Goal: Contribute content: Contribute content

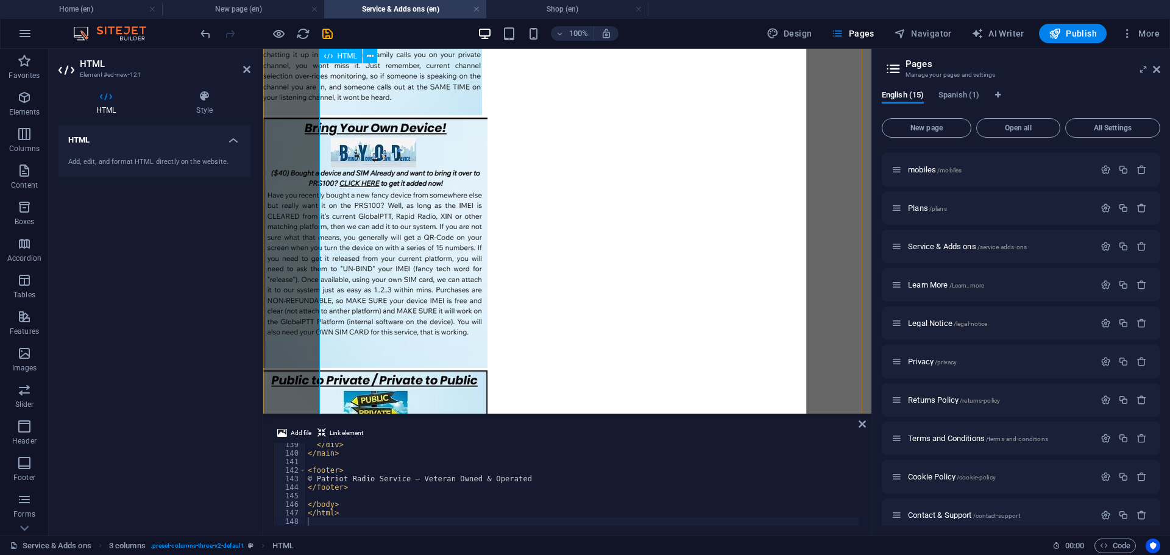
scroll to position [1056, 0]
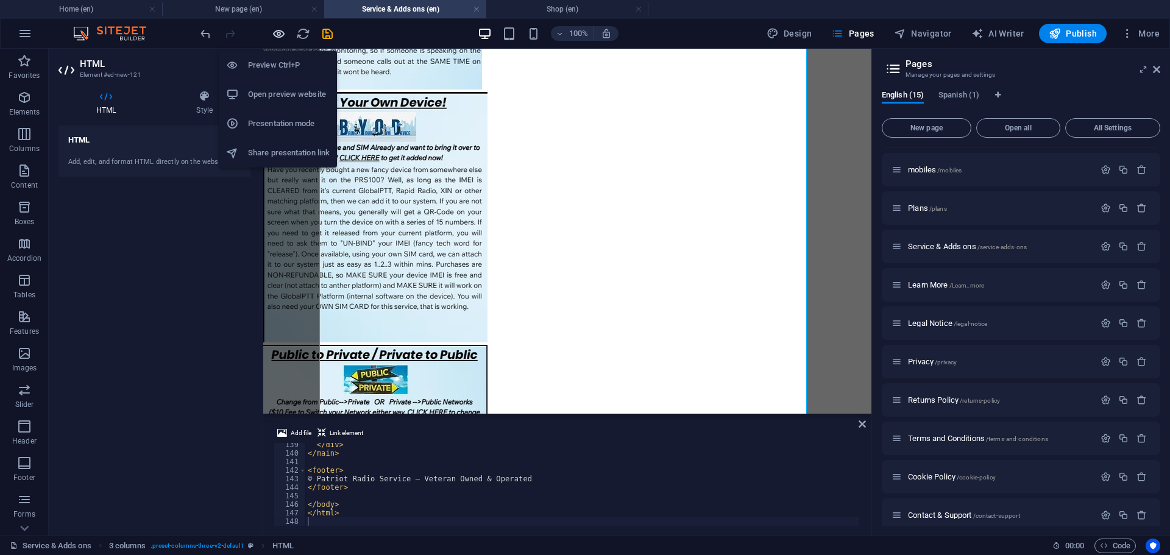
click at [281, 35] on icon "button" at bounding box center [279, 34] width 14 height 14
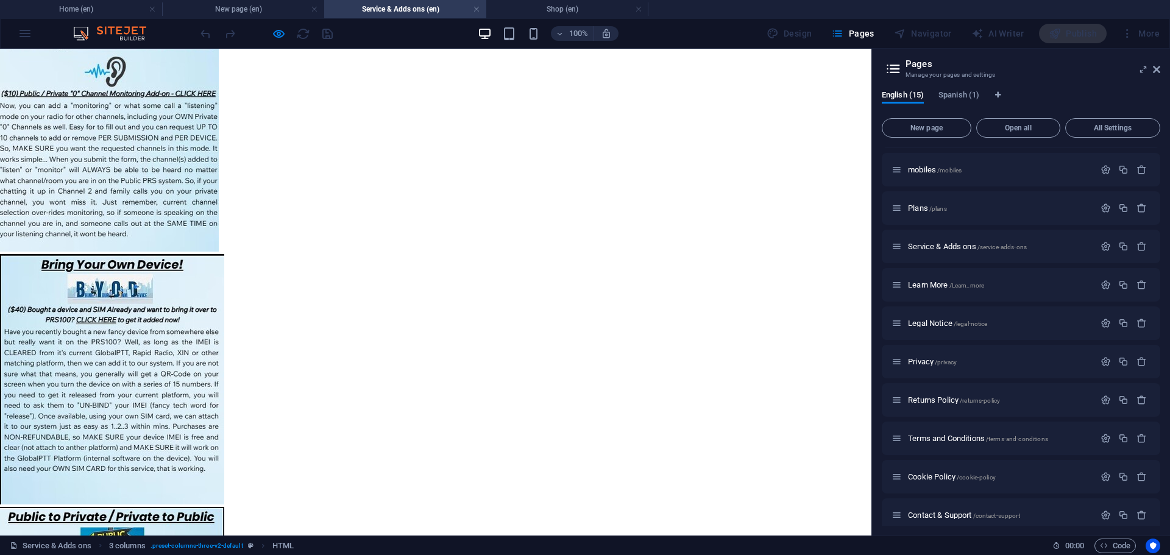
scroll to position [975, 0]
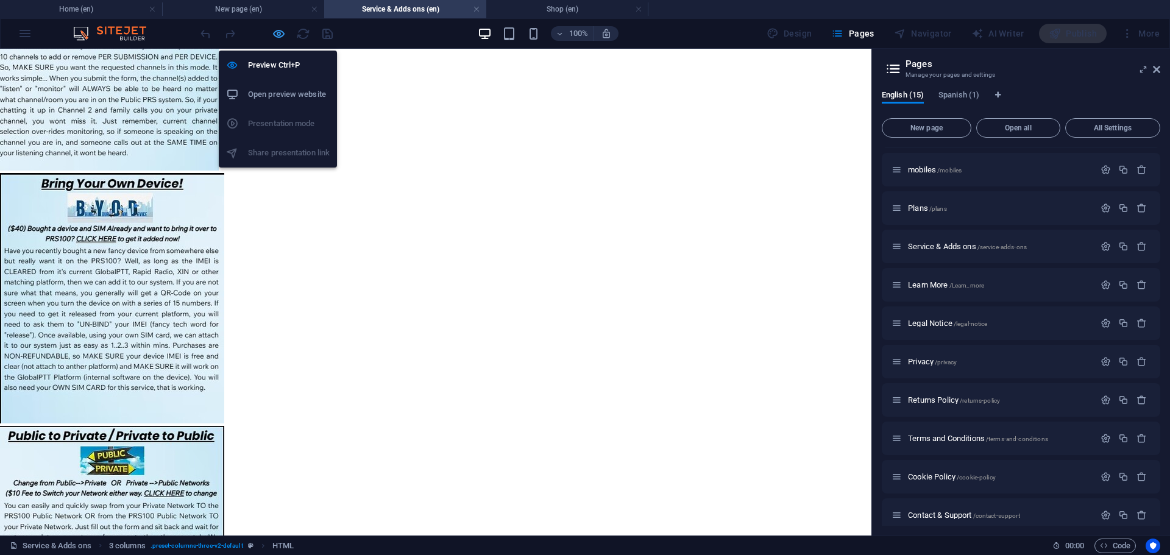
click at [278, 33] on icon "button" at bounding box center [279, 34] width 14 height 14
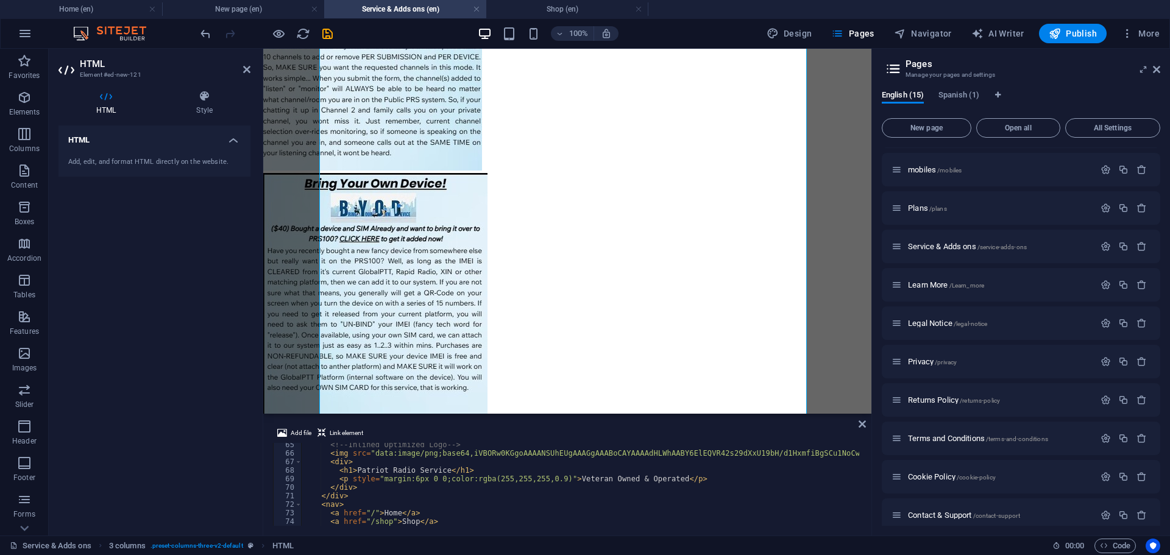
scroll to position [585, 0]
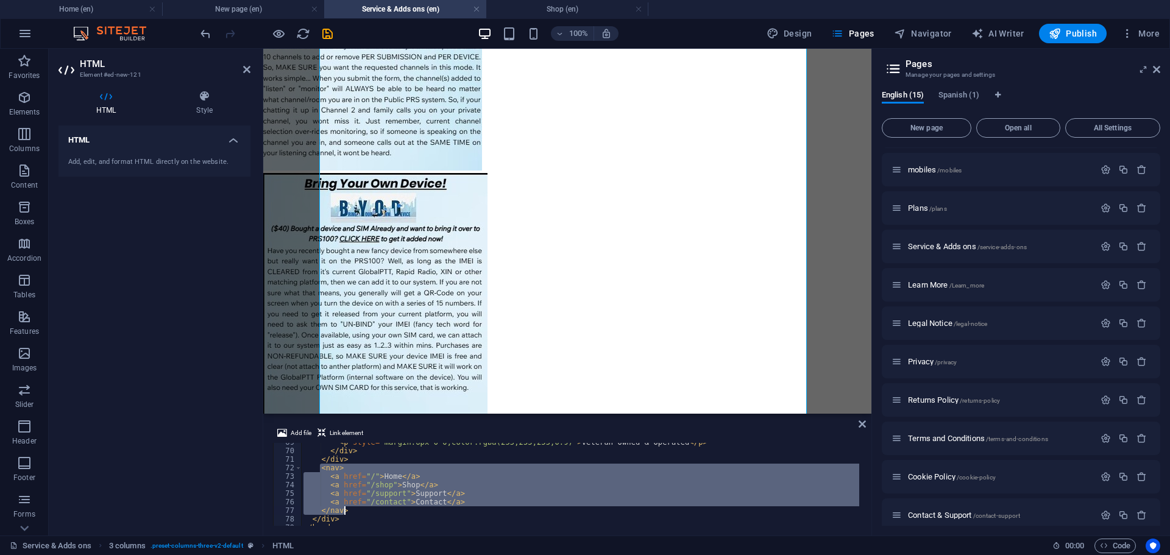
drag, startPoint x: 321, startPoint y: 468, endPoint x: 382, endPoint y: 508, distance: 72.7
click at [382, 508] on div "< p style = "margin:6px 0 0;color:rgba(255,255,255,0.9)" > Veteran Owned & Oper…" at bounding box center [872, 487] width 1143 height 98
type textarea "<a href="/contact">Contact</a> </nav>"
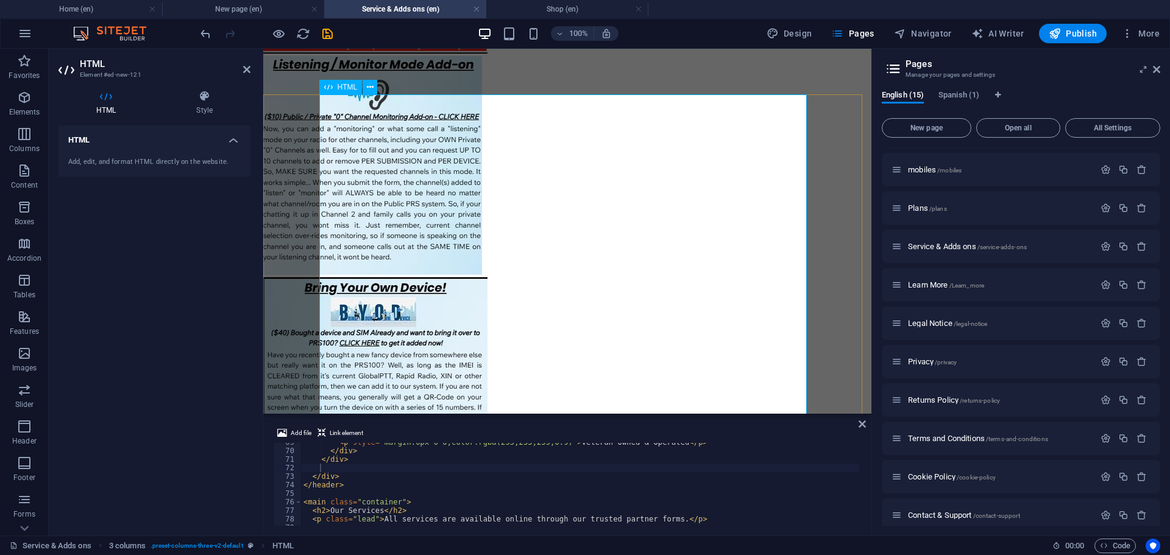
scroll to position [894, 0]
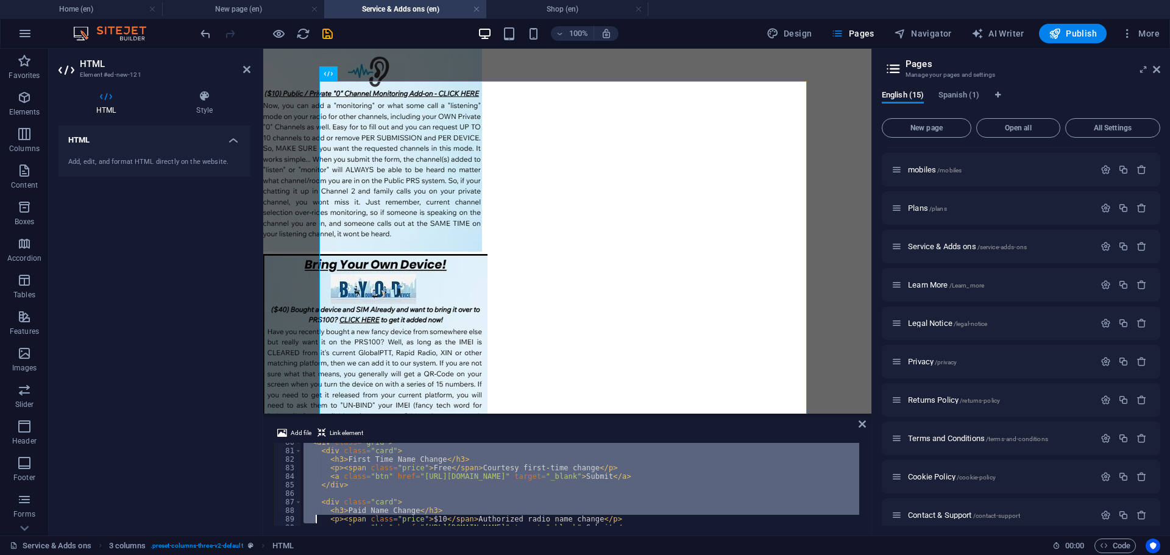
drag, startPoint x: 360, startPoint y: 465, endPoint x: 318, endPoint y: 535, distance: 81.8
click at [315, 536] on section "Favorites Elements Columns Content Boxes Accordion Tables Features Images Slide…" at bounding box center [436, 292] width 872 height 487
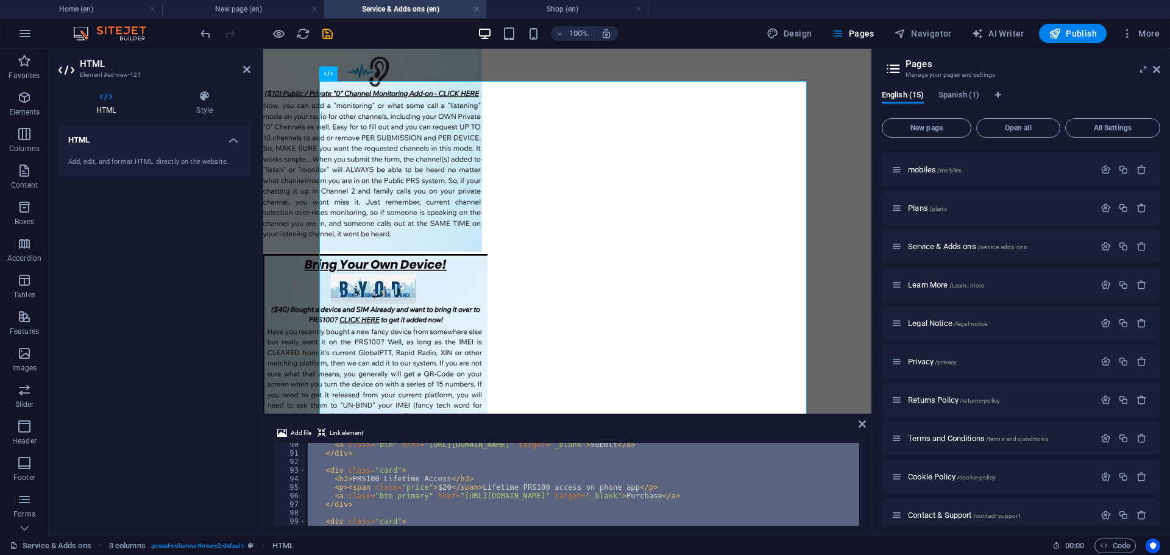
scroll to position [762, 0]
click at [506, 472] on div "< a class = "btn" href = "https://form.jotform.com/231297011922145" target = "_…" at bounding box center [582, 484] width 554 height 83
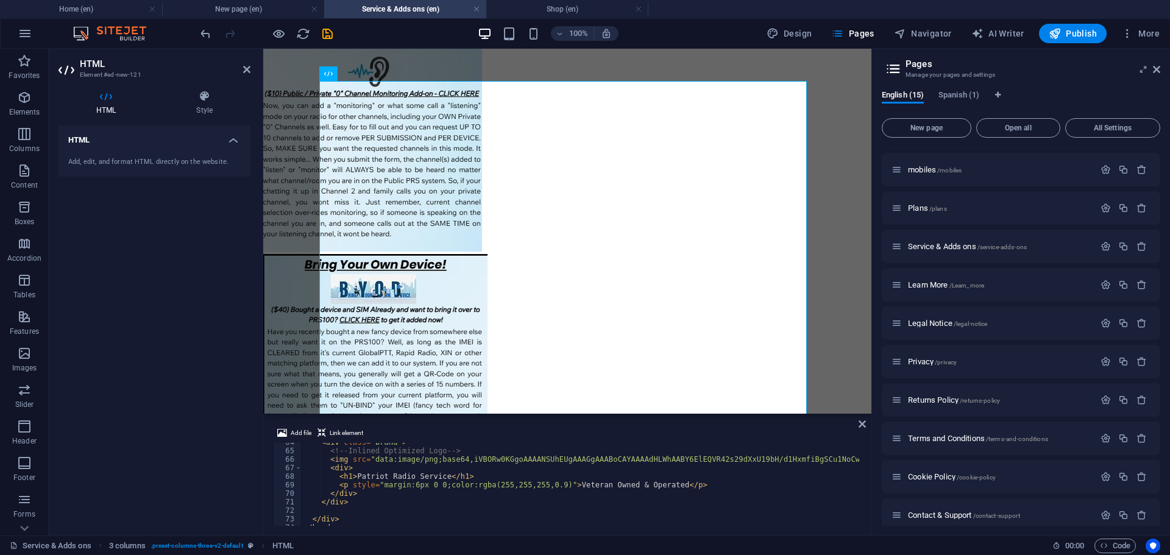
scroll to position [506, 0]
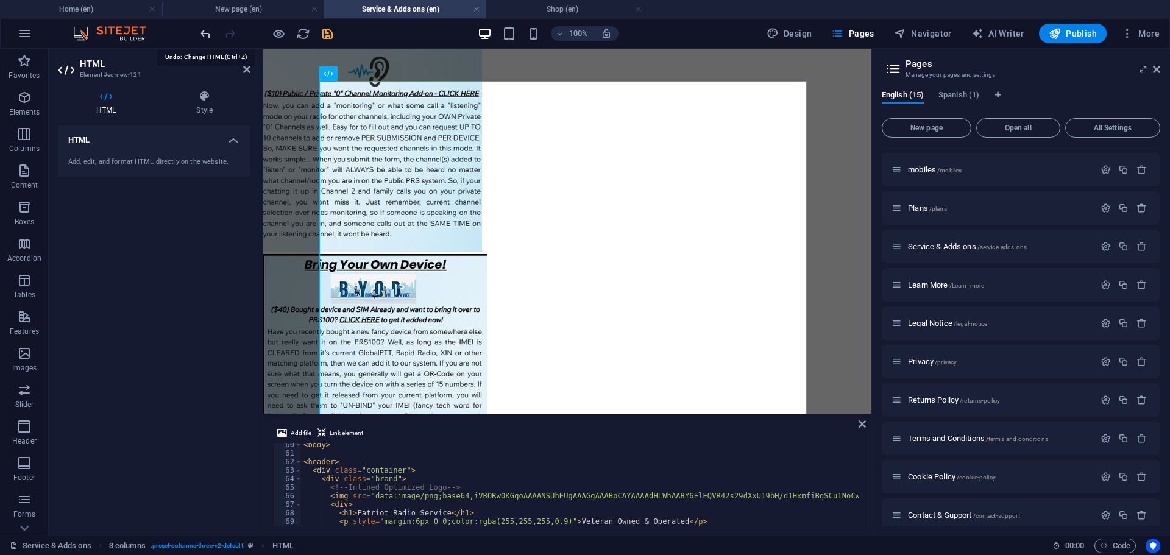
click at [204, 30] on icon "undo" at bounding box center [206, 34] width 14 height 14
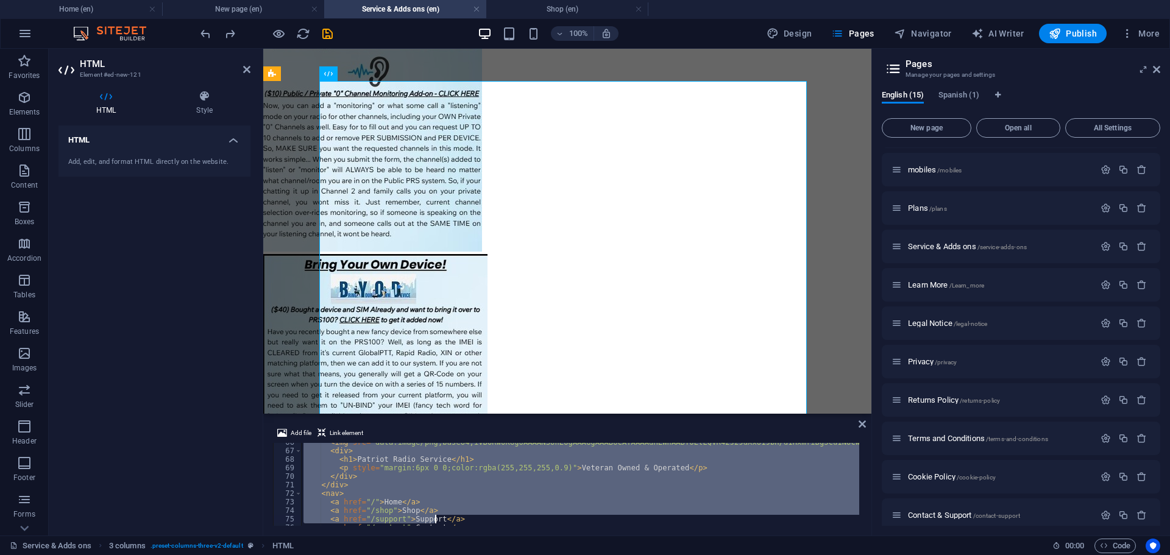
scroll to position [594, 0]
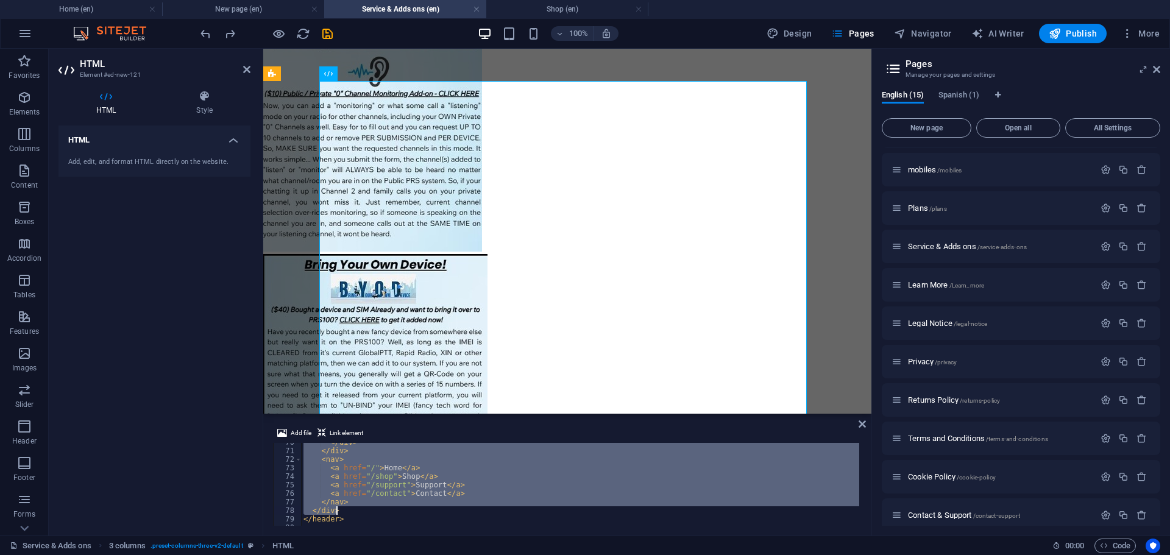
drag, startPoint x: 328, startPoint y: 451, endPoint x: 451, endPoint y: 510, distance: 136.1
click at [451, 510] on div "</ div > </ div > < nav > < a href = "/" > Home </ a > < a href = "/shop" > Sho…" at bounding box center [872, 487] width 1143 height 98
type textarea "</nav> </div>"
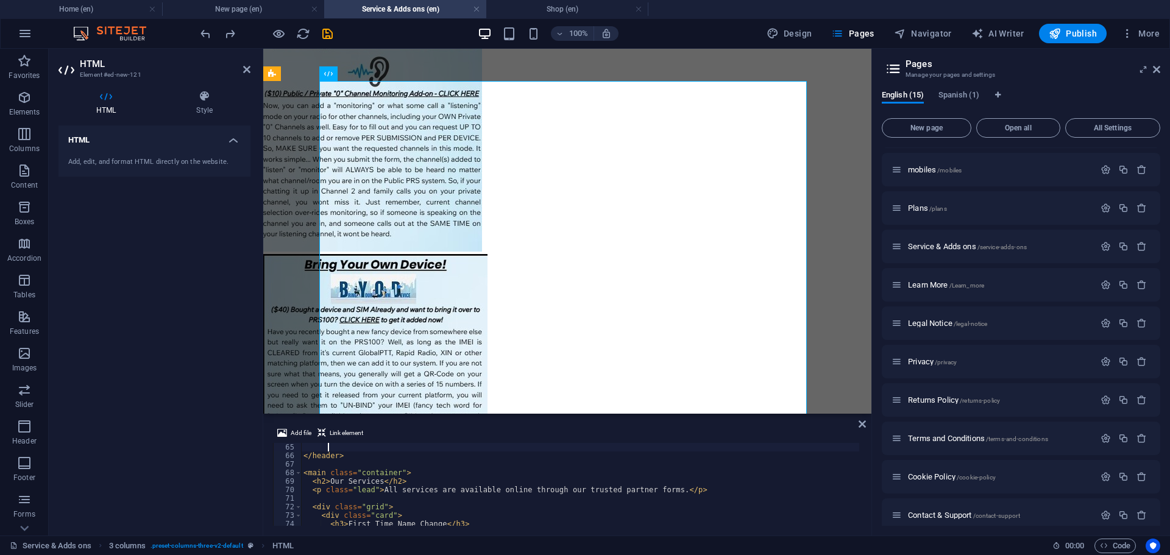
scroll to position [546, 0]
click at [397, 455] on div "</ header > < main class = "container" > < h2 > Our Services </ h2 > < p class …" at bounding box center [634, 492] width 666 height 98
click at [199, 33] on icon "undo" at bounding box center [206, 34] width 14 height 14
type textarea "<!doctype html>"
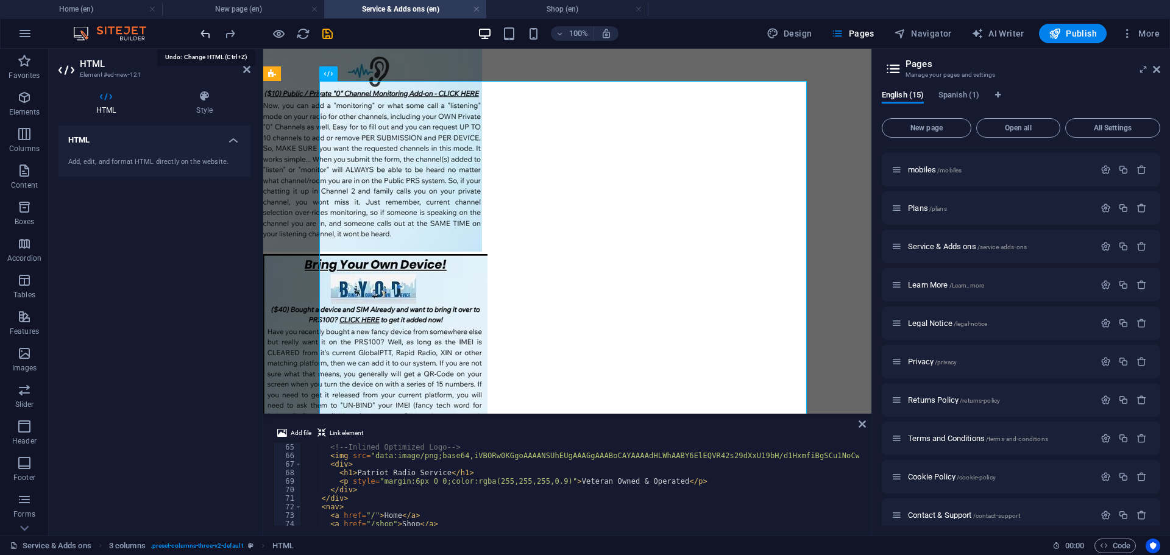
click at [206, 29] on icon "undo" at bounding box center [206, 34] width 14 height 14
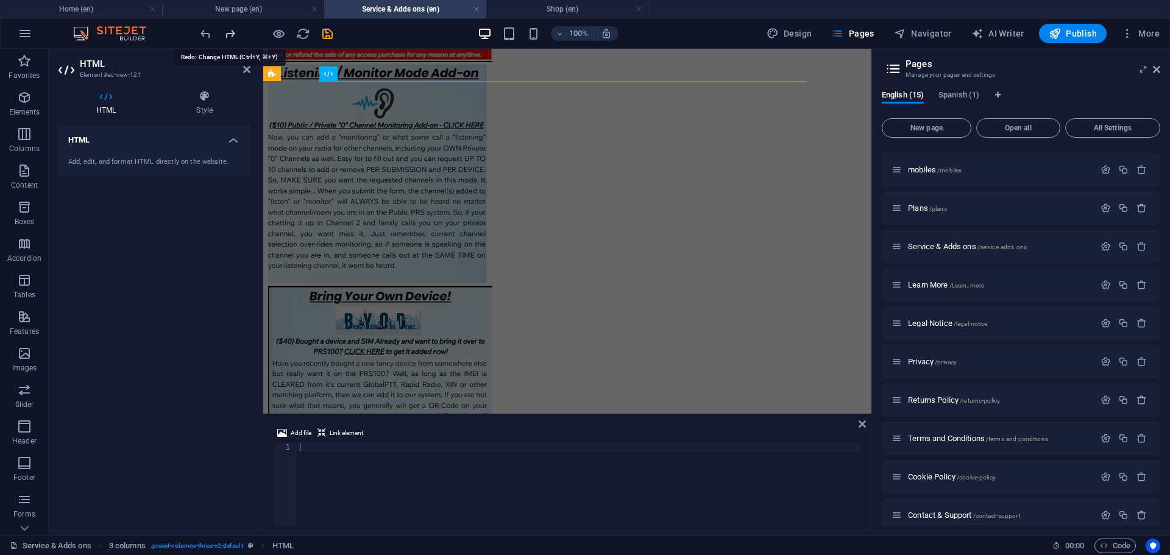
click at [227, 33] on icon "redo" at bounding box center [230, 34] width 14 height 14
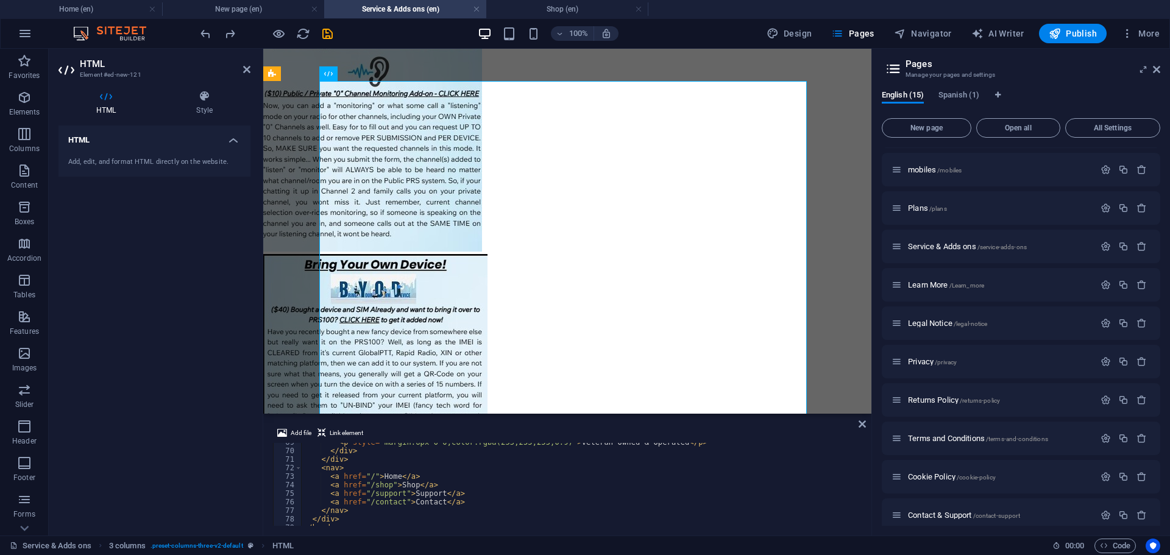
scroll to position [585, 0]
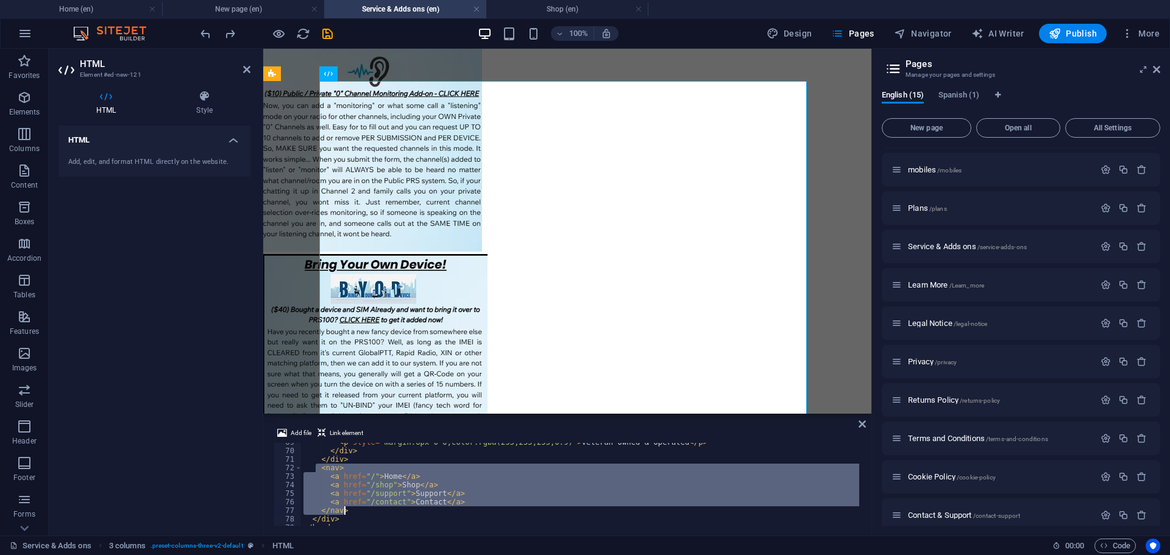
drag, startPoint x: 316, startPoint y: 467, endPoint x: 352, endPoint y: 508, distance: 54.4
click at [352, 508] on div "< p style = "margin:6px 0 0;color:rgba(255,255,255,0.9)" > Veteran Owned & Oper…" at bounding box center [872, 487] width 1143 height 98
type textarea "<a href="/contact">Contact</a> </nav>"
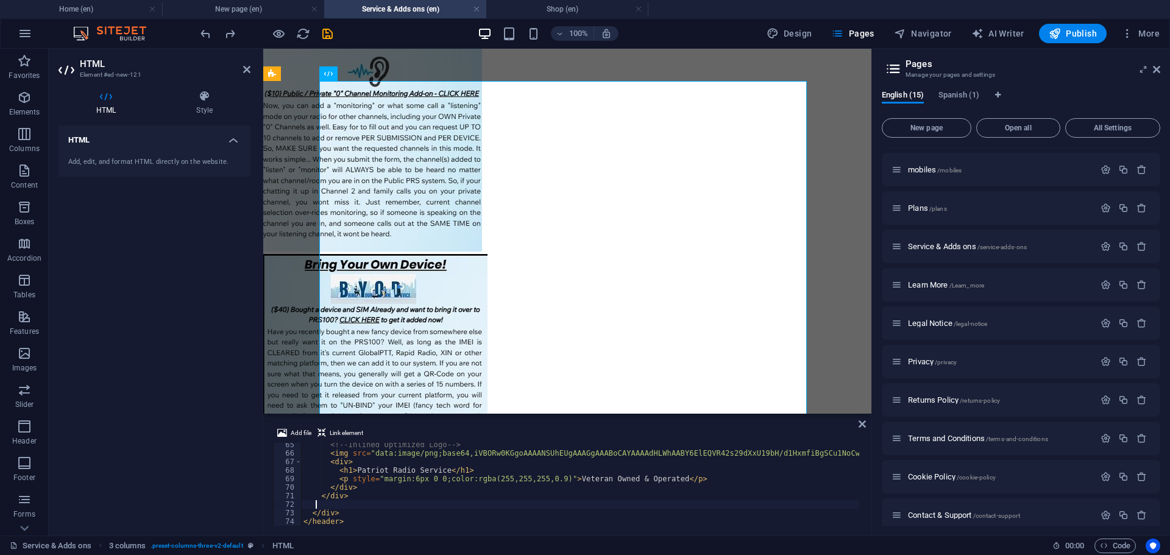
scroll to position [549, 0]
click at [381, 471] on div "<!-- Inlined Optimized Logo --> < img src = "data:image/png;base64,iVBORw0KGgoA…" at bounding box center [872, 490] width 1143 height 98
type textarea "<h1>Patrio Radio Service</h1>"
drag, startPoint x: 337, startPoint y: 472, endPoint x: 457, endPoint y: 471, distance: 120.1
click at [457, 471] on div "<!-- Inlined Optimized Logo --> < img src = "data:image/png;base64,iVBORw0KGgoA…" at bounding box center [872, 490] width 1143 height 98
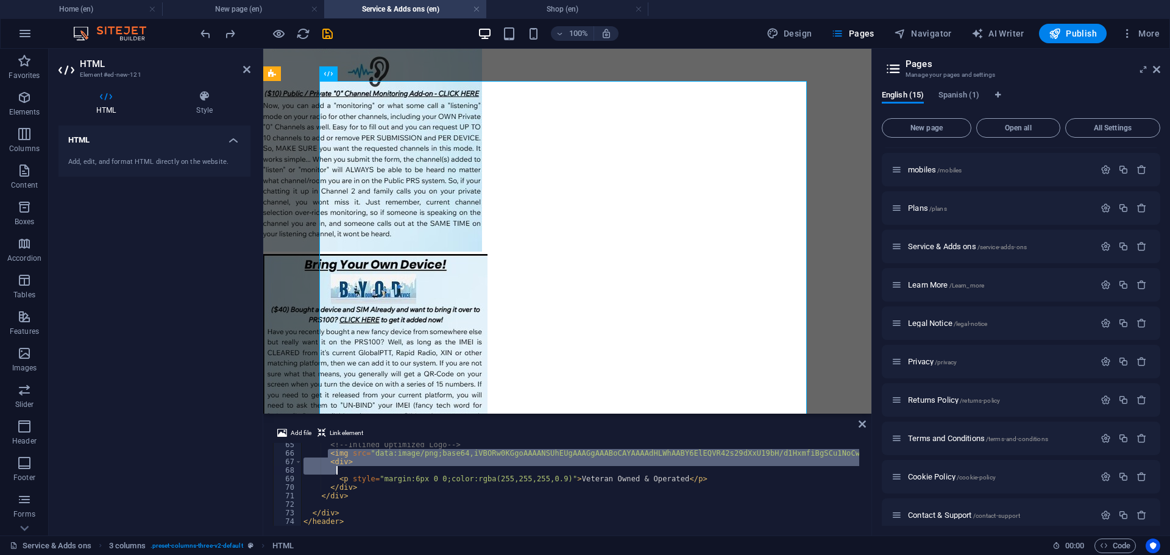
drag, startPoint x: 327, startPoint y: 455, endPoint x: 706, endPoint y: 458, distance: 378.6
click at [706, 458] on div "<!-- Inlined Optimized Logo --> < img src = "data:image/png;base64,iVBORw0KGgoA…" at bounding box center [872, 490] width 1143 height 98
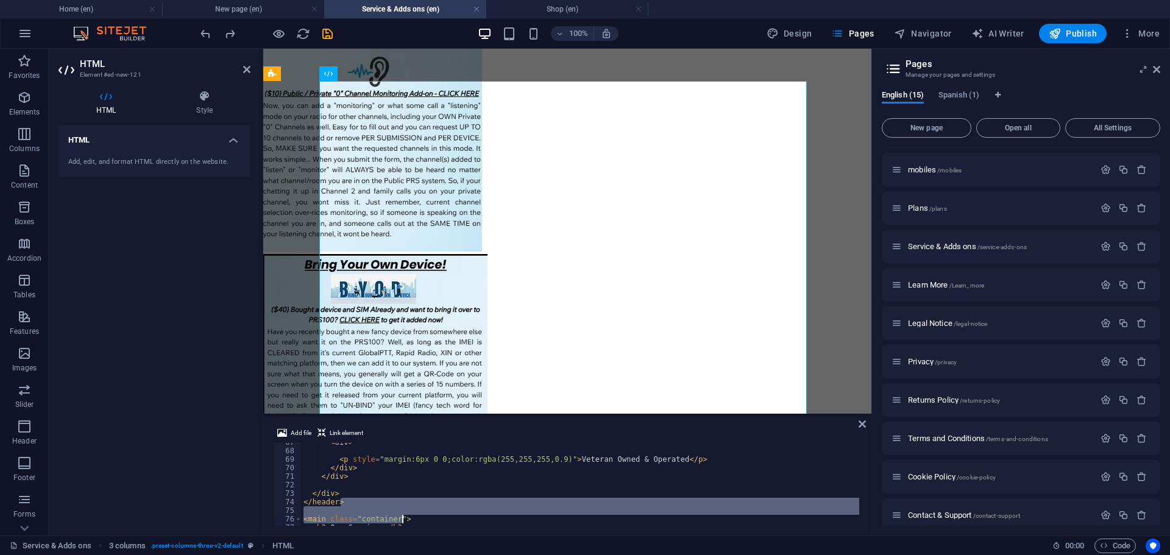
drag, startPoint x: 508, startPoint y: 520, endPoint x: 530, endPoint y: 525, distance: 22.6
click at [530, 525] on div "<img src="data:image/png;base64,iVBORw0KGgoAAAANSUhEUgAAAGgAAABoCAYAAAAdHLWhAAB…" at bounding box center [567, 484] width 589 height 83
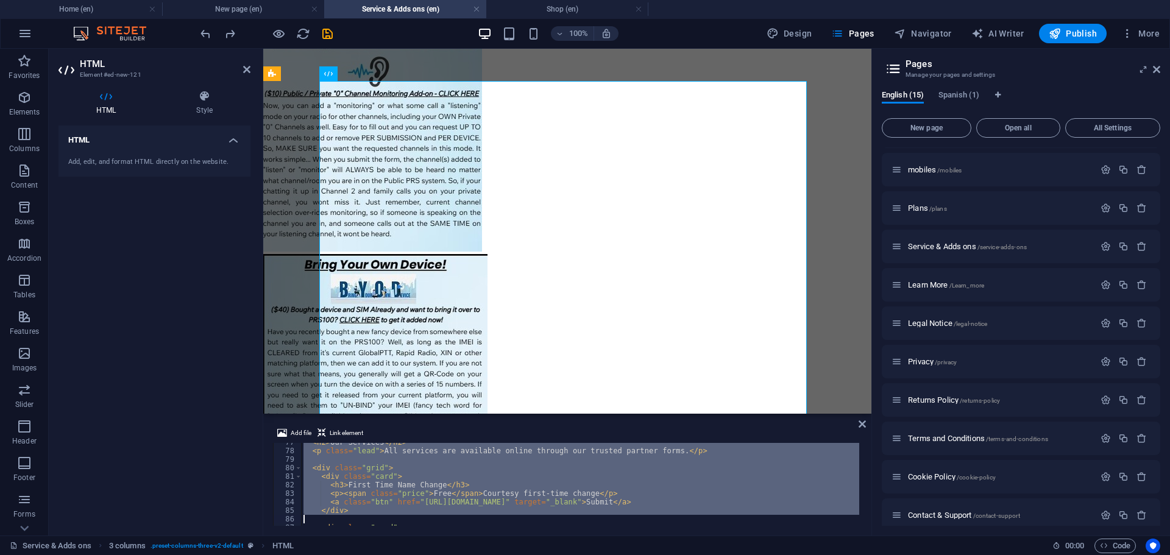
scroll to position [654, 0]
click at [540, 493] on div "< h2 > Our Services </ h2 > < p class = "lead" > All services are available onl…" at bounding box center [580, 484] width 558 height 83
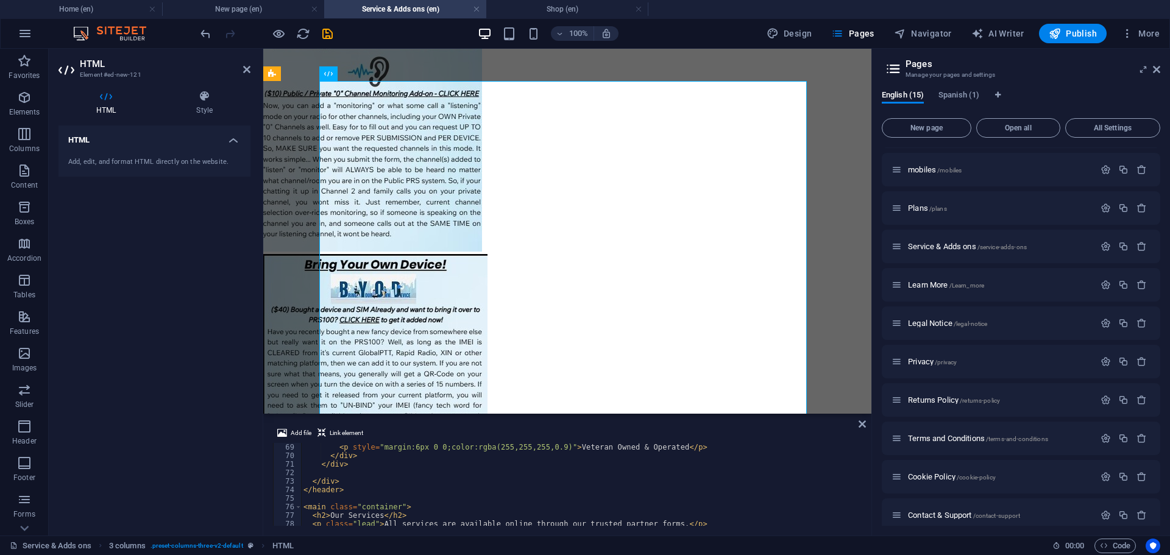
scroll to position [544, 0]
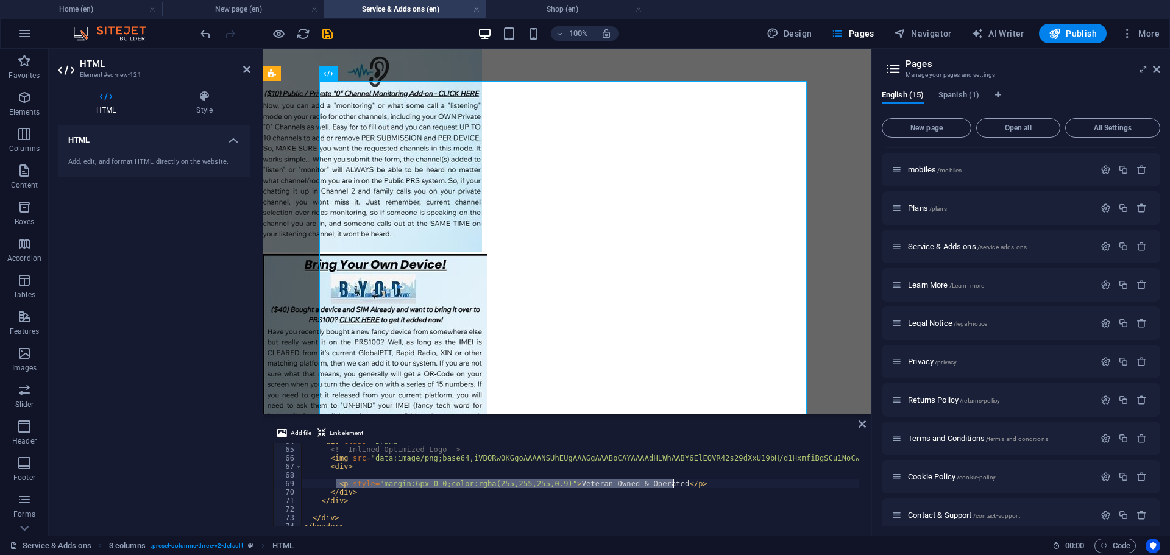
drag, startPoint x: 337, startPoint y: 483, endPoint x: 683, endPoint y: 482, distance: 346.3
click at [683, 482] on div "< div class = "brand" > <!-- Inlined Optimized Logo --> < img src = "data:image…" at bounding box center [872, 486] width 1143 height 98
type textarea "<p style="margin:6px 0 0;color:rgba(255,255,255,0.9)">Veteran Owned & Operated<…"
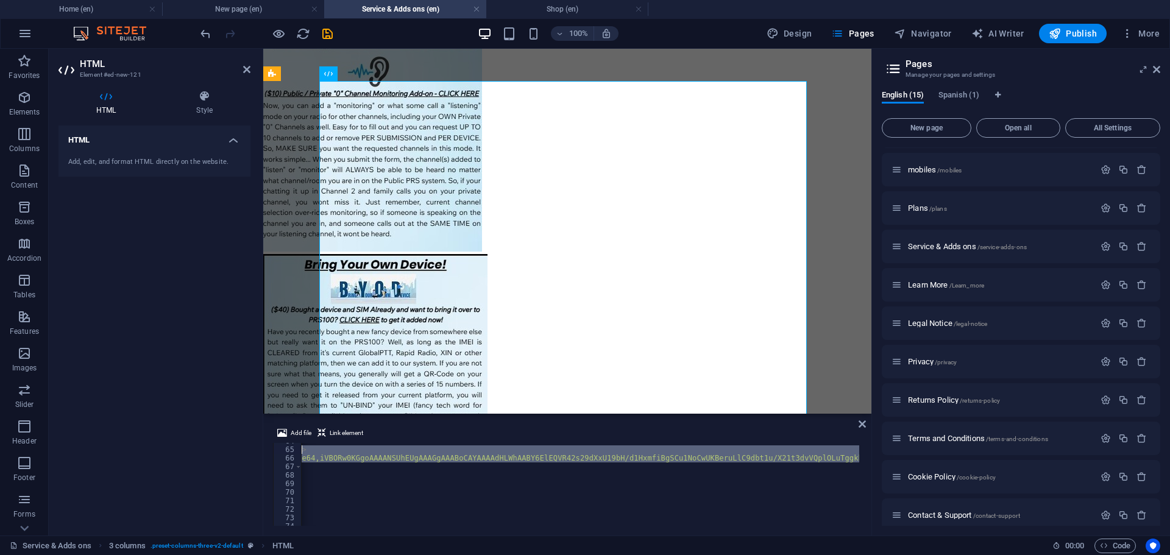
scroll to position [0, 0]
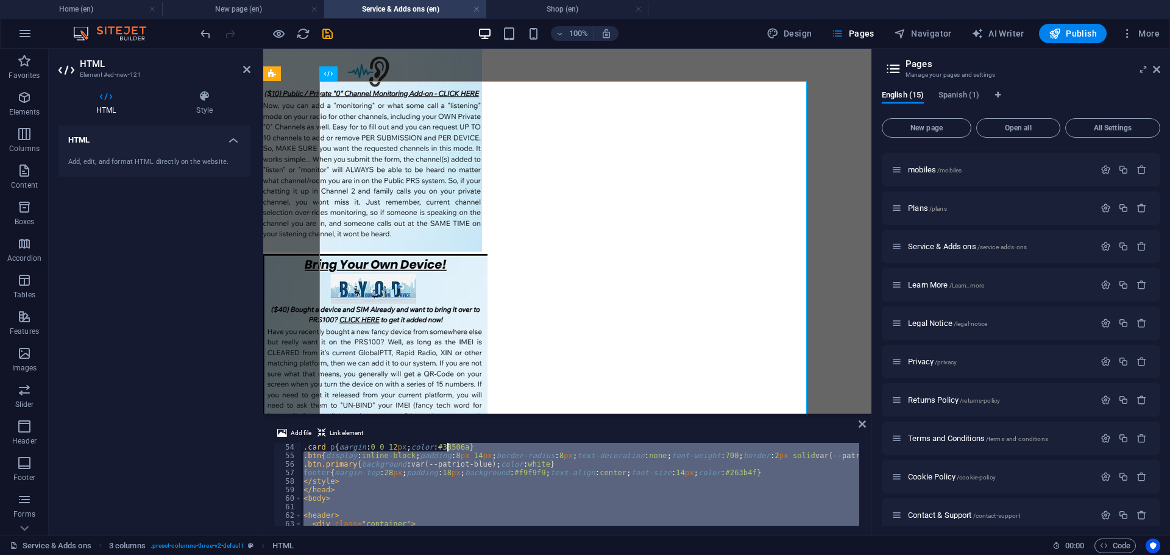
drag, startPoint x: 858, startPoint y: 457, endPoint x: 447, endPoint y: 443, distance: 411.1
click at [447, 443] on div "Add file Link element 54 55 56 57 58 59 60 61 62 63 64 65 .card p { margin : 0 …" at bounding box center [567, 476] width 589 height 100
click at [513, 469] on div ".card h3 { margin : 0 0 8 px ; font-size : 18 px } .price { font-weight : 700 ;…" at bounding box center [580, 484] width 558 height 83
type textarea ".btn{display:inline-block;padding:8px 14px;border-radius:8px;text-decoration:no…"
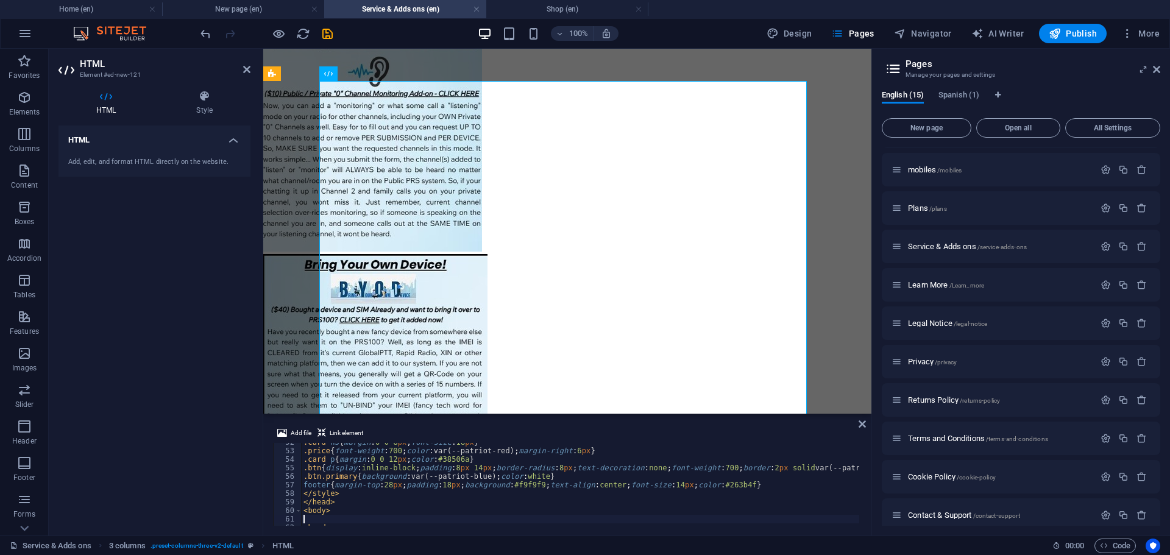
click at [522, 520] on div ".card h3 { margin : 0 0 8 px ; font-size : 18 px } .price { font-weight : 700 ;…" at bounding box center [872, 487] width 1143 height 98
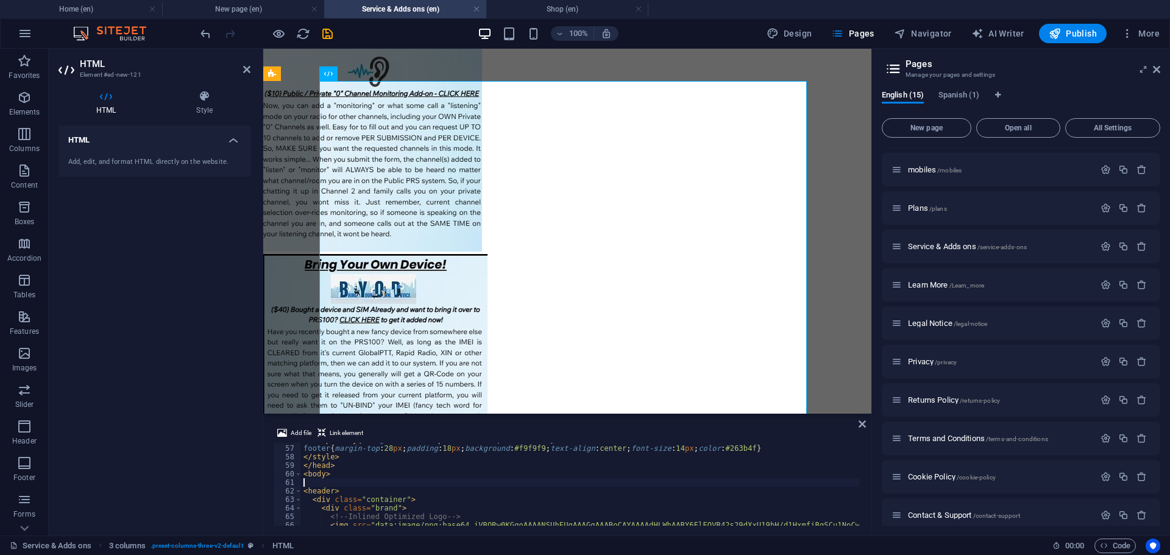
scroll to position [513, 0]
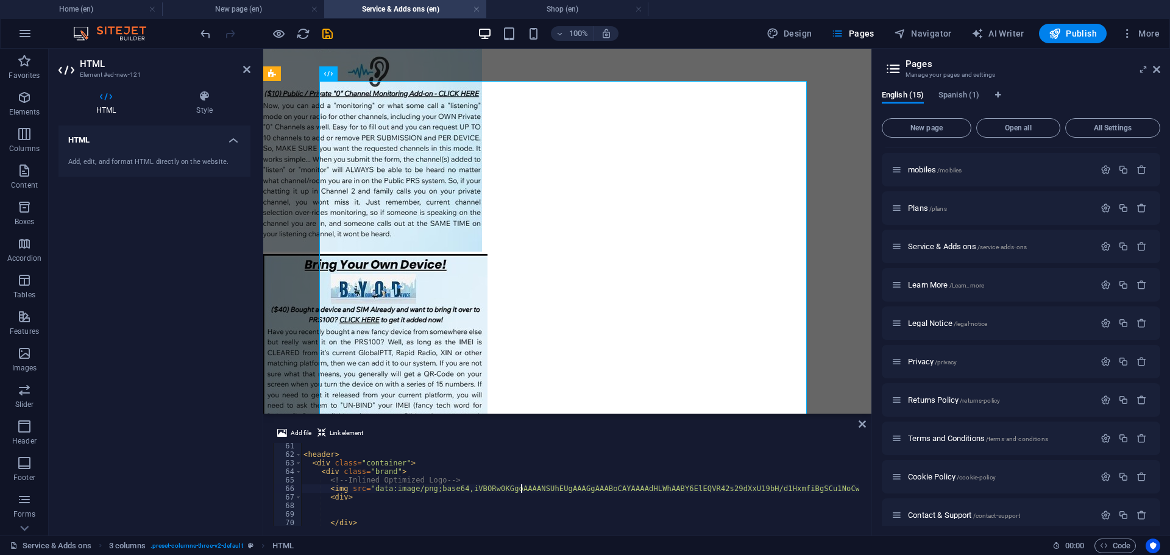
click at [520, 488] on div "< header > < div class = "container" > < div class = "brand" > <!-- Inlined Opt…" at bounding box center [872, 491] width 1143 height 98
click at [441, 480] on div "< header > < div class = "container" > < div class = "brand" > <!-- Inlined Opt…" at bounding box center [634, 491] width 666 height 98
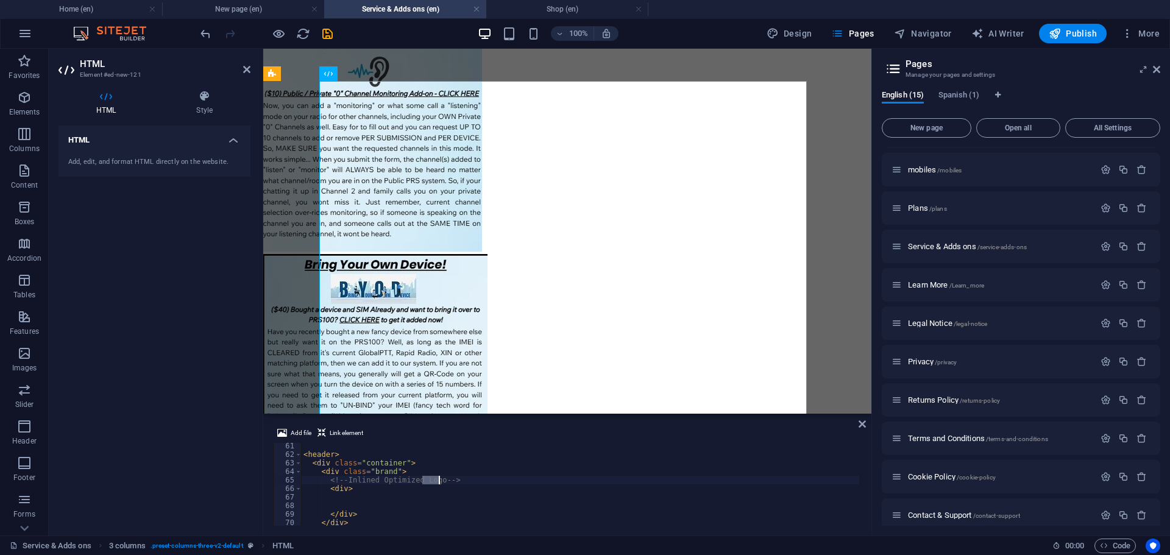
click at [441, 480] on div "< header > < div class = "container" > < div class = "brand" > <!-- Inlined Opt…" at bounding box center [634, 491] width 666 height 98
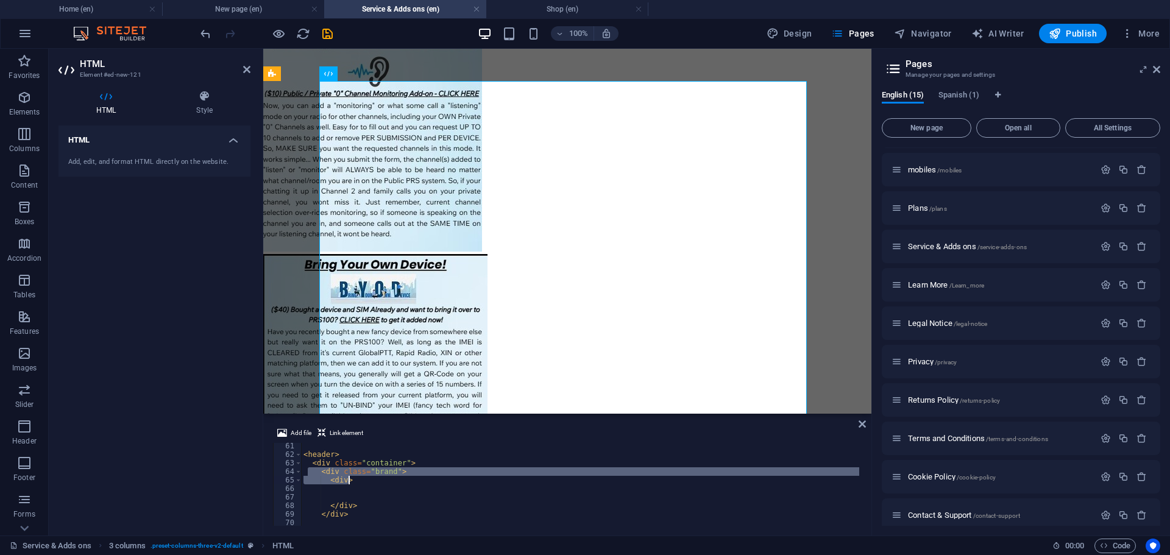
drag, startPoint x: 309, startPoint y: 468, endPoint x: 411, endPoint y: 480, distance: 102.6
click at [411, 480] on div "< header > < div class = "container" > < div class = "brand" > < div > </ div >…" at bounding box center [634, 491] width 666 height 98
click at [400, 463] on div "< header > < div class = "container" > < div class = "brand" > < div > </ div >…" at bounding box center [634, 491] width 666 height 98
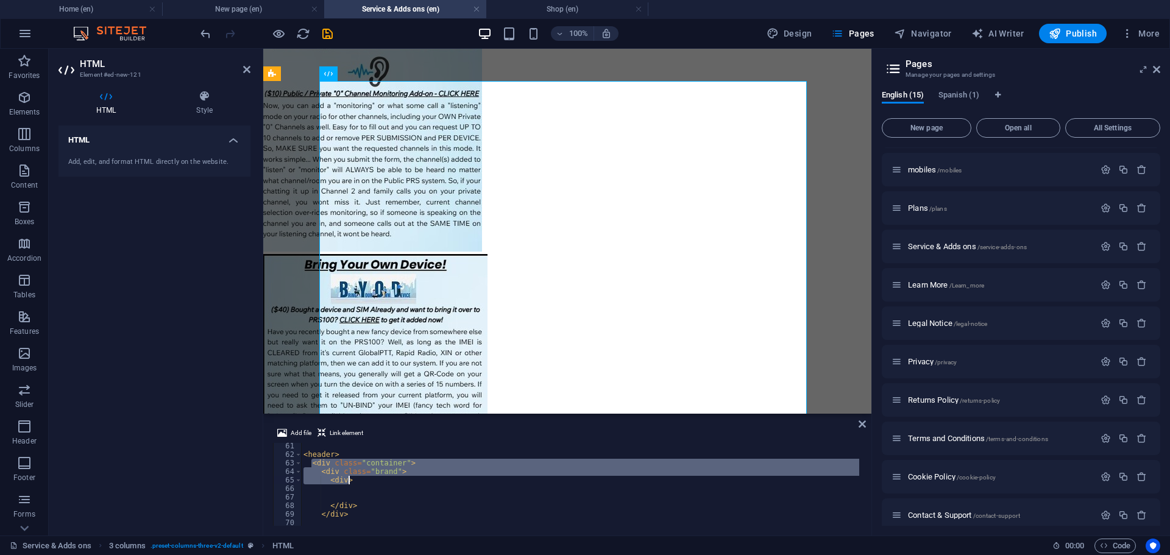
drag, startPoint x: 310, startPoint y: 464, endPoint x: 367, endPoint y: 477, distance: 58.1
click at [367, 477] on div "< header > < div class = "container" > < div class = "brand" > < div > </ div >…" at bounding box center [634, 491] width 666 height 98
type textarea "<div class="brand"> <div>"
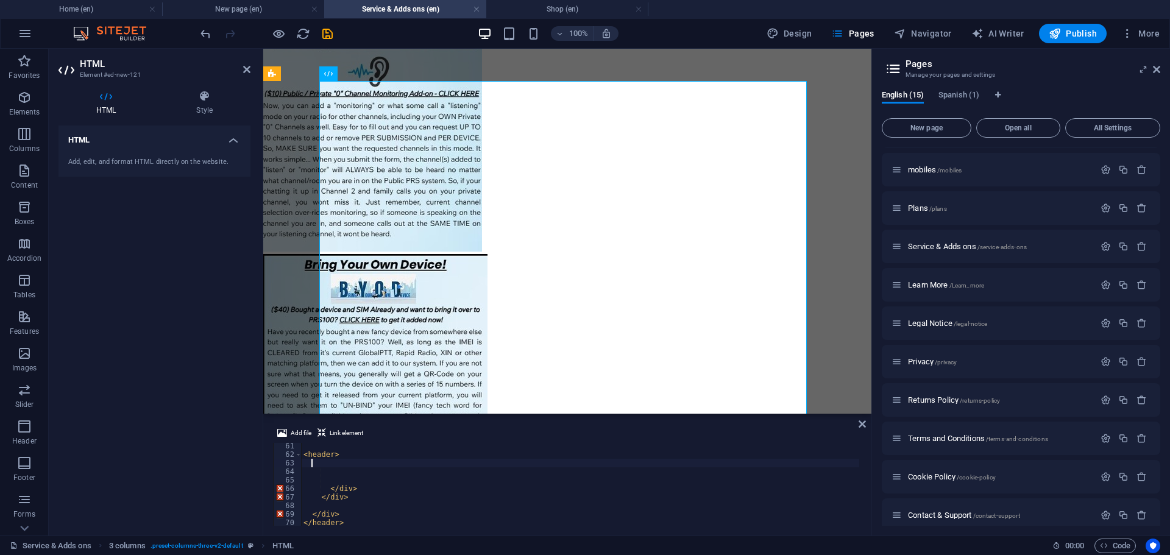
click at [383, 473] on div "< header > </ div > </ div > </ div > </ header >" at bounding box center [634, 491] width 666 height 98
click at [366, 473] on div "< header > </ div > </ div > </ div > </ header >" at bounding box center [634, 491] width 666 height 98
click at [354, 468] on div "< header > </ div > </ div > </ div > </ header > < main class = "container" >" at bounding box center [634, 491] width 666 height 98
click at [341, 459] on div "< header > </ div > </ div > </ div > </ header > < main class = "container" > …" at bounding box center [634, 491] width 666 height 98
click at [341, 461] on div "< header > </ div > </ div > </ div > </ header > < main class = "container" > …" at bounding box center [634, 491] width 666 height 98
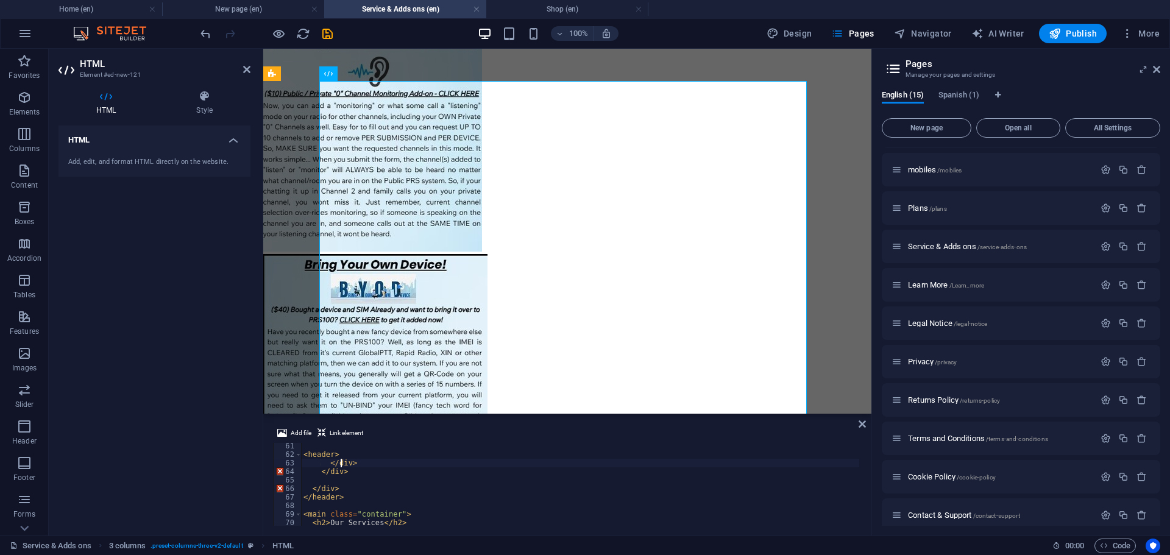
click at [341, 461] on div "< header > </ div > </ div > </ div > </ header > < main class = "container" > …" at bounding box center [634, 491] width 666 height 98
click at [331, 482] on div "< header > </ div > </ div > </ header > < main class = "container" > < h2 > Ou…" at bounding box center [634, 491] width 666 height 98
click at [331, 479] on div "< header > </ div > </ div > </ header > < main class = "container" > < h2 > Ou…" at bounding box center [634, 491] width 666 height 98
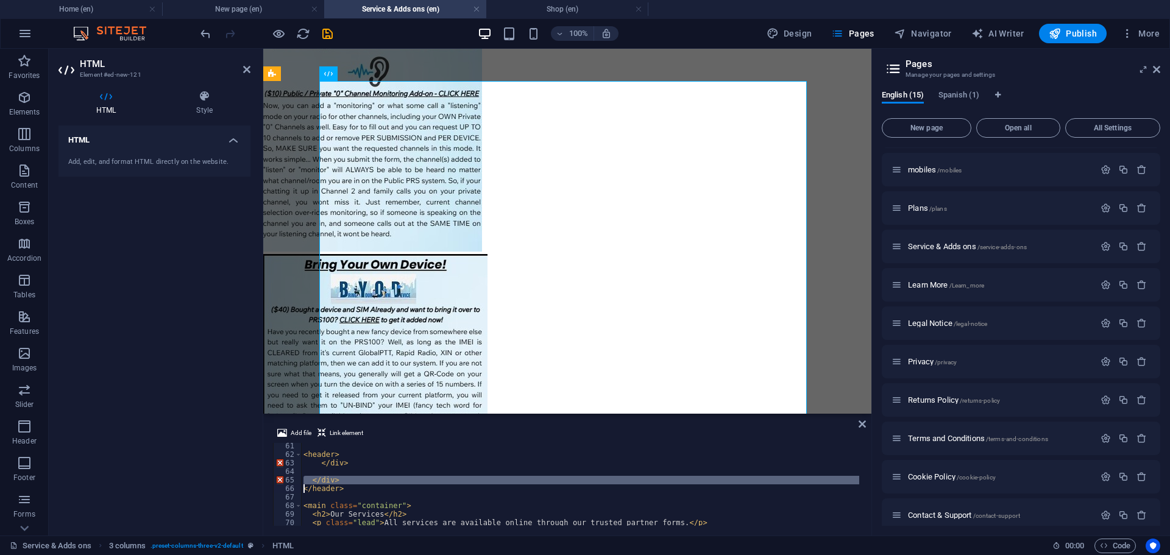
click at [331, 479] on div "< header > </ div > </ div > </ header > < main class = "container" > < h2 > Ou…" at bounding box center [634, 491] width 666 height 98
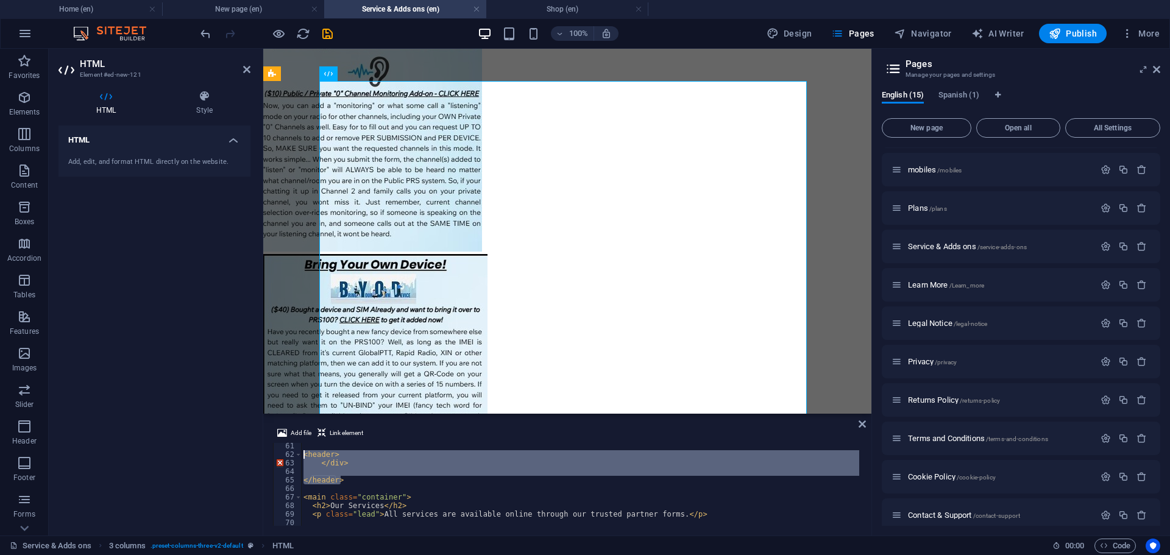
drag, startPoint x: 346, startPoint y: 482, endPoint x: 304, endPoint y: 455, distance: 49.9
click at [304, 455] on div "< header > </ div > </ header > < main class = "container" > < h2 > Our Service…" at bounding box center [634, 491] width 666 height 98
type textarea "<header> </div>"
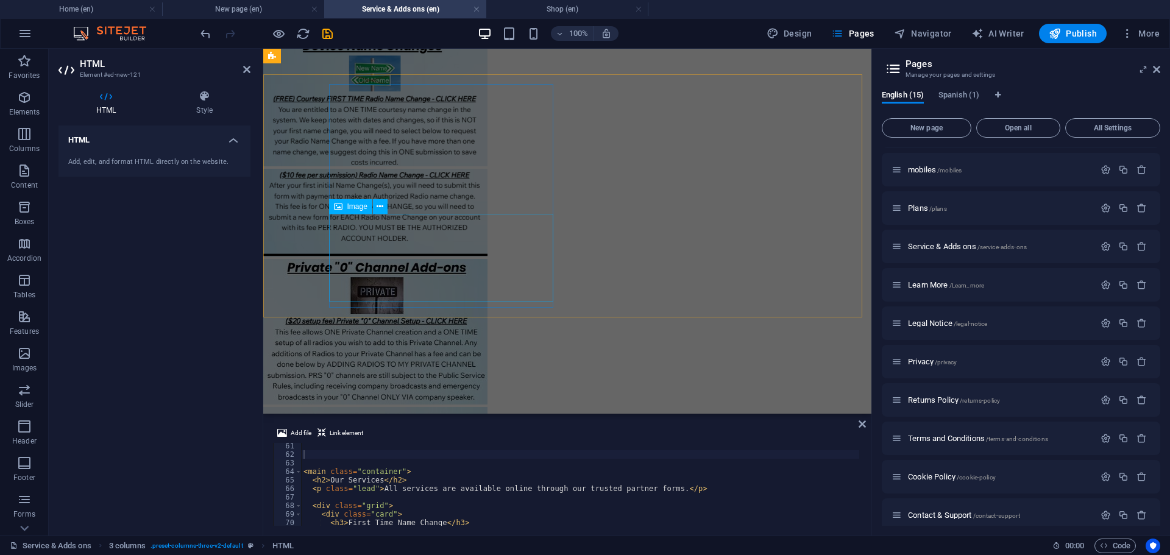
scroll to position [0, 0]
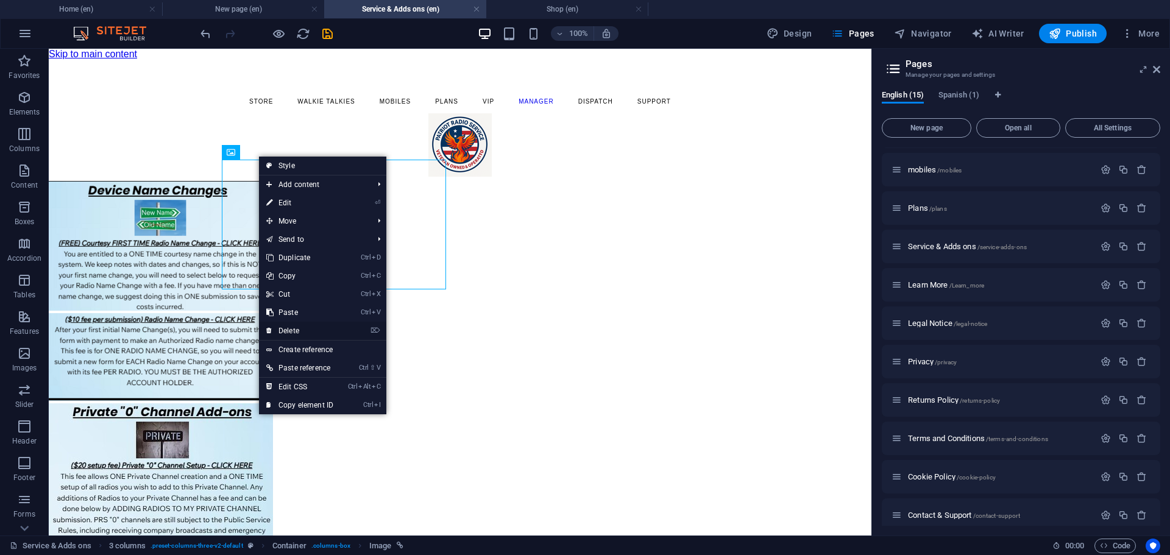
click at [310, 329] on link "⌦ Delete" at bounding box center [300, 331] width 82 height 18
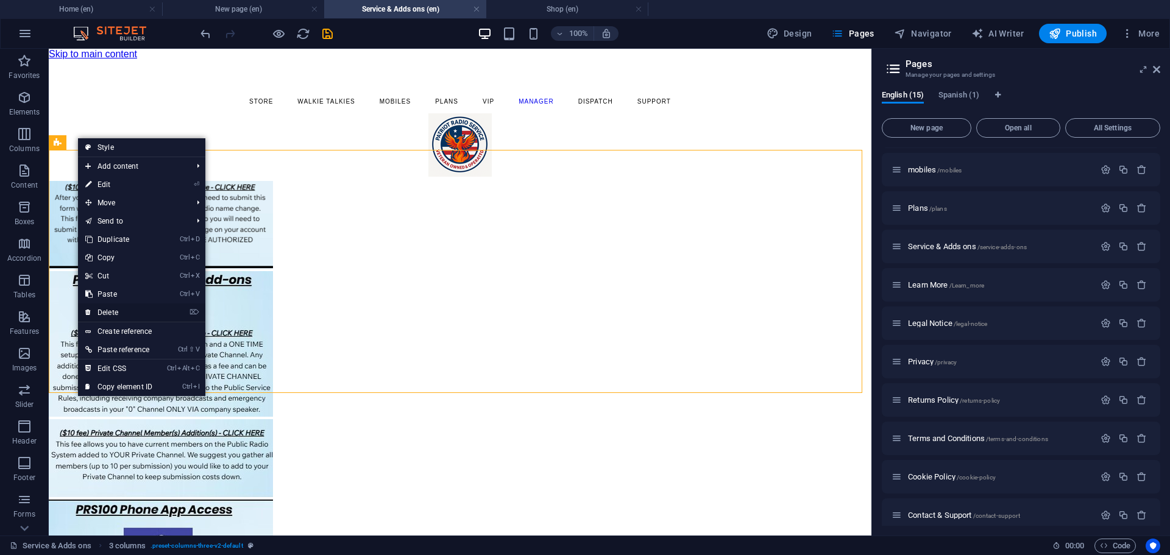
click at [113, 306] on link "⌦ Delete" at bounding box center [119, 313] width 82 height 18
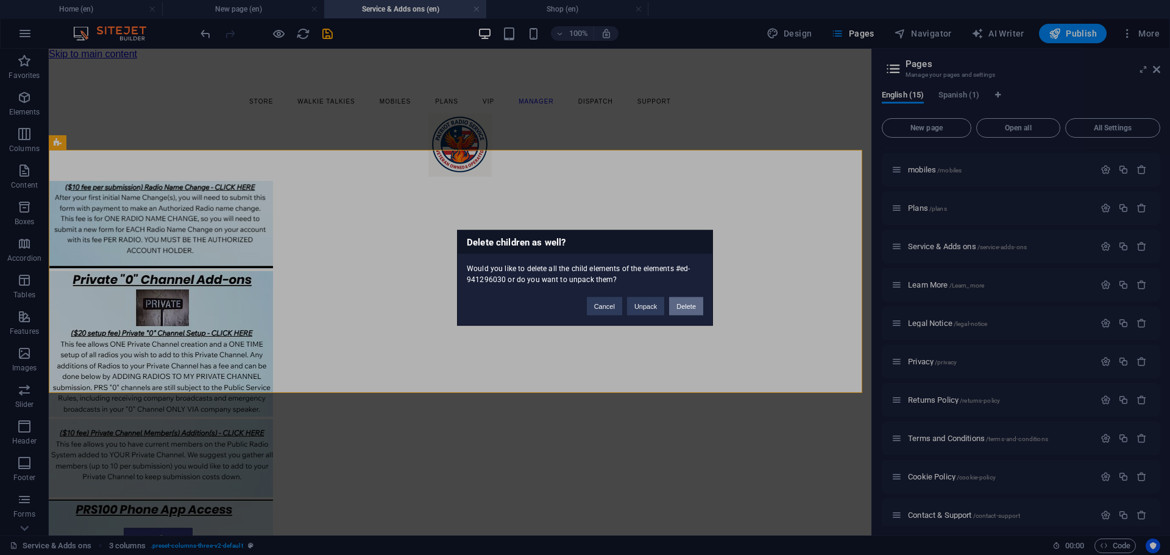
click at [687, 309] on button "Delete" at bounding box center [686, 306] width 34 height 18
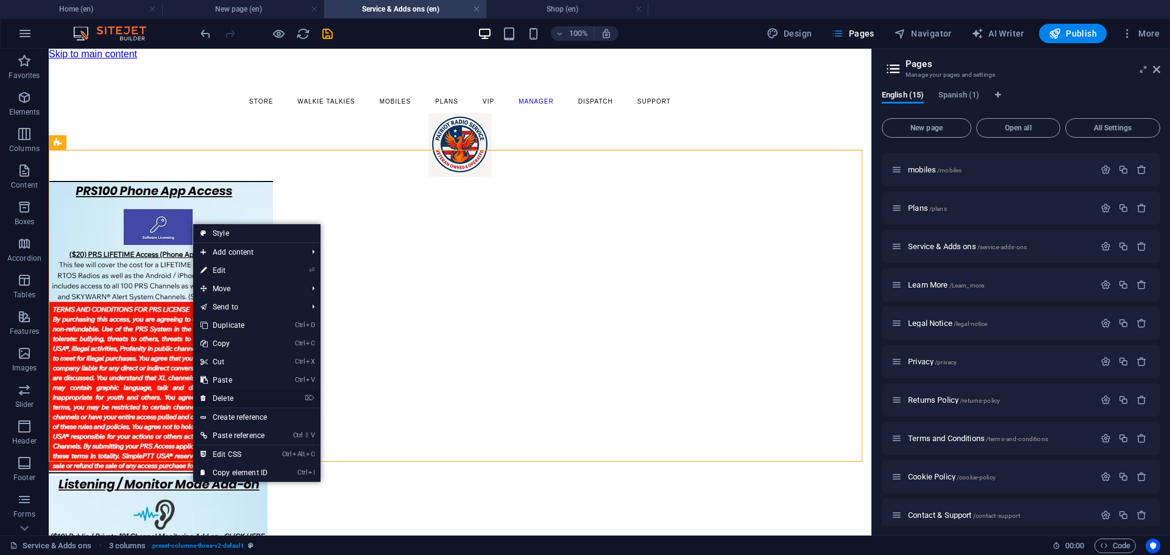
click at [216, 402] on link "⌦ Delete" at bounding box center [234, 399] width 82 height 18
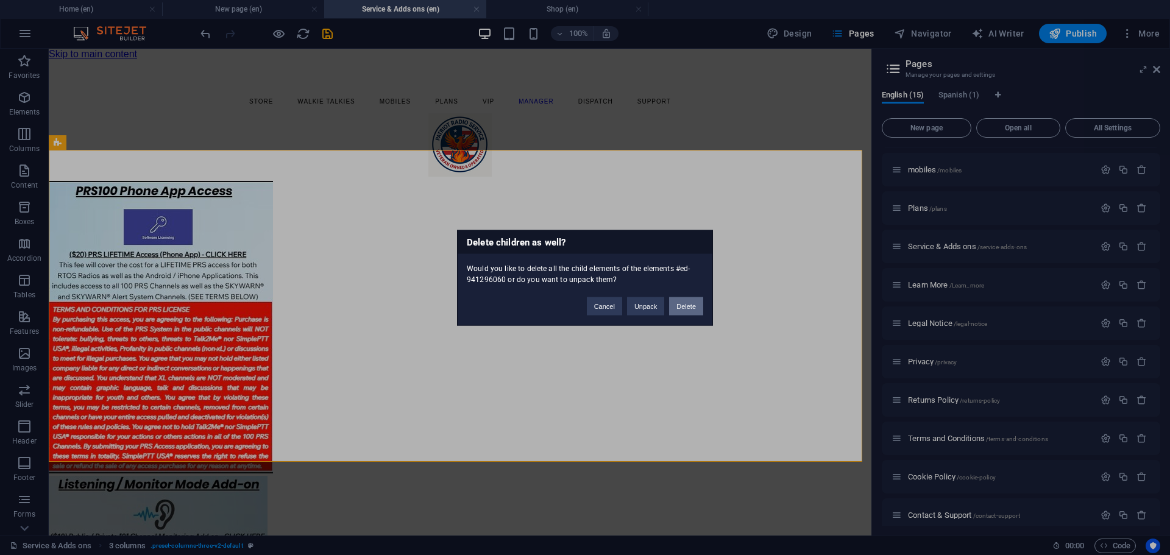
click at [675, 311] on button "Delete" at bounding box center [686, 306] width 34 height 18
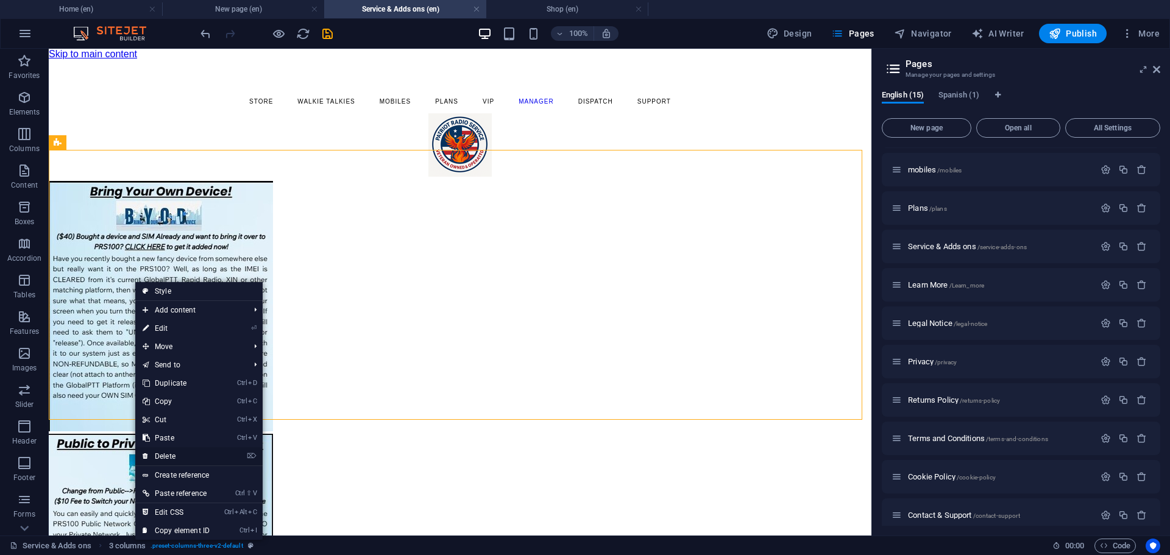
click at [157, 457] on link "⌦ Delete" at bounding box center [176, 456] width 82 height 18
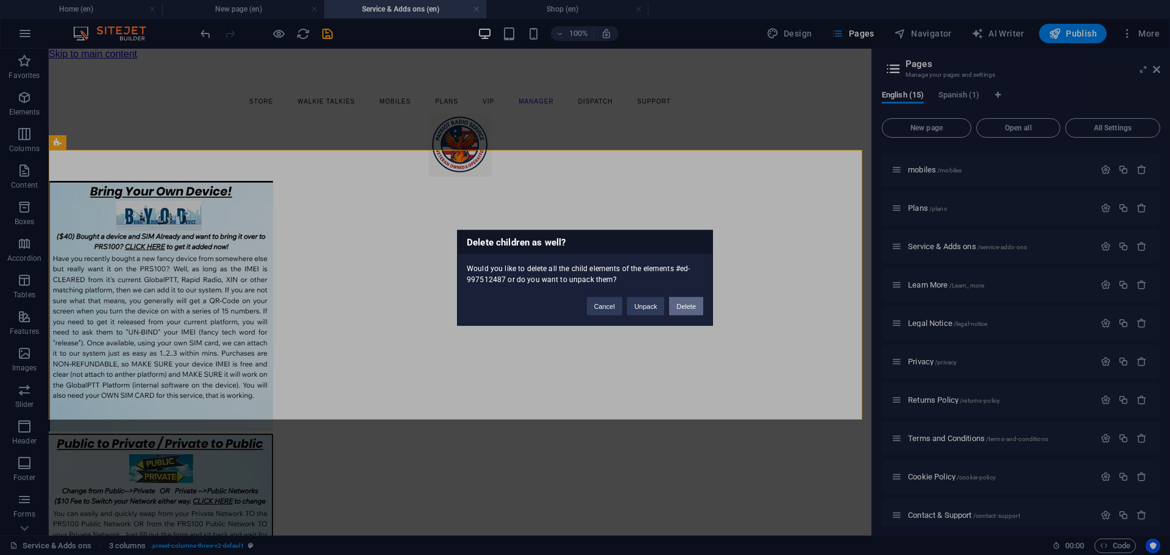
click at [686, 298] on button "Delete" at bounding box center [686, 306] width 34 height 18
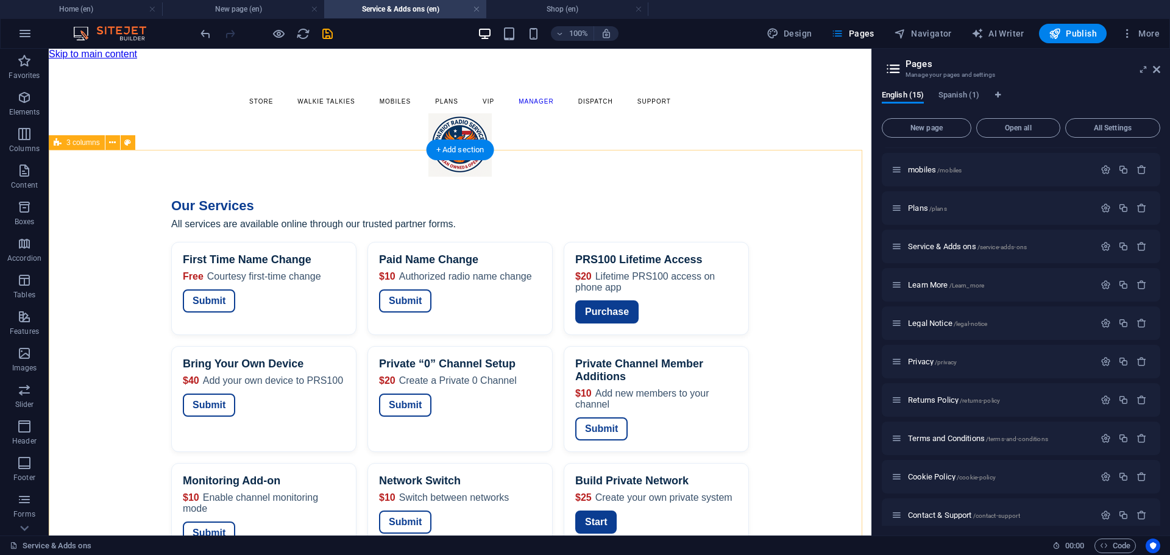
click at [143, 191] on div "Services — Patriot Radio Service Our Services All services are available online…" at bounding box center [460, 401] width 823 height 441
click at [268, 275] on div "Services — Patriot Radio Service Our Services All services are available online…" at bounding box center [460, 401] width 823 height 441
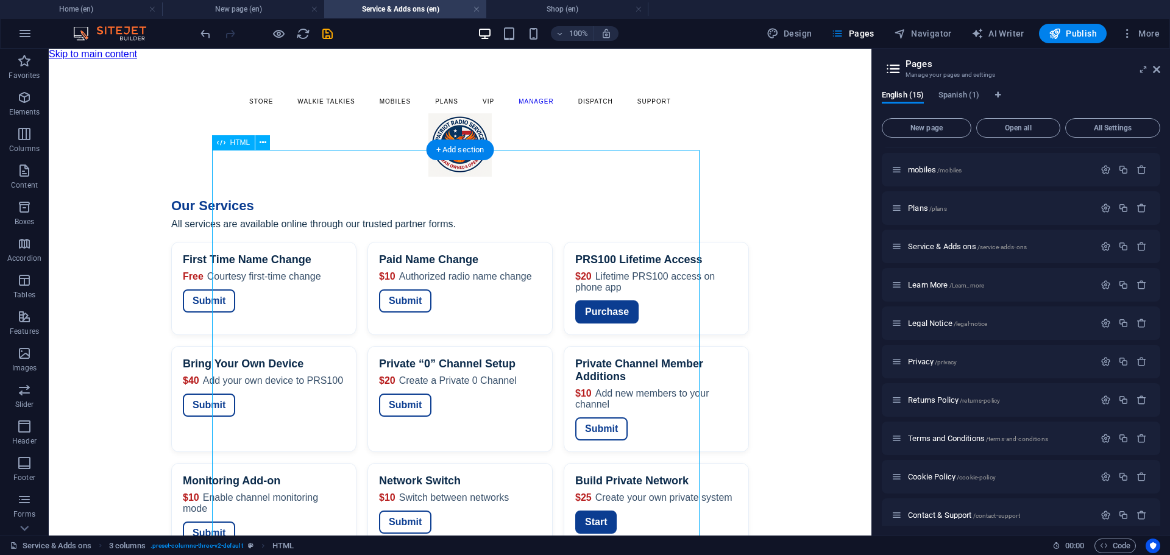
click at [268, 275] on div "Services — Patriot Radio Service Our Services All services are available online…" at bounding box center [460, 401] width 823 height 441
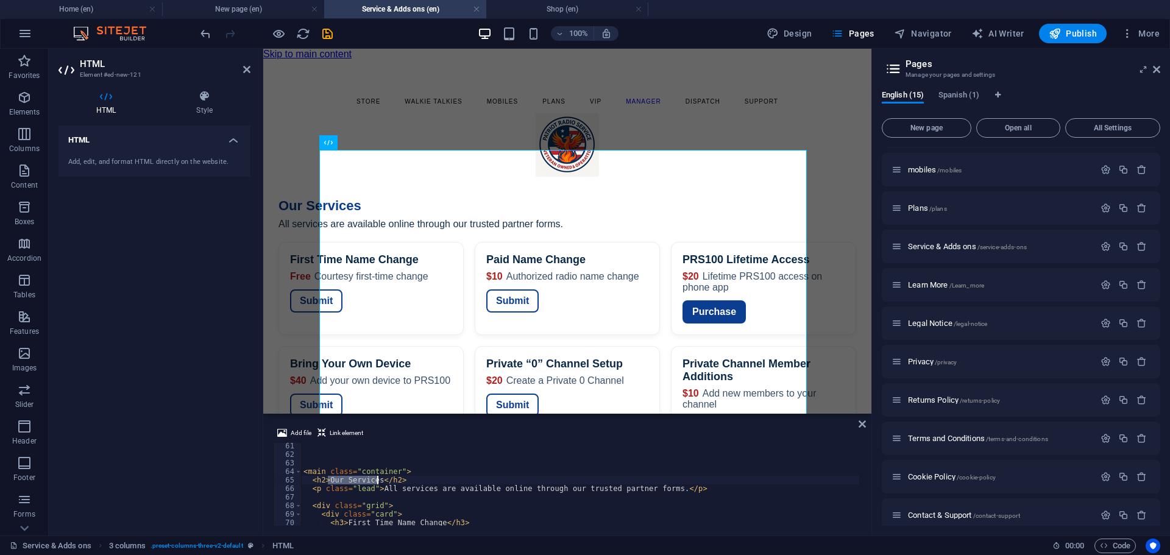
drag, startPoint x: 330, startPoint y: 479, endPoint x: 379, endPoint y: 480, distance: 49.4
click at [379, 480] on div "< main class = "container" > < h2 > Our Services </ h2 > < p class = "lead" > A…" at bounding box center [634, 491] width 666 height 98
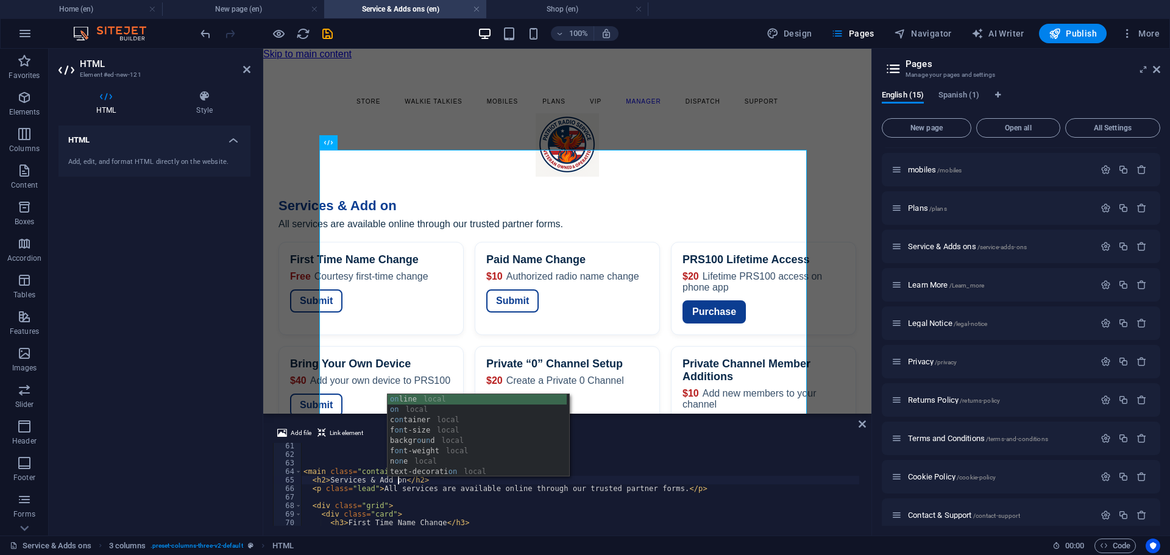
scroll to position [0, 8]
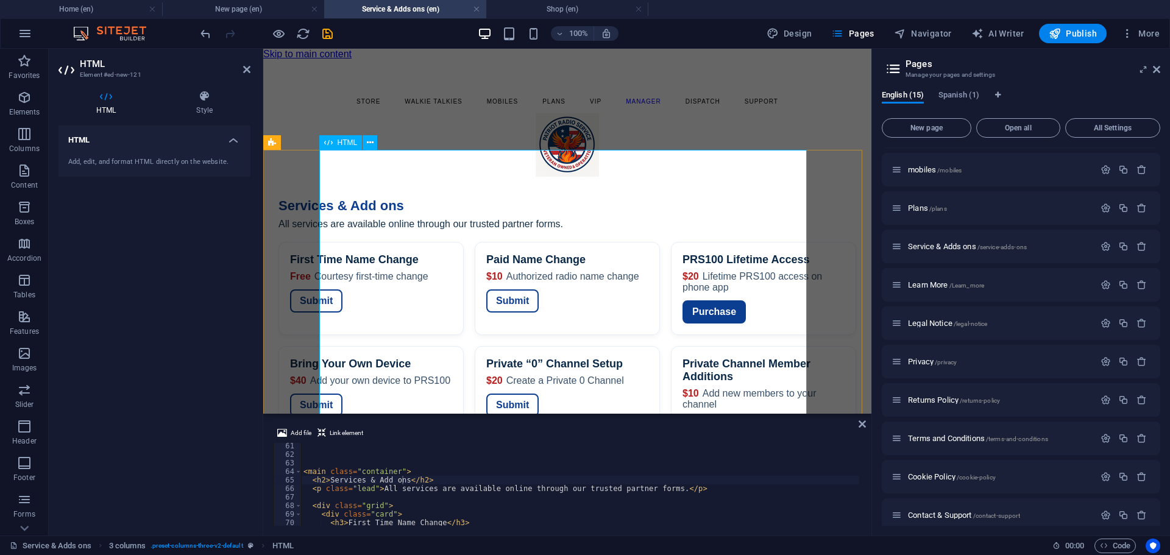
click at [381, 193] on div "Services — Patriot Radio Service Services & Add ons All services are available …" at bounding box center [567, 401] width 608 height 441
click at [430, 490] on div "< main class = "container" > < h2 > Services & Add ons </ h2 > < p class = "lea…" at bounding box center [634, 491] width 666 height 98
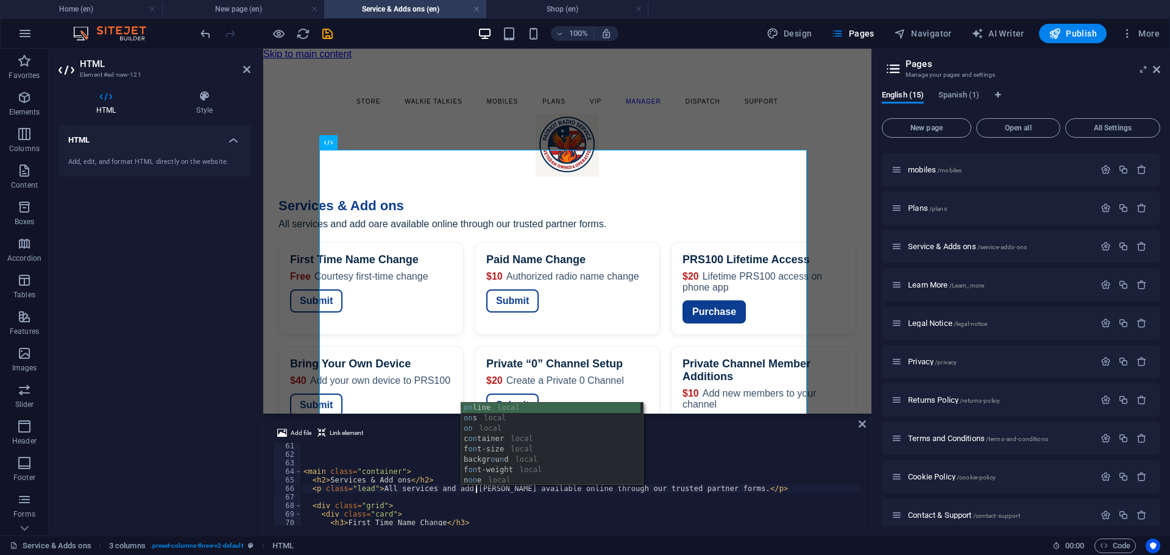
scroll to position [0, 14]
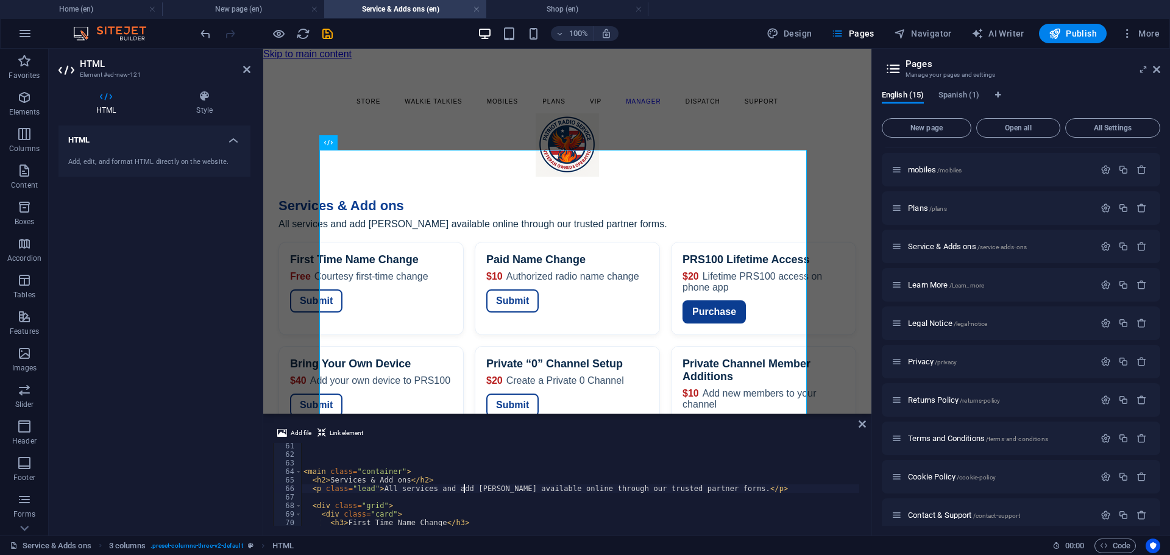
click at [465, 488] on div "< main class = "container" > < h2 > Services & Add ons </ h2 > < p class = "lea…" at bounding box center [634, 491] width 666 height 98
click at [474, 490] on div "< main class = "container" > < h2 > Services & Add ons </ h2 > < p class = "lea…" at bounding box center [634, 491] width 666 height 98
click at [477, 486] on div "< main class = "container" > < h2 > Services & Add ons </ h2 > < p class = "lea…" at bounding box center [634, 491] width 666 height 98
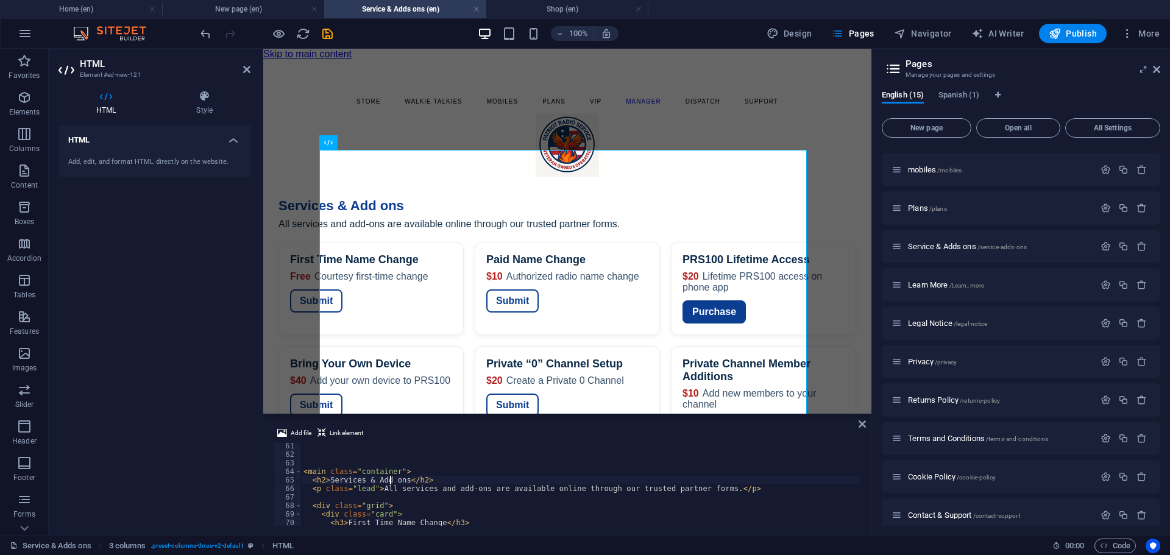
click at [390, 480] on div "< main class = "container" > < h2 > Services & Add ons </ h2 > < p class = "lea…" at bounding box center [634, 491] width 666 height 98
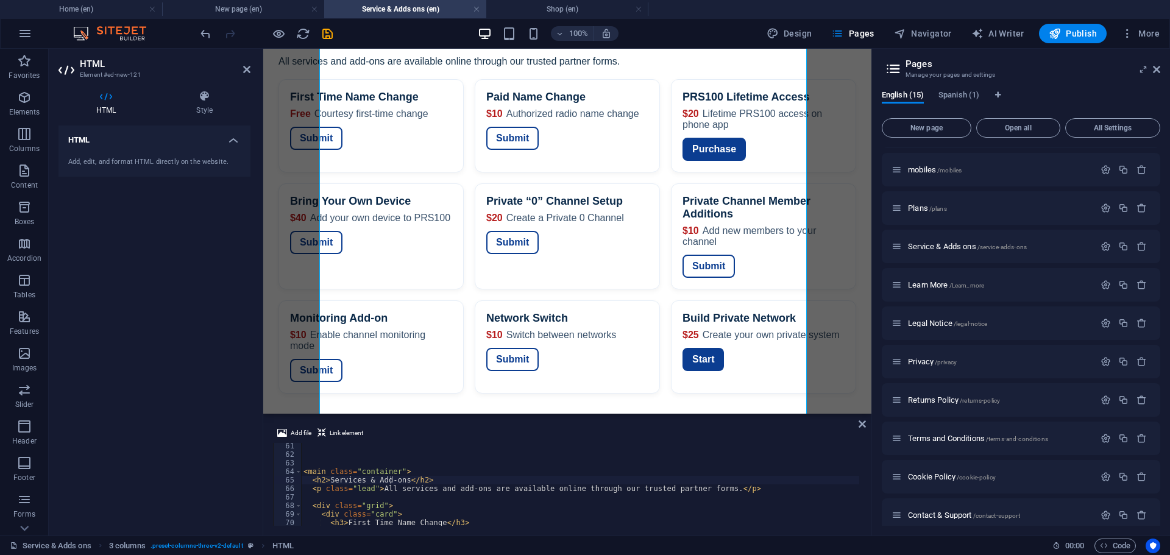
scroll to position [550, 0]
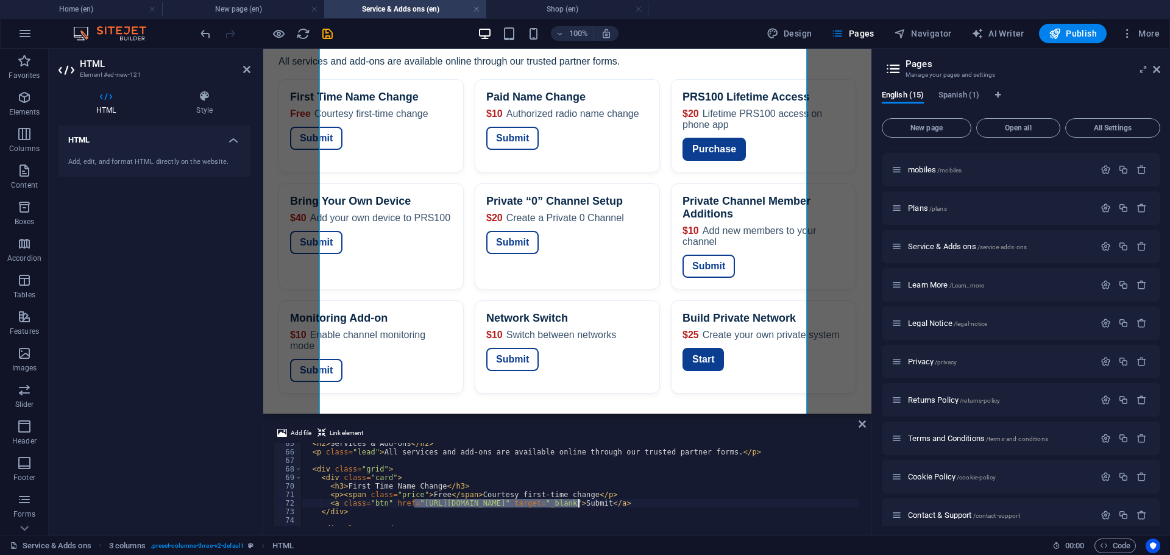
drag, startPoint x: 414, startPoint y: 504, endPoint x: 581, endPoint y: 504, distance: 167.0
click at [581, 504] on div "< h2 > Services & Add-ons </ h2 > < p class = "lead" > All services and add-ons…" at bounding box center [634, 489] width 666 height 98
paste textarea "www.simpleptt.com/freeradionamechange"
type textarea "<a class="btn" href="https://www.simpleptt.com/freeradionamechange" target="_bl…"
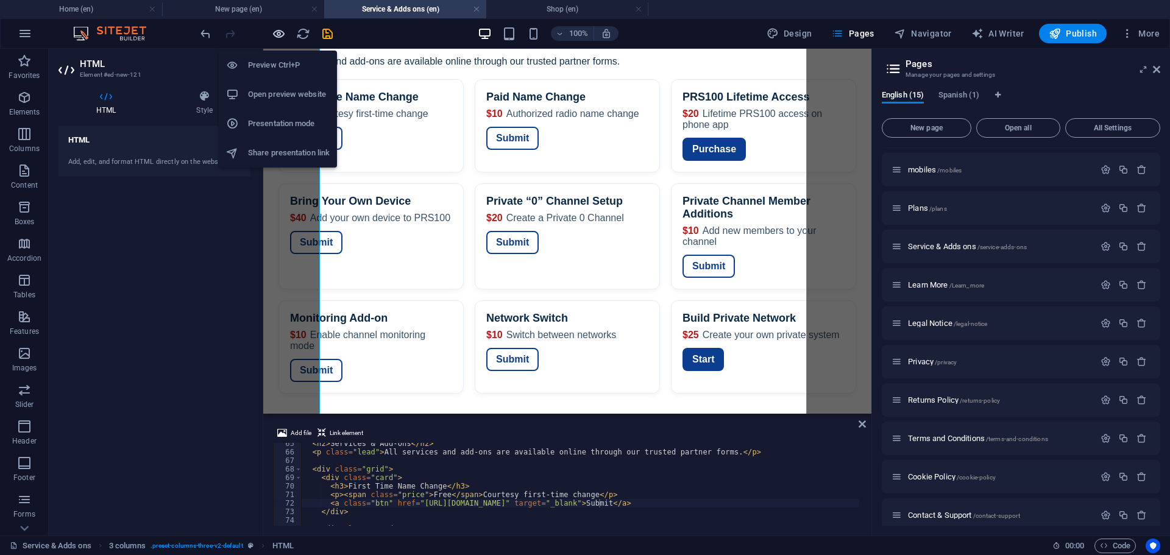
click at [277, 29] on icon "button" at bounding box center [279, 34] width 14 height 14
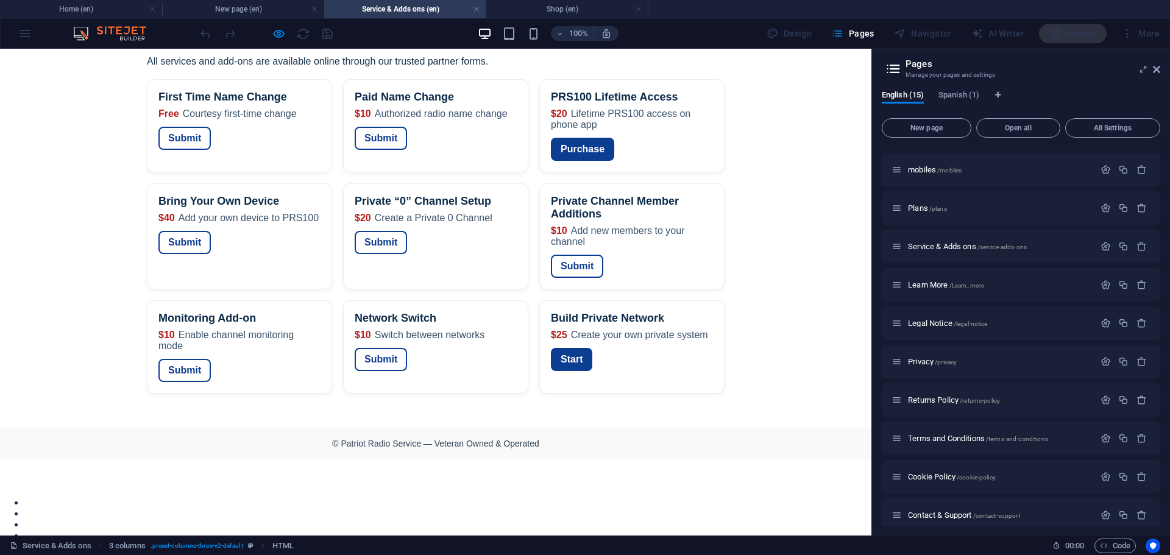
click at [211, 127] on link "Submit" at bounding box center [184, 138] width 52 height 23
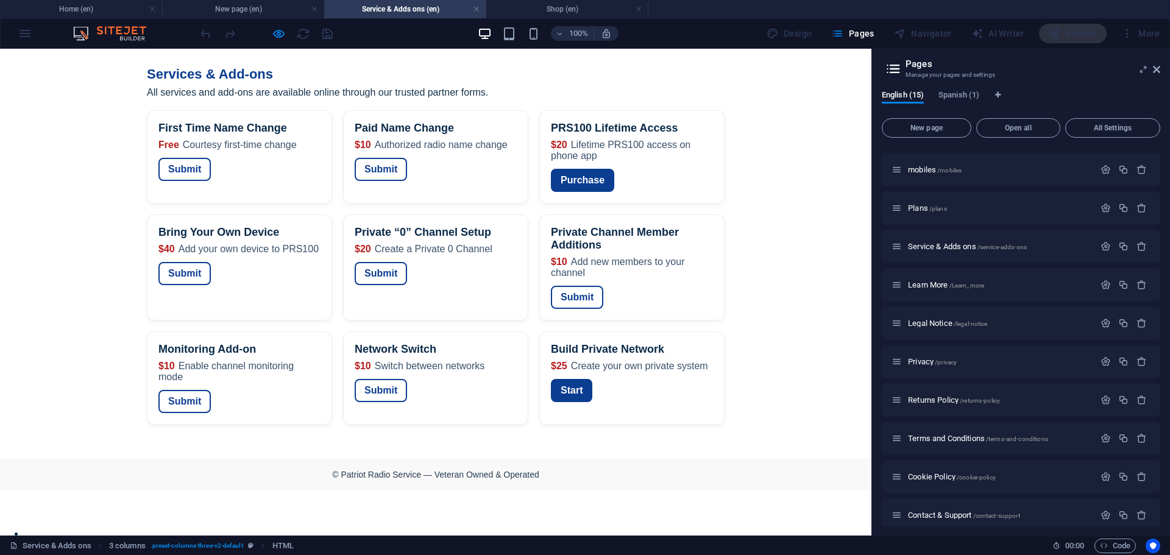
scroll to position [81, 0]
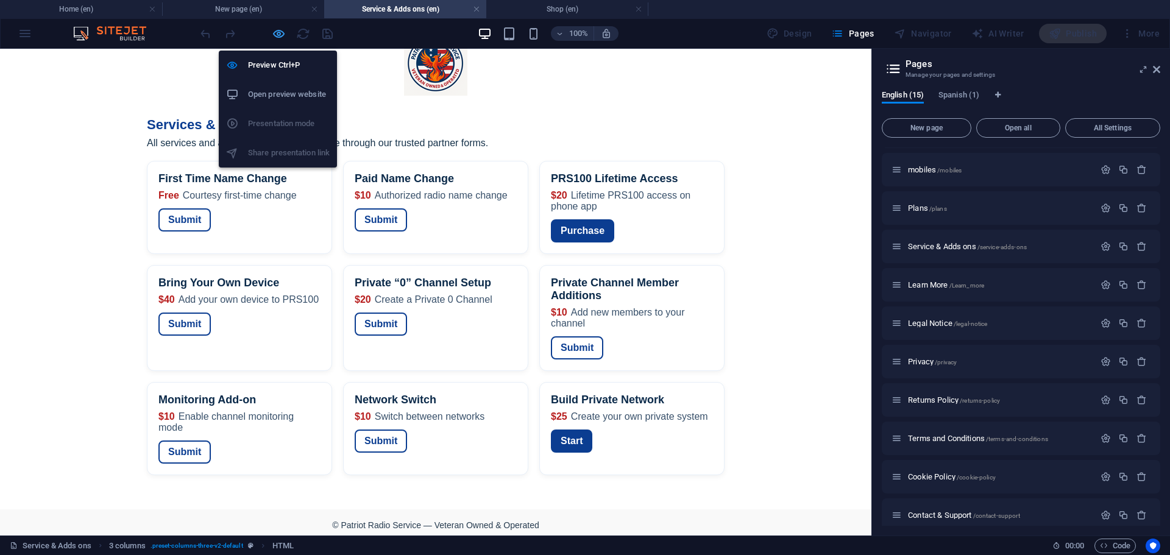
click at [279, 35] on icon "button" at bounding box center [279, 34] width 14 height 14
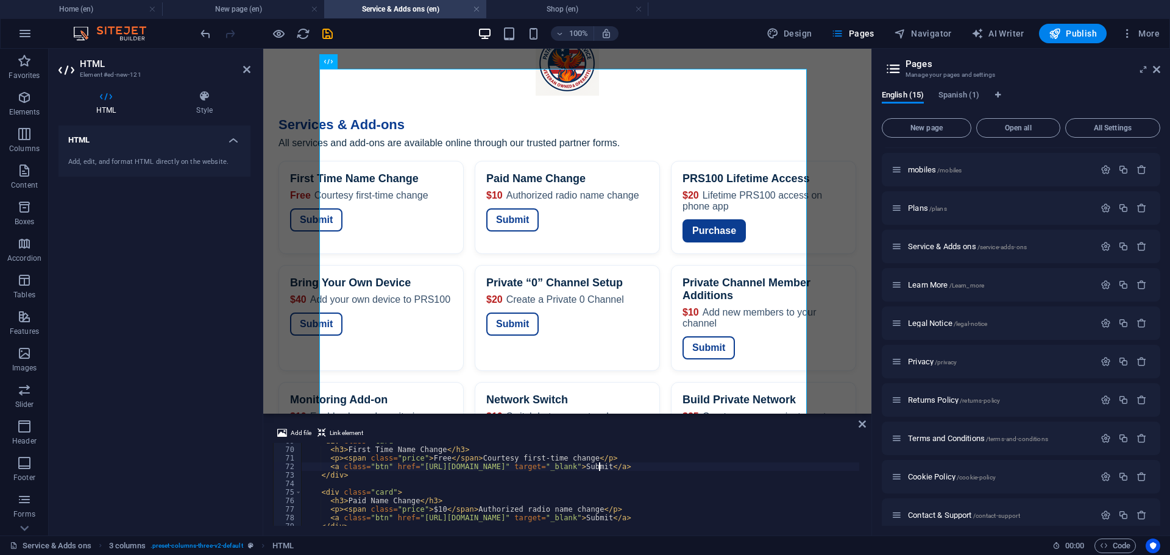
scroll to position [623, 0]
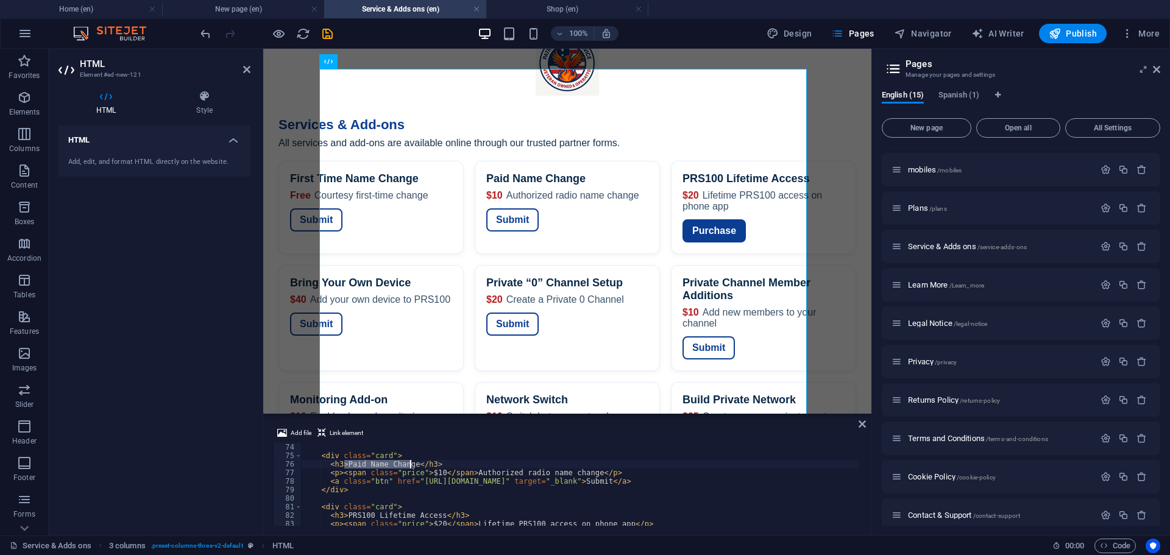
drag, startPoint x: 344, startPoint y: 465, endPoint x: 406, endPoint y: 465, distance: 62.2
click at [410, 464] on div "< div class = "card" > < h3 > Paid Name Change </ h3 > < p > < span class = "pr…" at bounding box center [634, 492] width 666 height 98
paste textarea "($10 fee per submission) Radio Name Change - CLICK HERE"
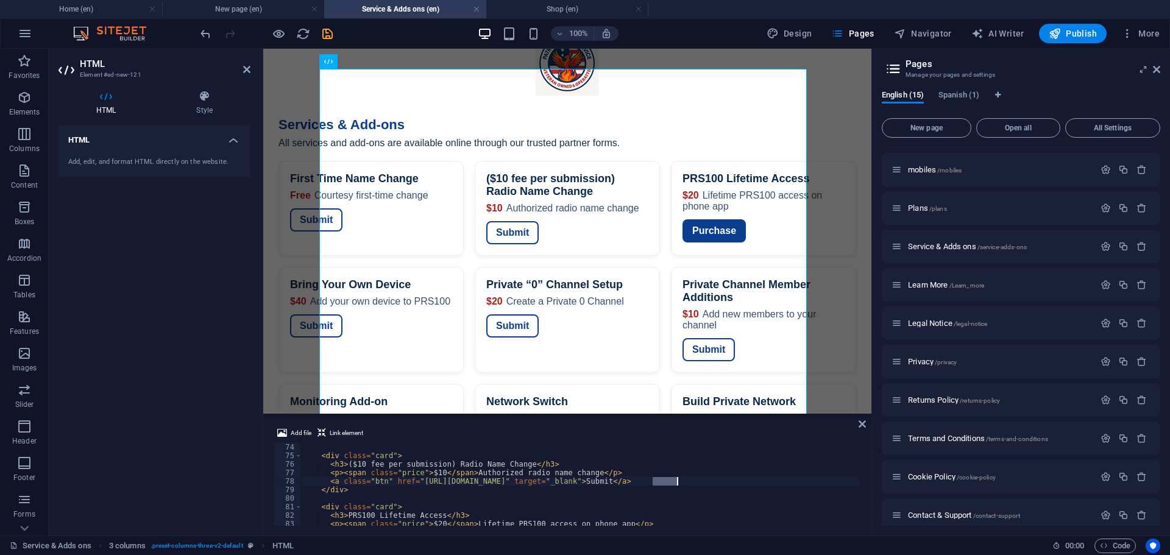
drag, startPoint x: 652, startPoint y: 481, endPoint x: 677, endPoint y: 481, distance: 25.0
click at [677, 481] on div "< div class = "card" > < h3 > ($10 fee per submission) Radio Name Change </ h3 …" at bounding box center [634, 492] width 666 height 98
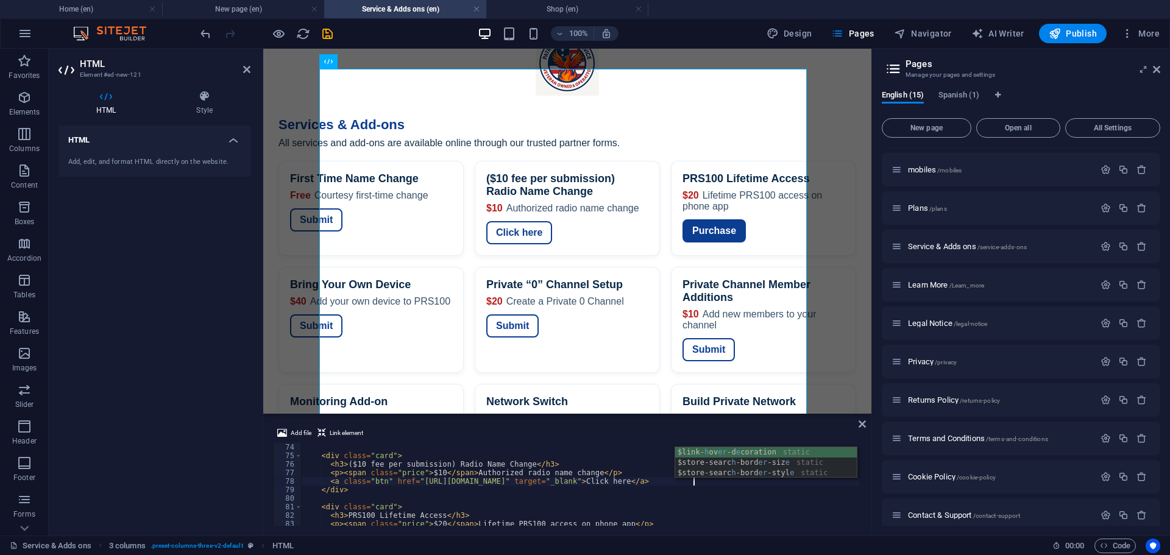
scroll to position [586, 0]
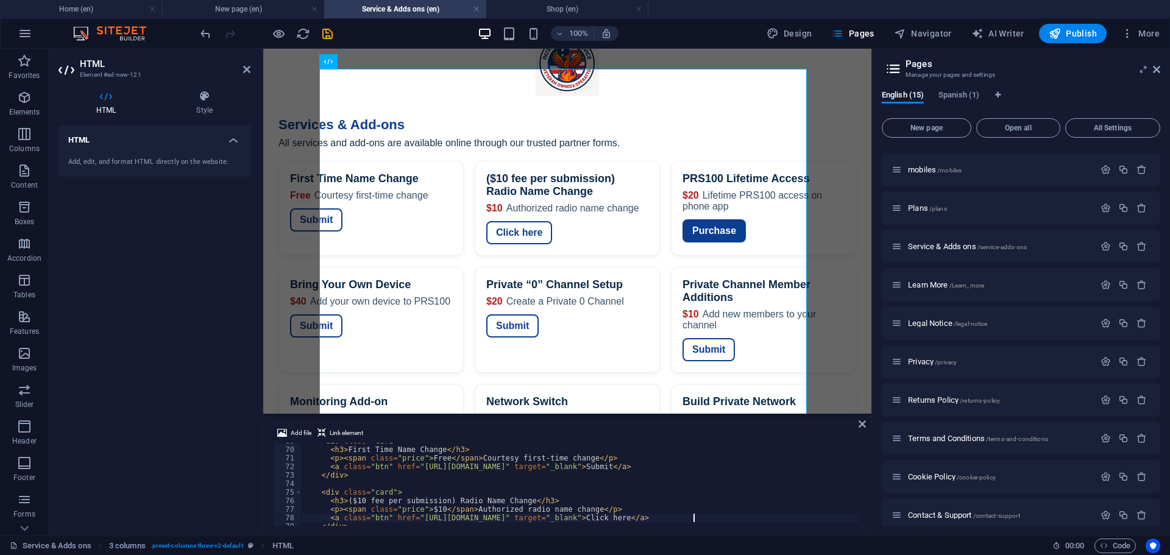
click at [682, 469] on div "< div class = "card" > < h3 > First Time Name Change </ h3 > < p > < span class…" at bounding box center [634, 486] width 666 height 98
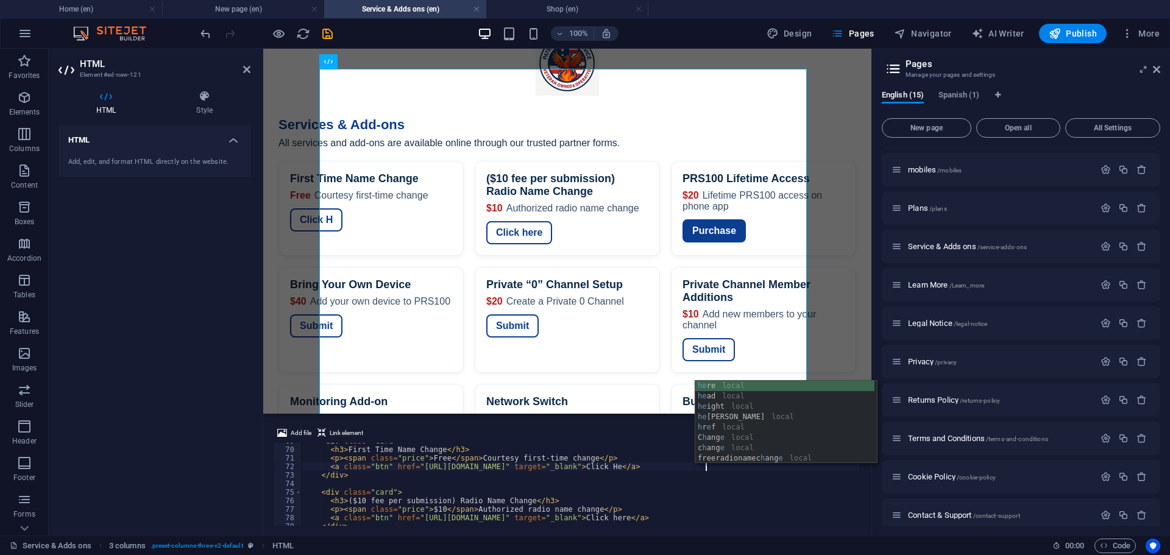
scroll to position [0, 33]
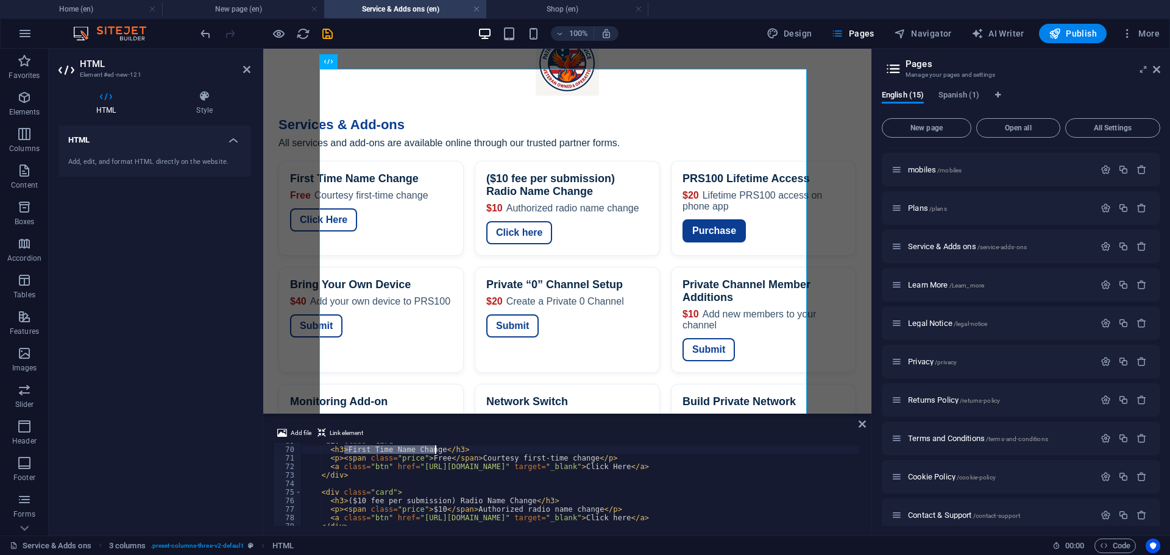
drag, startPoint x: 346, startPoint y: 448, endPoint x: 433, endPoint y: 449, distance: 87.8
click at [433, 449] on div "< div class = "card" > < h3 > First Time Name Change </ h3 > < p > < span class…" at bounding box center [634, 486] width 666 height 98
paste textarea "(FREE) Courtesy FIRST TIME Radio"
click at [471, 458] on div "< div class = "card" > < h3 > (FREE) Courtesy FIRST TIME Radio Name Change </ h…" at bounding box center [634, 486] width 666 height 98
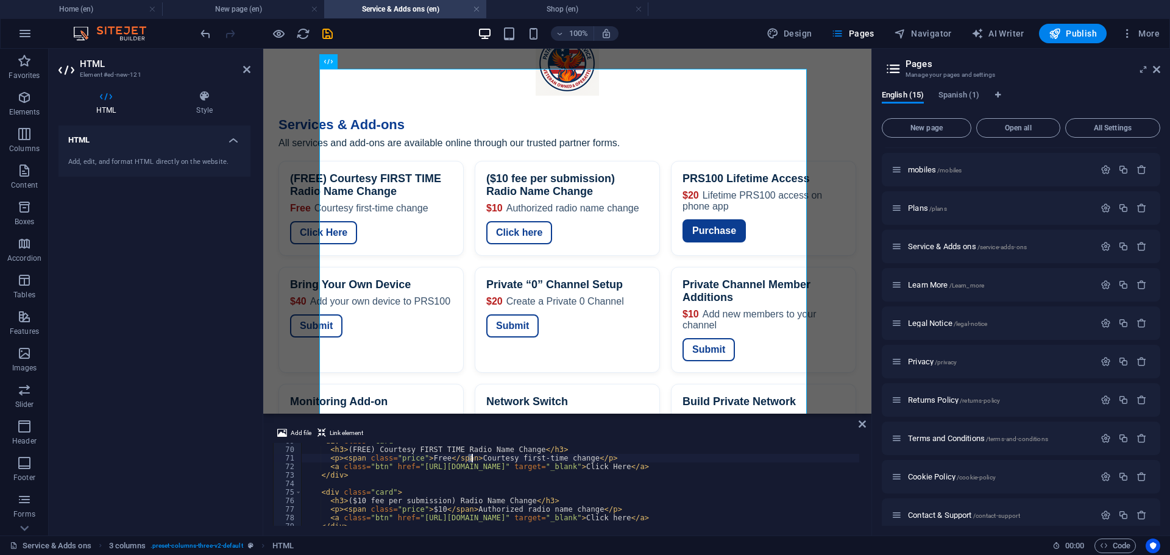
click at [472, 460] on div "< div class = "card" > < h3 > (FREE) Courtesy FIRST TIME Radio Name Change </ h…" at bounding box center [580, 484] width 558 height 83
drag, startPoint x: 471, startPoint y: 459, endPoint x: 580, endPoint y: 458, distance: 108.5
click at [580, 458] on div "< div class = "card" > < h3 > (FREE) Courtesy FIRST TIME Radio Name Change </ h…" at bounding box center [634, 486] width 666 height 98
paste textarea "You are entitled to a ONE TIME courtesy name change in the system. We keep note…"
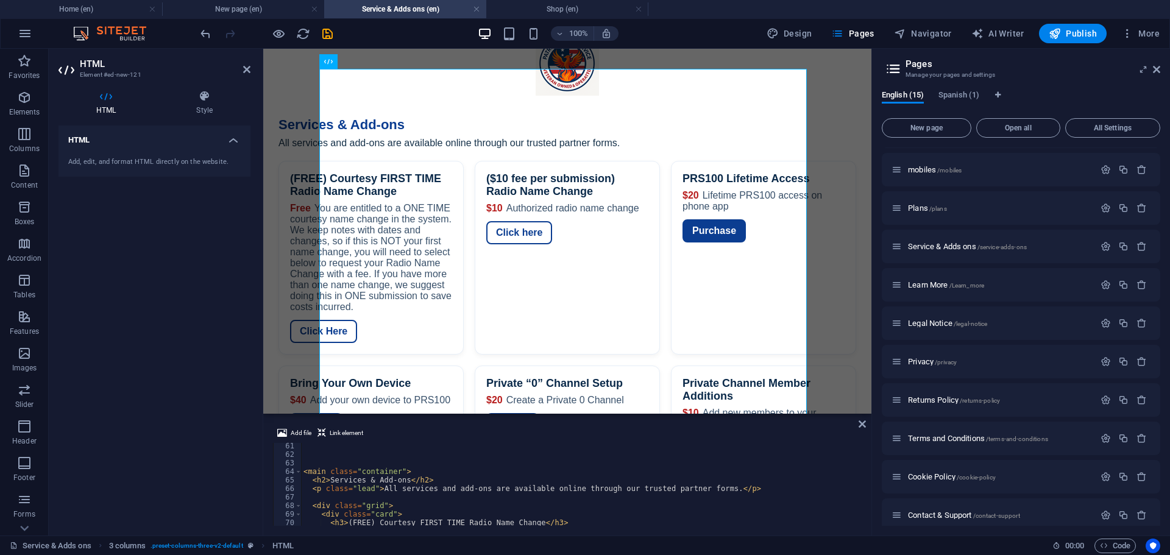
scroll to position [550, 0]
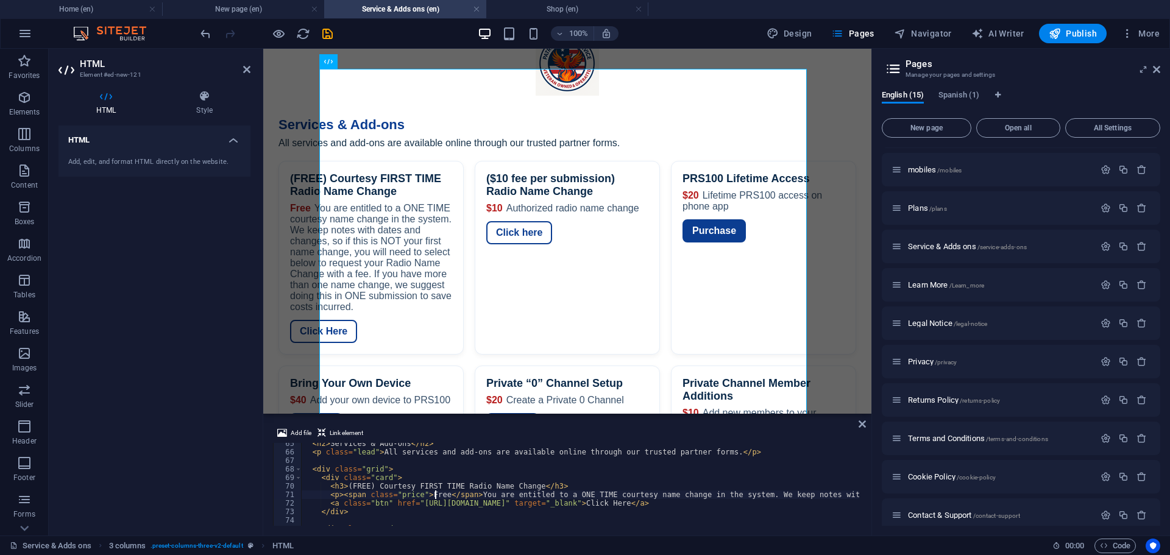
click at [435, 496] on div "< h2 > Services & Add-ons </ h2 > < p class = "lead" > All services and add-ons…" at bounding box center [1063, 489] width 1525 height 98
click at [458, 494] on div "< h2 > Services & Add-ons </ h2 > < p class = "lead" > All services and add-ons…" at bounding box center [1055, 489] width 1508 height 98
click at [432, 490] on div "< h2 > Services & Add-ons </ h2 > < p class = "lead" > All services and add-ons…" at bounding box center [1053, 489] width 1504 height 98
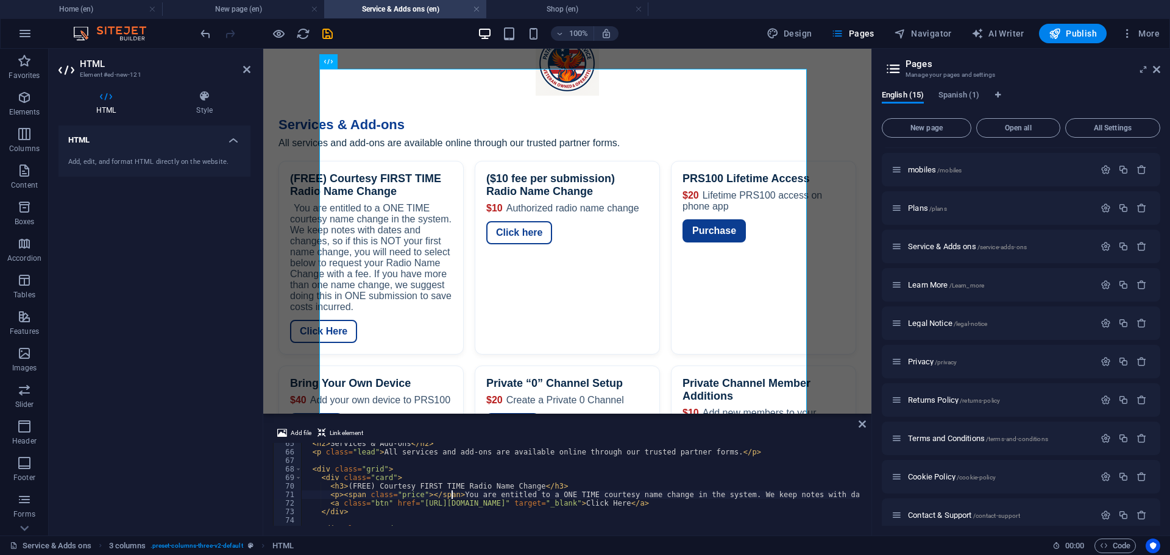
click at [452, 496] on div "< h2 > Services & Add-ons </ h2 > < p class = "lead" > All services and add-ons…" at bounding box center [1053, 489] width 1504 height 98
click at [346, 488] on div "< h2 > Services & Add-ons </ h2 > < p class = "lead" > All services and add-ons…" at bounding box center [1053, 489] width 1504 height 98
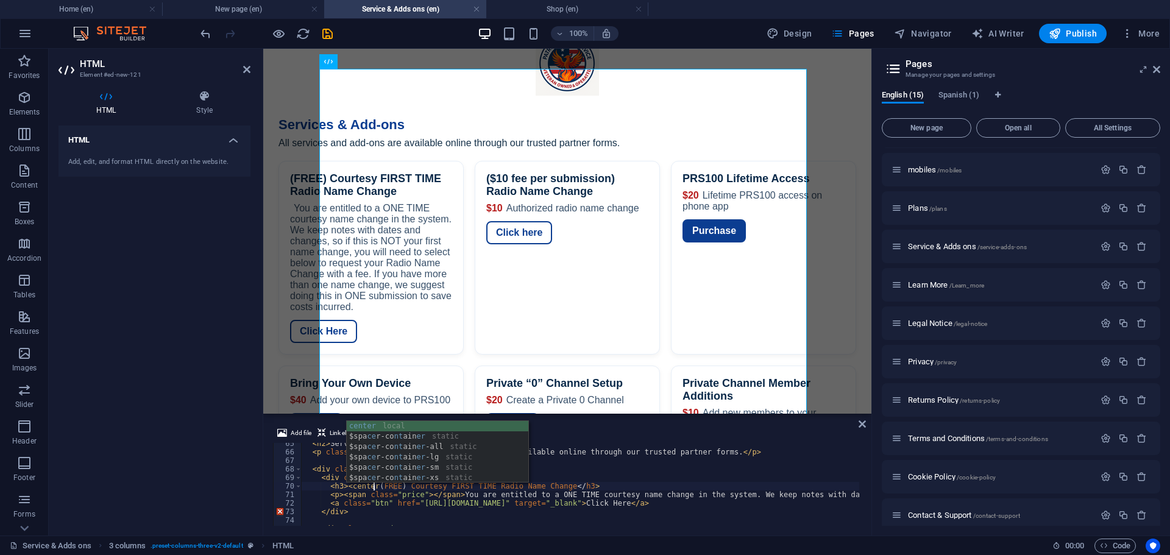
scroll to position [0, 5]
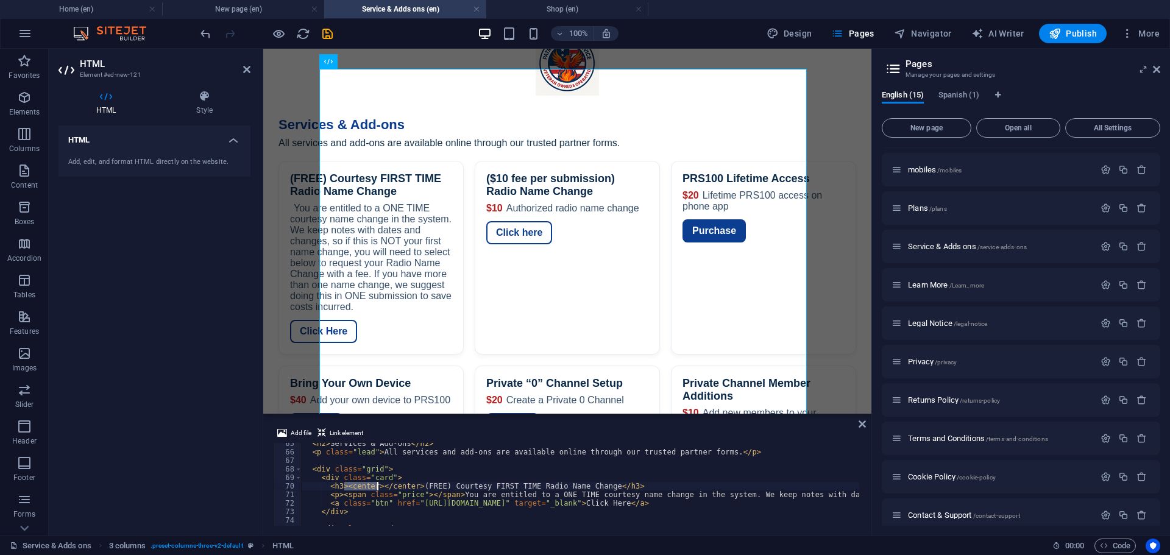
drag, startPoint x: 344, startPoint y: 484, endPoint x: 380, endPoint y: 485, distance: 36.0
click at [380, 485] on div "< h2 > Services & Add-ons </ h2 > < p class = "lead" > All services and add-ons…" at bounding box center [1053, 489] width 1504 height 98
click at [596, 489] on div "< h2 > Services & Add-ons </ h2 > < p class = "lead" > All services and add-ons…" at bounding box center [1053, 489] width 1504 height 98
paste textarea "center><"
click at [599, 485] on div "< h2 > Services & Add-ons </ h2 > < p class = "lead" > All services and add-ons…" at bounding box center [1053, 489] width 1504 height 98
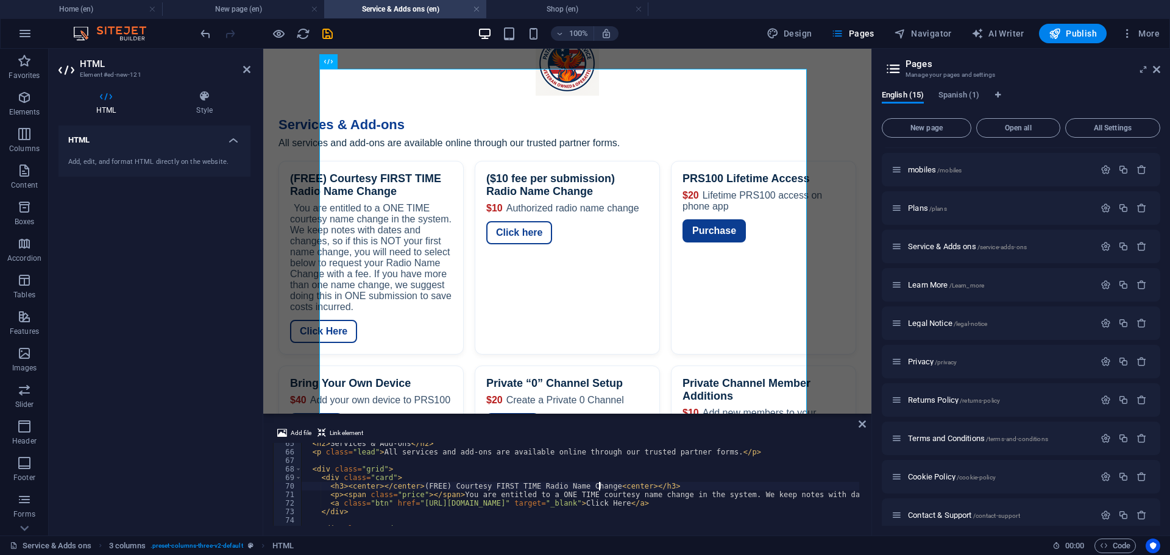
scroll to position [0, 24]
click at [672, 482] on div "< h2 > Services & Add-ons </ h2 > < p class = "lead" > All services and add-ons…" at bounding box center [1053, 489] width 1504 height 98
click at [616, 486] on div "< h2 > Services & Add-ons </ h2 > < p class = "lead" > All services and add-ons…" at bounding box center [1053, 489] width 1504 height 98
click at [617, 482] on div "< h2 > Services & Add-ons </ h2 > < p class = "lead" > All services and add-ons…" at bounding box center [1053, 489] width 1504 height 98
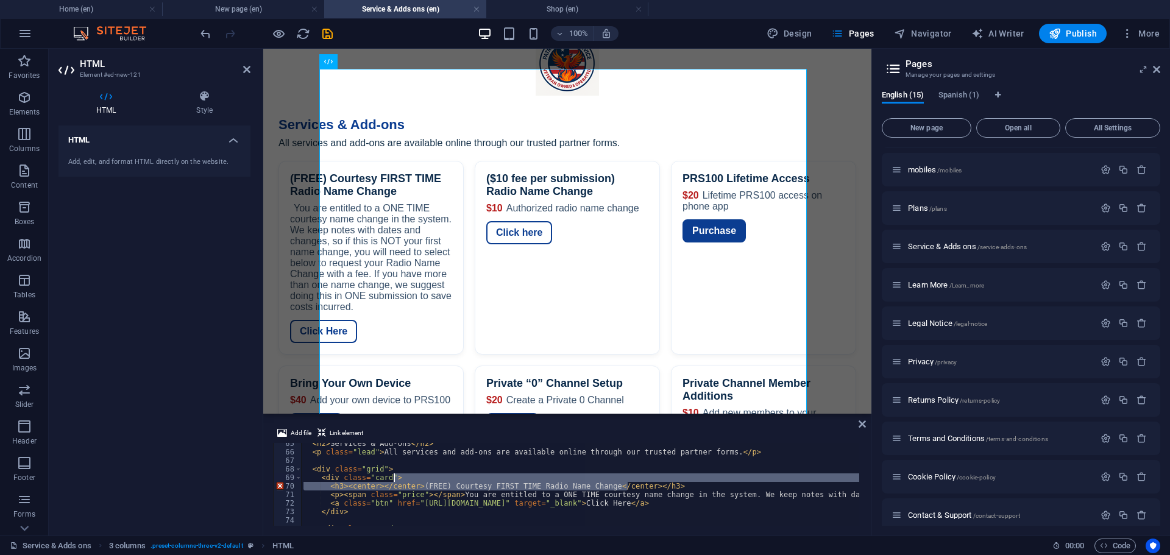
click at [611, 483] on div "< h2 > Services & Add-ons </ h2 > < p class = "lead" > All services and add-ons…" at bounding box center [580, 484] width 558 height 83
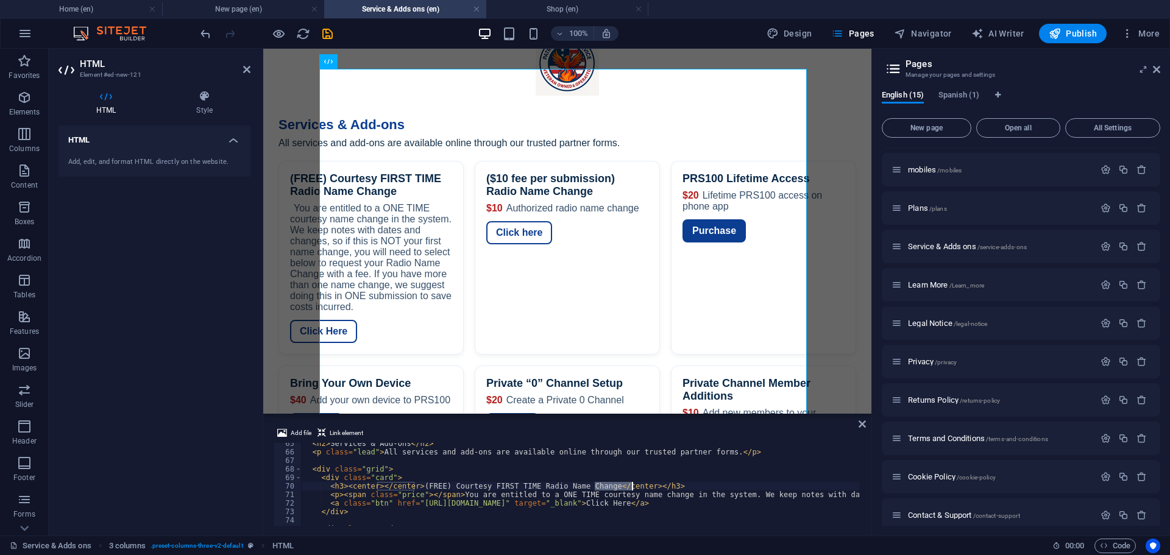
drag, startPoint x: 596, startPoint y: 488, endPoint x: 633, endPoint y: 487, distance: 37.2
click at [633, 487] on div "< h2 > Services & Add-ons </ h2 > < p class = "lead" > All services and add-ons…" at bounding box center [1053, 489] width 1504 height 98
click at [622, 484] on div "< h2 > Services & Add-ons </ h2 > < p class = "lead" > All services and add-ons…" at bounding box center [1053, 489] width 1504 height 98
paste textarea "</center>"
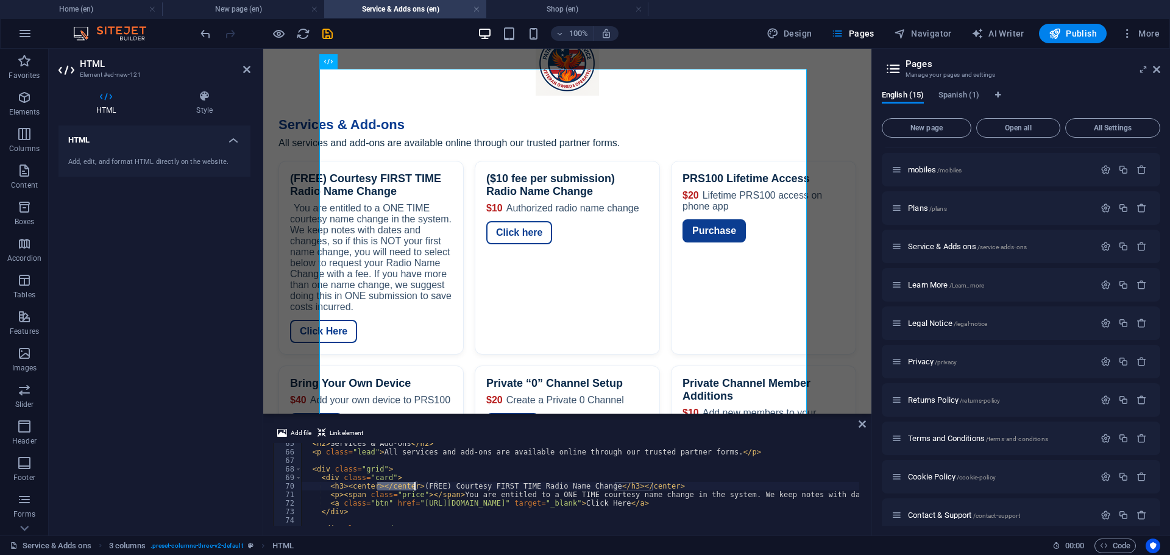
drag, startPoint x: 377, startPoint y: 486, endPoint x: 414, endPoint y: 485, distance: 36.6
click at [414, 485] on div "< h2 > Services & Add-ons </ h2 > < p class = "lead" > All services and add-ons…" at bounding box center [1053, 489] width 1504 height 98
drag, startPoint x: 344, startPoint y: 486, endPoint x: 377, endPoint y: 486, distance: 32.9
click at [377, 486] on div "< h2 > Services & Add-ons </ h2 > < p class = "lead" > All services and add-ons…" at bounding box center [1053, 489] width 1504 height 98
click at [327, 487] on div "< h2 > Services & Add-ons </ h2 > < p class = "lead" > All services and add-ons…" at bounding box center [1053, 489] width 1504 height 98
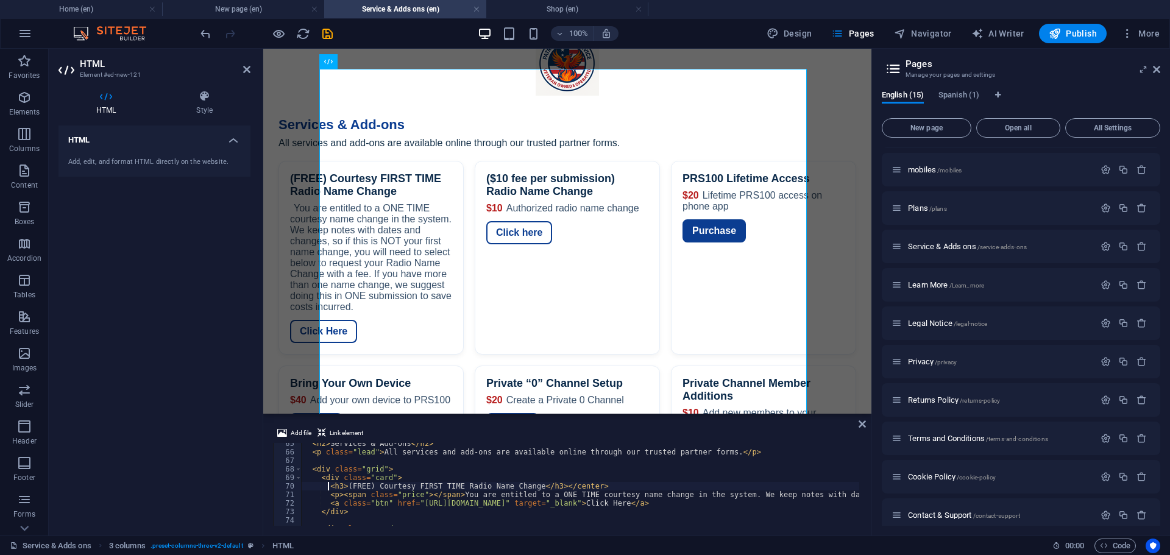
paste textarea "center><"
click at [537, 349] on div "Services — Patriot Radio Service Services & Add-ons All services and add-ons ar…" at bounding box center [567, 371] width 608 height 542
drag, startPoint x: 377, startPoint y: 487, endPoint x: 406, endPoint y: 485, distance: 28.8
click at [406, 485] on div "< h2 > Services & Add-ons </ h2 > < p class = "lead" > All services and add-ons…" at bounding box center [1053, 489] width 1504 height 98
click at [499, 165] on div "Services — Patriot Radio Service Services & Add-ons All services and add-ons ar…" at bounding box center [567, 371] width 608 height 542
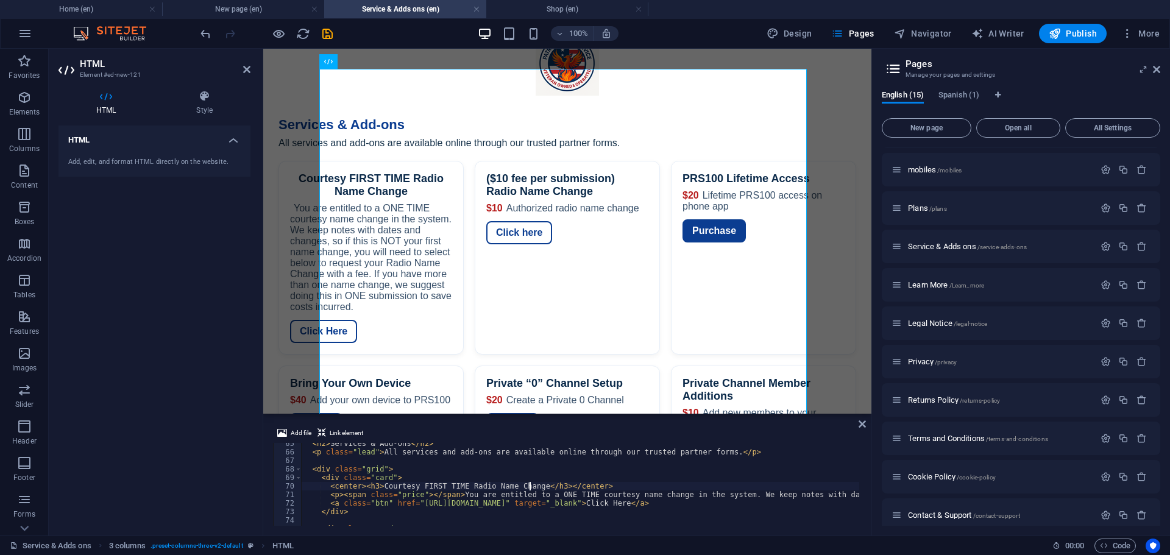
click at [529, 483] on div "< h2 > Services & Add-ons </ h2 > < p class = "lead" > All services and add-ons…" at bounding box center [1053, 489] width 1504 height 98
click at [532, 486] on div "< h2 > Services & Add-ons </ h2 > < p class = "lead" > All services and add-ons…" at bounding box center [1053, 489] width 1504 height 98
paste textarea "(FREE)"
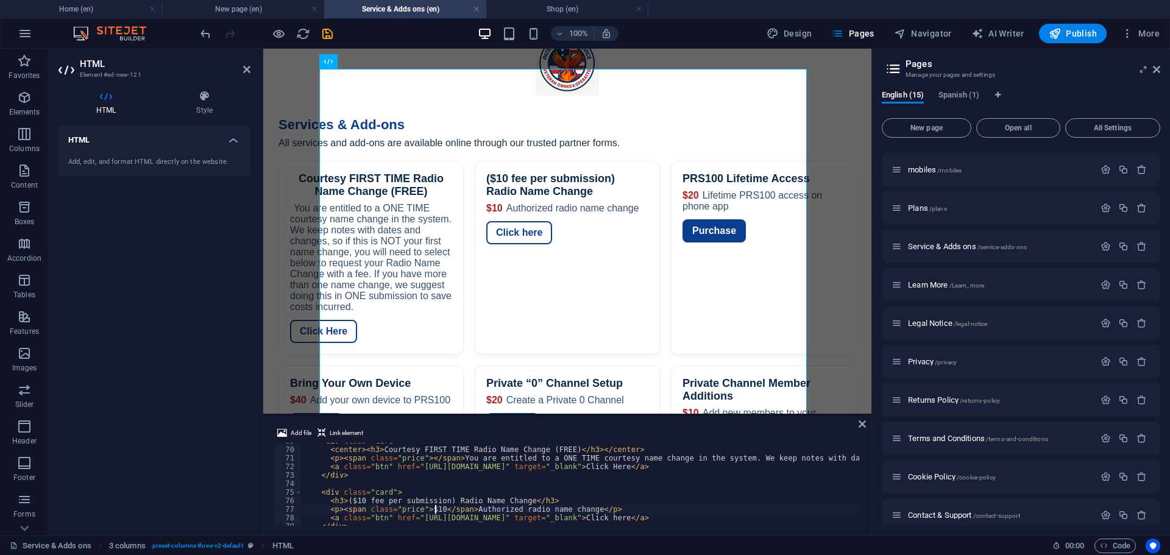
click at [435, 508] on div "< div class = "card" > < center > < h3 > Courtesy FIRST TIME Radio Name Change …" at bounding box center [1053, 486] width 1504 height 98
drag, startPoint x: 464, startPoint y: 508, endPoint x: 340, endPoint y: 510, distance: 124.4
click at [340, 510] on div "< div class = "card" > < center > < h3 > Courtesy FIRST TIME Radio Name Change …" at bounding box center [1053, 486] width 1504 height 98
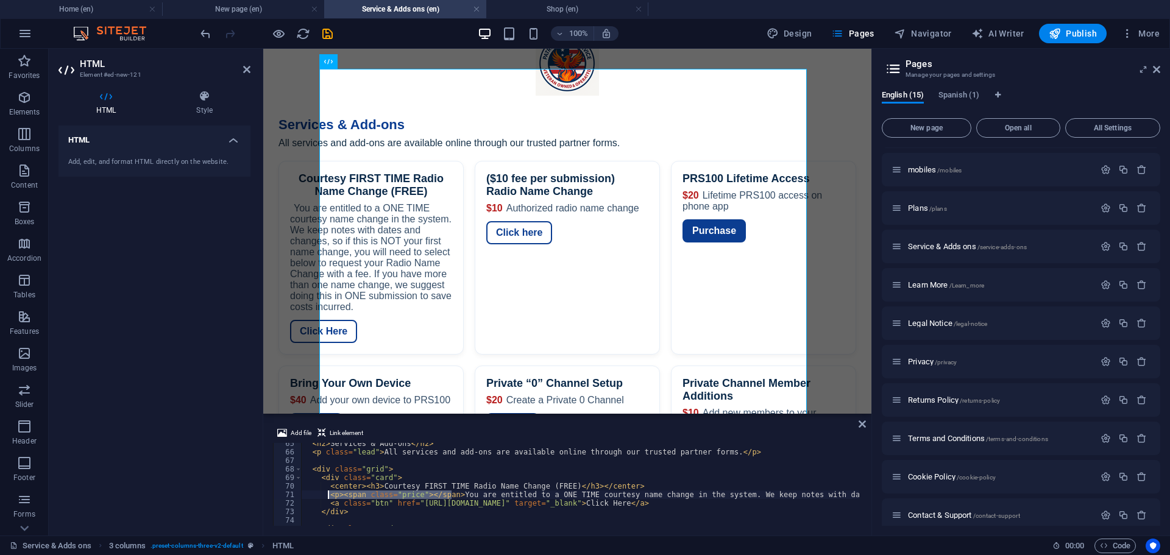
drag, startPoint x: 453, startPoint y: 494, endPoint x: 330, endPoint y: 493, distance: 123.1
click at [330, 493] on div "< h2 > Services & Add-ons </ h2 > < p class = "lead" > All services and add-ons…" at bounding box center [1053, 489] width 1504 height 98
paste textarea "span class="price">$10"
click at [202, 32] on icon "undo" at bounding box center [206, 34] width 14 height 14
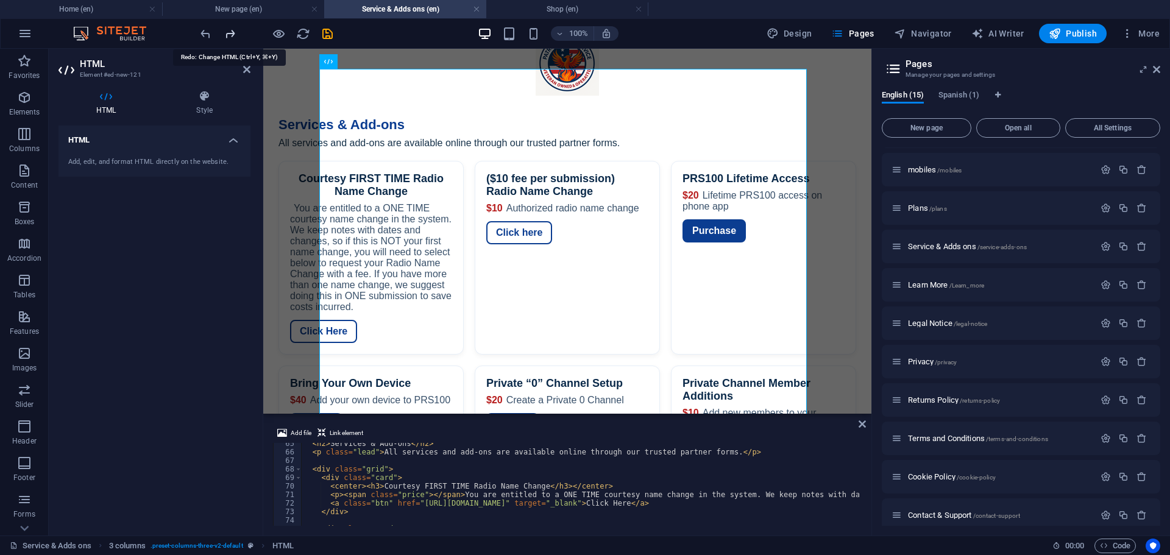
click at [229, 33] on icon "redo" at bounding box center [230, 34] width 14 height 14
click at [203, 34] on icon "undo" at bounding box center [206, 34] width 14 height 14
click at [212, 37] on icon "undo" at bounding box center [206, 34] width 14 height 14
drag, startPoint x: 407, startPoint y: 485, endPoint x: 380, endPoint y: 485, distance: 27.4
click at [380, 485] on div "< h2 > Services & Add-ons </ h2 > < p class = "lead" > All services and add-ons…" at bounding box center [1053, 489] width 1504 height 98
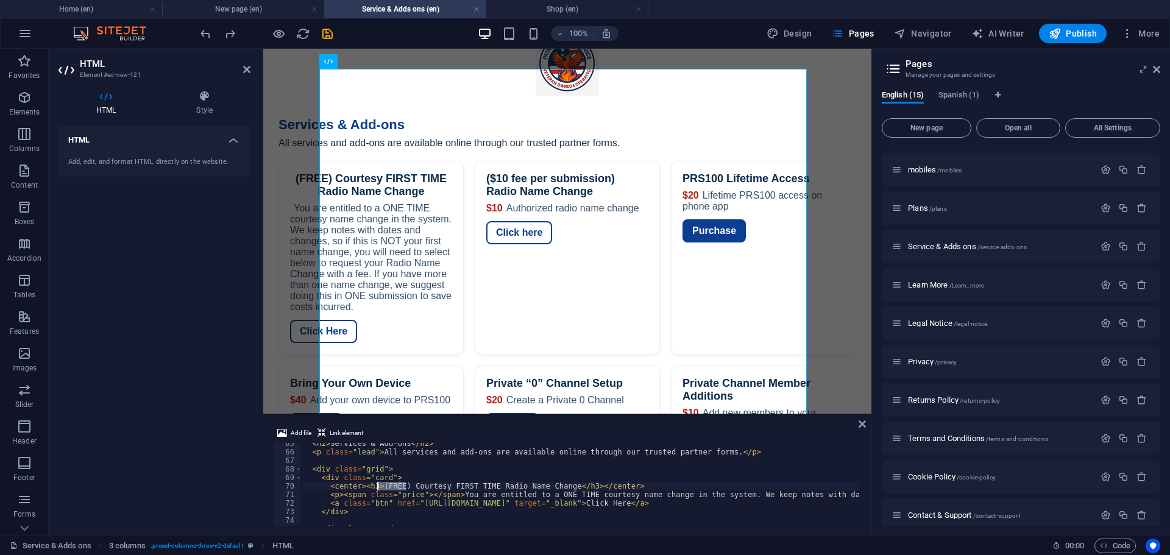
paste textarea "<span class="price">$10</span>"
drag, startPoint x: 460, startPoint y: 488, endPoint x: 472, endPoint y: 486, distance: 12.4
click at [472, 486] on div "< h2 > Services & Add-ons </ h2 > < p class = "lead" > All services and add-ons…" at bounding box center [1053, 489] width 1504 height 98
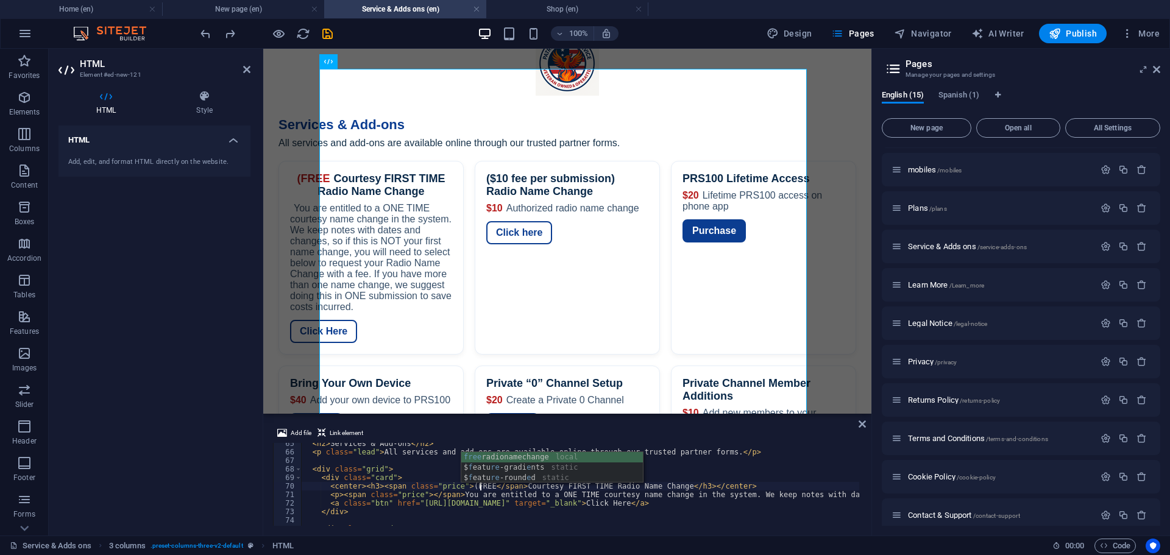
scroll to position [0, 15]
drag, startPoint x: 513, startPoint y: 485, endPoint x: 377, endPoint y: 483, distance: 136.6
click at [377, 483] on div "< h2 > Services & Add-ons </ h2 > < p class = "lead" > All services and add-ons…" at bounding box center [1053, 489] width 1504 height 98
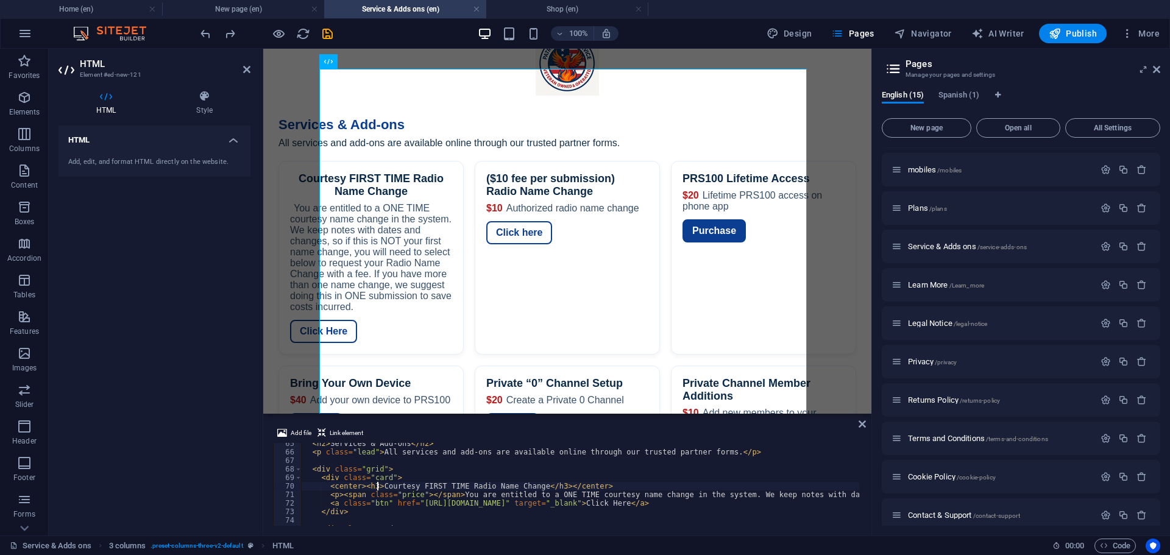
click at [530, 485] on div "< h2 > Services & Add-ons </ h2 > < p class = "lead" > All services and add-ons…" at bounding box center [1053, 489] width 1504 height 98
paste textarea "span class="price">(FREE)</span><"
click at [530, 487] on div "< h2 > Services & Add-ons </ h2 > < p class = "lead" > All services and add-ons…" at bounding box center [1053, 489] width 1504 height 98
click at [536, 301] on div "Services — Patriot Radio Service Services & Add-ons All services and add-ons ar…" at bounding box center [567, 371] width 608 height 542
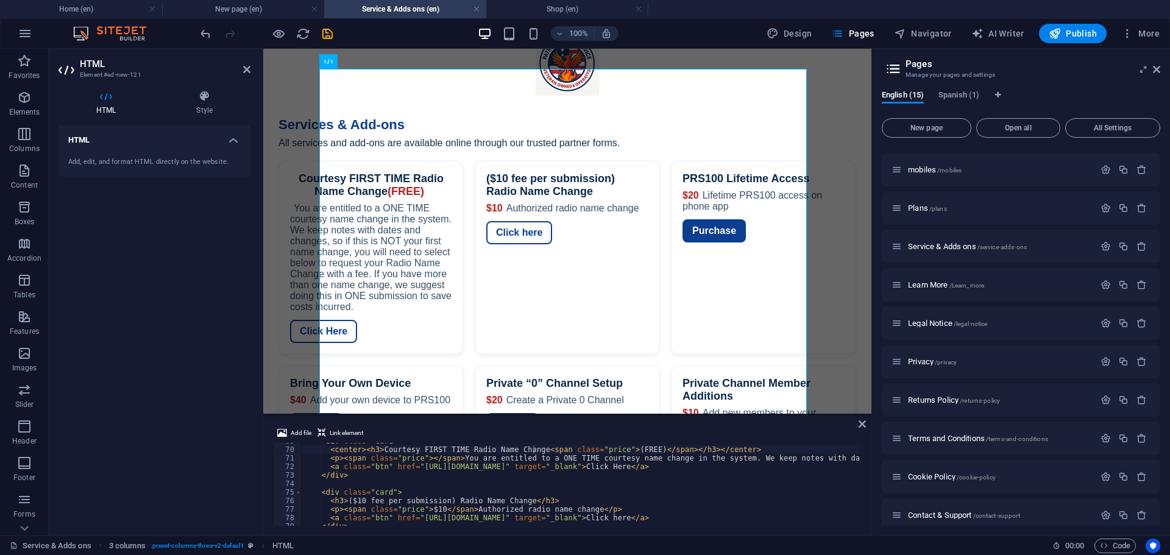
scroll to position [586, 0]
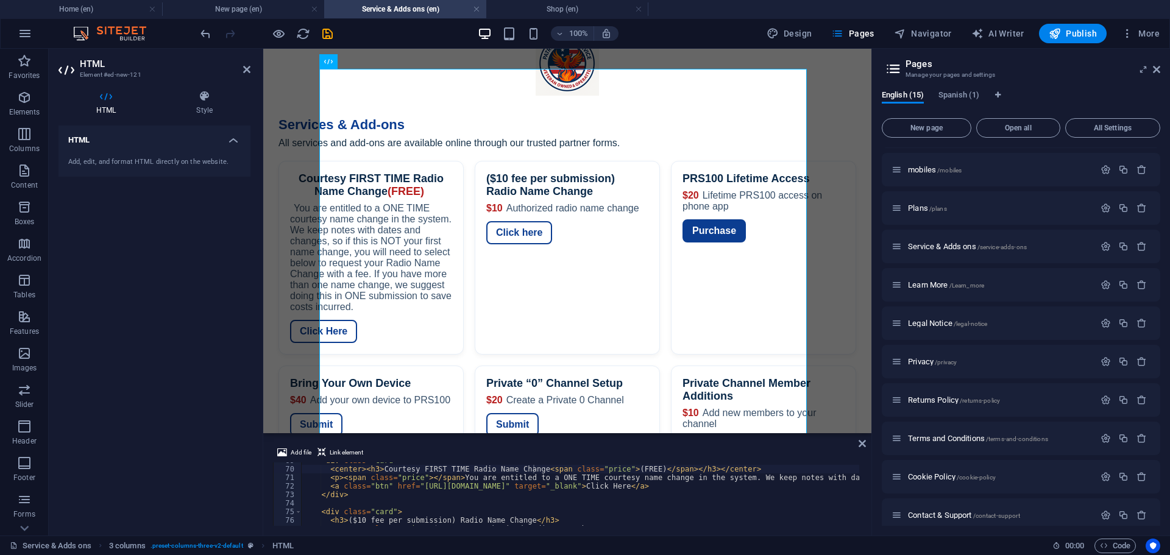
drag, startPoint x: 825, startPoint y: 415, endPoint x: 558, endPoint y: 383, distance: 268.9
click at [821, 432] on div "3 columns Container Image Container Image Container Logo Image Container Image …" at bounding box center [567, 292] width 608 height 487
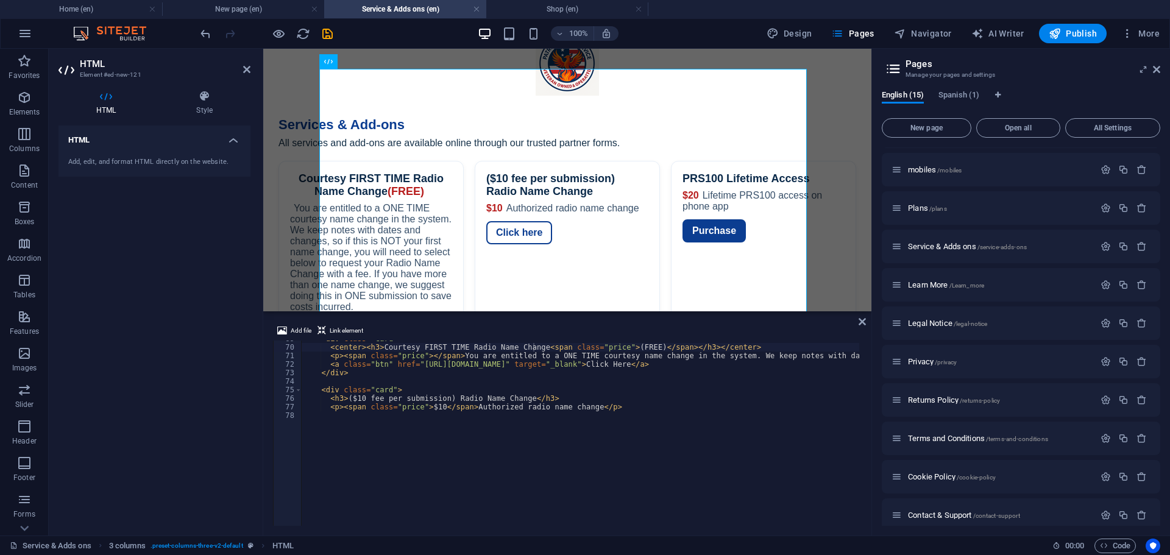
drag, startPoint x: 820, startPoint y: 435, endPoint x: 810, endPoint y: 311, distance: 124.8
click at [810, 311] on div "3 columns Container Image Container Image Container Logo Image Container Image …" at bounding box center [567, 292] width 608 height 487
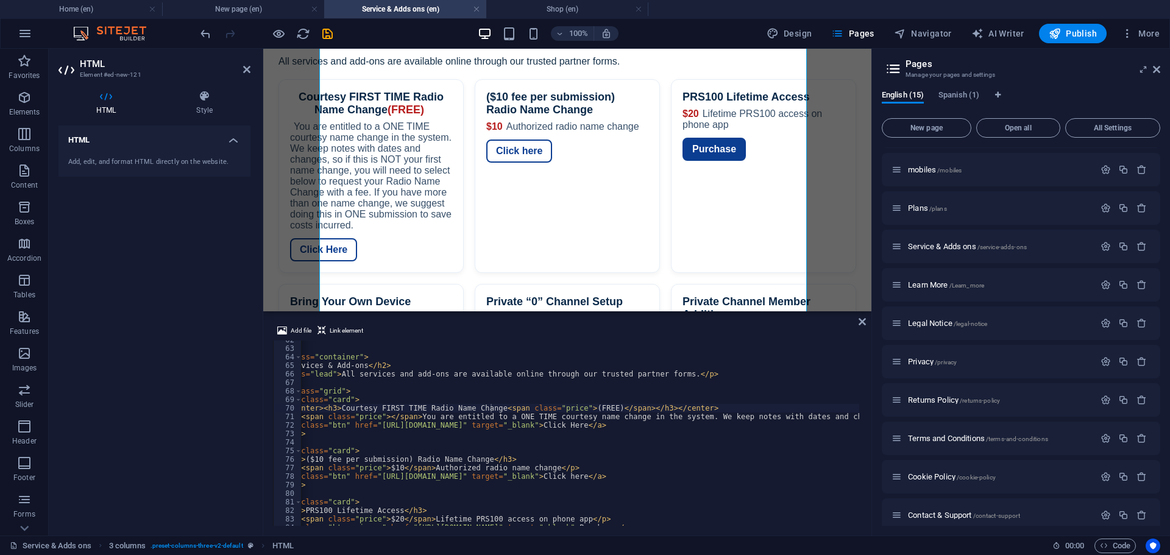
scroll to position [0, 0]
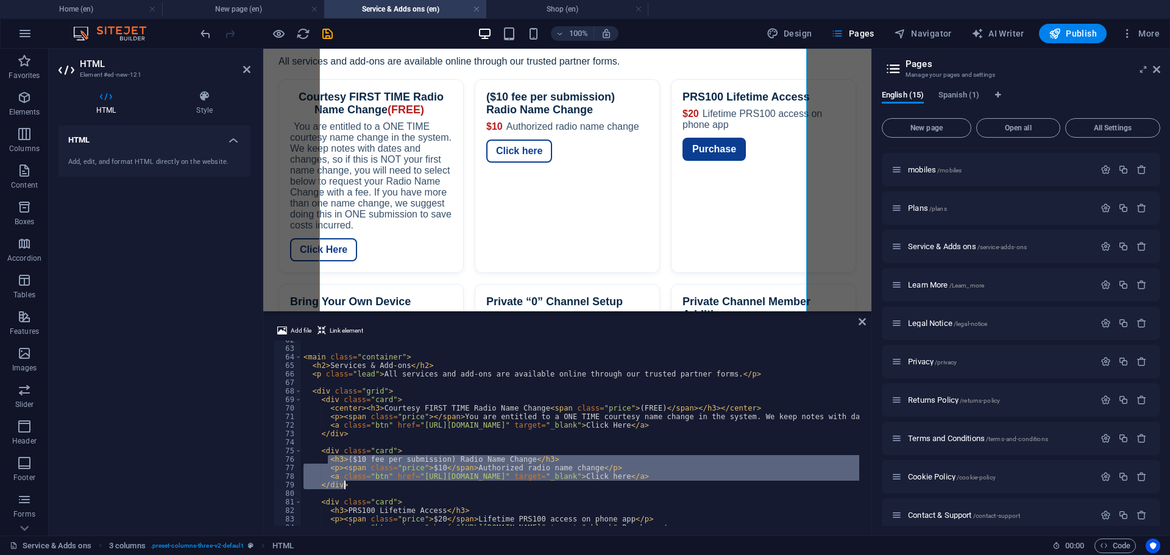
drag, startPoint x: 328, startPoint y: 461, endPoint x: 707, endPoint y: 483, distance: 379.2
click at [707, 483] on div "< main class = "container" > < h2 > Services & Add-ons </ h2 > < p class = "lea…" at bounding box center [1053, 436] width 1504 height 200
click at [558, 469] on div "< main class = "container" > < h2 > Services & Add-ons </ h2 > < p class = "lea…" at bounding box center [580, 433] width 558 height 185
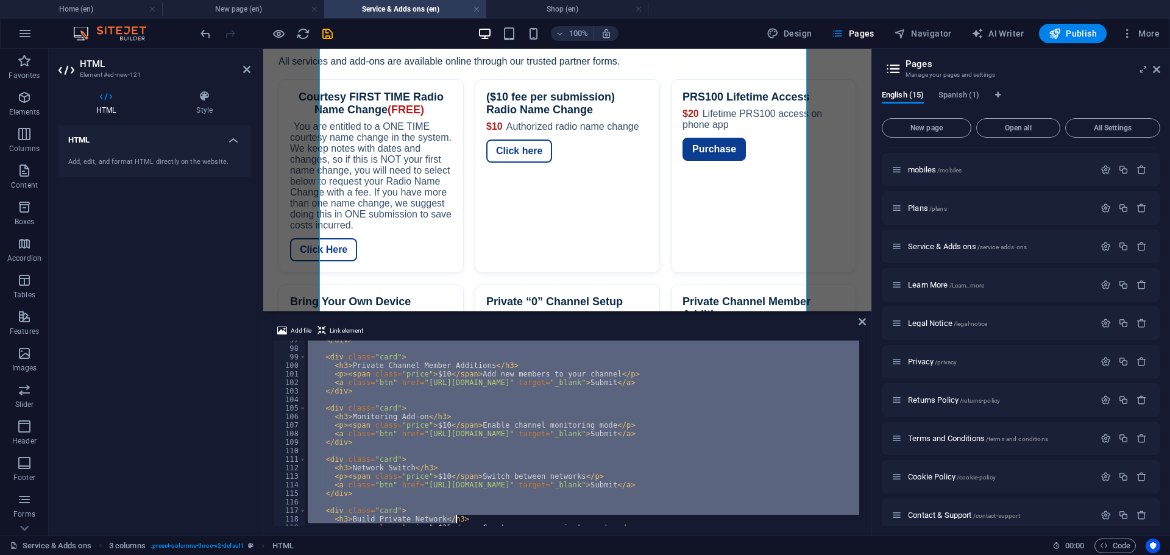
scroll to position [824, 0]
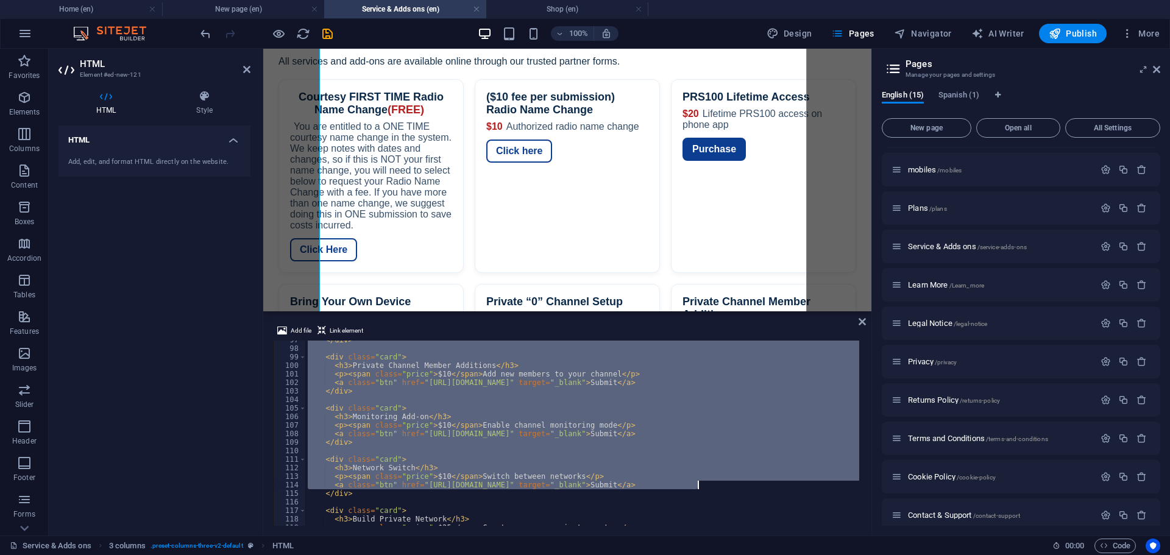
drag, startPoint x: 329, startPoint y: 462, endPoint x: 699, endPoint y: 483, distance: 370.0
click at [699, 483] on div "</ div > < div class = "card" > < h3 > Private Channel Member Additions </ h3 >…" at bounding box center [1057, 436] width 1504 height 200
type textarea "<p><span class="price">$10</span> Switch between networks</p> <a class="btn" hr…"
click at [561, 453] on div "</ div > < div class = "card" > < h3 > Private Channel Member Additions </ h3 >…" at bounding box center [582, 433] width 554 height 185
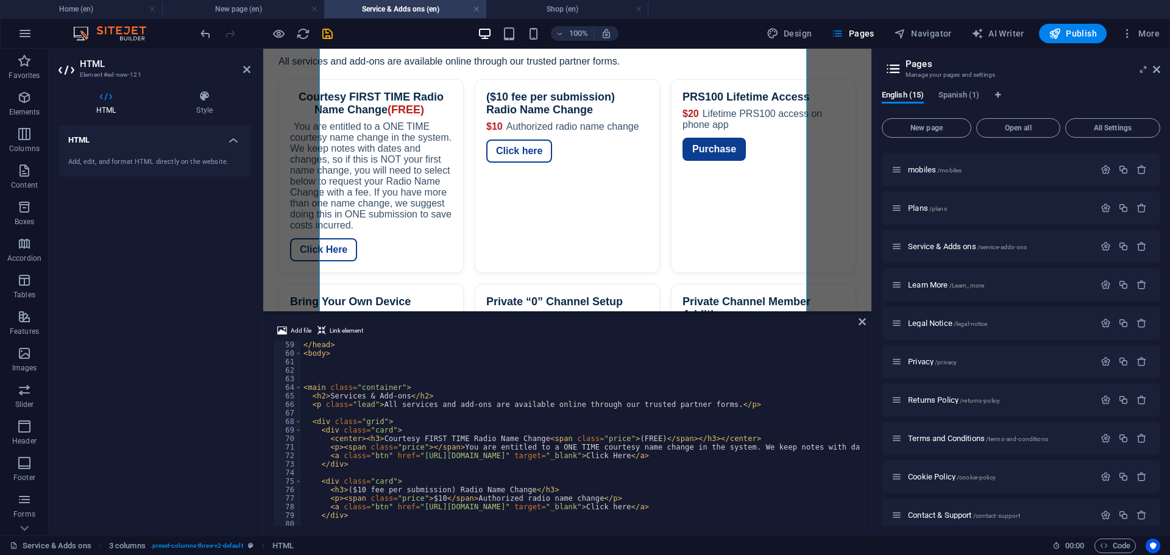
scroll to position [532, 0]
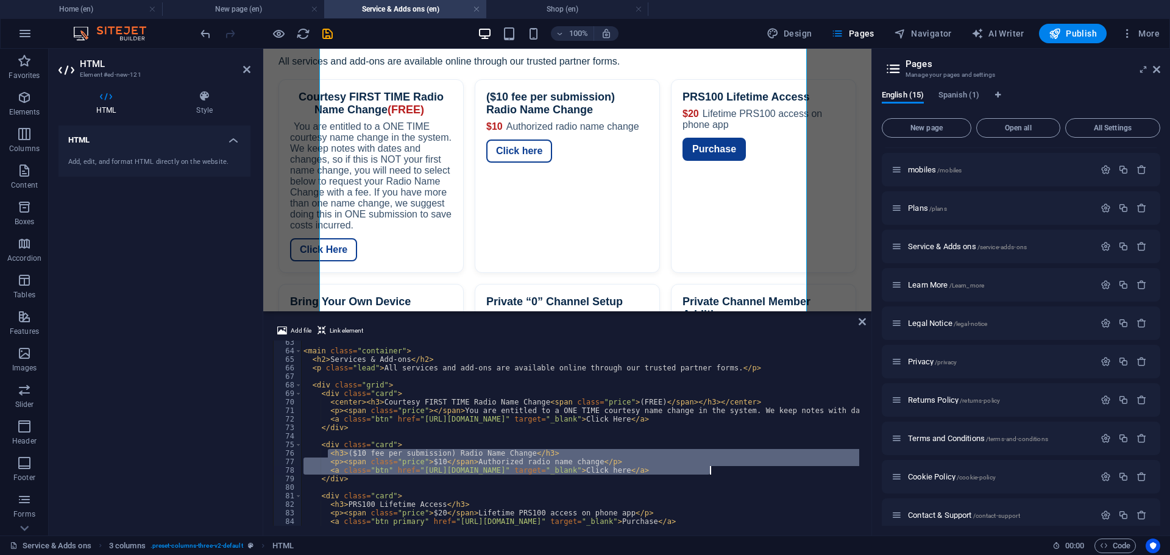
drag, startPoint x: 328, startPoint y: 453, endPoint x: 714, endPoint y: 470, distance: 386.3
click at [714, 470] on div "< main class = "container" > < h2 > Services & Add-ons </ h2 > < p class = "lea…" at bounding box center [1053, 438] width 1504 height 200
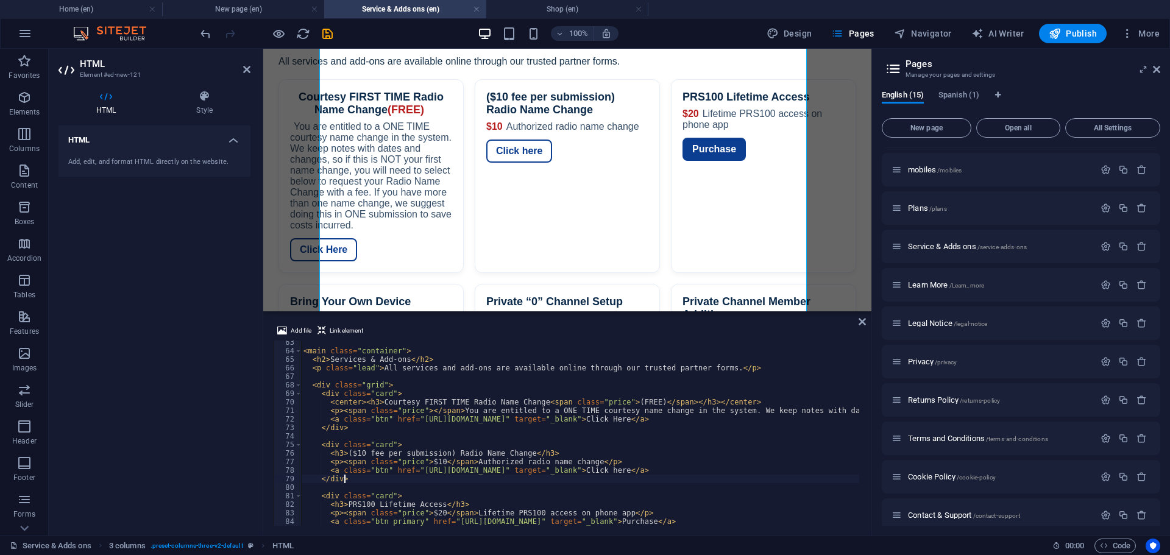
click at [391, 482] on div "< main class = "container" > < h2 > Services & Add-ons </ h2 > < p class = "lea…" at bounding box center [1053, 438] width 1504 height 200
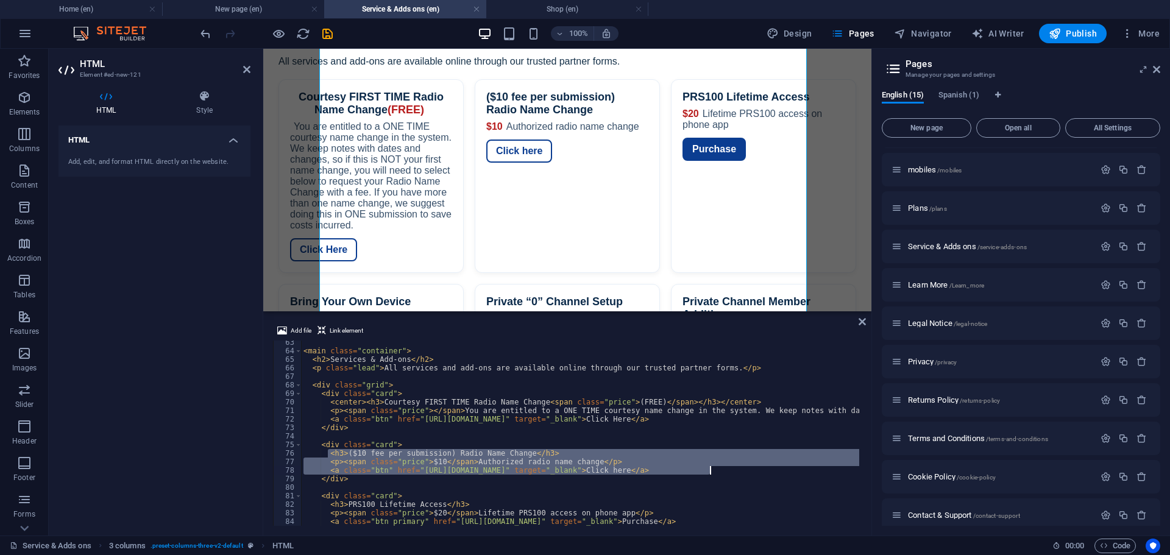
drag, startPoint x: 330, startPoint y: 453, endPoint x: 718, endPoint y: 471, distance: 388.1
click at [718, 471] on div "< main class = "container" > < h2 > Services & Add-ons </ h2 > < p class = "lea…" at bounding box center [1053, 438] width 1504 height 200
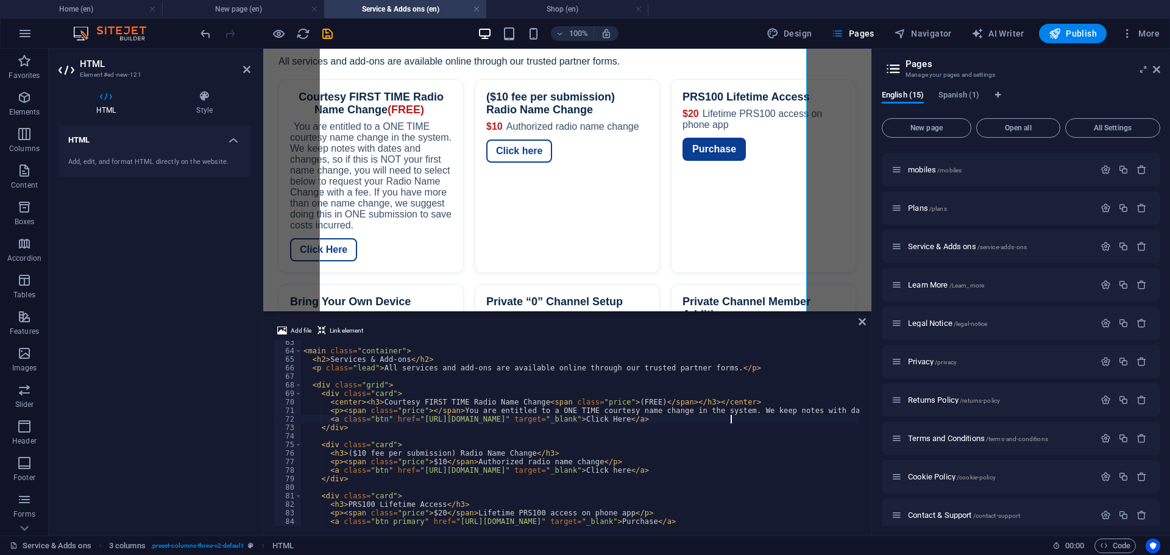
click at [742, 417] on div "< main class = "container" > < h2 > Services & Add-ons </ h2 > < p class = "lea…" at bounding box center [1053, 438] width 1504 height 200
type textarea "<a class="btn" href="https://www.simpleptt.com/freeradionamechange" target="_bl…"
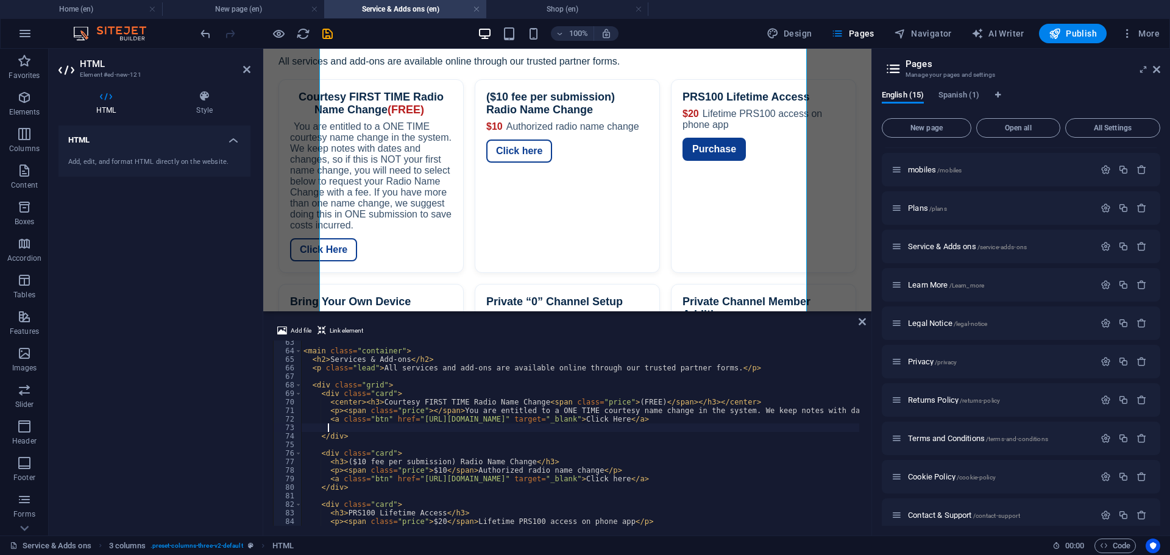
scroll to position [0, 0]
paste textarea "<a class="btn" href="https://form.jotform.com/231297011922145" target="_blank">…"
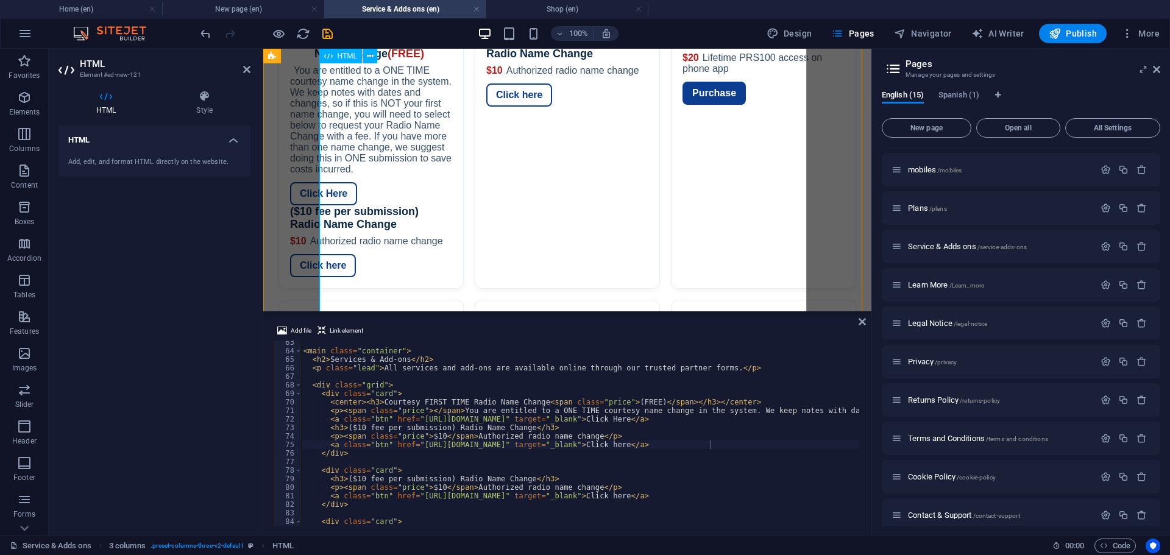
scroll to position [244, 0]
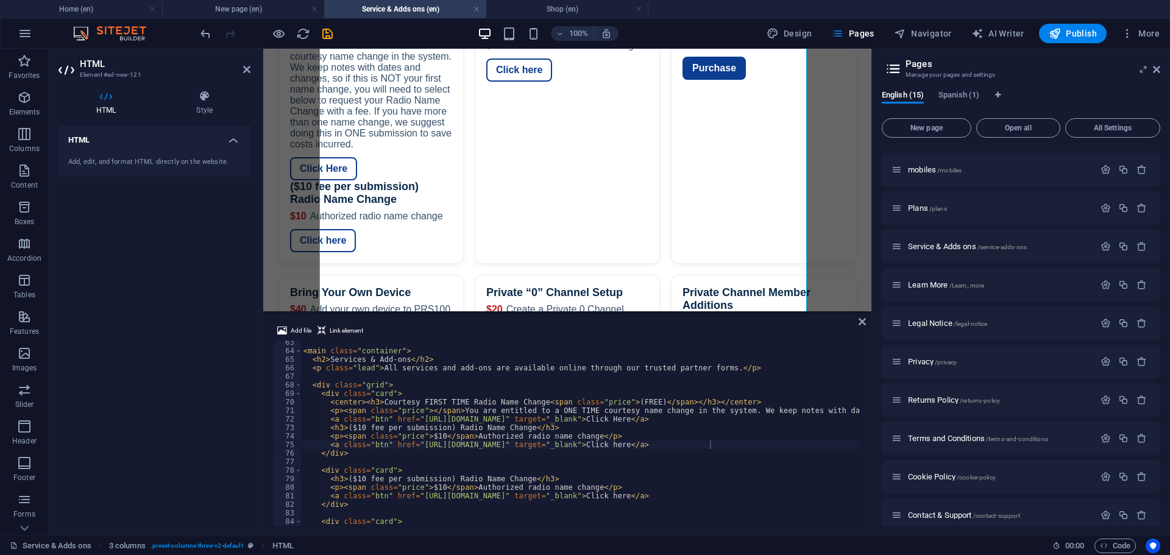
type textarea "<a class="btn" href="https://www.simpleptt.com/freeradionamechange" target="_bl…"
click at [733, 421] on div "< main class = "container" > < h2 > Services & Add-ons </ h2 > < p class = "lea…" at bounding box center [1053, 438] width 1504 height 200
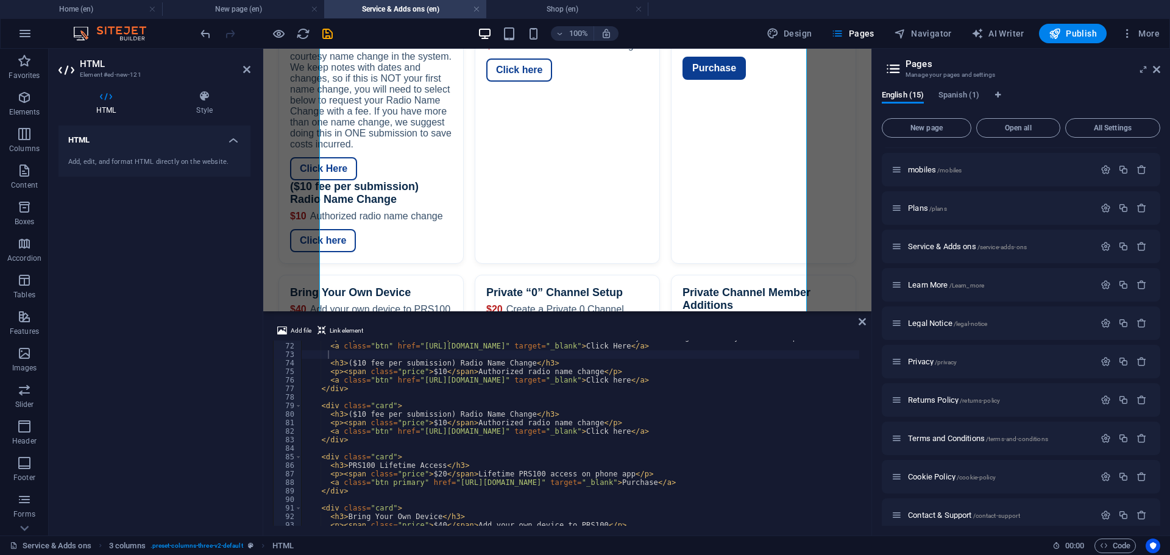
scroll to position [568, 0]
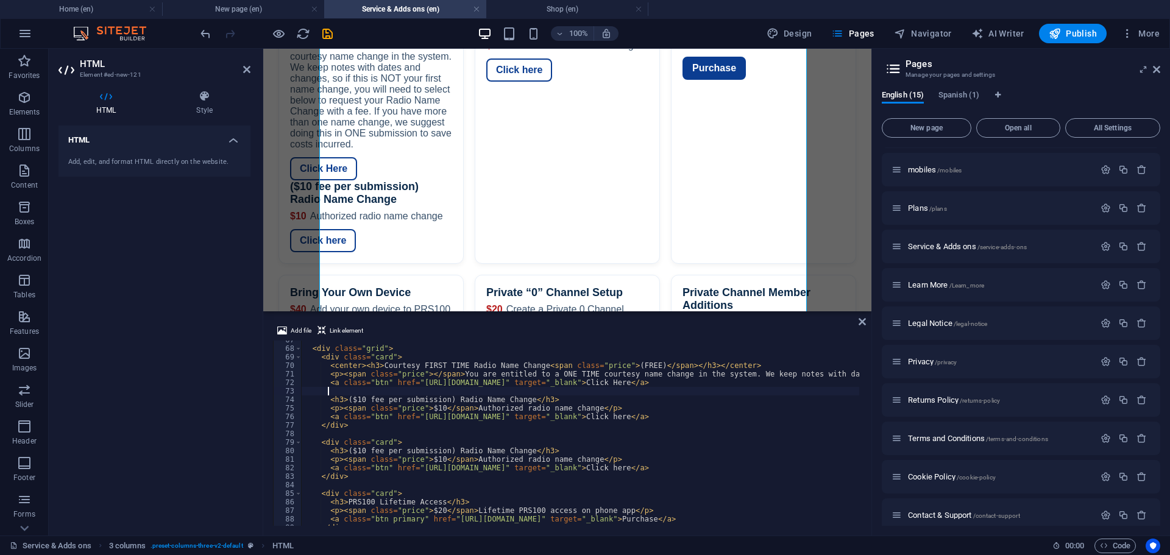
click at [331, 392] on div "< div class = "grid" > < div class = "card" > < center > < h3 > Courtesy FIRST …" at bounding box center [1053, 436] width 1504 height 200
click at [329, 402] on div "< div class = "grid" > < div class = "card" > < center > < h3 > Courtesy FIRST …" at bounding box center [1053, 436] width 1504 height 200
click at [206, 34] on icon "undo" at bounding box center [206, 34] width 14 height 14
click at [207, 34] on icon "undo" at bounding box center [206, 34] width 14 height 14
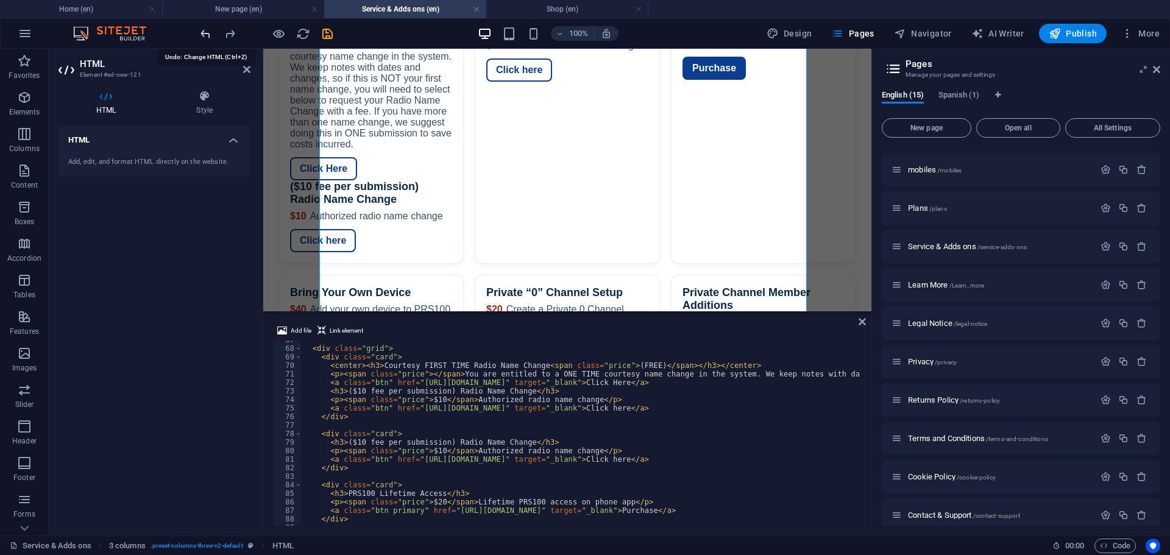
click at [207, 34] on icon "undo" at bounding box center [206, 34] width 14 height 14
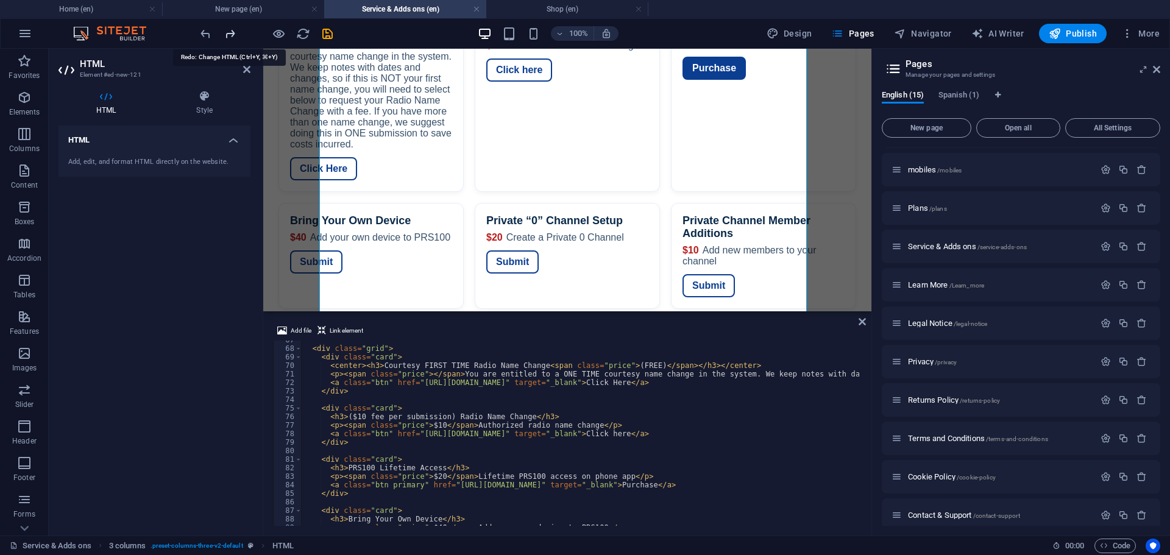
click at [230, 33] on icon "redo" at bounding box center [230, 34] width 14 height 14
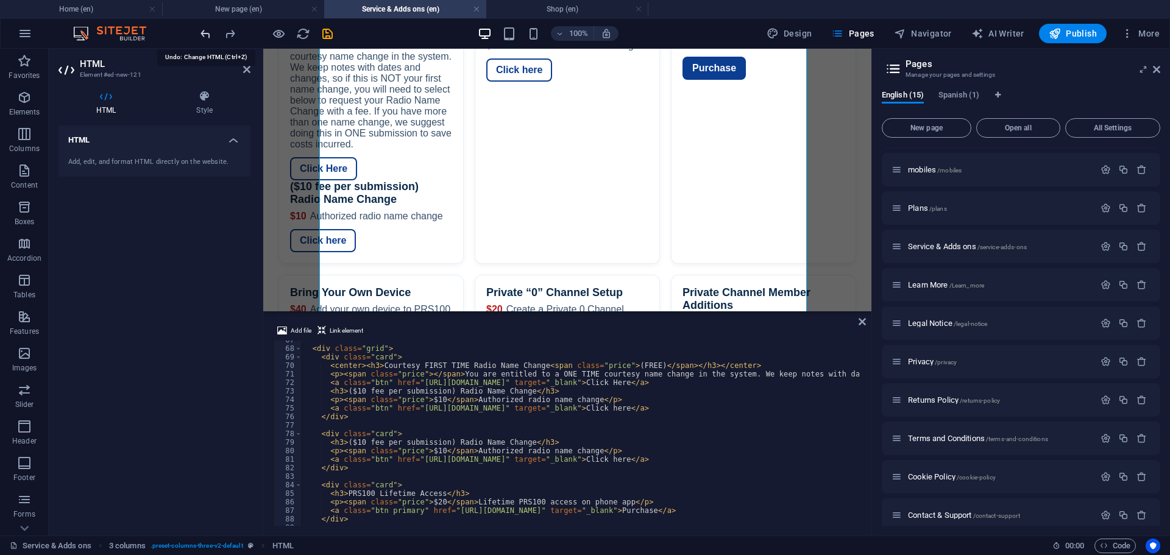
click at [202, 31] on icon "undo" at bounding box center [206, 34] width 14 height 14
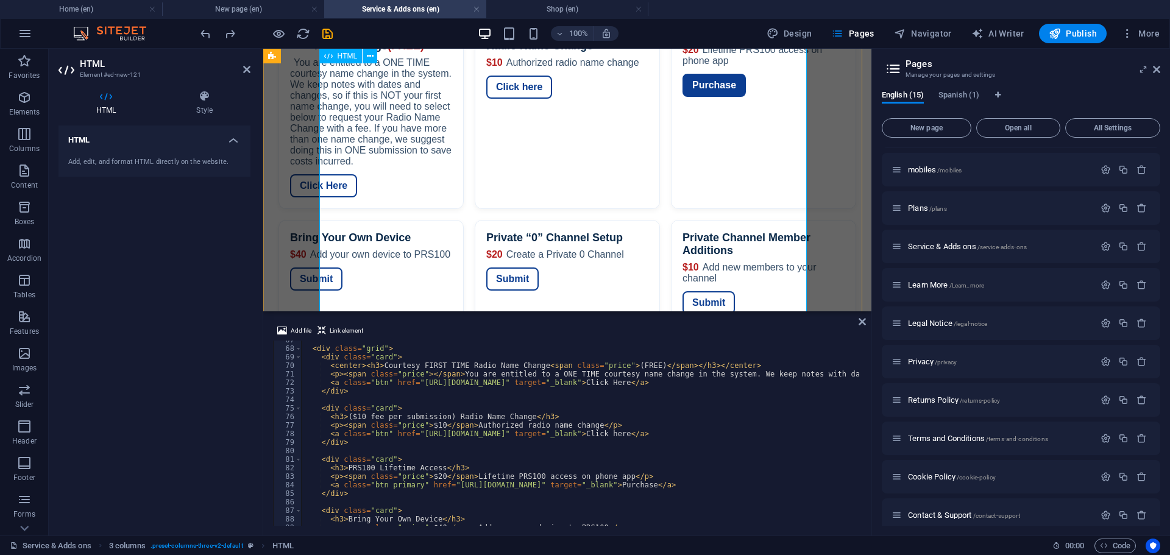
scroll to position [244, 0]
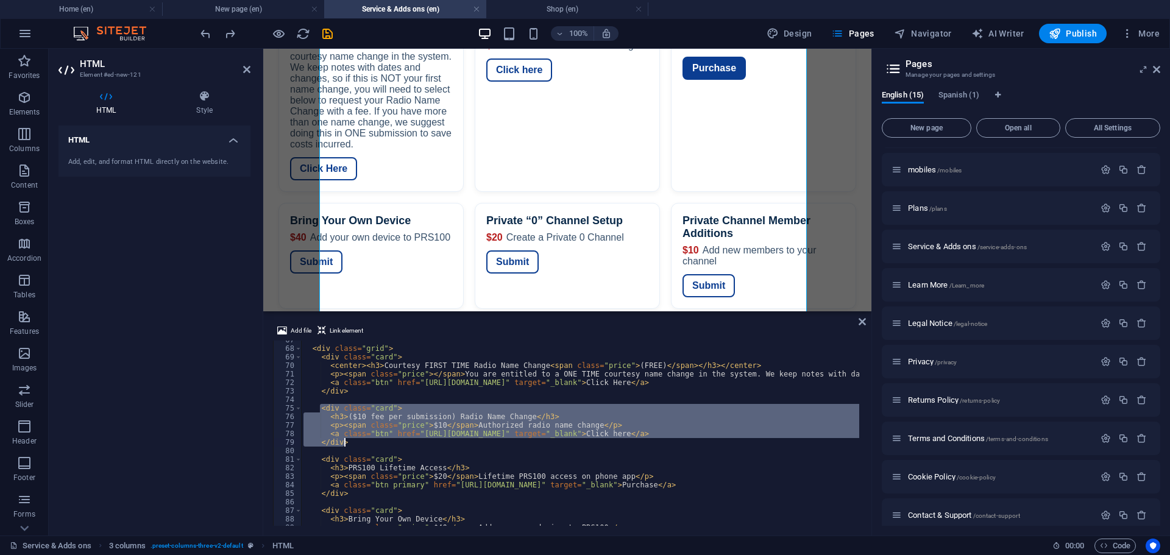
drag, startPoint x: 319, startPoint y: 410, endPoint x: 352, endPoint y: 439, distance: 43.6
click at [352, 439] on div "< div class = "grid" > < div class = "card" > < center > < h3 > Courtesy FIRST …" at bounding box center [1053, 436] width 1504 height 200
click at [735, 387] on div "< div class = "grid" > < div class = "card" > < center > < h3 > Courtesy FIRST …" at bounding box center [1053, 436] width 1504 height 200
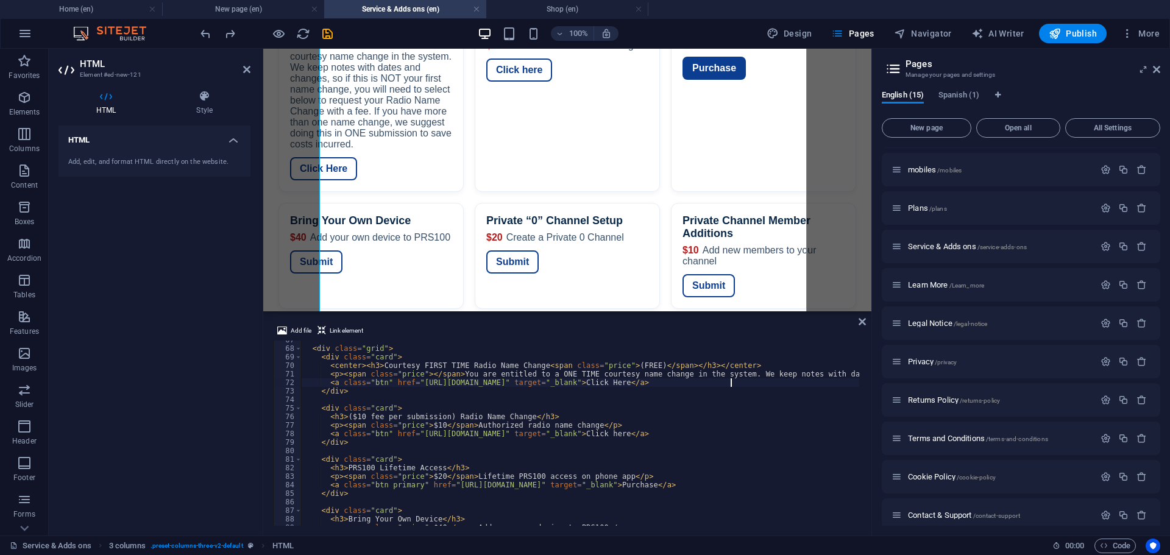
click at [733, 385] on div "< div class = "grid" > < div class = "card" > < center > < h3 > Courtesy FIRST …" at bounding box center [1053, 436] width 1504 height 200
type textarea "<a class="btn" href="https://www.simpleptt.com/freeradionamechange" target="_bl…"
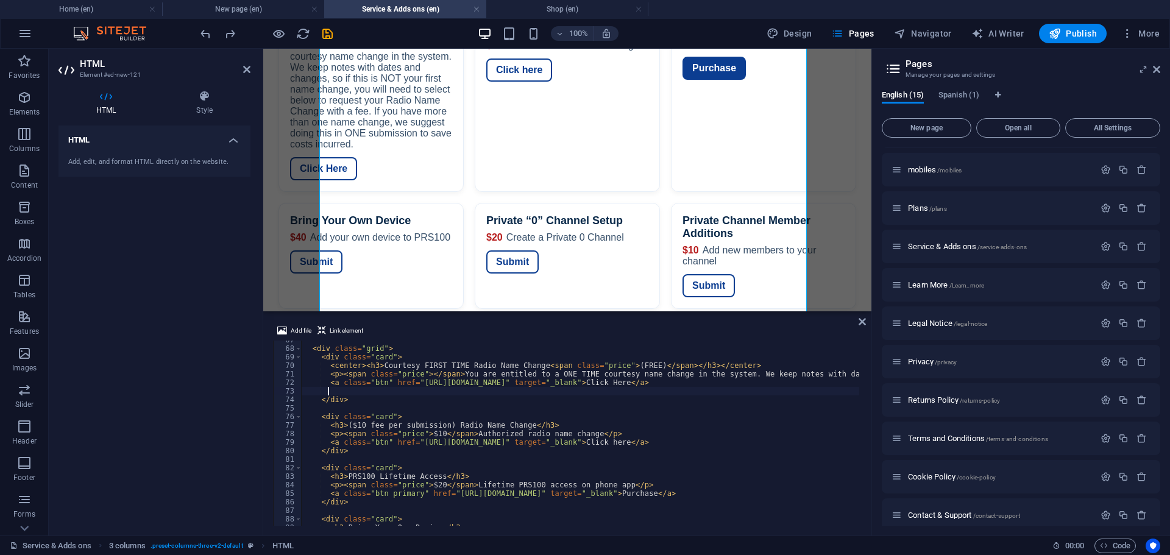
scroll to position [0, 0]
drag, startPoint x: 362, startPoint y: 387, endPoint x: 338, endPoint y: 388, distance: 23.8
click at [338, 388] on div "< div class = "grid" > < div class = "card" > < center > < h3 > Courtesy FIRST …" at bounding box center [1053, 436] width 1504 height 200
paste textarea "</div>"
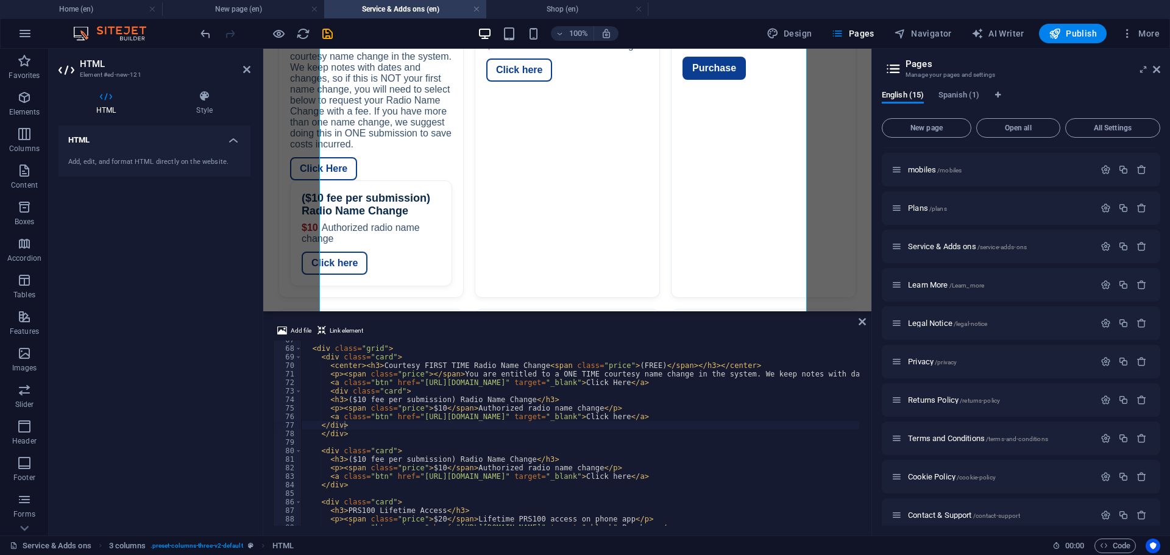
scroll to position [605, 0]
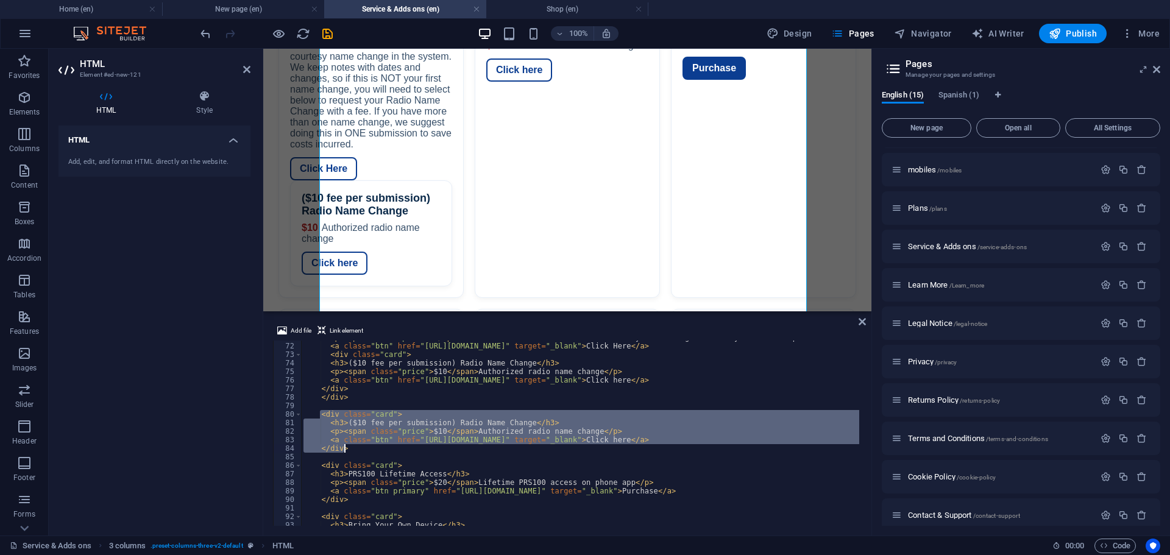
drag, startPoint x: 319, startPoint y: 416, endPoint x: 370, endPoint y: 451, distance: 61.0
click at [370, 451] on div "< p > < span class = "price" > </ span > You are entitled to a ONE TIME courtes…" at bounding box center [1053, 433] width 1504 height 200
type textarea "<a class="btn" href="https://form.jotform.com/231297011922145" target="_blank">…"
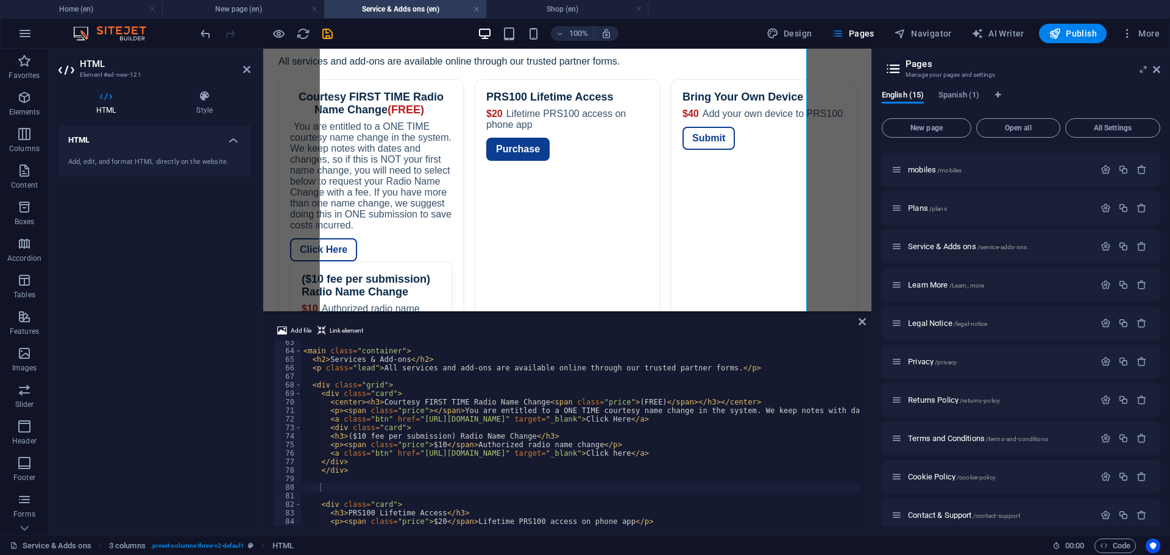
scroll to position [532, 0]
drag, startPoint x: 533, startPoint y: 404, endPoint x: 668, endPoint y: 400, distance: 135.4
click at [668, 400] on div "< main class = "container" > < h2 > Services & Add-ons </ h2 > < p class = "lea…" at bounding box center [1053, 438] width 1504 height 200
click at [376, 401] on div "< main class = "container" > < h2 > Services & Add-ons </ h2 > < p class = "lea…" at bounding box center [1053, 438] width 1504 height 200
paste textarea "<span class="price">(FREE)</span>"
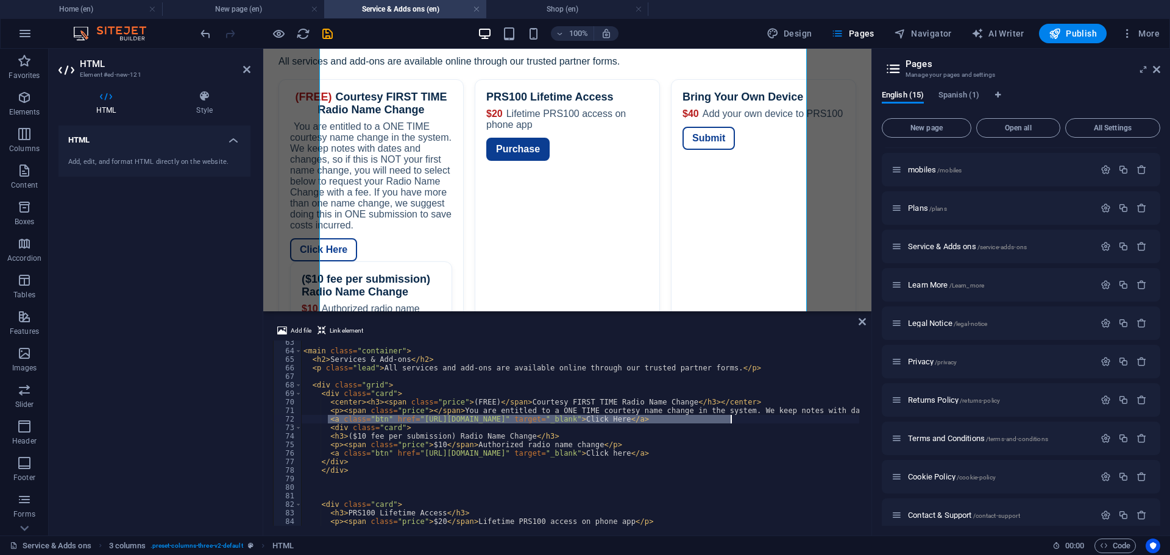
drag, startPoint x: 327, startPoint y: 419, endPoint x: 732, endPoint y: 420, distance: 404.8
click at [732, 420] on div "< main class = "container" > < h2 > Services & Add-ons </ h2 > < p class = "lea…" at bounding box center [1053, 438] width 1504 height 200
click at [726, 402] on div "< main class = "container" > < h2 > Services & Add-ons </ h2 > < p class = "lea…" at bounding box center [1053, 438] width 1504 height 200
type textarea "<center><h3><span class="price">(FREE)</span>Courtesy FIRST TIME Radio Name Cha…"
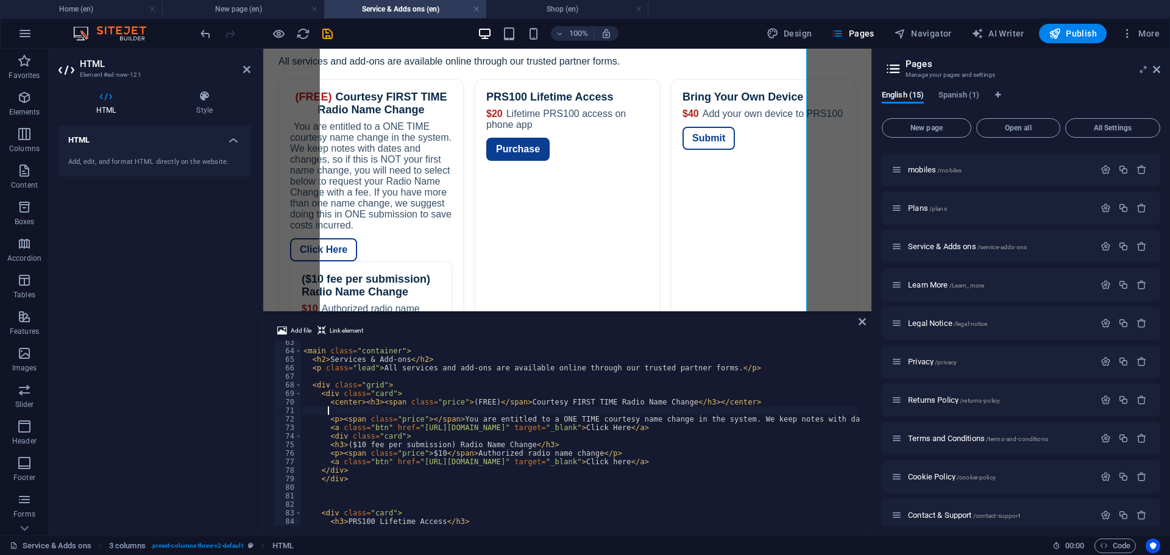
scroll to position [0, 0]
paste textarea "<a class="btn" href="https://www.simpleptt.com/freeradionamechange" target="_bl…"
type textarea "<a class="btn" href="https://www.simpleptt.com/freeradionamechange" target="_bl…"
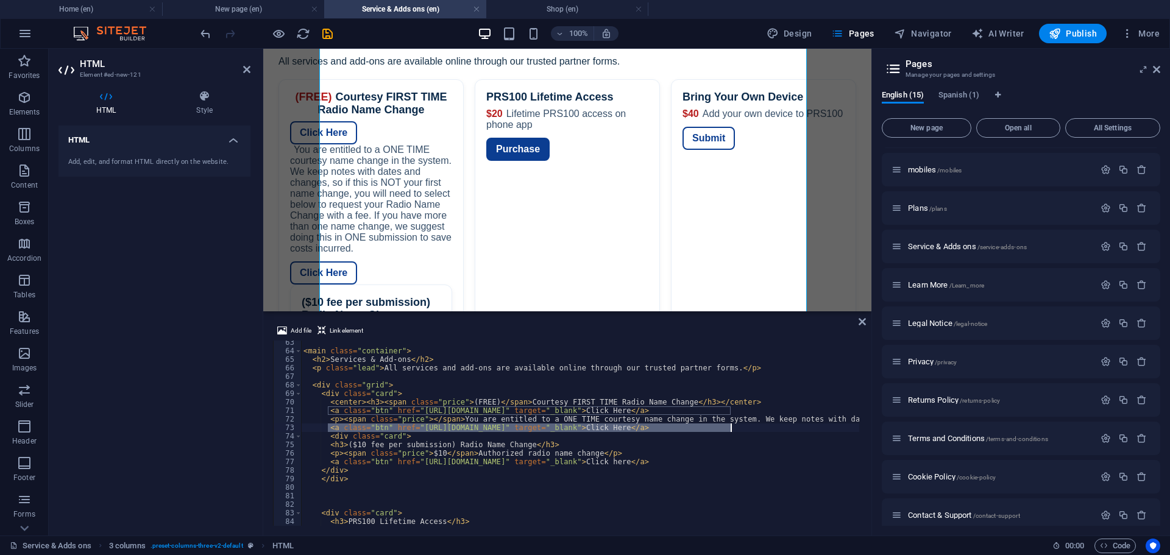
drag, startPoint x: 329, startPoint y: 430, endPoint x: 739, endPoint y: 428, distance: 410.3
click at [739, 428] on div "< main class = "container" > < h2 > Services & Add-ons </ h2 > < p class = "lea…" at bounding box center [1053, 438] width 1504 height 200
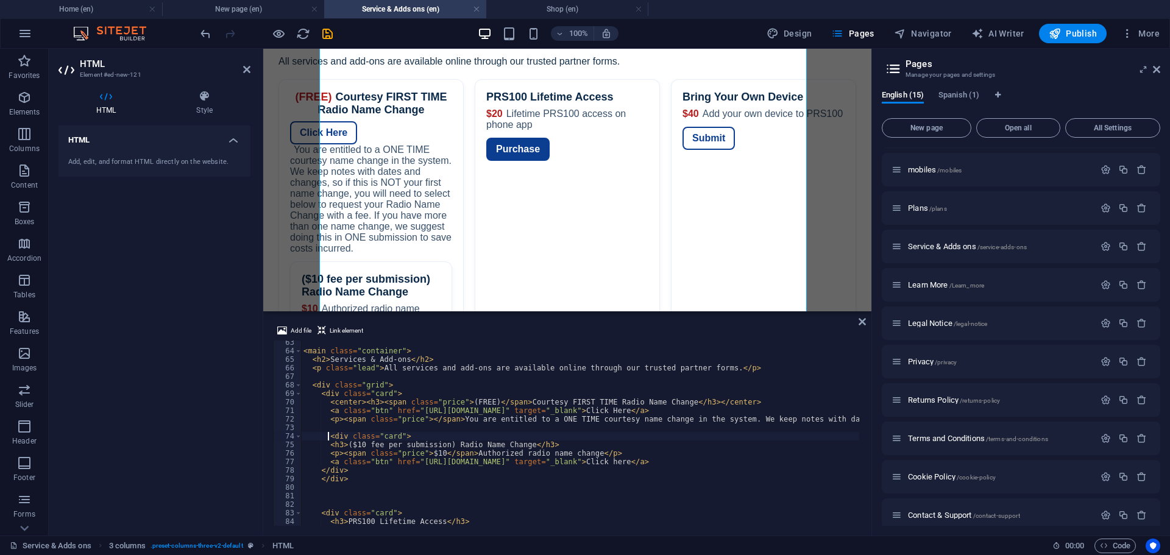
click at [329, 436] on div "< main class = "container" > < h2 > Services & Add-ons </ h2 > < p class = "lea…" at bounding box center [1053, 438] width 1504 height 200
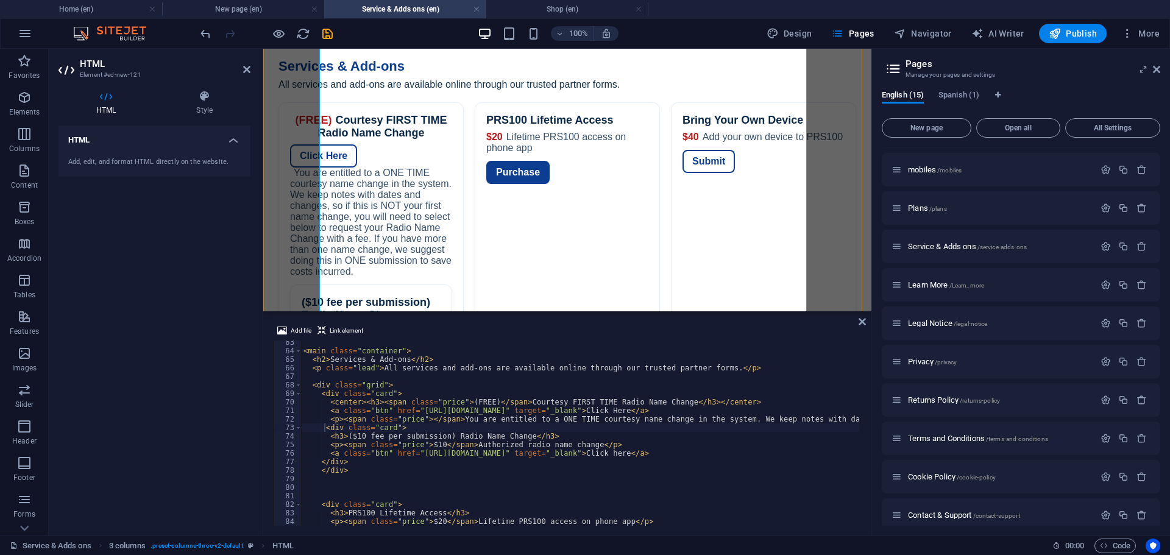
scroll to position [163, 0]
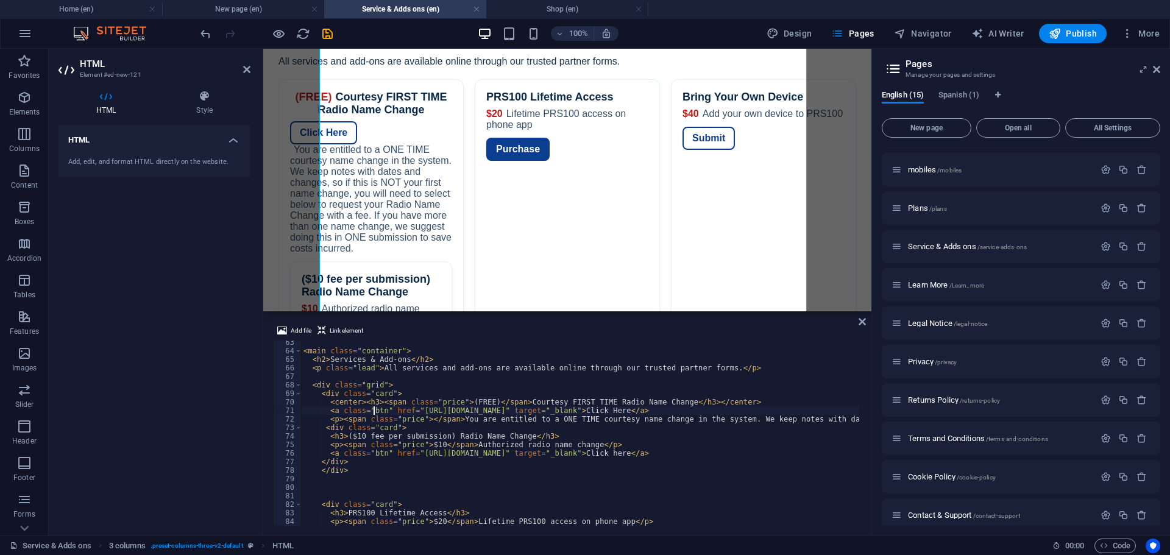
click at [374, 411] on div "< main class = "container" > < h2 > Services & Add-ons </ h2 > < p class = "lea…" at bounding box center [1053, 438] width 1504 height 200
type textarea "<a class="" href="https://www.simpleptt.com/freeradionamechange" target="_blank…"
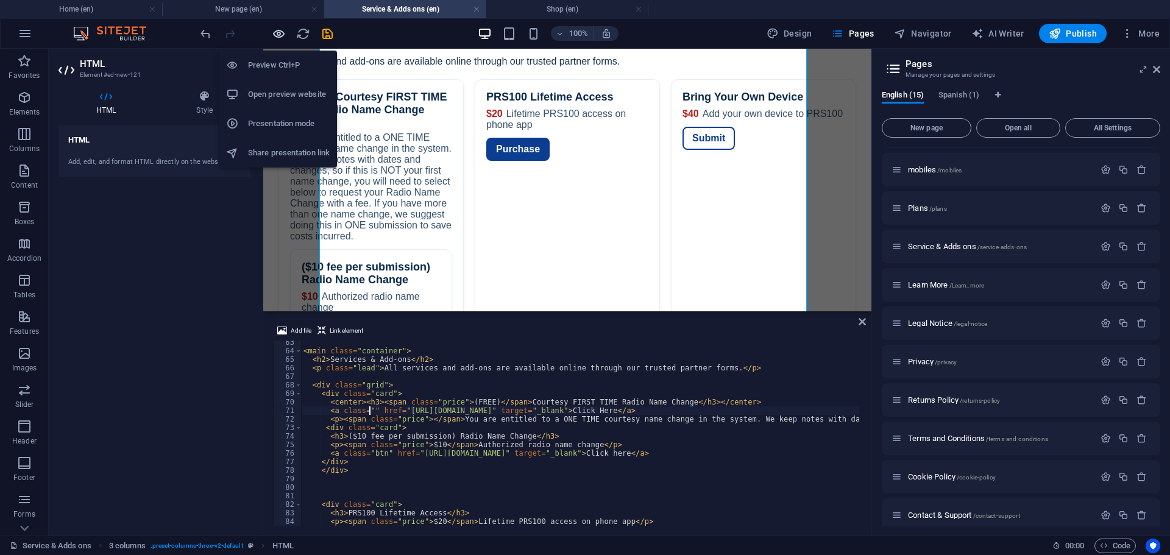
click at [279, 36] on icon "button" at bounding box center [279, 34] width 14 height 14
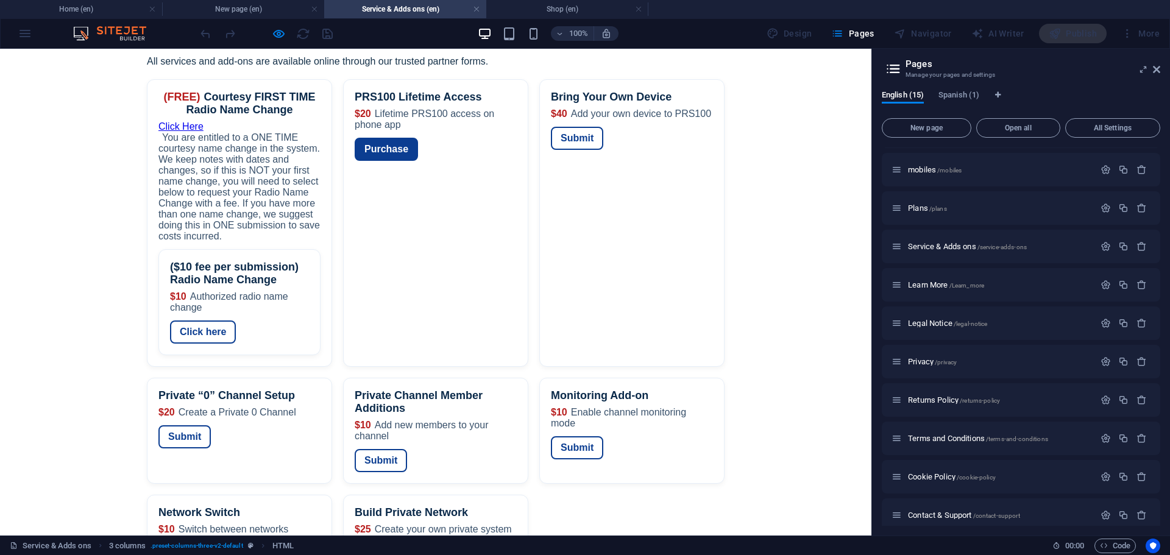
click at [204, 121] on link "Click Here" at bounding box center [180, 126] width 45 height 10
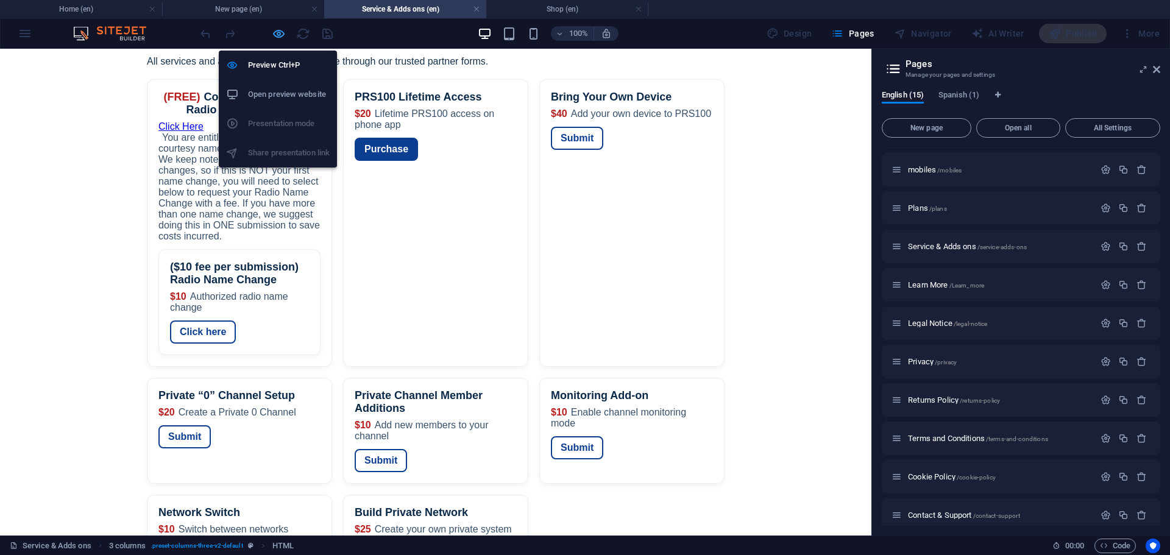
click at [276, 35] on icon "button" at bounding box center [279, 34] width 14 height 14
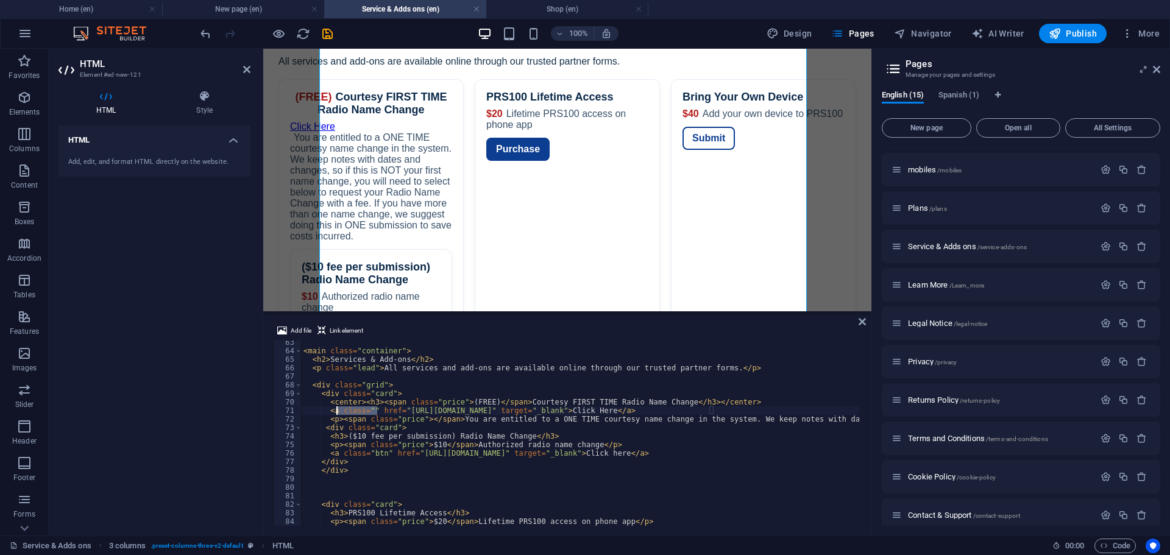
drag, startPoint x: 377, startPoint y: 413, endPoint x: 338, endPoint y: 409, distance: 39.2
click at [338, 409] on div "< main class = "container" > < h2 > Services & Add-ons </ h2 > < p class = "lea…" at bounding box center [1053, 438] width 1504 height 200
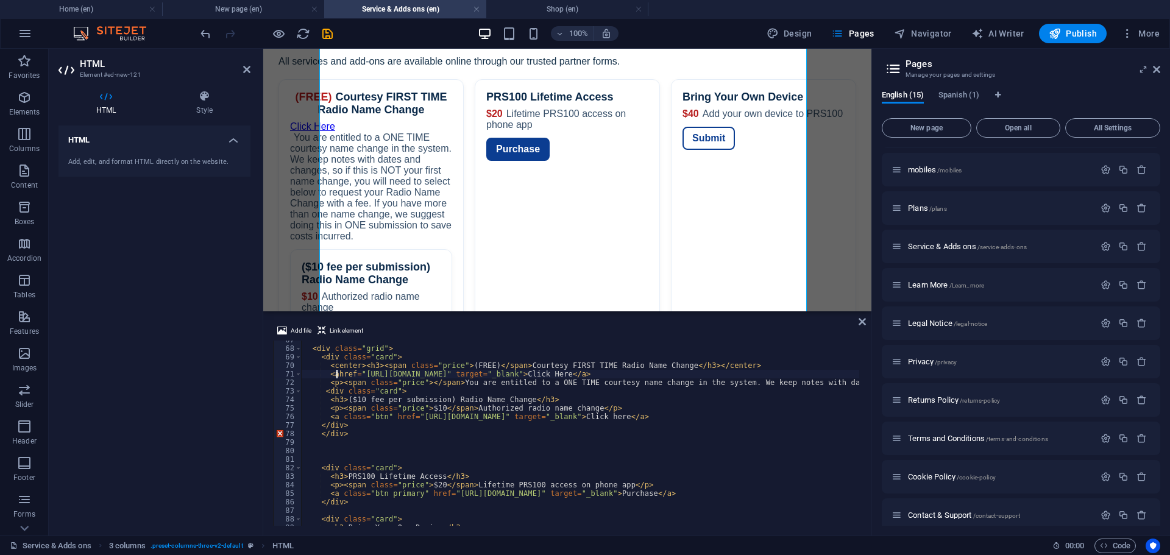
scroll to position [532, 0]
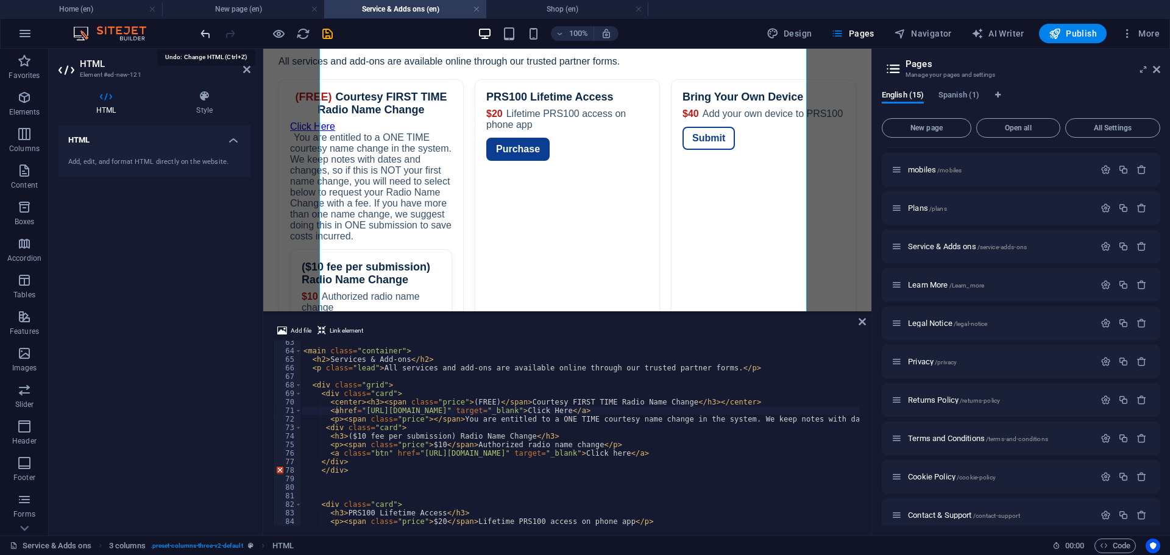
click at [202, 33] on icon "undo" at bounding box center [206, 34] width 14 height 14
click at [204, 30] on icon "undo" at bounding box center [206, 34] width 14 height 14
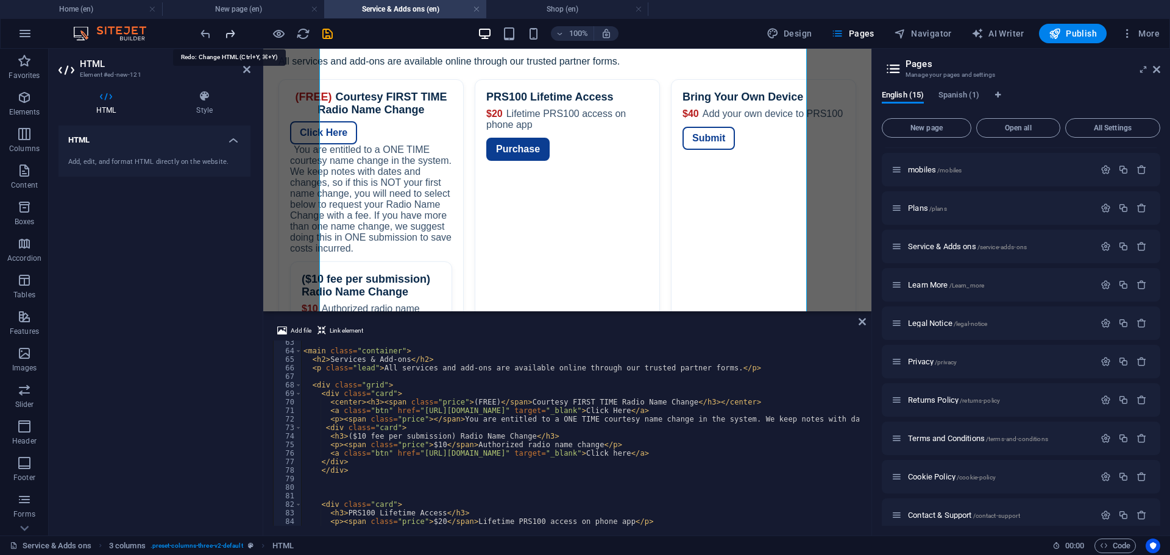
click at [235, 35] on icon "redo" at bounding box center [230, 34] width 14 height 14
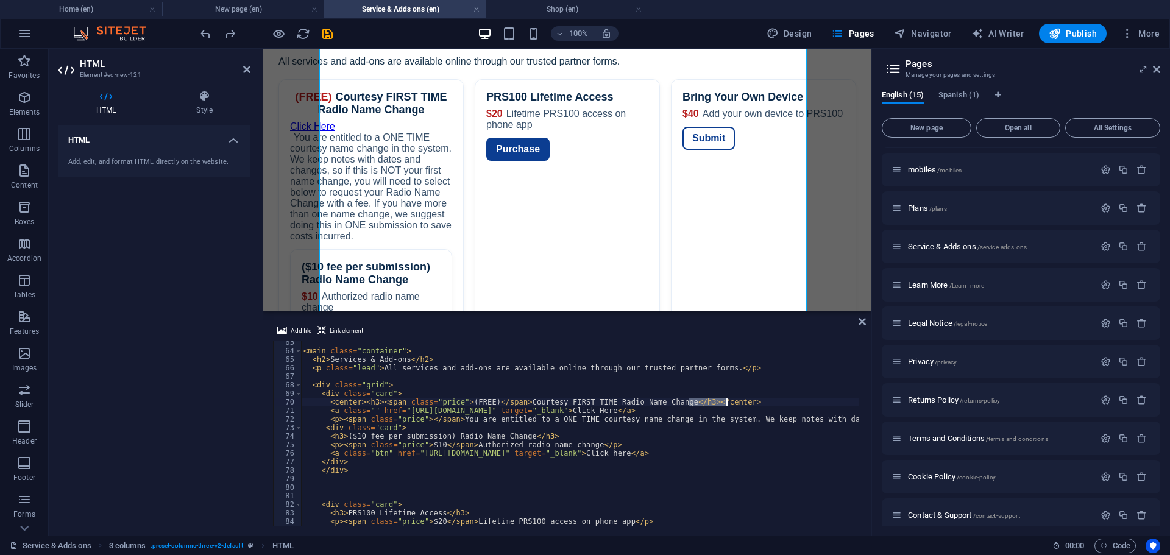
drag, startPoint x: 690, startPoint y: 402, endPoint x: 730, endPoint y: 400, distance: 40.3
click at [730, 400] on div "< main class = "container" > < h2 > Services & Add-ons </ h2 > < p class = "lea…" at bounding box center [1053, 438] width 1504 height 200
click at [735, 404] on div "< main class = "container" > < h2 > Services & Add-ons </ h2 > < p class = "lea…" at bounding box center [580, 433] width 558 height 185
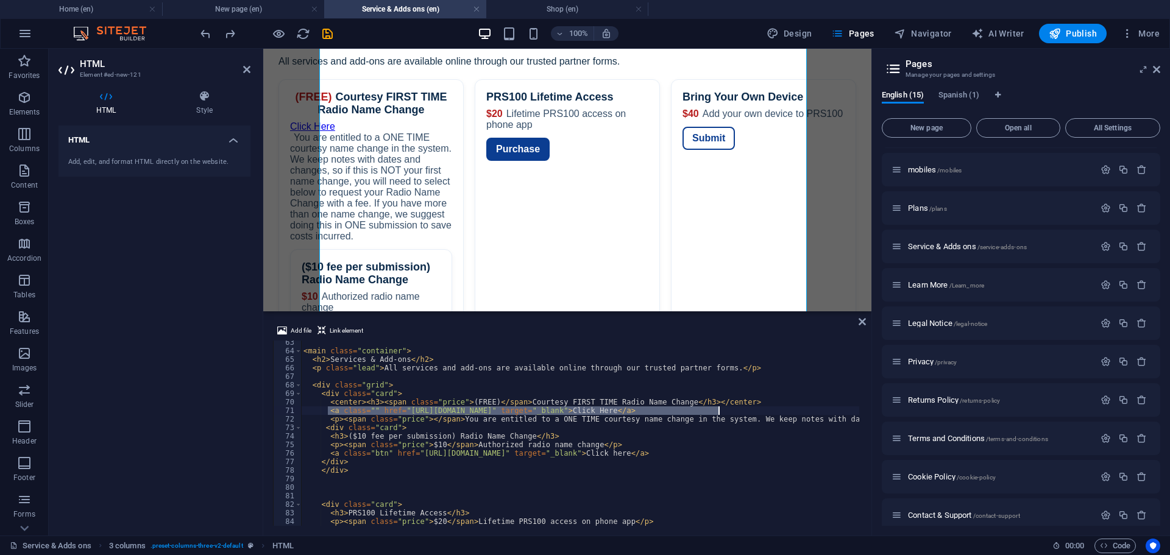
drag, startPoint x: 329, startPoint y: 409, endPoint x: 731, endPoint y: 408, distance: 402.3
click at [731, 408] on div "< main class = "container" > < h2 > Services & Add-ons </ h2 > < p class = "lea…" at bounding box center [1053, 438] width 1504 height 200
click at [666, 401] on div "< main class = "container" > < h2 > Services & Add-ons </ h2 > < p class = "lea…" at bounding box center [1053, 438] width 1504 height 200
click at [669, 405] on div "< main class = "container" > < h2 > Services & Add-ons </ h2 > < p class = "lea…" at bounding box center [1053, 438] width 1504 height 200
paste textarea "a class="" href="https://www.simpleptt.com/freeradionamechange" target="_blank"…"
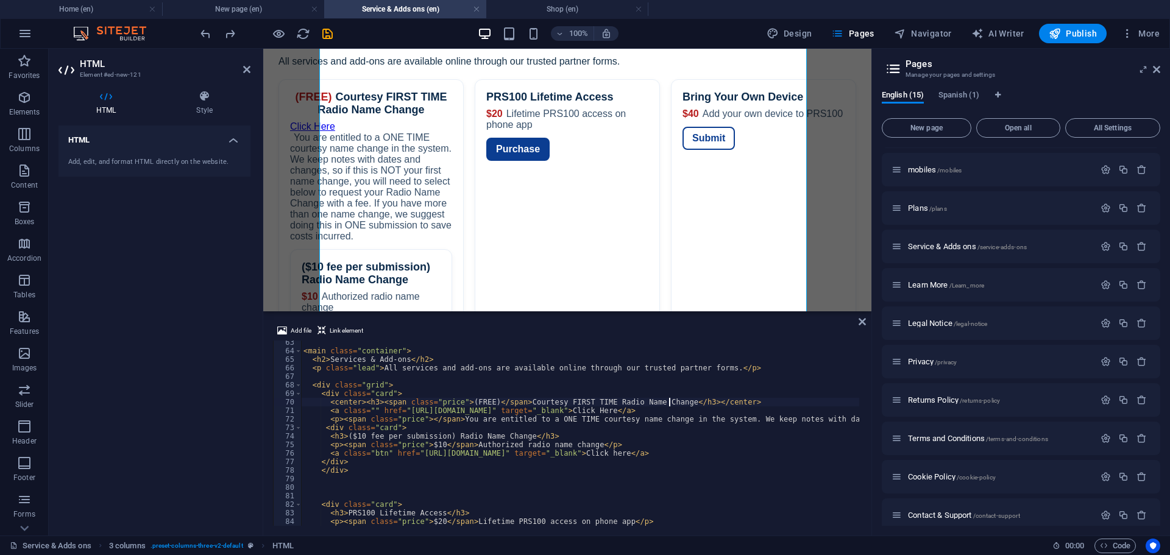
type textarea "<center><h3><span class="price">(FREE)</span>Courtesy FIRST TIME Radio Name Cha…"
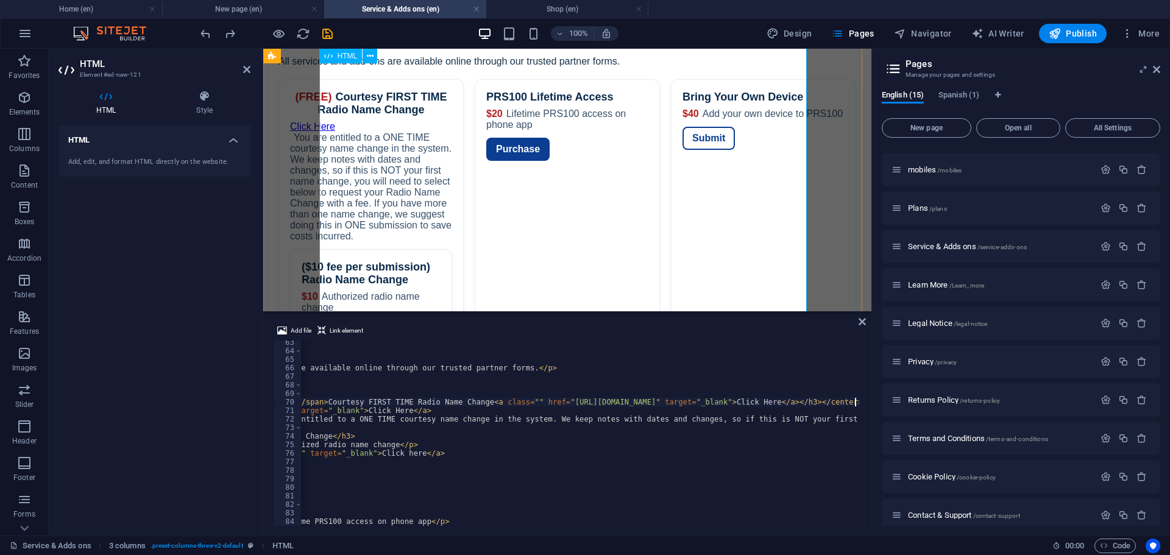
scroll to position [0, 204]
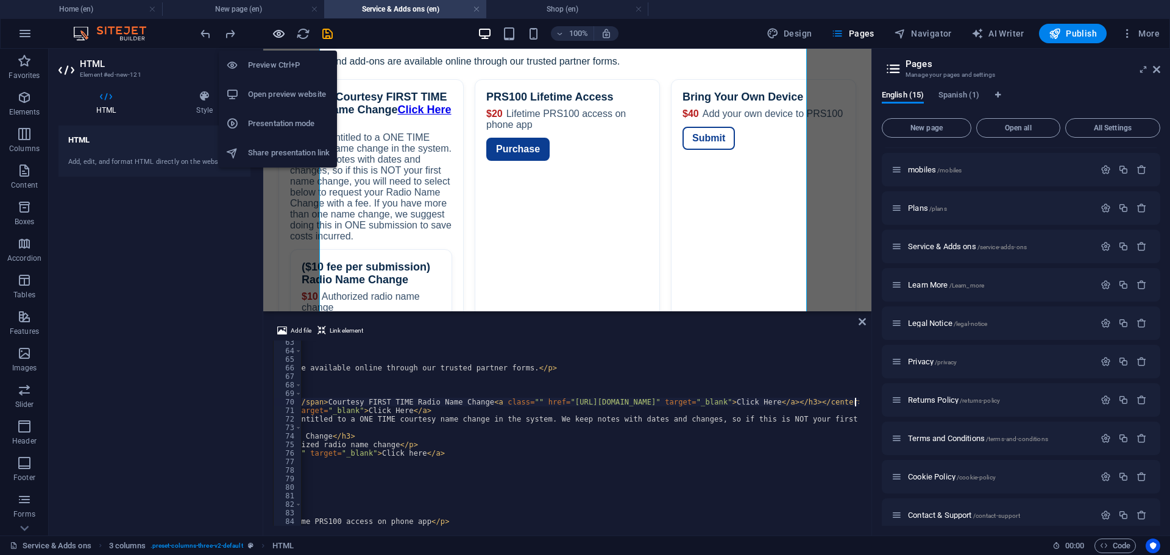
click at [282, 33] on icon "button" at bounding box center [279, 34] width 14 height 14
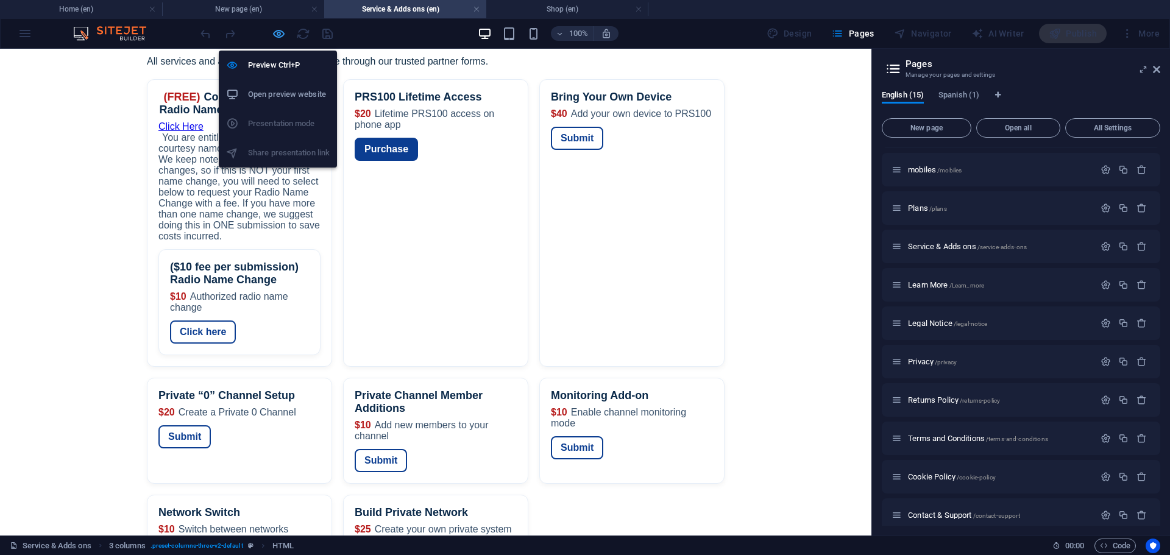
click at [274, 34] on icon "button" at bounding box center [279, 34] width 14 height 14
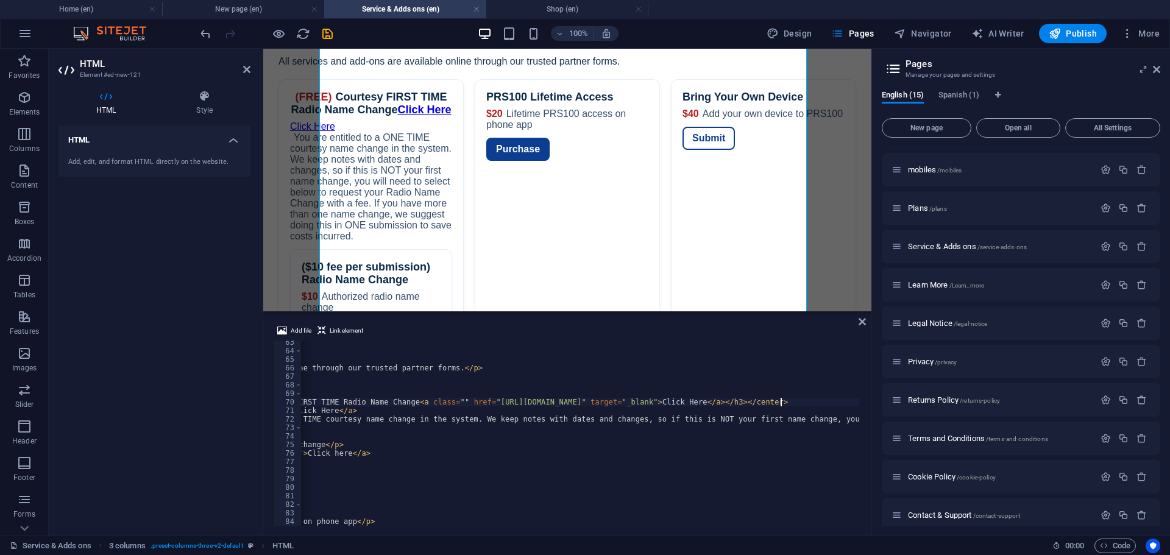
scroll to position [0, 0]
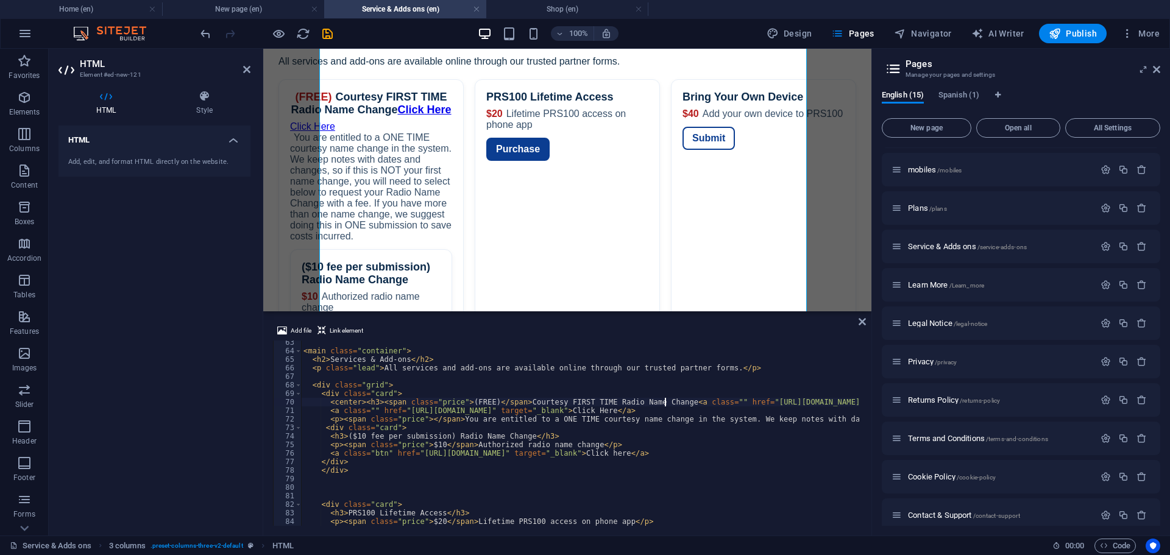
click at [669, 401] on div "< main class = "container" > < h2 > Services & Add-ons </ h2 > < p class = "lea…" at bounding box center [1053, 438] width 1504 height 200
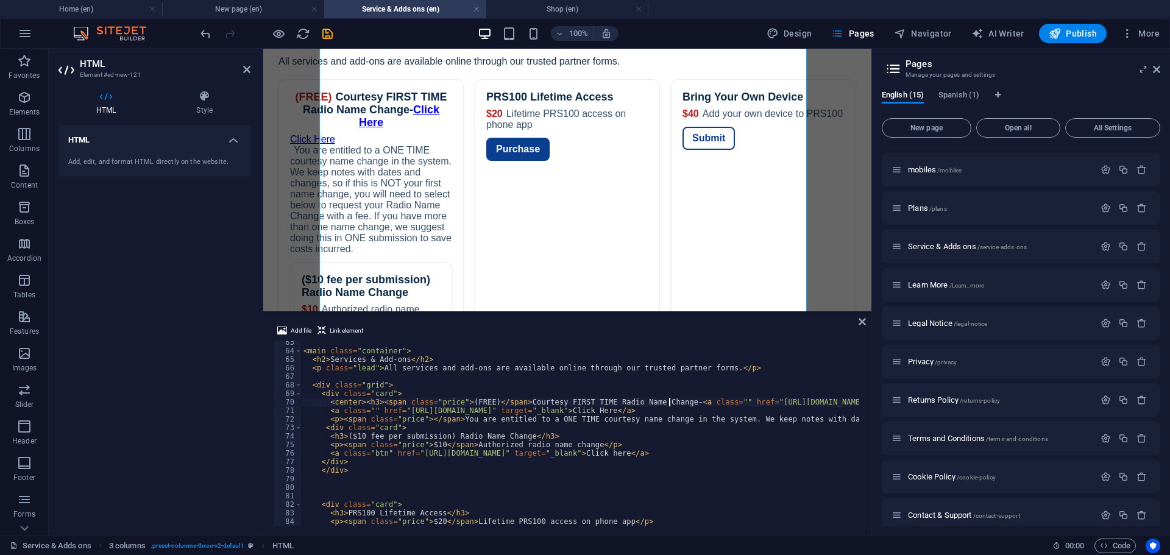
click at [485, 403] on div "< main class = "container" > < h2 > Services & Add-ons </ h2 > < p class = "lea…" at bounding box center [1053, 438] width 1504 height 200
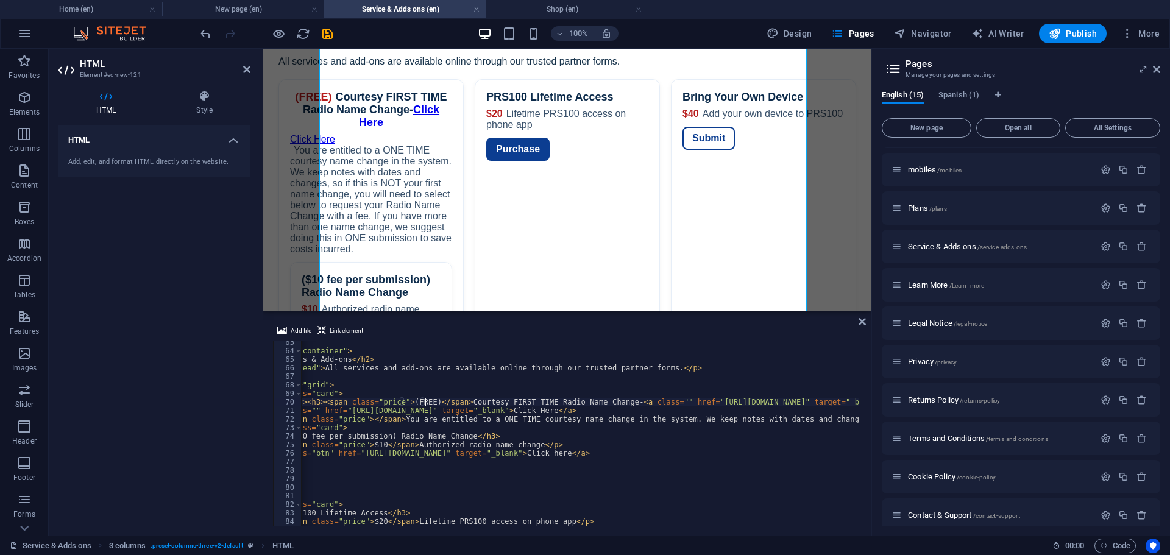
scroll to position [0, 0]
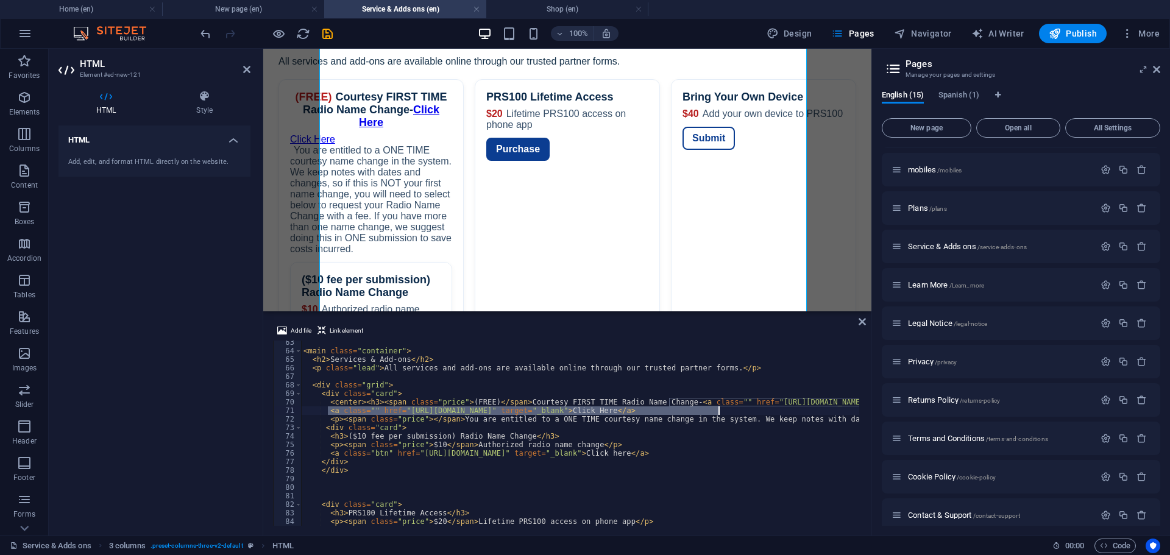
drag, startPoint x: 327, startPoint y: 414, endPoint x: 723, endPoint y: 411, distance: 395.7
click at [723, 411] on div "< main class = "container" > < h2 > Services & Add-ons </ h2 > < p class = "lea…" at bounding box center [1053, 438] width 1504 height 200
type textarea "<a class="" href="https://www.simpleptt.com/freeradionamechange" target="_blank…"
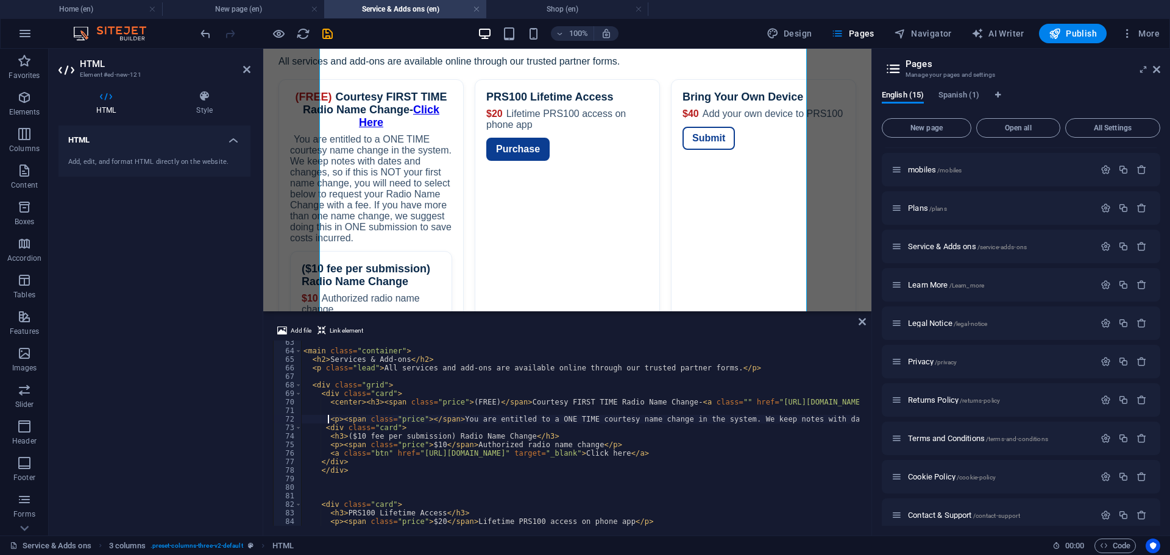
click at [327, 422] on div "< main class = "container" > < h2 > Services & Add-ons </ h2 > < p class = "lea…" at bounding box center [1053, 438] width 1504 height 200
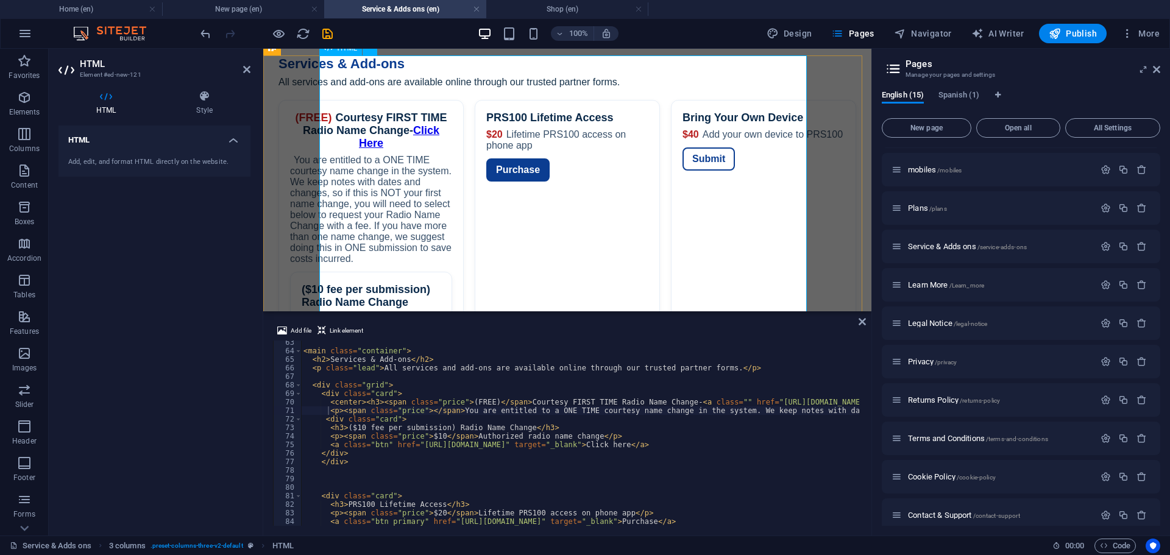
scroll to position [163, 0]
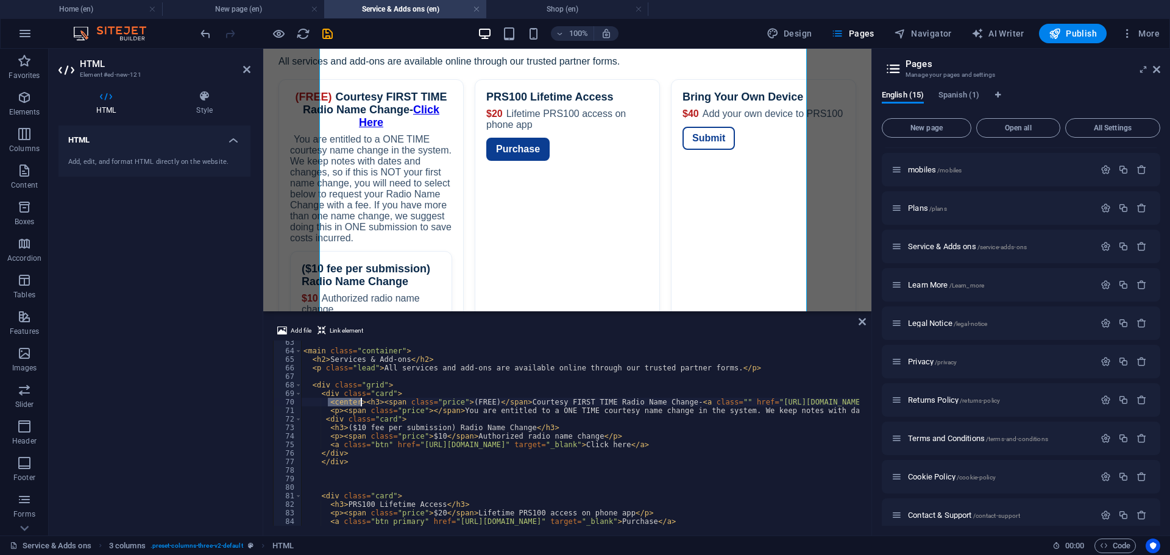
drag, startPoint x: 328, startPoint y: 403, endPoint x: 363, endPoint y: 402, distance: 34.8
click at [363, 402] on div "< main class = "container" > < h2 > Services & Add-ons </ h2 > < p class = "lea…" at bounding box center [1053, 438] width 1504 height 200
click at [405, 411] on div "< main class = "container" > < h2 > Services & Add-ons </ h2 > < p class = "lea…" at bounding box center [1053, 438] width 1504 height 200
click at [405, 412] on div "< main class = "container" > < h2 > Services & Add-ons </ h2 > < p class = "lea…" at bounding box center [1053, 438] width 1504 height 200
drag, startPoint x: 401, startPoint y: 412, endPoint x: 343, endPoint y: 410, distance: 58.0
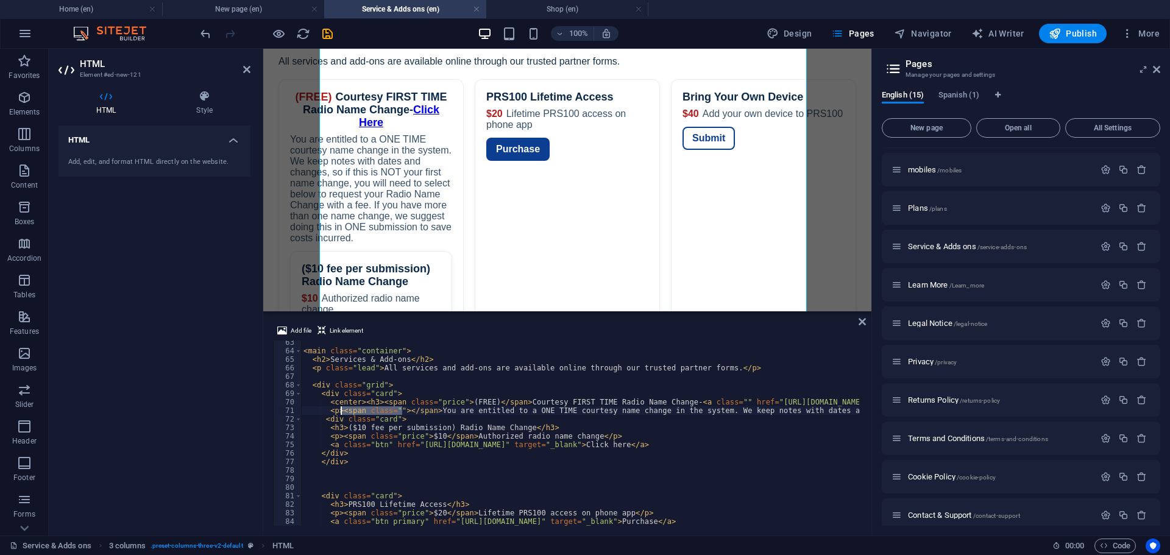
click at [343, 410] on div "< main class = "container" > < h2 > Services & Add-ons </ h2 > < p class = "lea…" at bounding box center [1043, 438] width 1484 height 200
drag, startPoint x: 369, startPoint y: 410, endPoint x: 339, endPoint y: 410, distance: 30.5
click at [339, 410] on div "< main class = "container" > < h2 > Services & Add-ons </ h2 > < p class = "lea…" at bounding box center [1012, 438] width 1422 height 200
click at [328, 410] on div "< main class = "container" > < h2 > Services & Add-ons </ h2 > < p class = "lea…" at bounding box center [998, 438] width 1394 height 200
paste textarea "center><"
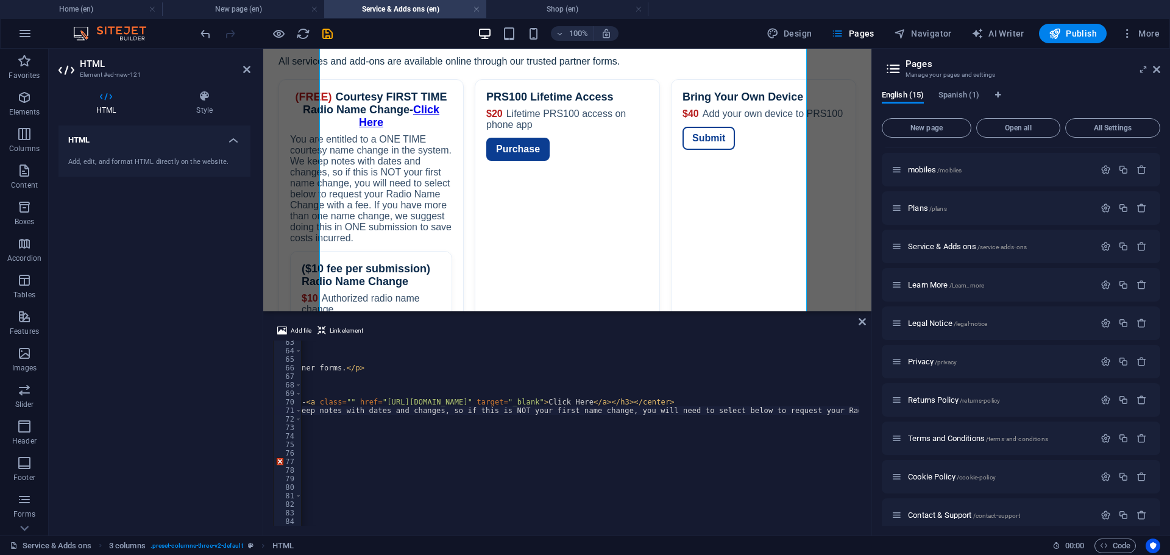
scroll to position [0, 385]
drag, startPoint x: 696, startPoint y: 401, endPoint x: 735, endPoint y: 401, distance: 39.0
click at [735, 401] on div "< main class = "container" > < h2 > Services & Add-ons </ h2 > < p class = "lea…" at bounding box center [629, 438] width 1426 height 200
click at [857, 412] on div at bounding box center [859, 368] width 5 height 1118
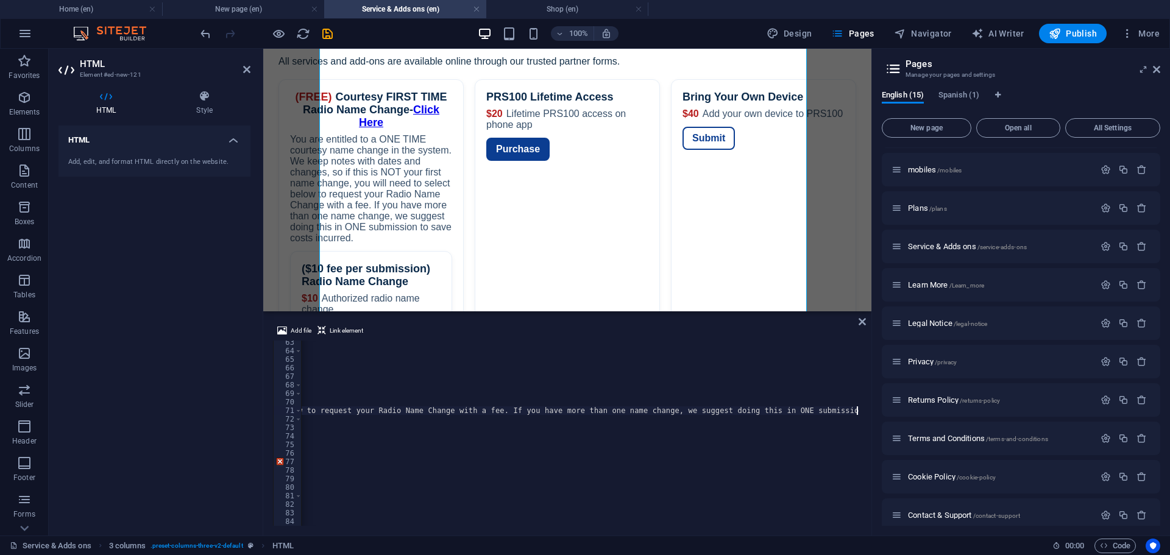
paste textarea "</center>"
type textarea "<center><p>You are entitled to a ONE TIME courtesy name change in the system. W…"
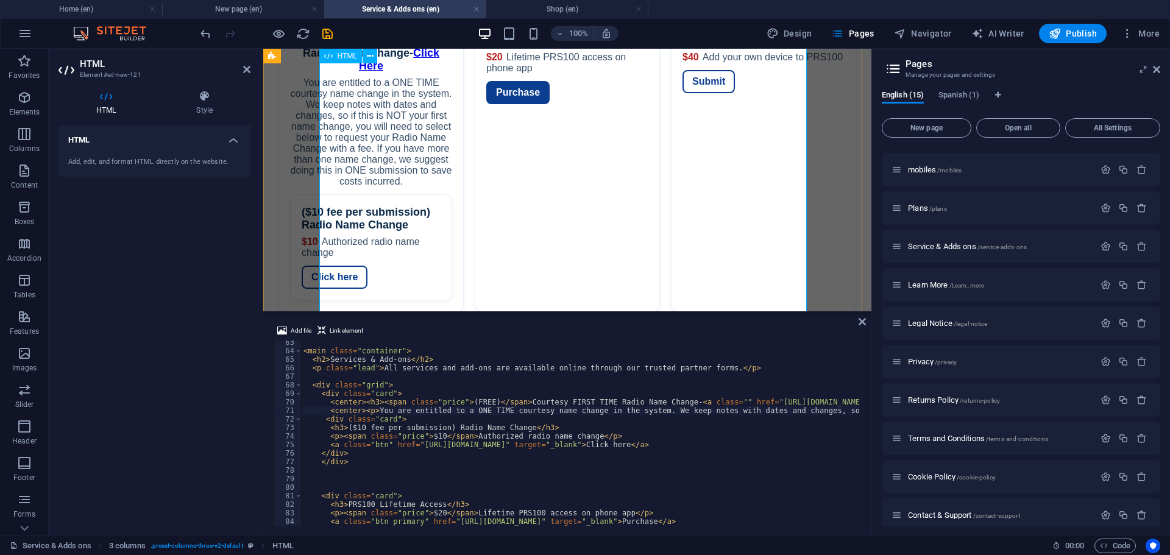
scroll to position [244, 0]
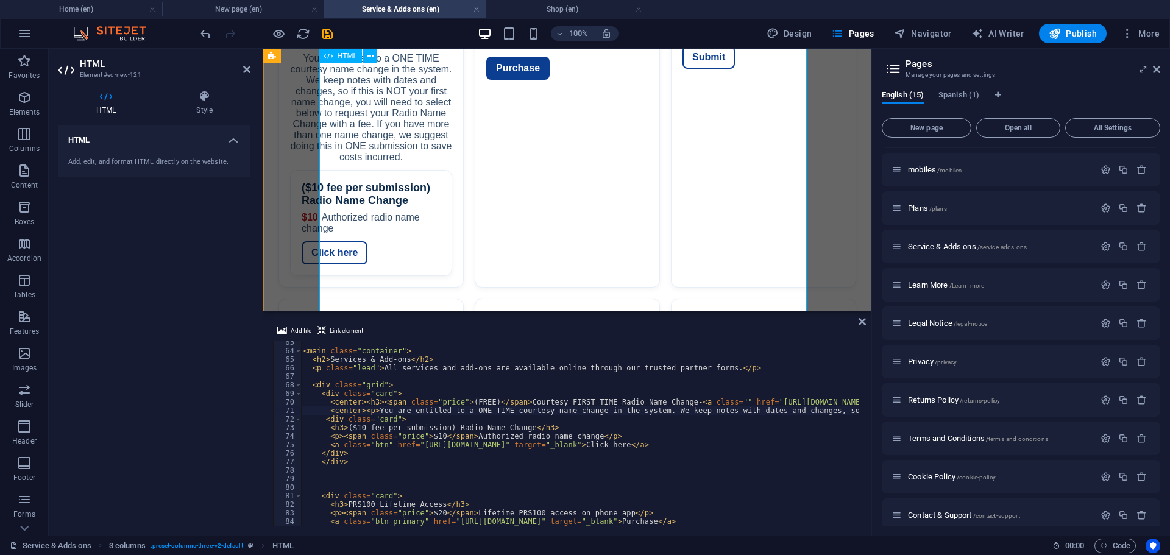
click at [356, 195] on div "Services — Patriot Radio Service Services & Add-ons All services and add-ons ar…" at bounding box center [567, 250] width 608 height 627
click at [354, 198] on div "Services — Patriot Radio Service Services & Add-ons All services and add-ons ar…" at bounding box center [567, 250] width 608 height 627
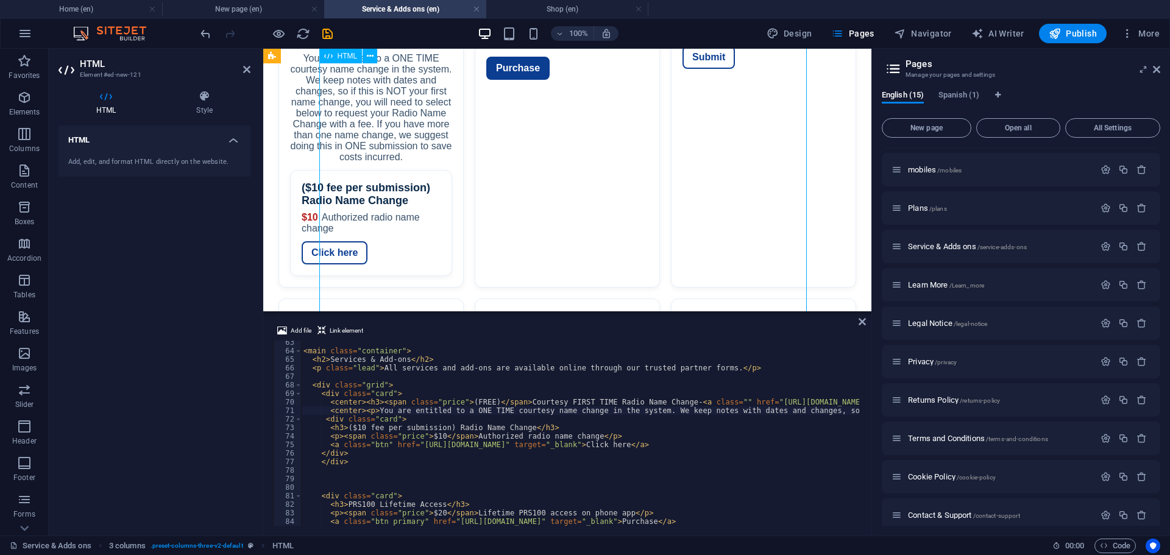
drag, startPoint x: 349, startPoint y: 200, endPoint x: 368, endPoint y: 198, distance: 19.0
click at [368, 198] on div "Services — Patriot Radio Service Services & Add-ons All services and add-ons ar…" at bounding box center [567, 250] width 608 height 627
drag, startPoint x: 354, startPoint y: 195, endPoint x: 373, endPoint y: 196, distance: 18.9
click at [373, 196] on div "Services — Patriot Radio Service Services & Add-ons All services and add-ons ar…" at bounding box center [567, 250] width 608 height 627
click at [374, 201] on div "Services — Patriot Radio Service Services & Add-ons All services and add-ons ar…" at bounding box center [567, 250] width 608 height 627
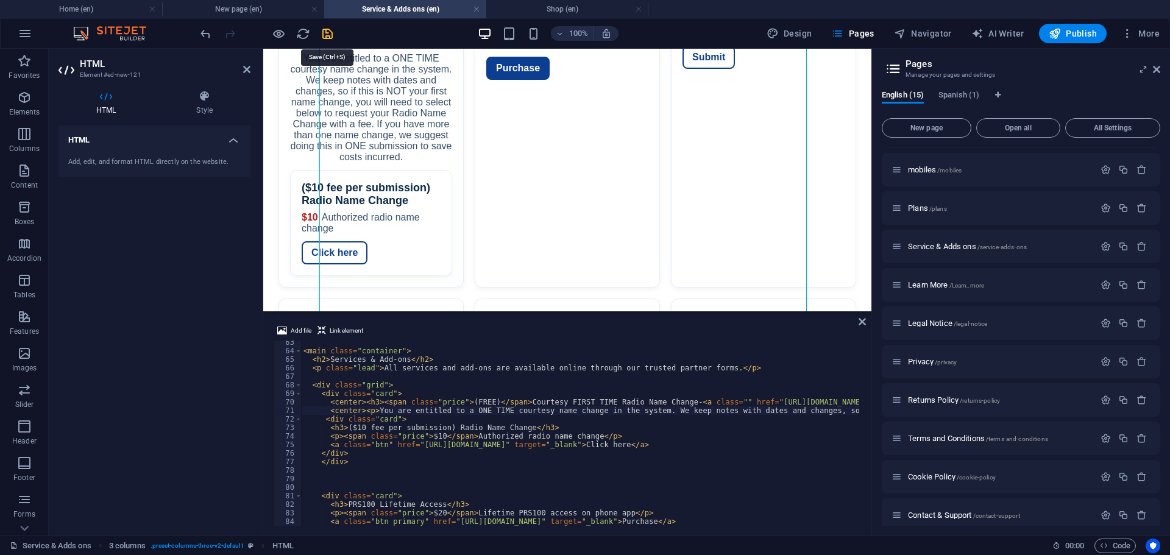
click at [326, 35] on icon "save" at bounding box center [328, 34] width 14 height 14
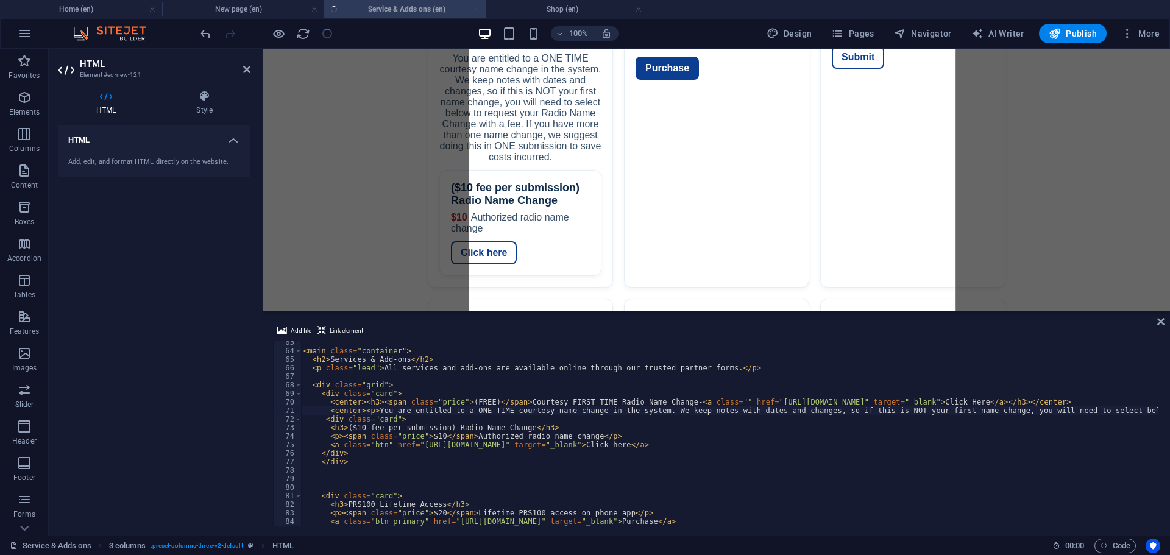
scroll to position [532, 0]
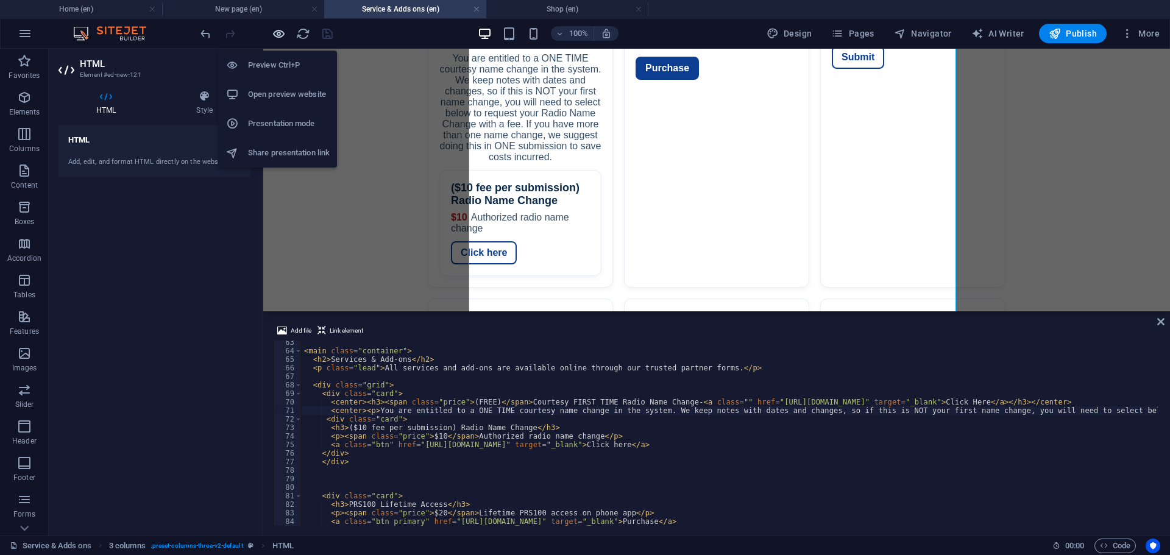
click at [282, 34] on icon "button" at bounding box center [279, 34] width 14 height 14
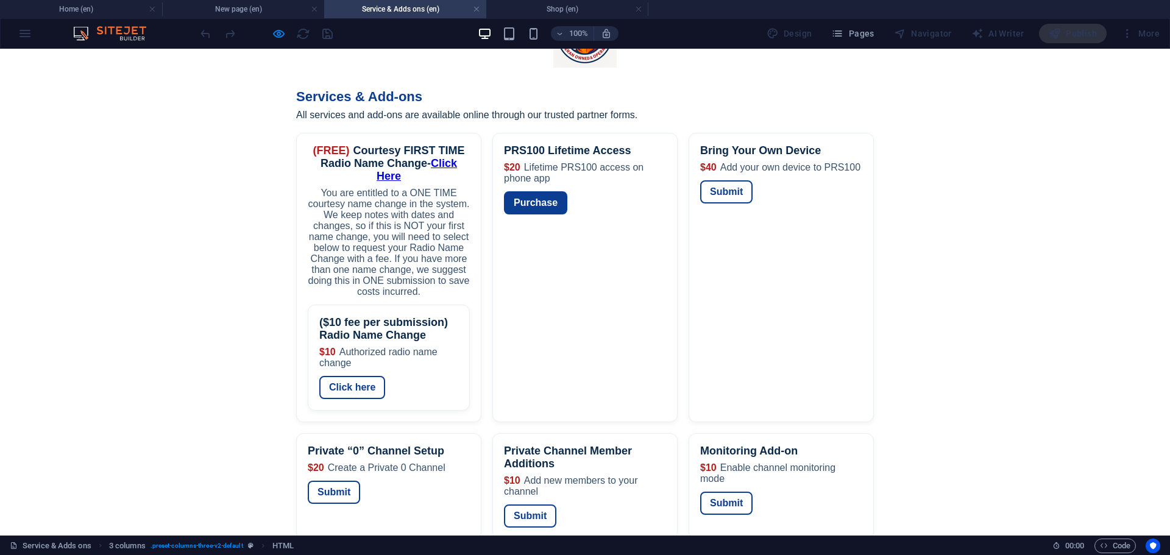
scroll to position [81, 0]
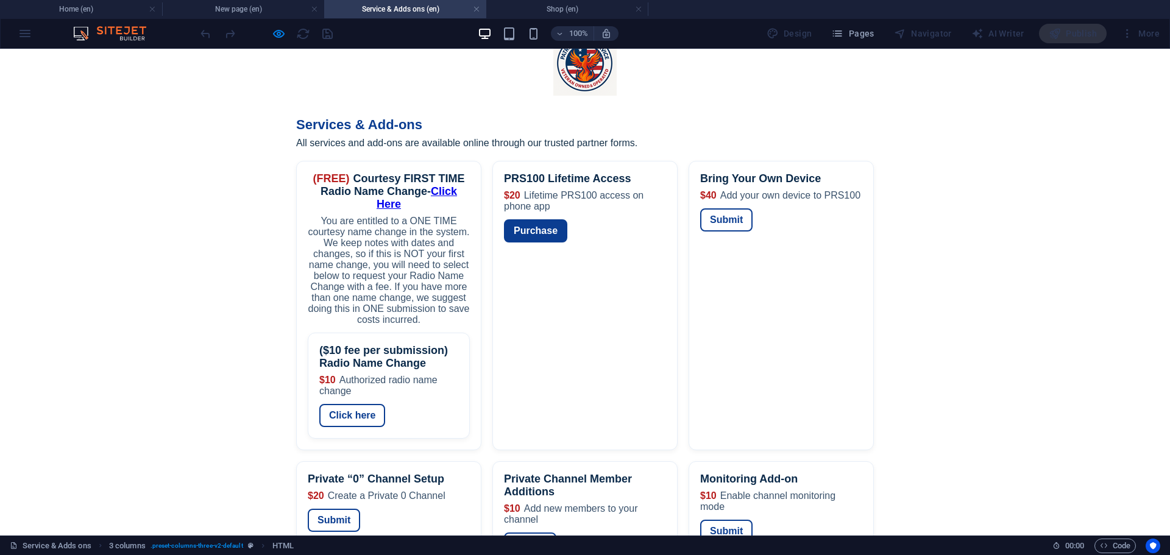
click at [457, 185] on link "Click Here" at bounding box center [417, 197] width 80 height 25
click at [402, 333] on div "($10 fee per submission) Radio Name Change $10 Authorized radio name change Cli…" at bounding box center [389, 386] width 162 height 106
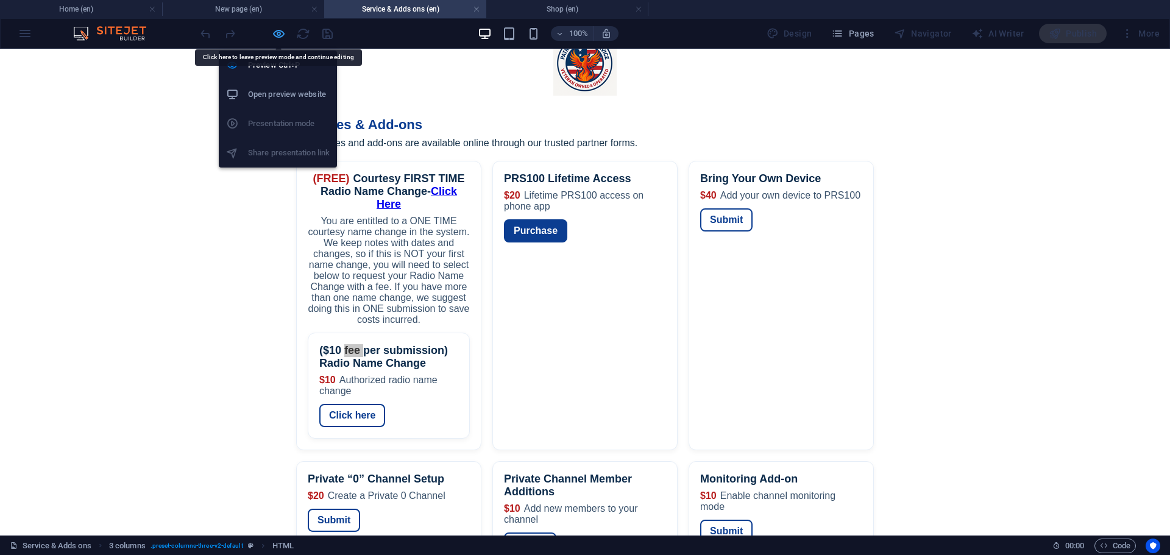
click at [276, 32] on icon "button" at bounding box center [279, 34] width 14 height 14
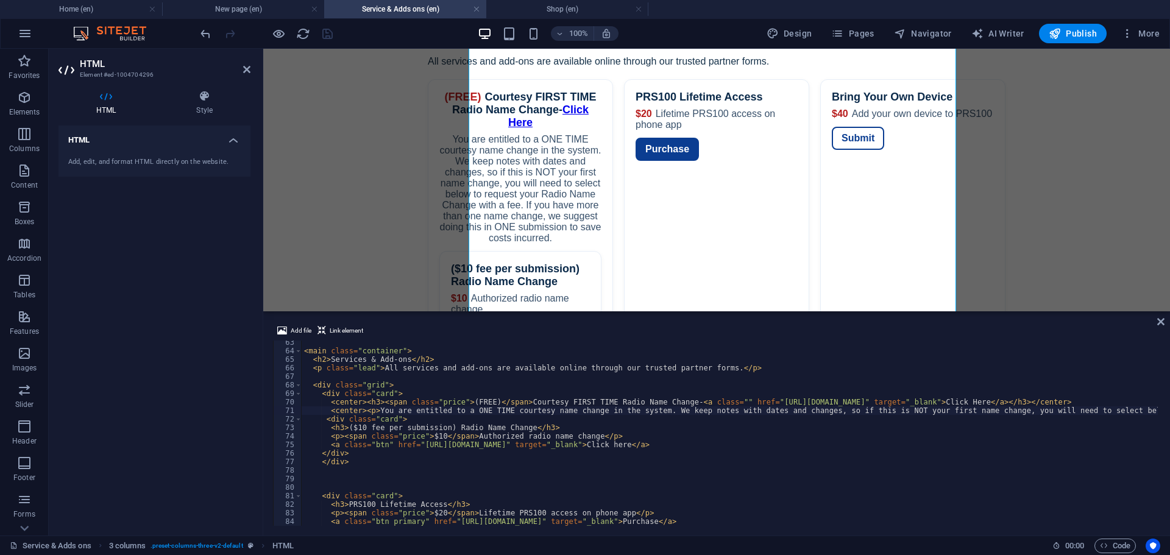
scroll to position [495, 0]
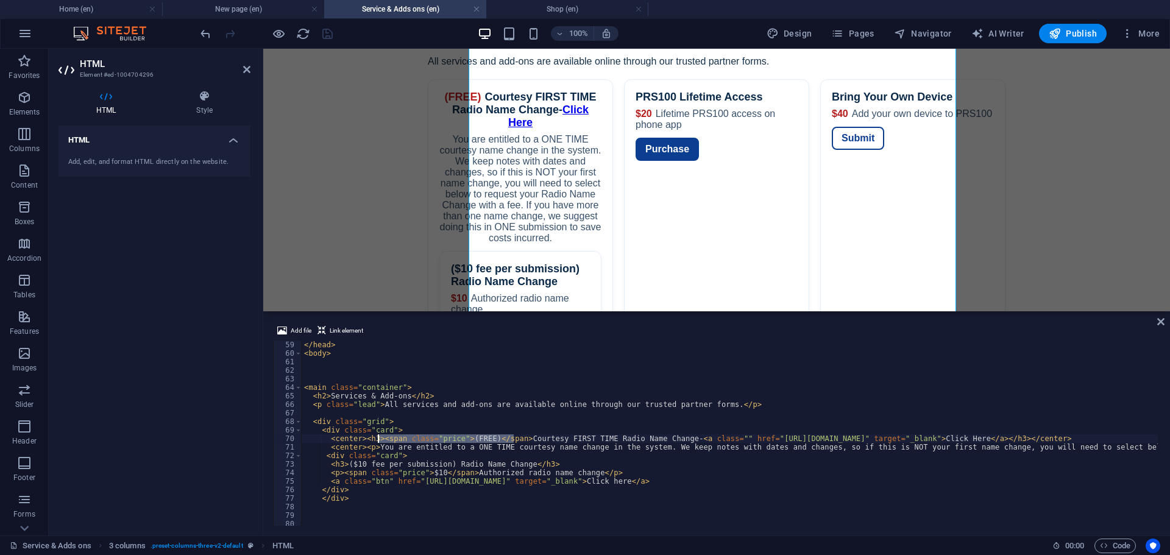
drag, startPoint x: 513, startPoint y: 442, endPoint x: 377, endPoint y: 439, distance: 136.6
click at [377, 439] on div "</ head > < body > < main class = "container" > < h2 > Services & Add-ons </ h2…" at bounding box center [1033, 441] width 1463 height 200
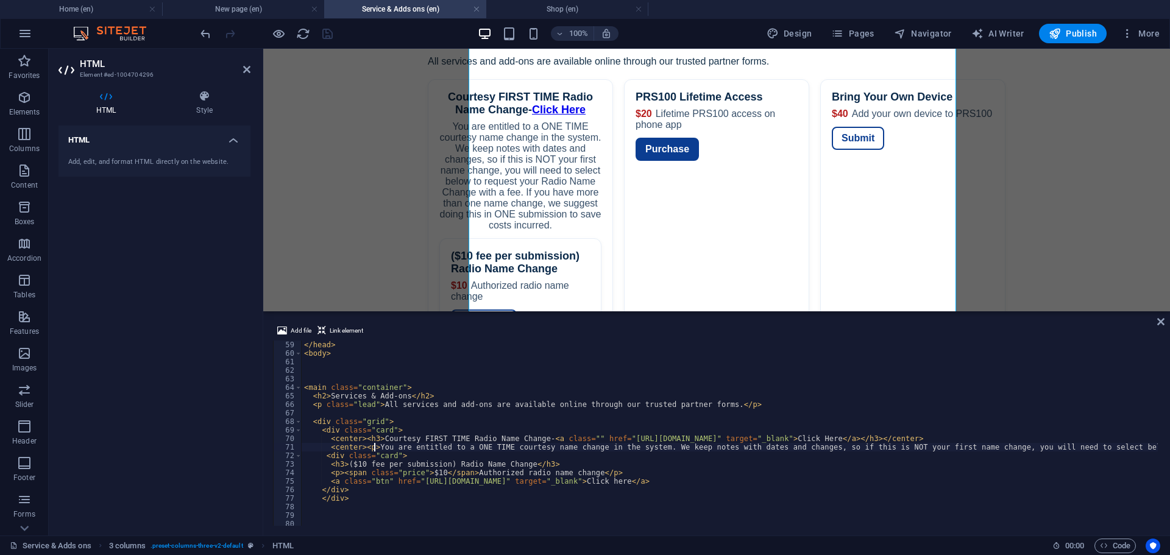
click at [373, 449] on div "</ head > < body > < main class = "container" > < h2 > Services & Add-ons </ h2…" at bounding box center [1033, 441] width 1463 height 200
drag, startPoint x: 373, startPoint y: 449, endPoint x: 380, endPoint y: 489, distance: 40.8
click at [380, 489] on div "</ head > < body > < main class = "container" > < h2 > Services & Add-ons </ h2…" at bounding box center [1033, 441] width 1463 height 200
drag, startPoint x: 342, startPoint y: 472, endPoint x: 464, endPoint y: 474, distance: 121.9
click at [464, 474] on div "</ head > < body > < main class = "container" > < h2 > Services & Add-ons </ h2…" at bounding box center [1033, 441] width 1463 height 200
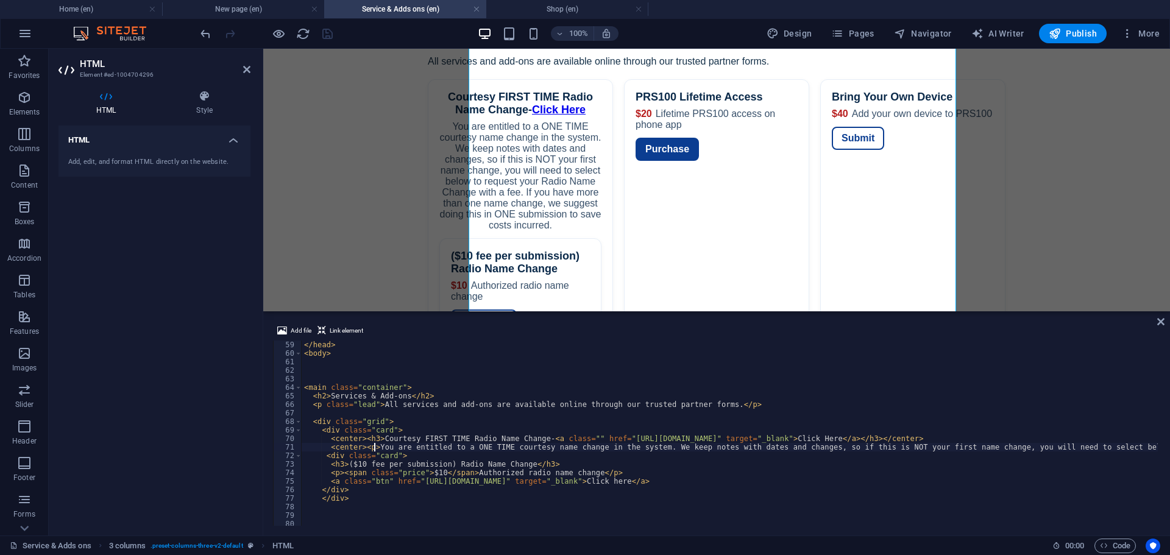
click at [375, 446] on div "</ head > < body > < main class = "container" > < h2 > Services & Add-ons </ h2…" at bounding box center [1033, 441] width 1463 height 200
paste textarea "<span class="price">$10</span>"
drag, startPoint x: 457, startPoint y: 448, endPoint x: 469, endPoint y: 446, distance: 12.4
click at [469, 446] on div "</ head > < body > < main class = "container" > < h2 > Services & Add-ons </ h2…" at bounding box center [1095, 441] width 1586 height 200
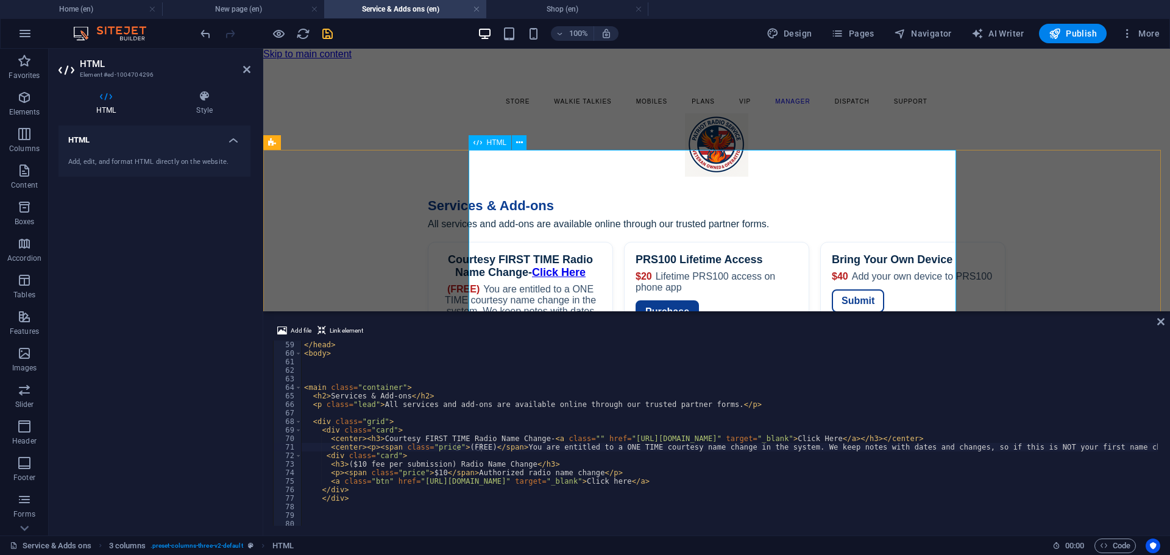
scroll to position [81, 0]
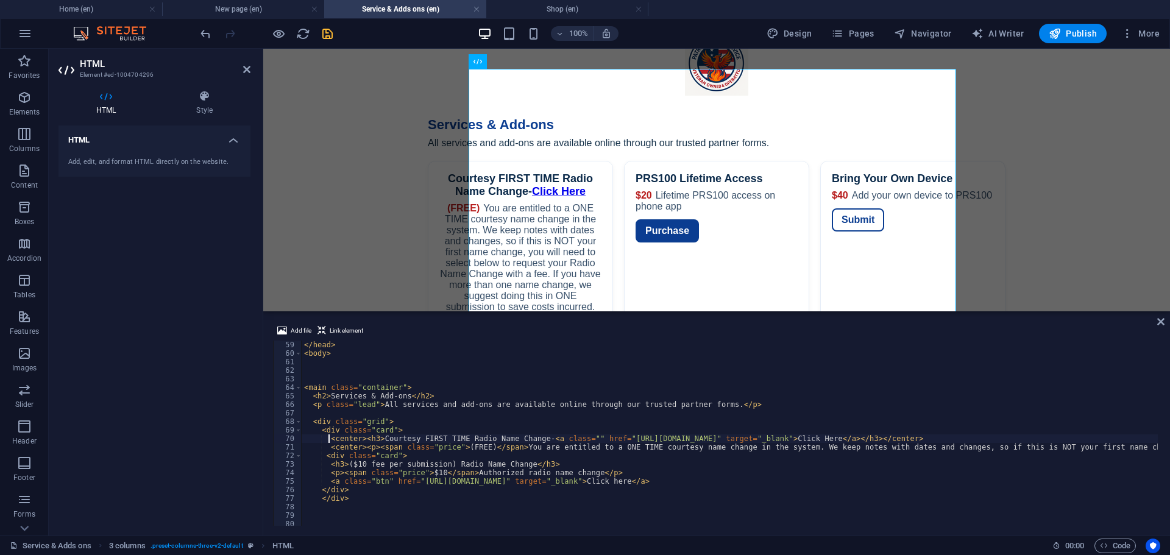
click at [330, 440] on div "</ head > < body > < main class = "container" > < h2 > Services & Add-ons </ h2…" at bounding box center [1101, 441] width 1598 height 200
click at [354, 440] on div "</ head > < body > < main class = "container" > < h2 > Services & Add-ons </ h2…" at bounding box center [1101, 441] width 1598 height 200
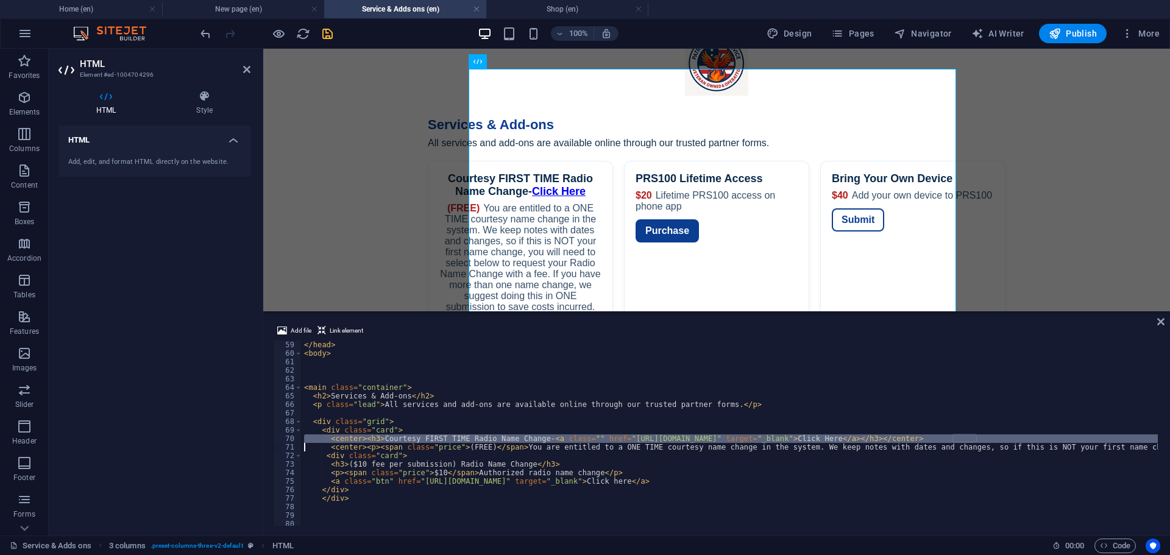
click at [354, 440] on div "</ head > < body > < main class = "container" > < h2 > Services & Add-ons </ h2…" at bounding box center [1101, 441] width 1598 height 200
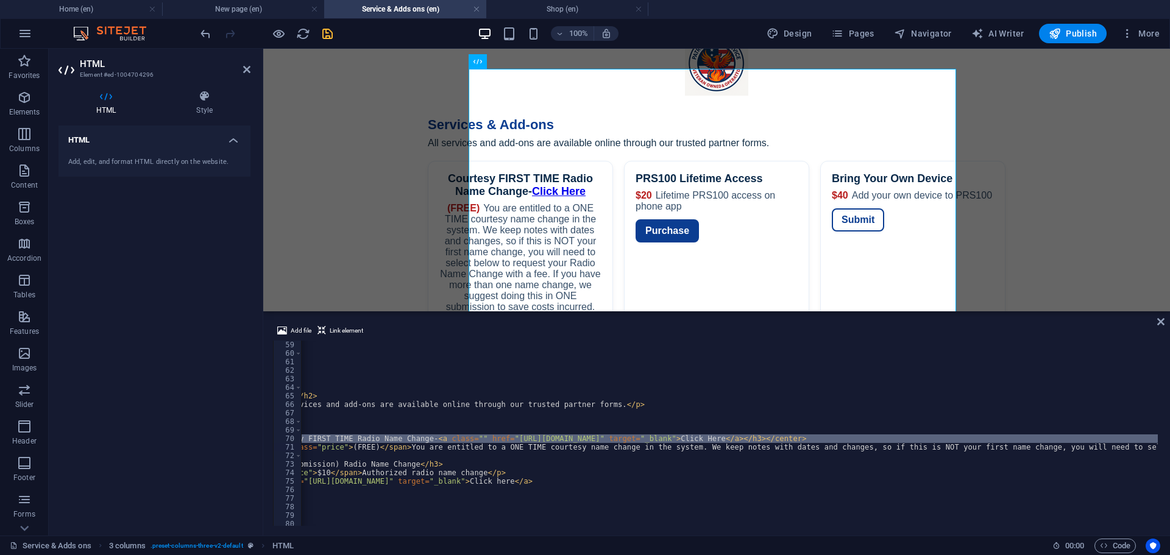
scroll to position [0, 0]
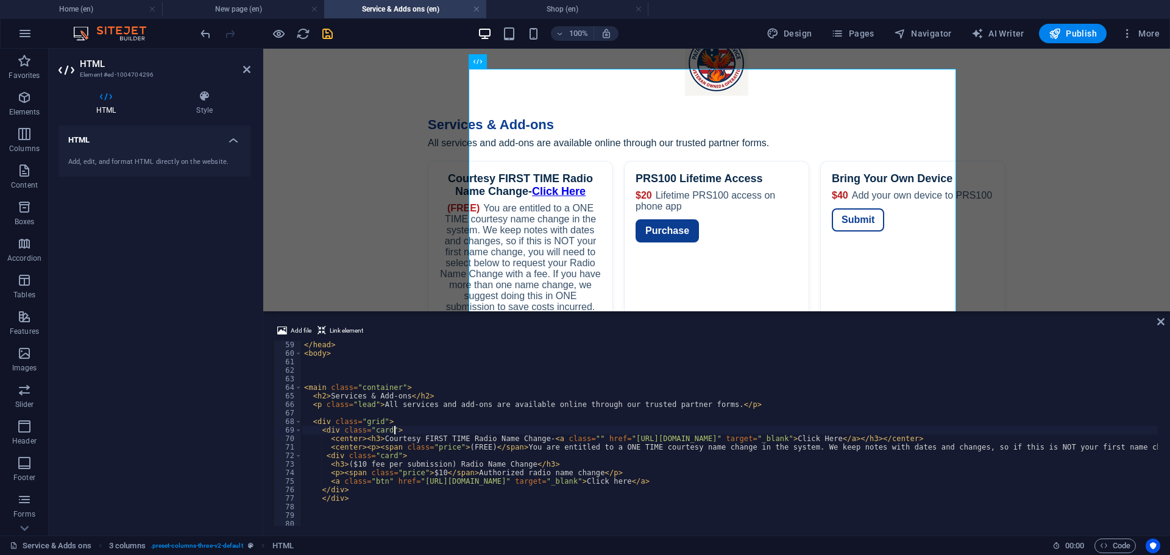
click at [408, 429] on div "</ head > < body > < main class = "container" > < h2 > Services & Add-ons </ h2…" at bounding box center [1101, 441] width 1598 height 200
type textarea "<div class="card">"
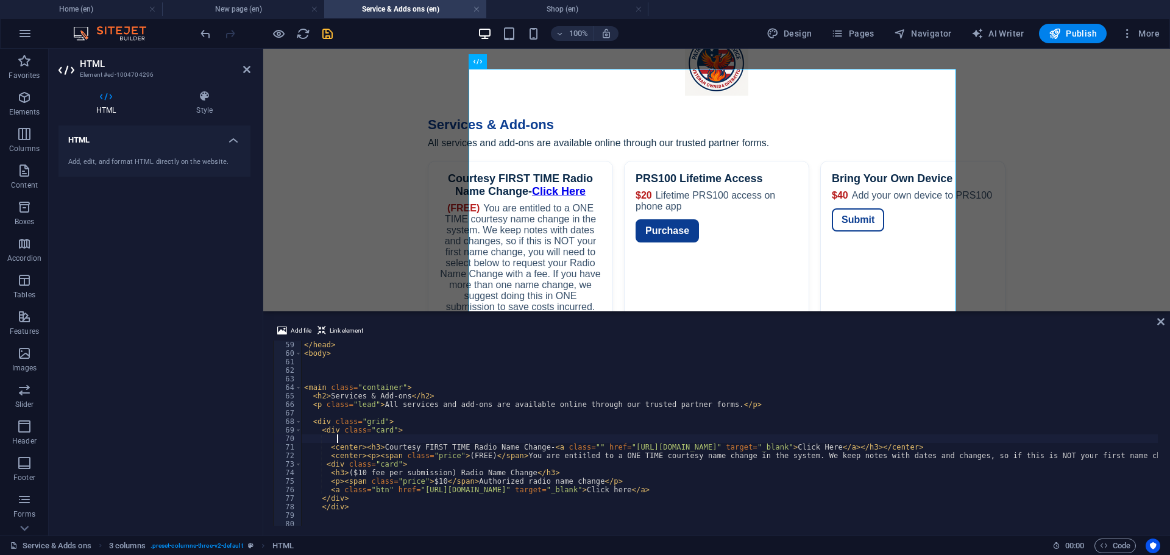
paste textarea
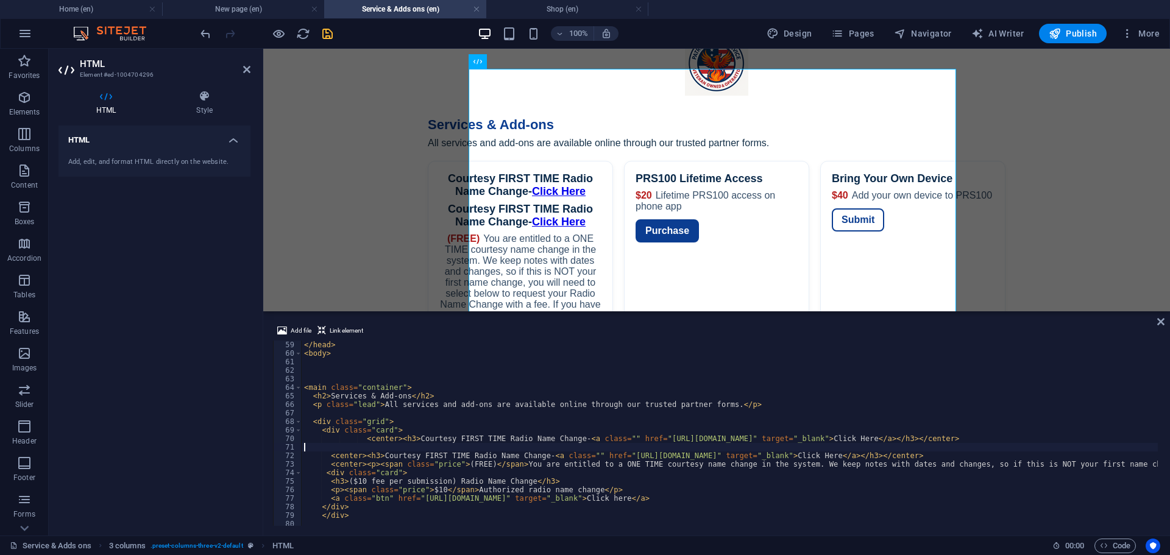
click at [338, 447] on div "</ head > < body > < main class = "container" > < h2 > Services & Add-ons </ h2…" at bounding box center [1101, 441] width 1598 height 200
click at [329, 454] on div "</ head > < body > < main class = "container" > < h2 > Services & Add-ons </ h2…" at bounding box center [1101, 441] width 1598 height 200
click at [362, 439] on div "</ head > < body > < main class = "container" > < h2 > Services & Add-ons </ h2…" at bounding box center [1101, 441] width 1598 height 200
type textarea "<center><h3>Courtesy FIRST TIME Radio Name Change-<a class="" href="[URL][DOMAI…"
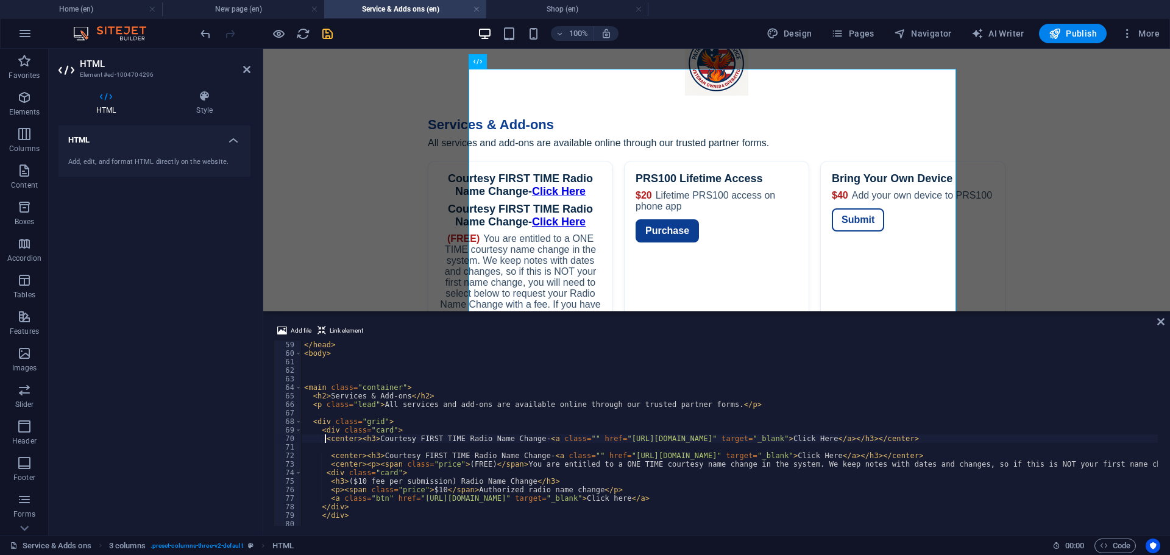
click at [349, 446] on div "</ head > < body > < main class = "container" > < h2 > Services & Add-ons </ h2…" at bounding box center [1101, 441] width 1598 height 200
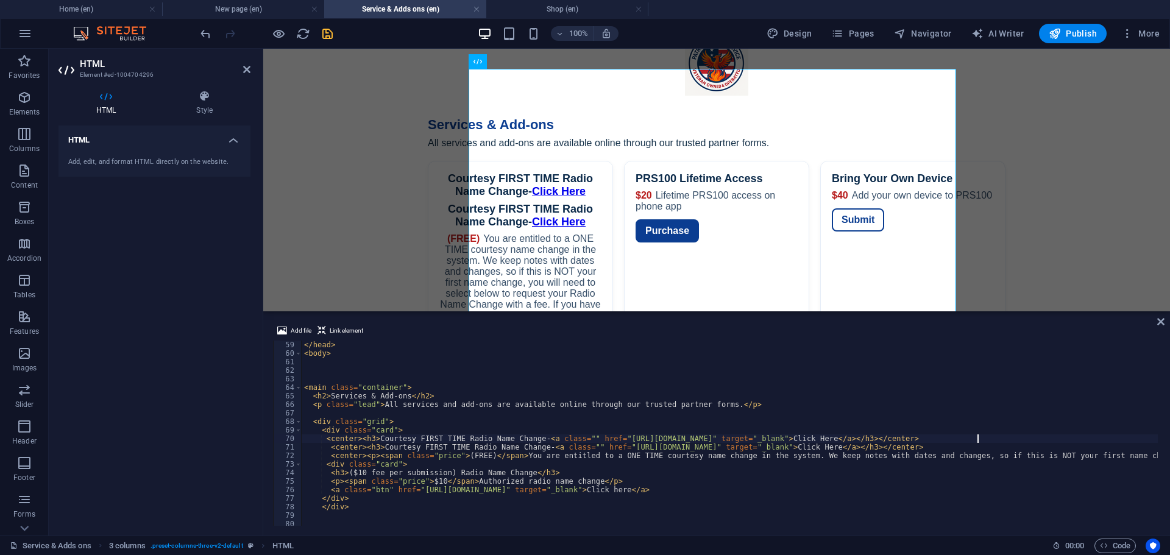
click at [326, 443] on div "</ head > < body > < main class = "container" > < h2 > Services & Add-ons </ h2…" at bounding box center [1101, 441] width 1598 height 200
drag, startPoint x: 379, startPoint y: 438, endPoint x: 533, endPoint y: 439, distance: 154.2
click at [533, 439] on div "</ head > < body > < main class = "container" > < h2 > Services & Add-ons </ h2…" at bounding box center [1101, 441] width 1598 height 200
paste textarea "Device Name Changes"
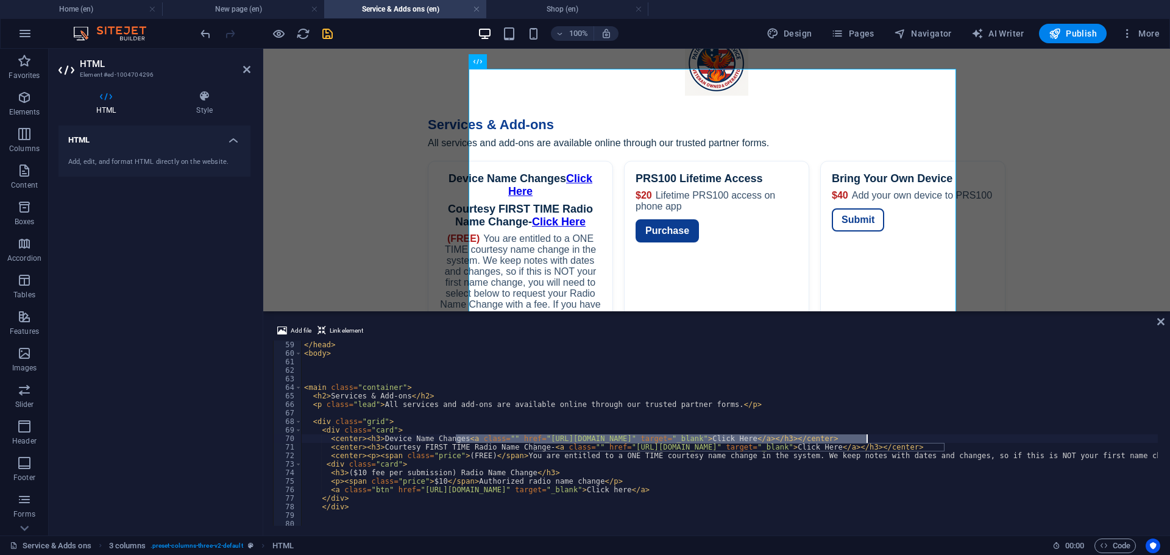
drag, startPoint x: 457, startPoint y: 439, endPoint x: 866, endPoint y: 439, distance: 409.1
click at [866, 439] on div "</ head > < body > < main class = "container" > < h2 > Services & Add-ons </ h2…" at bounding box center [1101, 441] width 1598 height 200
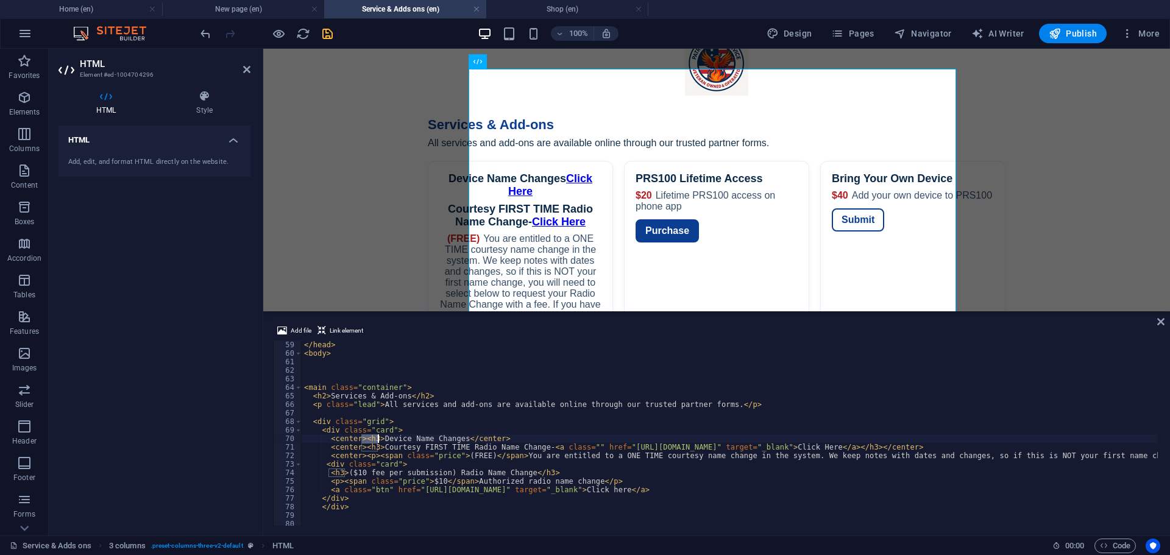
drag, startPoint x: 360, startPoint y: 438, endPoint x: 377, endPoint y: 438, distance: 16.5
click at [377, 438] on div "</ head > < body > < main class = "container" > < h2 > Services & Add-ons </ h2…" at bounding box center [1101, 441] width 1598 height 200
click at [457, 438] on div "</ head > < body > < main class = "container" > < h2 > Services & Add-ons </ h2…" at bounding box center [1101, 441] width 1598 height 200
paste textarea "h3><"
click at [460, 438] on div "</ head > < body > < main class = "container" > < h2 > Services & Add-ons </ h2…" at bounding box center [1101, 441] width 1598 height 200
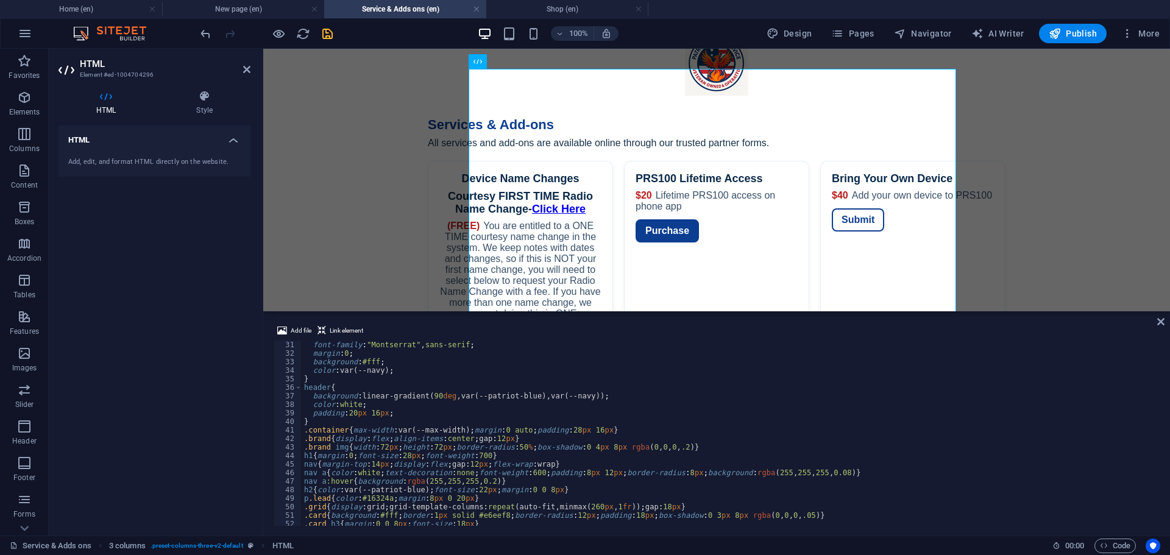
scroll to position [293, 0]
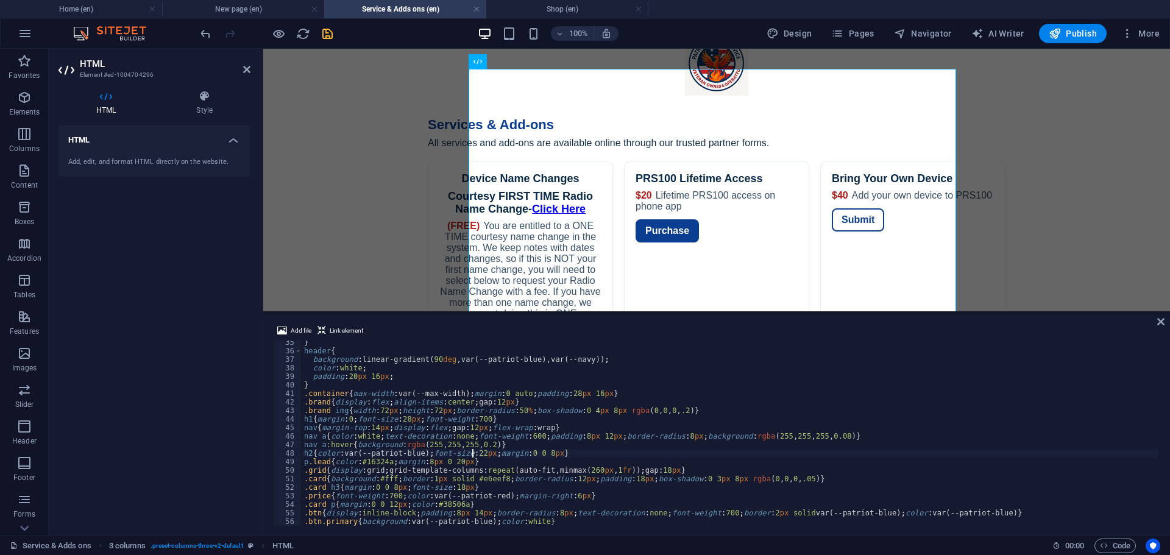
click at [472, 451] on div "} header { background : linear-gradient( 90 deg ,var(--patriot-blue),var(--navy…" at bounding box center [1101, 438] width 1598 height 200
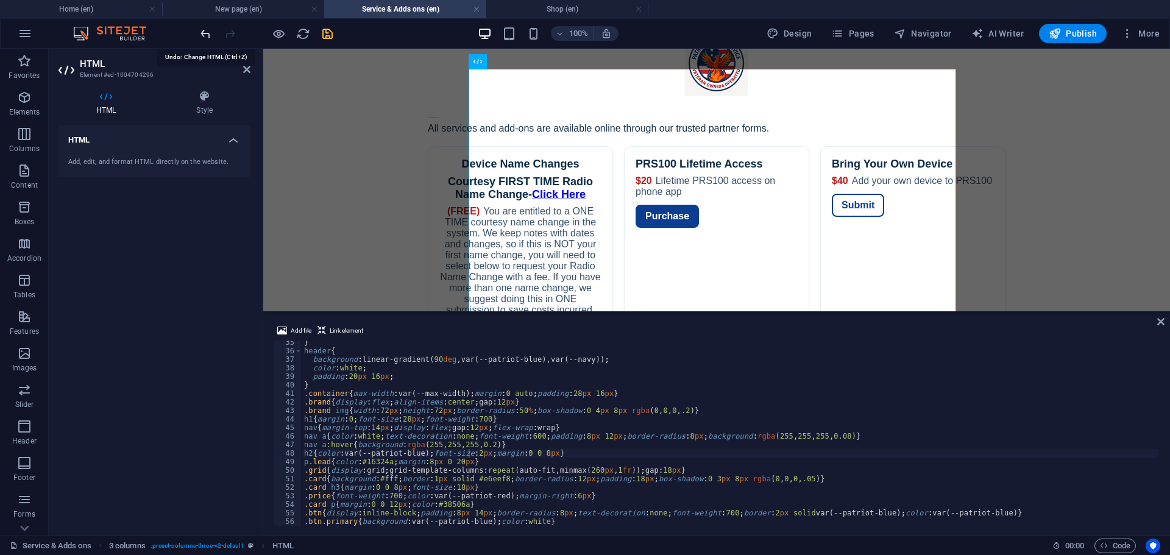
click at [208, 36] on icon "undo" at bounding box center [206, 34] width 14 height 14
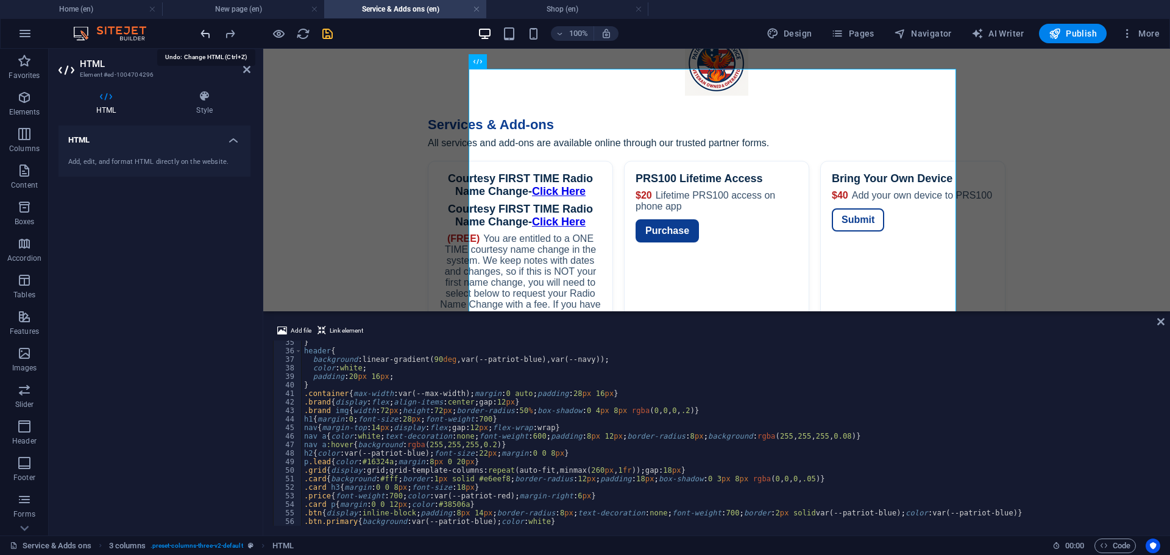
click at [208, 37] on icon "undo" at bounding box center [206, 34] width 14 height 14
click at [227, 35] on icon "redo" at bounding box center [230, 34] width 14 height 14
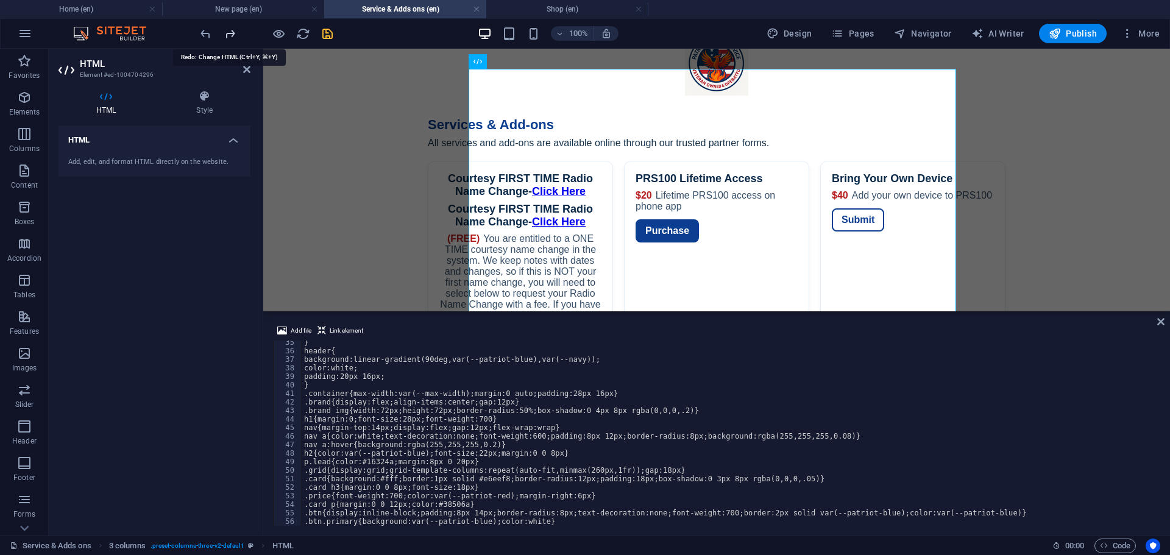
click at [227, 35] on icon "redo" at bounding box center [230, 34] width 14 height 14
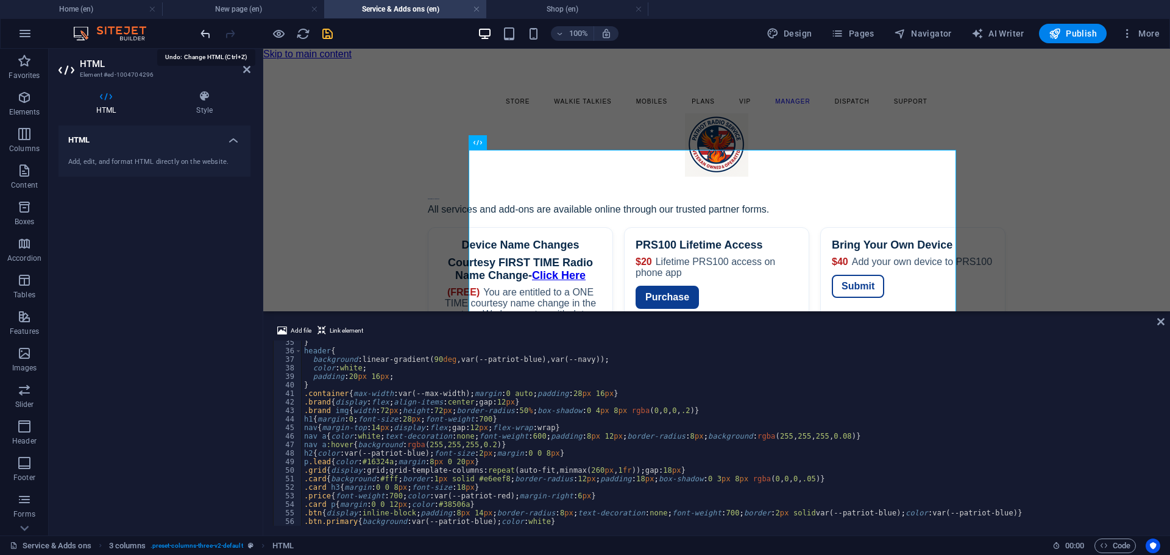
click at [204, 34] on icon "undo" at bounding box center [206, 34] width 14 height 14
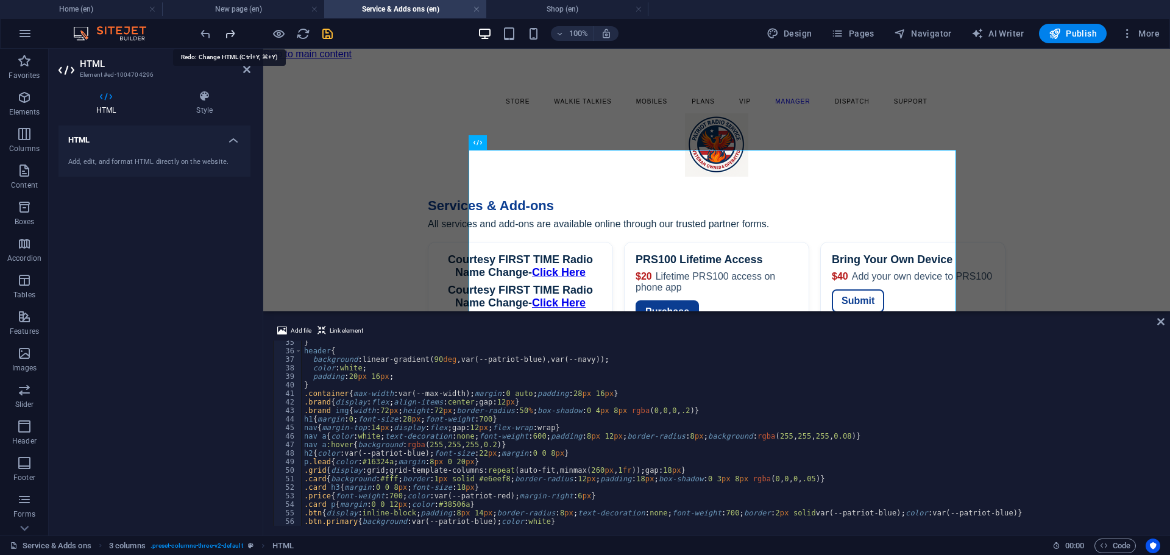
click at [227, 37] on icon "redo" at bounding box center [230, 34] width 14 height 14
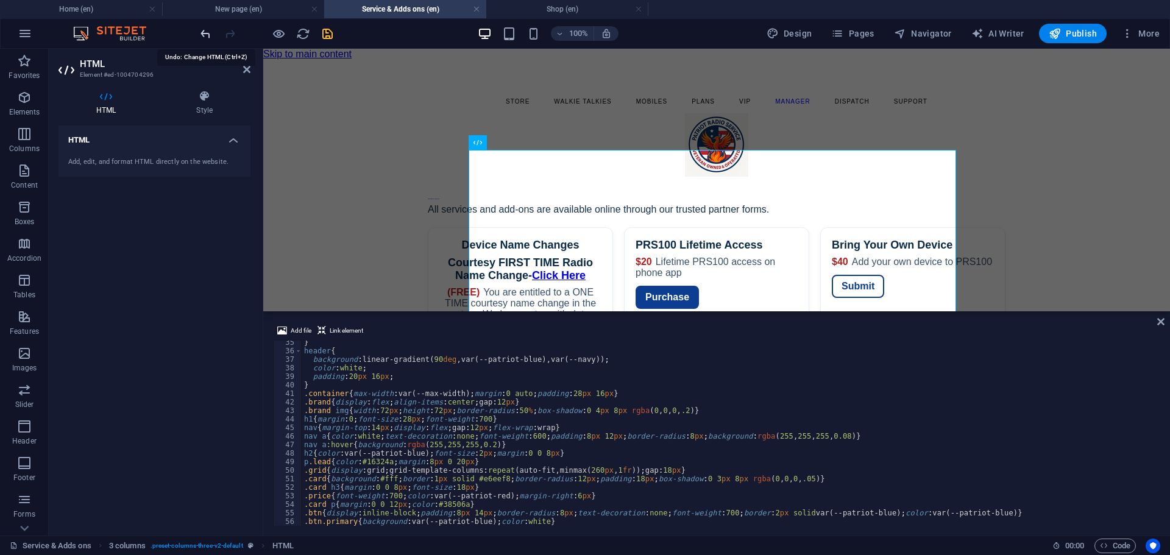
click at [208, 36] on icon "undo" at bounding box center [206, 34] width 14 height 14
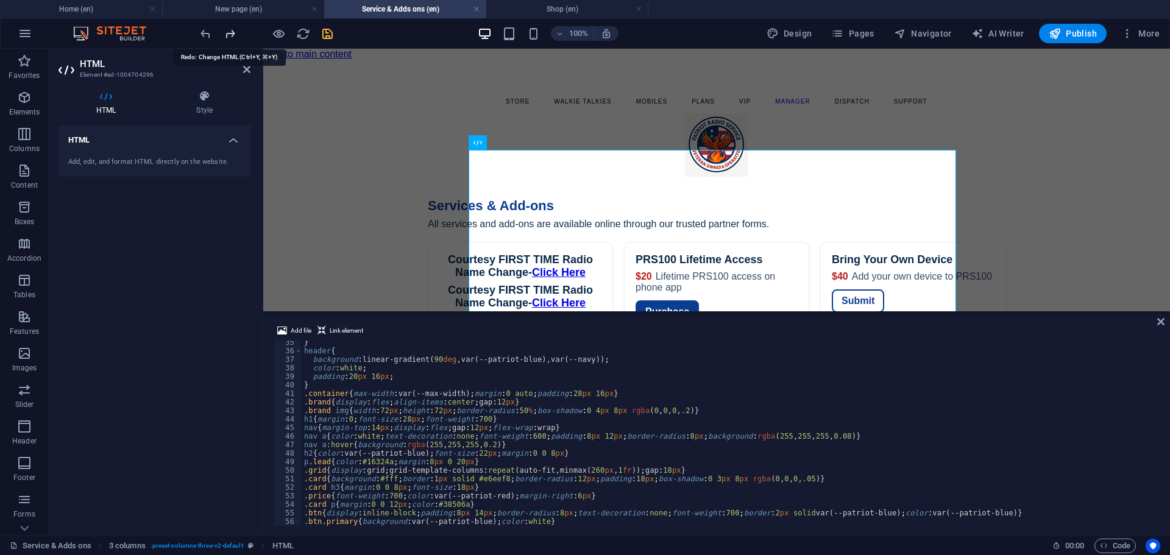
click at [230, 32] on icon "redo" at bounding box center [230, 34] width 14 height 14
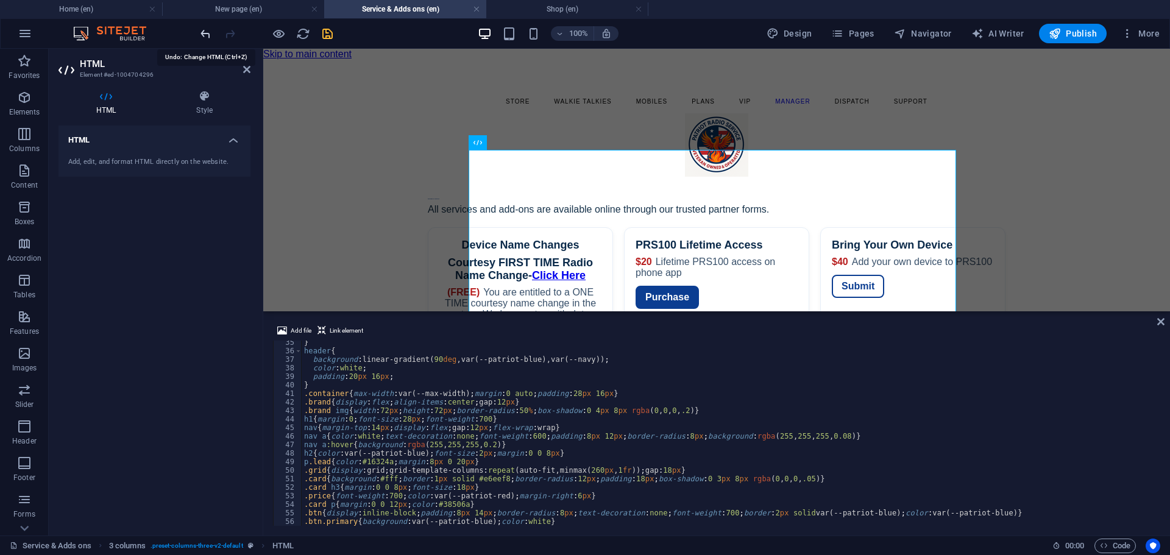
click at [202, 35] on icon "undo" at bounding box center [206, 34] width 14 height 14
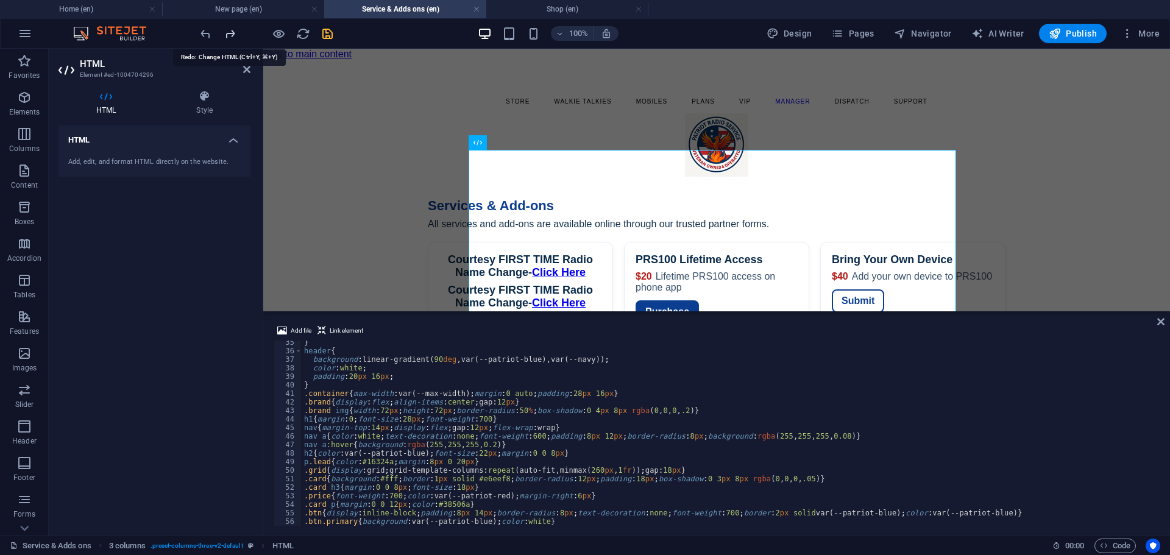
click at [229, 32] on icon "redo" at bounding box center [230, 34] width 14 height 14
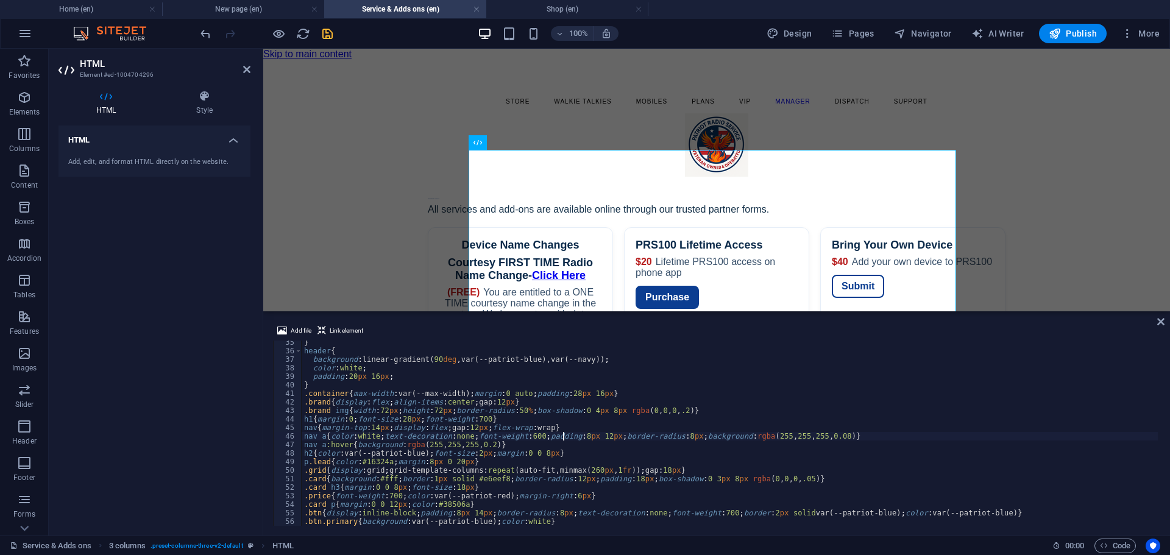
click at [563, 435] on div "} header { background : linear-gradient( 90 deg ,var(--patriot-blue),var(--navy…" at bounding box center [1101, 438] width 1598 height 200
click at [563, 451] on div "} header { background : linear-gradient( 90 deg ,var(--patriot-blue),var(--navy…" at bounding box center [1101, 438] width 1598 height 200
click at [401, 419] on div "} header { background : linear-gradient( 90 deg ,var(--patriot-blue),var(--navy…" at bounding box center [1101, 438] width 1598 height 200
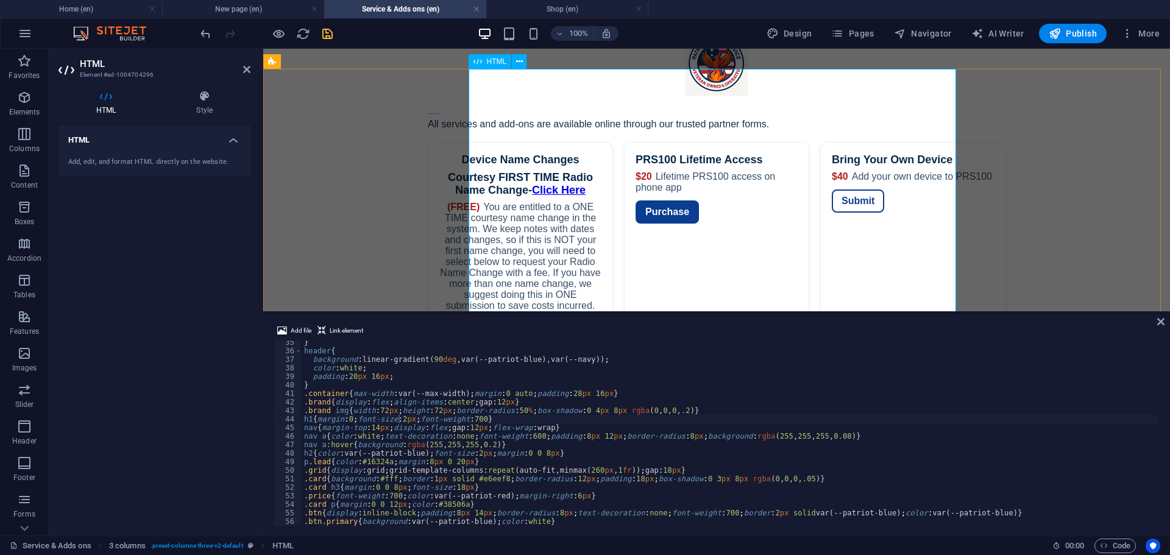
scroll to position [0, 0]
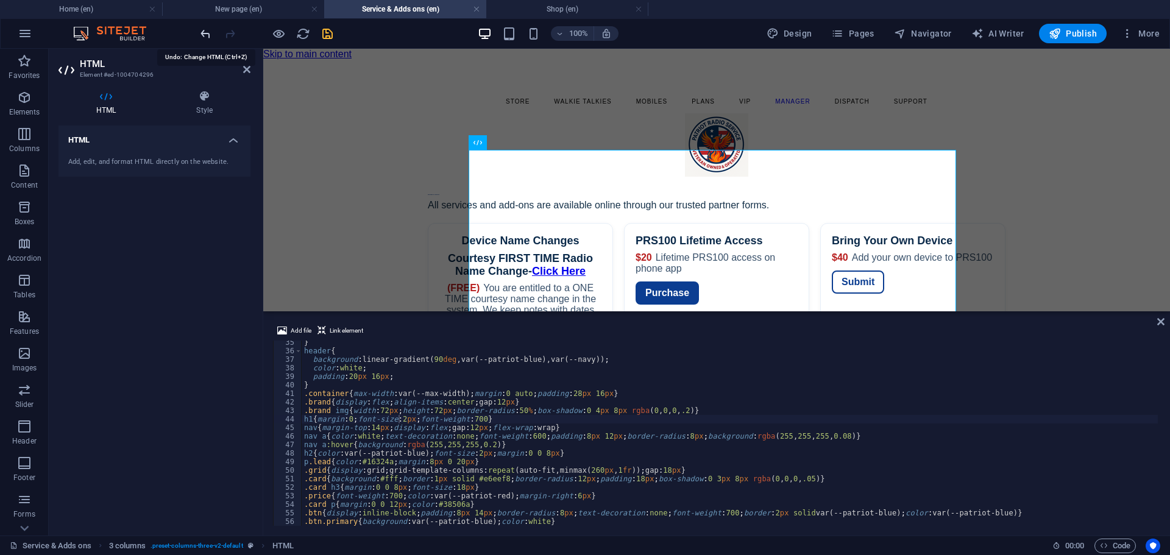
click at [202, 34] on icon "undo" at bounding box center [206, 34] width 14 height 14
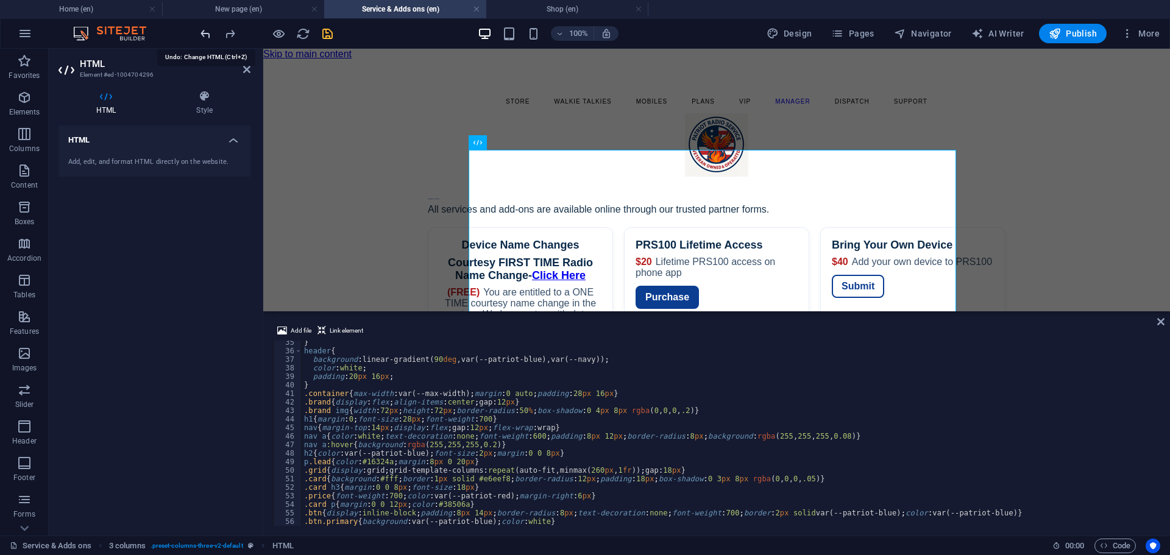
click at [204, 35] on icon "undo" at bounding box center [206, 34] width 14 height 14
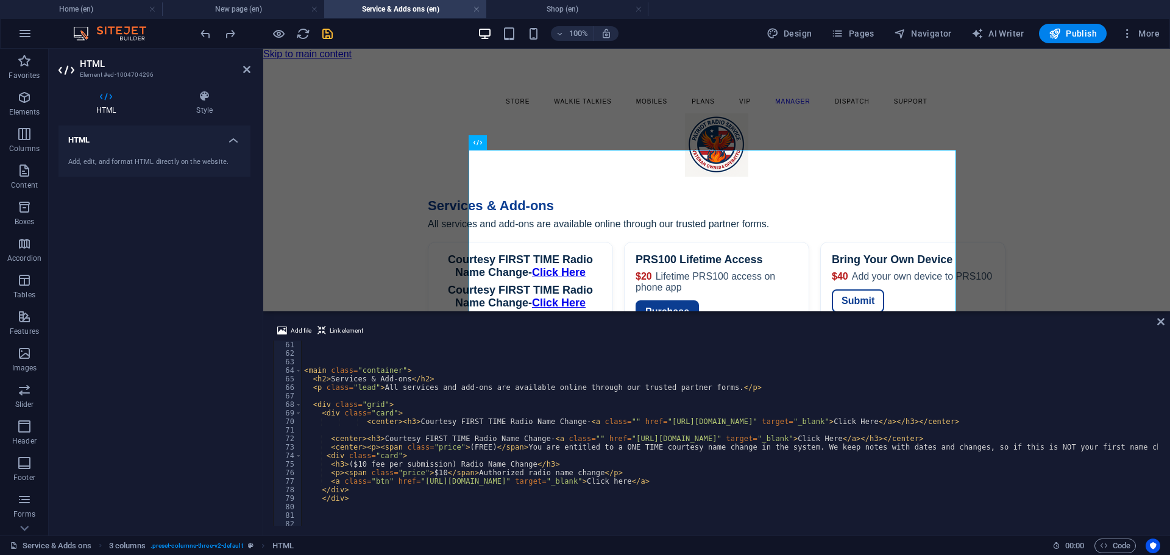
scroll to position [512, 0]
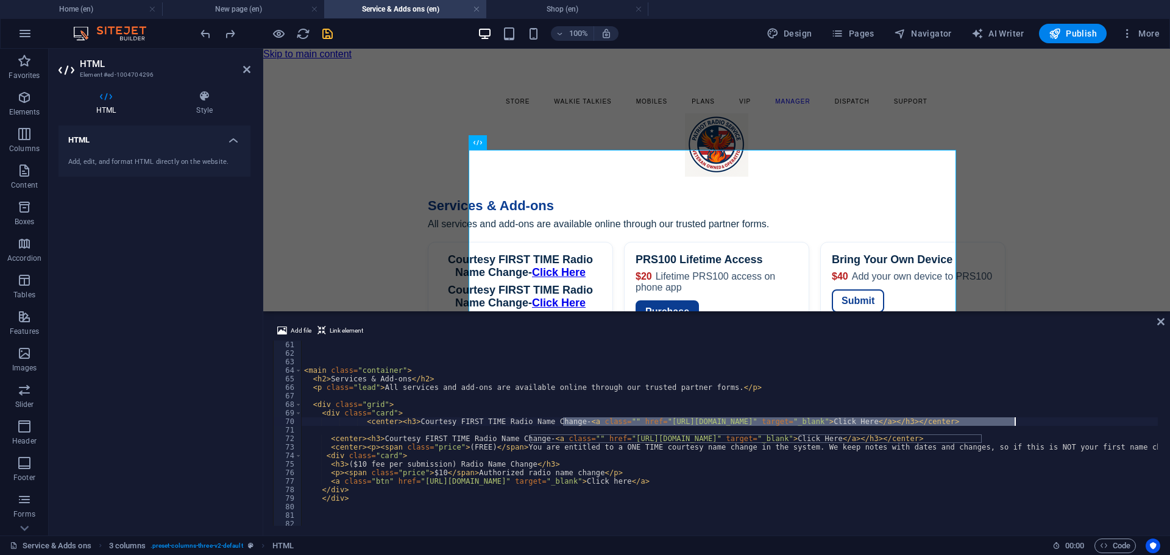
drag, startPoint x: 563, startPoint y: 422, endPoint x: 1027, endPoint y: 426, distance: 464.5
click at [1027, 426] on div "< main class = "container" > < h2 > Services & Add-ons </ h2 > < p class = "lea…" at bounding box center [1101, 441] width 1598 height 200
click at [1021, 425] on div "< main class = "container" > < h2 > Services & Add-ons </ h2 > < p class = "lea…" at bounding box center [730, 433] width 857 height 185
drag, startPoint x: 978, startPoint y: 423, endPoint x: 368, endPoint y: 423, distance: 610.2
click at [368, 423] on div "< main class = "container" > < h2 > Services & Add-ons </ h2 > < p class = "lea…" at bounding box center [1101, 441] width 1598 height 200
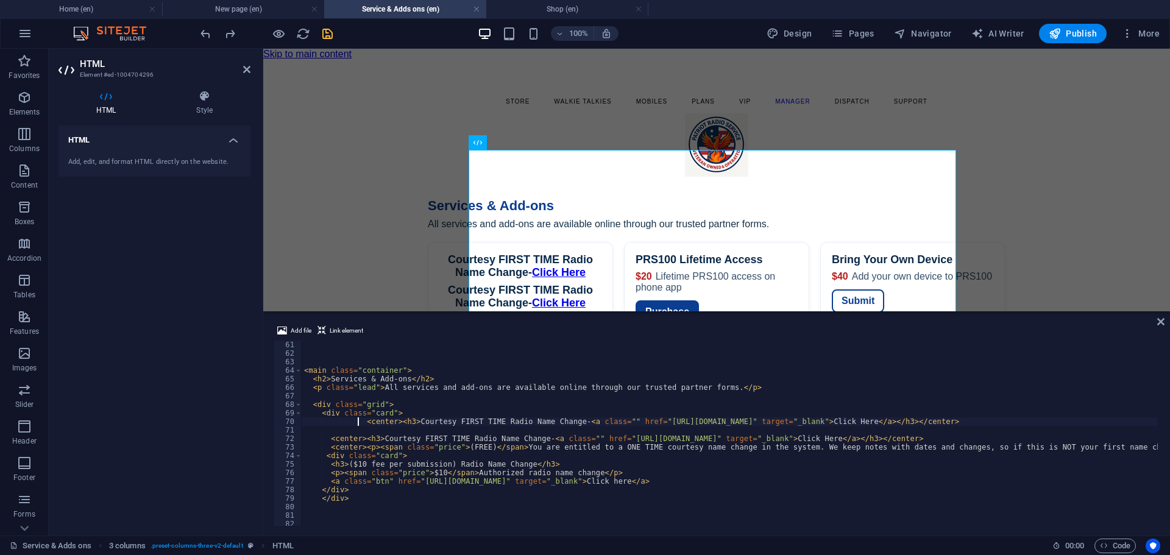
click at [357, 424] on div "< main class = "container" > < h2 > Services & Add-ons </ h2 > < p class = "lea…" at bounding box center [1101, 441] width 1598 height 200
click at [359, 424] on div "< main class = "container" > < h2 > Services & Add-ons </ h2 > < p class = "lea…" at bounding box center [1101, 441] width 1598 height 200
type textarea "<center><h3>Courtesy FIRST TIME Radio Name Change-<a class="" href="[URL][DOMAI…"
click at [338, 431] on div "< main class = "container" > < h2 > Services & Add-ons </ h2 > < p class = "lea…" at bounding box center [1101, 441] width 1598 height 200
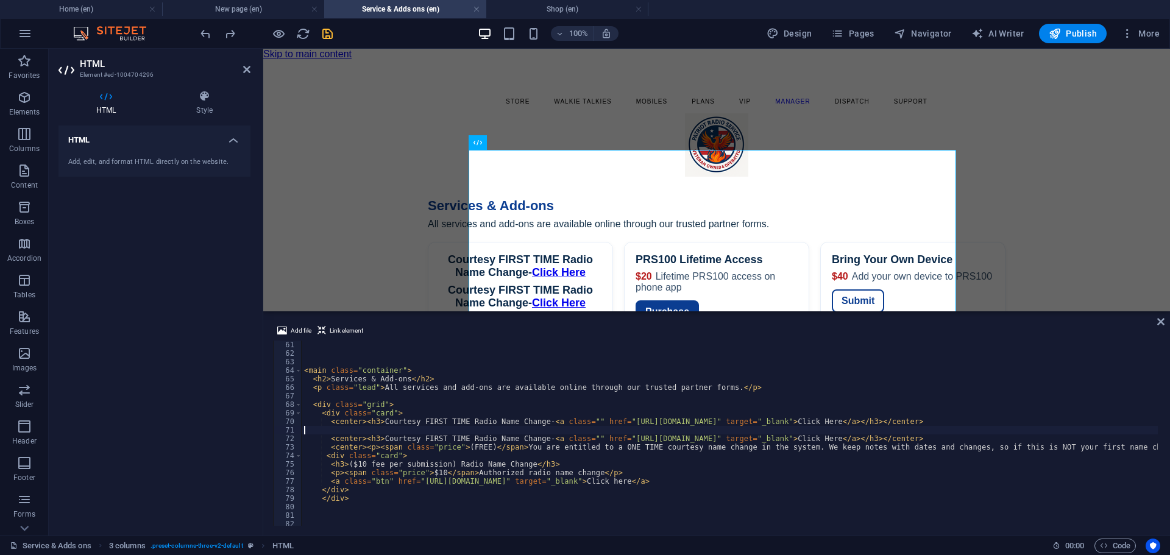
scroll to position [0, 0]
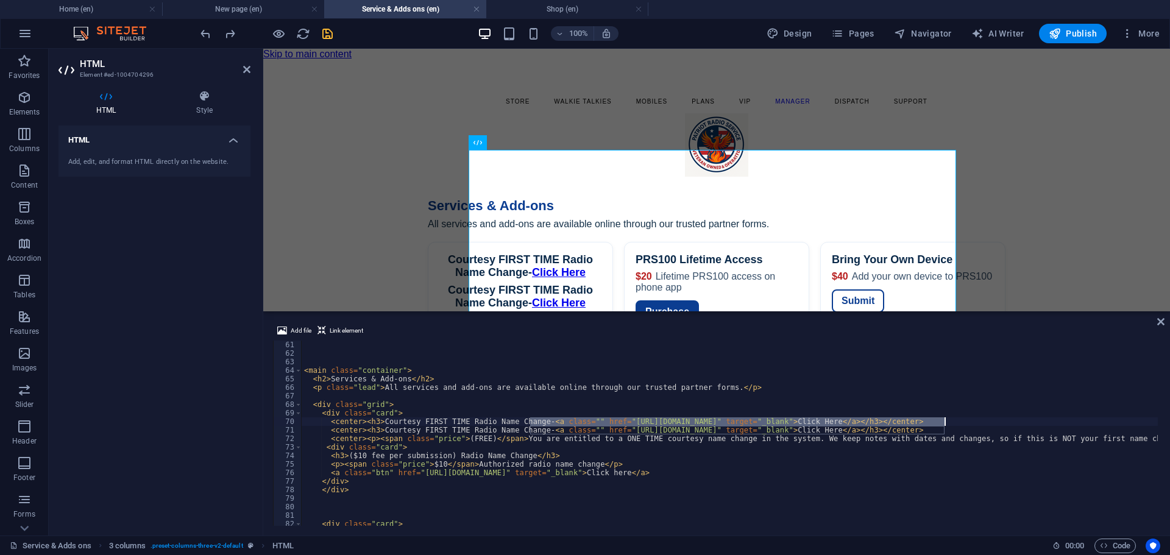
drag, startPoint x: 530, startPoint y: 421, endPoint x: 946, endPoint y: 422, distance: 415.1
click at [946, 422] on div "< main class = "container" > < h2 > Services & Add-ons </ h2 > < p class = "lea…" at bounding box center [1101, 441] width 1598 height 200
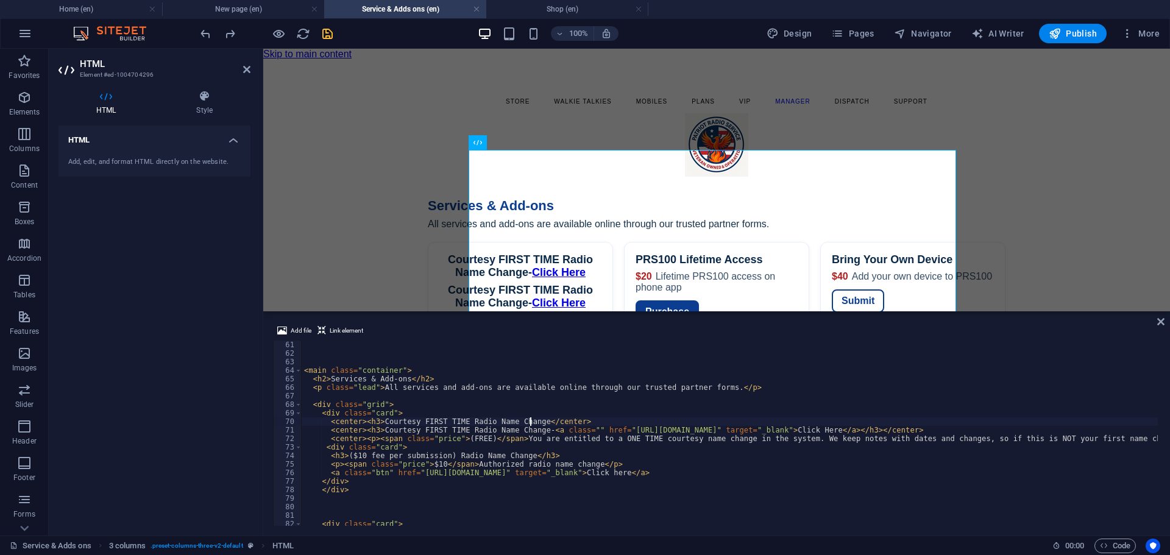
click at [609, 408] on div "< main class = "container" > < h2 > Services & Add-ons </ h2 > < p class = "lea…" at bounding box center [1101, 441] width 1598 height 200
click at [205, 34] on icon "undo" at bounding box center [206, 34] width 14 height 14
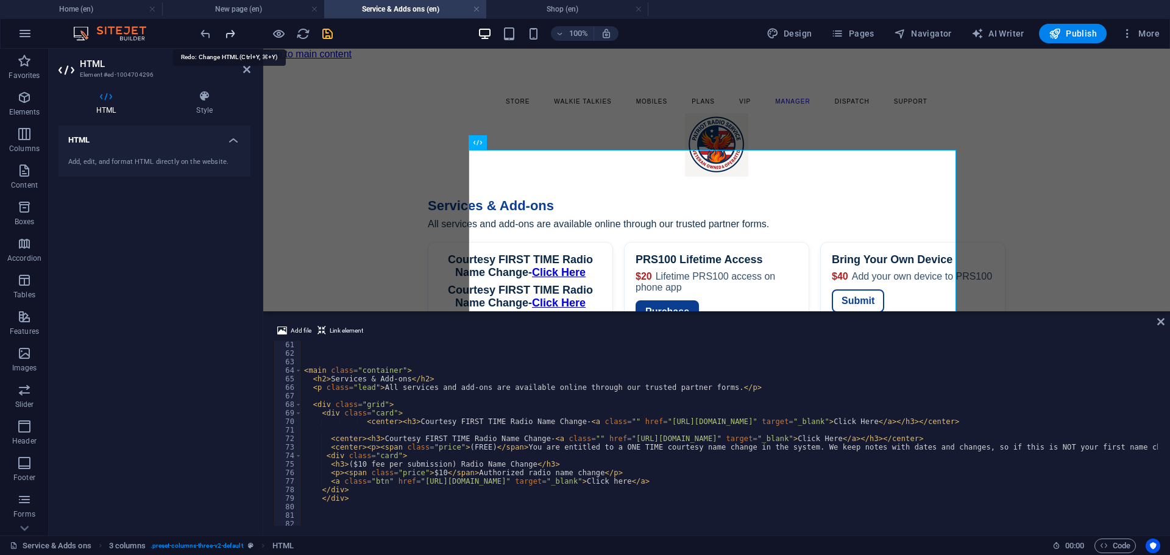
click at [233, 34] on icon "redo" at bounding box center [230, 34] width 14 height 14
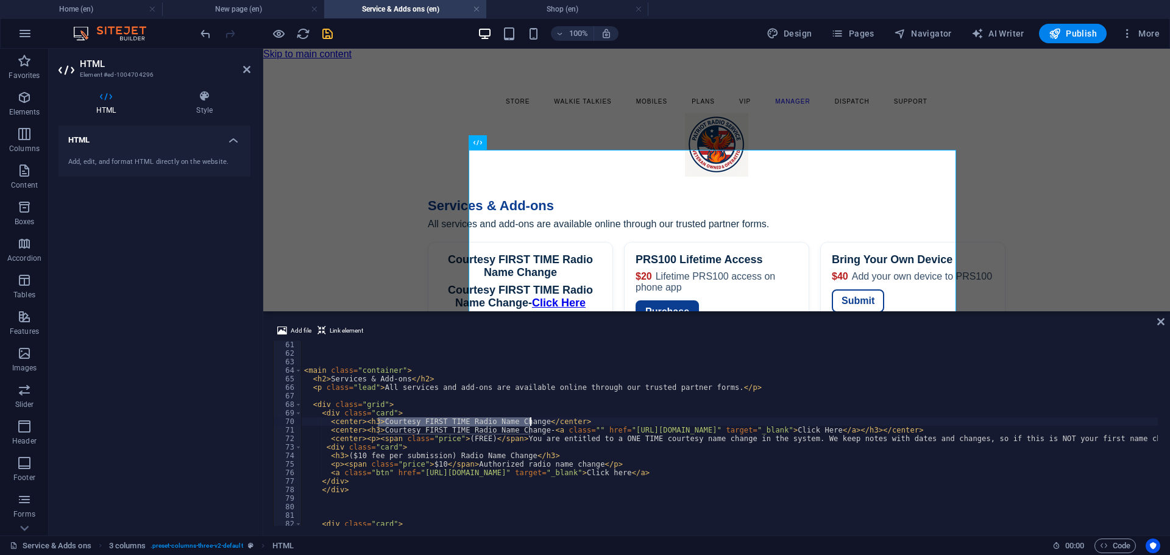
drag, startPoint x: 379, startPoint y: 419, endPoint x: 530, endPoint y: 418, distance: 151.2
click at [530, 418] on div "< main class = "container" > < h2 > Services & Add-ons </ h2 > < p class = "lea…" at bounding box center [1101, 441] width 1598 height 200
paste textarea "Device Name Changes"
click at [202, 35] on icon "undo" at bounding box center [206, 34] width 14 height 14
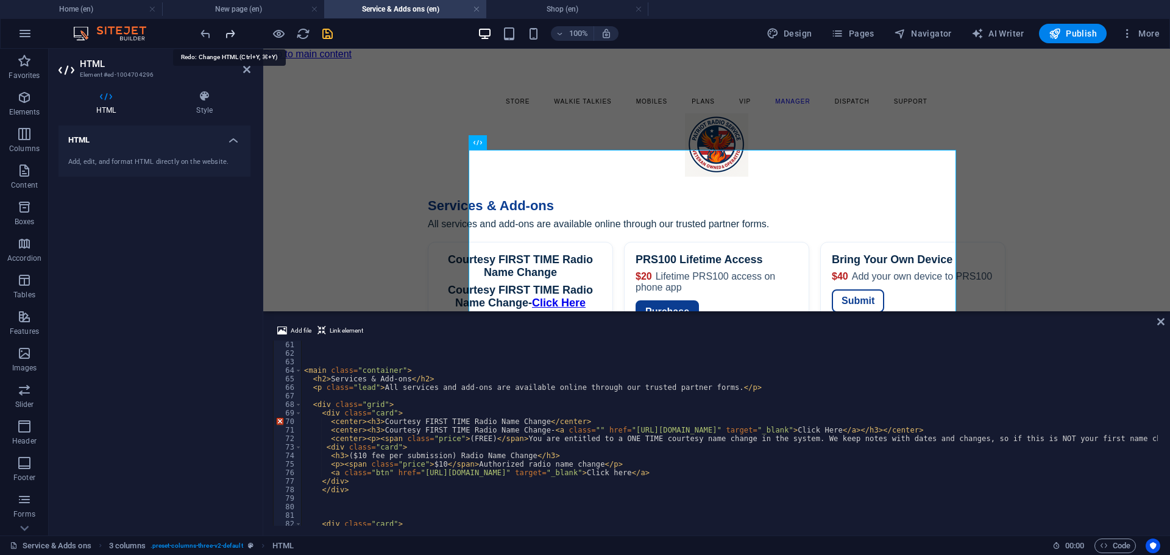
click at [226, 35] on icon "redo" at bounding box center [230, 34] width 14 height 14
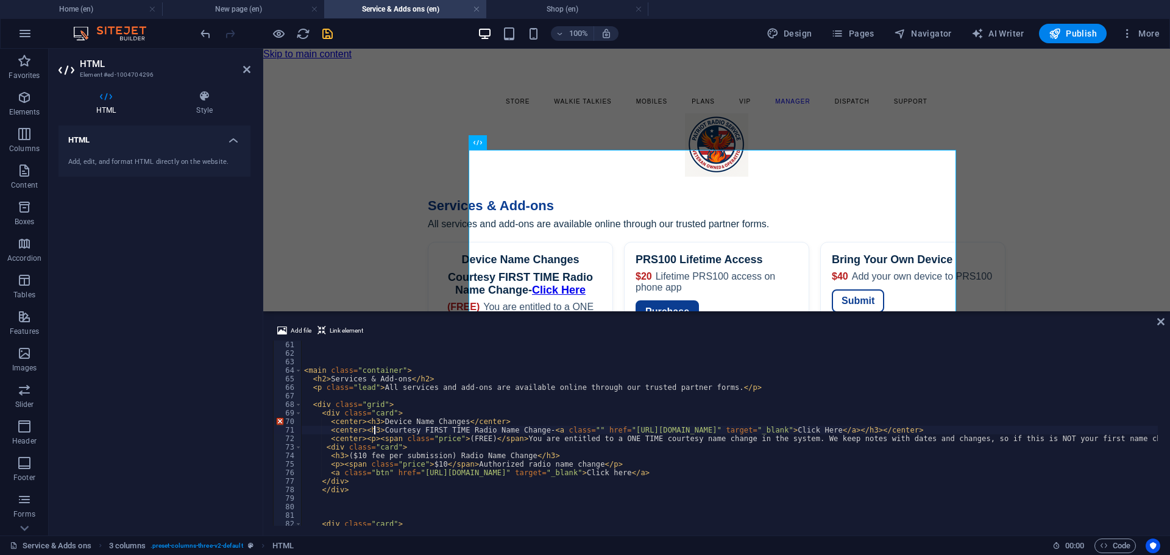
click at [373, 429] on div "< main class = "container" > < h2 > Services & Add-ons </ h2 > < p class = "lea…" at bounding box center [1101, 441] width 1598 height 200
click at [941, 431] on div "< main class = "container" > < h2 > Services & Add-ons </ h2 > < p class = "lea…" at bounding box center [1101, 441] width 1598 height 200
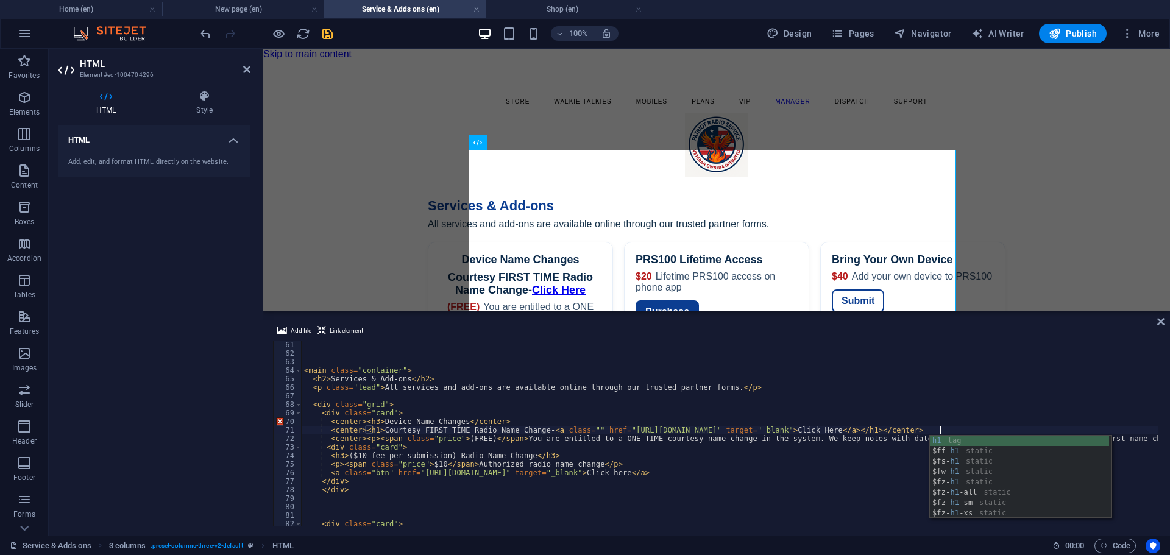
click at [768, 382] on div "< main class = "container" > < h2 > Services & Add-ons </ h2 > < p class = "lea…" at bounding box center [1101, 441] width 1598 height 200
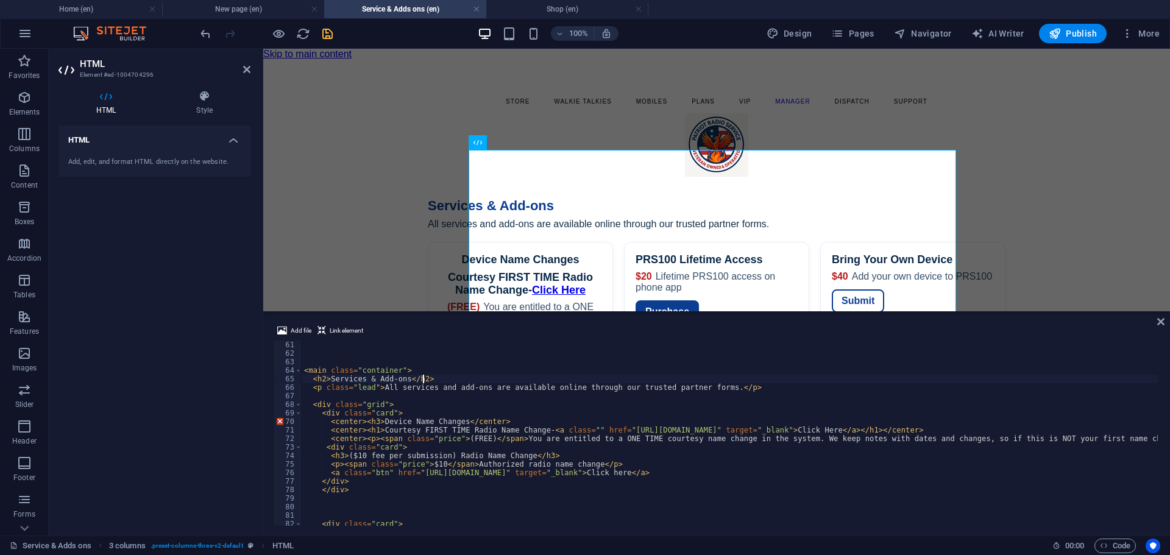
scroll to position [0, 9]
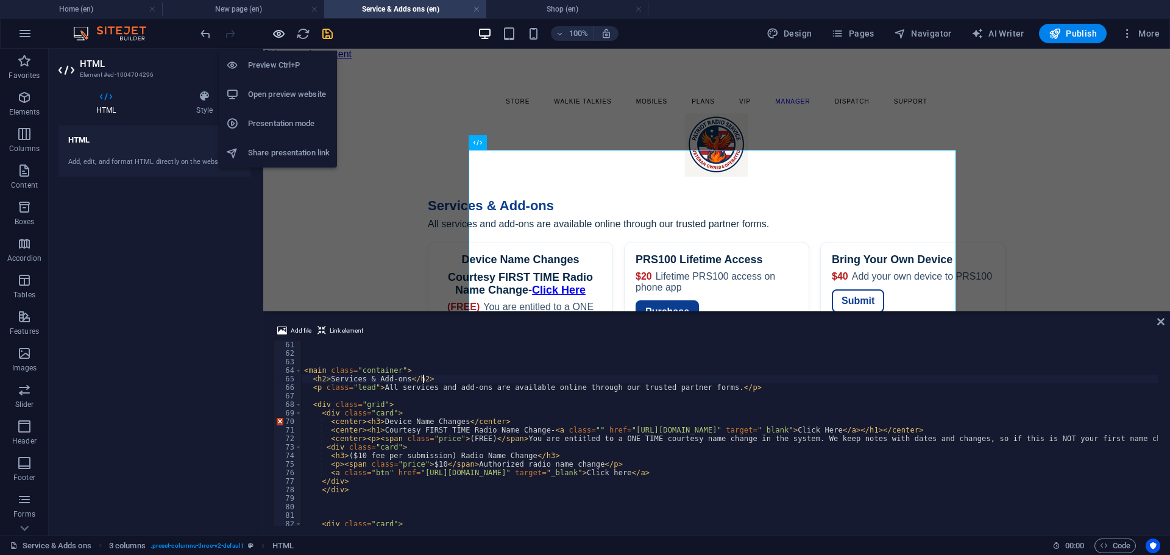
type textarea "<h2>Services & Add-ons</h2>"
click at [282, 30] on icon "button" at bounding box center [279, 34] width 14 height 14
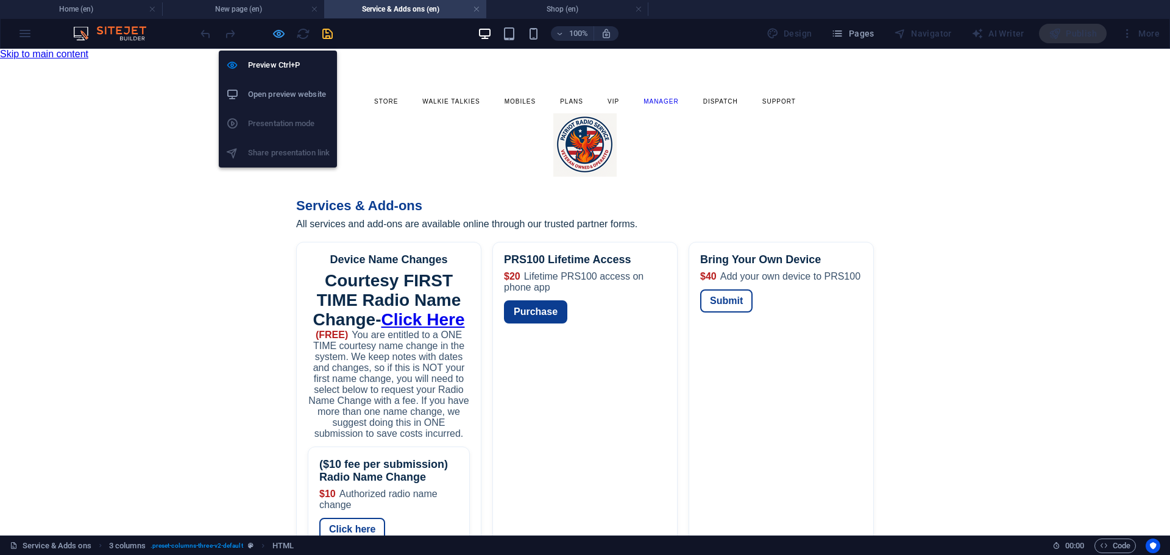
click at [278, 34] on icon "button" at bounding box center [279, 34] width 14 height 14
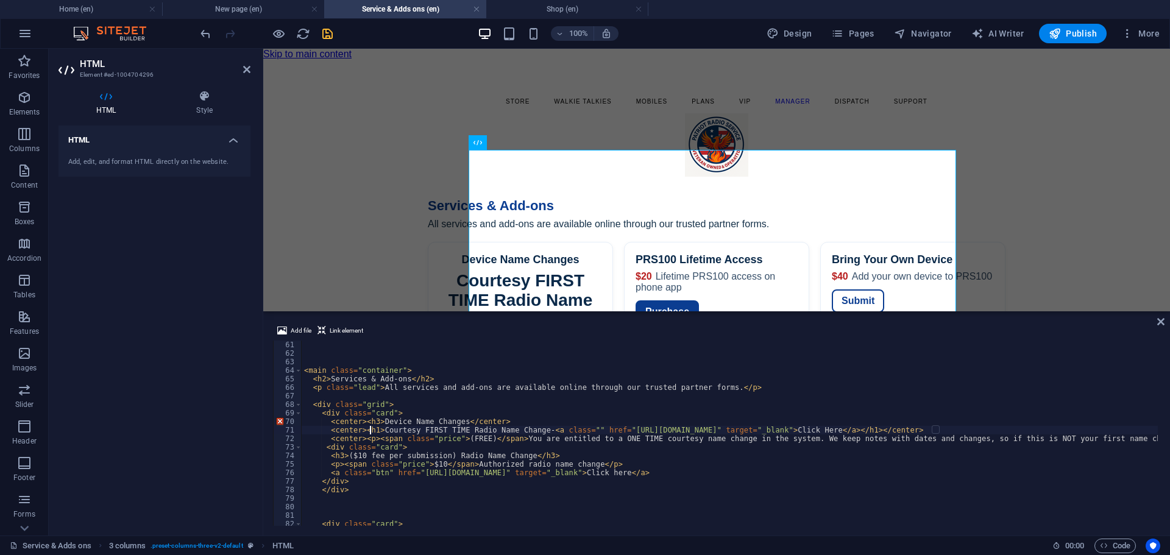
click at [372, 431] on div "< main class = "container" > < h2 > Services & Add-ons </ h2 > < p class = "lea…" at bounding box center [1101, 441] width 1598 height 200
click at [374, 431] on div "< main class = "container" > < h2 > Services & Add-ons </ h2 > < p class = "lea…" at bounding box center [1101, 441] width 1598 height 200
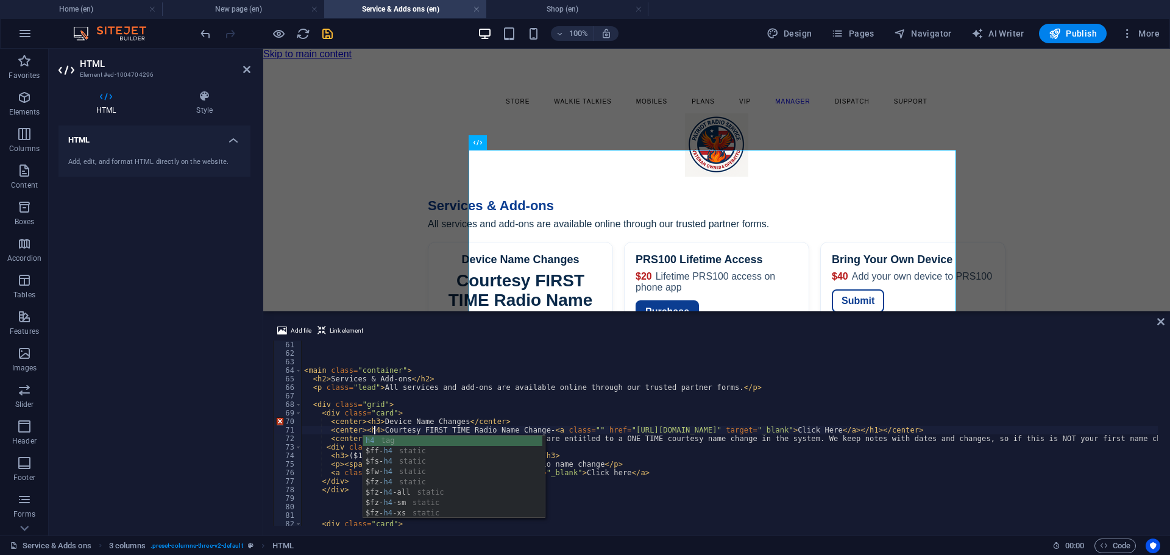
scroll to position [0, 5]
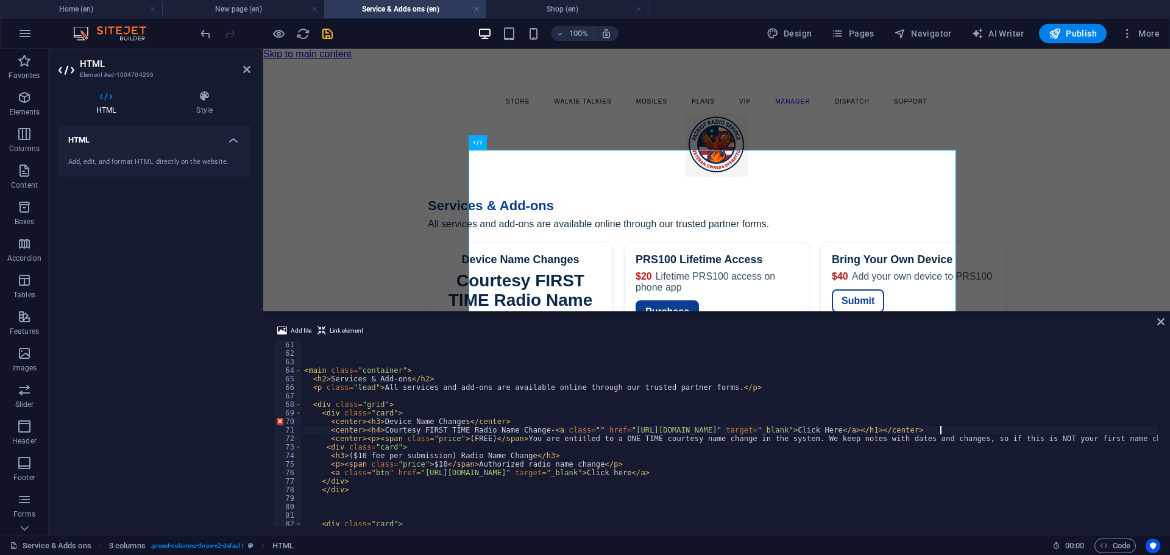
click at [940, 430] on div "< main class = "container" > < h2 > Services & Add-ons </ h2 > < p class = "lea…" at bounding box center [1101, 441] width 1598 height 200
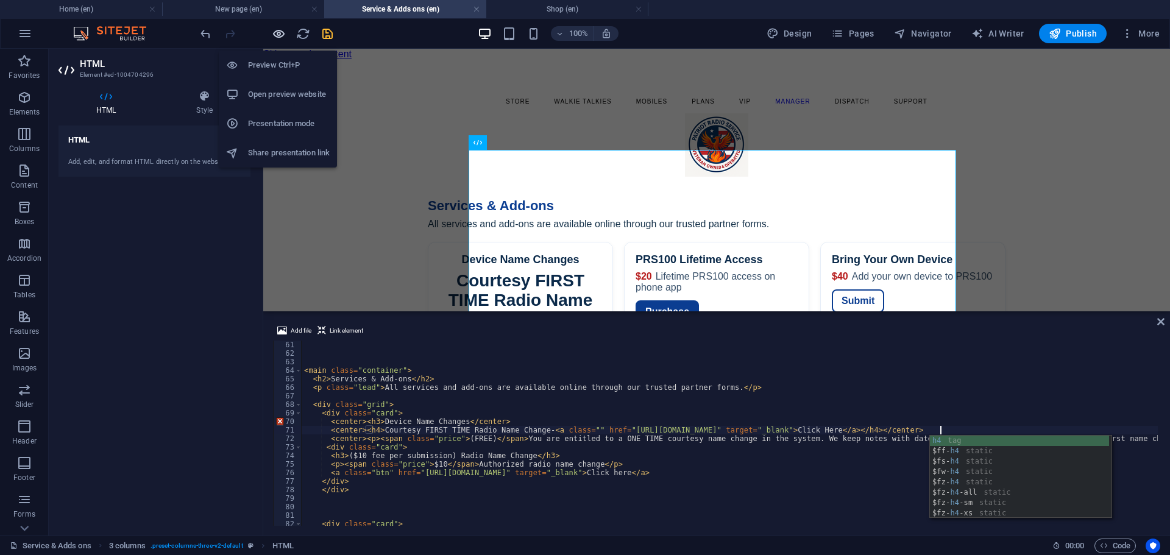
type textarea "<center><h4>Courtesy FIRST TIME Radio Name Change-<a class="" href="https://www…"
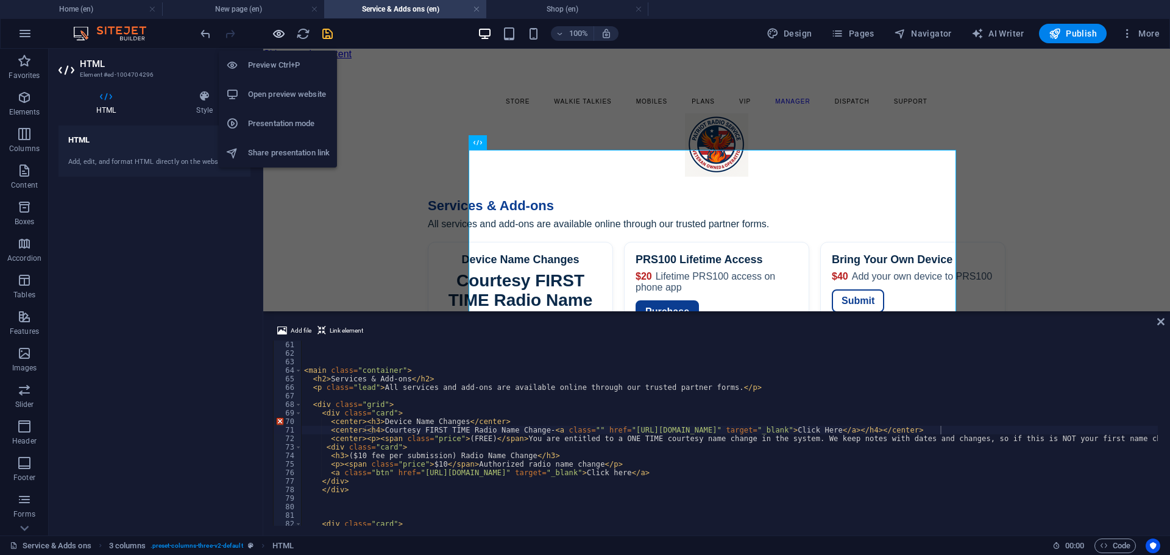
click at [282, 28] on icon "button" at bounding box center [279, 34] width 14 height 14
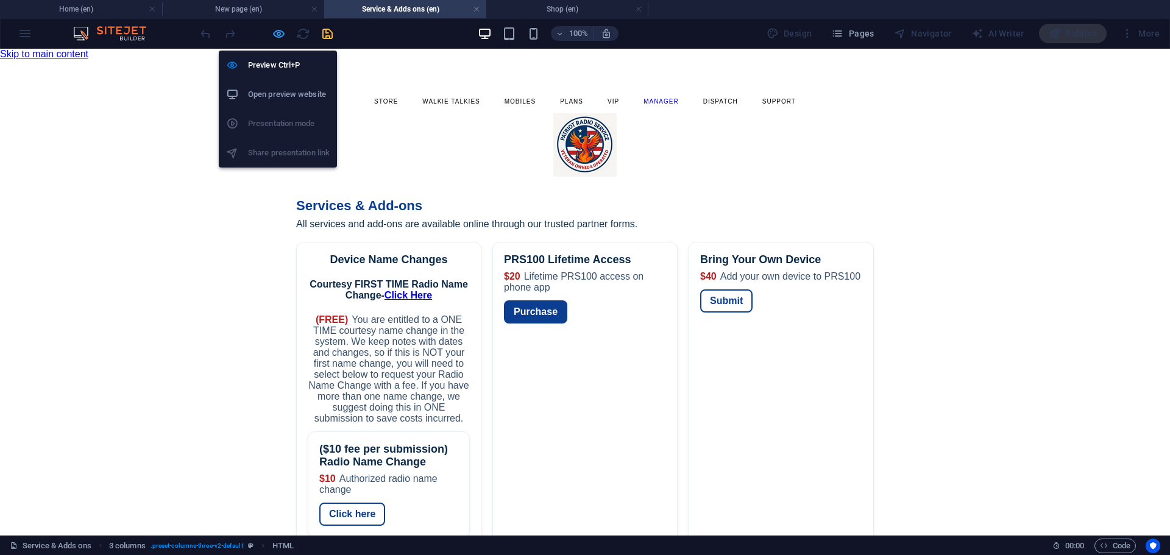
click at [279, 36] on icon "button" at bounding box center [279, 34] width 14 height 14
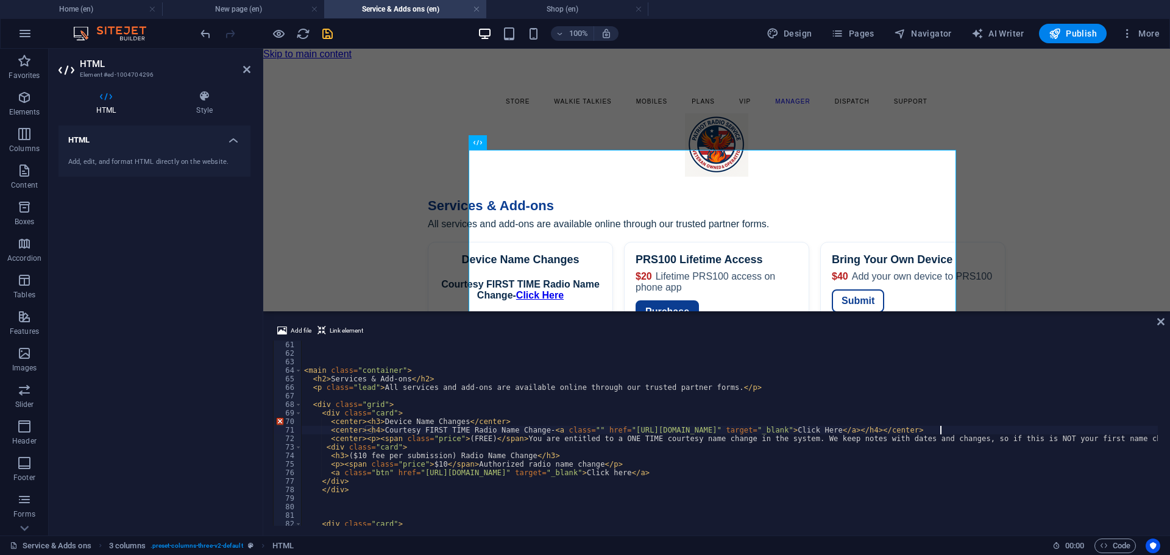
click at [1011, 429] on div "< main class = "container" > < h2 > Services & Add-ons </ h2 > < p class = "lea…" at bounding box center [1101, 441] width 1598 height 200
click at [942, 428] on div "< main class = "container" > < h2 > Services & Add-ons </ h2 > < p class = "lea…" at bounding box center [1101, 441] width 1598 height 200
click at [376, 429] on div "< main class = "container" > < h2 > Services & Add-ons </ h2 > < p class = "lea…" at bounding box center [1101, 441] width 1598 height 200
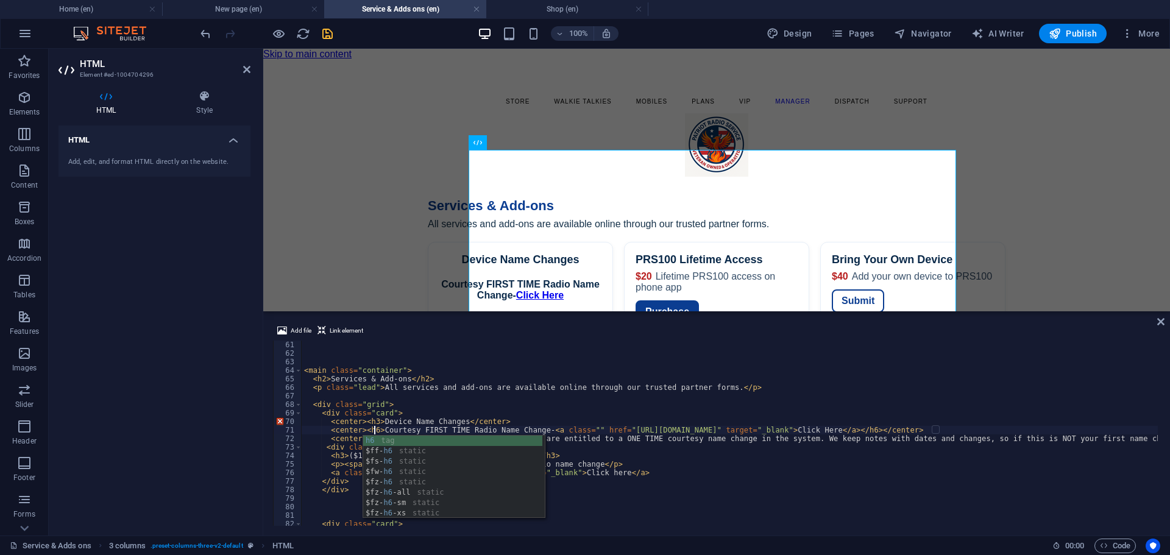
scroll to position [0, 6]
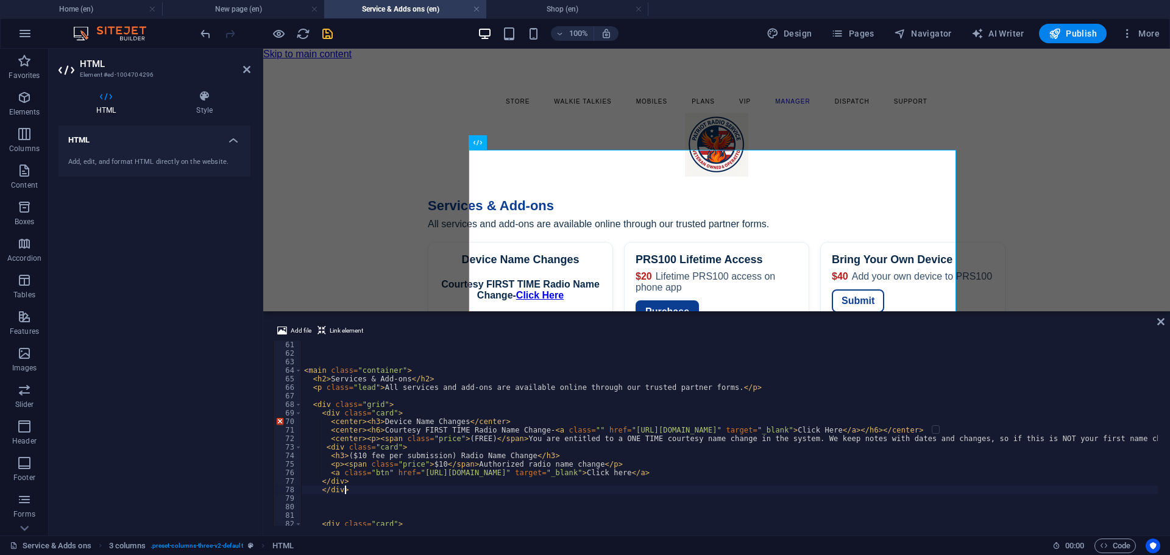
click at [796, 490] on div "< main class = "container" > < h2 > Services & Add-ons </ h2 > < p class = "lea…" at bounding box center [1101, 441] width 1598 height 200
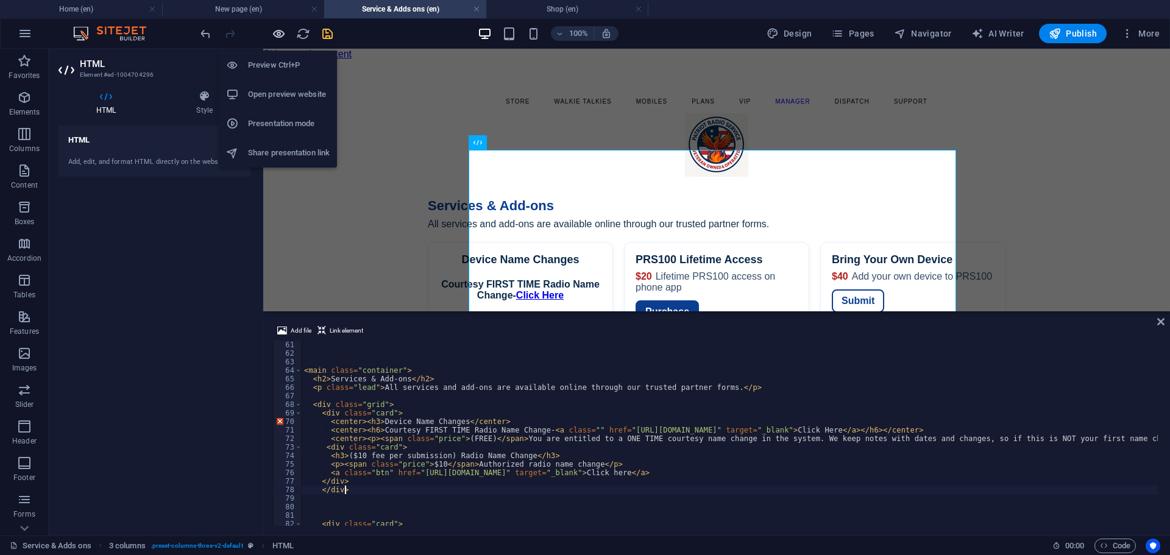
type textarea "</div>"
click at [284, 34] on icon "button" at bounding box center [279, 34] width 14 height 14
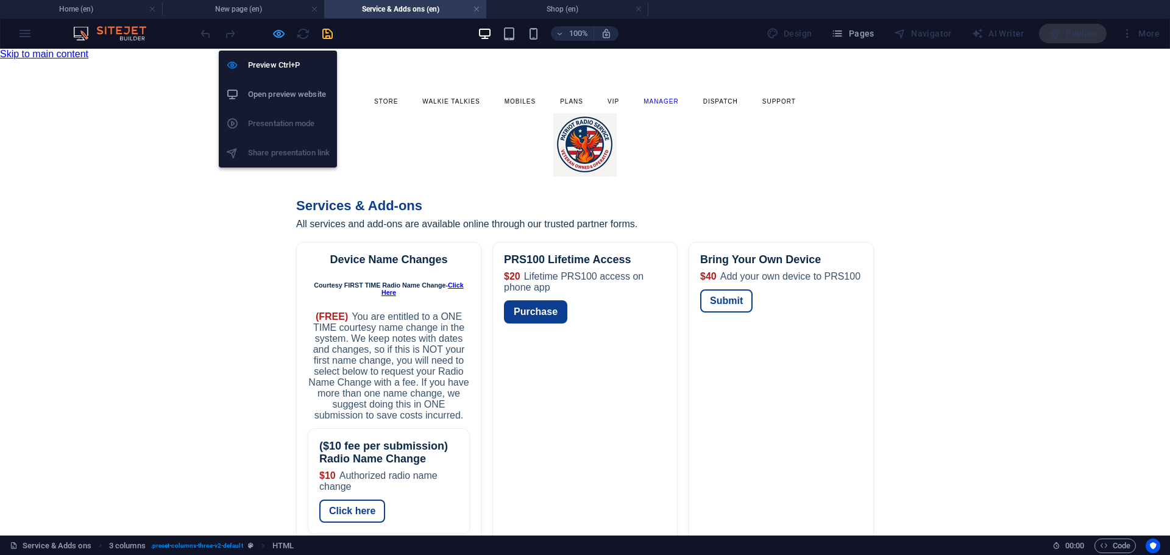
click at [275, 35] on icon "button" at bounding box center [279, 34] width 14 height 14
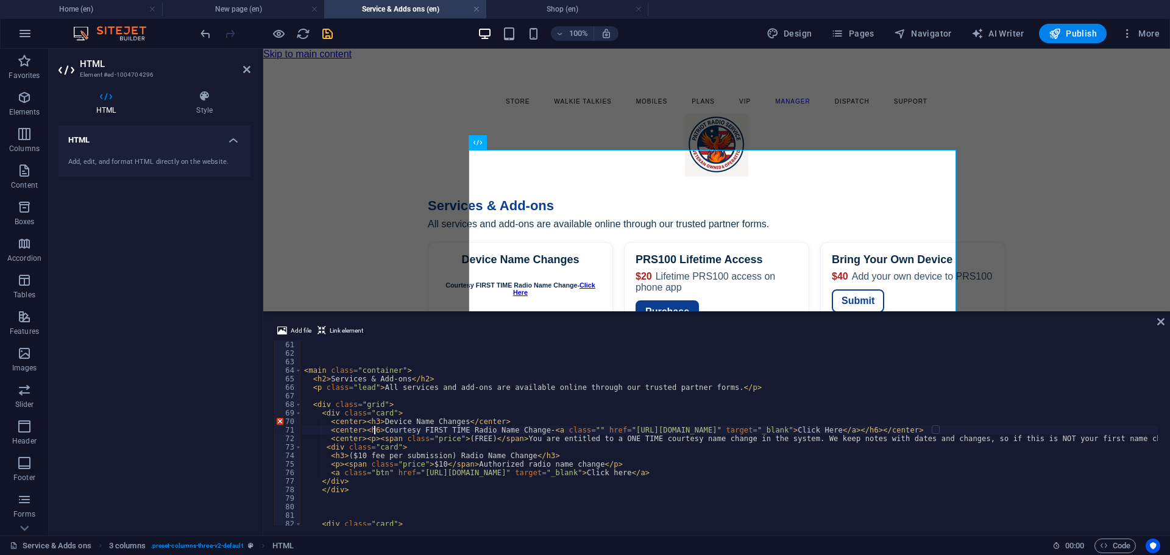
click at [374, 429] on div "< main class = "container" > < h2 > Services & Add-ons </ h2 > < p class = "lea…" at bounding box center [1101, 441] width 1598 height 200
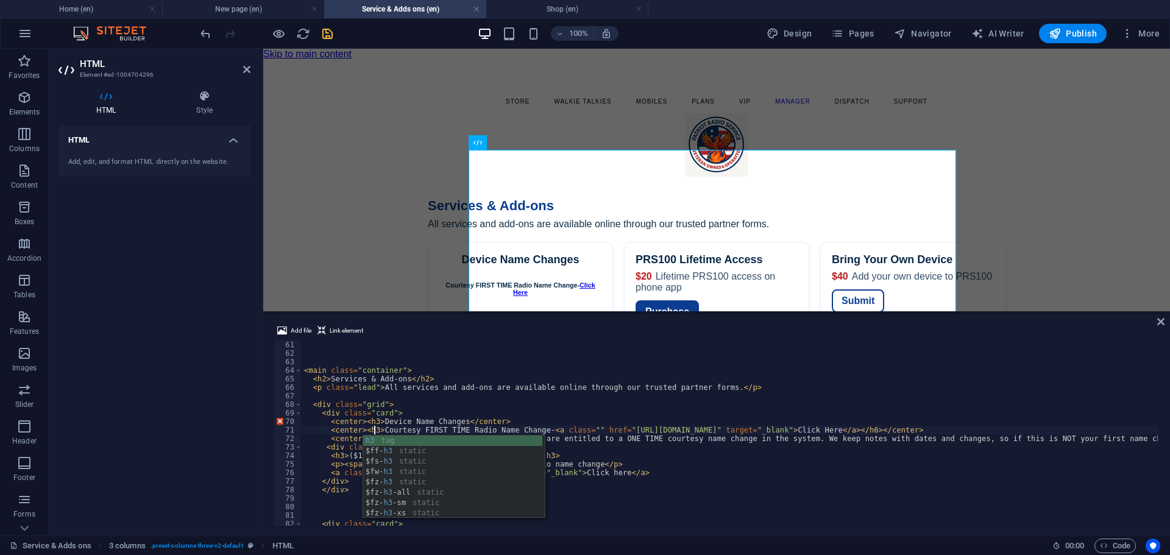
click at [942, 431] on div "< main class = "container" > < h2 > Services & Add-ons </ h2 > < p class = "lea…" at bounding box center [1101, 441] width 1598 height 200
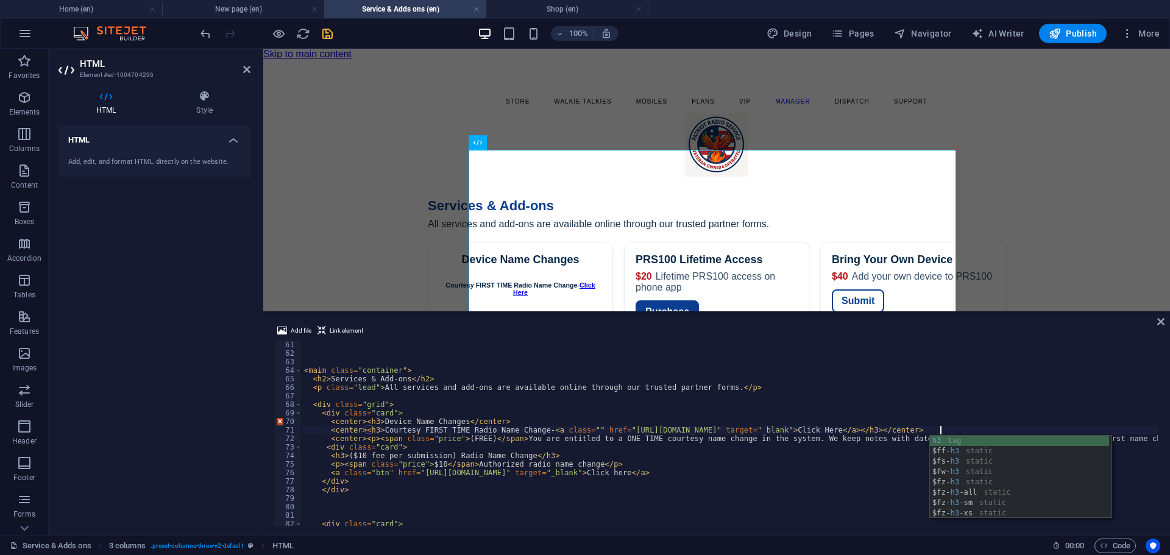
scroll to position [0, 52]
click at [892, 455] on div "< main class = "container" > < h2 > Services & Add-ons </ h2 > < p class = "lea…" at bounding box center [1101, 441] width 1598 height 200
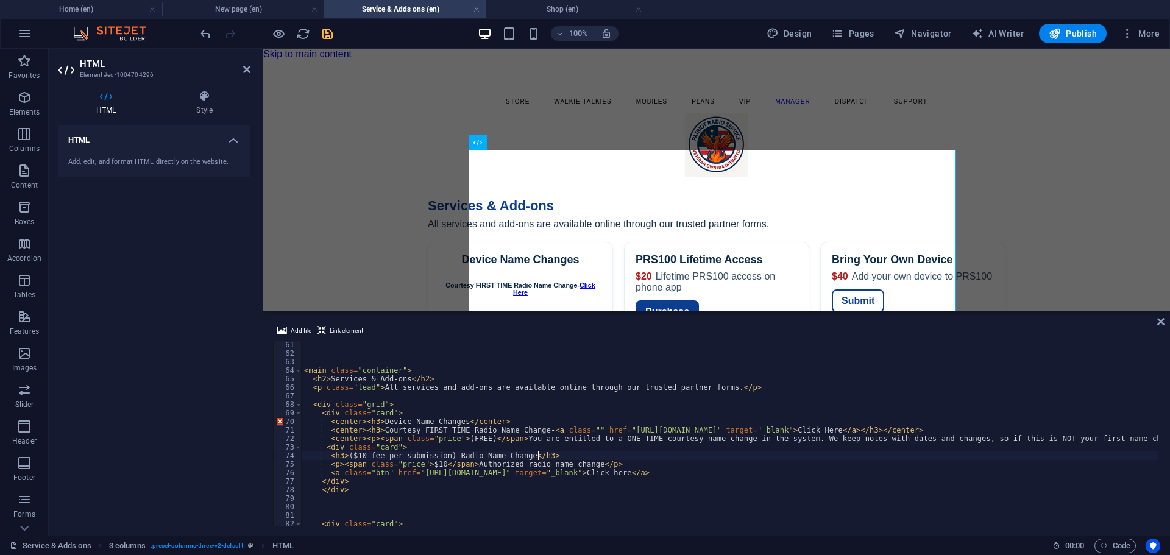
scroll to position [0, 18]
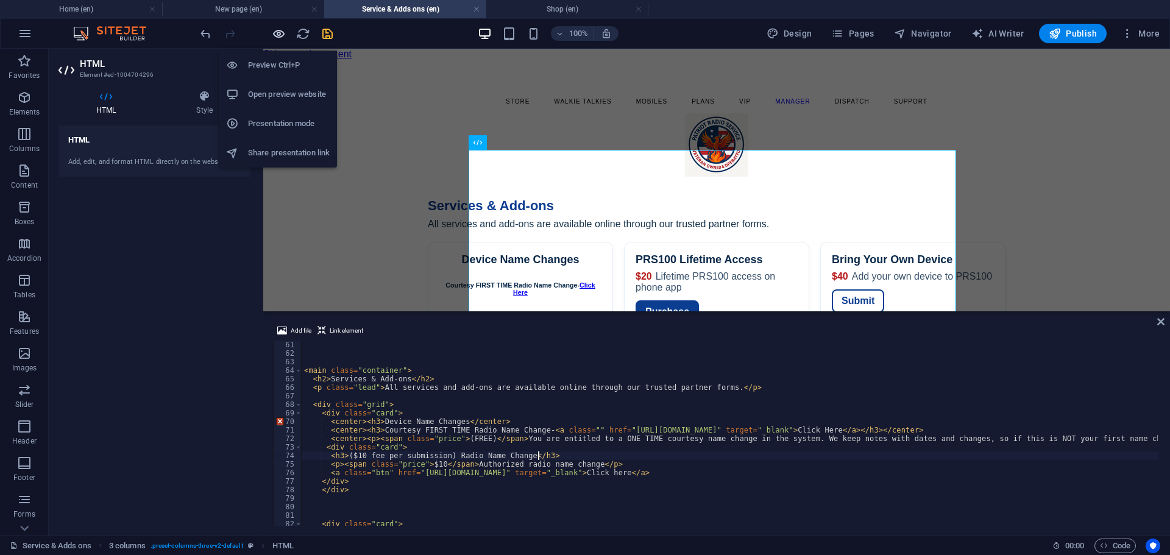
type textarea "<h3>($10 fee per submission) Radio Name Change</h3>"
click at [281, 32] on icon "button" at bounding box center [279, 34] width 14 height 14
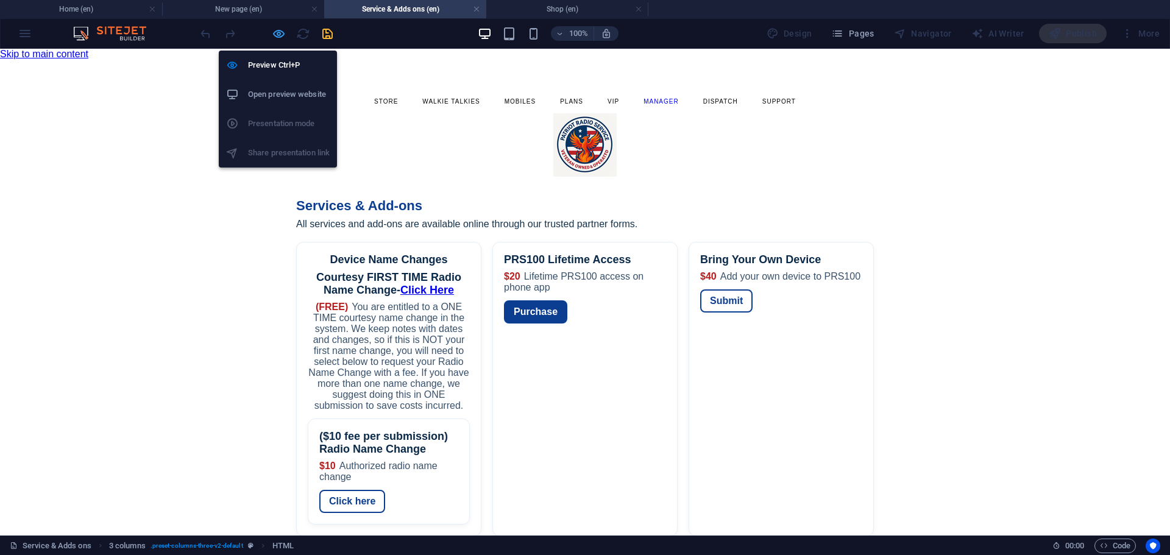
click at [281, 32] on icon "button" at bounding box center [279, 34] width 14 height 14
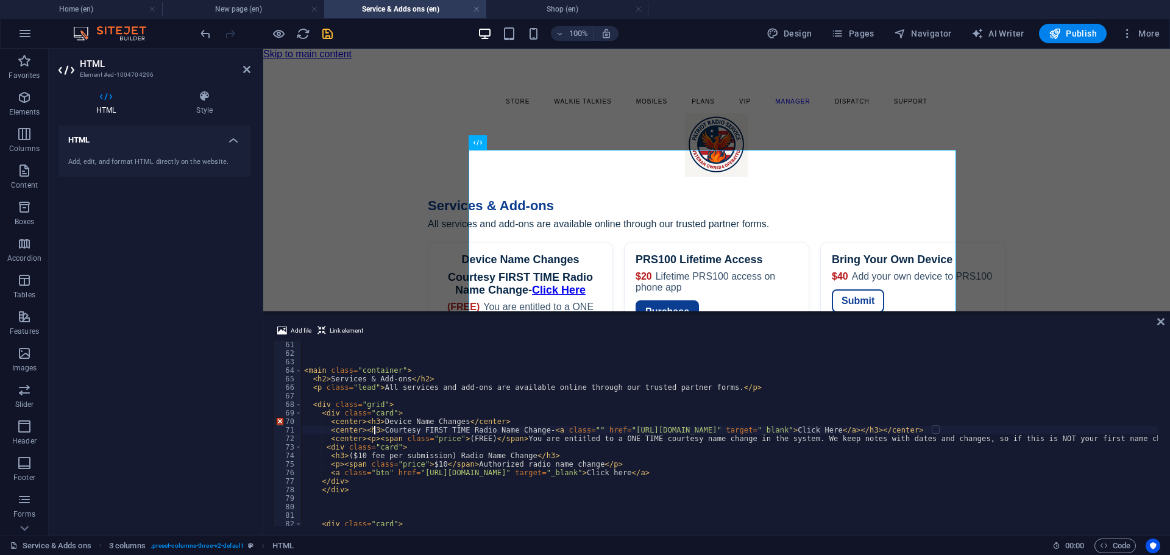
click at [374, 429] on div "< main class = "container" > < h2 > Services & Add-ons </ h2 > < p class = "lea…" at bounding box center [1101, 441] width 1598 height 200
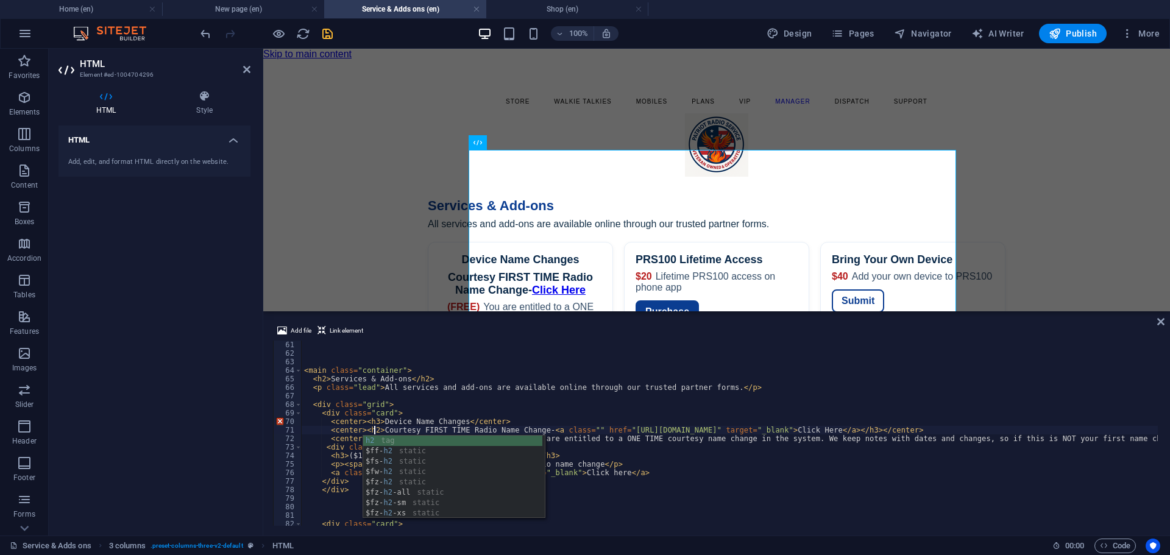
scroll to position [0, 5]
click at [941, 429] on div "< main class = "container" > < h2 > Services & Add-ons </ h2 > < p class = "lea…" at bounding box center [1101, 441] width 1598 height 200
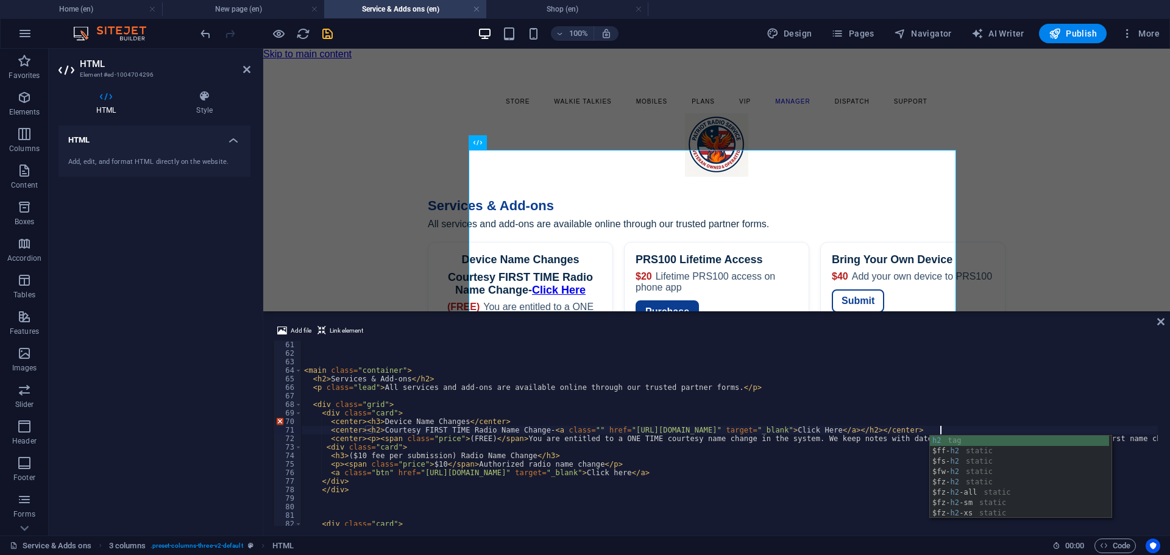
click at [864, 460] on div "< main class = "container" > < h2 > Services & Add-ons </ h2 > < p class = "lea…" at bounding box center [1101, 441] width 1598 height 200
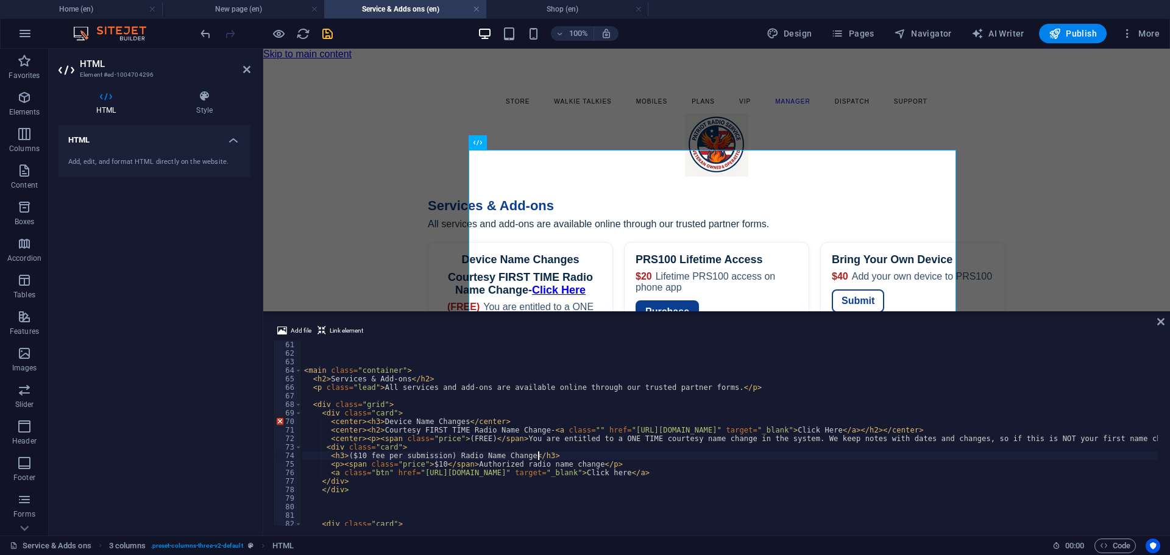
scroll to position [0, 18]
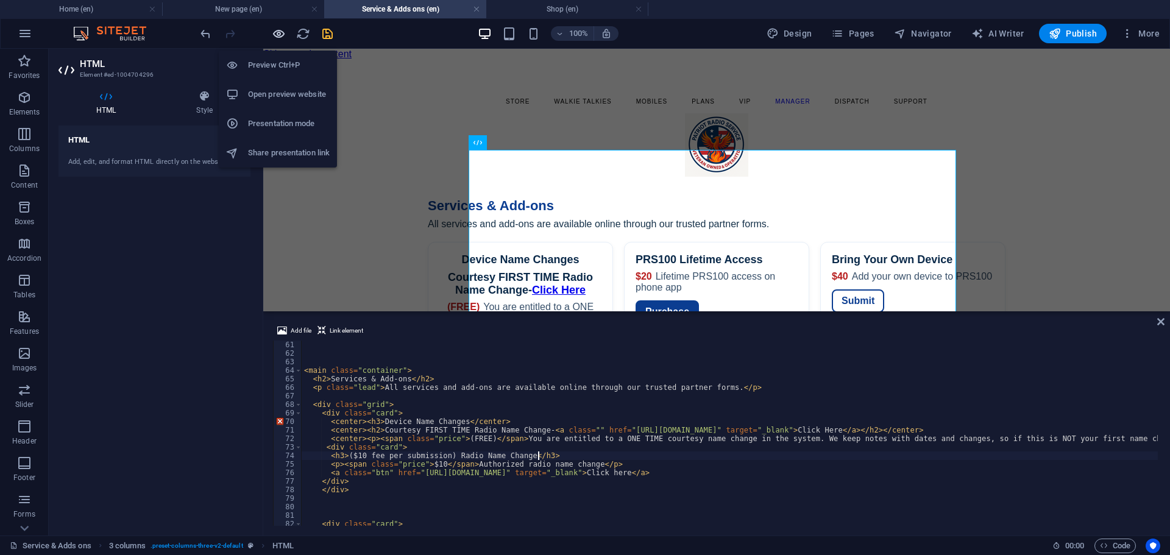
type textarea "<h3>($10 fee per submission) Radio Name Change</h3>"
click at [274, 34] on icon "button" at bounding box center [279, 34] width 14 height 14
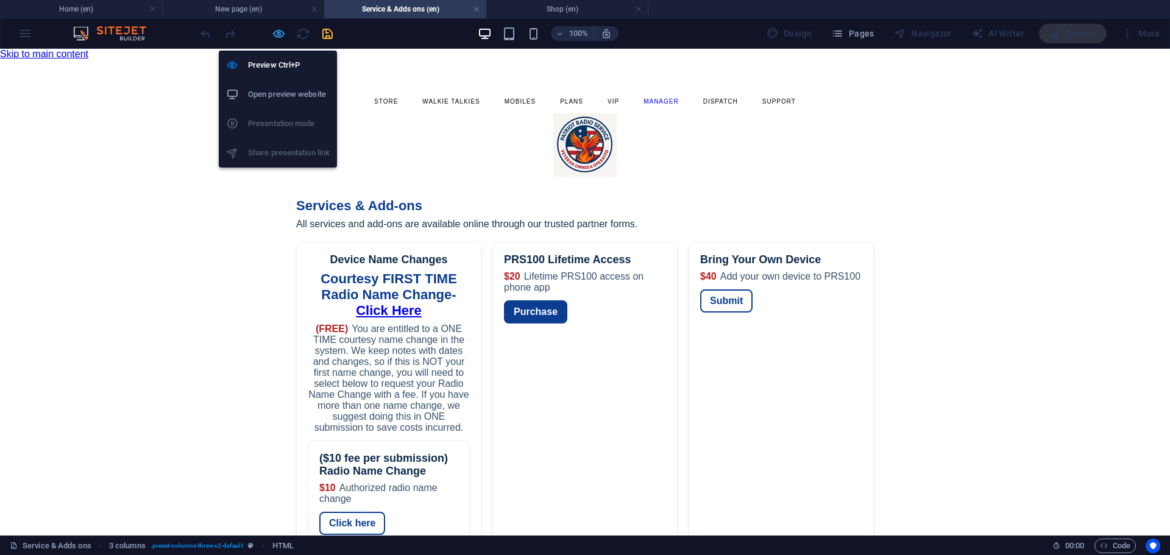
click at [279, 34] on icon "button" at bounding box center [279, 34] width 14 height 14
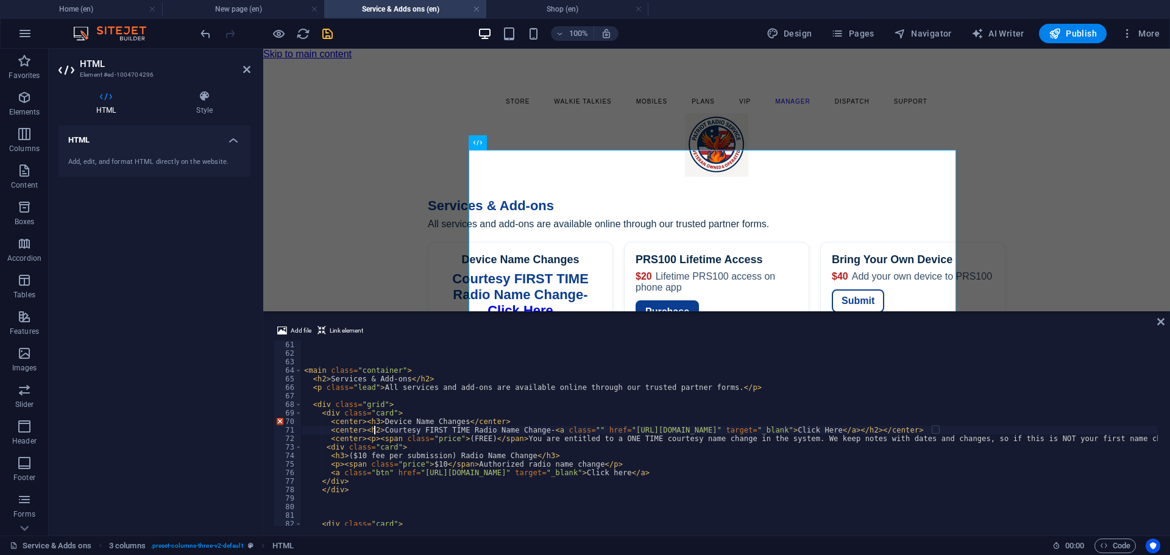
click at [374, 431] on div "< main class = "container" > < h2 > Services & Add-ons </ h2 > < p class = "lea…" at bounding box center [1101, 441] width 1598 height 200
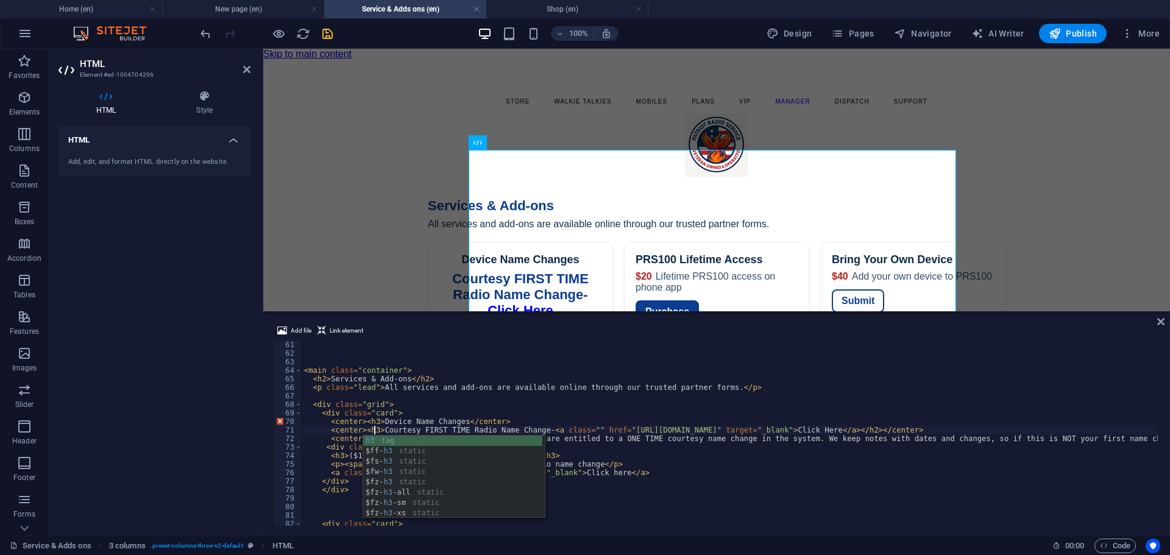
scroll to position [0, 5]
click at [941, 430] on div "< main class = "container" > < h2 > Services & Add-ons </ h2 > < p class = "lea…" at bounding box center [1101, 441] width 1598 height 200
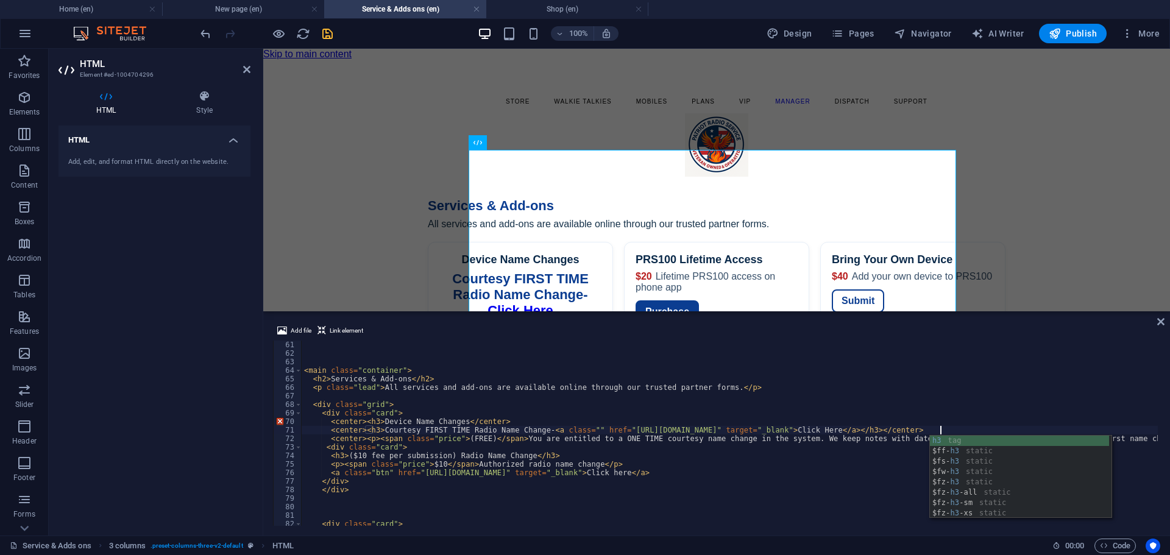
click at [892, 463] on div "< main class = "container" > < h2 > Services & Add-ons </ h2 > < p class = "lea…" at bounding box center [1101, 441] width 1598 height 200
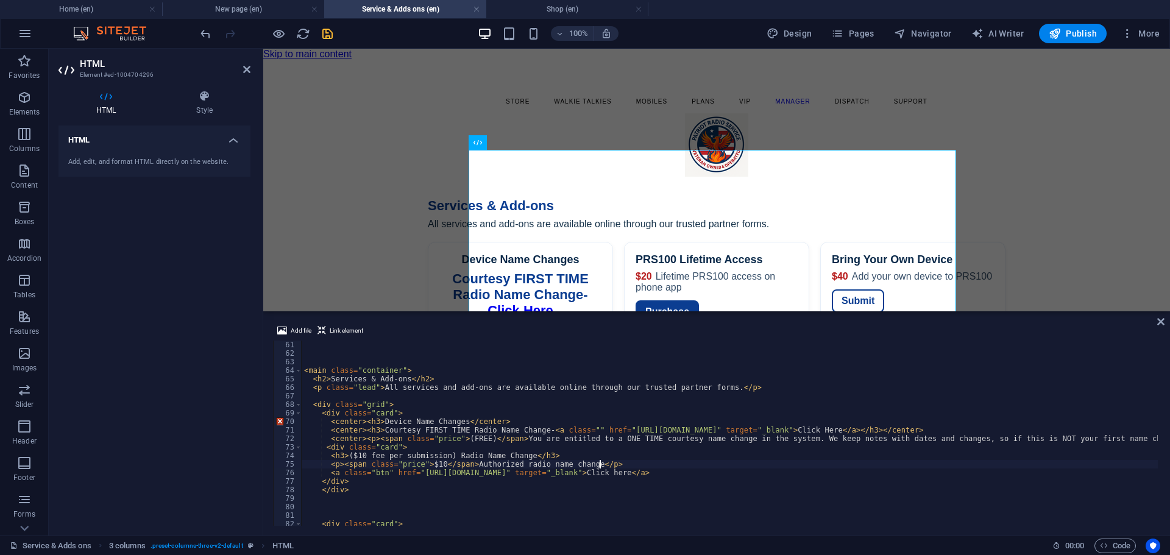
scroll to position [0, 24]
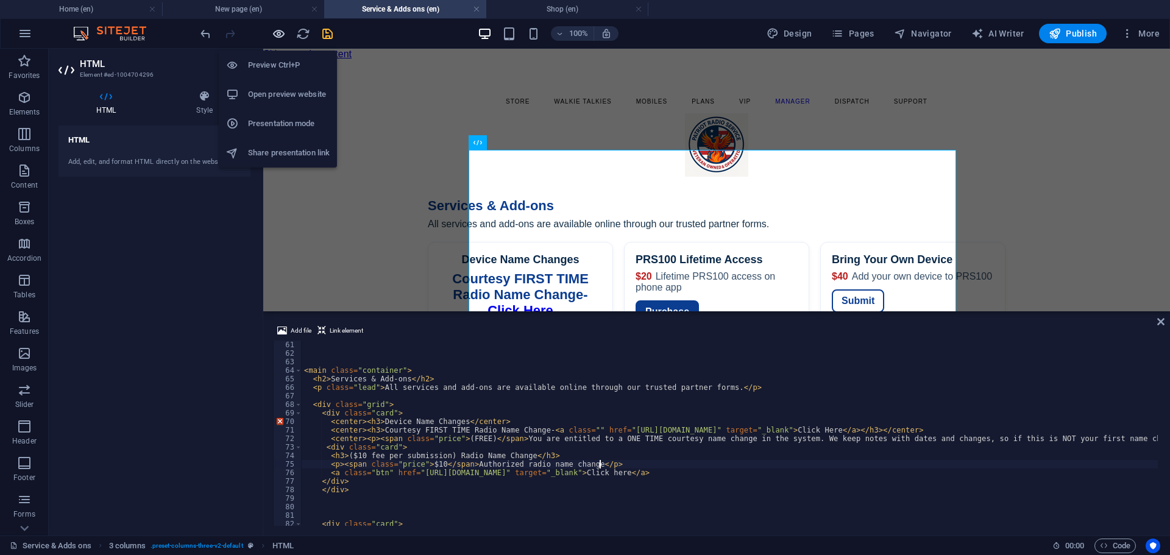
type textarea "<p><span class="price">$10</span> Authorized radio name change</p>"
click at [282, 32] on icon "button" at bounding box center [279, 34] width 14 height 14
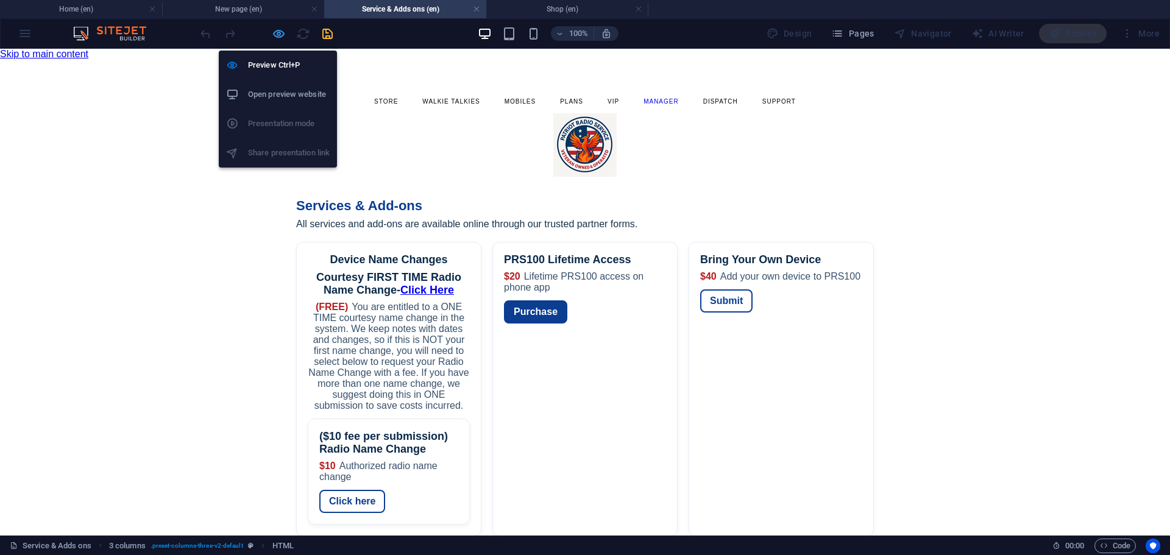
click at [279, 33] on icon "button" at bounding box center [279, 34] width 14 height 14
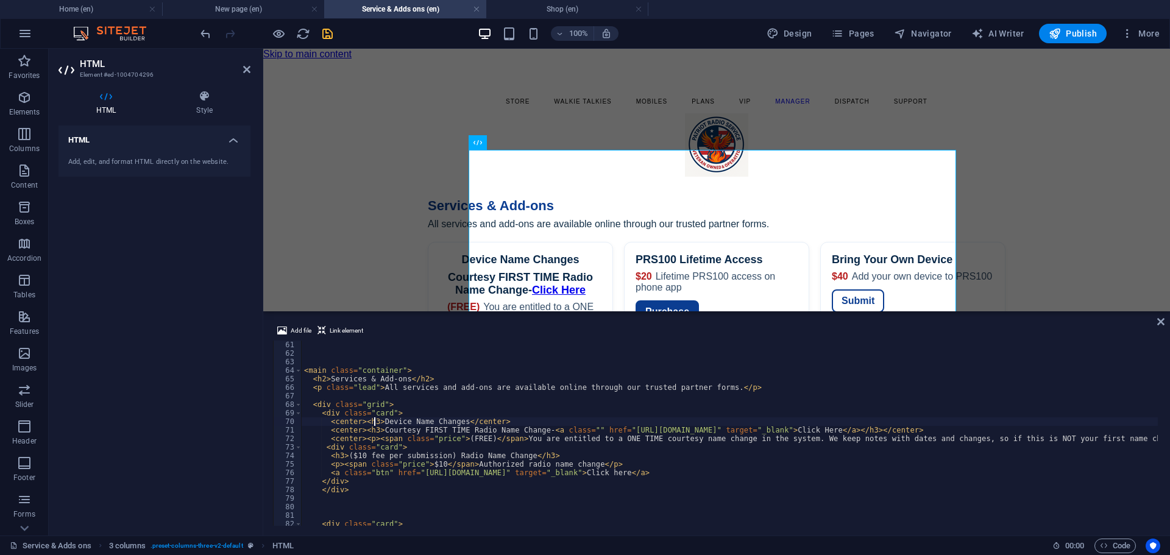
click at [374, 423] on div "< main class = "container" > < h2 > Services & Add-ons </ h2 > < p class = "lea…" at bounding box center [1101, 441] width 1598 height 200
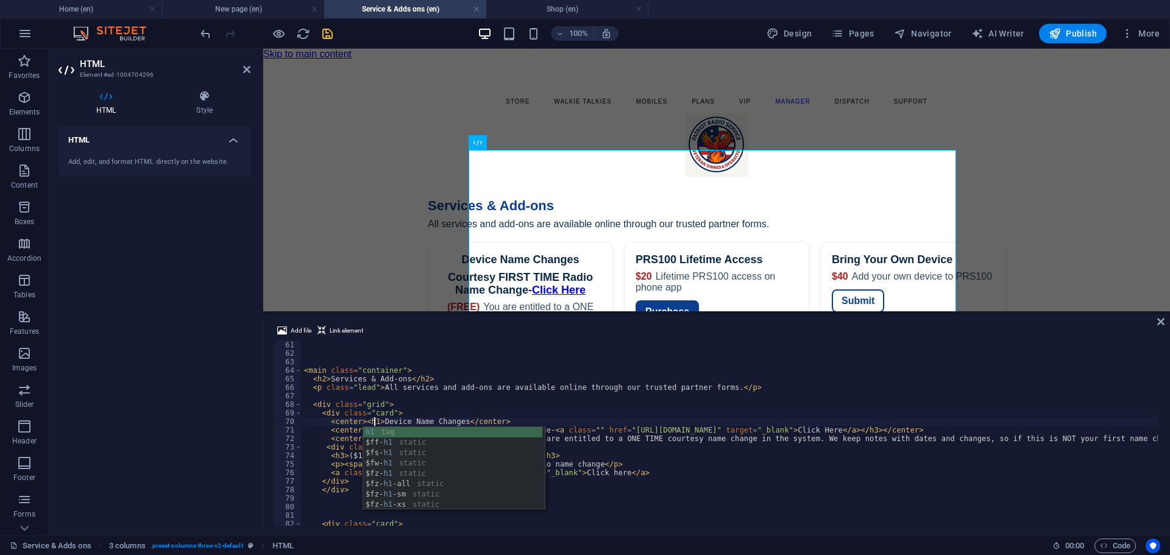
click at [941, 430] on div "< main class = "container" > < h2 > Services & Add-ons </ h2 > < p class = "lea…" at bounding box center [1101, 441] width 1598 height 200
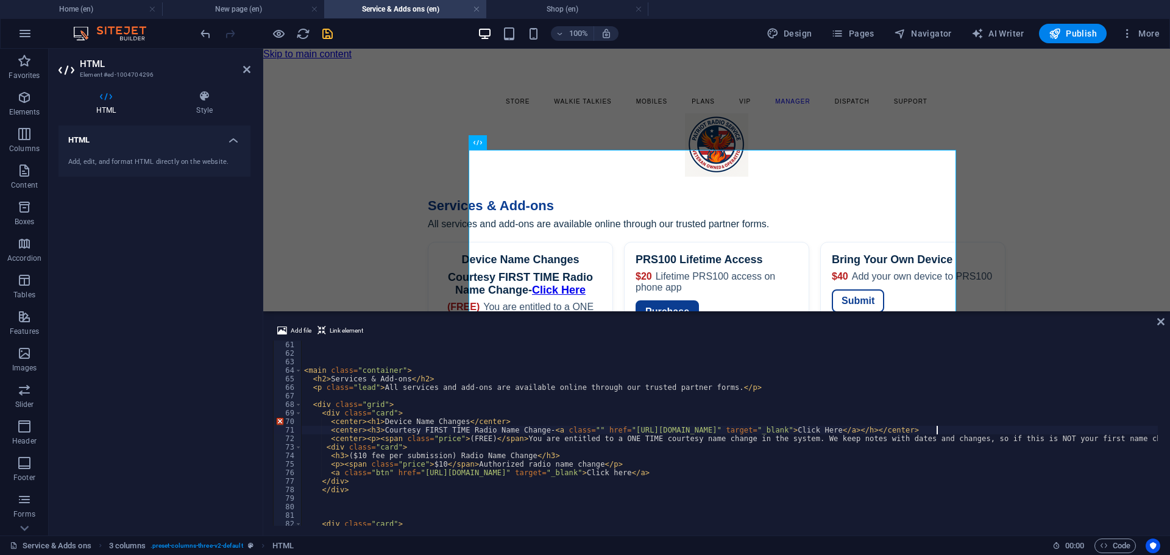
scroll to position [0, 52]
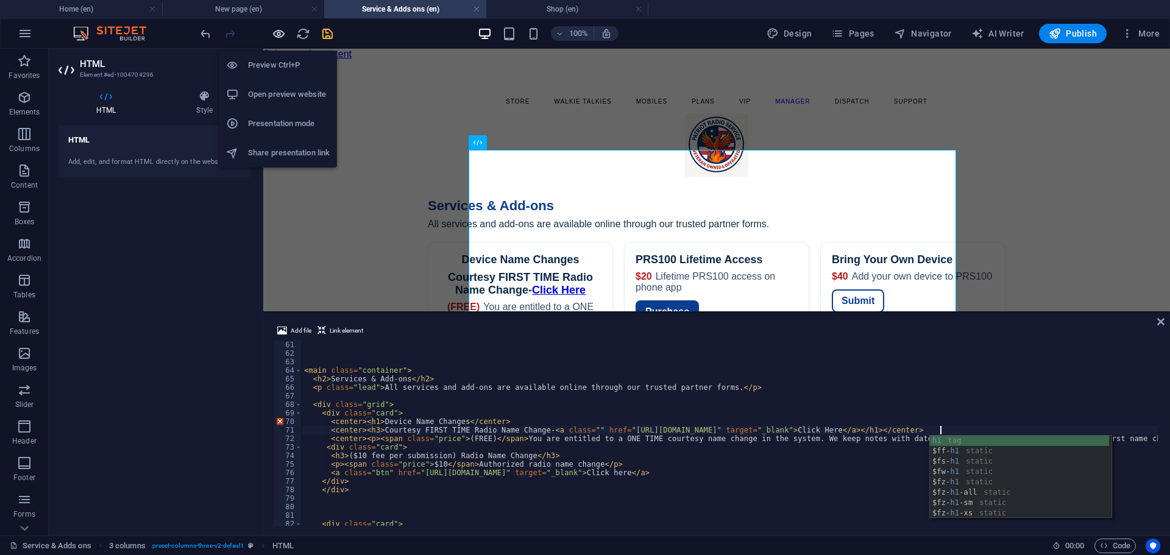
type textarea "<center><h3>Courtesy FIRST TIME Radio Name Change-<a class="" href="[URL][DOMAI…"
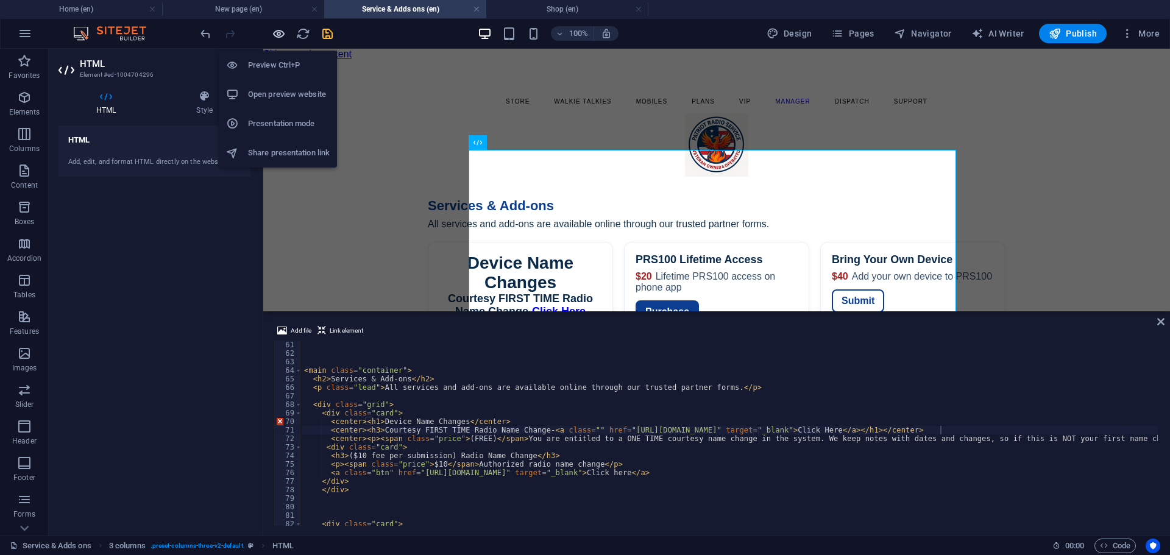
click at [283, 36] on icon "button" at bounding box center [279, 34] width 14 height 14
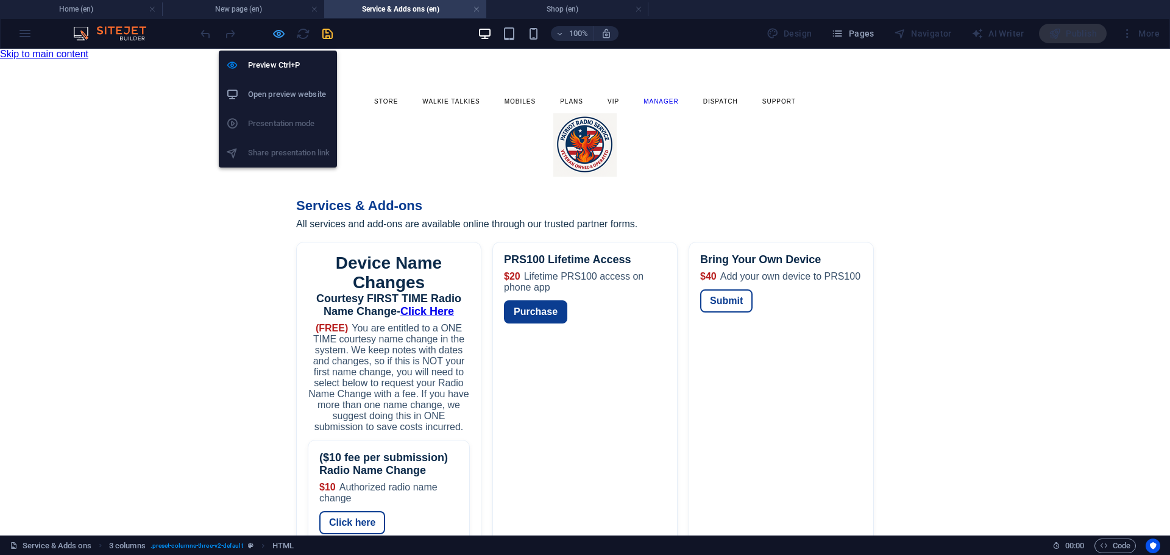
click at [277, 36] on icon "button" at bounding box center [279, 34] width 14 height 14
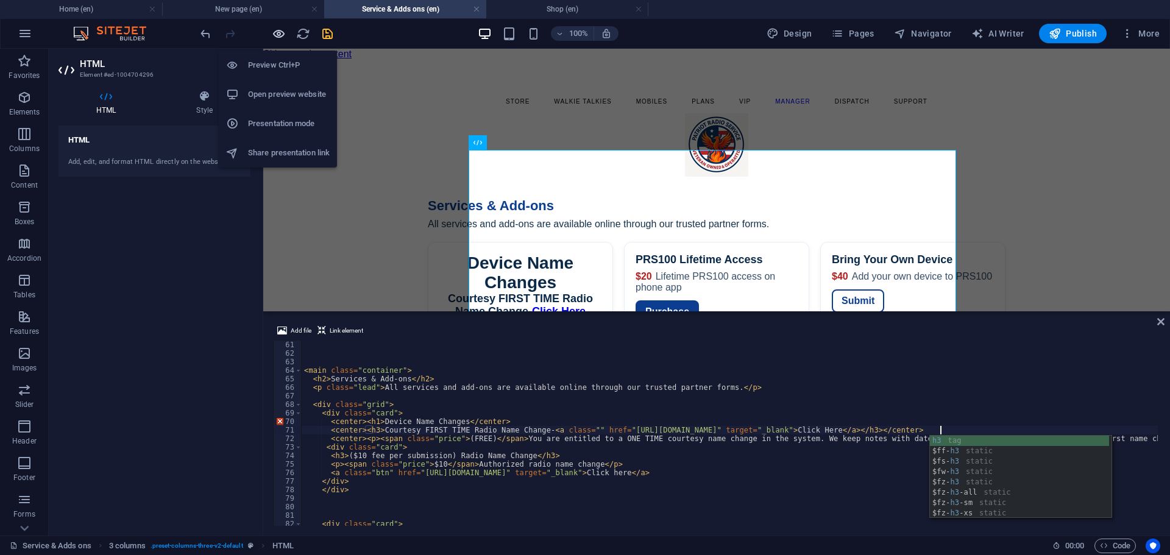
type textarea "<center><h3>Courtesy FIRST TIME Radio Name Change-<a class="" href="[URL][DOMAI…"
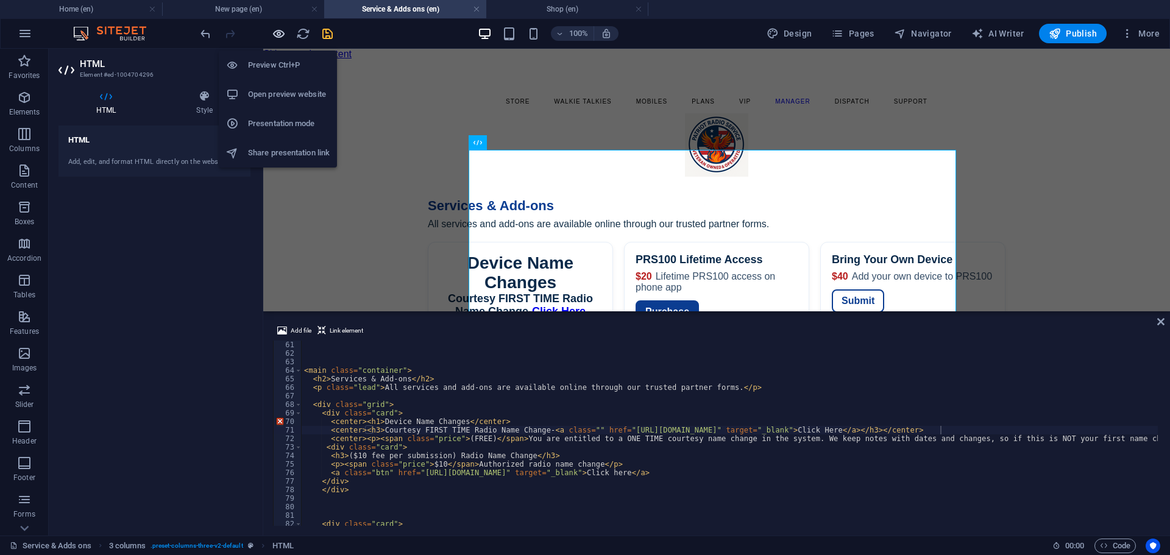
click at [279, 30] on icon "button" at bounding box center [279, 34] width 14 height 14
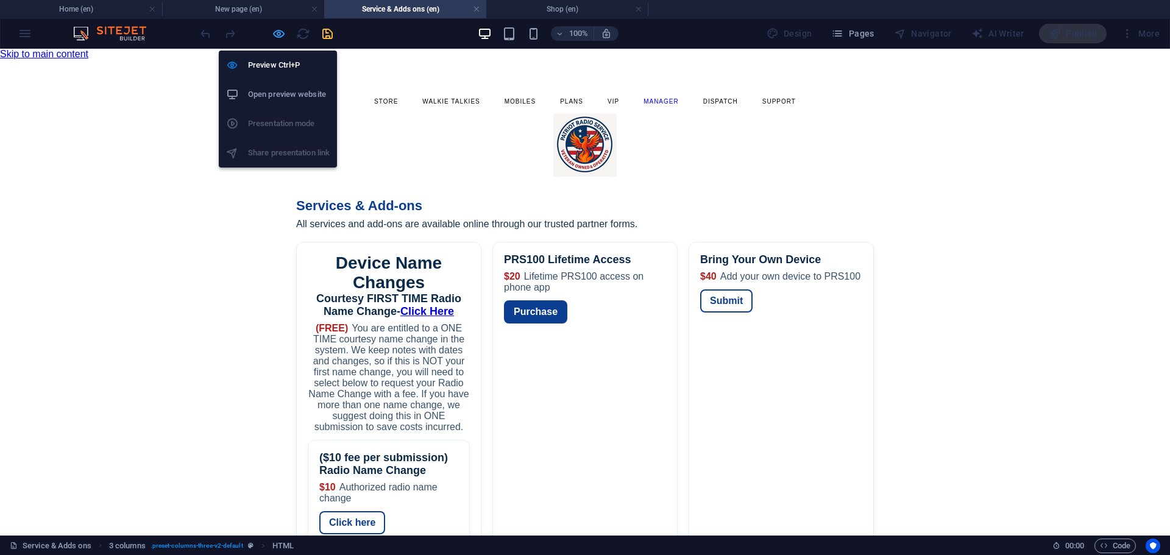
click at [279, 35] on icon "button" at bounding box center [279, 34] width 14 height 14
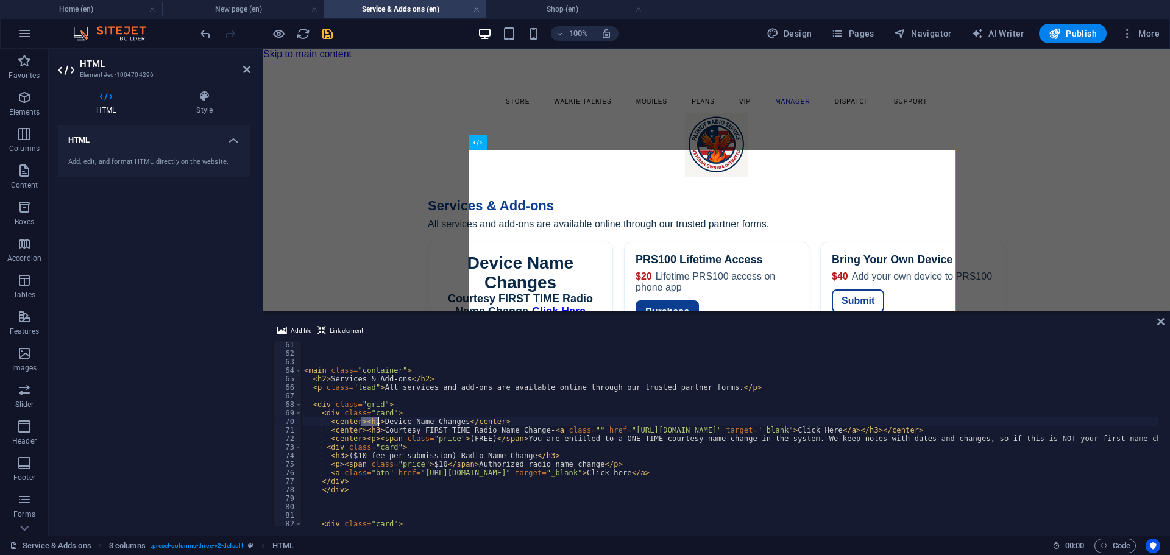
drag, startPoint x: 362, startPoint y: 418, endPoint x: 377, endPoint y: 418, distance: 15.2
click at [377, 418] on div "< main class = "container" > < h2 > Services & Add-ons </ h2 > < p class = "lea…" at bounding box center [1101, 441] width 1598 height 200
click at [455, 419] on div "< main class = "container" > < h2 > Services & Add-ons </ h2 > < p class = "lea…" at bounding box center [1101, 441] width 1598 height 200
click at [457, 422] on div "< main class = "container" > < h2 > Services & Add-ons </ h2 > < p class = "lea…" at bounding box center [1101, 441] width 1598 height 200
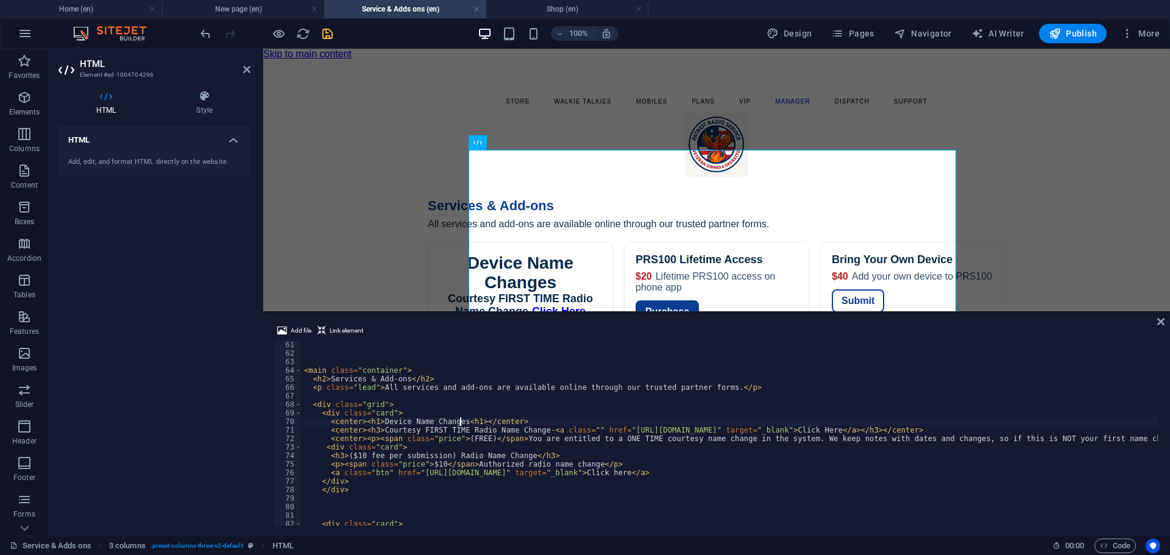
click at [459, 421] on div "< main class = "container" > < h2 > Services & Add-ons </ h2 > < p class = "lea…" at bounding box center [1101, 441] width 1598 height 200
click at [545, 418] on div "< main class = "container" > < h2 > Services & Add-ons </ h2 > < p class = "lea…" at bounding box center [1101, 441] width 1598 height 200
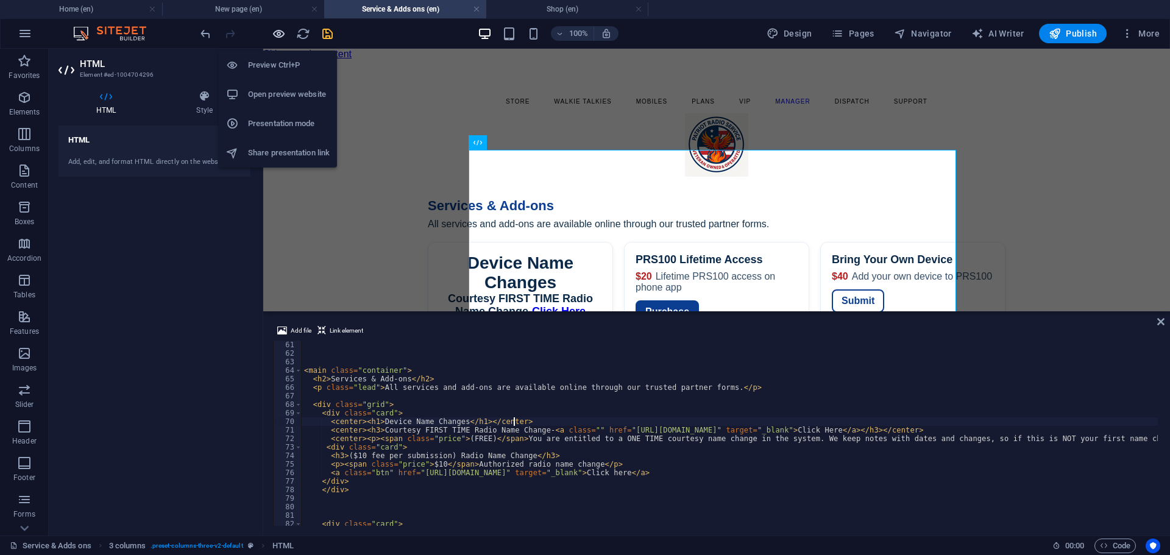
type textarea "<center><h1>Device Name Changes</h1></center>"
click at [277, 34] on icon "button" at bounding box center [279, 34] width 14 height 14
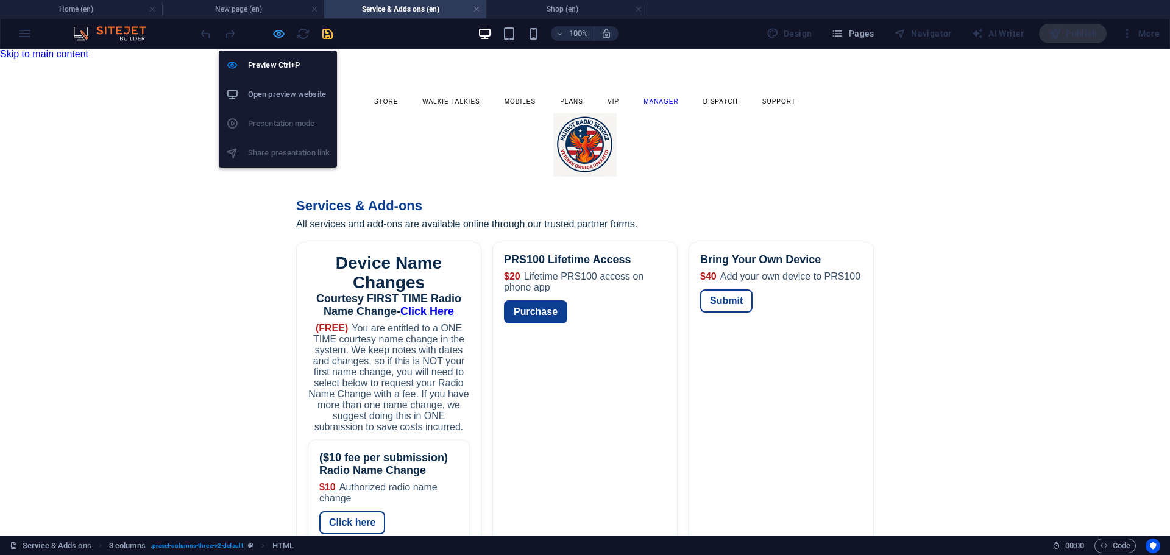
click at [272, 34] on icon "button" at bounding box center [279, 34] width 14 height 14
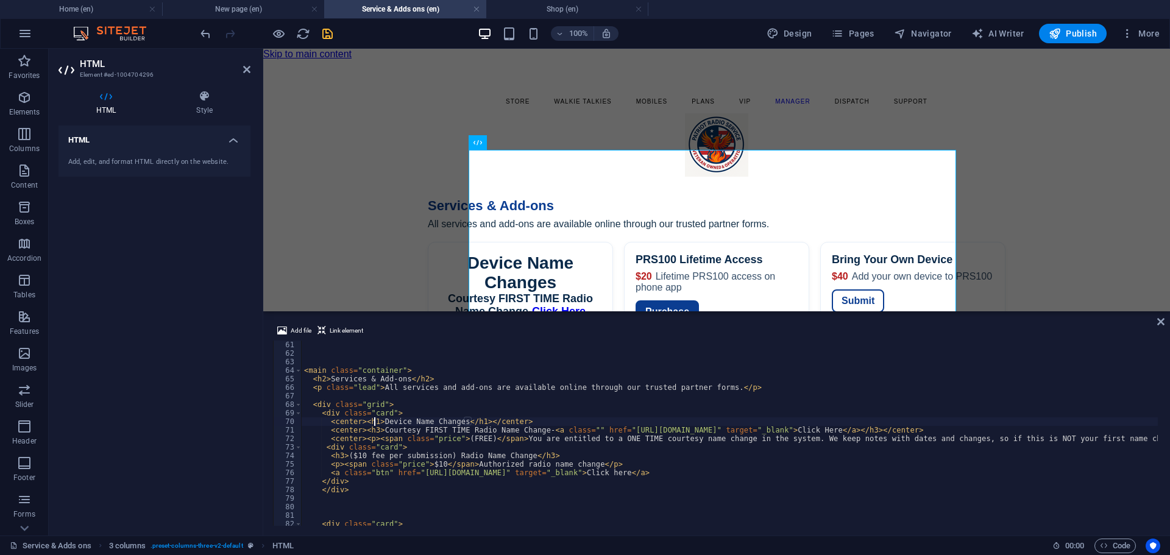
click at [374, 420] on div "< main class = "container" > < h2 > Services & Add-ons </ h2 > < p class = "lea…" at bounding box center [1101, 441] width 1598 height 200
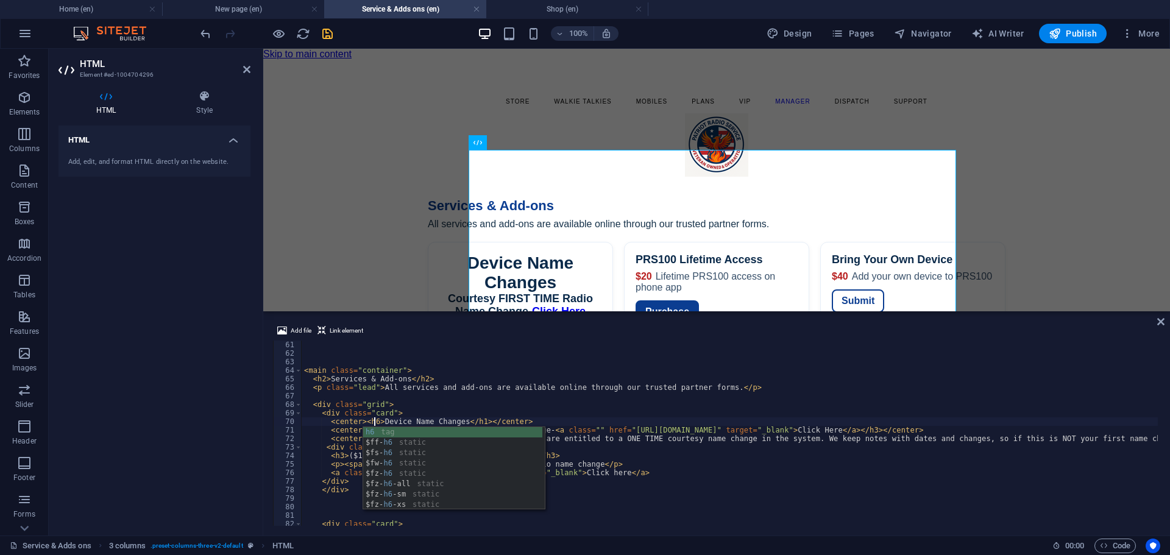
scroll to position [0, 5]
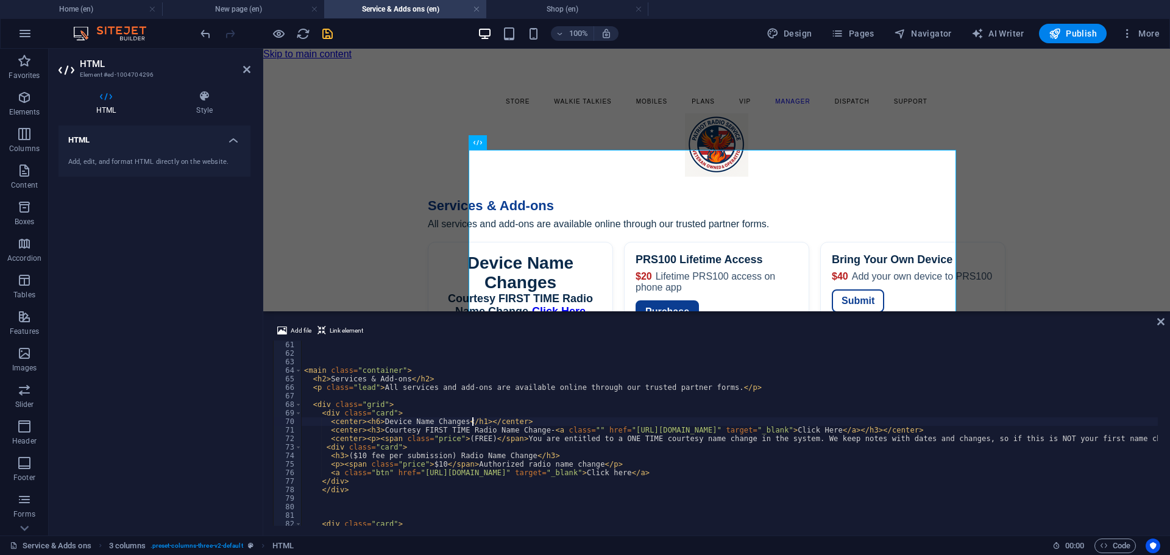
click at [472, 419] on div "< main class = "container" > < h2 > Services & Add-ons </ h2 > < p class = "lea…" at bounding box center [1101, 441] width 1598 height 200
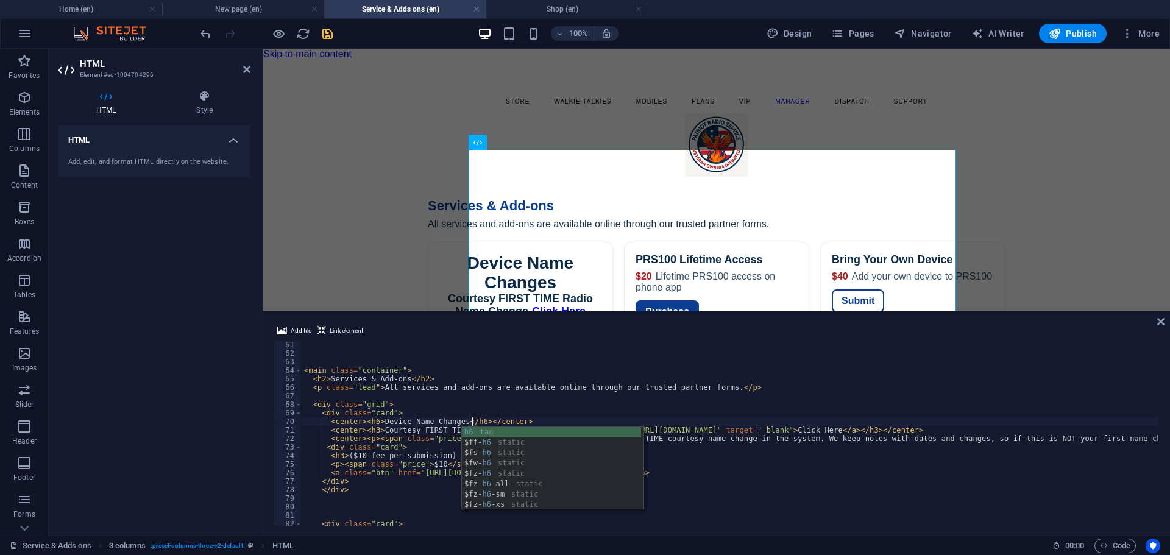
scroll to position [0, 13]
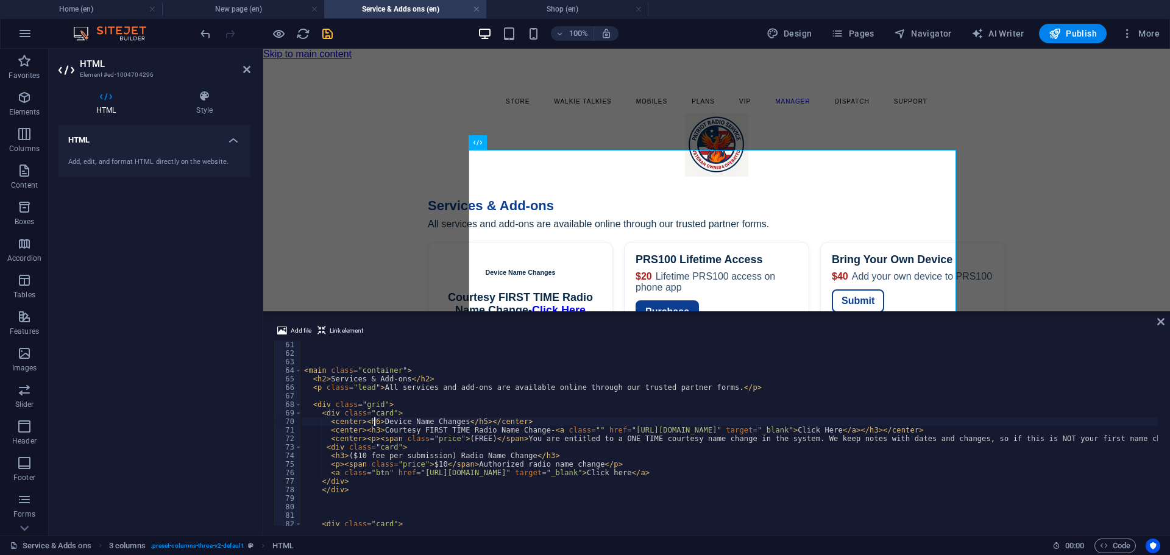
click at [373, 422] on div "< main class = "container" > < h2 > Services & Add-ons </ h2 > < p class = "lea…" at bounding box center [1101, 441] width 1598 height 200
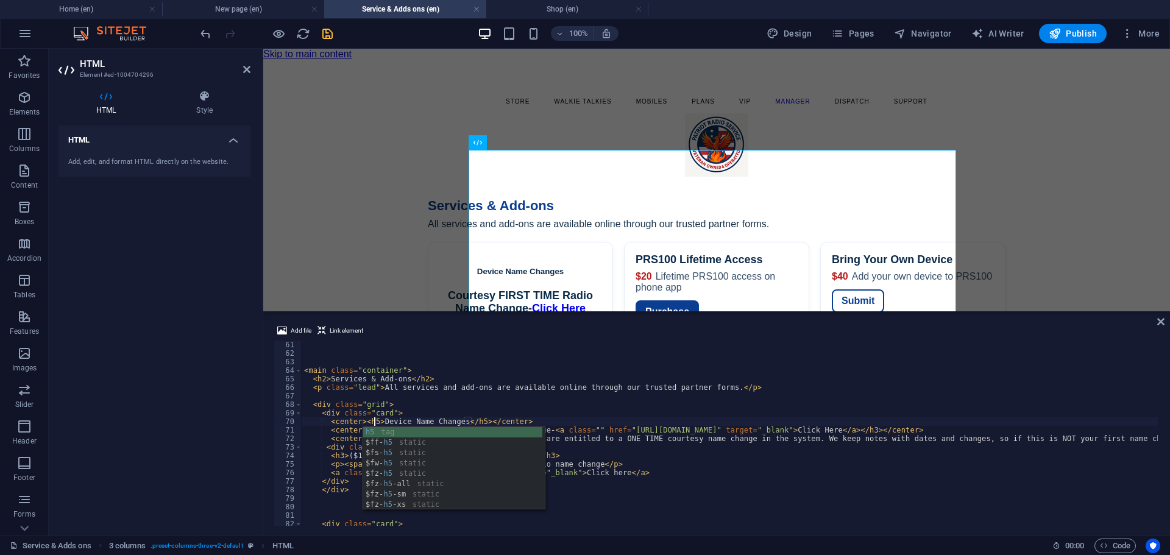
click at [630, 452] on div "< main class = "container" > < h2 > Services & Add-ons </ h2 > < p class = "lea…" at bounding box center [1101, 441] width 1598 height 200
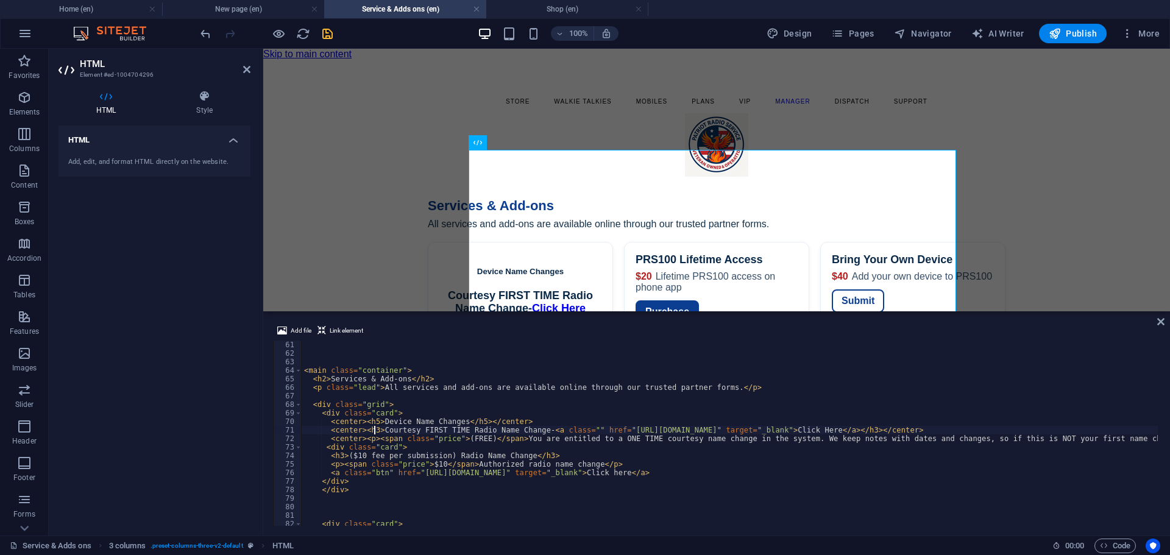
drag, startPoint x: 376, startPoint y: 430, endPoint x: 390, endPoint y: 430, distance: 14.6
click at [376, 430] on div "< main class = "container" > < h2 > Services & Add-ons </ h2 > < p class = "lea…" at bounding box center [1101, 441] width 1598 height 200
drag, startPoint x: 938, startPoint y: 428, endPoint x: 946, endPoint y: 430, distance: 7.7
click at [939, 428] on div "< main class = "container" > < h2 > Services & Add-ons </ h2 > < p class = "lea…" at bounding box center [1101, 441] width 1598 height 200
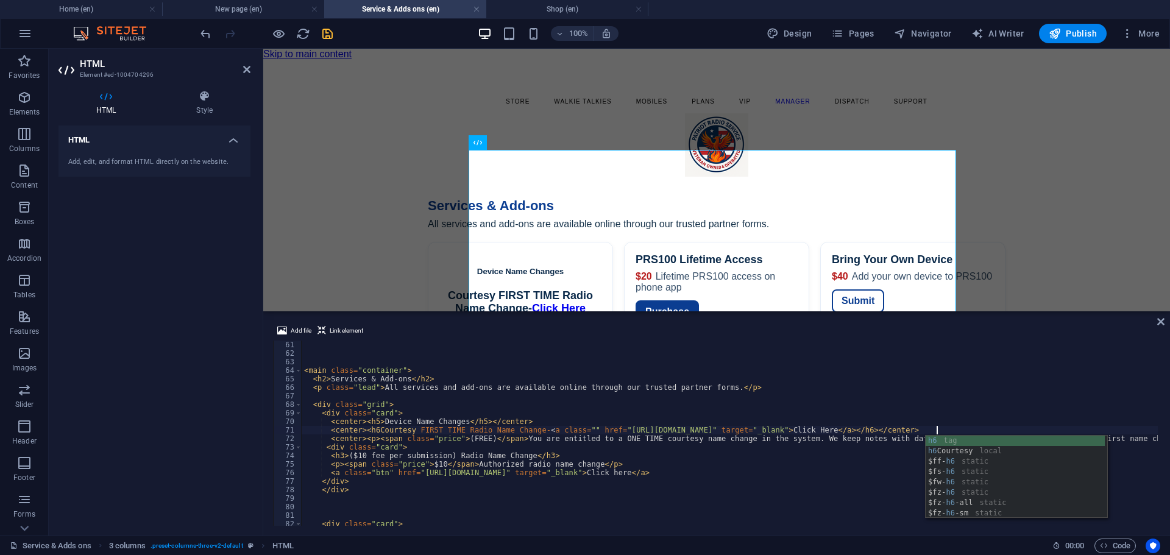
scroll to position [0, 51]
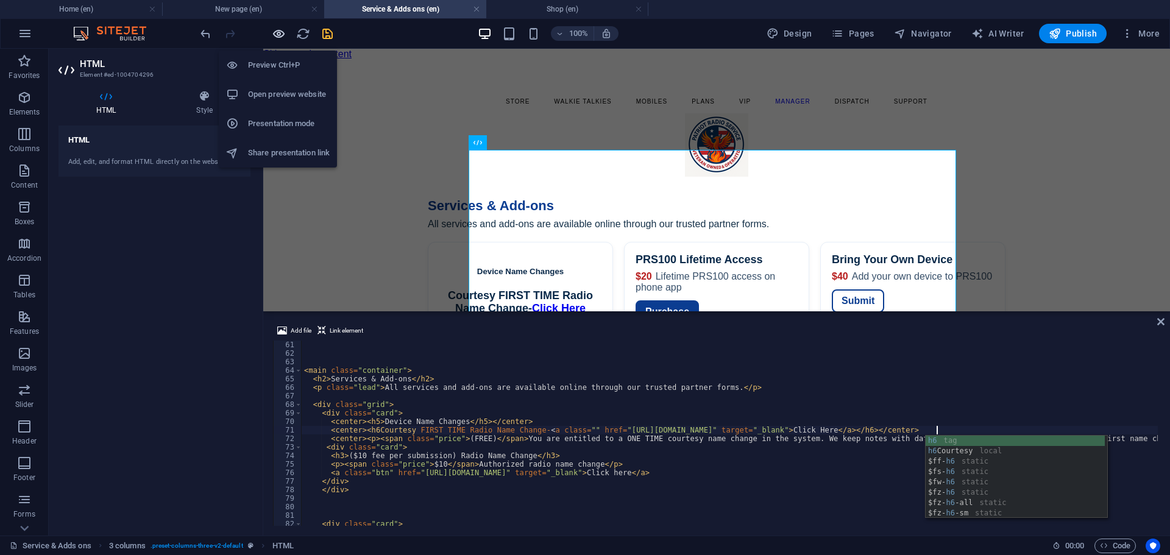
type textarea "<center><h6Courtesy FIRST TIME Radio Name Change-<a class="" href="https://www.…"
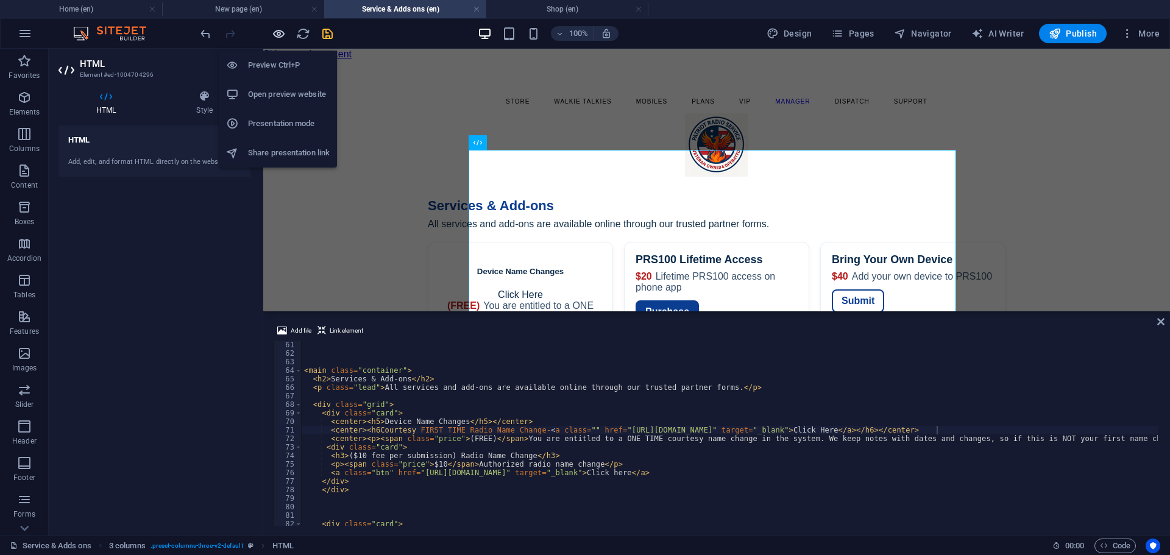
click at [279, 36] on icon "button" at bounding box center [279, 34] width 14 height 14
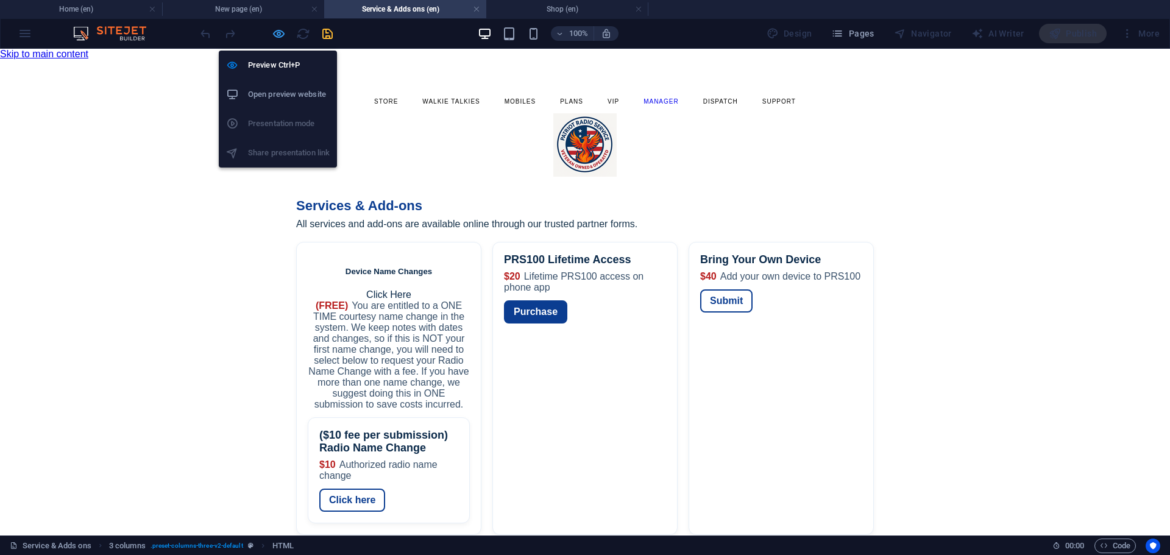
click at [278, 32] on icon "button" at bounding box center [279, 34] width 14 height 14
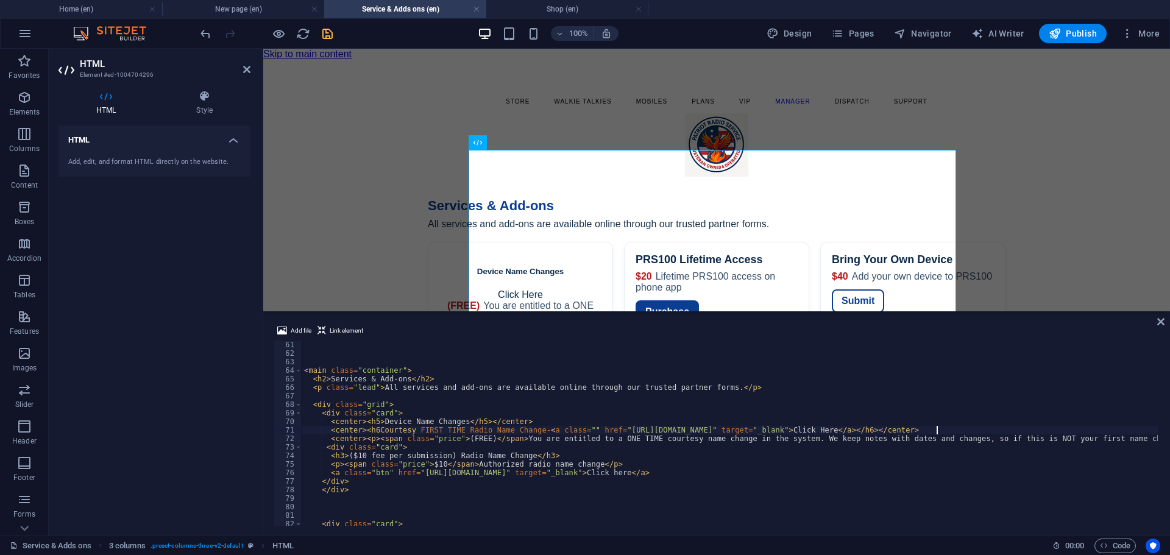
click at [373, 432] on div "< main class = "container" > < h2 > Services & Add-ons </ h2 > < p class = "lea…" at bounding box center [1101, 441] width 1598 height 200
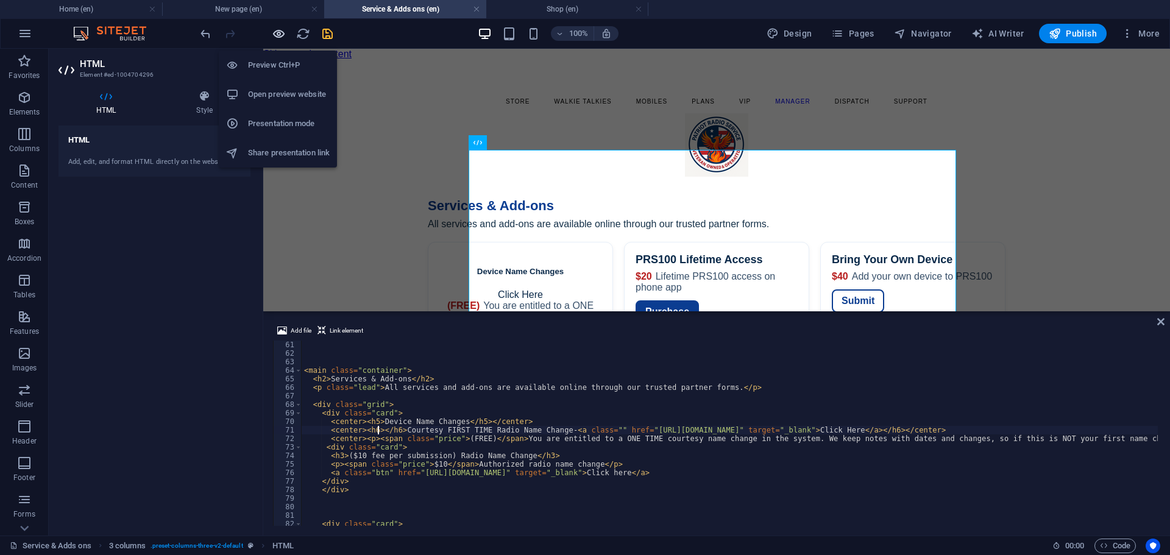
type textarea "<center><h6>Courtesy FIRST TIME Radio Name Change-<a class="" href="https://www…"
click at [281, 35] on icon "button" at bounding box center [279, 34] width 14 height 14
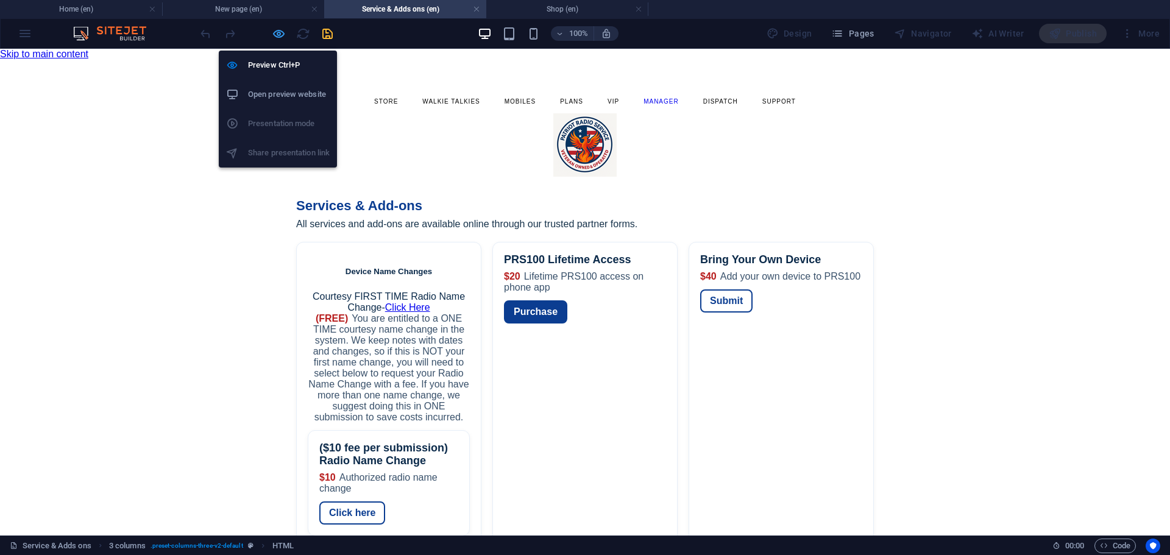
click at [276, 35] on icon "button" at bounding box center [279, 34] width 14 height 14
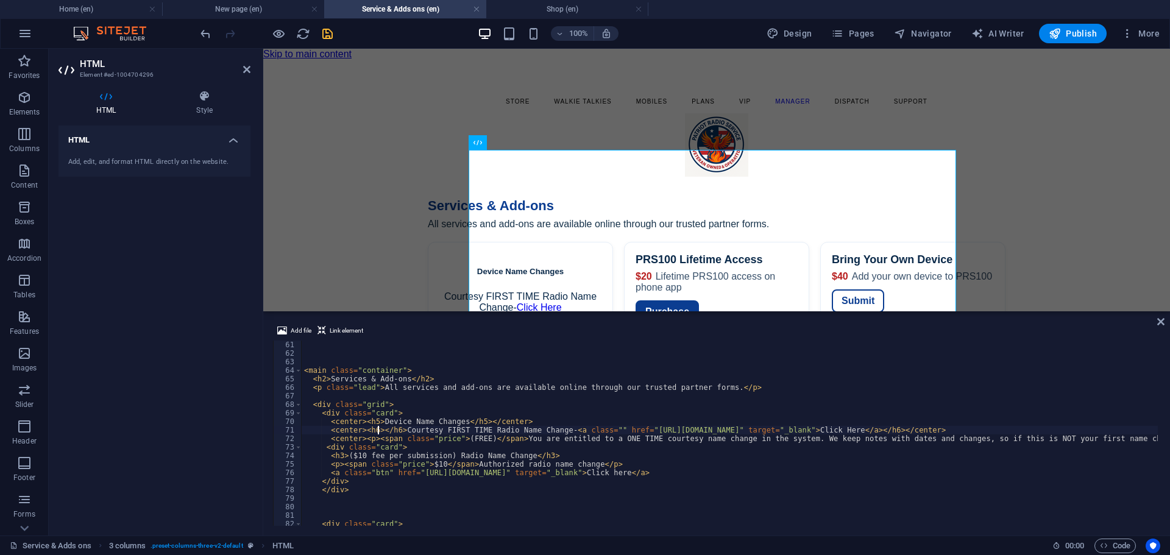
click at [373, 432] on div "< main class = "container" > < h2 > Services & Add-ons </ h2 > < p class = "lea…" at bounding box center [1101, 441] width 1598 height 200
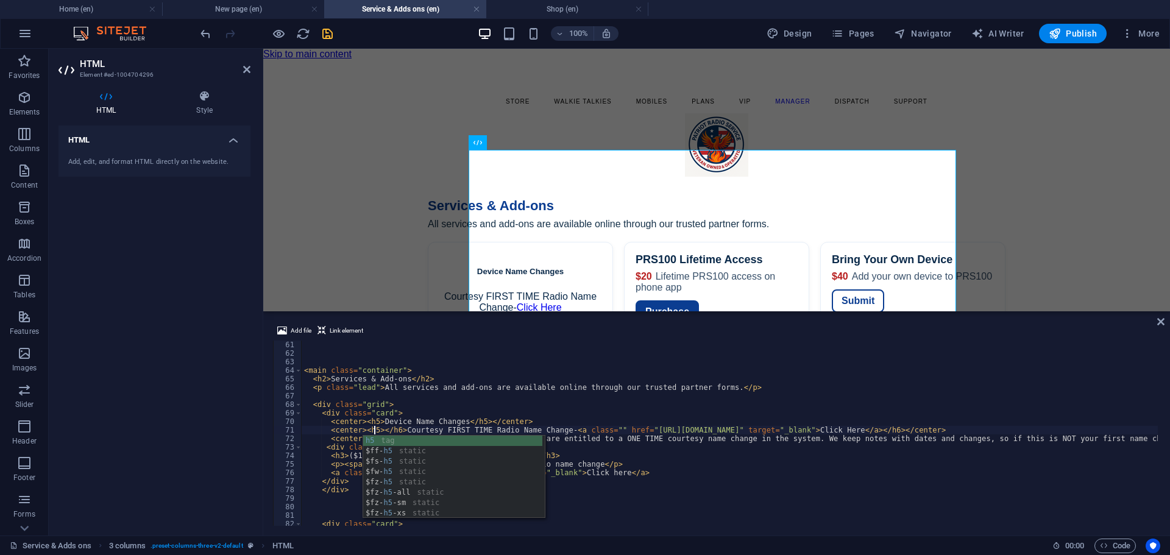
scroll to position [0, 5]
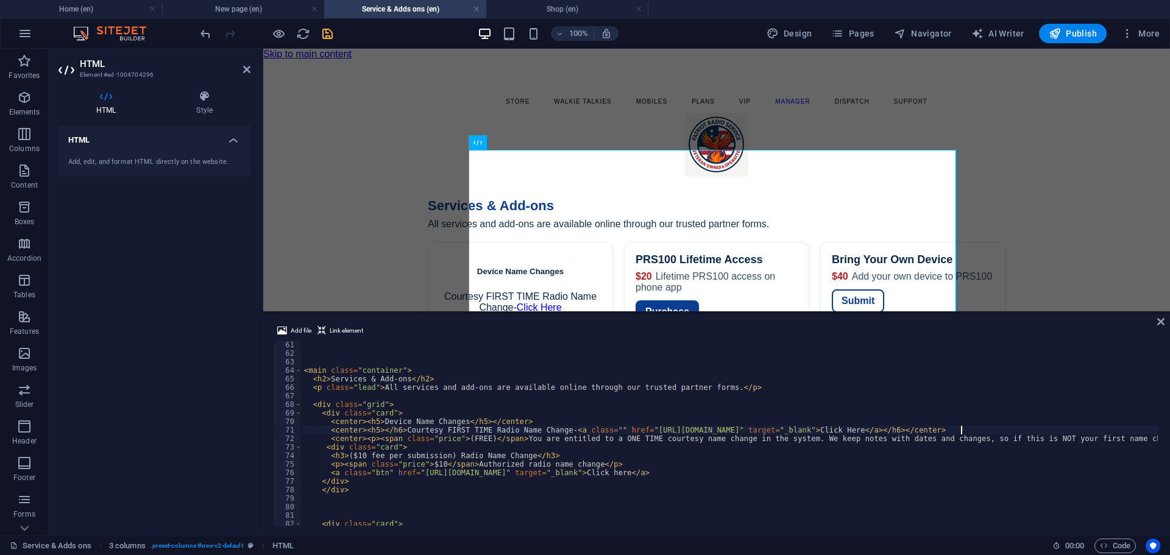
click at [962, 429] on div "< main class = "container" > < h2 > Services & Add-ons </ h2 > < p class = "lea…" at bounding box center [1101, 441] width 1598 height 200
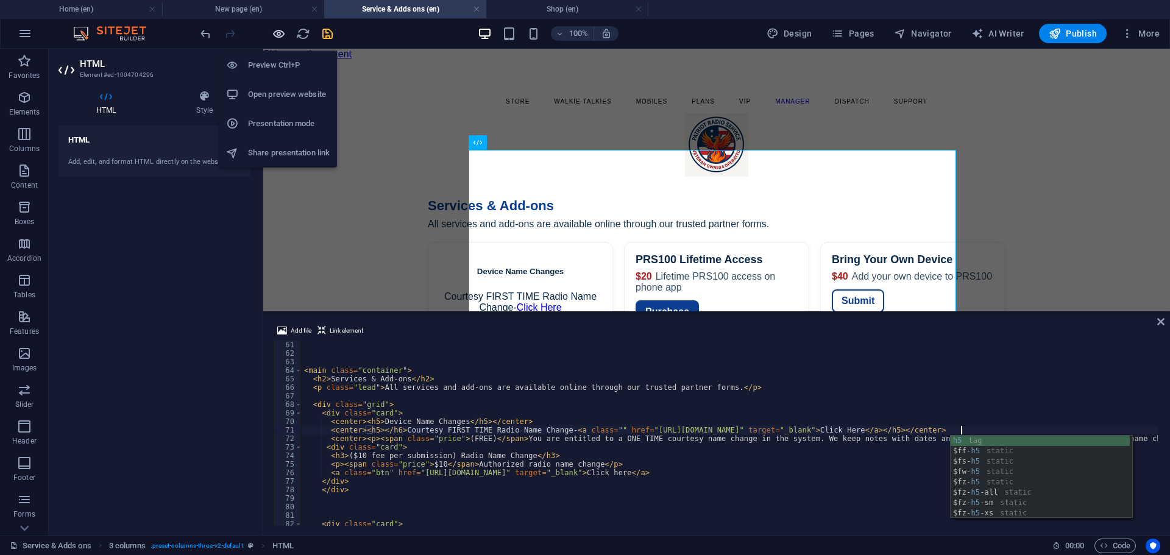
type textarea "<center><h5></h6>Courtesy FIRST TIME Radio Name Change-<a class="" href="https:…"
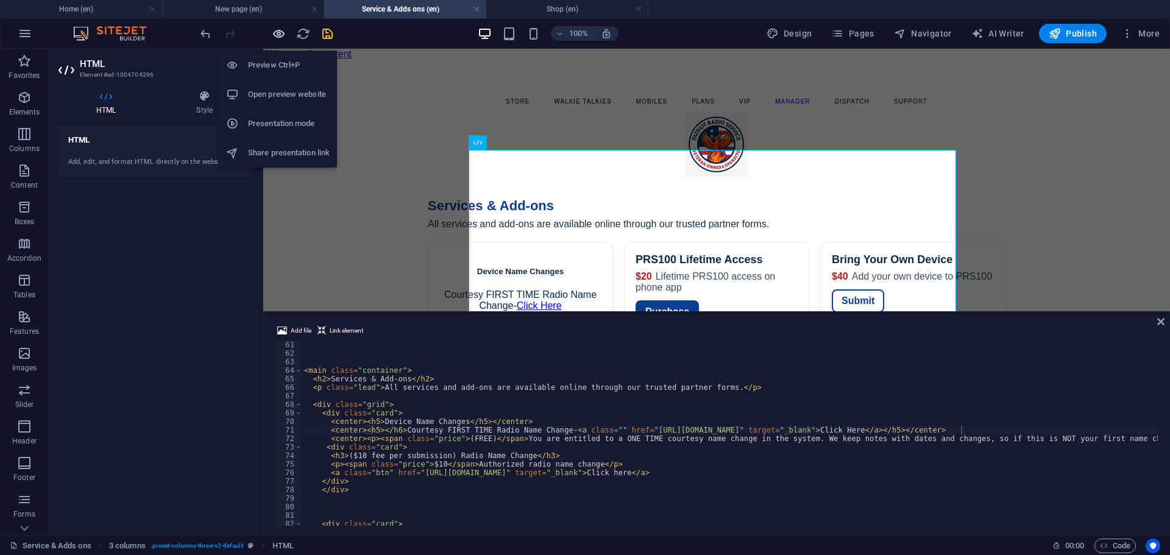
click at [277, 35] on icon "button" at bounding box center [279, 34] width 14 height 14
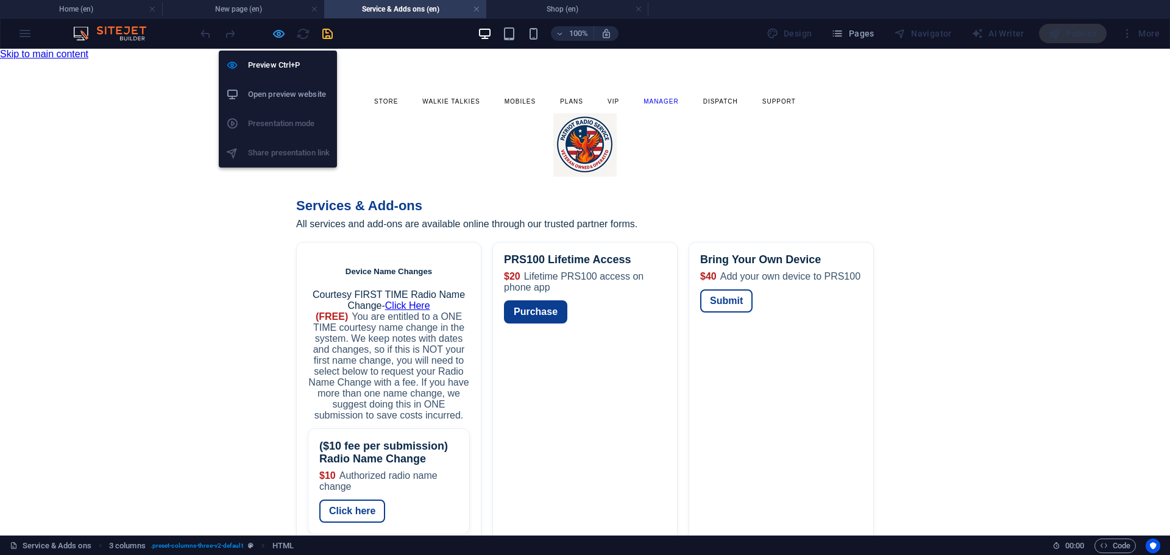
click at [277, 35] on icon "button" at bounding box center [279, 34] width 14 height 14
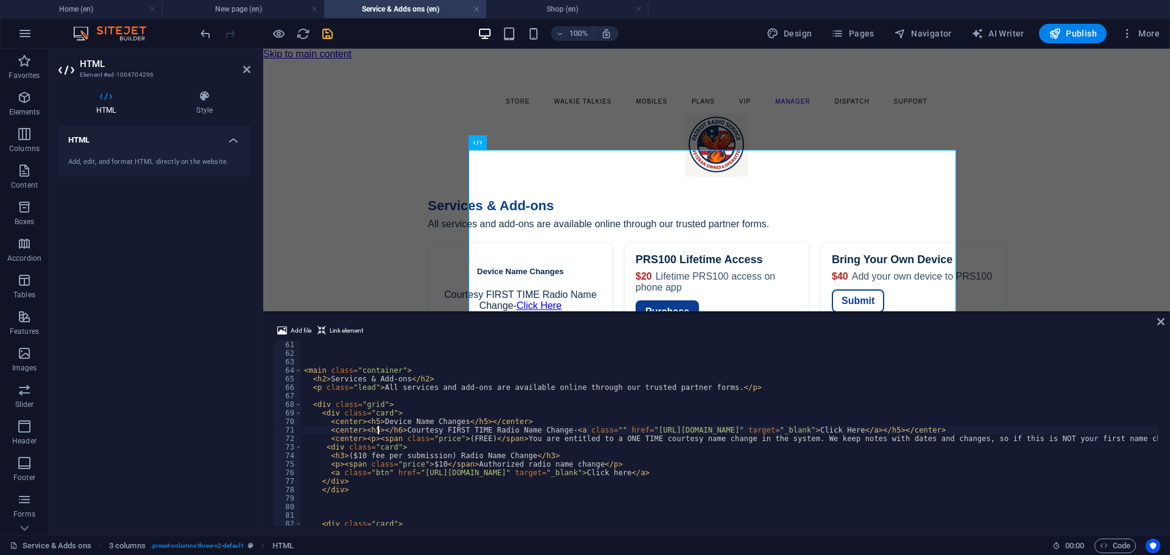
click at [378, 430] on div "< main class = "container" > < h2 > Services & Add-ons </ h2 > < p class = "lea…" at bounding box center [1101, 441] width 1598 height 200
click at [368, 428] on div "< main class = "container" > < h2 > Services & Add-ons </ h2 > < p class = "lea…" at bounding box center [1101, 441] width 1598 height 200
click at [369, 427] on div "< main class = "container" > < h2 > Services & Add-ons </ h2 > < p class = "lea…" at bounding box center [1101, 441] width 1598 height 200
click at [374, 430] on div "< main class = "container" > < h2 > Services & Add-ons </ h2 > < p class = "lea…" at bounding box center [1101, 441] width 1598 height 200
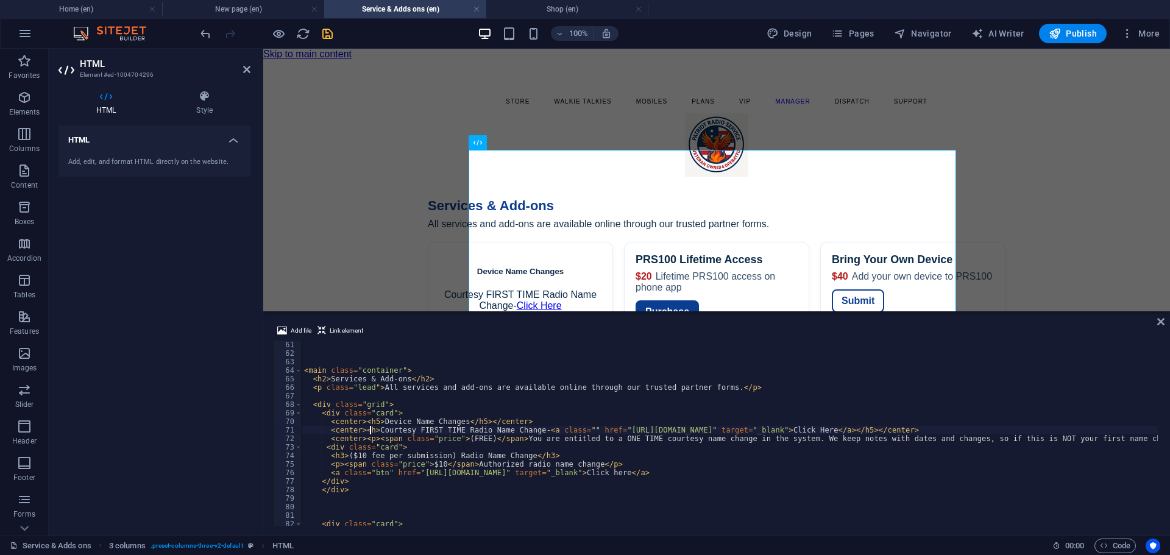
scroll to position [0, 5]
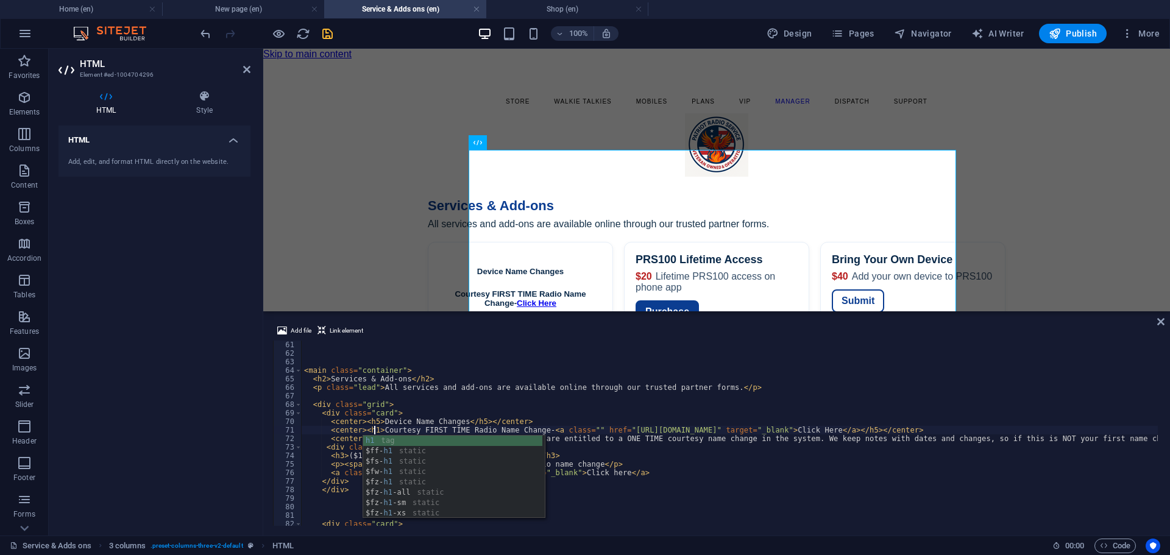
click at [940, 431] on div "< main class = "container" > < h2 > Services & Add-ons </ h2 > < p class = "lea…" at bounding box center [1101, 441] width 1598 height 200
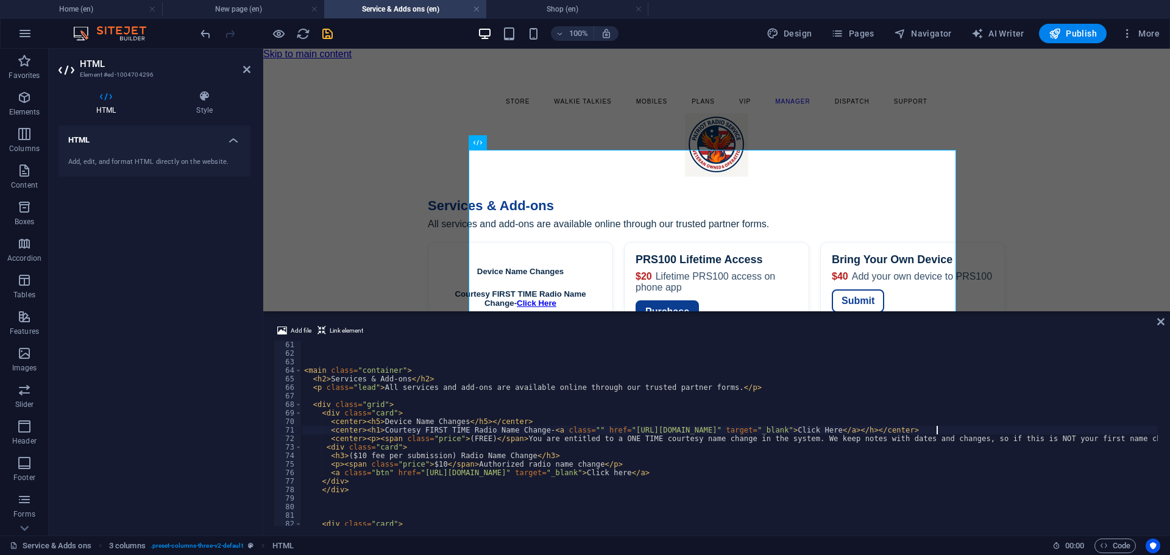
scroll to position [0, 52]
click at [375, 430] on div "< main class = "container" > < h2 > Services & Add-ons </ h2 > < p class = "lea…" at bounding box center [1101, 441] width 1598 height 200
click at [941, 430] on div "< main class = "container" > < h2 > Services & Add-ons </ h2 > < p class = "lea…" at bounding box center [1101, 441] width 1598 height 200
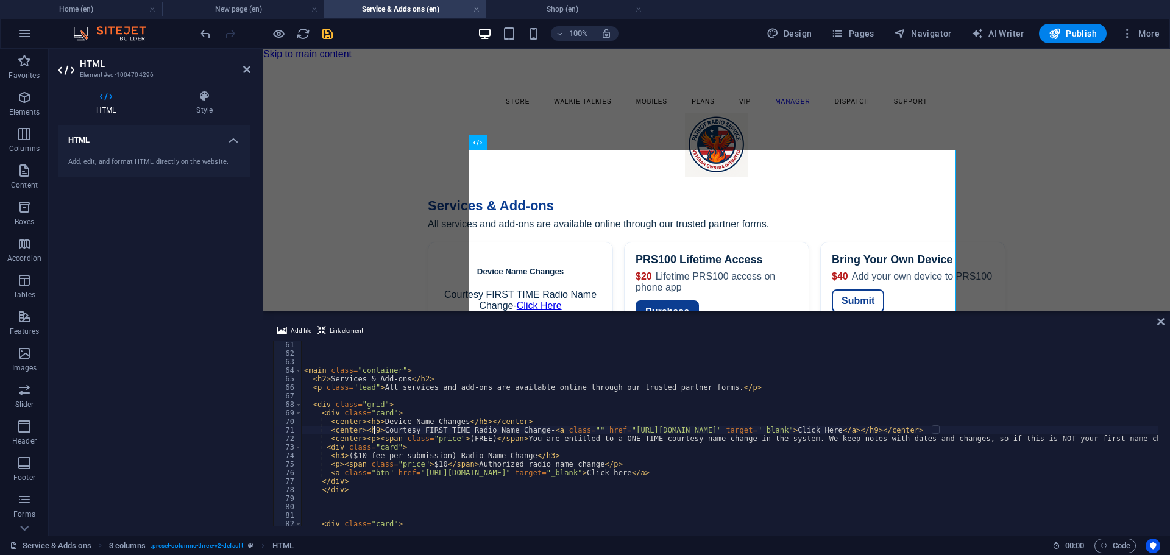
click at [373, 432] on div "< main class = "container" > < h2 > Services & Add-ons </ h2 > < p class = "lea…" at bounding box center [1101, 441] width 1598 height 200
click at [941, 431] on div "< main class = "container" > < h2 > Services & Add-ons </ h2 > < p class = "lea…" at bounding box center [1101, 441] width 1598 height 200
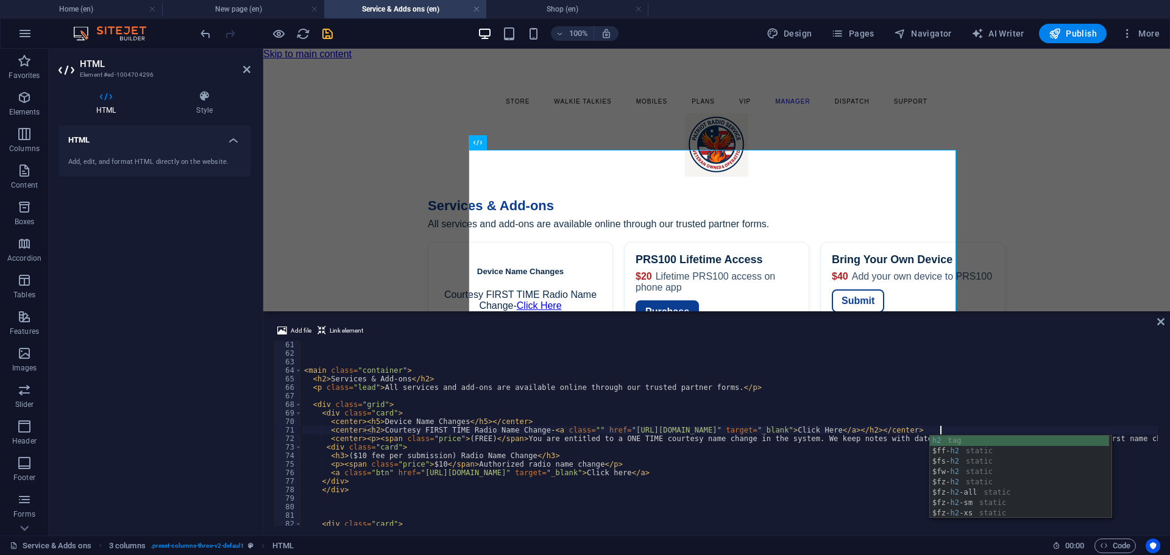
scroll to position [0, 52]
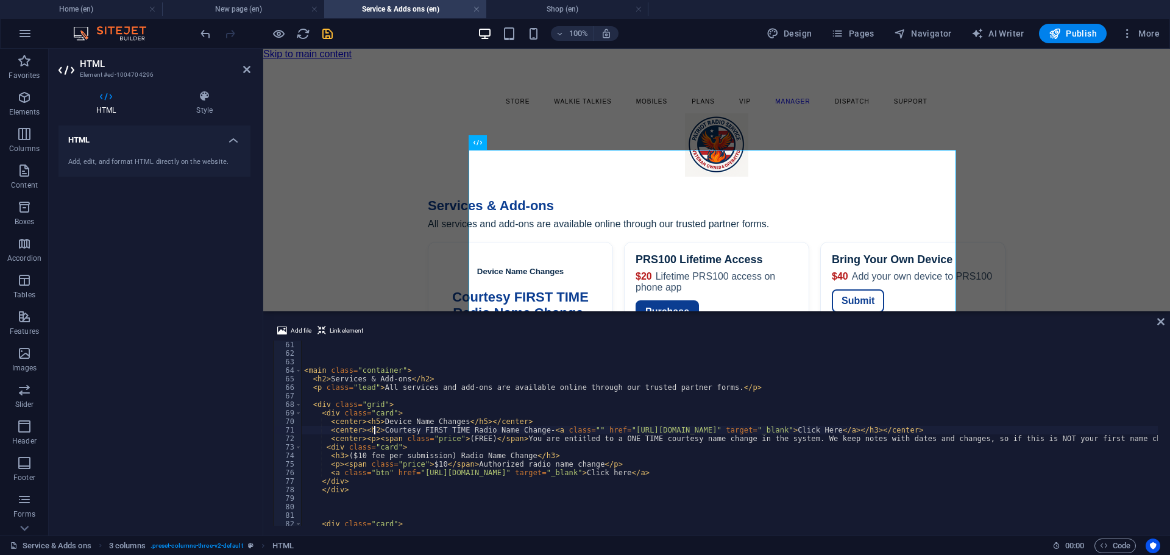
click at [374, 427] on div "< main class = "container" > < h2 > Services & Add-ons </ h2 > < p class = "lea…" at bounding box center [1101, 441] width 1598 height 200
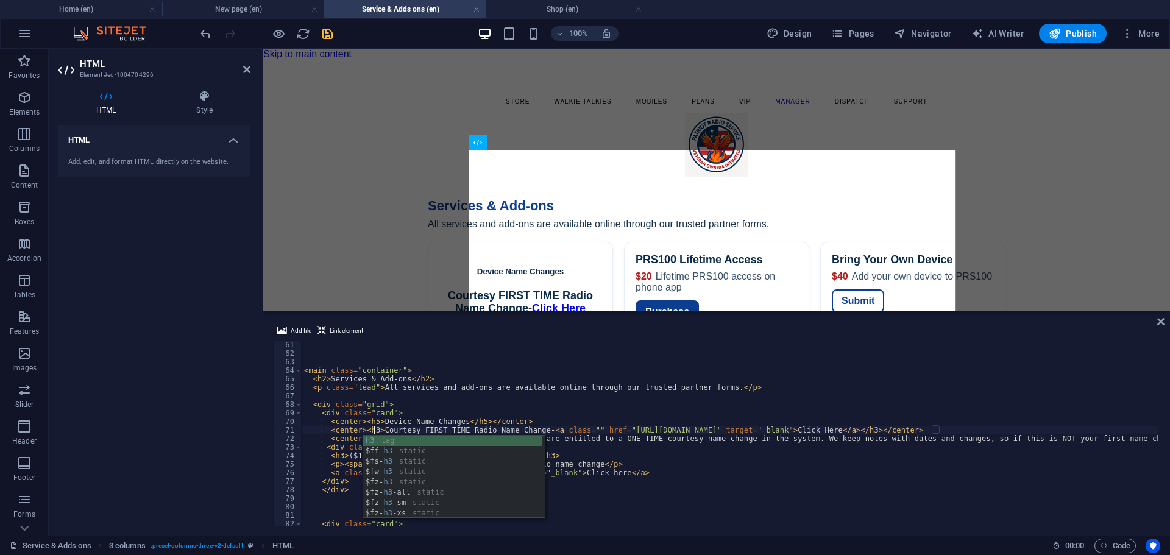
scroll to position [549, 0]
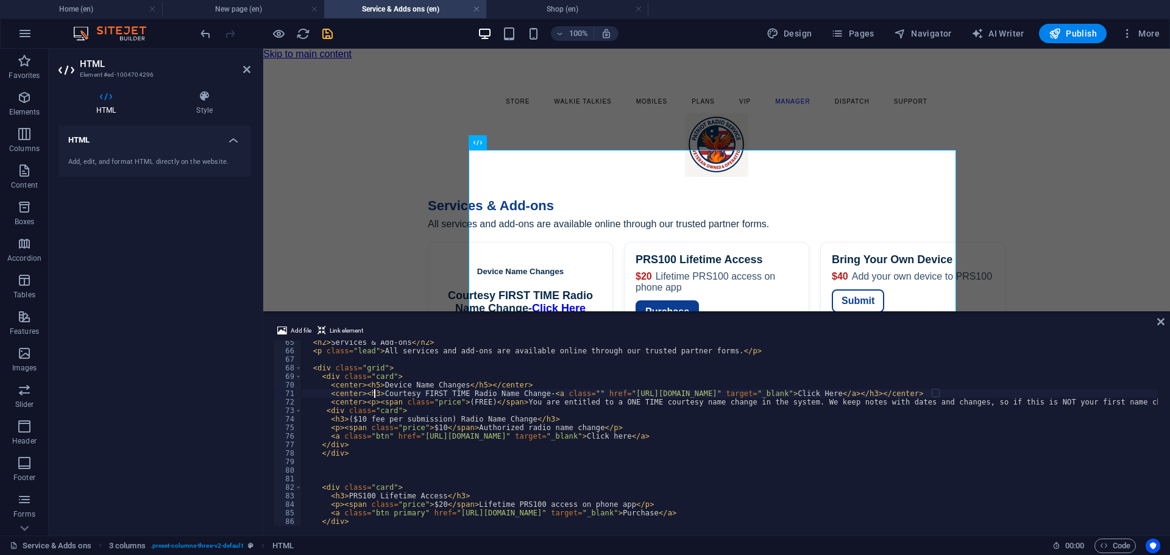
click at [373, 394] on div "< h2 > Services & Add-ons </ h2 > < p class = "lead" > All services and add-ons…" at bounding box center [1101, 438] width 1598 height 200
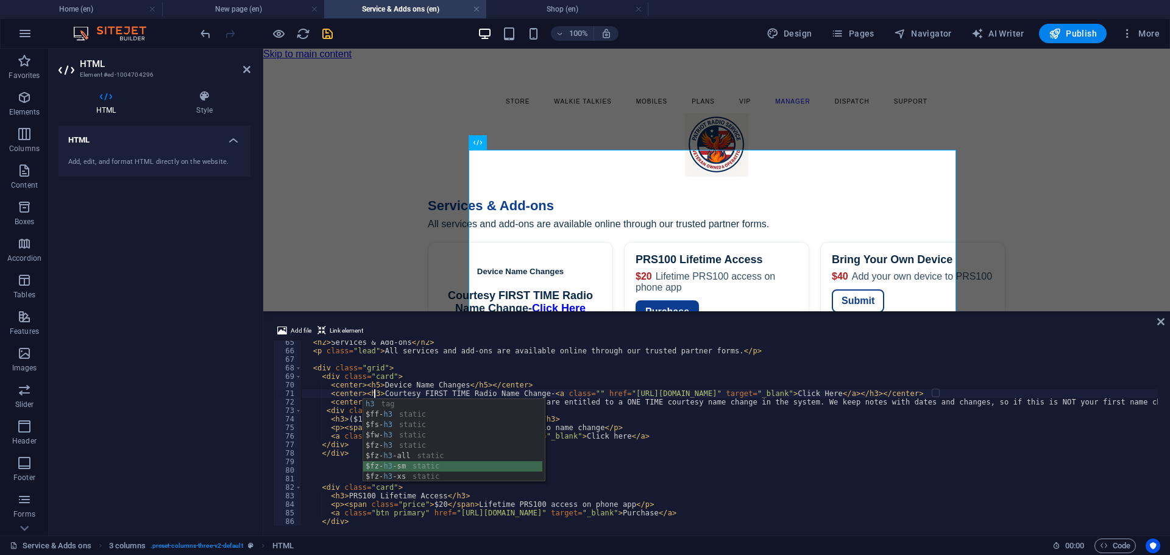
click at [413, 466] on div "h3 tag $ff- h3 static $fs- h3 static $fw- h3 static $fz- h3 static $fz- h3 -all…" at bounding box center [452, 451] width 179 height 104
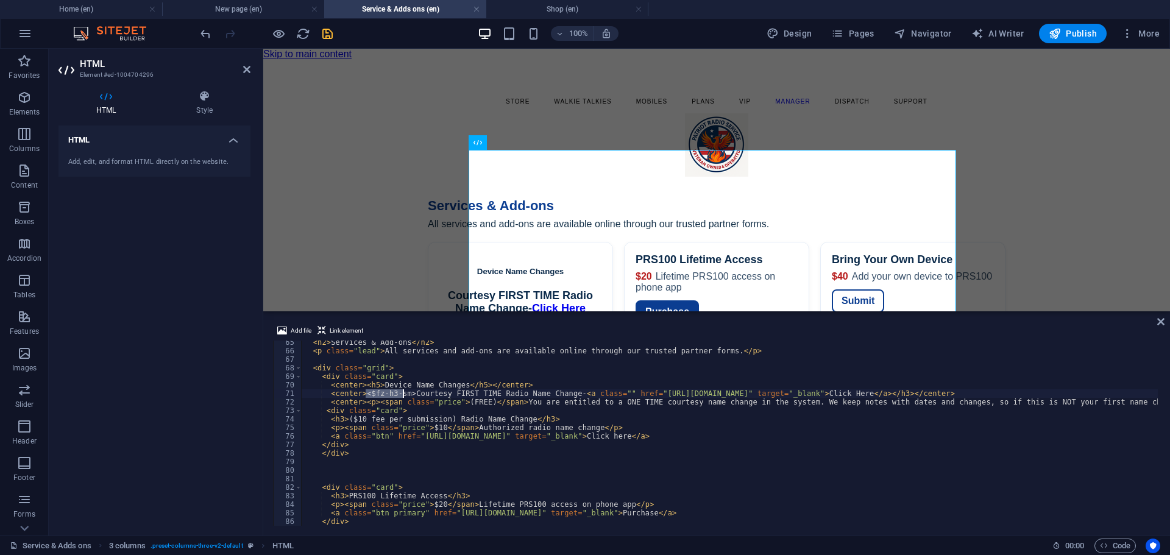
drag, startPoint x: 366, startPoint y: 393, endPoint x: 402, endPoint y: 394, distance: 36.0
click at [402, 394] on div "< h2 > Services & Add-ons </ h2 > < p class = "lead" > All services and add-ons…" at bounding box center [1101, 438] width 1598 height 200
drag, startPoint x: 961, startPoint y: 393, endPoint x: 971, endPoint y: 396, distance: 10.1
click at [971, 396] on div "< h2 > Services & Add-ons </ h2 > < p class = "lead" > All services and add-ons…" at bounding box center [1101, 438] width 1598 height 200
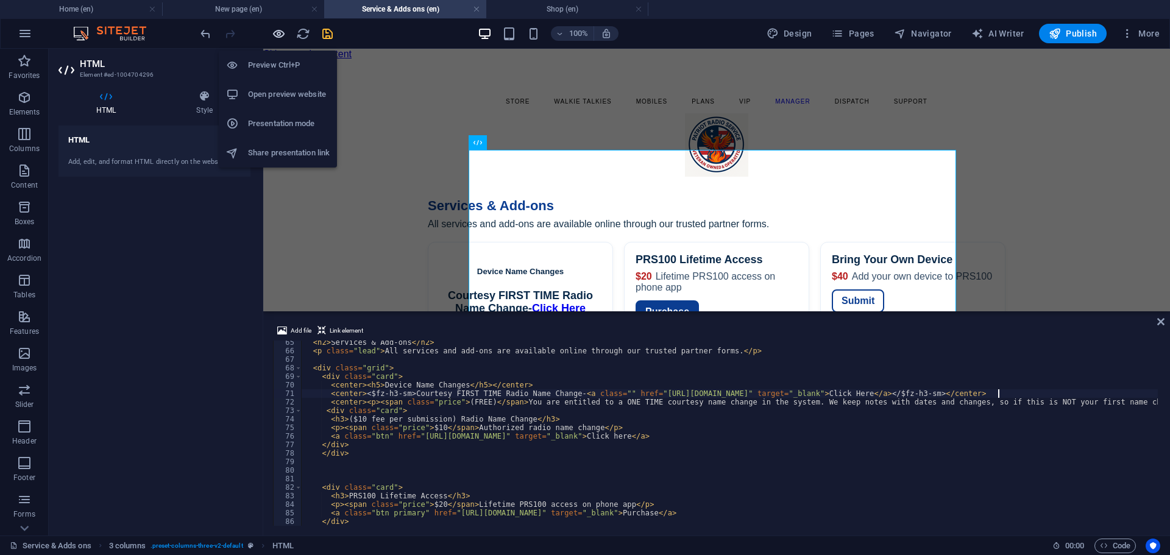
type textarea "<center><$fz-h3-sm>Courtesy FIRST TIME Radio Name Change-<a class="" href="http…"
click at [278, 35] on icon "button" at bounding box center [279, 34] width 14 height 14
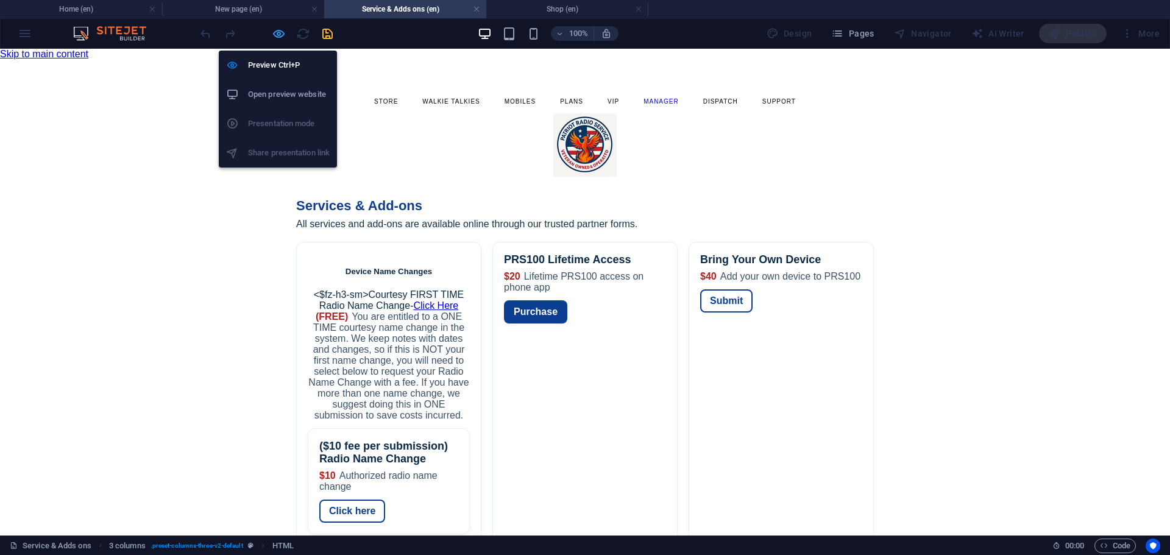
click at [279, 35] on icon "button" at bounding box center [279, 34] width 14 height 14
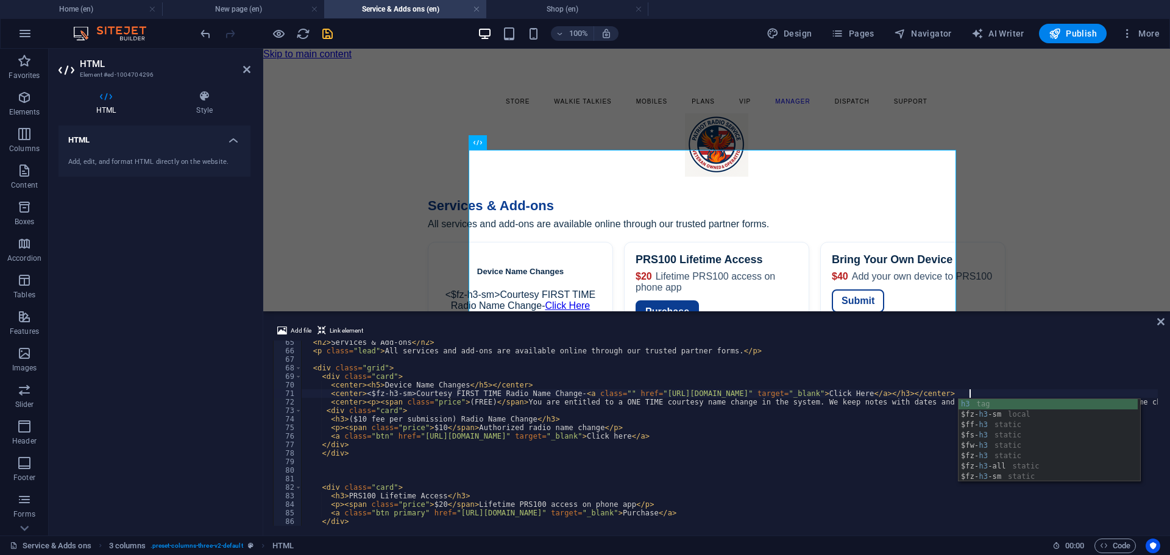
scroll to position [0, 54]
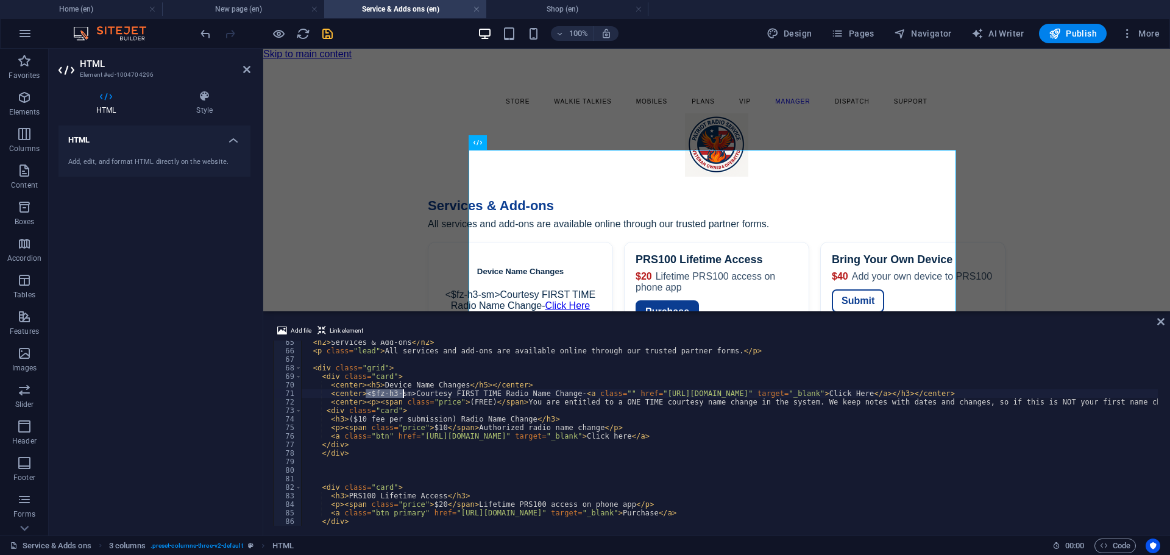
drag, startPoint x: 365, startPoint y: 393, endPoint x: 402, endPoint y: 393, distance: 36.6
click at [402, 393] on div "< h2 > Services & Add-ons </ h2 > < p class = "lead" > All services and add-ons…" at bounding box center [1101, 438] width 1598 height 200
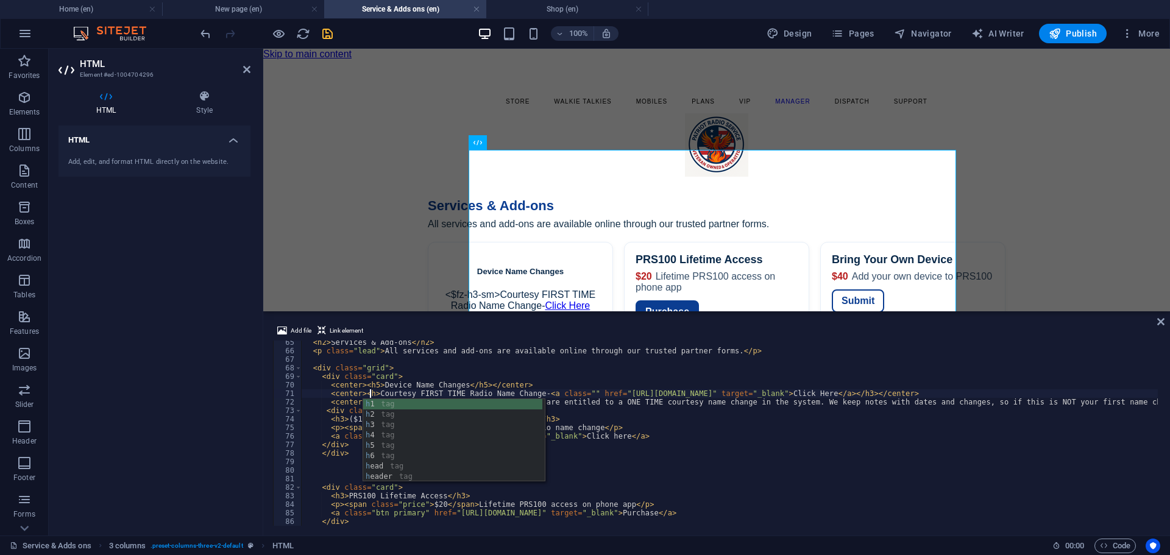
scroll to position [0, 5]
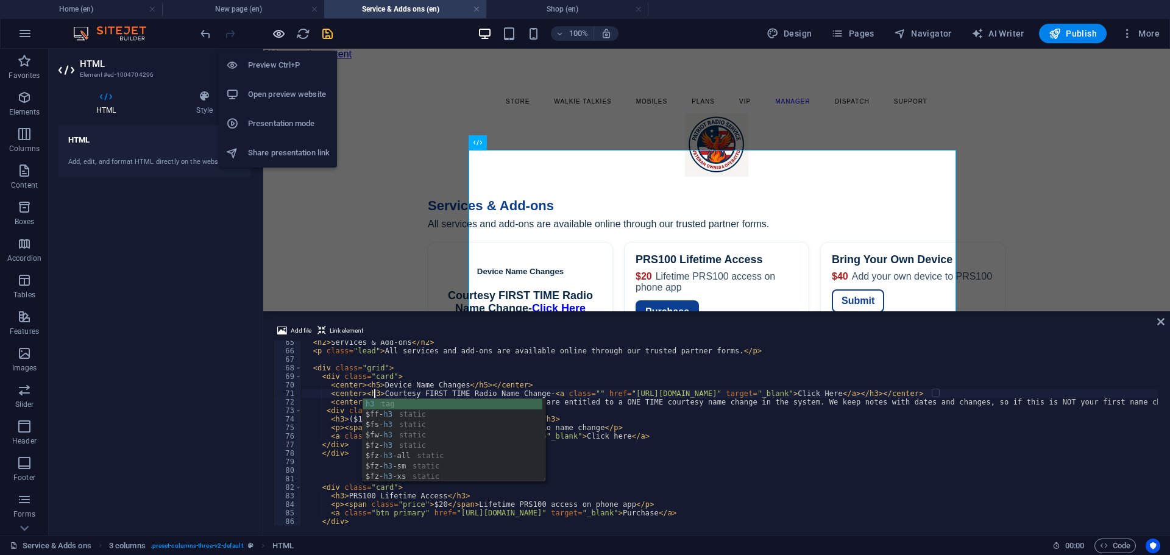
type textarea "<center><h3>Courtesy FIRST TIME Radio Name Change-<a class="" href="[URL][DOMAI…"
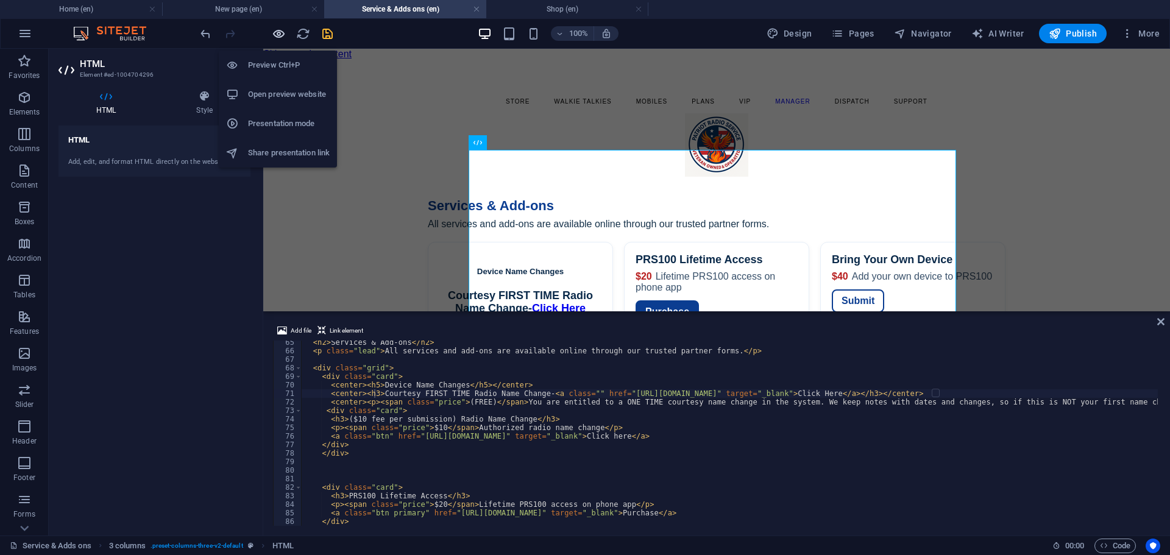
click at [278, 36] on icon "button" at bounding box center [279, 34] width 14 height 14
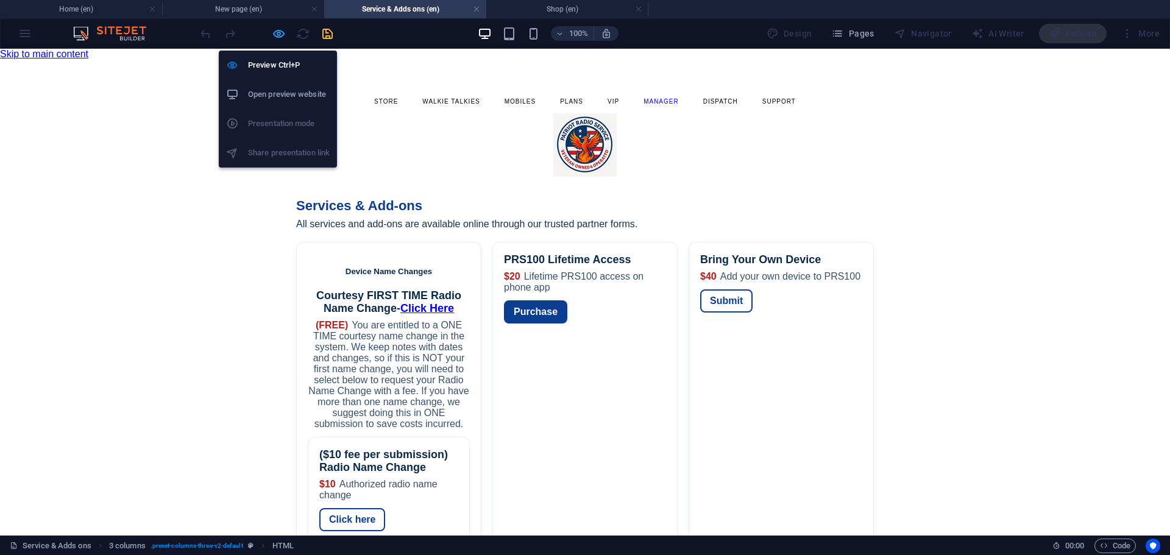
click at [275, 36] on icon "button" at bounding box center [279, 34] width 14 height 14
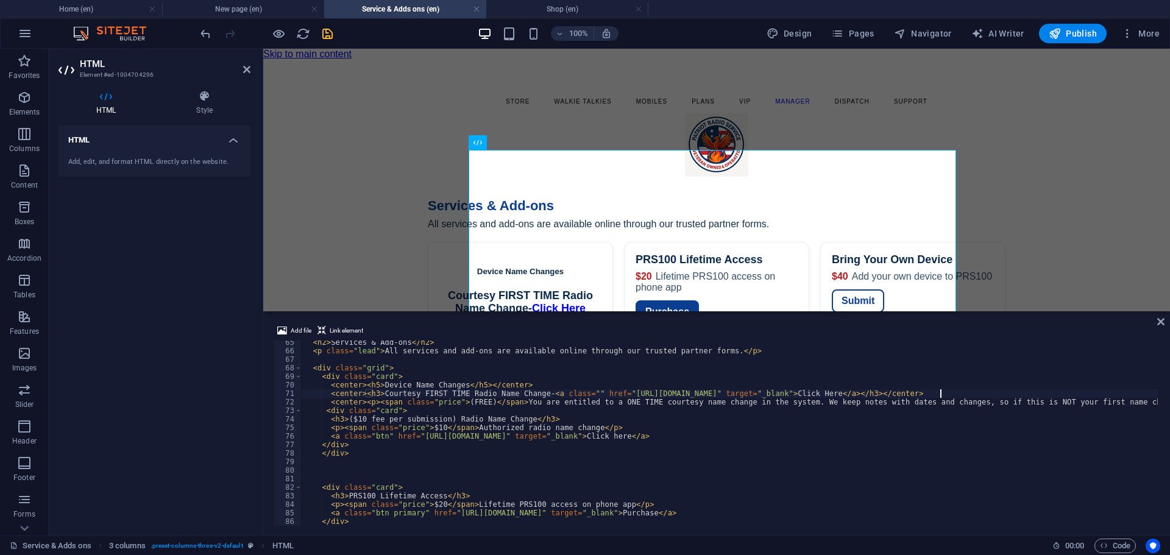
click at [941, 395] on div "< h2 > Services & Add-ons </ h2 > < p class = "lead" > All services and add-ons…" at bounding box center [1101, 438] width 1598 height 200
click at [376, 393] on div "< h2 > Services & Add-ons </ h2 > < p class = "lead" > All services and add-ons…" at bounding box center [1101, 438] width 1598 height 200
click at [949, 393] on div "< h2 > Services & Add-ons </ h2 > < p class = "lead" > All services and add-ons…" at bounding box center [1101, 438] width 1598 height 200
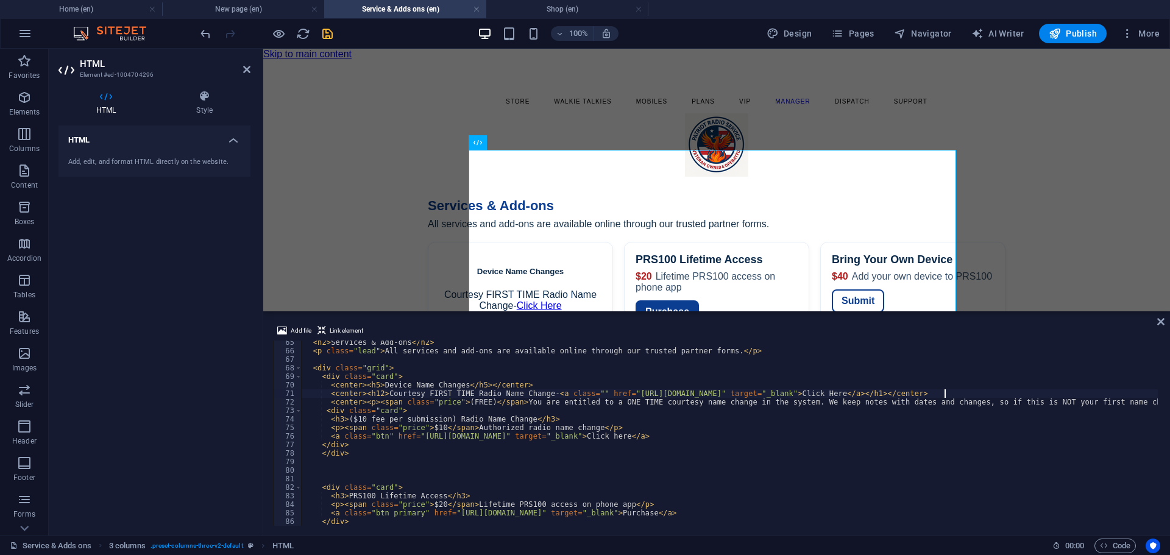
scroll to position [0, 52]
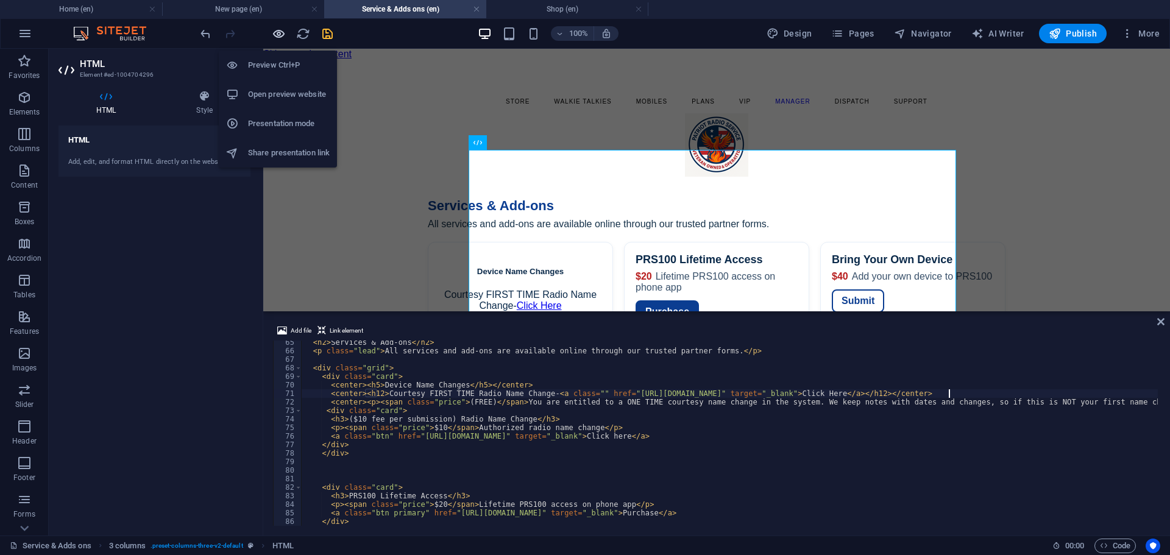
type textarea "<center><h12>Courtesy FIRST TIME Radio Name Change-<a class="" href="https://ww…"
click at [275, 35] on icon "button" at bounding box center [279, 34] width 14 height 14
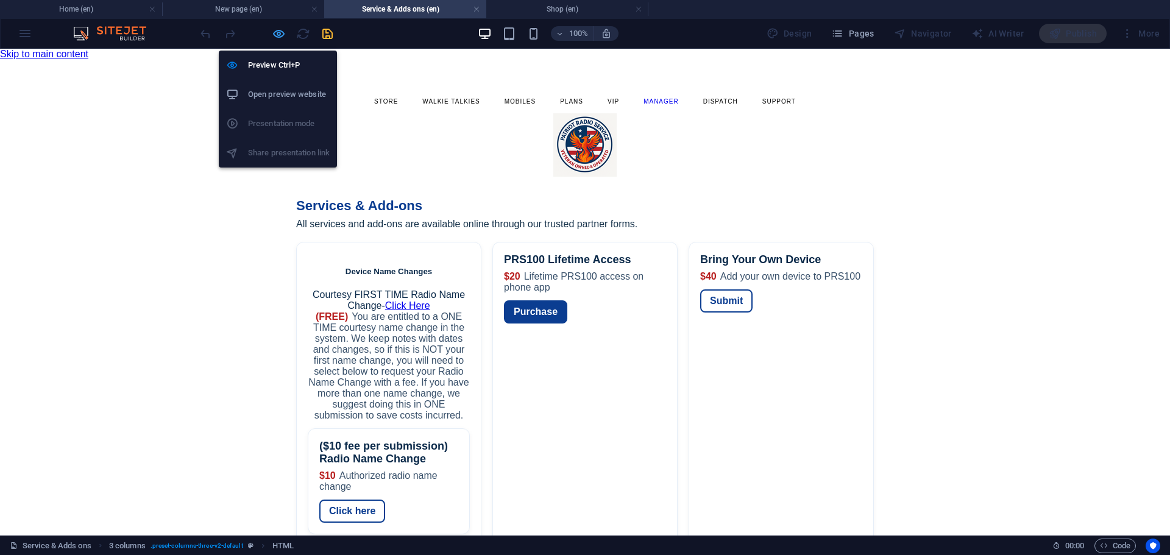
click at [275, 35] on icon "button" at bounding box center [279, 34] width 14 height 14
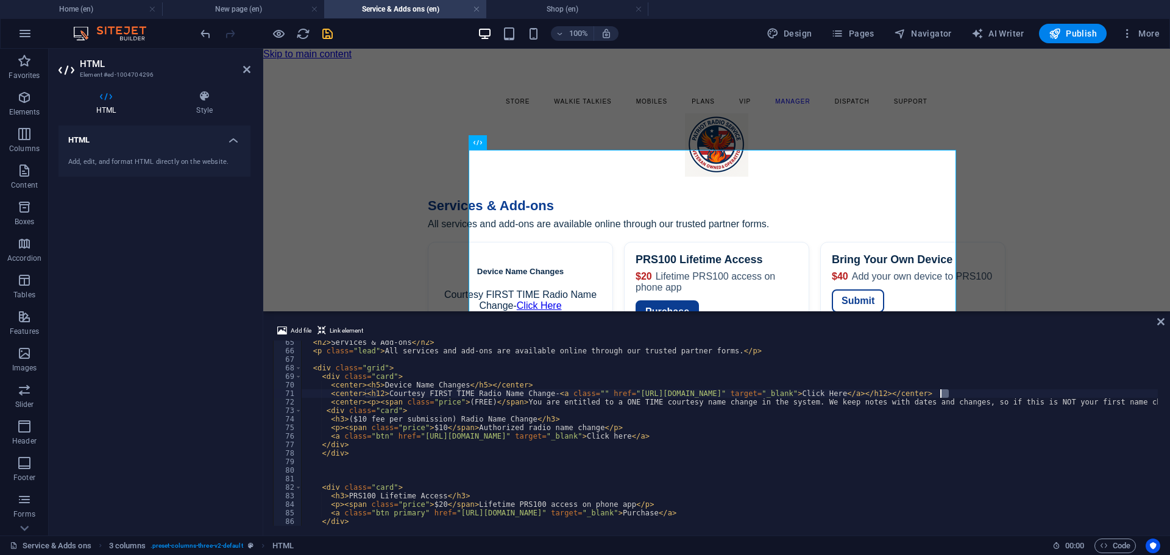
drag, startPoint x: 949, startPoint y: 393, endPoint x: 941, endPoint y: 394, distance: 8.0
click at [941, 394] on div "< h2 > Services & Add-ons </ h2 > < p class = "lead" > All services and add-ons…" at bounding box center [1101, 438] width 1598 height 200
click at [377, 394] on div "< h2 > Services & Add-ons </ h2 > < p class = "lead" > All services and add-ons…" at bounding box center [1101, 438] width 1598 height 200
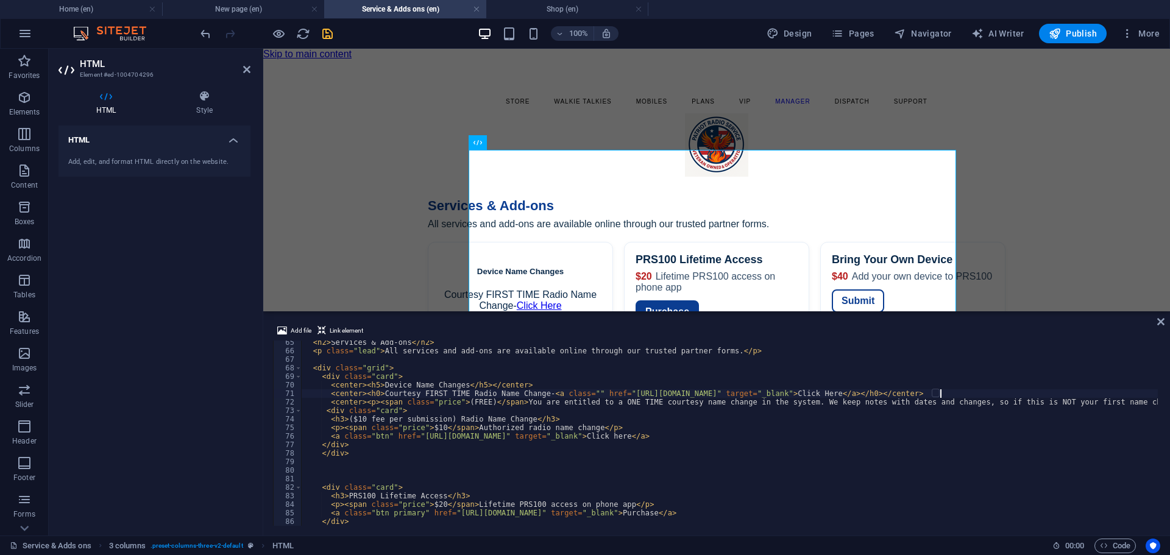
click at [941, 394] on div "< h2 > Services & Add-ons </ h2 > < p class = "lead" > All services and add-ons…" at bounding box center [1101, 438] width 1598 height 200
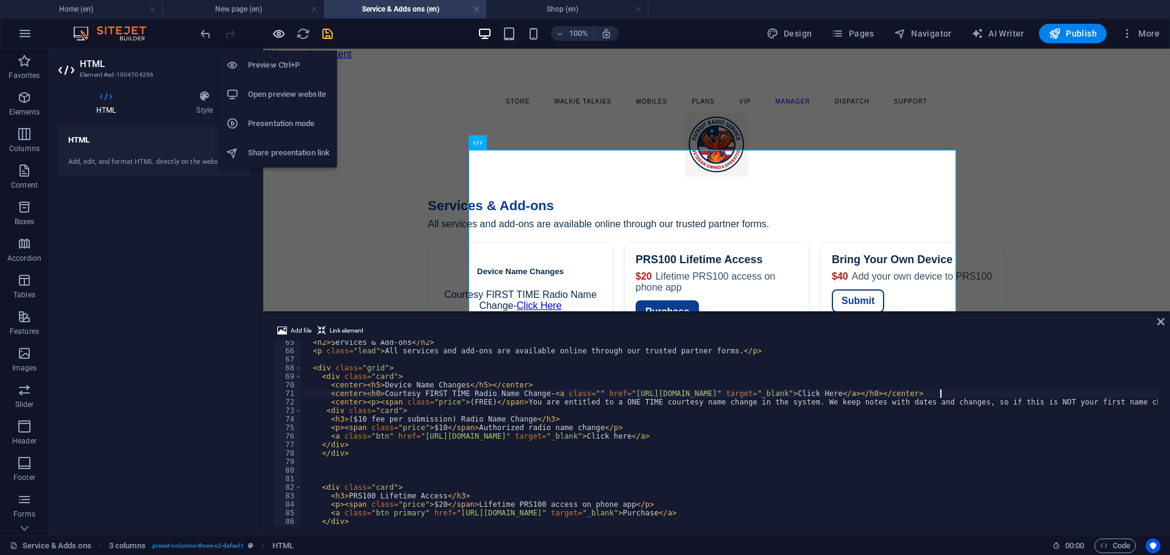
type textarea "<center><h0>Courtesy FIRST TIME Radio Name Change-<a class="" href="[URL][DOMAI…"
click at [280, 37] on icon "button" at bounding box center [279, 34] width 14 height 14
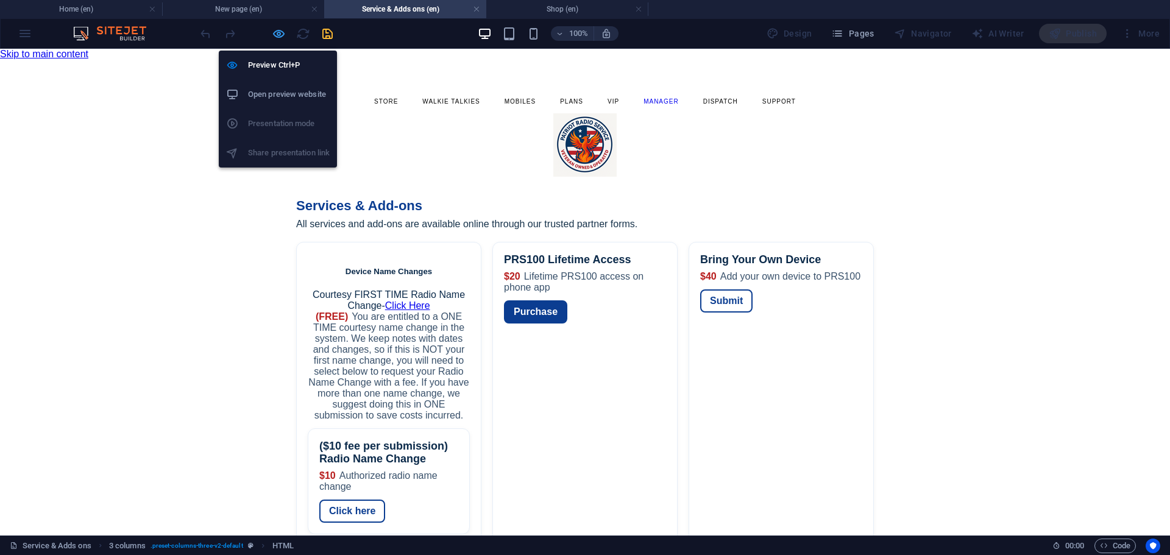
click at [281, 36] on icon "button" at bounding box center [279, 34] width 14 height 14
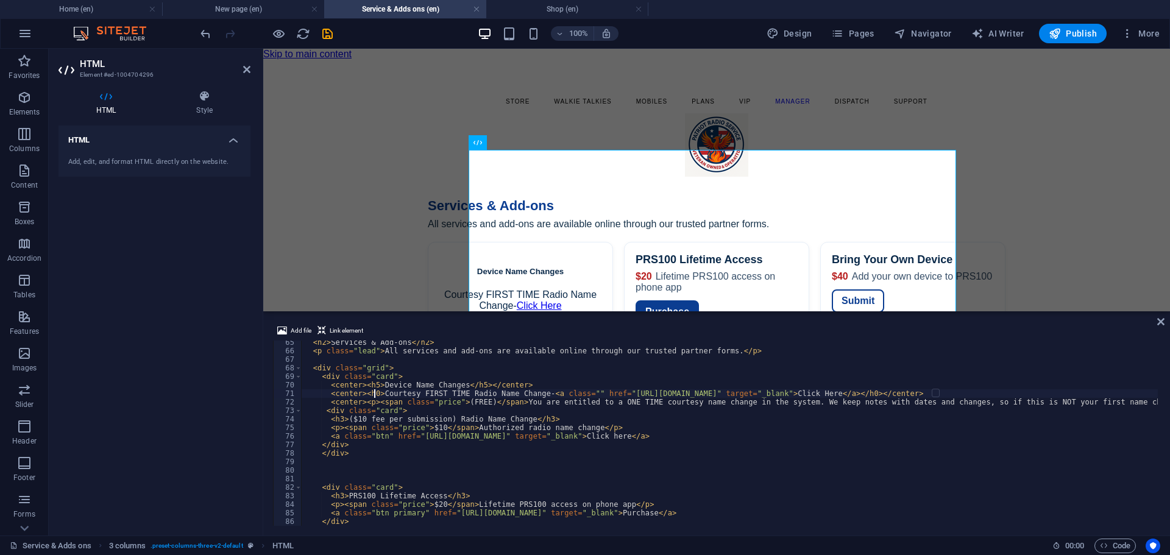
click at [374, 396] on div "< h2 > Services & Add-ons </ h2 > < p class = "lead" > All services and add-ons…" at bounding box center [1101, 438] width 1598 height 200
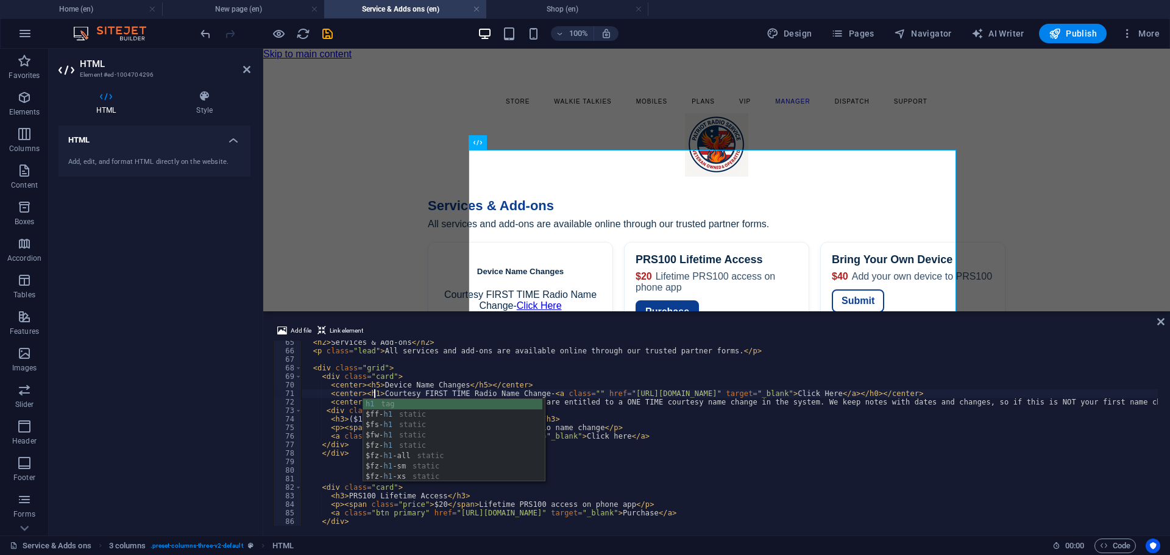
click at [939, 395] on div "< h2 > Services & Add-ons </ h2 > < p class = "lead" > All services and add-ons…" at bounding box center [1101, 438] width 1598 height 200
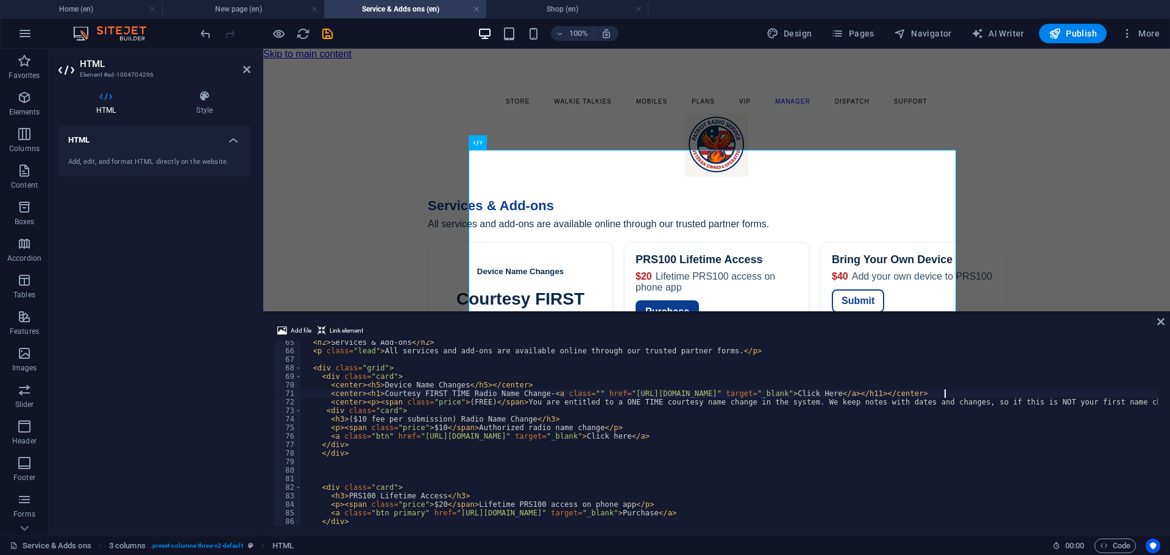
scroll to position [0, 52]
click at [372, 396] on div "< h2 > Services & Add-ons </ h2 > < p class = "lead" > All services and add-ons…" at bounding box center [1101, 438] width 1598 height 200
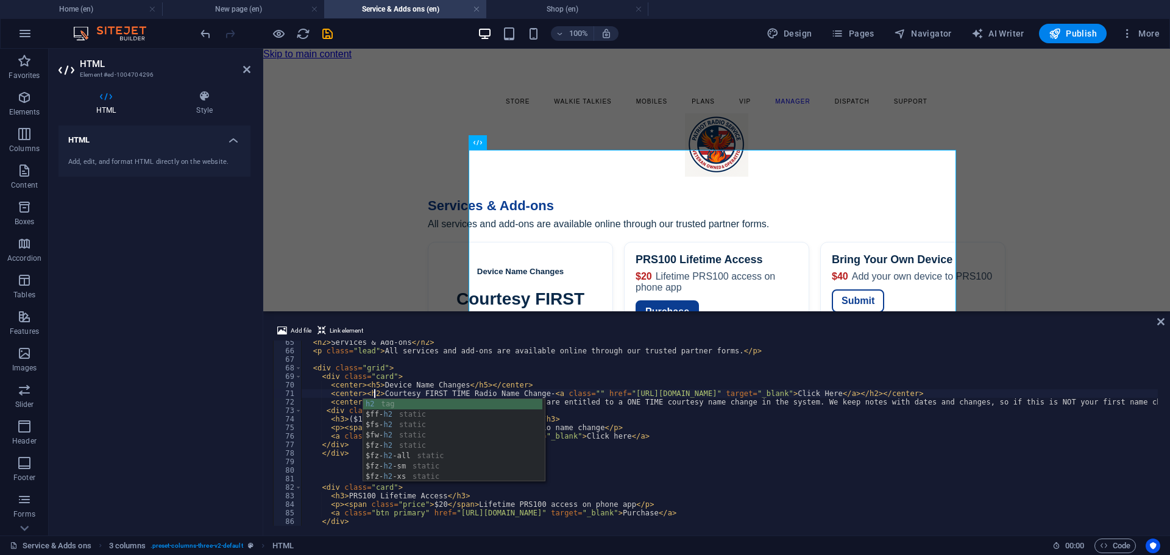
scroll to position [0, 6]
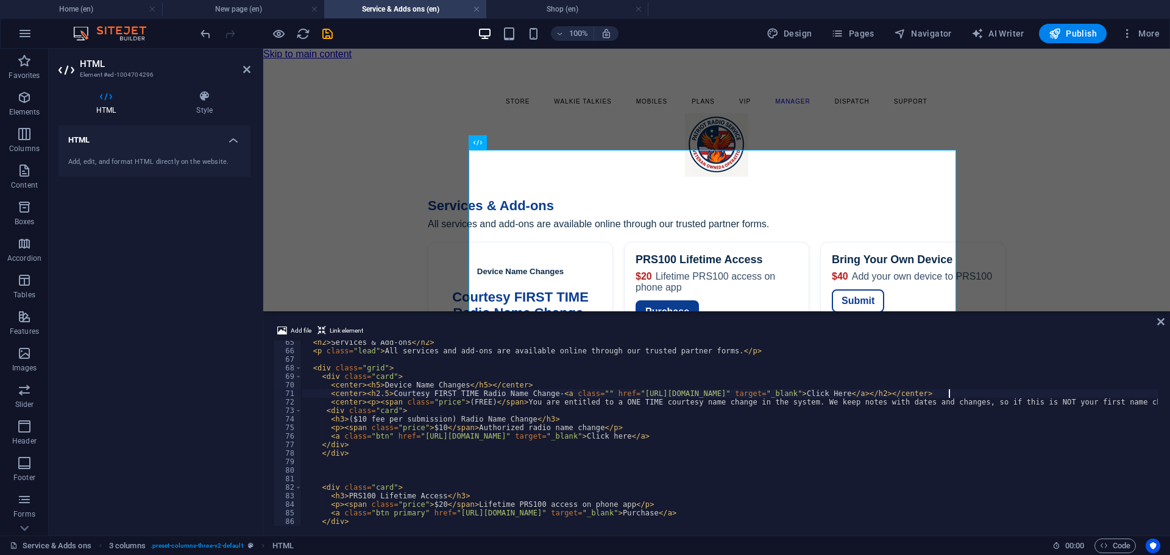
click at [950, 392] on div "< h2 > Services & Add-ons </ h2 > < p class = "lead" > All services and add-ons…" at bounding box center [1101, 438] width 1598 height 200
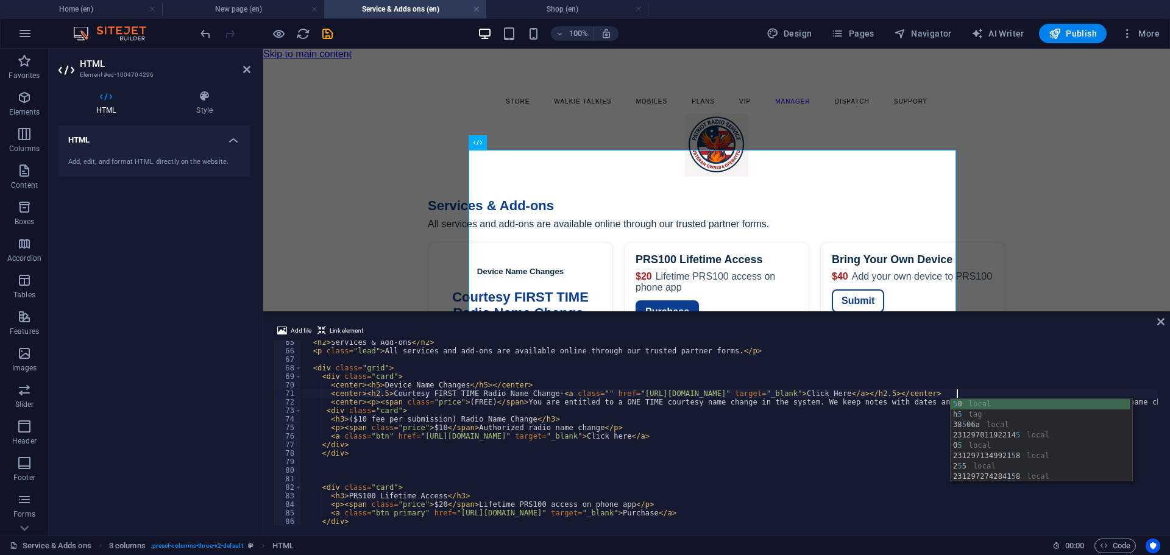
scroll to position [0, 53]
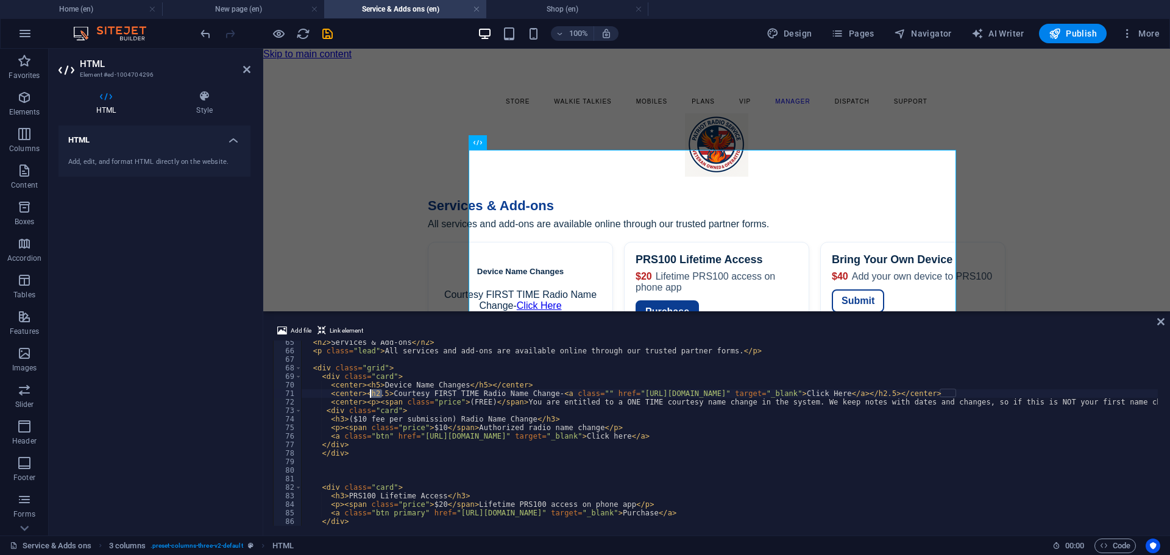
drag, startPoint x: 382, startPoint y: 396, endPoint x: 371, endPoint y: 395, distance: 11.0
click at [371, 395] on div "< h2 > Services & Add-ons </ h2 > < p class = "lead" > All services and add-ons…" at bounding box center [1101, 438] width 1598 height 200
click at [383, 391] on div "< h2 > Services & Add-ons </ h2 > < p class = "lead" > All services and add-ons…" at bounding box center [730, 433] width 857 height 185
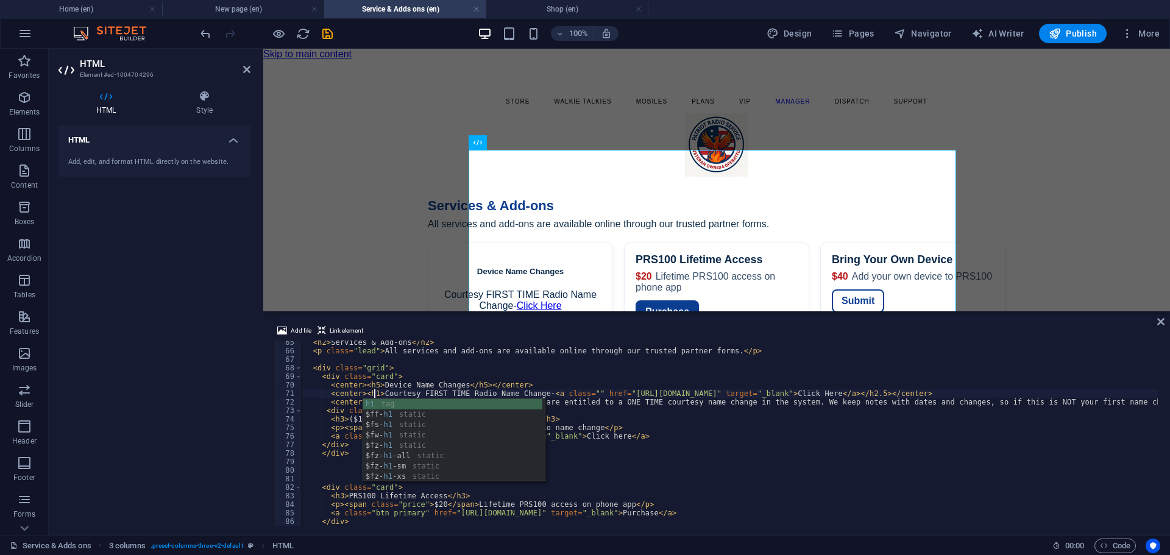
scroll to position [0, 6]
click at [956, 396] on div "< h2 > Services & Add-ons </ h2 > < p class = "lead" > All services and add-ons…" at bounding box center [1101, 438] width 1598 height 200
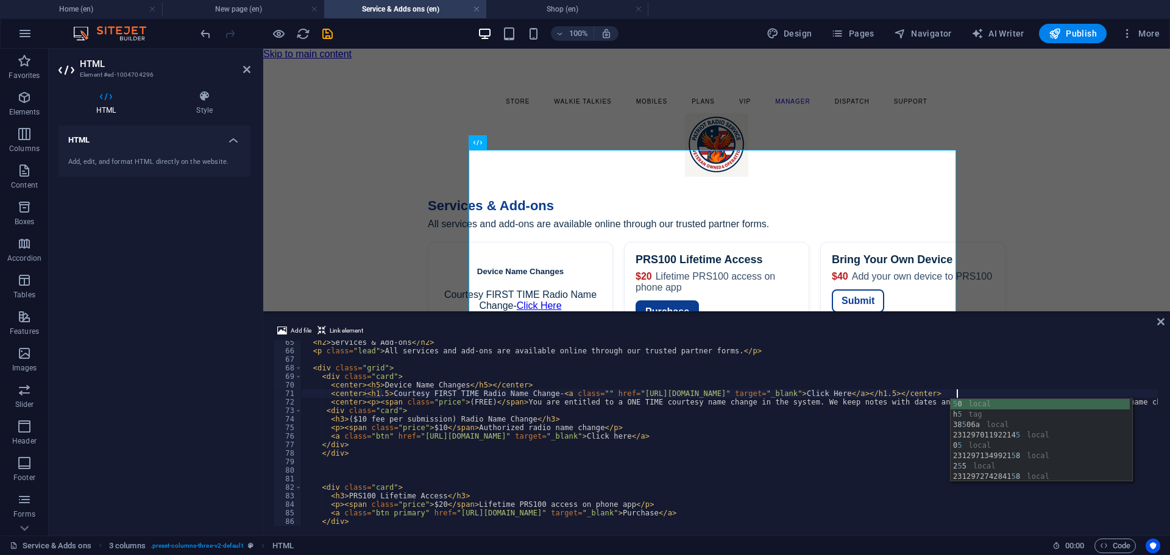
scroll to position [0, 53]
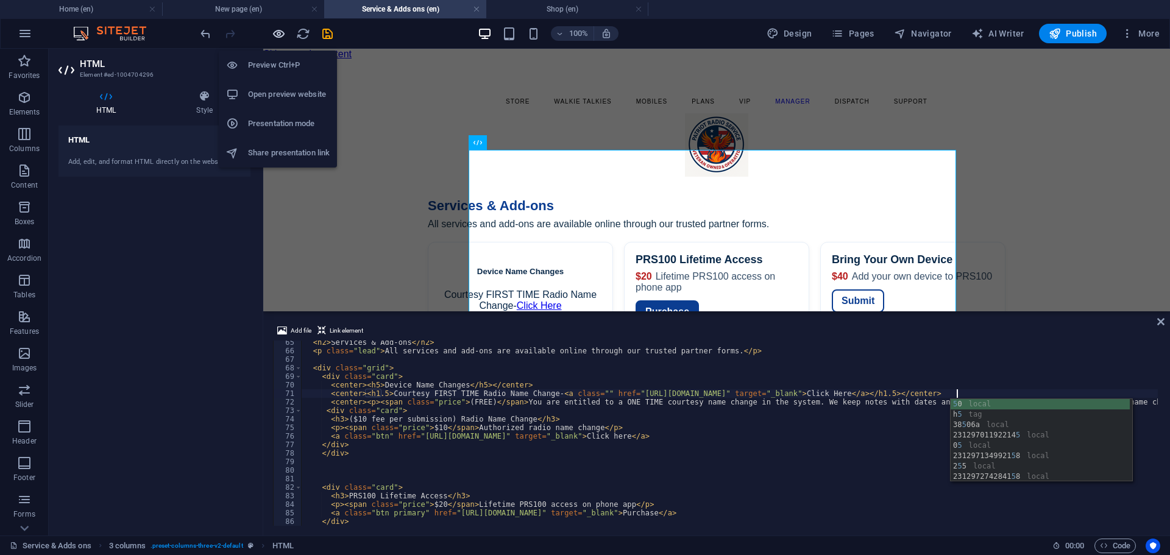
type textarea "<center><h1.5>Courtesy FIRST TIME Radio Name Change-<a class="" href="[URL][DOM…"
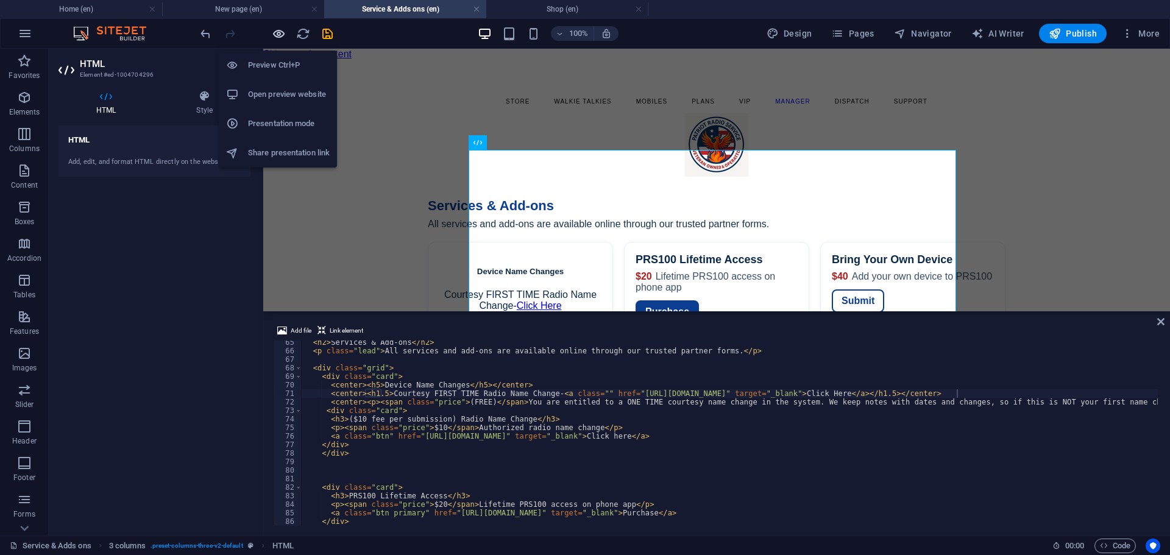
click at [278, 35] on icon "button" at bounding box center [279, 34] width 14 height 14
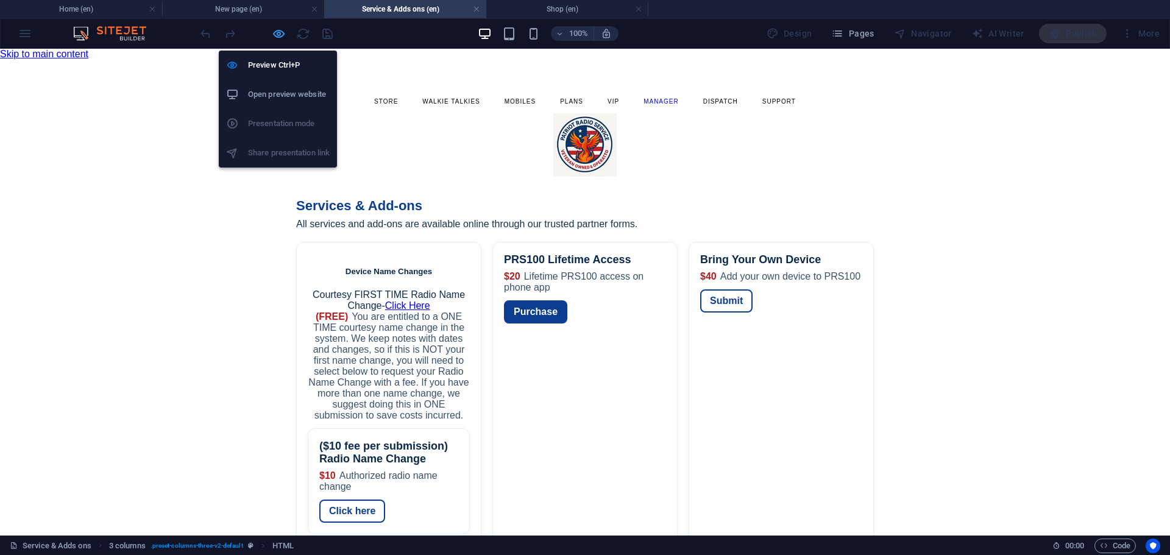
click at [278, 35] on icon "button" at bounding box center [279, 34] width 14 height 14
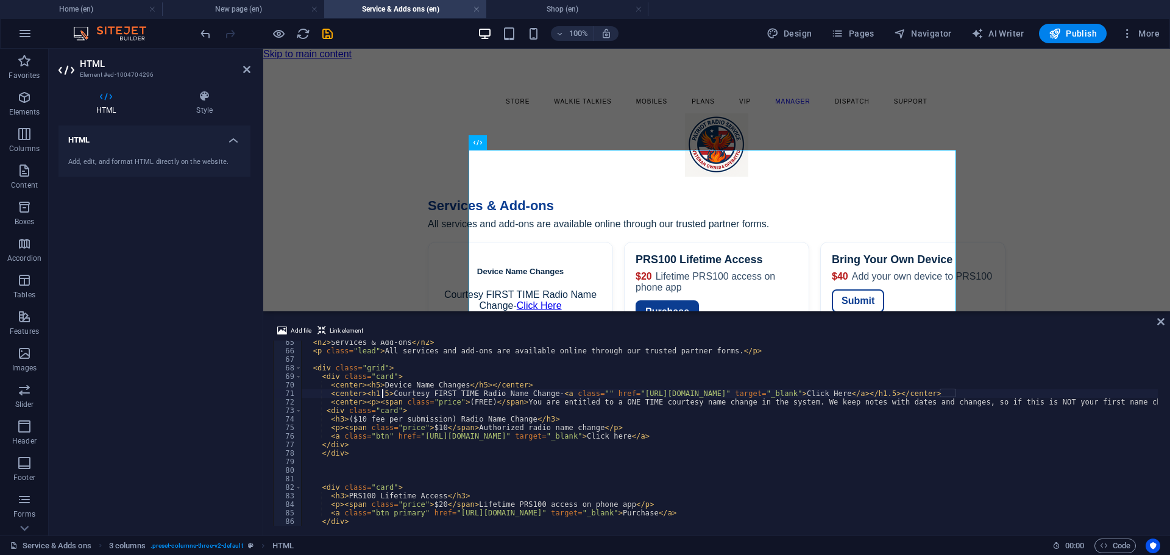
click at [382, 396] on div "< h2 > Services & Add-ons </ h2 > < p class = "lead" > All services and add-ons…" at bounding box center [1101, 438] width 1598 height 200
click at [950, 391] on div "< h2 > Services & Add-ons </ h2 > < p class = "lead" > All services and add-ons…" at bounding box center [1101, 438] width 1598 height 200
click at [812, 451] on div "< h2 > Services & Add-ons </ h2 > < p class = "lead" > All services and add-ons…" at bounding box center [1101, 438] width 1598 height 200
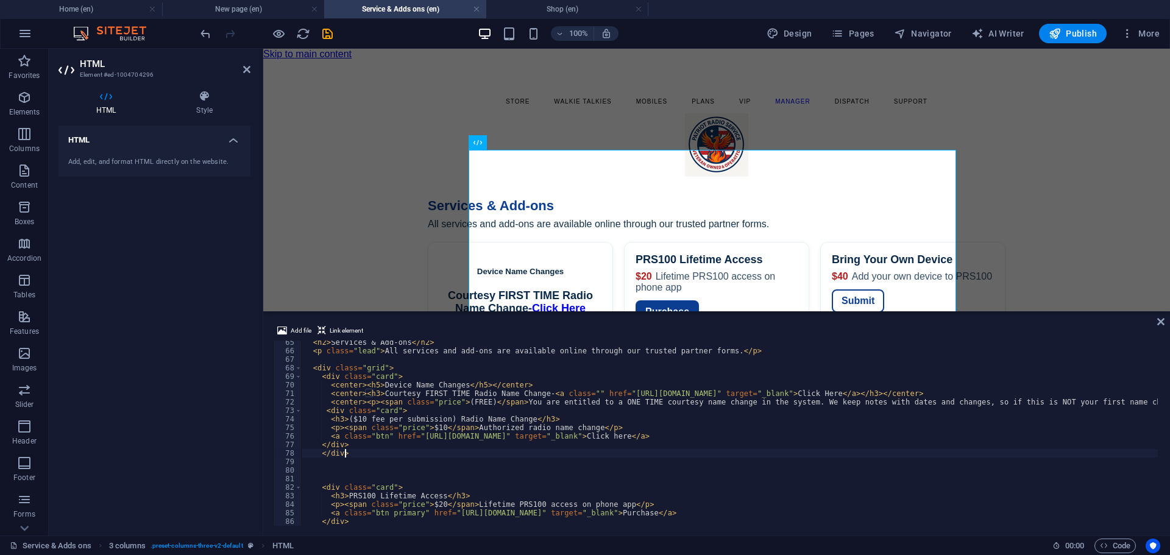
type textarea "</div>"
drag, startPoint x: 819, startPoint y: 449, endPoint x: 830, endPoint y: 468, distance: 21.9
click at [830, 468] on div "< h2 > Services & Add-ons </ h2 > < p class = "lead" > All services and add-ons…" at bounding box center [1101, 438] width 1598 height 200
click at [362, 385] on div "< h2 > Services & Add-ons </ h2 > < p class = "lead" > All services and add-ons…" at bounding box center [1101, 438] width 1598 height 200
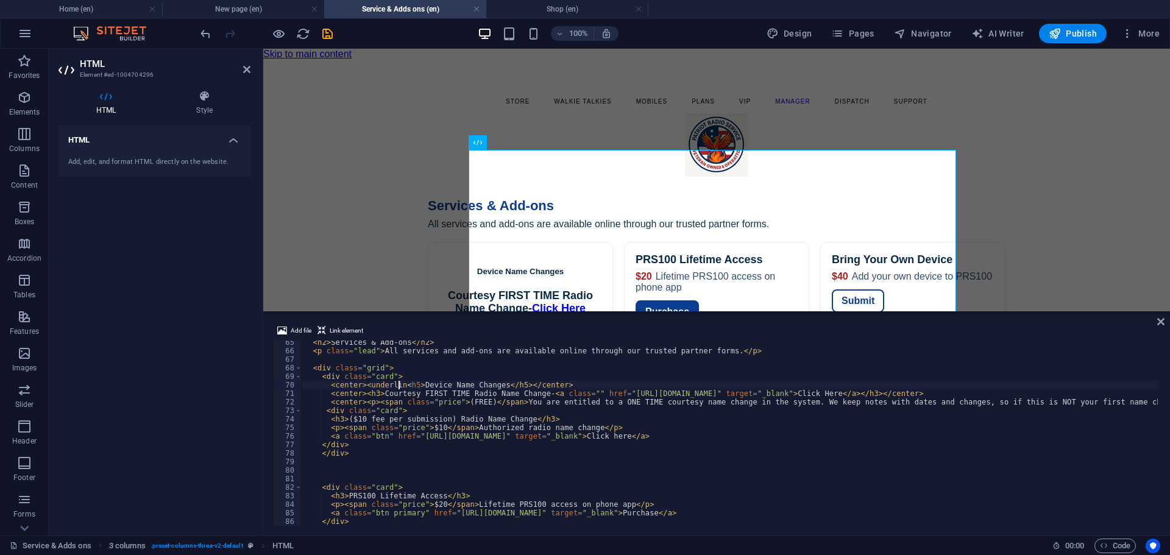
scroll to position [0, 8]
drag, startPoint x: 362, startPoint y: 385, endPoint x: 405, endPoint y: 382, distance: 44.0
click at [405, 382] on div "< h2 > Services & Add-ons </ h2 > < p class = "lead" > All services and add-ons…" at bounding box center [1101, 438] width 1598 height 200
click at [416, 388] on div "< h2 > Services & Add-ons </ h2 > < p class = "lead" > All services and add-ons…" at bounding box center [1101, 438] width 1598 height 200
drag, startPoint x: 406, startPoint y: 385, endPoint x: 454, endPoint y: 385, distance: 48.2
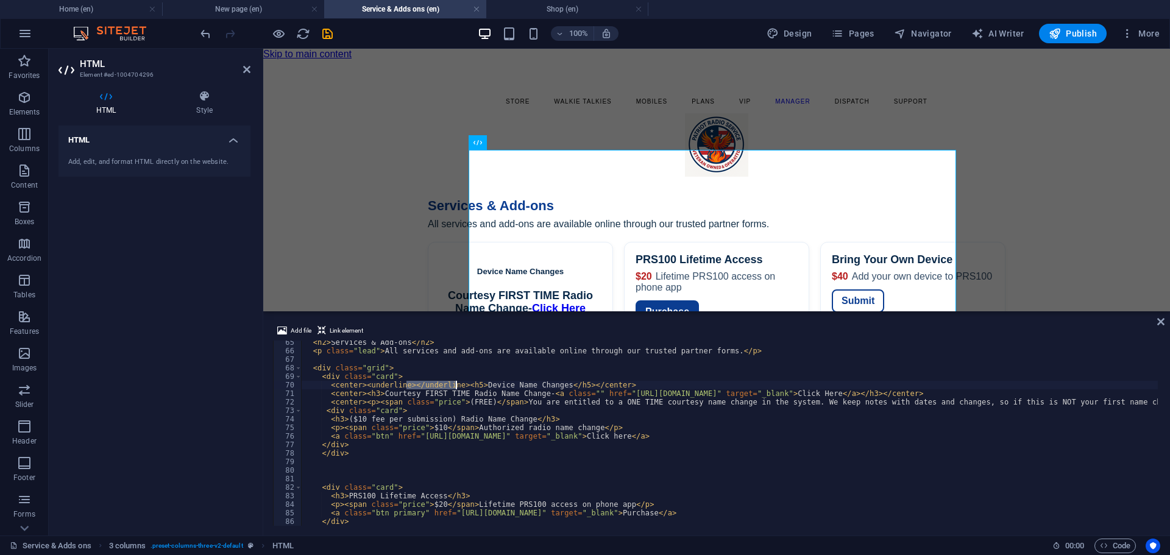
click at [454, 385] on div "< h2 > Services & Add-ons </ h2 > < p class = "lead" > All services and add-ons…" at bounding box center [1101, 438] width 1598 height 200
click at [521, 383] on div "< h2 > Services & Add-ons </ h2 > < p class = "lead" > All services and add-ons…" at bounding box center [1101, 438] width 1598 height 200
type textarea "<center><underline><h5>Device Name Changes</h5></underline></center>"
click at [280, 43] on div "100% Design Pages Navigator AI Writer Publish More" at bounding box center [585, 33] width 1169 height 29
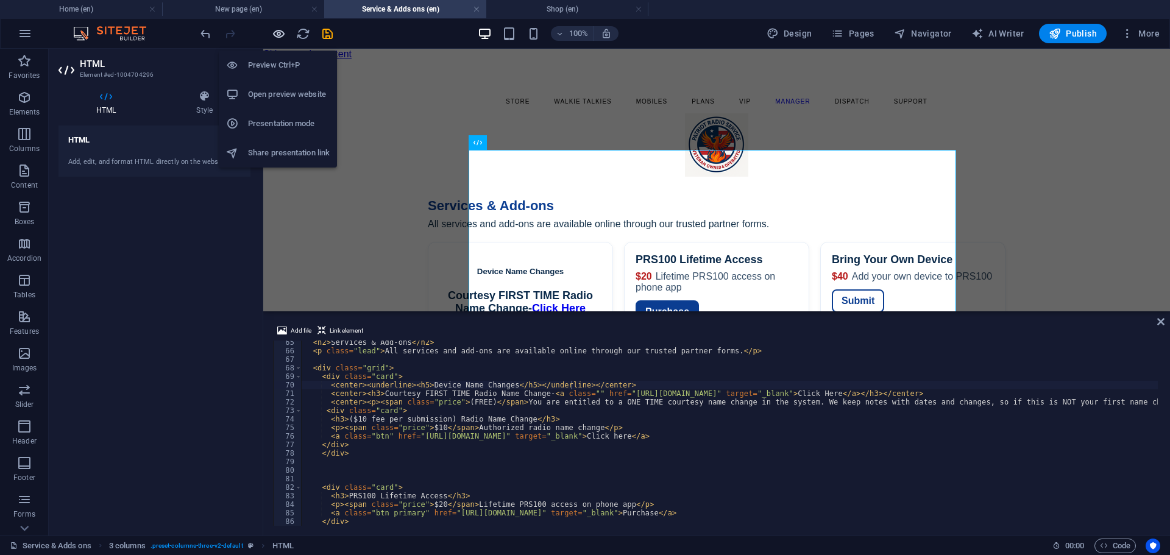
click at [279, 35] on icon "button" at bounding box center [279, 34] width 14 height 14
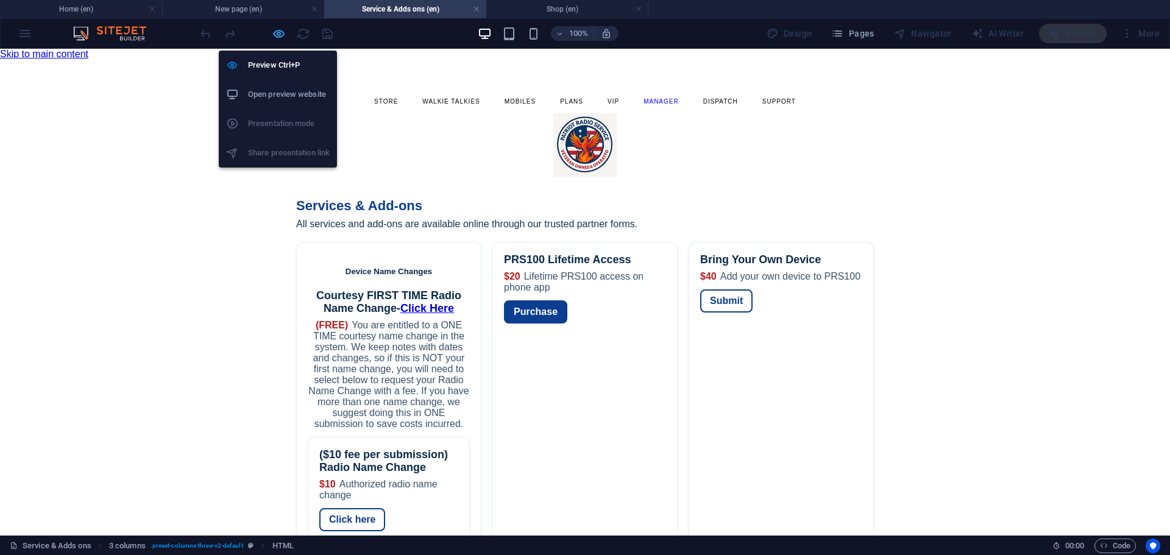
click at [279, 35] on icon "button" at bounding box center [279, 34] width 14 height 14
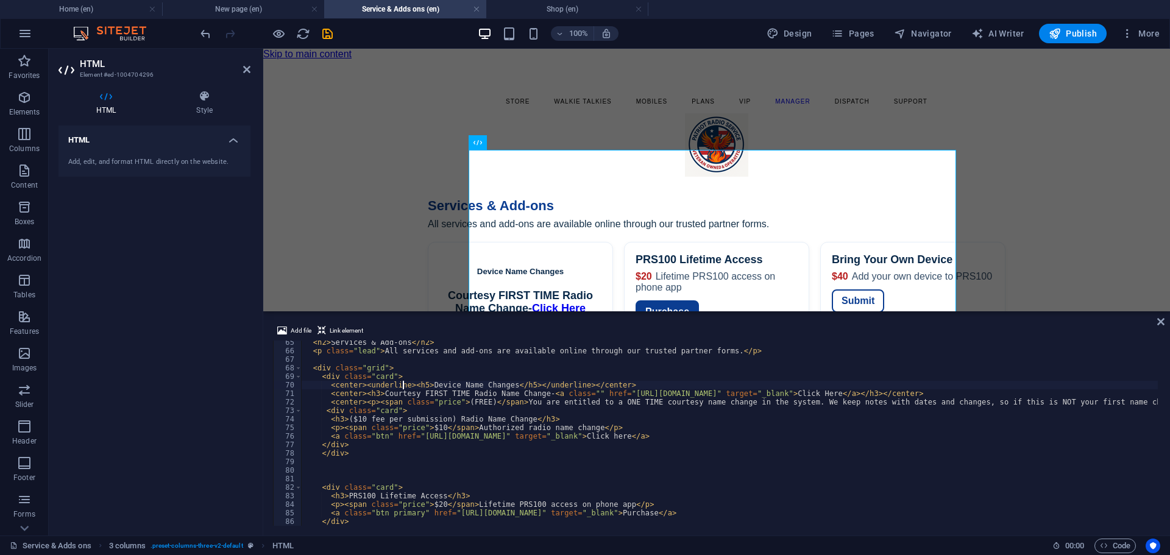
drag, startPoint x: 402, startPoint y: 383, endPoint x: 405, endPoint y: 388, distance: 6.6
click at [402, 383] on div "< h2 > Services & Add-ons </ h2 > < p class = "lead" > All services and add-ons…" at bounding box center [1101, 438] width 1598 height 200
click at [535, 386] on div "< h2 > Services & Add-ons </ h2 > < p class = "lead" > All services and add-ons…" at bounding box center [1101, 438] width 1598 height 200
drag, startPoint x: 490, startPoint y: 386, endPoint x: 505, endPoint y: 385, distance: 15.3
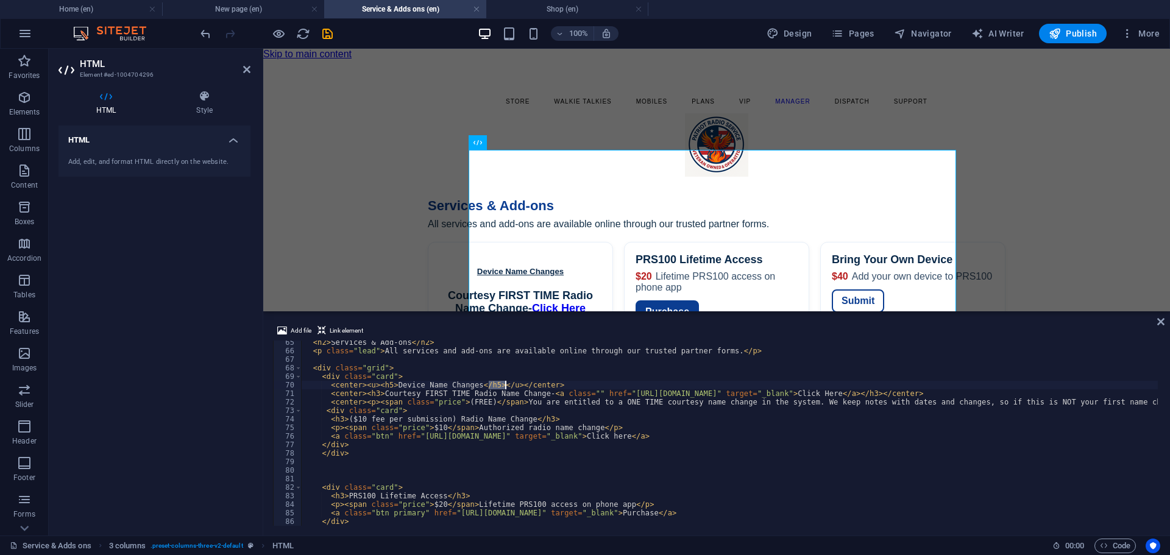
click at [505, 385] on div "< h2 > Services & Add-ons </ h2 > < p class = "lead" > All services and add-ons…" at bounding box center [1101, 438] width 1598 height 200
click at [469, 386] on div "< h2 > Services & Add-ons </ h2 > < p class = "lead" > All services and add-ons…" at bounding box center [1101, 438] width 1598 height 200
paste textarea "u></"
drag, startPoint x: 362, startPoint y: 385, endPoint x: 373, endPoint y: 385, distance: 11.6
click at [373, 385] on div "< h2 > Services & Add-ons </ h2 > < p class = "lead" > All services and add-ons…" at bounding box center [1101, 438] width 1598 height 200
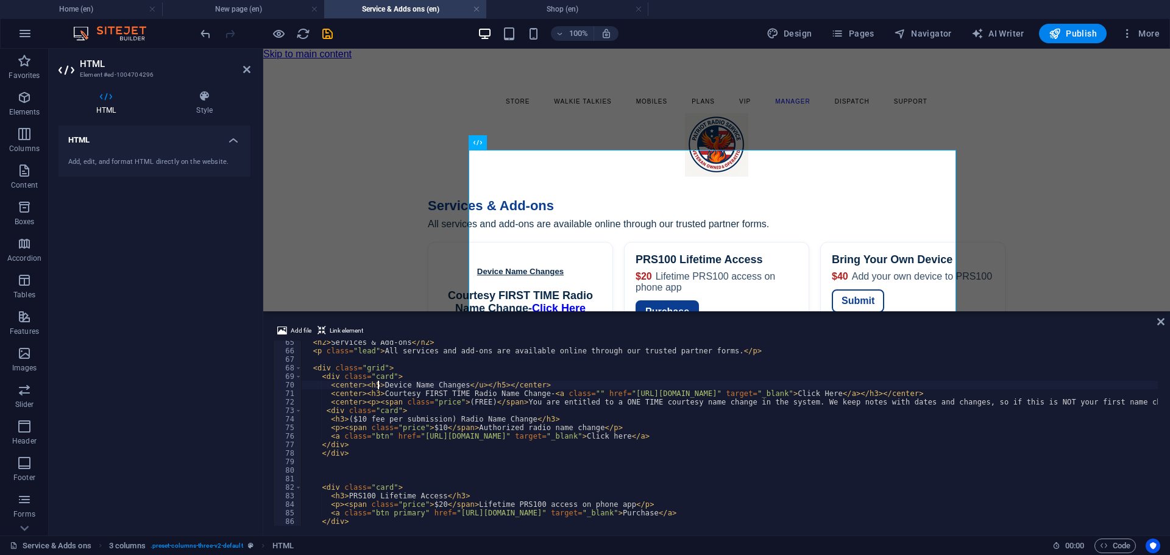
click at [378, 382] on div "< h2 > Services & Add-ons </ h2 > < p class = "lead" > All services and add-ons…" at bounding box center [1101, 438] width 1598 height 200
paste textarea "<u>"
type textarea "<center><h5><u>Device Name Changes</u></h5></center>"
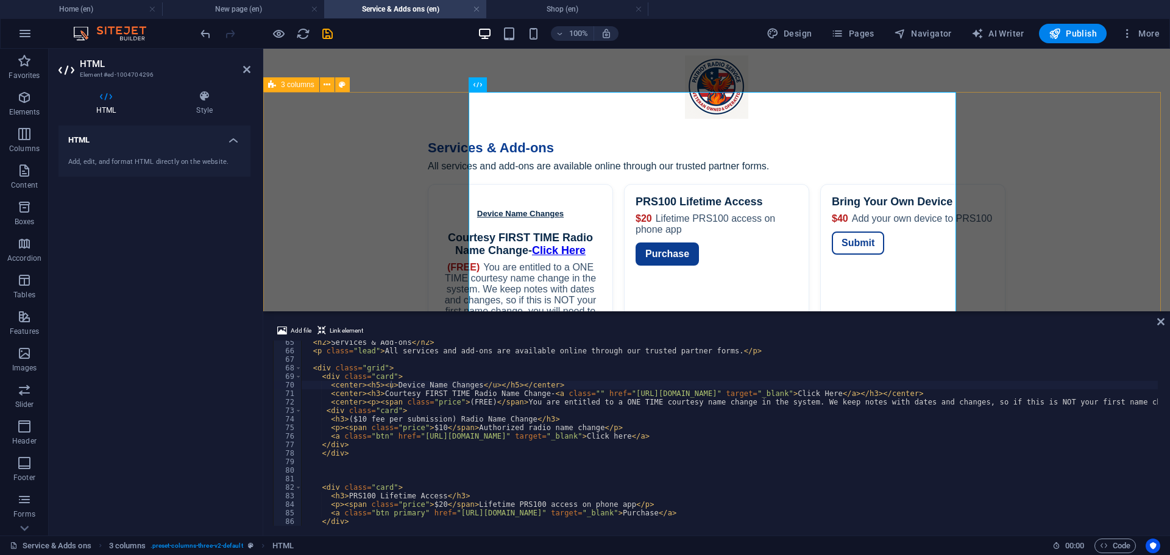
scroll to position [81, 0]
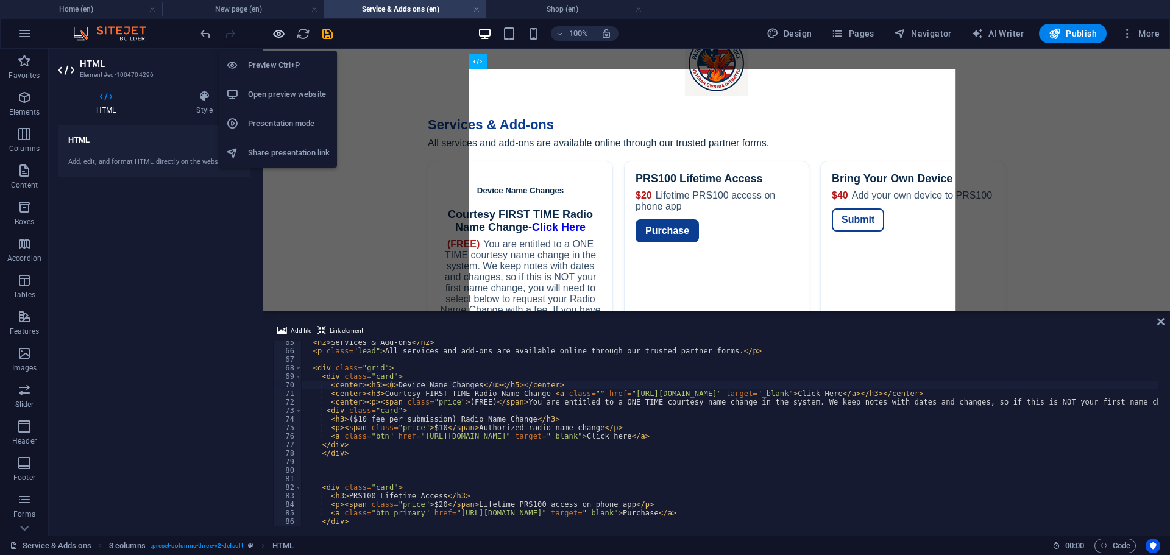
click at [280, 32] on icon "button" at bounding box center [279, 34] width 14 height 14
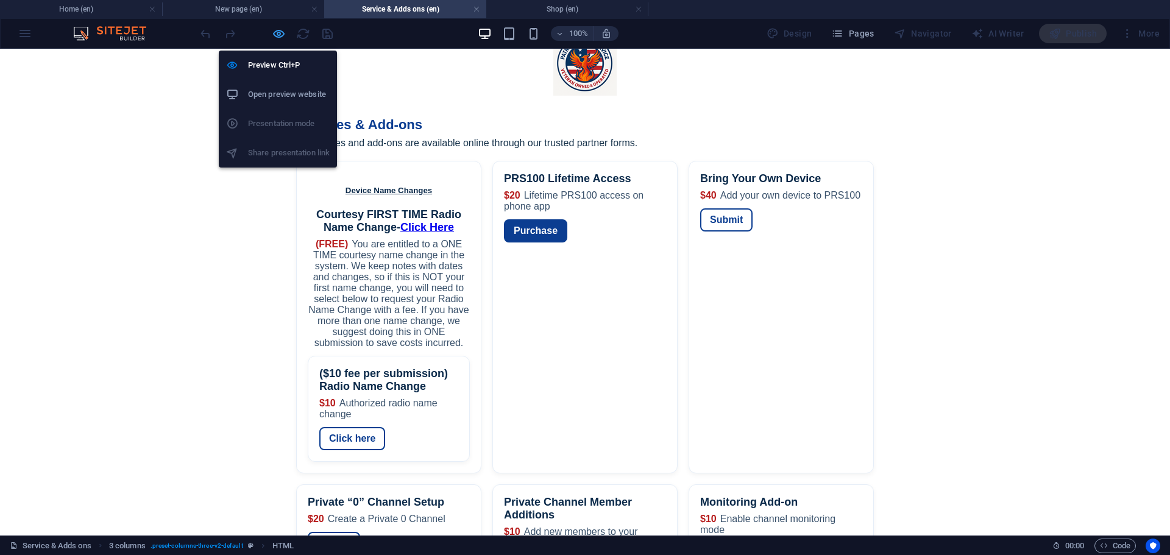
drag, startPoint x: 279, startPoint y: 35, endPoint x: 285, endPoint y: 41, distance: 8.2
click at [279, 36] on icon "button" at bounding box center [279, 34] width 14 height 14
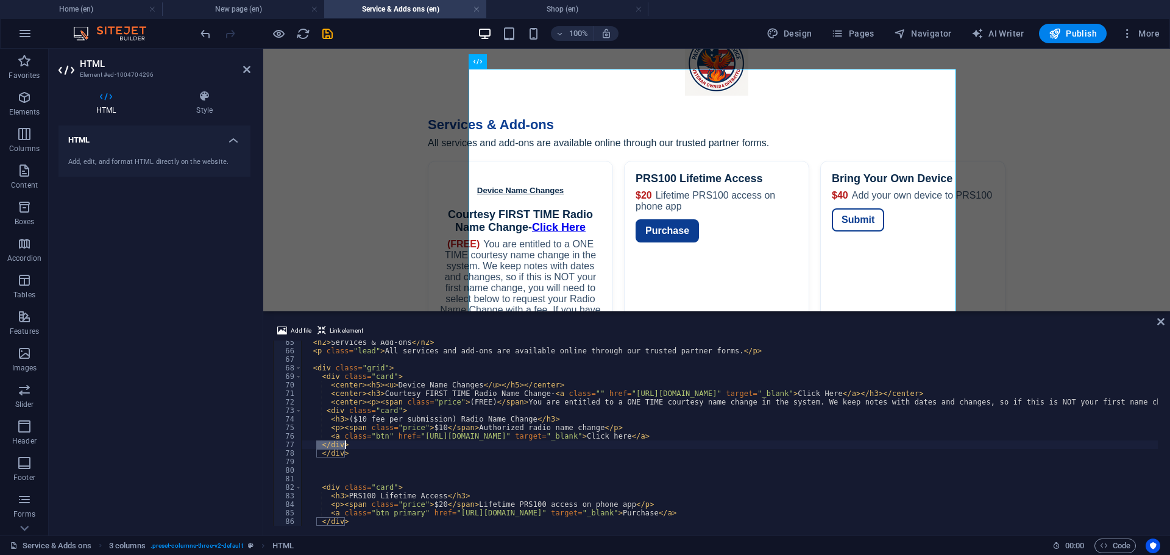
drag, startPoint x: 318, startPoint y: 444, endPoint x: 346, endPoint y: 444, distance: 27.4
click at [346, 444] on div "< h2 > Services & Add-ons </ h2 > < p class = "lead" > All services and add-ons…" at bounding box center [1101, 438] width 1598 height 200
click at [551, 383] on div "< h2 > Services & Add-ons </ h2 > < p class = "lead" > All services and add-ons…" at bounding box center [1101, 438] width 1598 height 200
type textarea "<center><h5><u>Device Name Changes</u></h5></center>"
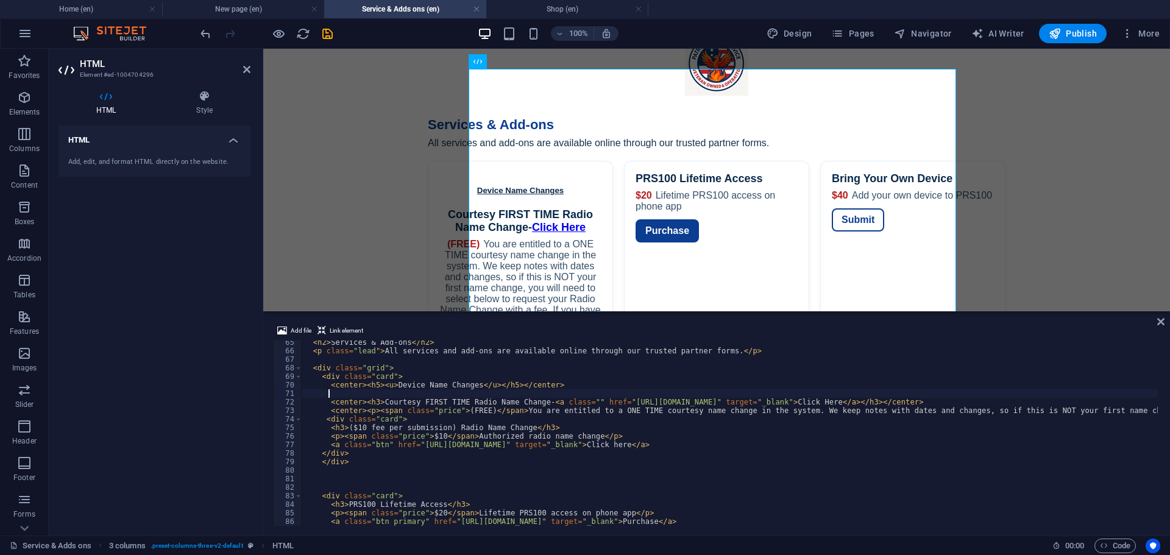
scroll to position [0, 0]
click at [344, 393] on div "< h2 > Services & Add-ons </ h2 > < p class = "lead" > All services and add-ons…" at bounding box center [1101, 438] width 1598 height 200
click at [400, 397] on div "< h2 > Services & Add-ons </ h2 > < p class = "lead" > All services and add-ons…" at bounding box center [1101, 438] width 1598 height 200
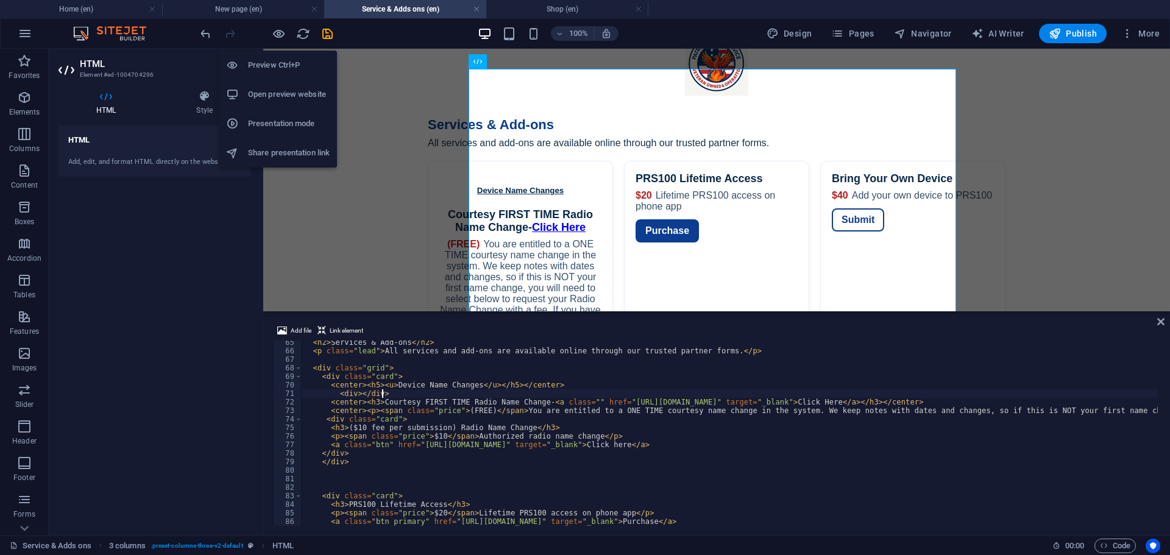
type textarea "<div></div>"
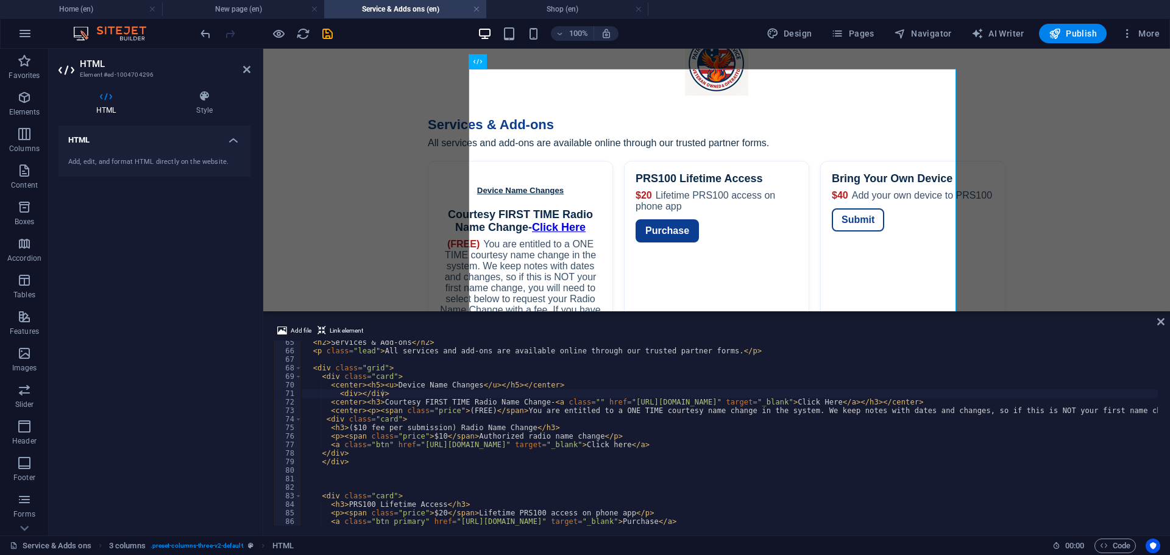
click at [286, 38] on div at bounding box center [266, 34] width 137 height 20
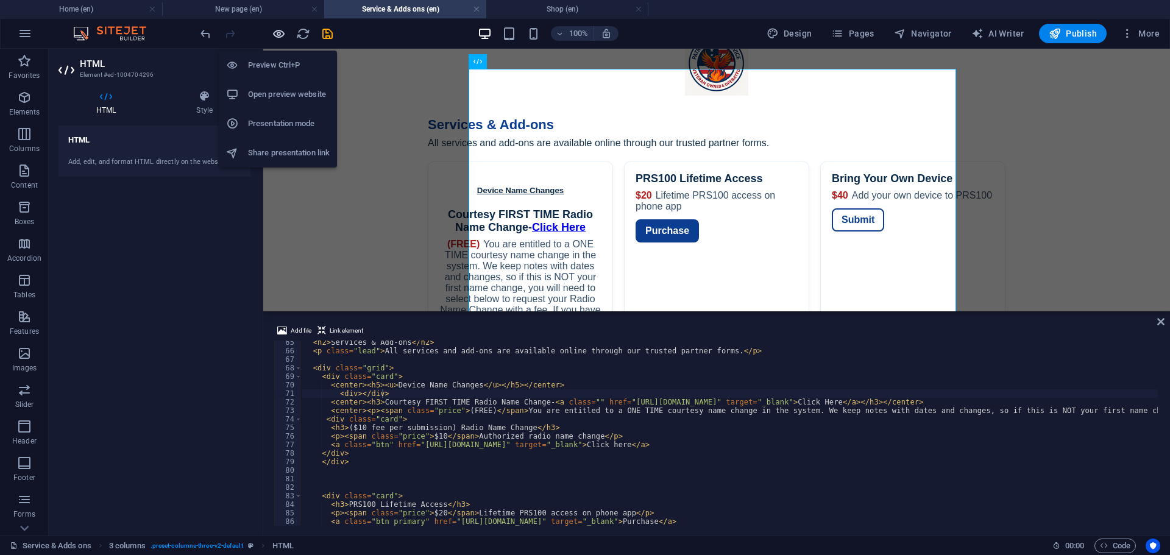
click at [280, 29] on icon "button" at bounding box center [279, 34] width 14 height 14
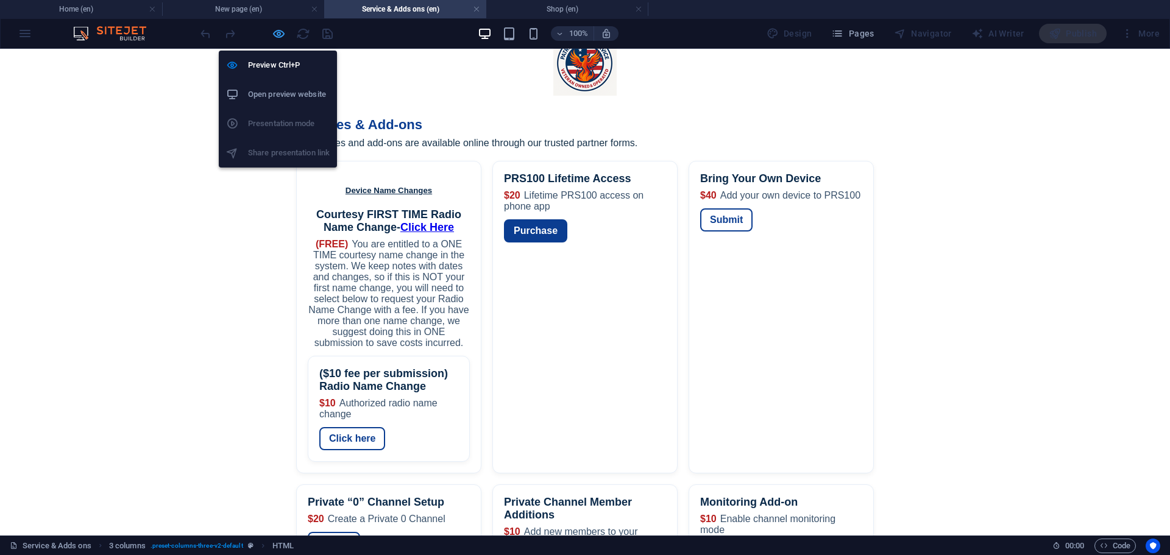
click at [280, 35] on icon "button" at bounding box center [279, 34] width 14 height 14
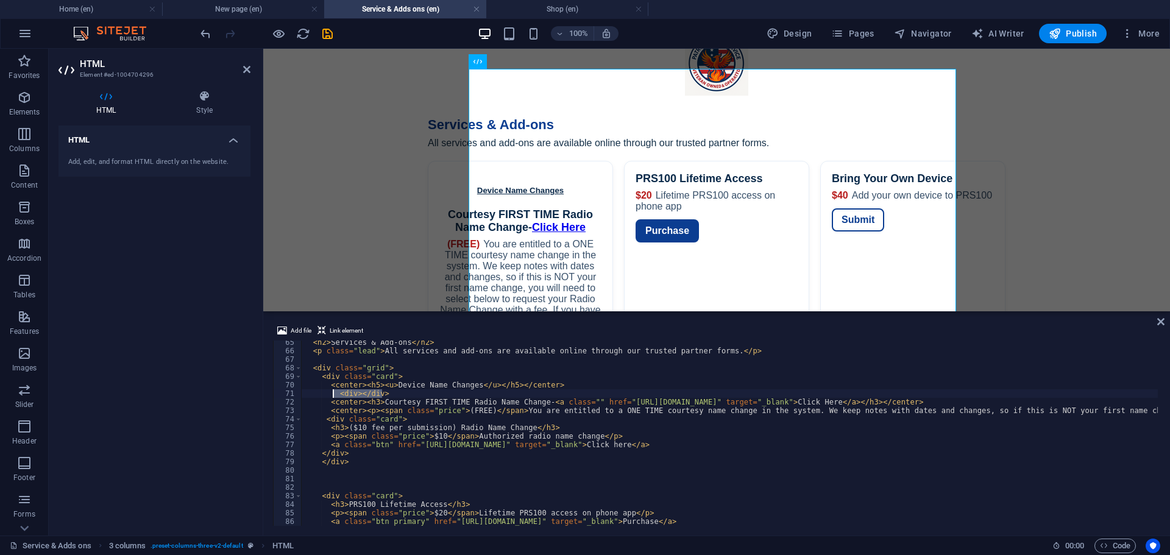
drag, startPoint x: 393, startPoint y: 393, endPoint x: 333, endPoint y: 395, distance: 59.8
click at [333, 395] on div "< h2 > Services & Add-ons </ h2 > < p class = "lead" > All services and add-ons…" at bounding box center [1101, 438] width 1598 height 200
click at [401, 390] on div "< h2 > Services & Add-ons </ h2 > < p class = "lead" > All services and add-ons…" at bounding box center [730, 433] width 857 height 185
click at [391, 393] on div "< h2 > Services & Add-ons </ h2 > < p class = "lead" > All services and add-ons…" at bounding box center [1101, 438] width 1598 height 200
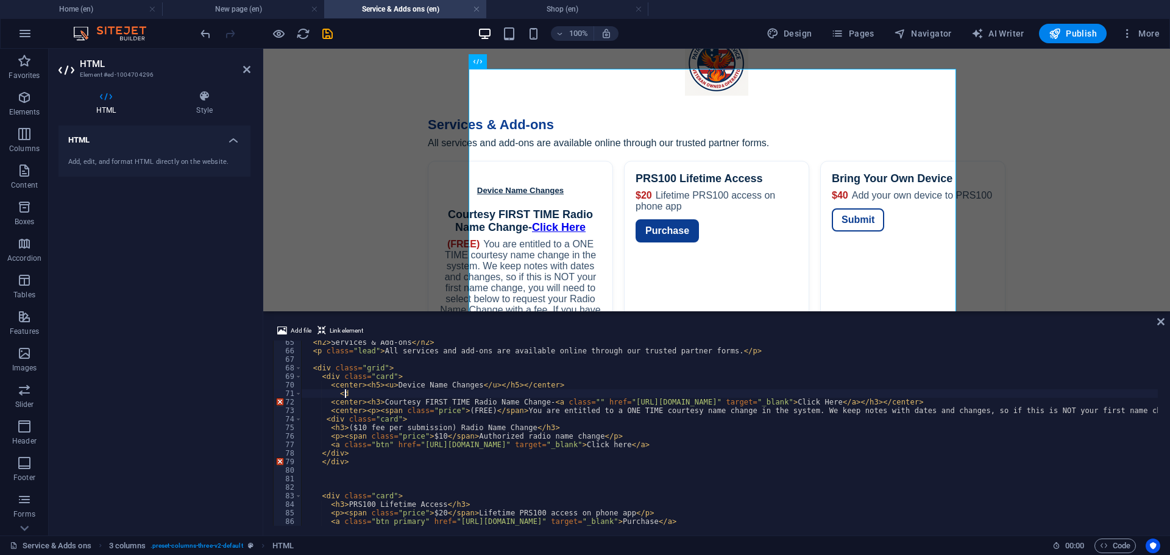
type textarea "<"
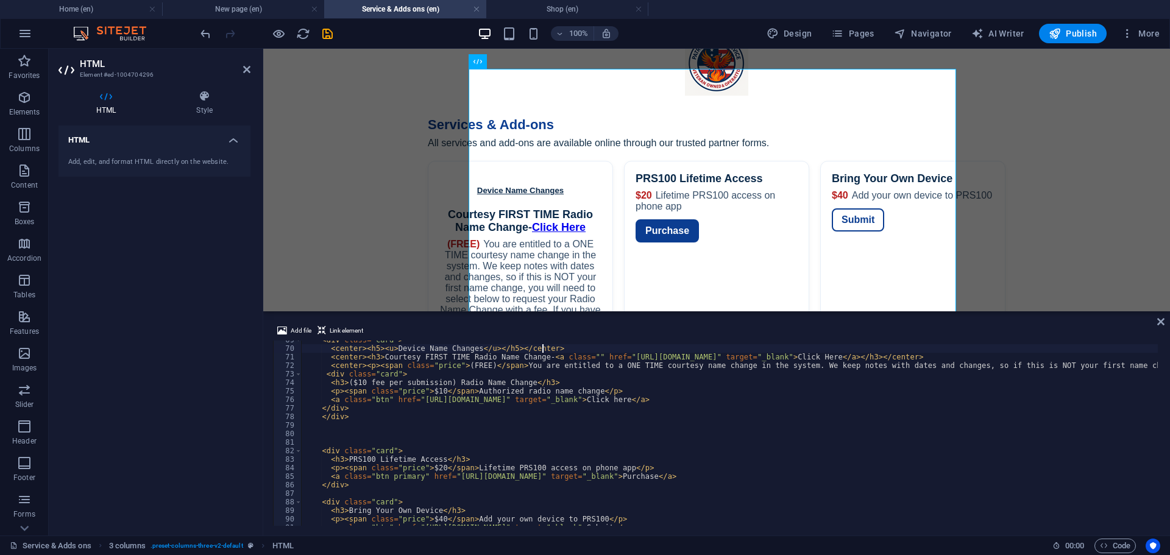
scroll to position [585, 0]
drag, startPoint x: 328, startPoint y: 468, endPoint x: 629, endPoint y: 467, distance: 301.2
click at [629, 467] on div "< div class = "card" > < center > < h5 > < u > Device Name Changes </ u > </ h5…" at bounding box center [1101, 436] width 1598 height 200
click at [335, 469] on div "< div class = "card" > < center > < h5 > < u > Device Name Changes </ u > </ h5…" at bounding box center [730, 433] width 857 height 185
drag, startPoint x: 330, startPoint y: 469, endPoint x: 338, endPoint y: 469, distance: 7.9
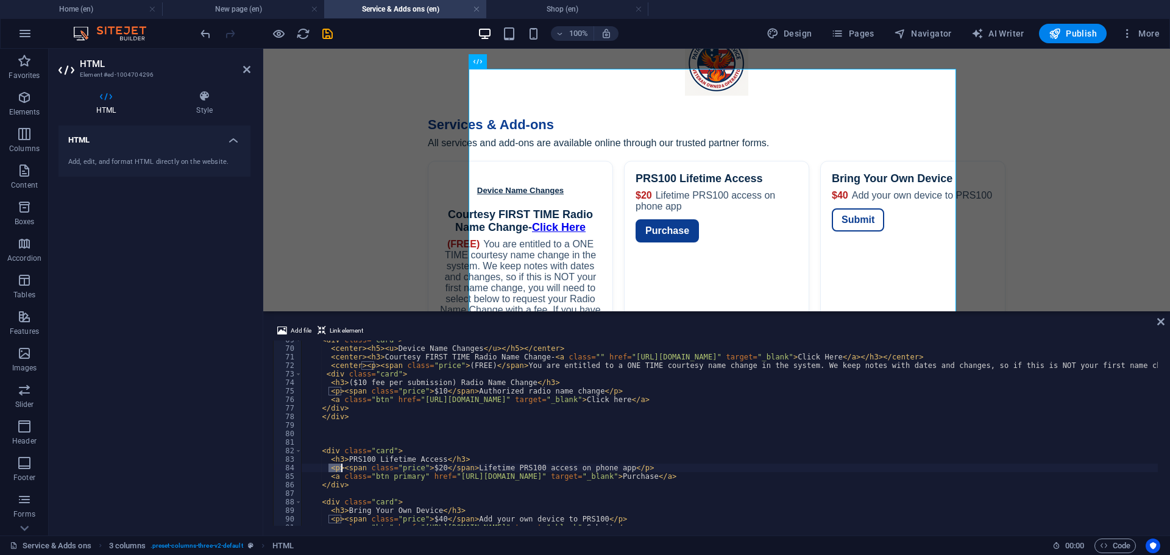
click at [340, 468] on div "< div class = "card" > < center > < h5 > < u > Device Name Changes </ u > </ h5…" at bounding box center [1101, 436] width 1598 height 200
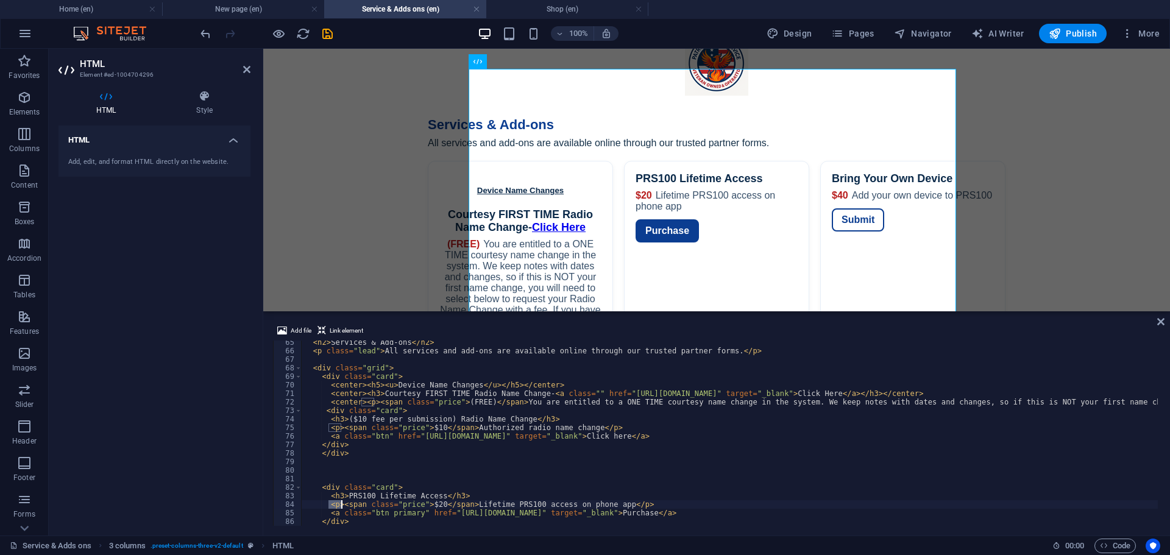
click at [549, 385] on div "< h2 > Services & Add-ons </ h2 > < p class = "lead" > All services and add-ons…" at bounding box center [1101, 438] width 1598 height 200
type textarea "<center><h5><u>Device Name Changes</u></h5></center>"
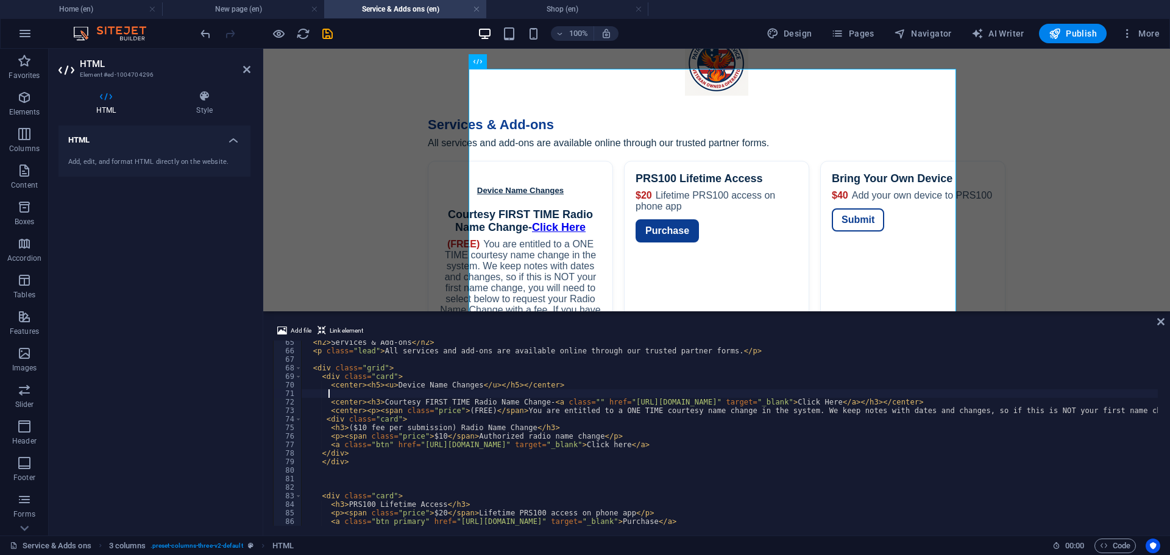
scroll to position [0, 0]
paste textarea "<p>"
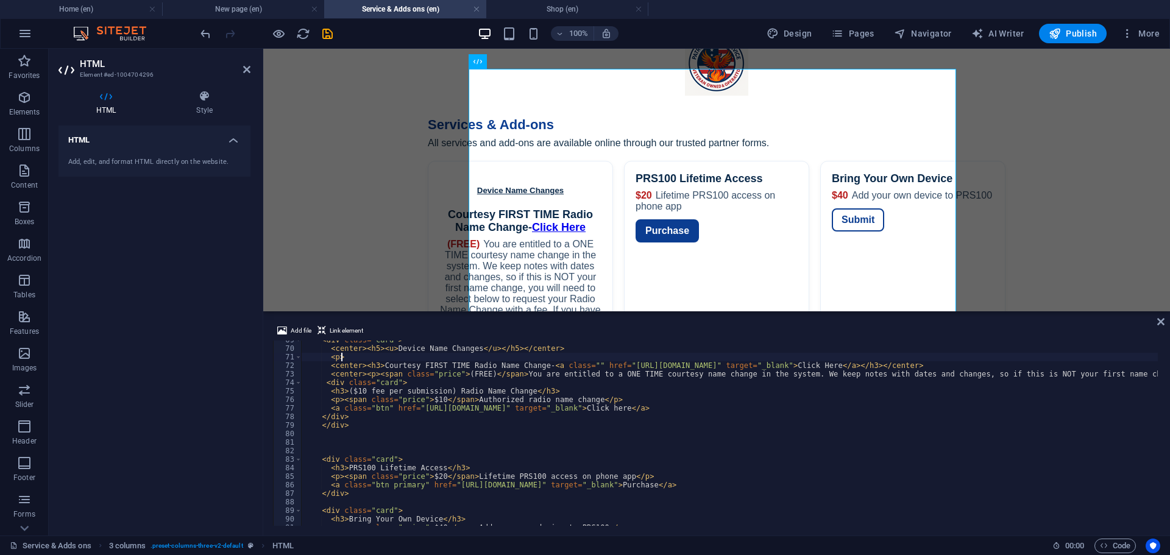
scroll to position [585, 0]
paste textarea "<p>"
click at [344, 360] on div "< div class = "card" > < center > < h5 > < u > Device Name Changes </ u > </ h5…" at bounding box center [1101, 436] width 1598 height 200
click at [382, 358] on div "< div class = "card" > < center > < h5 > < u > Device Name Changes </ u > </ h5…" at bounding box center [1101, 436] width 1598 height 200
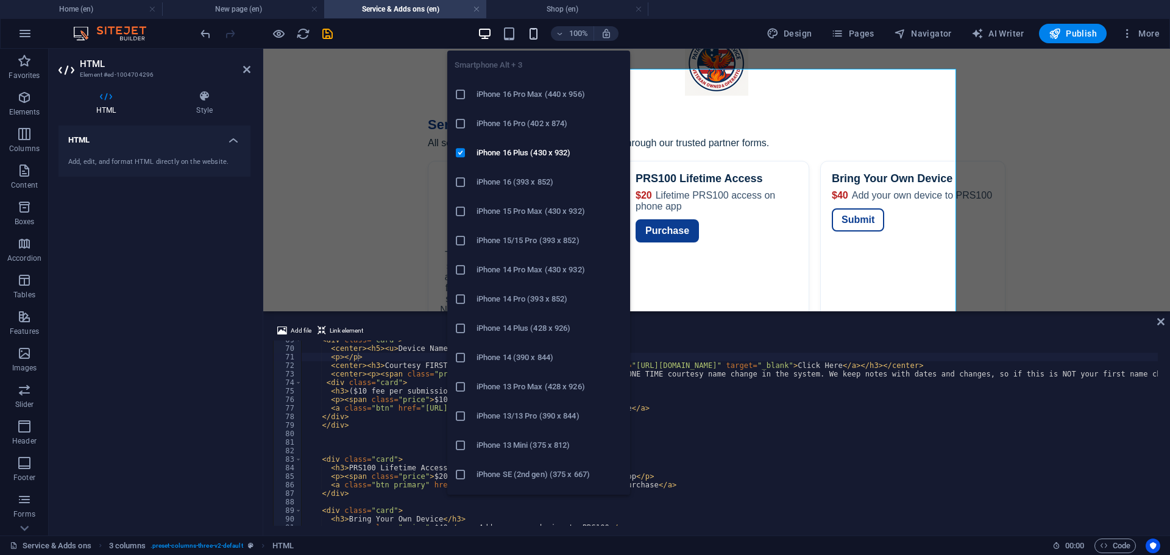
click at [536, 37] on icon "button" at bounding box center [534, 34] width 14 height 14
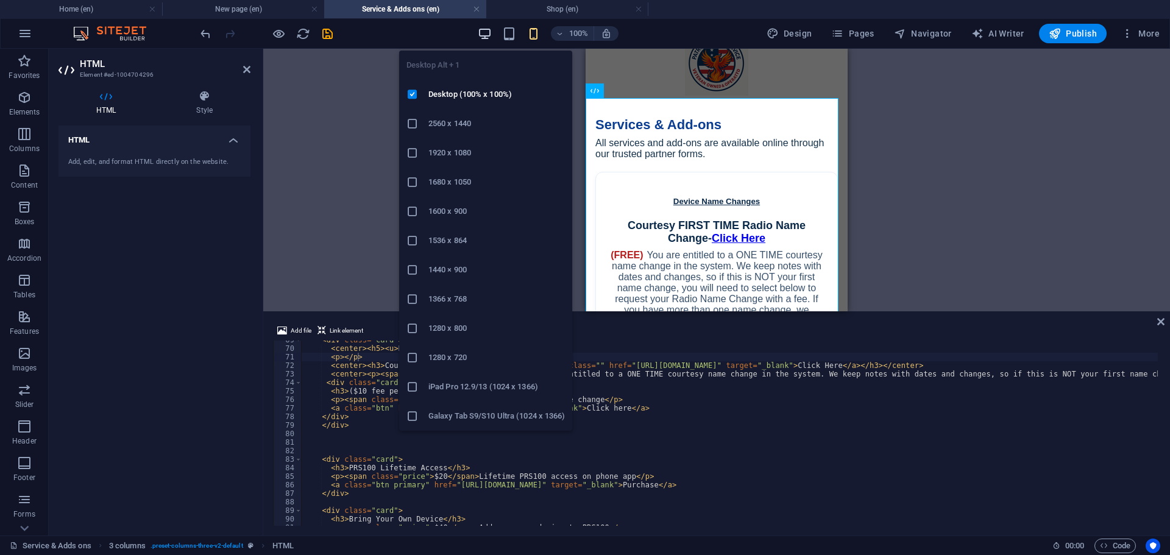
click at [491, 34] on icon "button" at bounding box center [485, 34] width 14 height 14
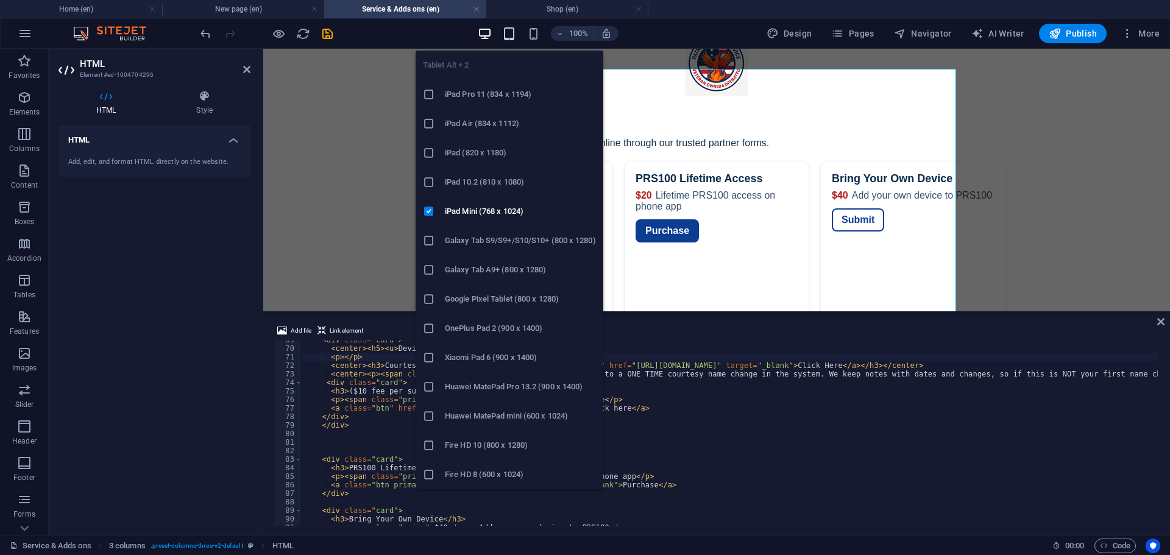
click at [515, 32] on icon "button" at bounding box center [509, 34] width 14 height 14
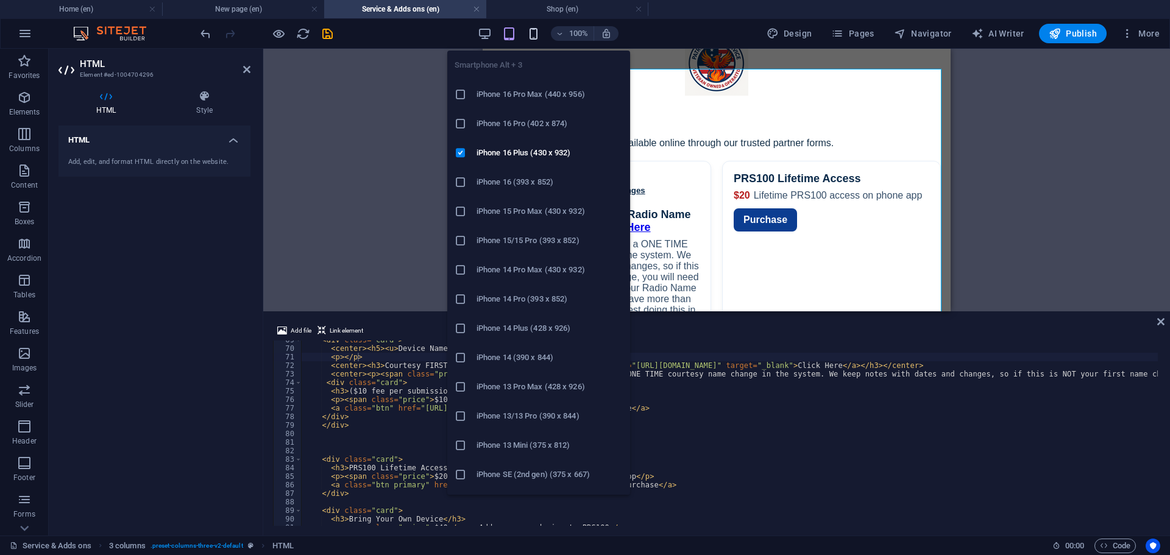
click at [536, 34] on icon "button" at bounding box center [534, 34] width 14 height 14
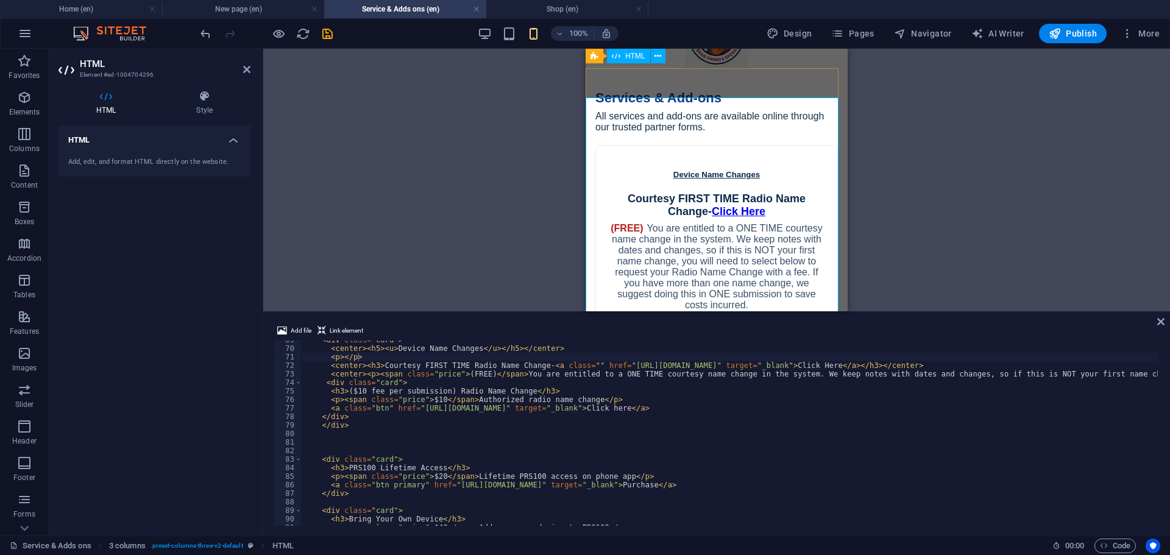
scroll to position [104, 0]
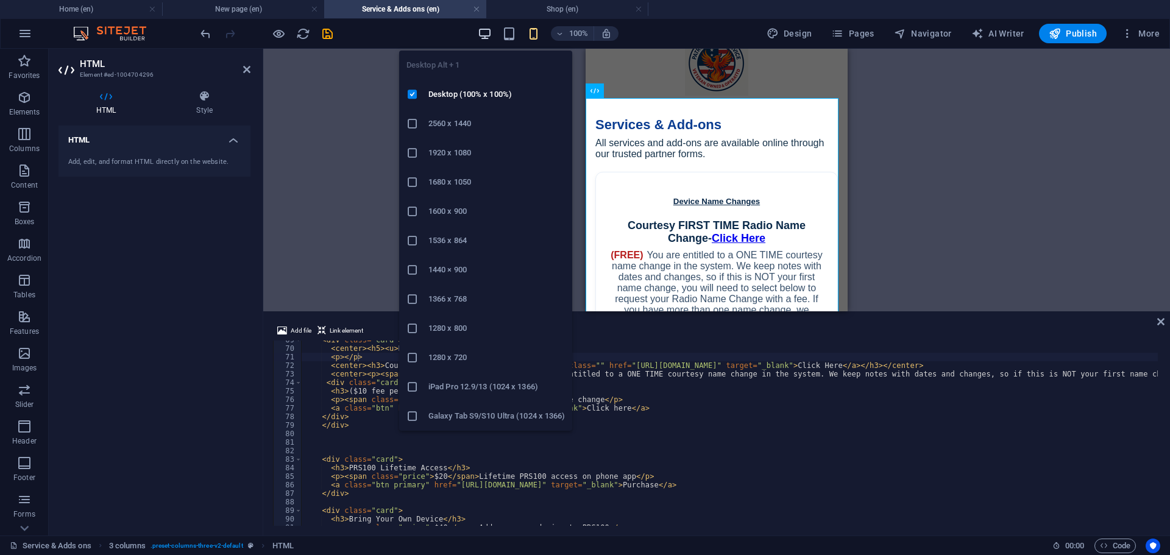
click at [489, 34] on icon "button" at bounding box center [485, 34] width 14 height 14
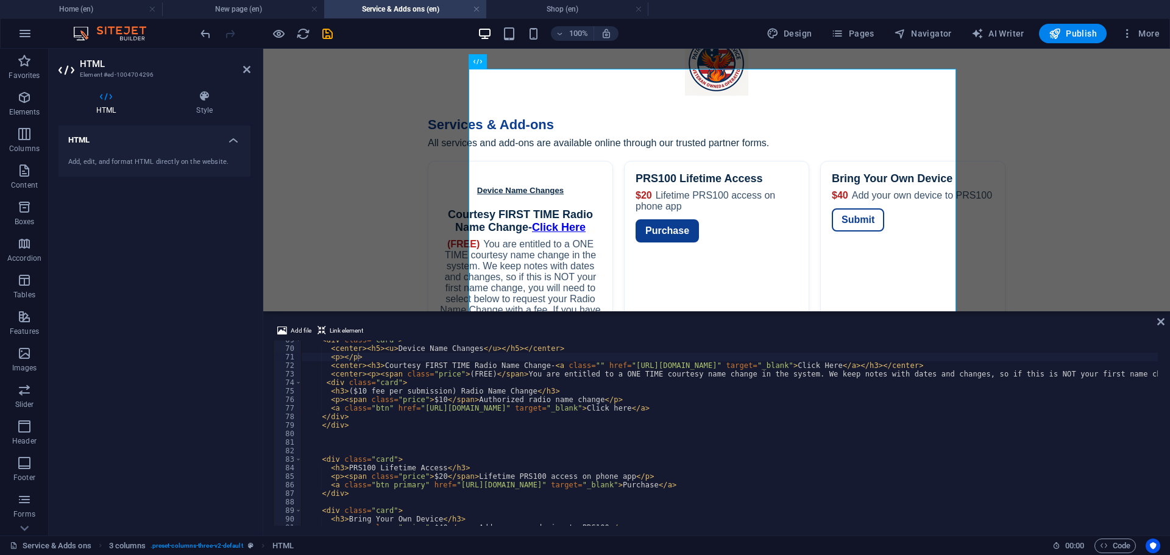
scroll to position [549, 0]
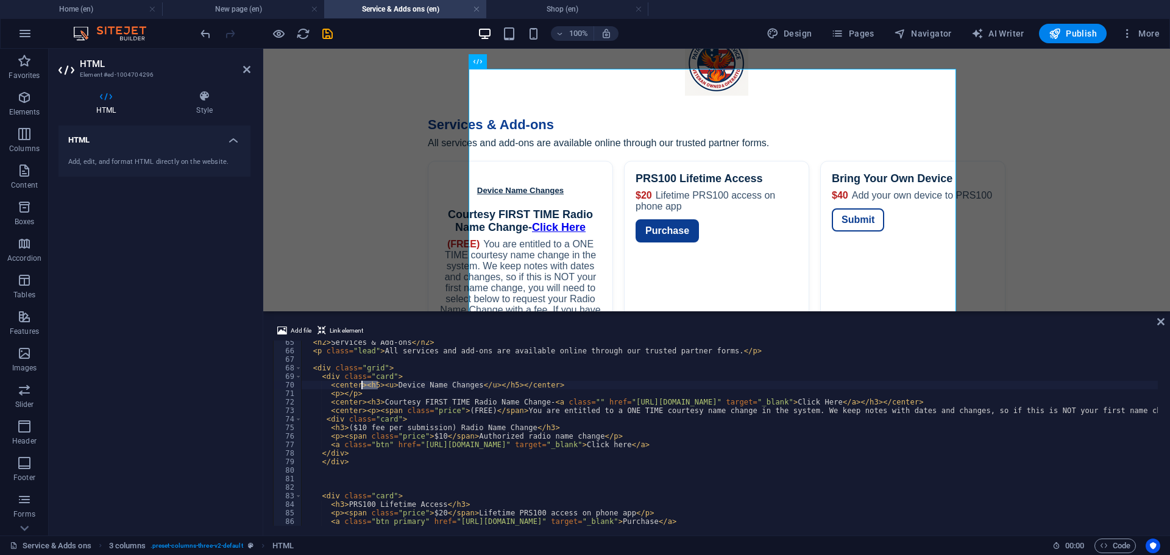
drag, startPoint x: 377, startPoint y: 388, endPoint x: 363, endPoint y: 388, distance: 14.0
click at [363, 388] on div "< h2 > Services & Add-ons </ h2 > < p class = "lead" > All services and add-ons…" at bounding box center [1101, 438] width 1598 height 200
click at [490, 384] on div "< h2 > Services & Add-ons </ h2 > < p class = "lead" > All services and add-ons…" at bounding box center [1101, 438] width 1598 height 200
type textarea "<center><u>Device Name Changes</u></center>"
click at [271, 37] on div at bounding box center [266, 34] width 137 height 20
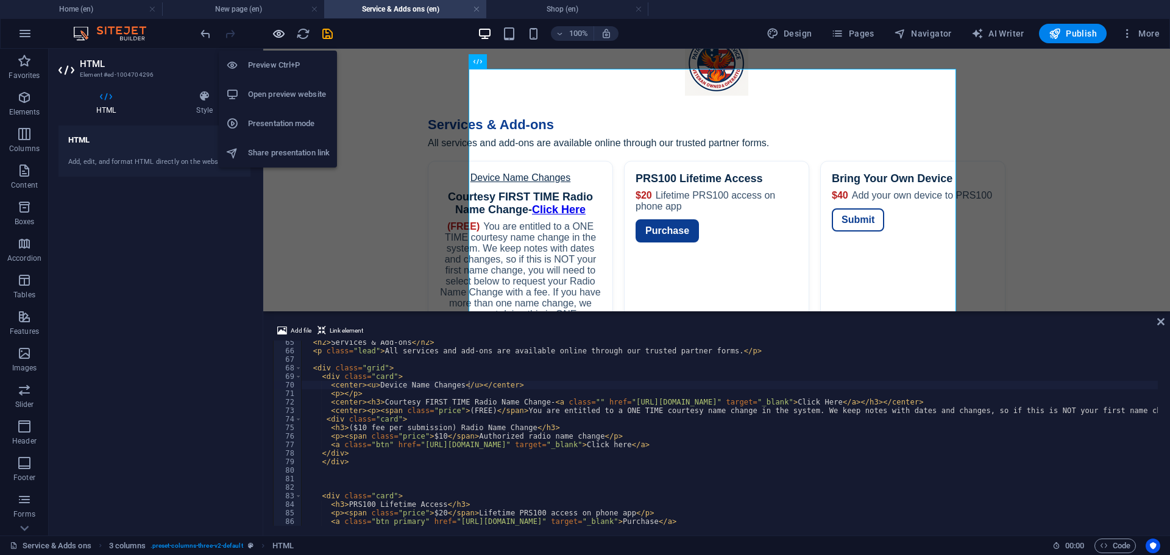
click at [276, 35] on icon "button" at bounding box center [279, 34] width 14 height 14
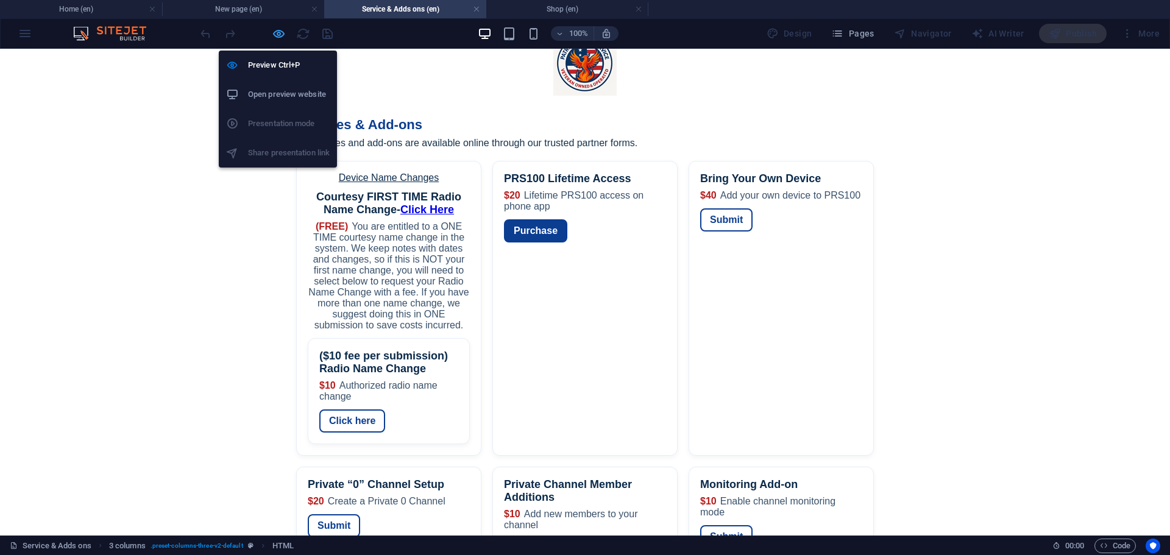
click at [277, 34] on icon "button" at bounding box center [279, 34] width 14 height 14
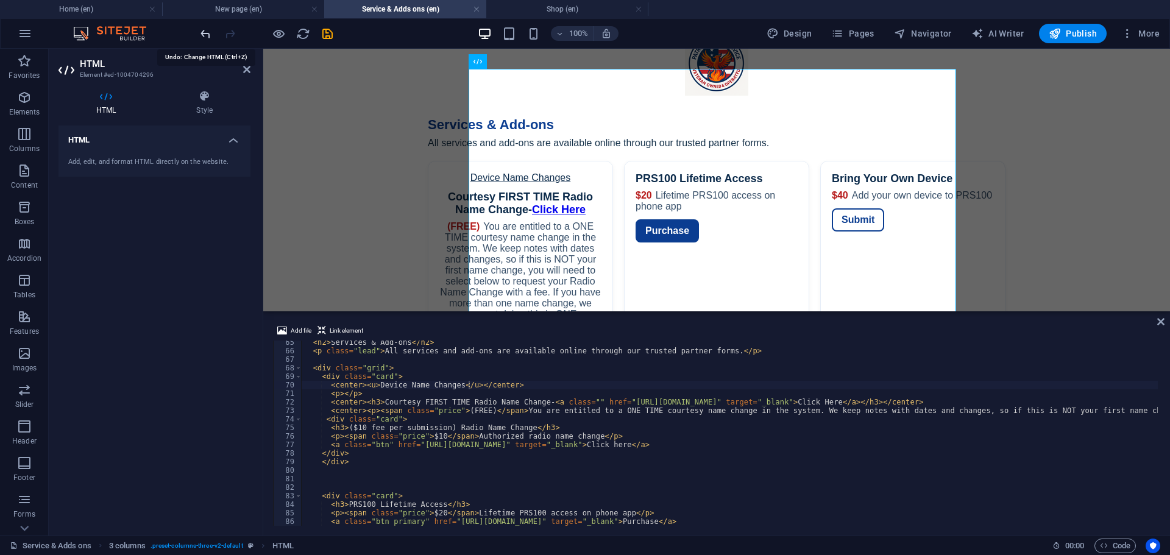
click at [203, 34] on icon "undo" at bounding box center [206, 34] width 14 height 14
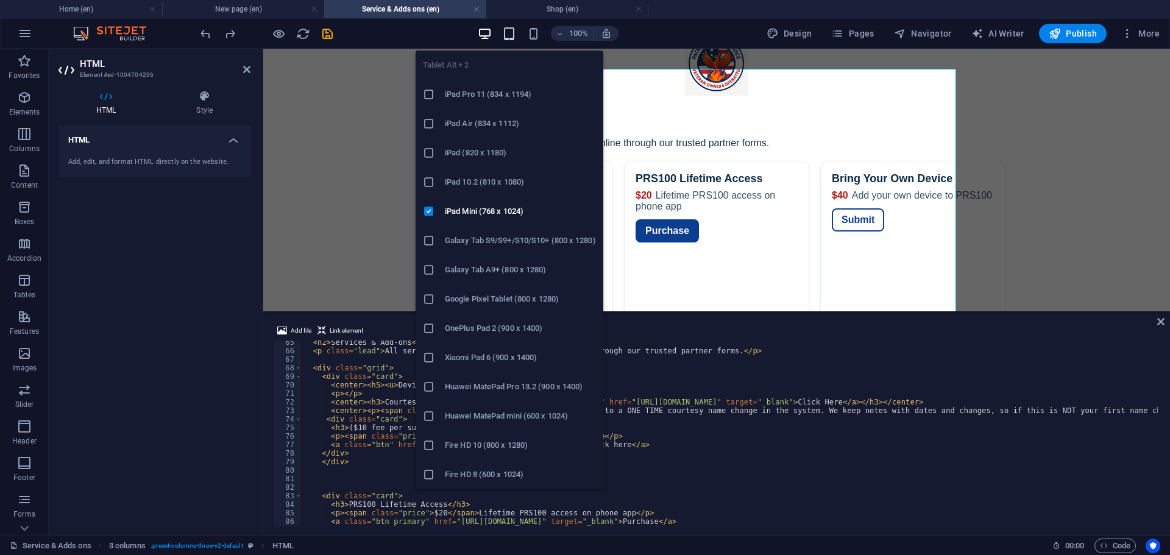
click at [512, 37] on icon "button" at bounding box center [509, 34] width 14 height 14
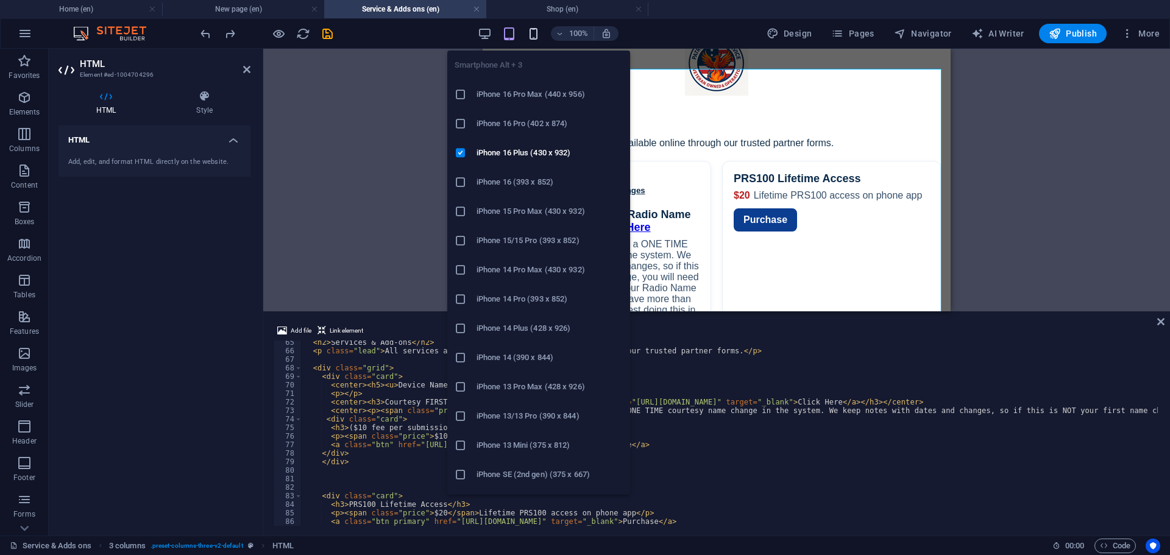
click at [533, 35] on icon "button" at bounding box center [534, 34] width 14 height 14
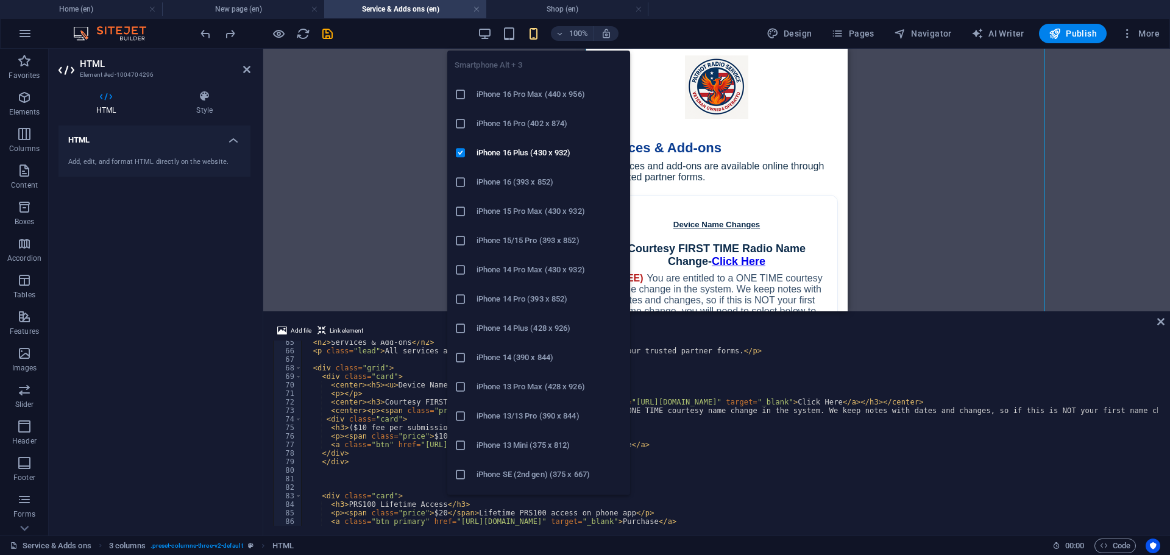
scroll to position [104, 0]
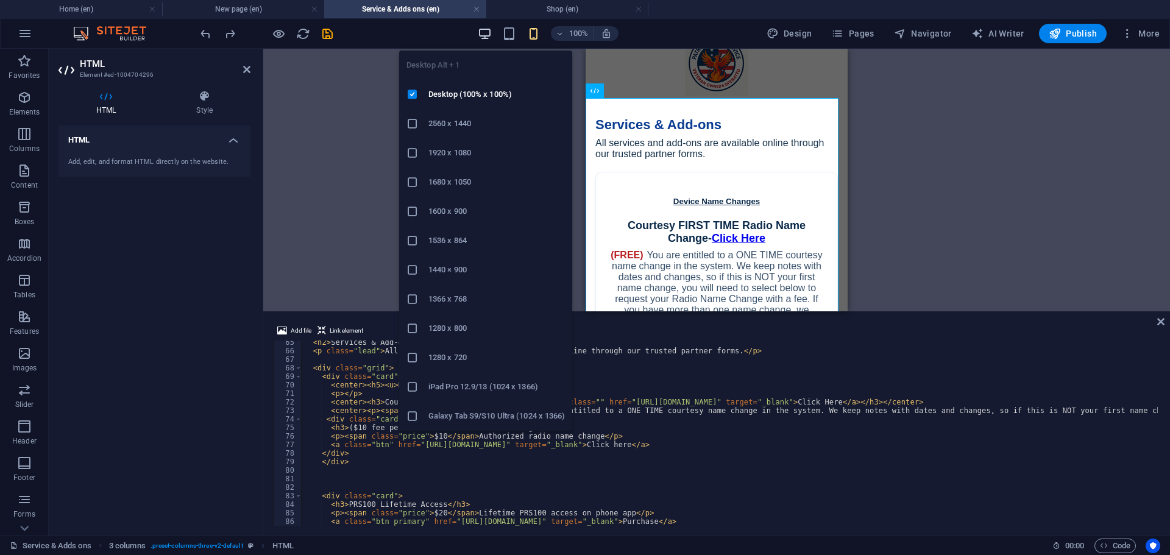
click at [489, 34] on icon "button" at bounding box center [485, 34] width 14 height 14
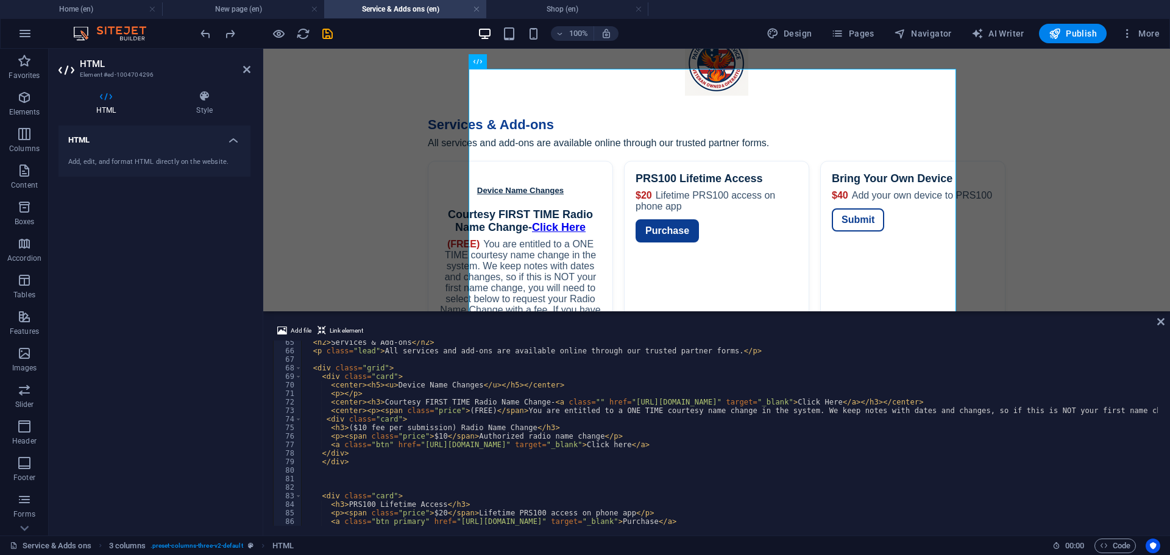
scroll to position [549, 0]
drag, startPoint x: 378, startPoint y: 387, endPoint x: 390, endPoint y: 385, distance: 11.7
click at [390, 385] on div "< h2 > Services & Add-ons </ h2 > < p class = "lead" > All services and add-ons…" at bounding box center [1101, 438] width 1598 height 200
click at [330, 384] on div "< h2 > Services & Add-ons </ h2 > < p class = "lead" > All services and add-ons…" at bounding box center [1101, 438] width 1598 height 200
paste textarea "u><"
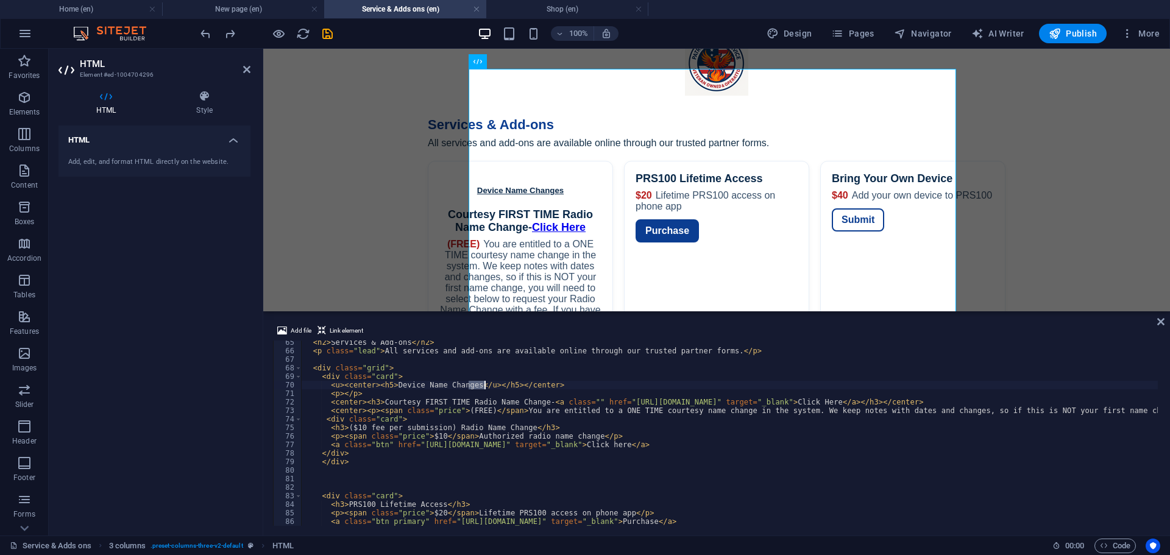
drag, startPoint x: 468, startPoint y: 382, endPoint x: 485, endPoint y: 383, distance: 17.2
click at [485, 383] on div "< h2 > Services & Add-ons </ h2 > < p class = "lead" > All services and add-ons…" at bounding box center [1101, 438] width 1598 height 200
click at [532, 384] on div "< h2 > Services & Add-ons </ h2 > < p class = "lead" > All services and add-ons…" at bounding box center [1101, 438] width 1598 height 200
paste textarea "</u>"
type textarea "<u><center><h5>Device Name Changes</h5></center></u>"
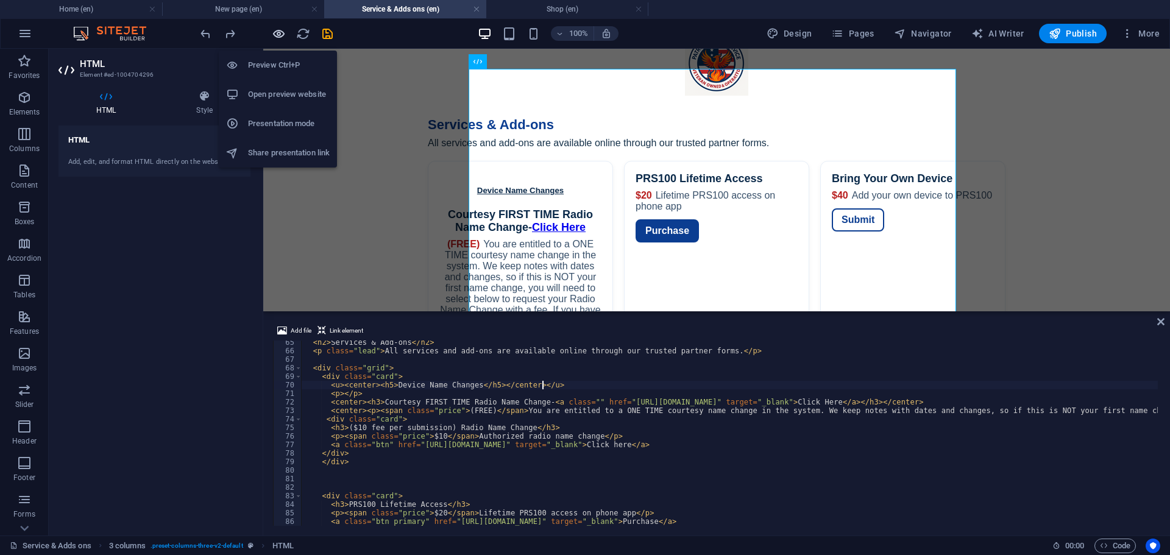
click at [276, 32] on icon "button" at bounding box center [279, 34] width 14 height 14
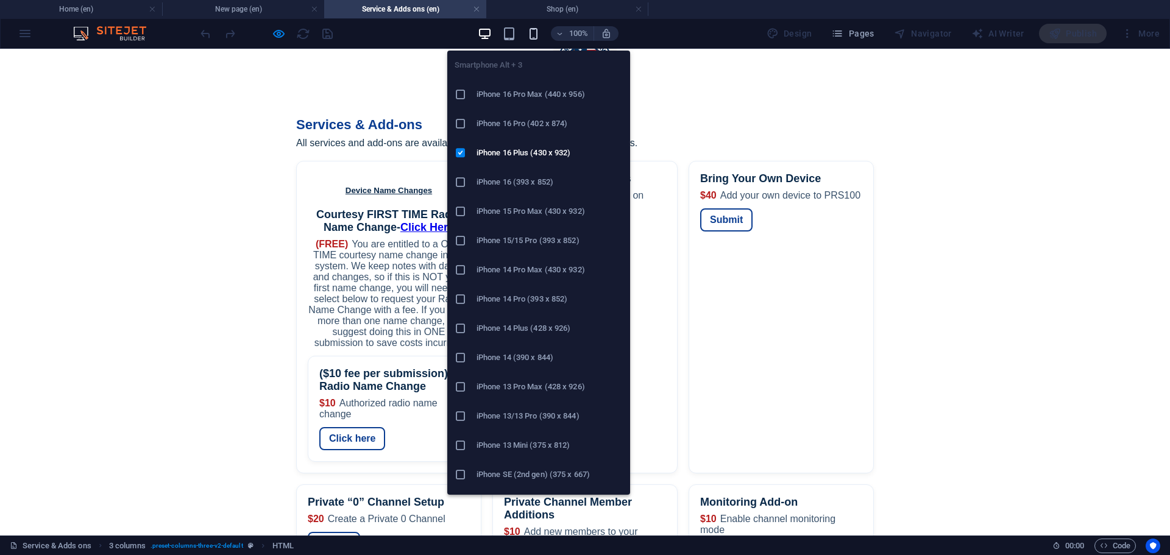
click at [536, 35] on icon "button" at bounding box center [534, 34] width 14 height 14
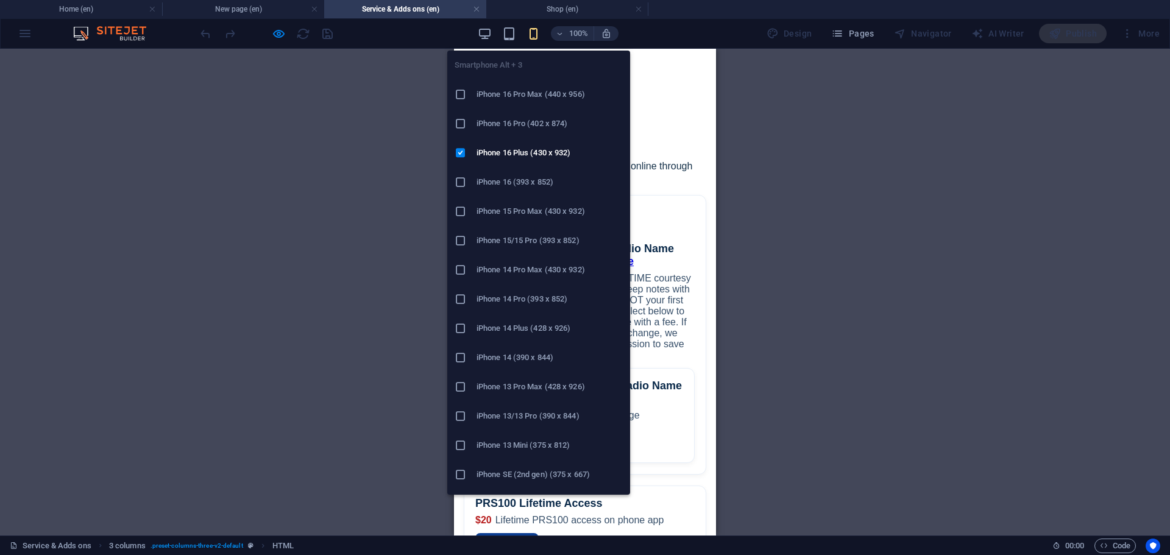
scroll to position [104, 0]
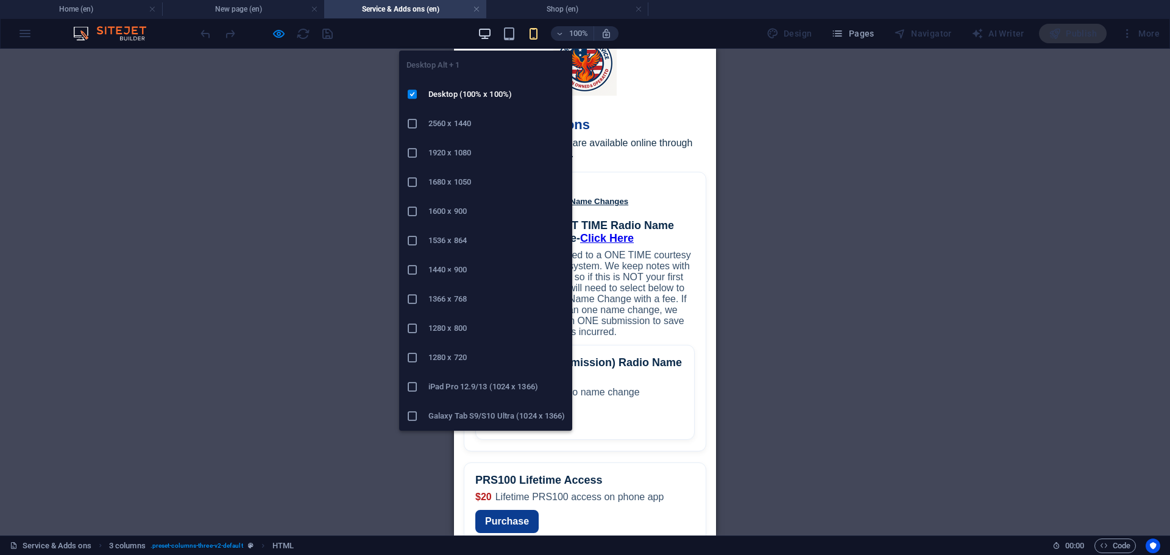
click at [486, 35] on icon "button" at bounding box center [485, 34] width 14 height 14
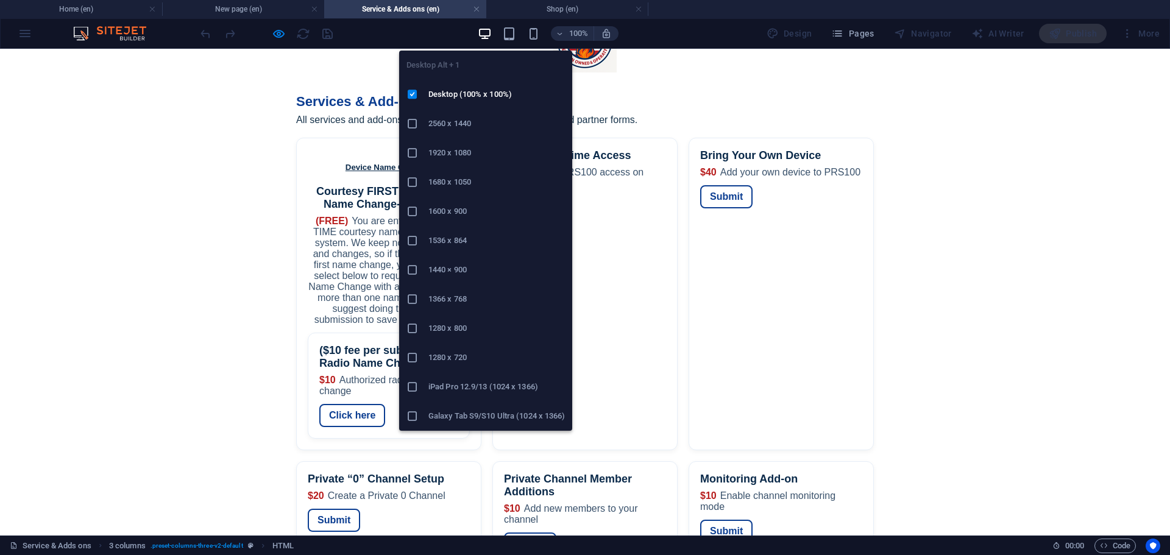
scroll to position [81, 0]
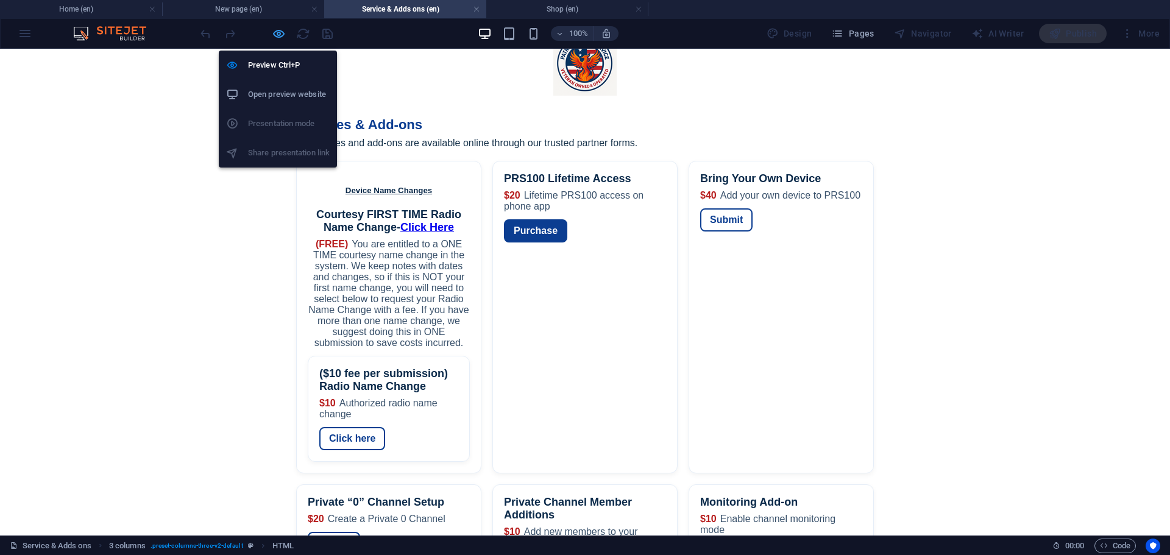
click at [280, 37] on icon "button" at bounding box center [279, 34] width 14 height 14
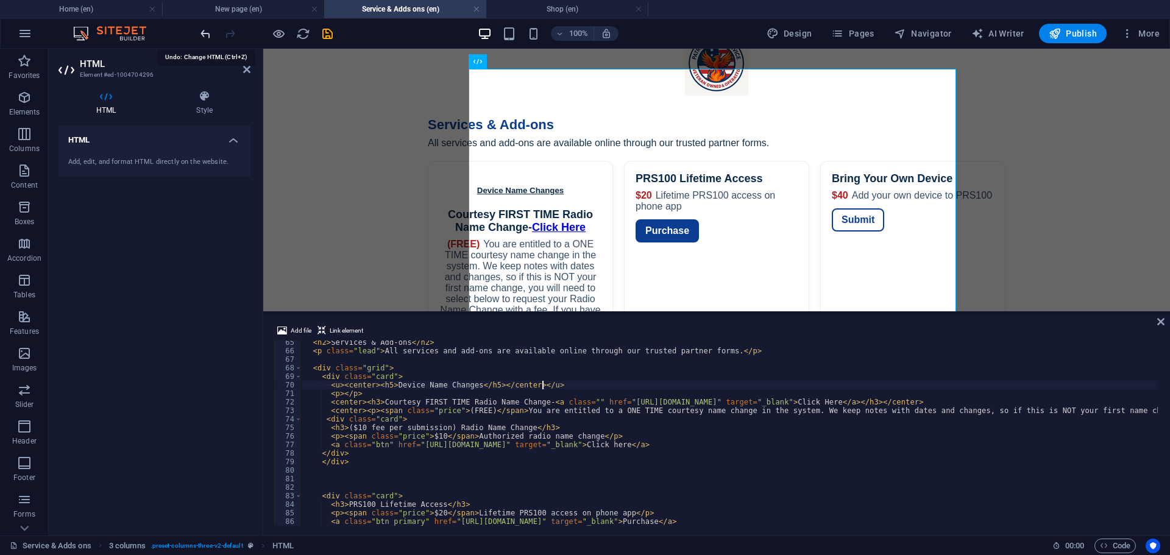
click at [203, 36] on icon "undo" at bounding box center [206, 34] width 14 height 14
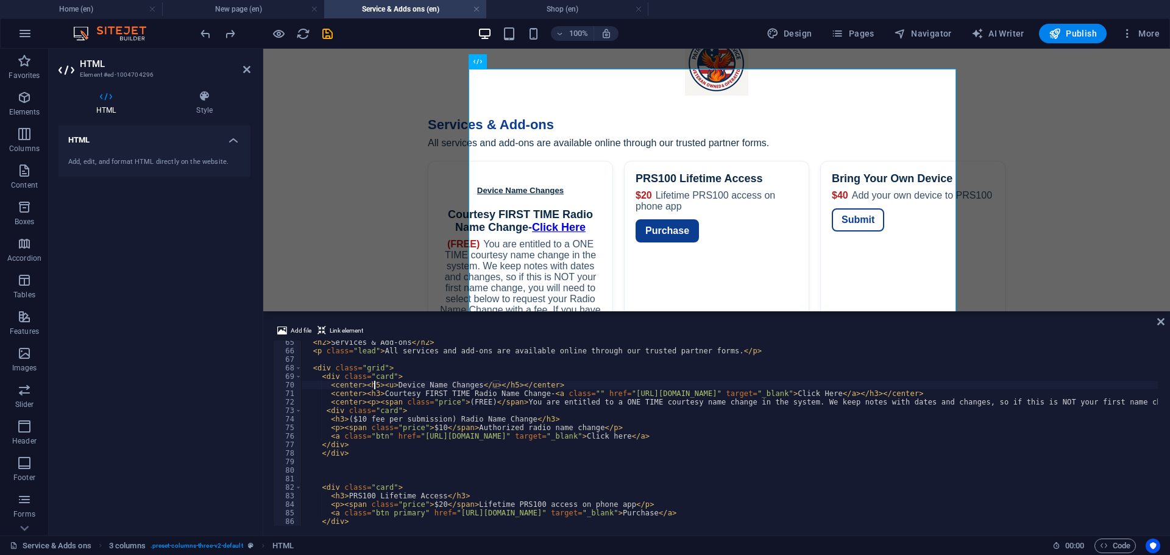
drag, startPoint x: 374, startPoint y: 386, endPoint x: 420, endPoint y: 388, distance: 46.4
click at [399, 388] on div "< h2 > Services & Add-ons </ h2 > < p class = "lead" > All services and add-ons…" at bounding box center [1101, 438] width 1598 height 200
click at [372, 385] on div "< h2 > Services & Add-ons </ h2 > < p class = "lead" > All services and add-ons…" at bounding box center [730, 433] width 857 height 185
click at [374, 385] on div "< h2 > Services & Add-ons </ h2 > < p class = "lead" > All services and add-ons…" at bounding box center [1101, 438] width 1598 height 200
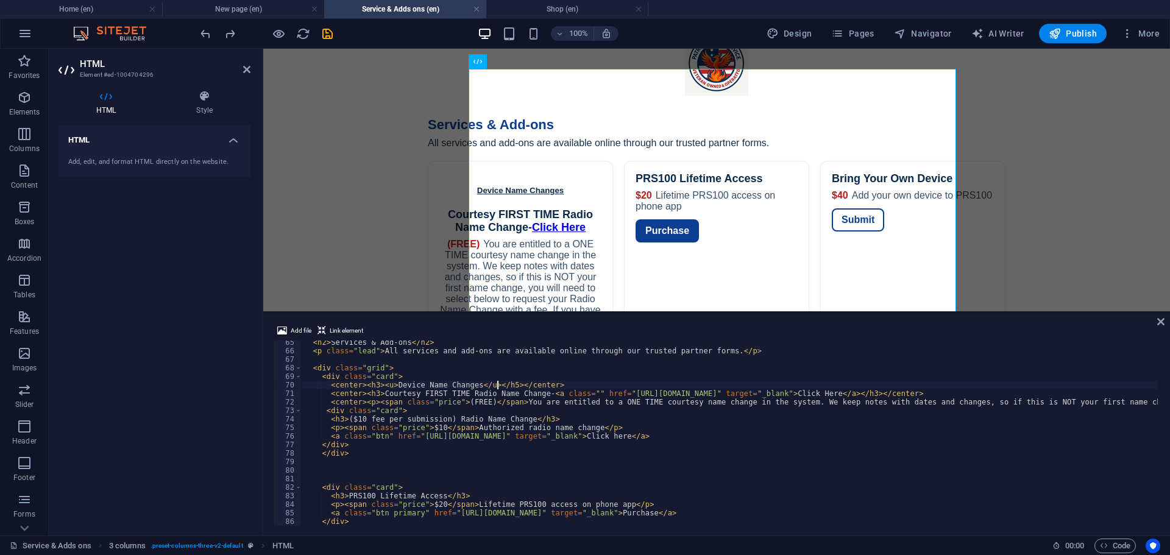
click at [499, 385] on div "< h2 > Services & Add-ons </ h2 > < p class = "lead" > All services and add-ons…" at bounding box center [1101, 438] width 1598 height 200
click at [501, 385] on div "< h2 > Services & Add-ons </ h2 > < p class = "lead" > All services and add-ons…" at bounding box center [1101, 438] width 1598 height 200
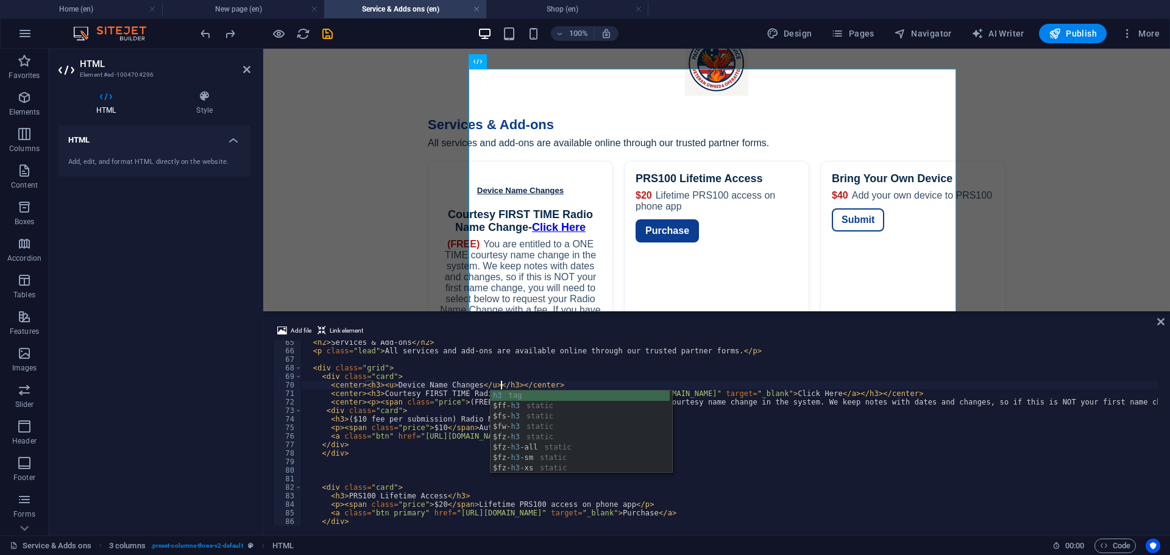
scroll to position [0, 16]
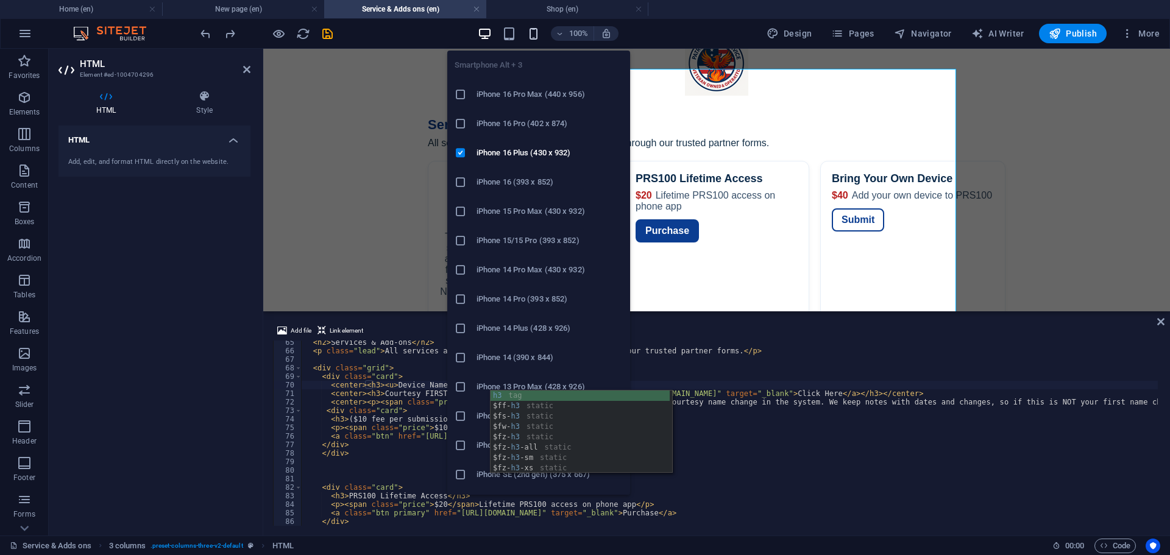
type textarea "<center><h3><u>Device Name Changes</u></h3></center>"
click at [534, 34] on icon "button" at bounding box center [534, 34] width 14 height 14
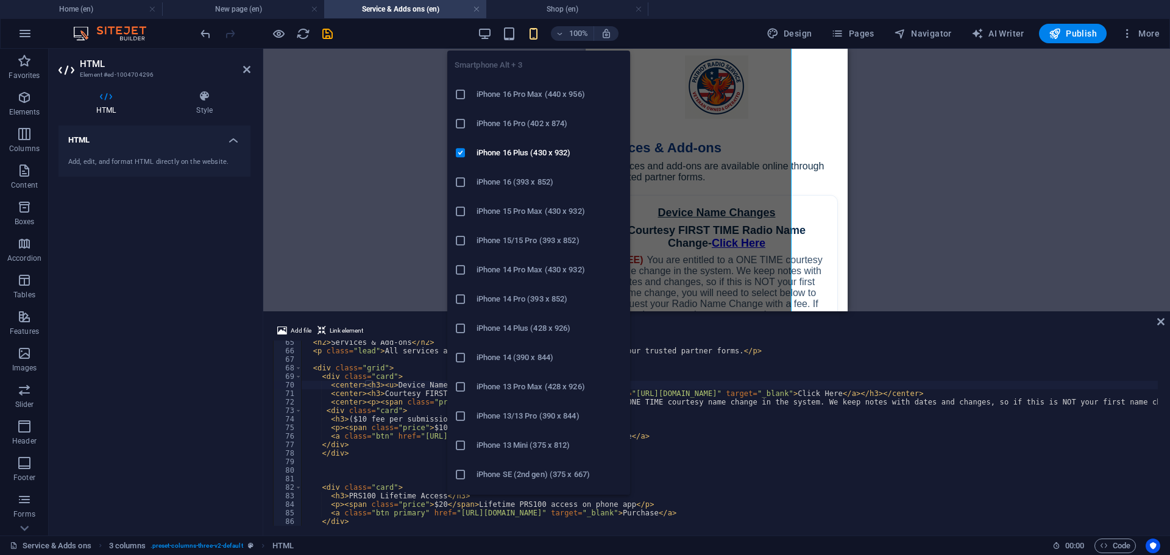
scroll to position [104, 0]
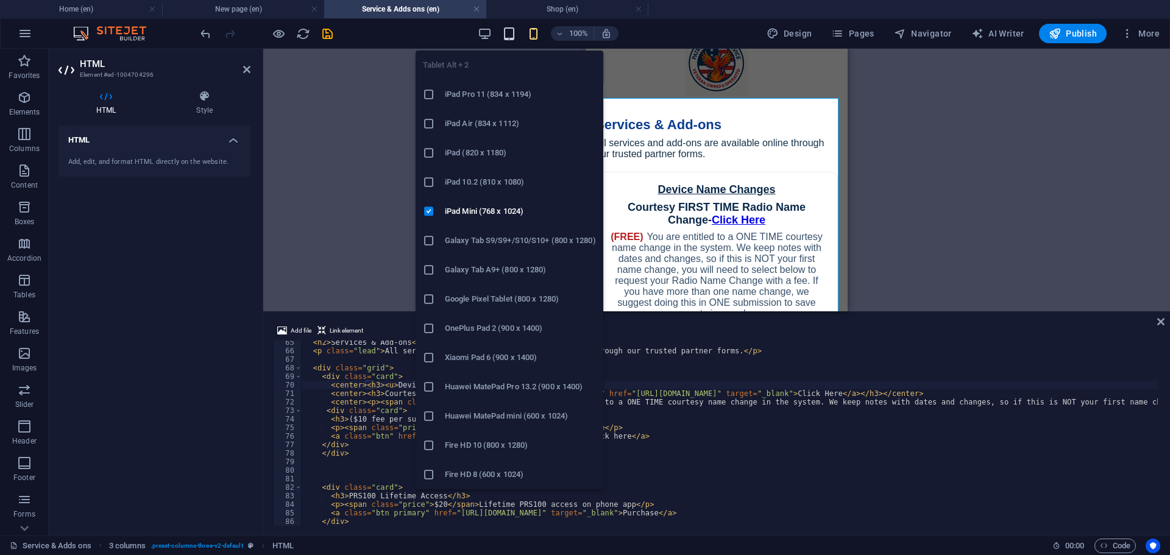
click at [510, 35] on icon "button" at bounding box center [509, 34] width 14 height 14
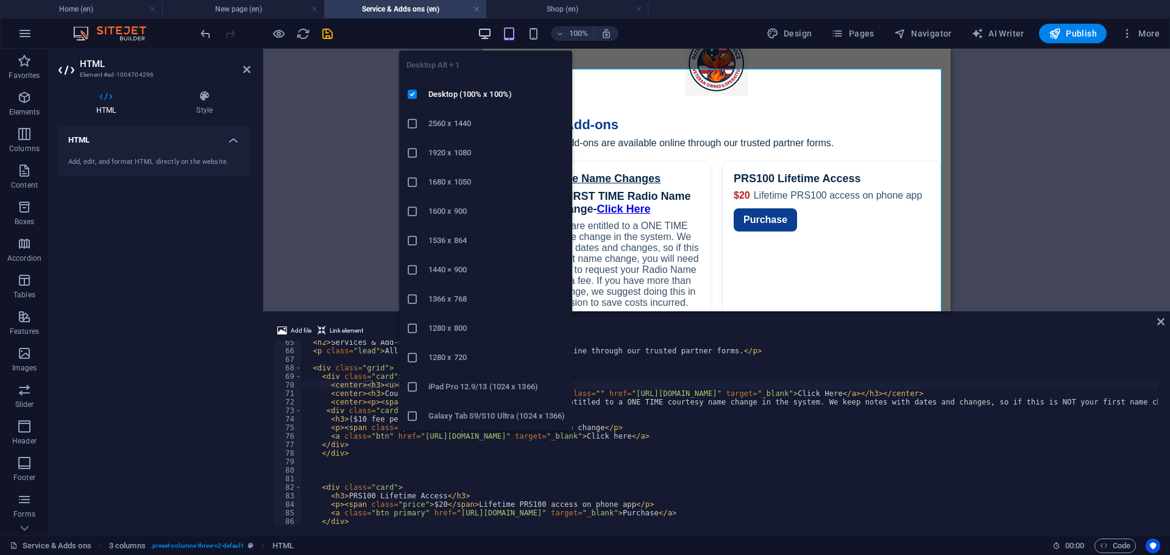
click at [486, 34] on icon "button" at bounding box center [485, 34] width 14 height 14
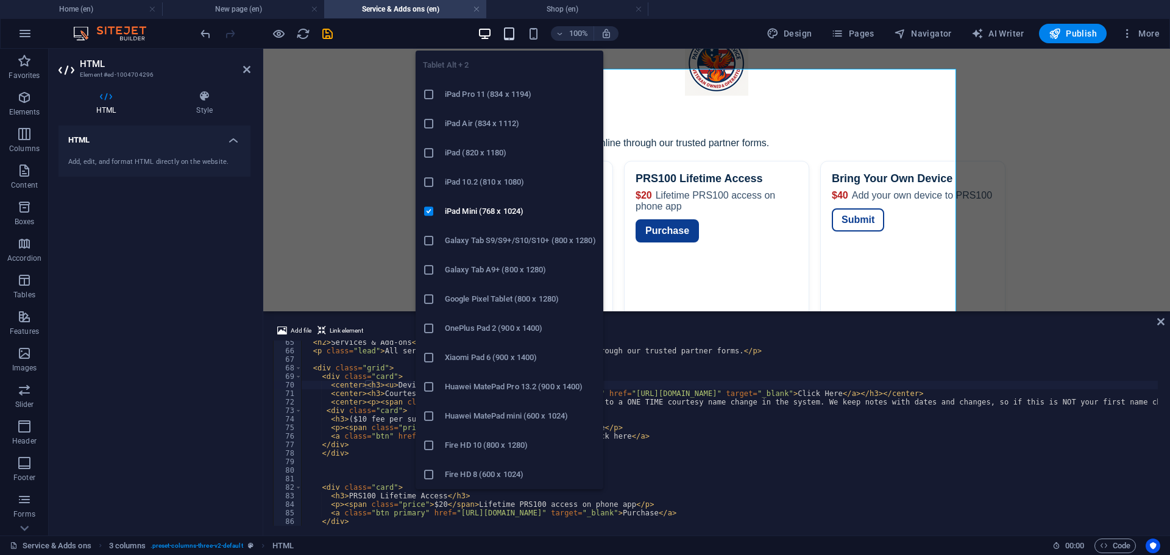
click at [506, 32] on icon "button" at bounding box center [509, 34] width 14 height 14
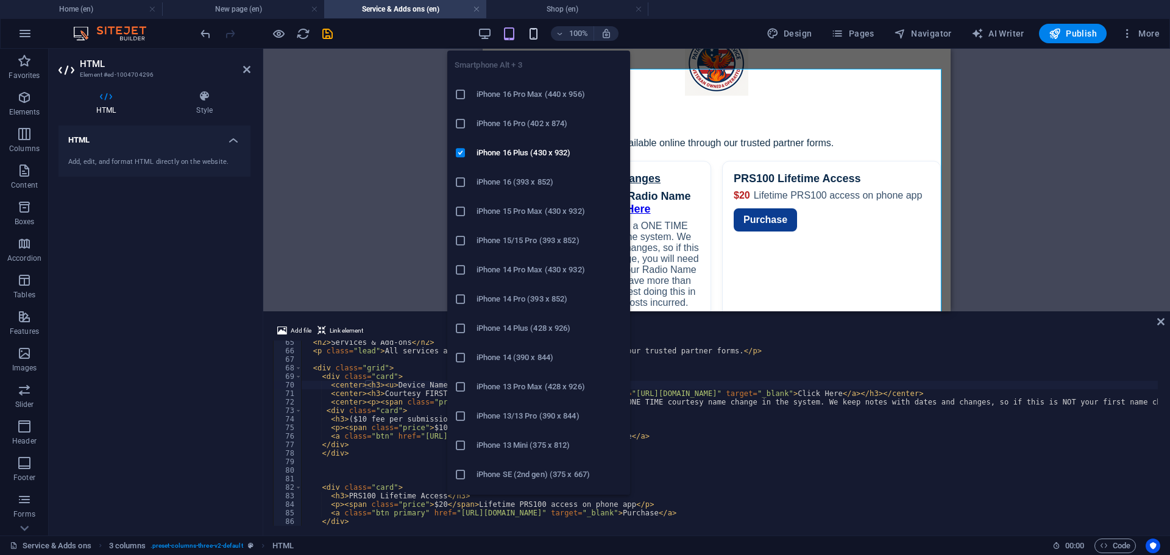
click at [532, 32] on icon "button" at bounding box center [534, 34] width 14 height 14
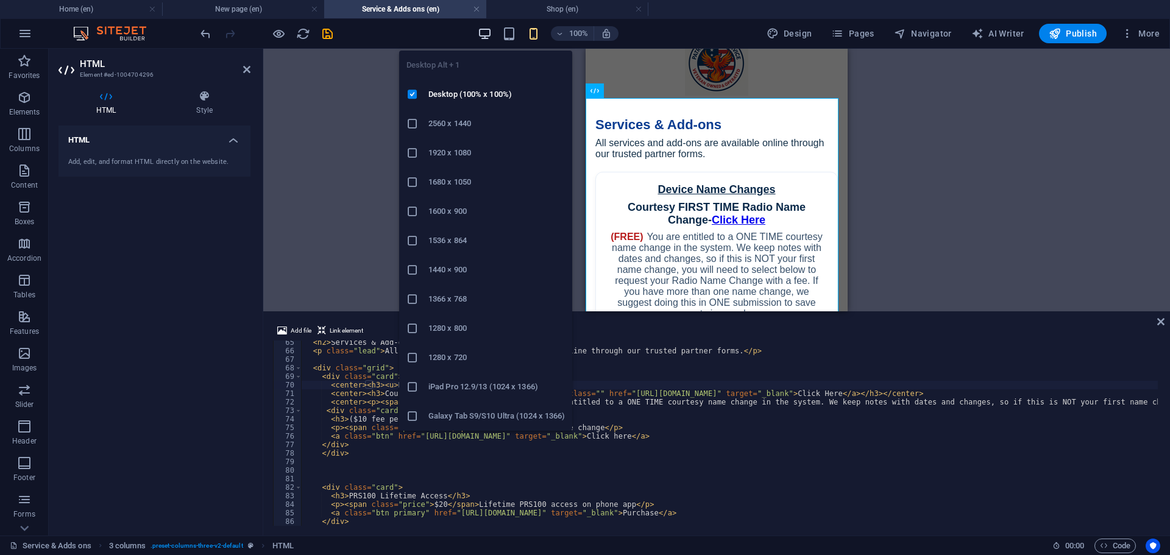
click at [482, 33] on icon "button" at bounding box center [485, 34] width 14 height 14
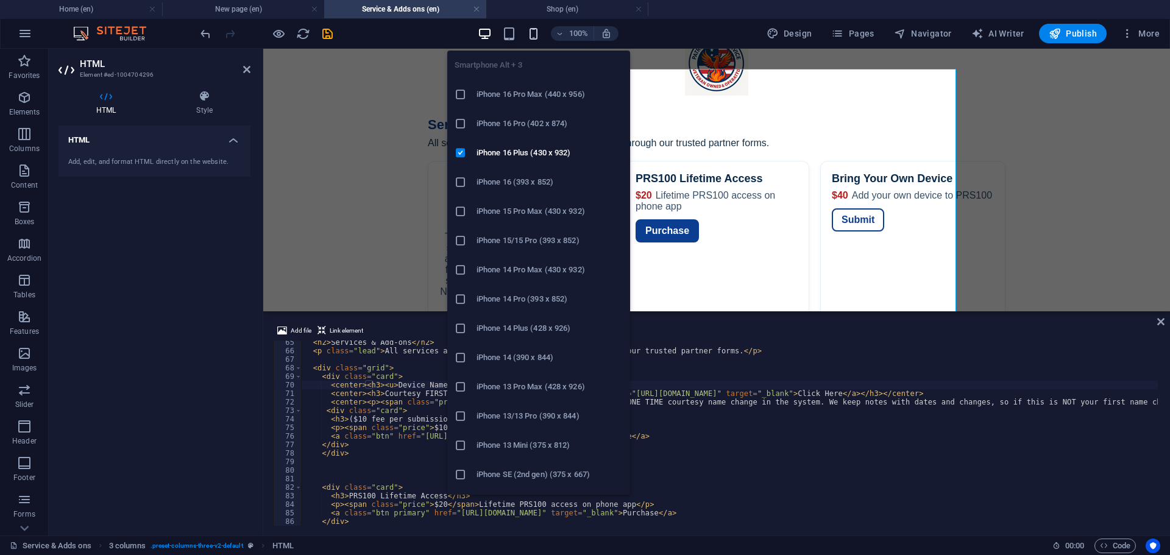
click at [541, 29] on icon "button" at bounding box center [534, 34] width 14 height 14
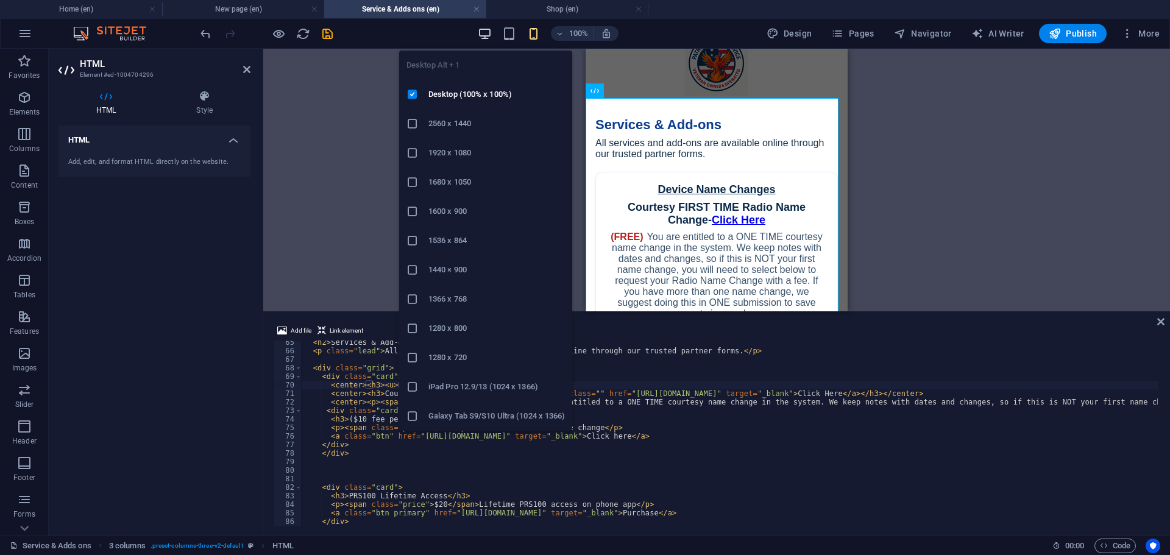
click at [482, 29] on icon "button" at bounding box center [485, 34] width 14 height 14
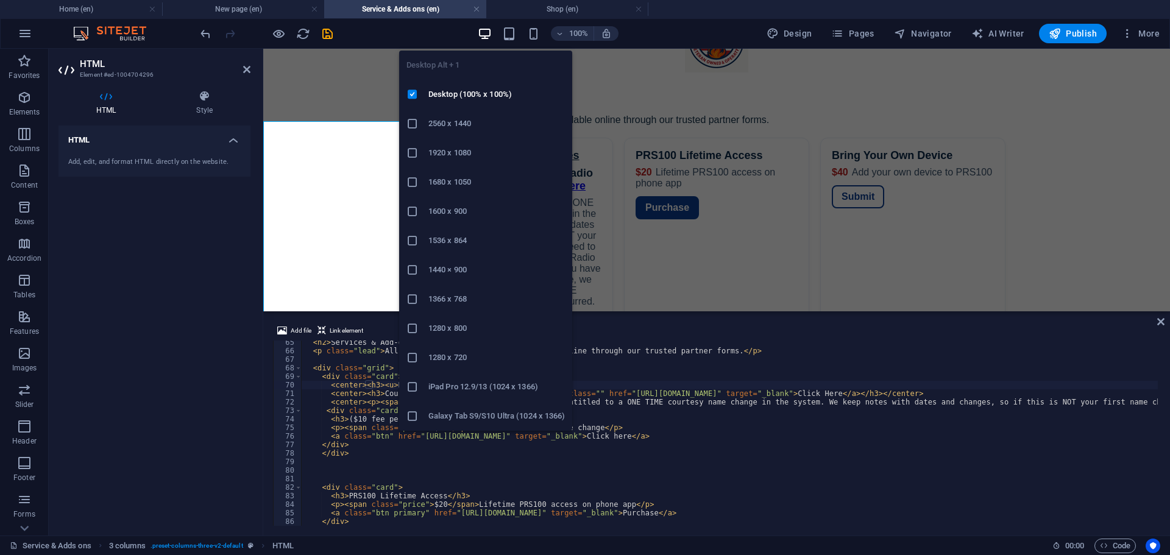
scroll to position [81, 0]
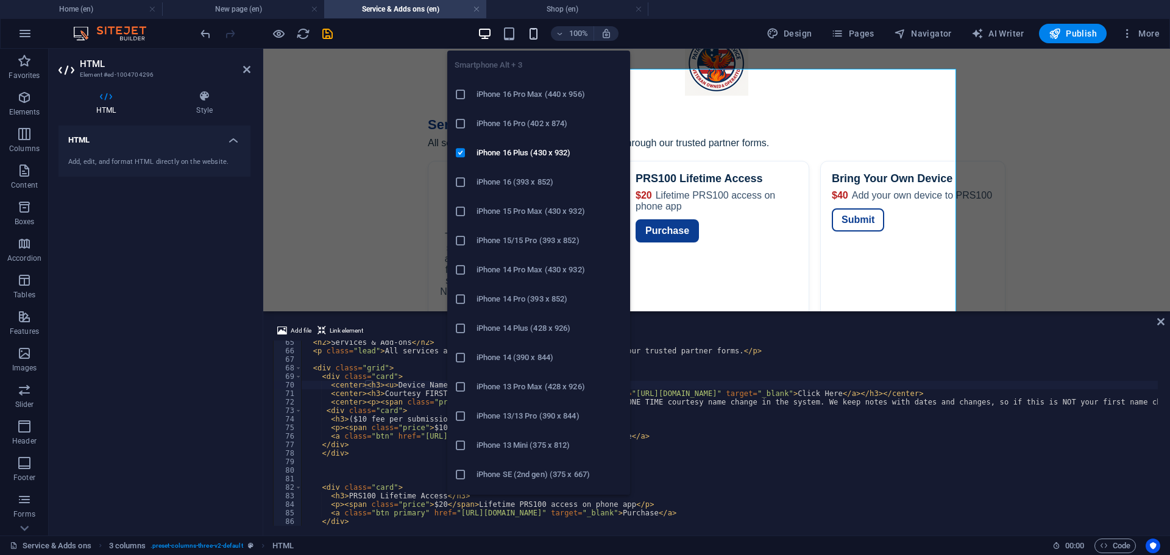
click at [535, 30] on icon "button" at bounding box center [534, 34] width 14 height 14
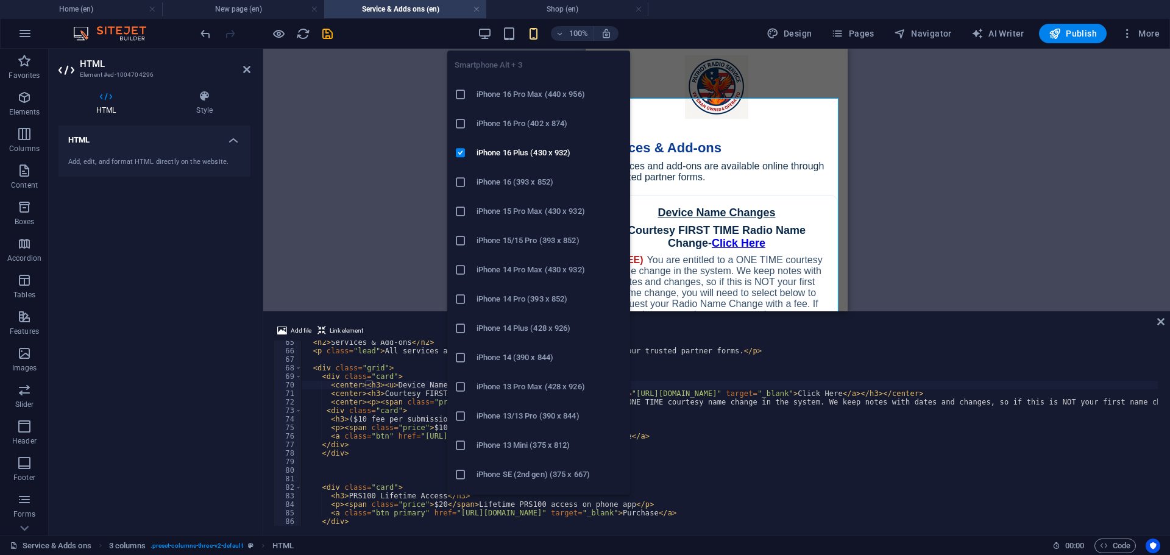
scroll to position [104, 0]
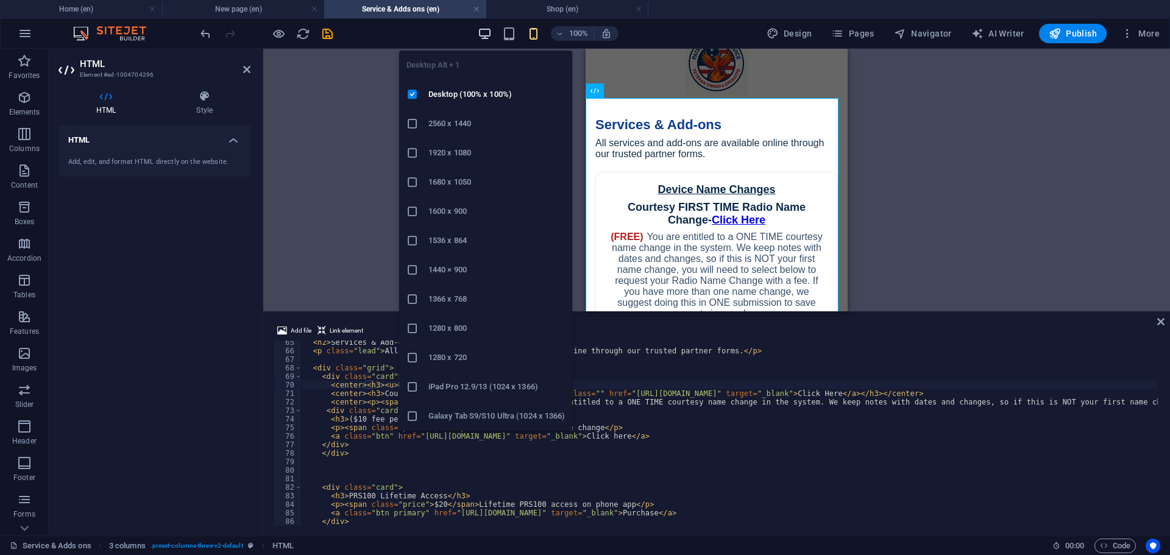
click at [488, 31] on icon "button" at bounding box center [485, 34] width 14 height 14
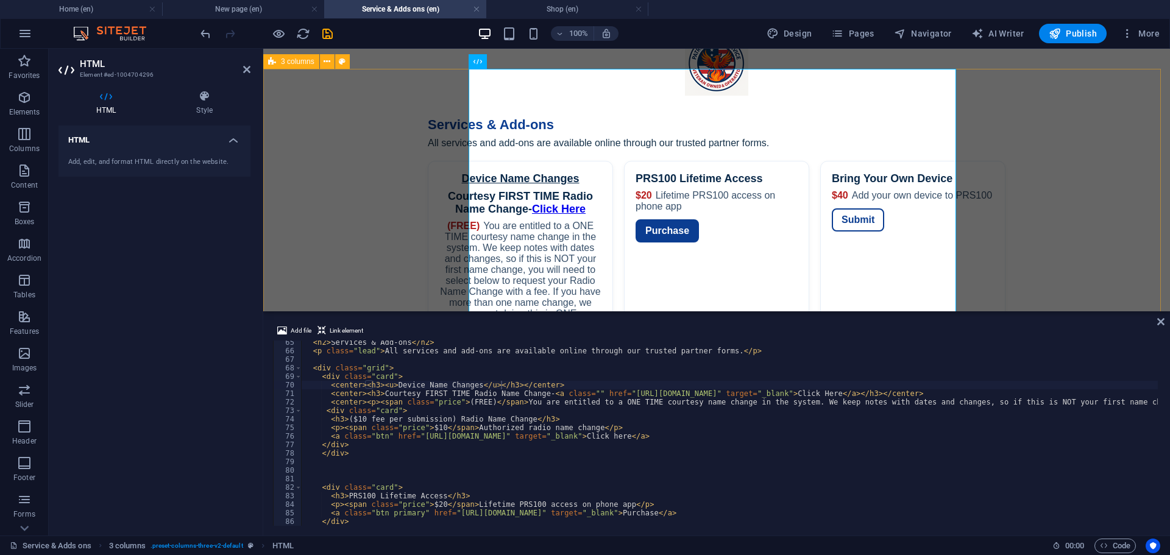
click at [320, 212] on div "Services — Patriot Radio Service Services & Add-ons All services and add-ons ar…" at bounding box center [716, 416] width 907 height 632
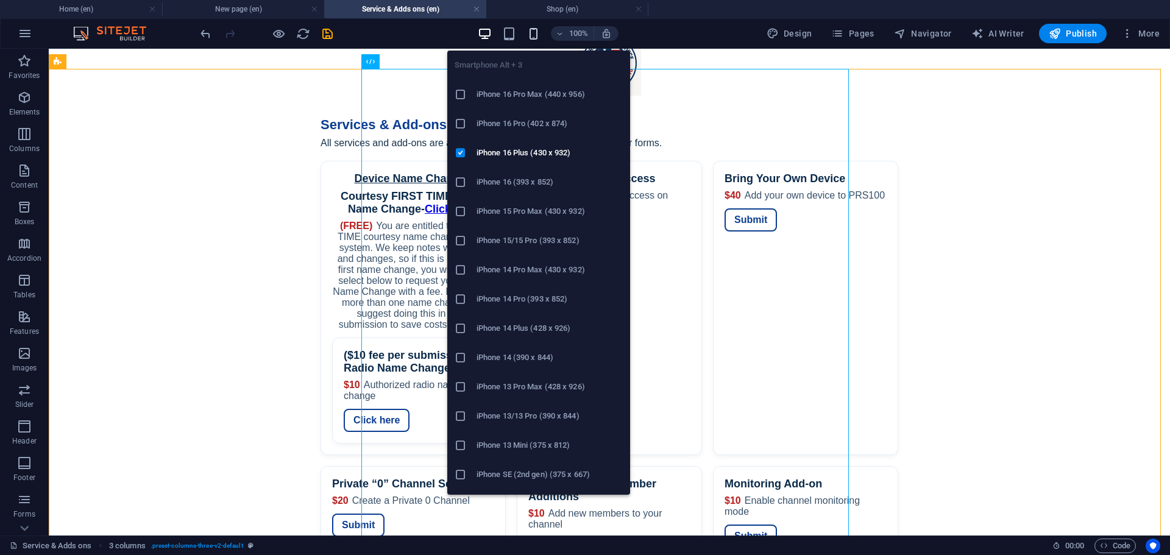
click at [532, 31] on icon "button" at bounding box center [534, 34] width 14 height 14
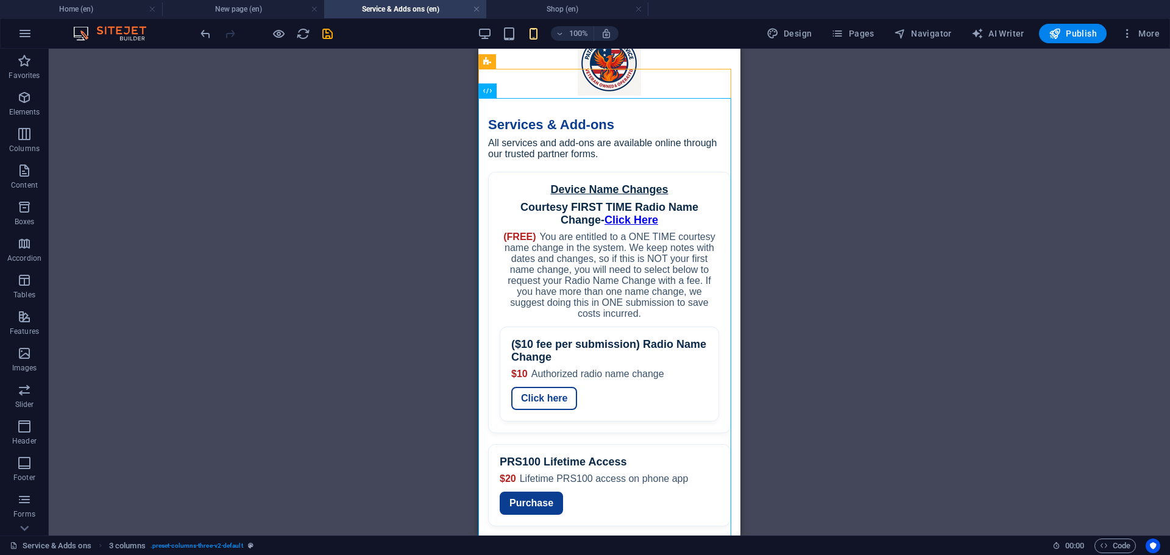
drag, startPoint x: 347, startPoint y: 68, endPoint x: 401, endPoint y: 51, distance: 56.5
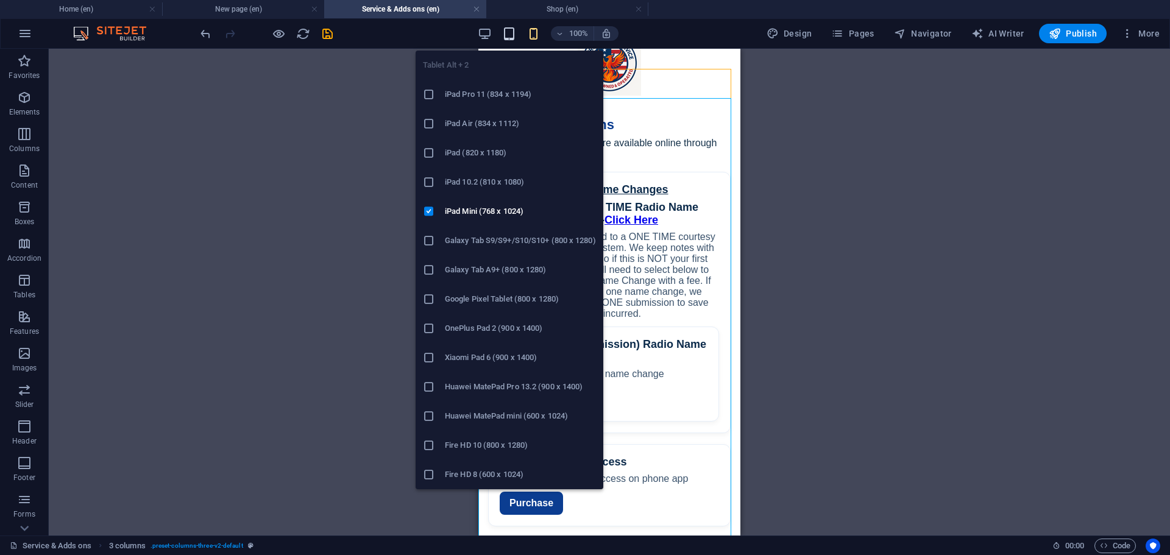
drag, startPoint x: 401, startPoint y: 51, endPoint x: 508, endPoint y: 30, distance: 109.3
click at [508, 30] on icon "button" at bounding box center [509, 34] width 14 height 14
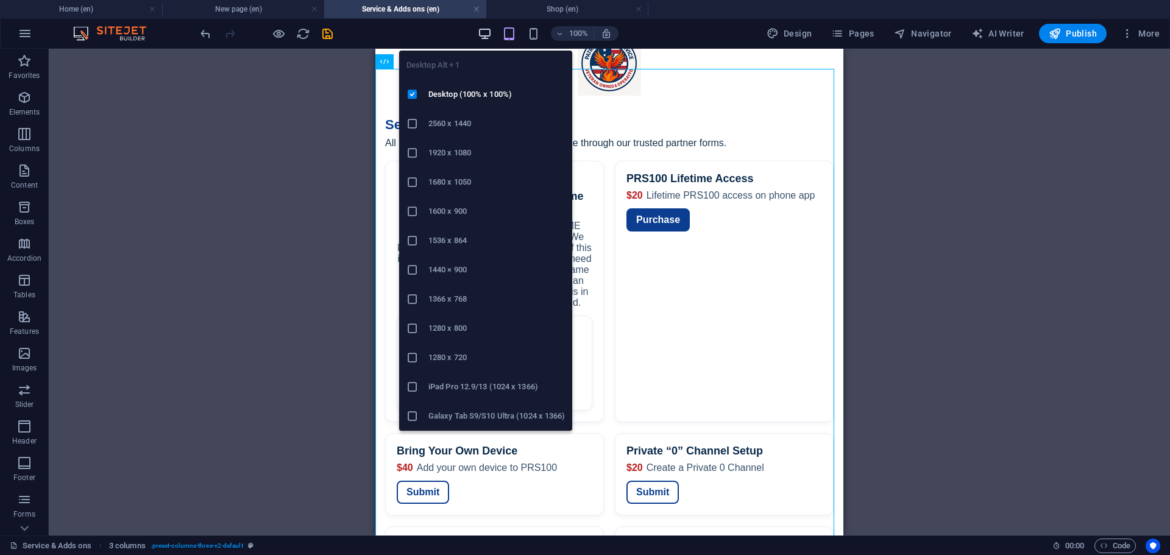
click at [491, 30] on icon "button" at bounding box center [485, 34] width 14 height 14
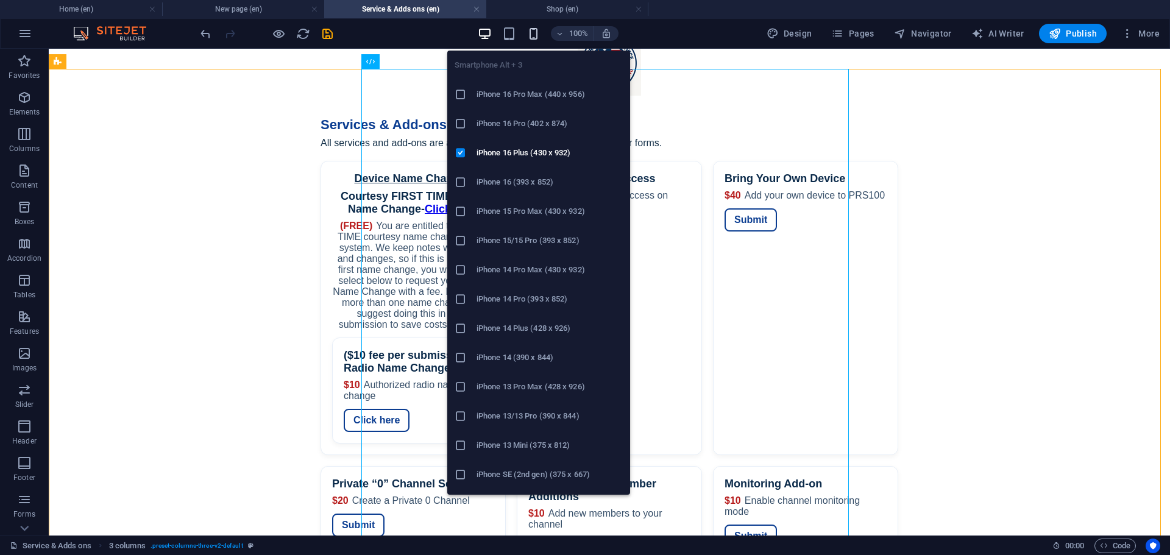
click at [538, 31] on icon "button" at bounding box center [534, 34] width 14 height 14
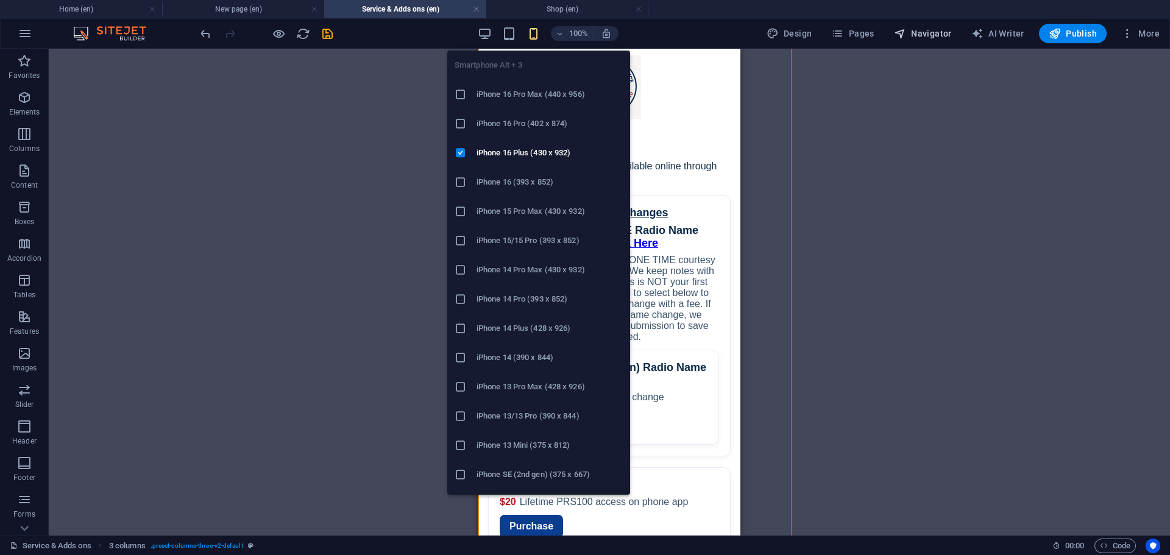
scroll to position [104, 0]
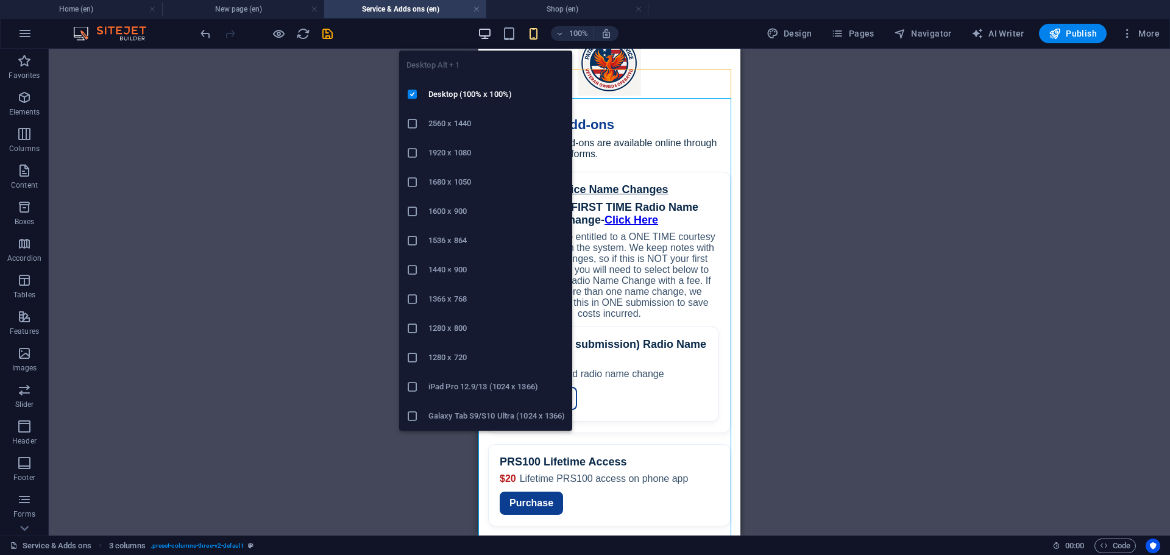
click at [488, 29] on icon "button" at bounding box center [485, 34] width 14 height 14
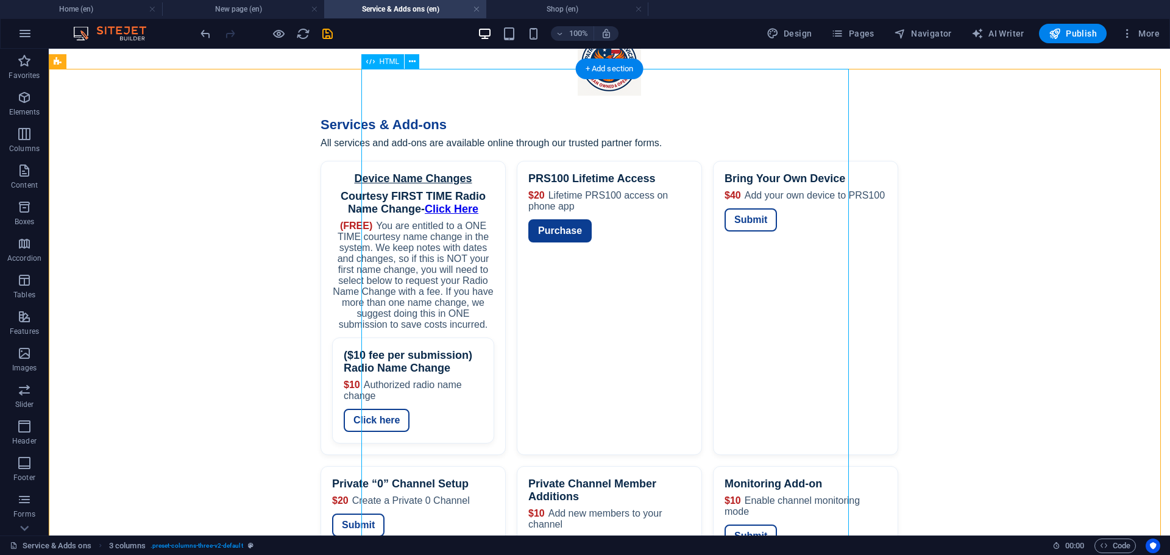
click at [433, 141] on div "Services — Patriot Radio Service Services & Add-ons All services and add-ons ar…" at bounding box center [610, 416] width 1122 height 632
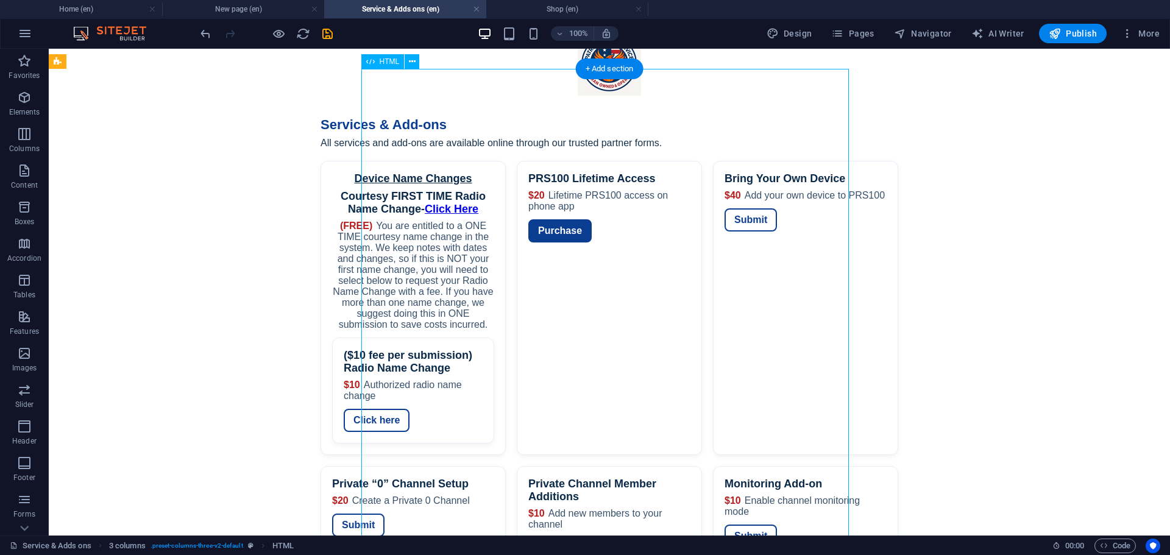
click at [433, 141] on div "Services — Patriot Radio Service Services & Add-ons All services and add-ons ar…" at bounding box center [610, 416] width 1122 height 632
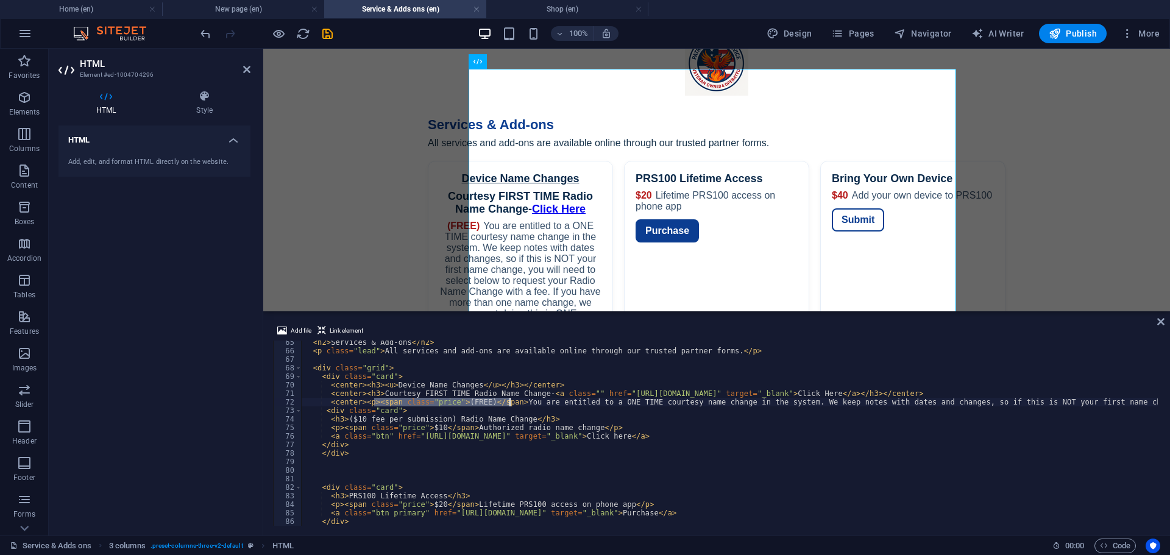
drag, startPoint x: 373, startPoint y: 402, endPoint x: 510, endPoint y: 404, distance: 136.6
click at [510, 404] on div "< h2 > Services & Add-ons </ h2 > < p class = "lead" > All services and add-ons…" at bounding box center [1101, 438] width 1598 height 200
drag, startPoint x: 363, startPoint y: 386, endPoint x: 507, endPoint y: 384, distance: 143.9
click at [507, 384] on div "< h2 > Services & Add-ons </ h2 > < p class = "lead" > All services and add-ons…" at bounding box center [1101, 438] width 1598 height 200
paste textarea "span class="price">(FREE)</span"
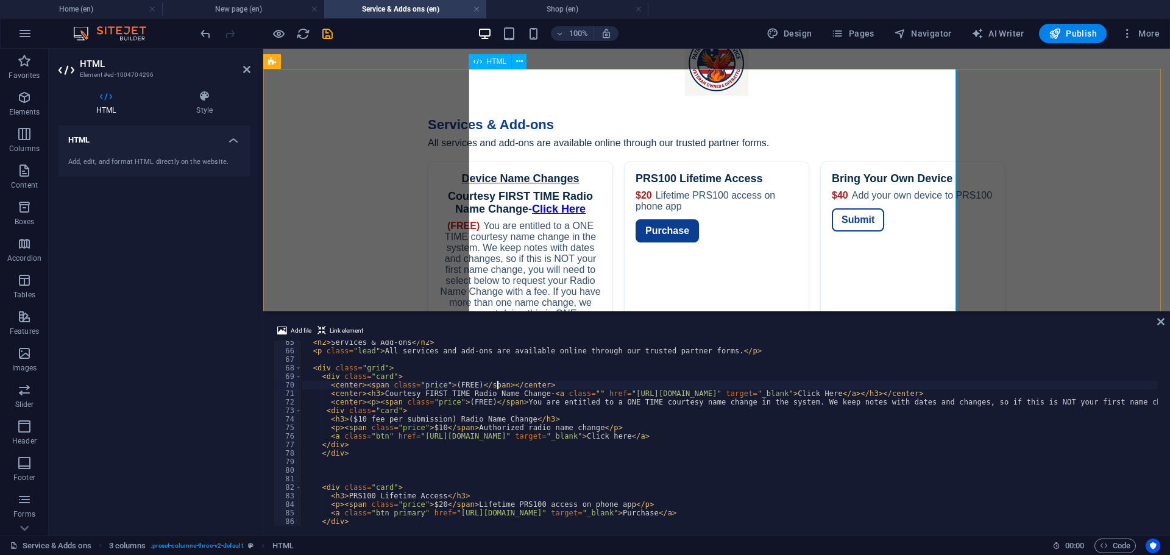
scroll to position [549, 0]
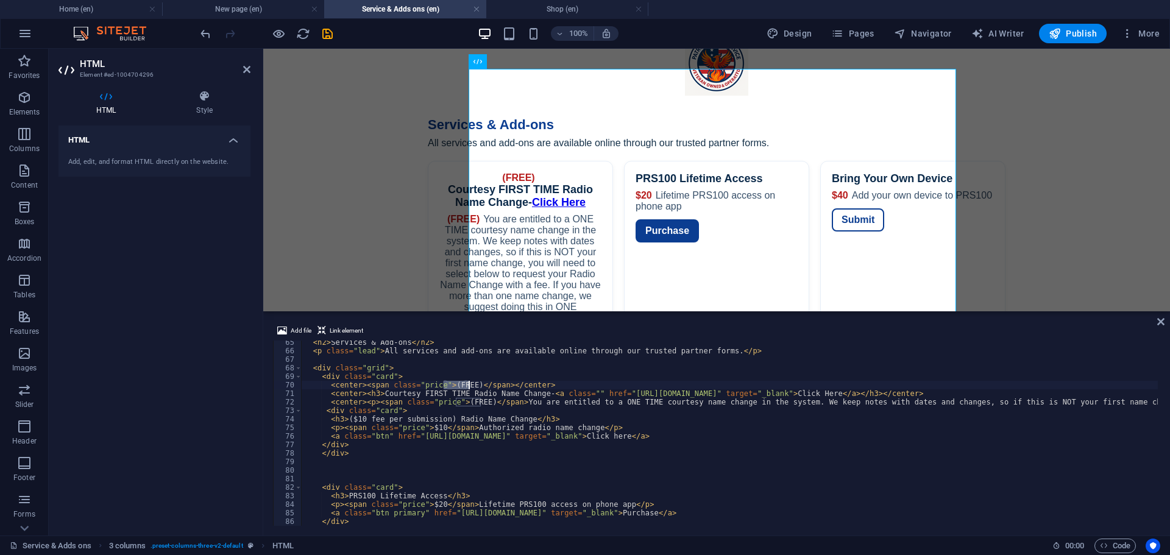
drag, startPoint x: 443, startPoint y: 385, endPoint x: 470, endPoint y: 385, distance: 26.8
click at [470, 385] on div "< h2 > Services & Add-ons </ h2 > < p class = "lead" > All services and add-ons…" at bounding box center [1101, 438] width 1598 height 200
paste textarea "Device Name Changes"
type textarea "<center><span class="price">Device Name Changes</span></center>"
click at [369, 195] on div "Services — Patriot Radio Service Services & Add-ons All services and add-ons ar…" at bounding box center [716, 412] width 907 height 625
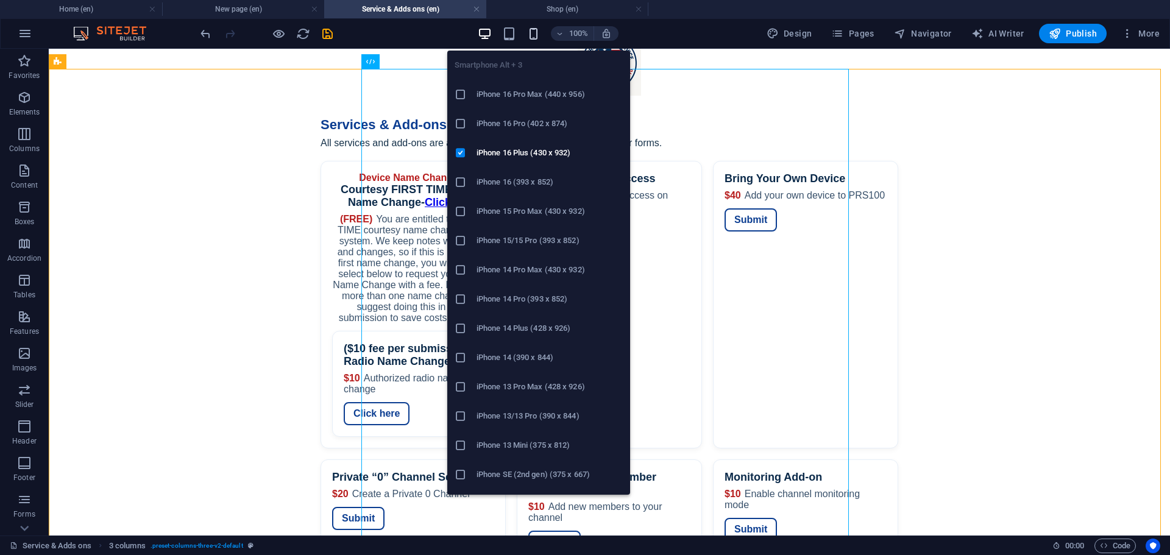
click at [533, 34] on icon "button" at bounding box center [534, 34] width 14 height 14
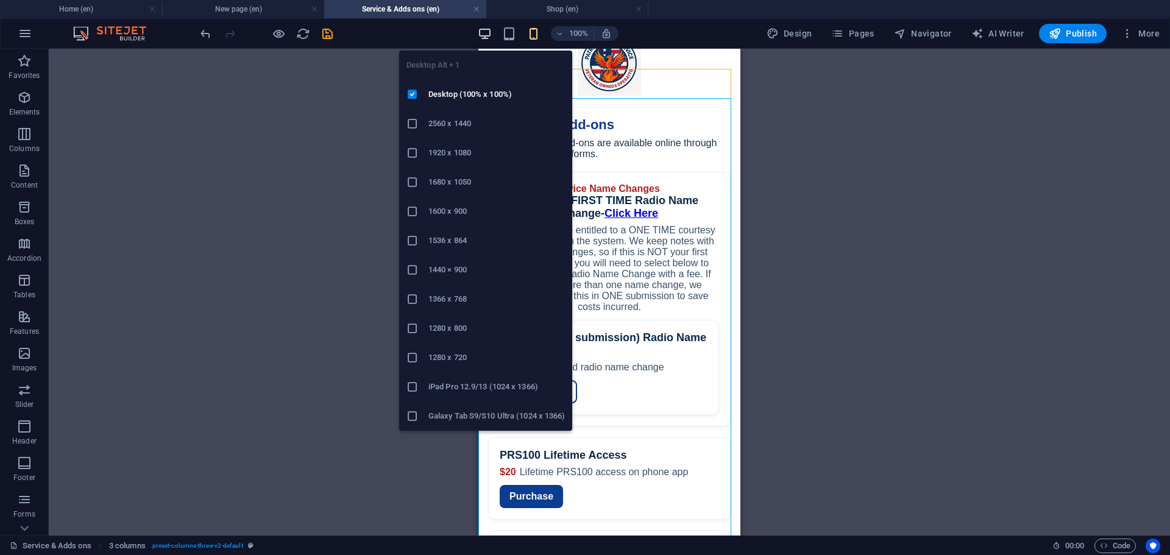
click at [480, 35] on icon "button" at bounding box center [485, 34] width 14 height 14
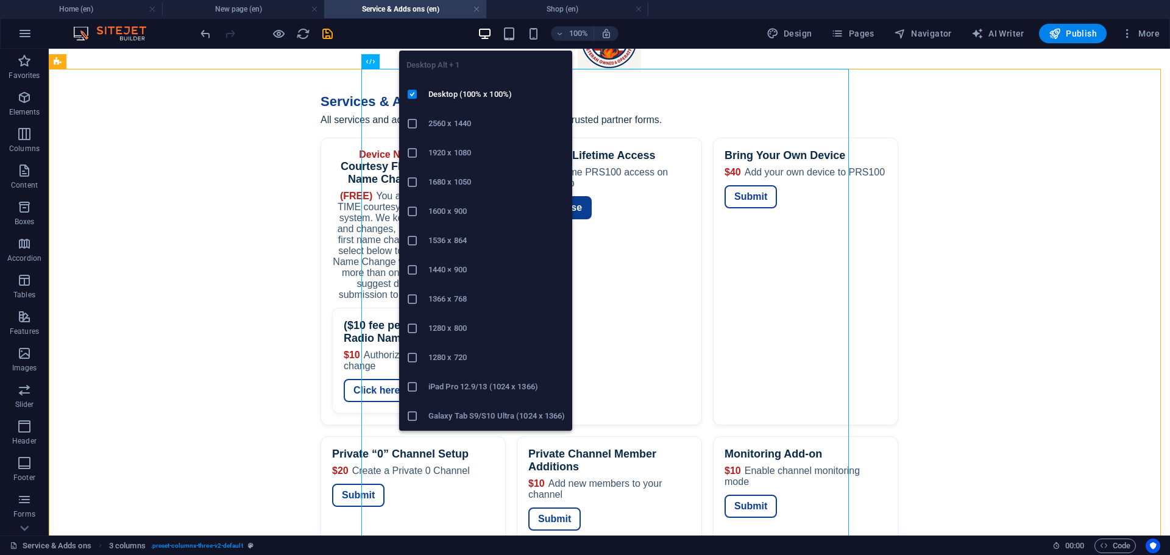
scroll to position [81, 0]
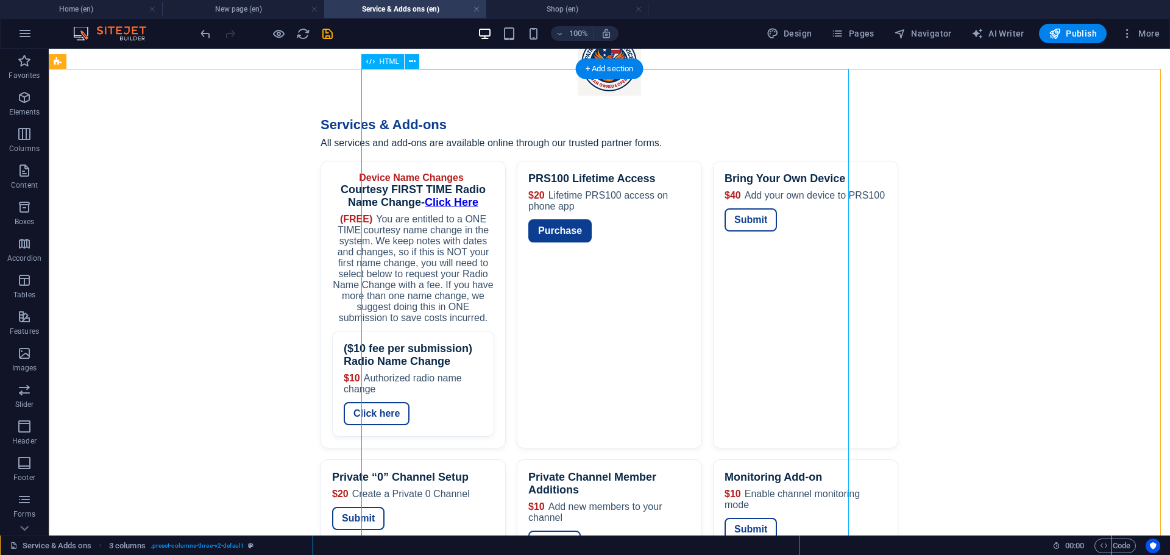
click at [441, 145] on div "Services — Patriot Radio Service Services & Add-ons All services and add-ons ar…" at bounding box center [610, 412] width 1122 height 625
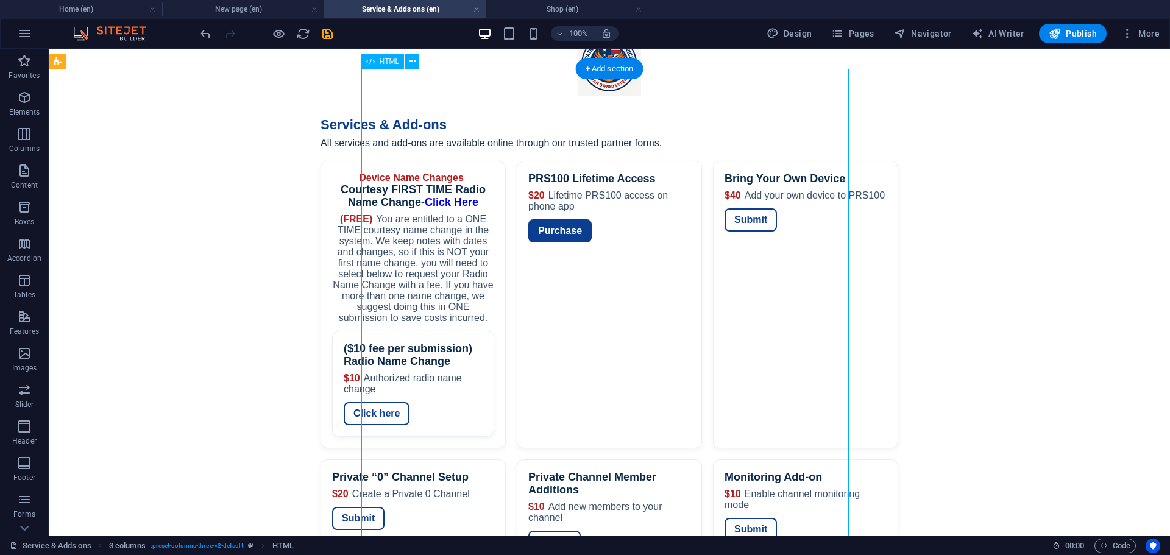
click at [441, 145] on div "Services — Patriot Radio Service Services & Add-ons All services and add-ons ar…" at bounding box center [610, 412] width 1122 height 625
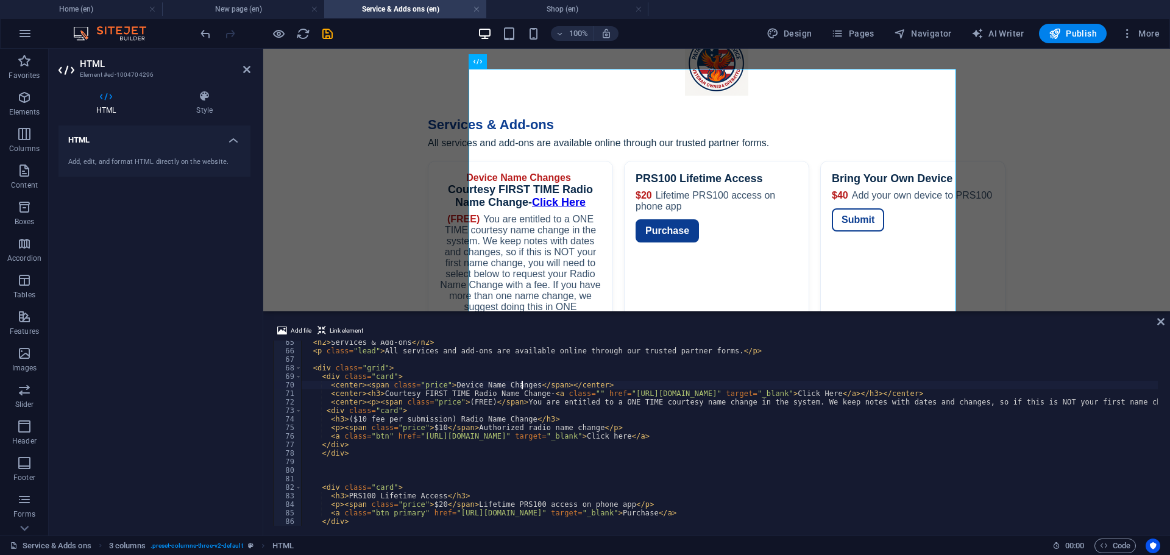
click at [424, 386] on div "< h2 > Services & Add-ons </ h2 > < p class = "lead" > All services and add-ons…" at bounding box center [1101, 438] width 1598 height 200
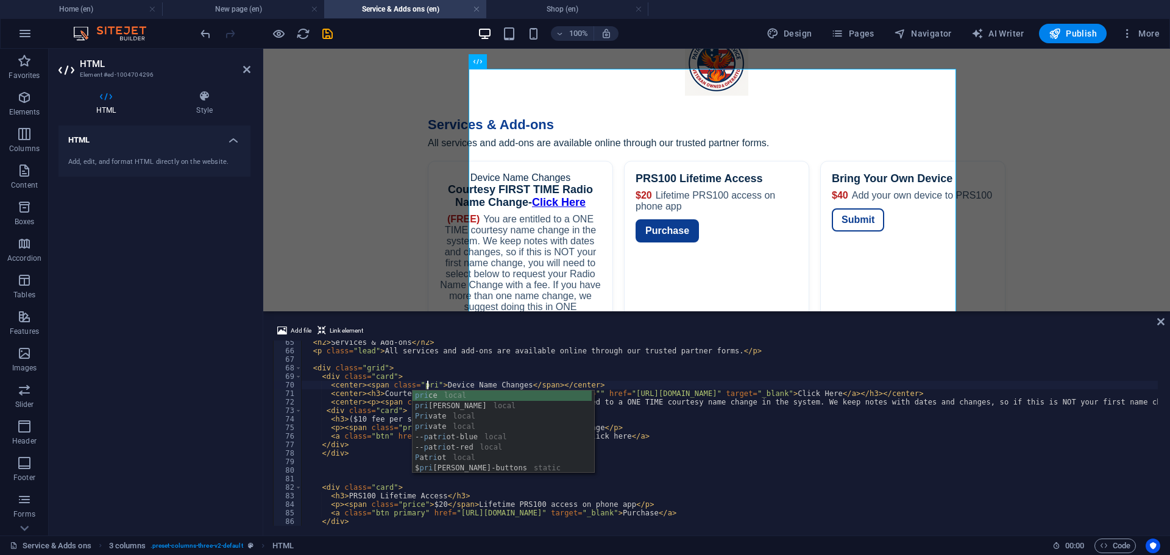
scroll to position [0, 10]
click at [209, 30] on icon "undo" at bounding box center [206, 34] width 14 height 14
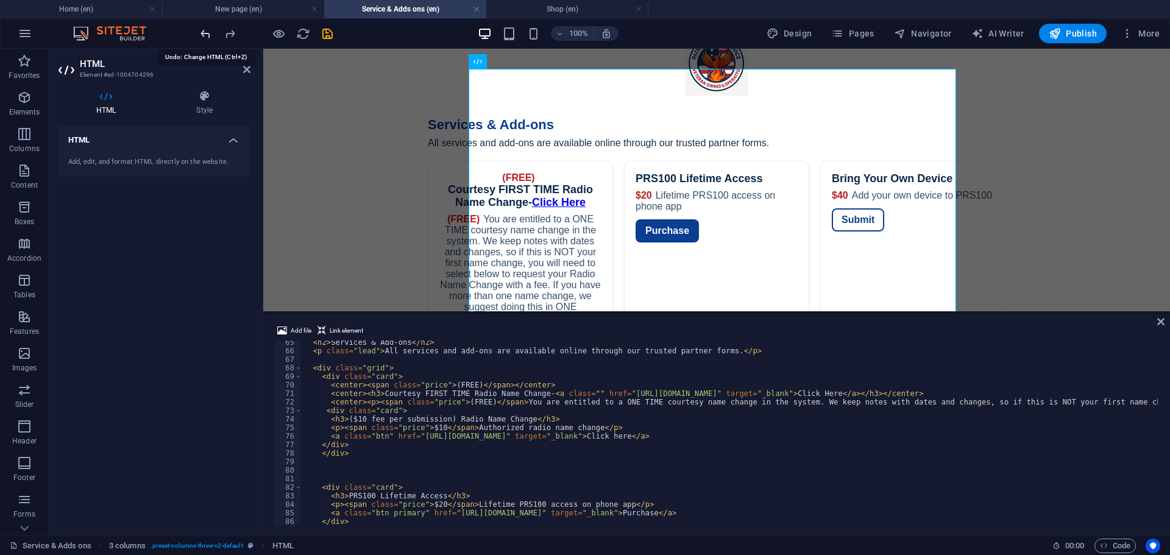
click at [209, 30] on icon "undo" at bounding box center [206, 34] width 14 height 14
click at [226, 34] on icon "redo" at bounding box center [230, 34] width 14 height 14
click at [227, 34] on icon "redo" at bounding box center [230, 34] width 14 height 14
click at [360, 384] on div "< h2 > Services & Add-ons </ h2 > < p class = "lead" > All services and add-ons…" at bounding box center [1101, 438] width 1598 height 200
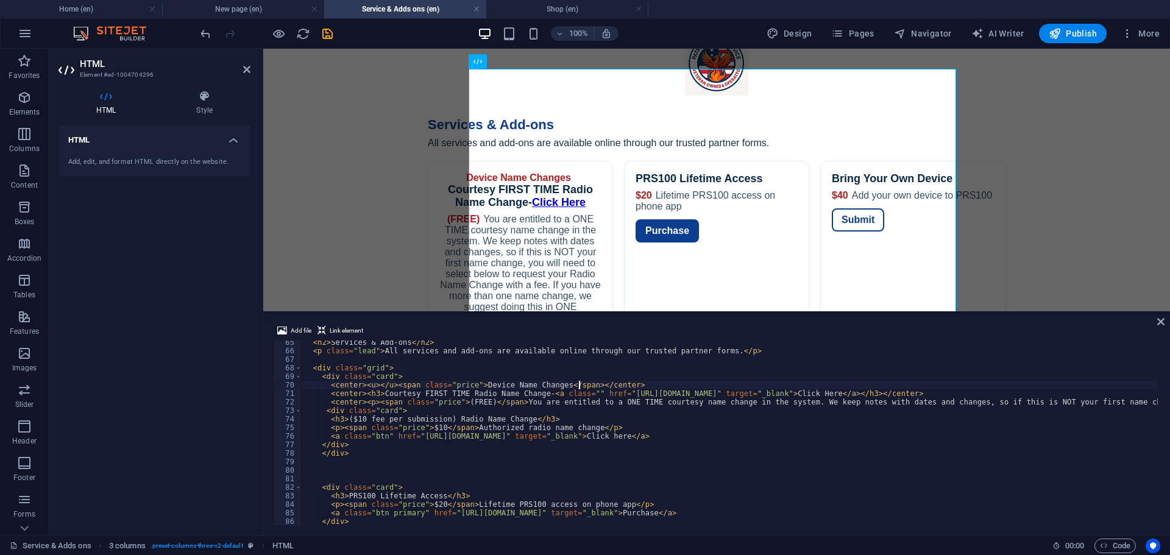
click at [579, 385] on div "< h2 > Services & Add-ons </ h2 > < p class = "lead" > All services and add-ons…" at bounding box center [1101, 438] width 1598 height 200
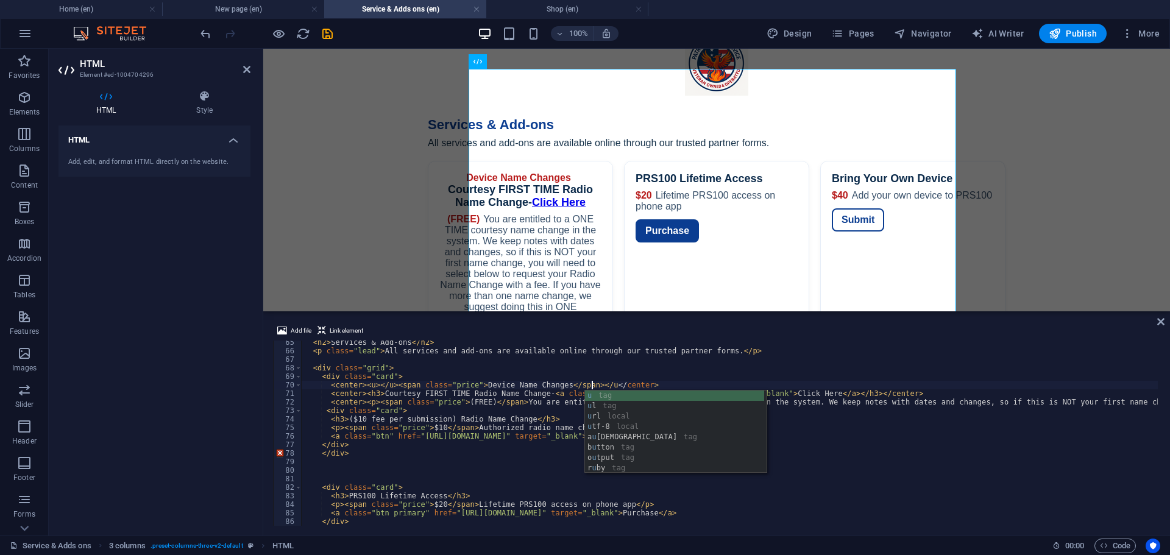
scroll to position [0, 24]
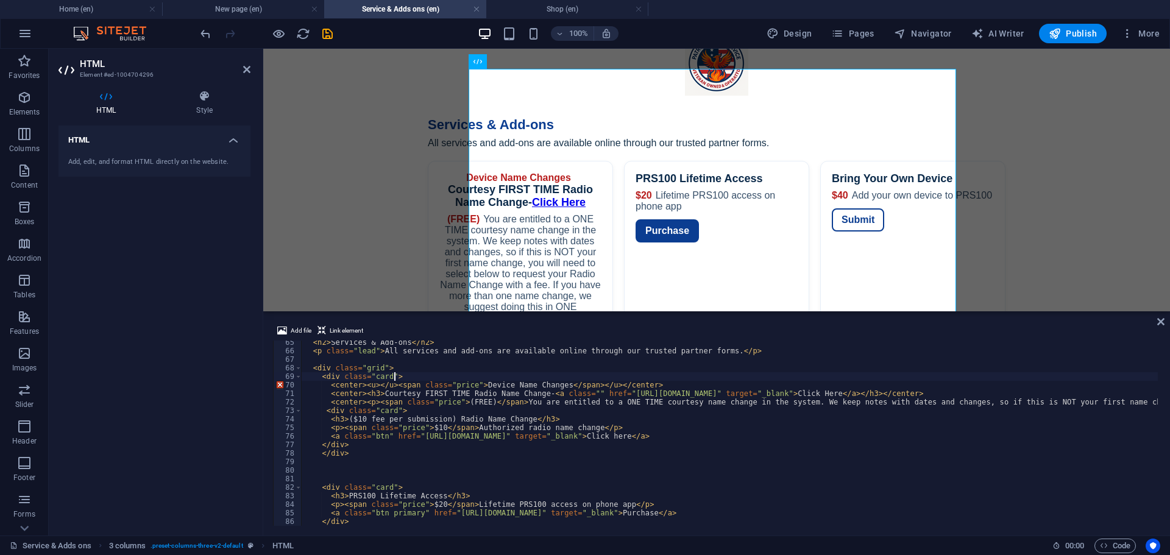
click at [701, 378] on div "< h2 > Services & Add-ons </ h2 > < p class = "lead" > All services and add-ons…" at bounding box center [1101, 438] width 1598 height 200
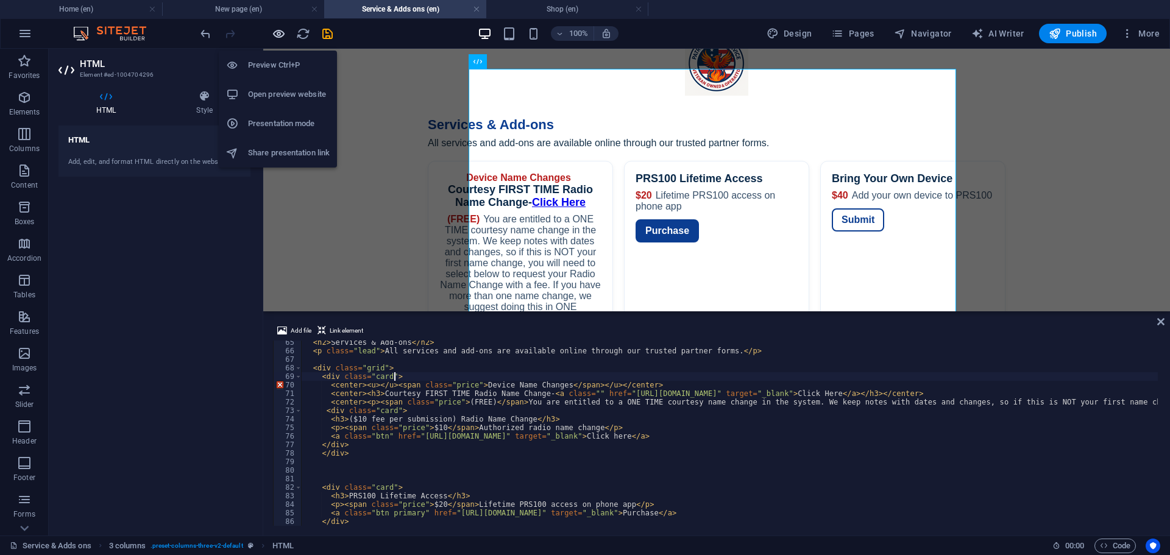
type textarea "<div class="card">"
click at [278, 33] on icon "button" at bounding box center [279, 34] width 14 height 14
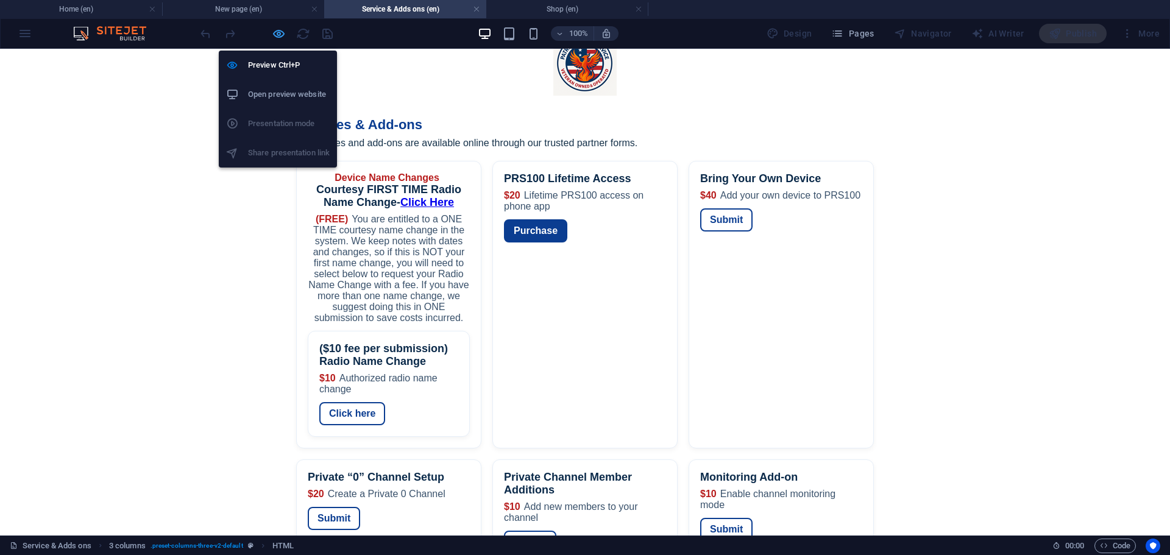
drag, startPoint x: 278, startPoint y: 33, endPoint x: 45, endPoint y: 2, distance: 235.5
click at [278, 33] on icon "button" at bounding box center [279, 34] width 14 height 14
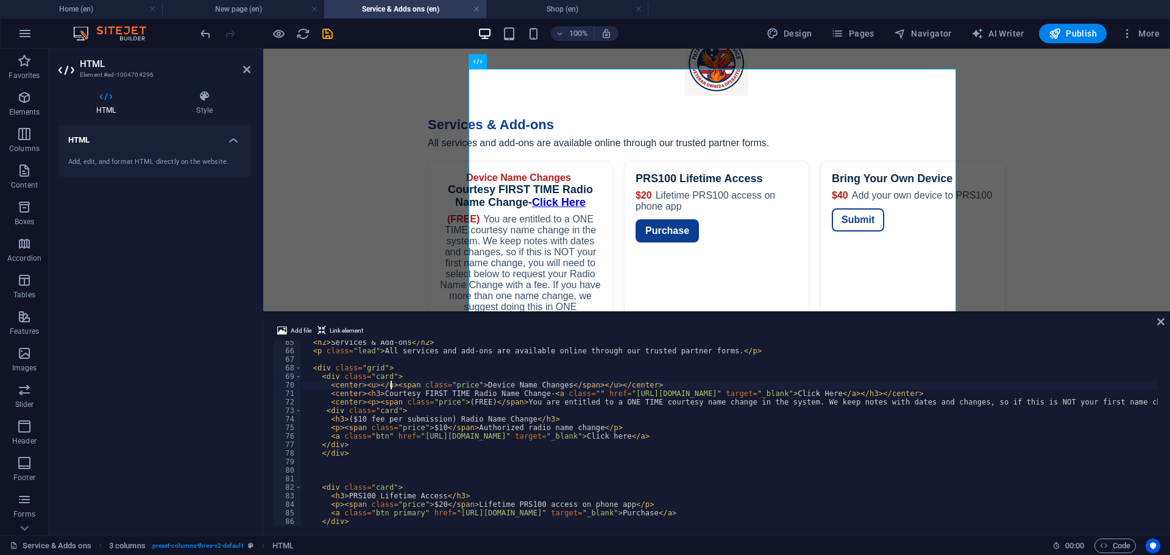
drag, startPoint x: 390, startPoint y: 386, endPoint x: 397, endPoint y: 386, distance: 7.3
click at [391, 386] on div "< h2 > Services & Add-ons </ h2 > < p class = "lead" > All services and add-ons…" at bounding box center [1101, 438] width 1598 height 200
click at [643, 376] on div "< h2 > Services & Add-ons </ h2 > < p class = "lead" > All services and add-ons…" at bounding box center [1101, 438] width 1598 height 200
type textarea "<div class="card">"
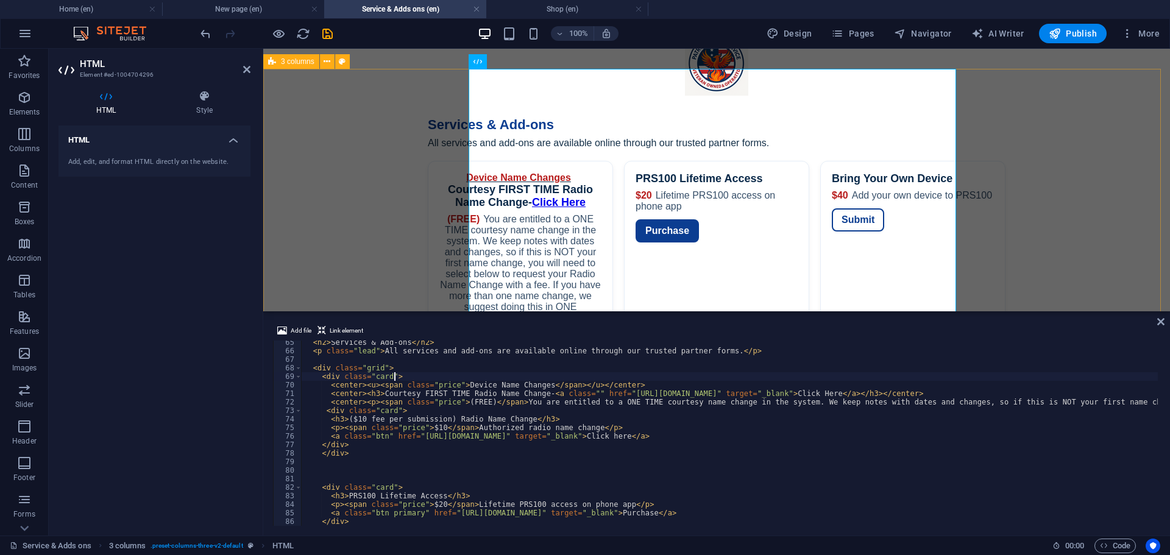
click at [332, 205] on div "Services — Patriot Radio Service Services & Add-ons All services and add-ons ar…" at bounding box center [716, 412] width 907 height 625
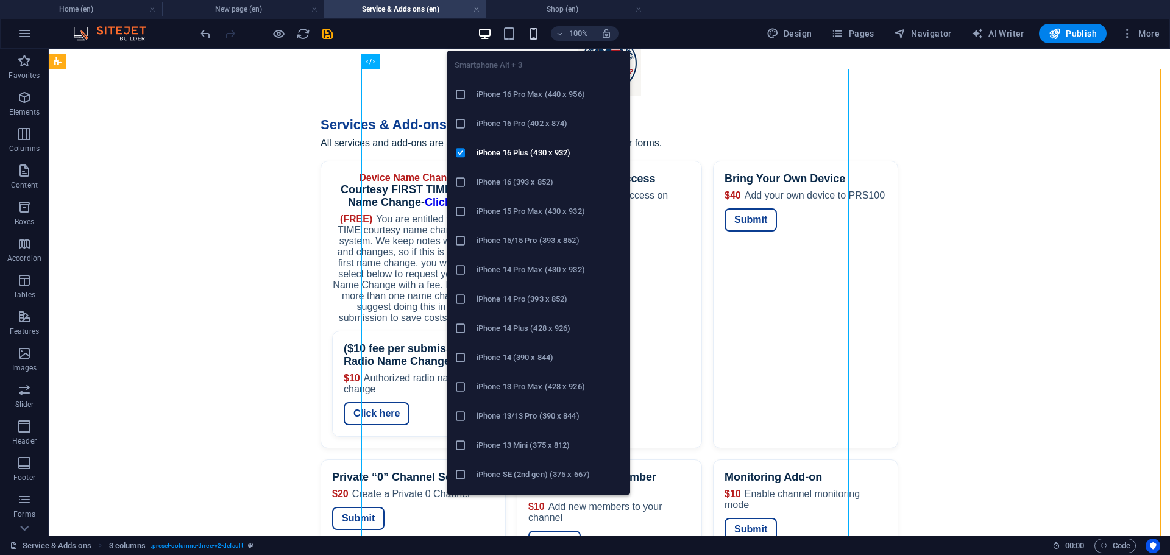
click at [534, 32] on icon "button" at bounding box center [534, 34] width 14 height 14
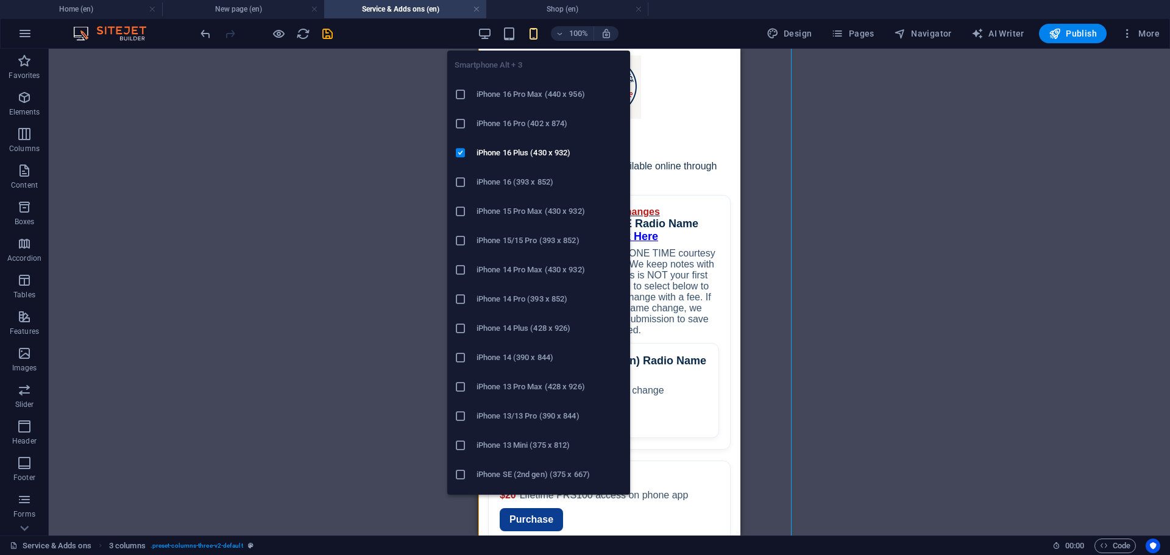
scroll to position [104, 0]
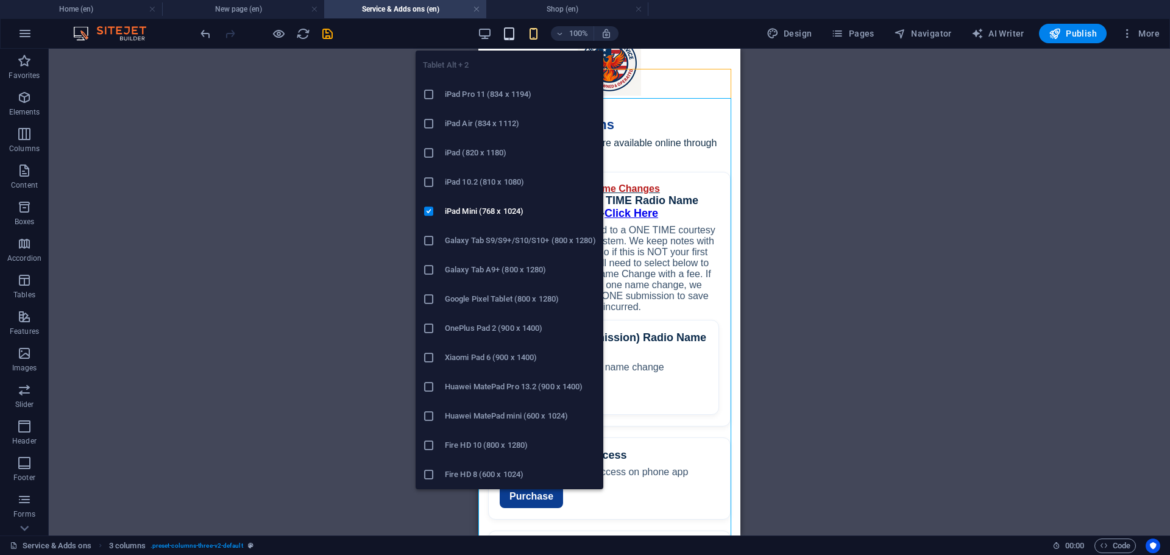
click at [509, 27] on icon "button" at bounding box center [509, 34] width 14 height 14
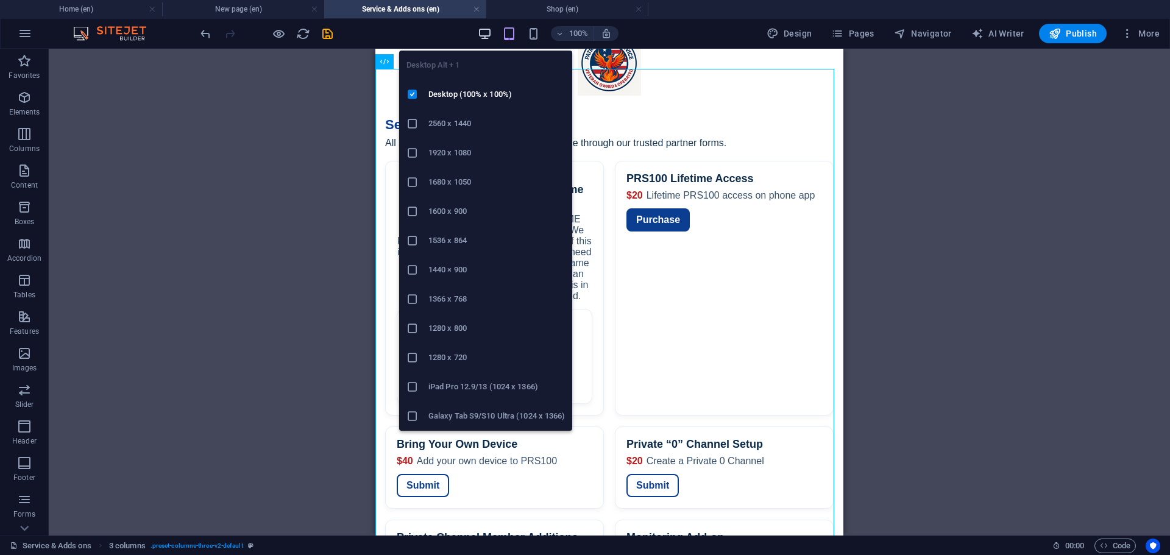
click at [479, 32] on span "button" at bounding box center [485, 34] width 15 height 14
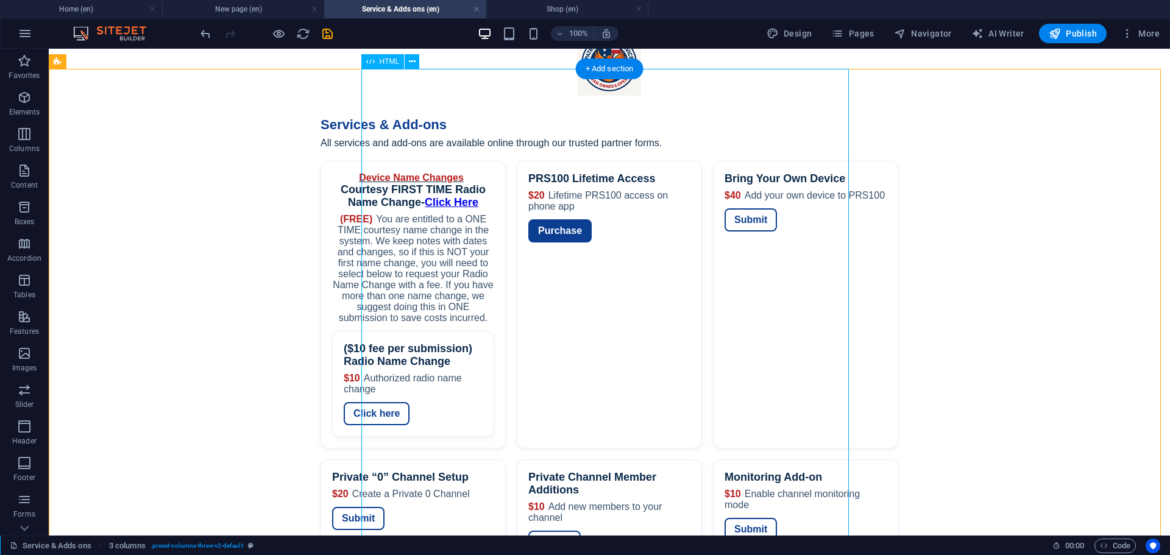
click at [417, 151] on div "Services — Patriot Radio Service Services & Add-ons All services and add-ons ar…" at bounding box center [610, 412] width 1122 height 625
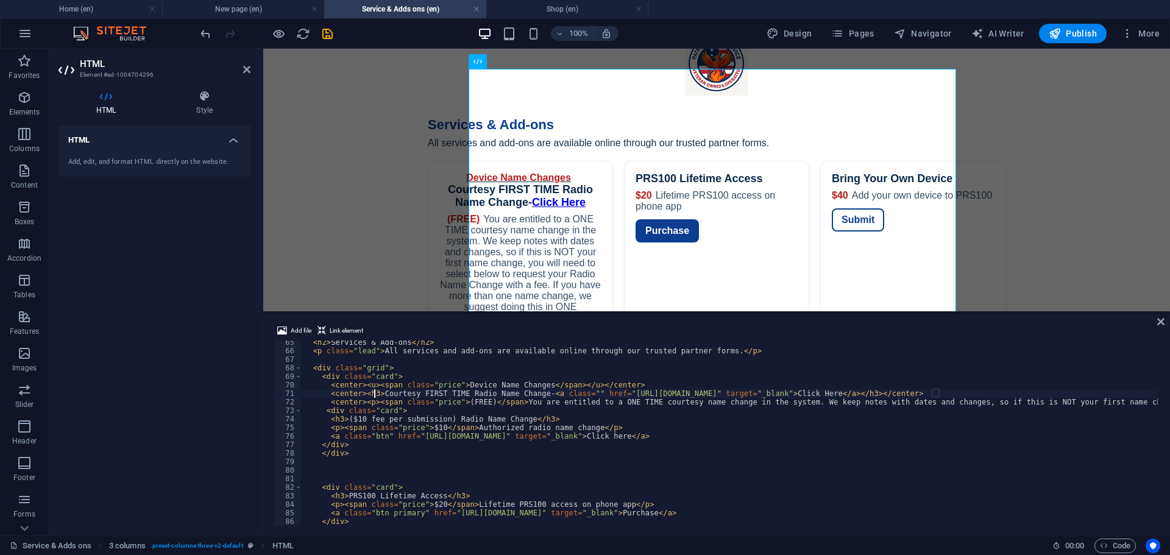
click at [373, 394] on div "< h2 > Services & Add-ons </ h2 > < p class = "lead" > All services and add-ons…" at bounding box center [1101, 438] width 1598 height 200
drag, startPoint x: 379, startPoint y: 394, endPoint x: 533, endPoint y: 396, distance: 154.2
click at [533, 396] on div "< h2 > Services & Add-ons </ h2 > < p class = "lead" > All services and add-ons…" at bounding box center [1101, 438] width 1598 height 200
click at [376, 394] on div "< h2 > Services & Add-ons </ h2 > < p class = "lead" > All services and add-ons…" at bounding box center [730, 433] width 857 height 185
drag, startPoint x: 376, startPoint y: 394, endPoint x: 927, endPoint y: 391, distance: 550.5
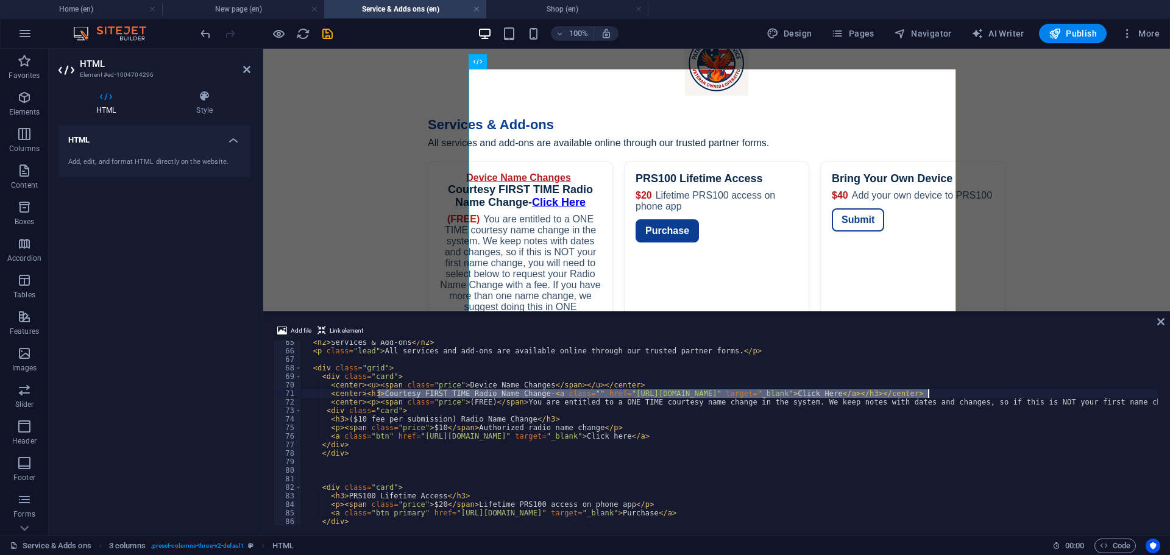
click at [927, 391] on div "< h2 > Services & Add-ons </ h2 > < p class = "lead" > All services and add-ons…" at bounding box center [1101, 438] width 1598 height 200
paste textarea "<span style="font-size:9px;">Courtesy FIRST TIME Radio Name Change-</span>"
type textarea "<center><h3><span style="font-size:9px;">Courtesy FIRST TIME Radio Name Change-…"
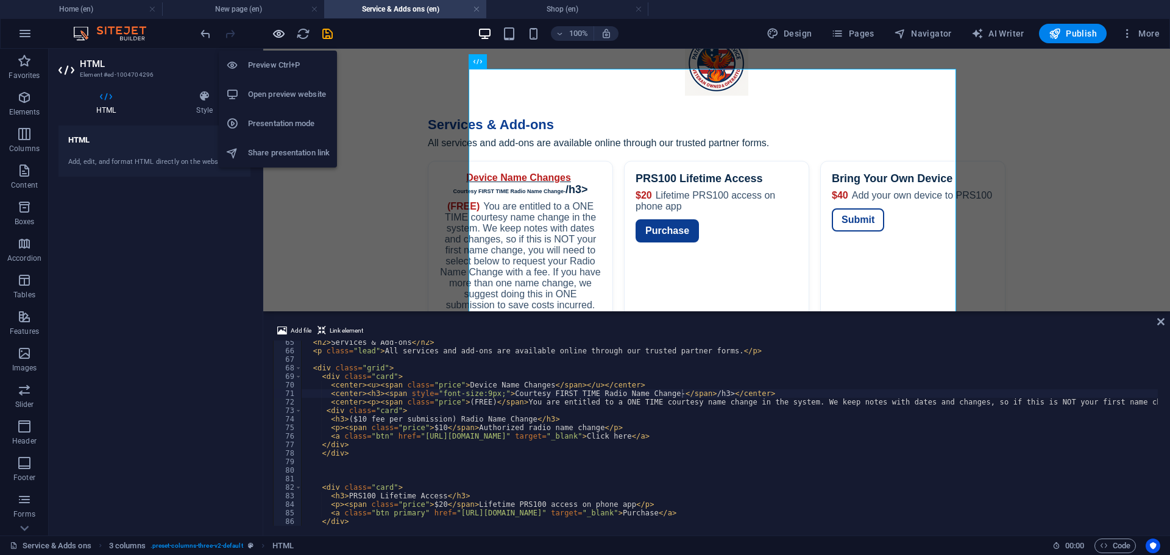
click at [281, 30] on icon "button" at bounding box center [279, 34] width 14 height 14
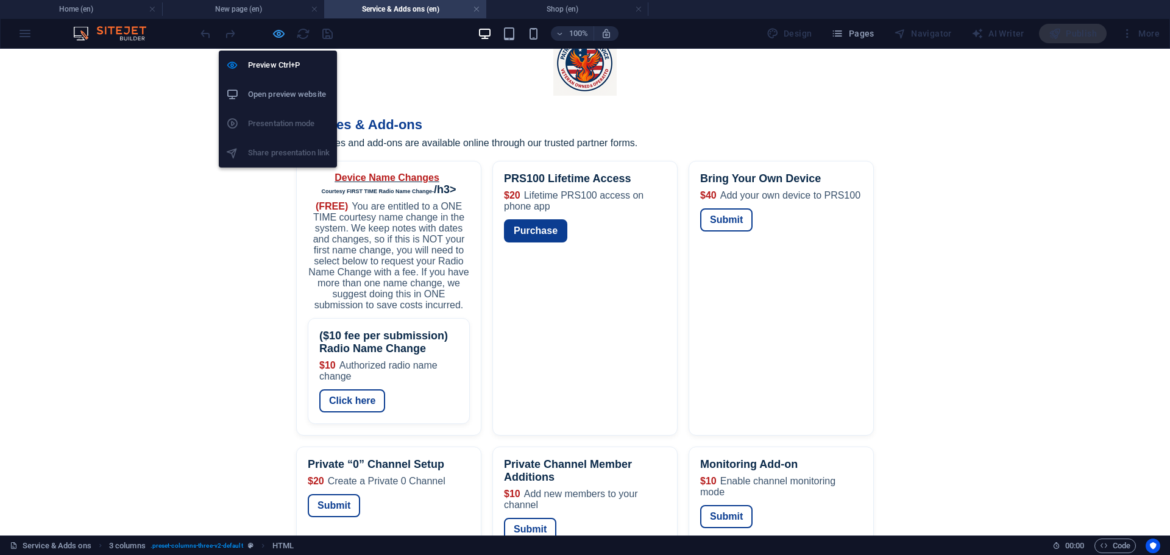
click at [279, 35] on icon "button" at bounding box center [279, 34] width 14 height 14
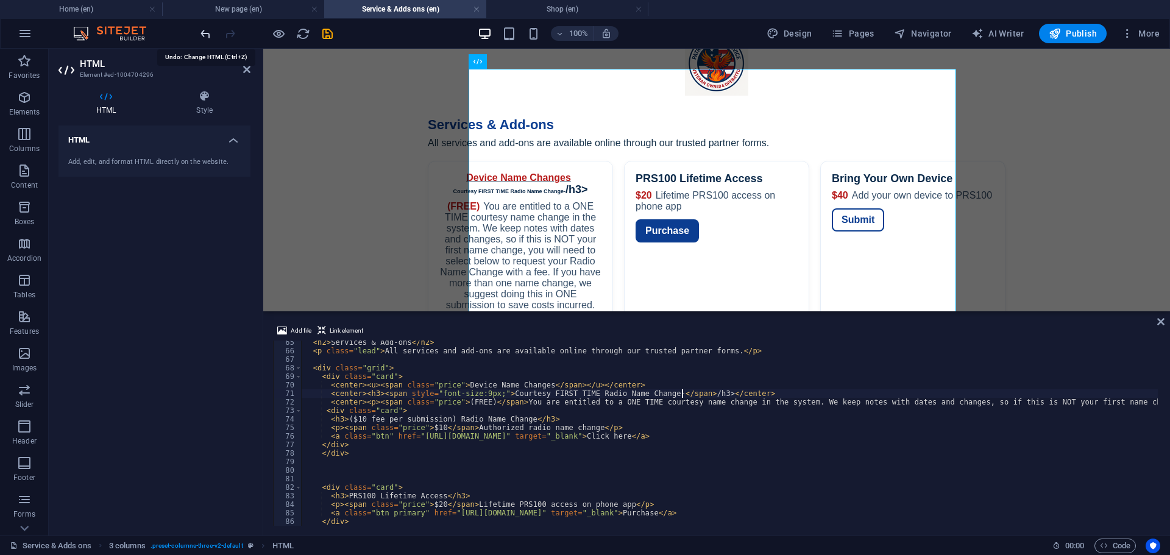
click at [207, 30] on icon "undo" at bounding box center [206, 34] width 14 height 14
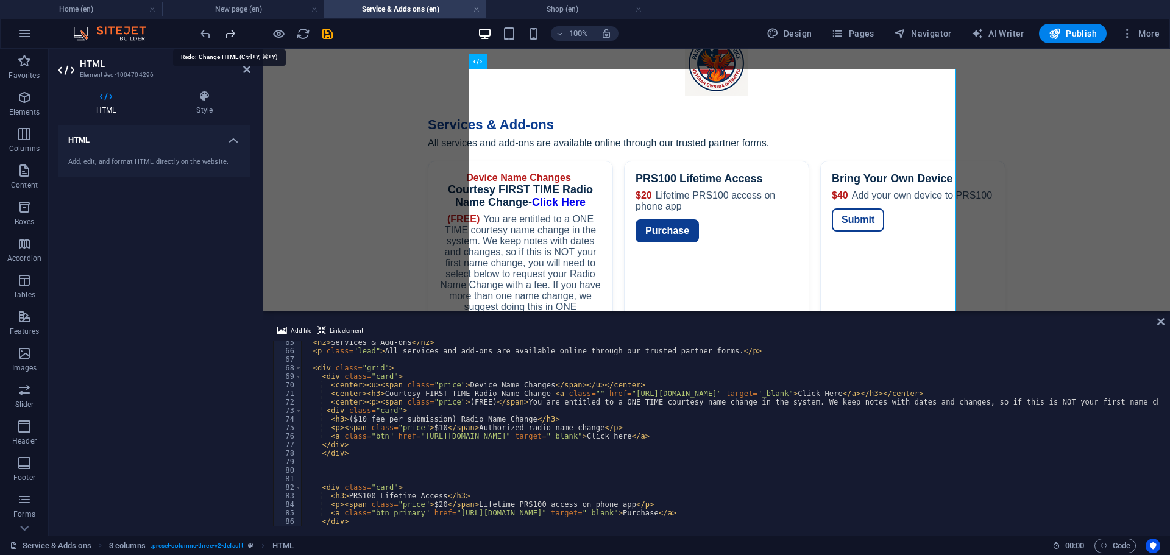
click at [227, 32] on icon "redo" at bounding box center [230, 34] width 14 height 14
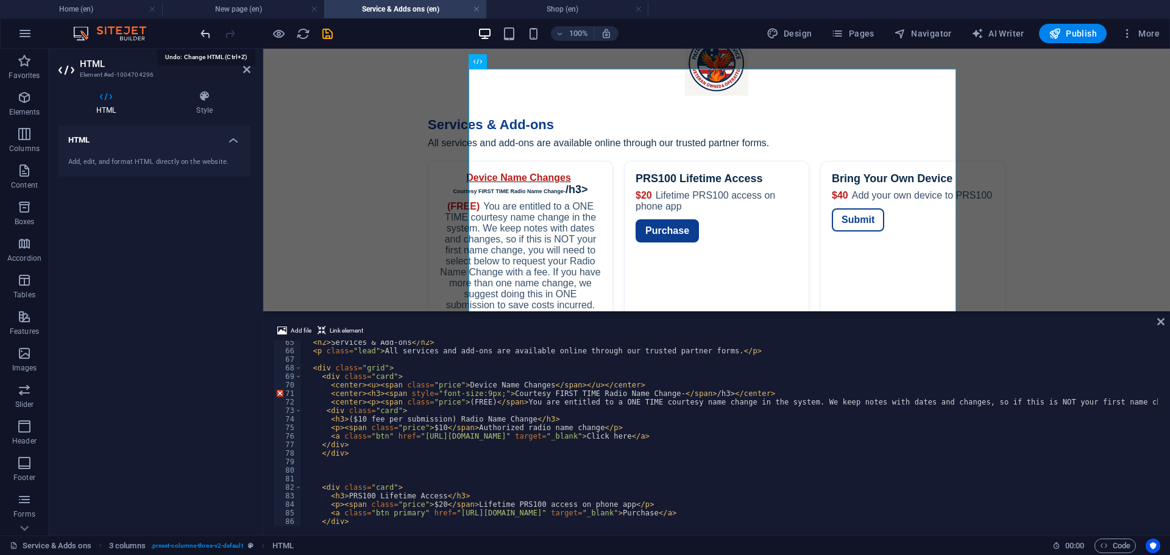
click at [207, 33] on icon "undo" at bounding box center [206, 34] width 14 height 14
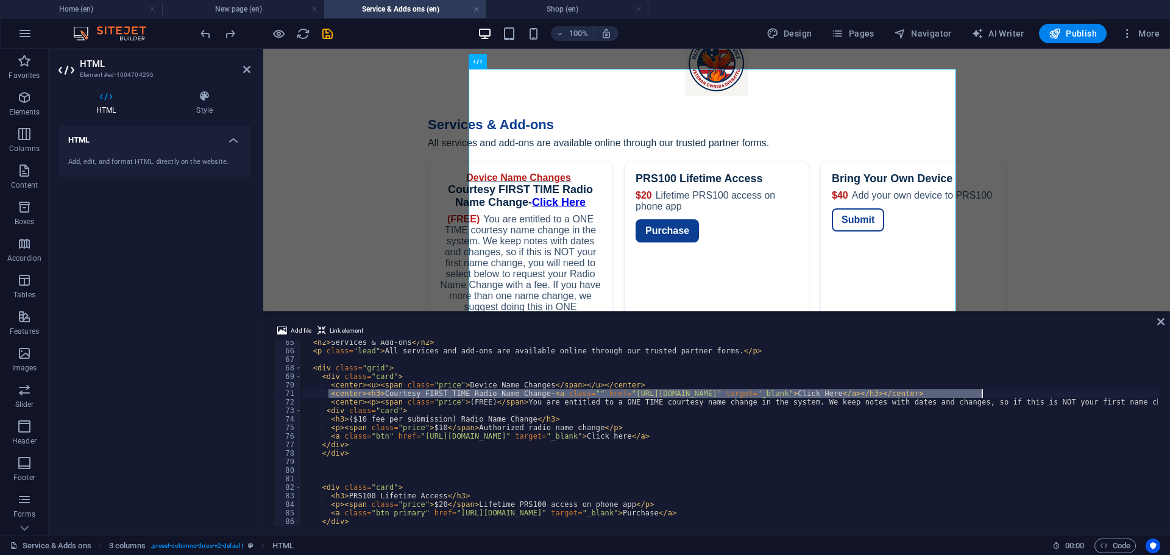
drag, startPoint x: 327, startPoint y: 395, endPoint x: 992, endPoint y: 391, distance: 664.5
click at [992, 391] on div "< h2 > Services & Add-ons </ h2 > < p class = "lead" > All services and add-ons…" at bounding box center [1101, 438] width 1598 height 200
paste textarea "span style="font-size:9px;">Courtesy FIRST TIME Radio Name Change-</span"
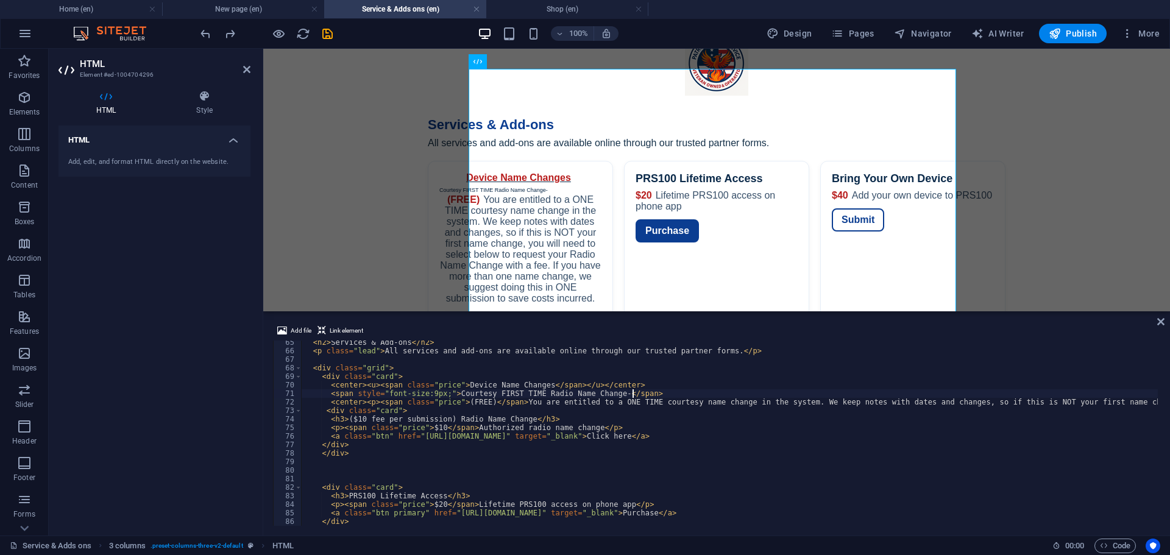
click at [427, 393] on div "< h2 > Services & Add-ons </ h2 > < p class = "lead" > All services and add-ons…" at bounding box center [1101, 438] width 1598 height 200
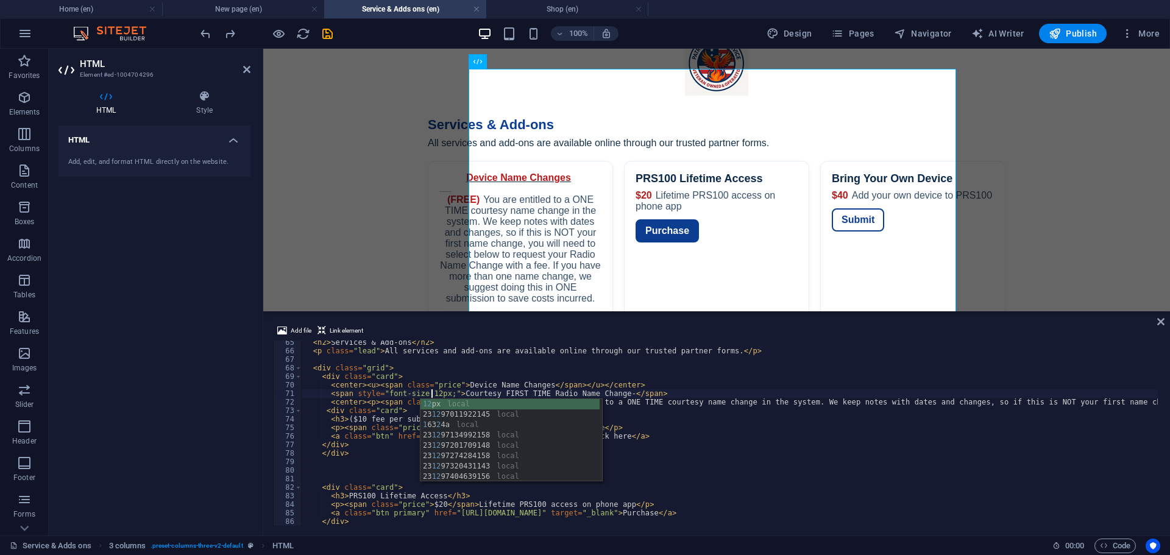
scroll to position [0, 10]
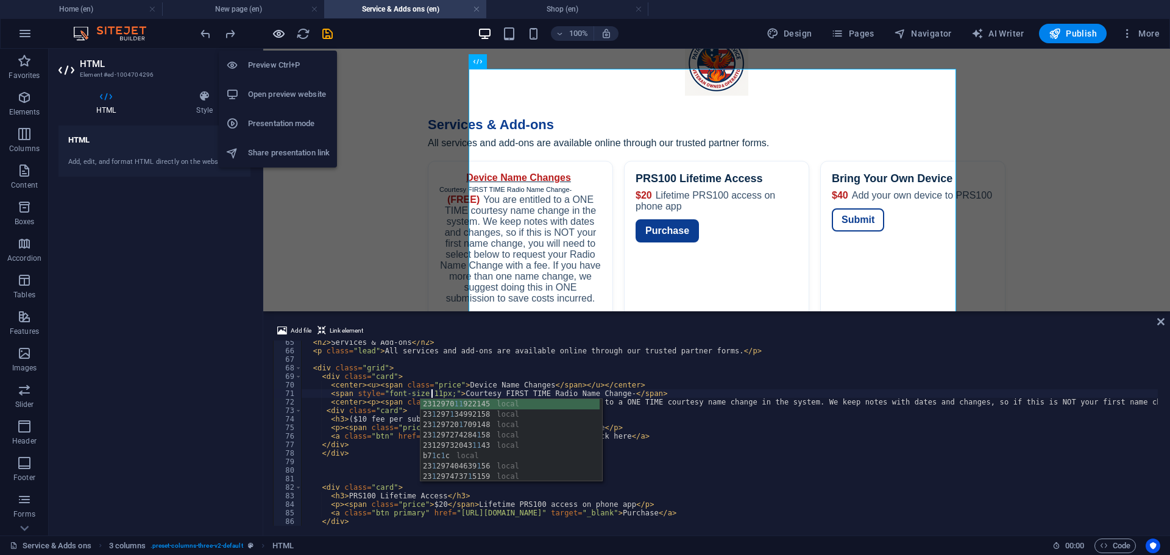
type textarea "<span style="font-size:11px;">Courtesy FIRST TIME Radio Name Change-</span>"
click at [279, 34] on icon "button" at bounding box center [279, 34] width 14 height 14
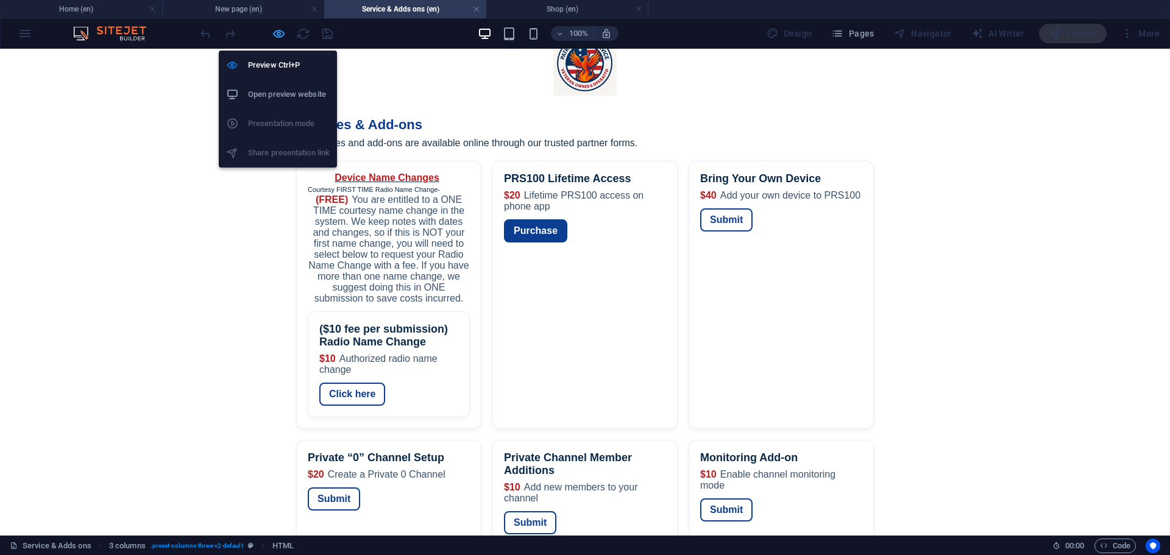
click at [278, 33] on icon "button" at bounding box center [279, 34] width 14 height 14
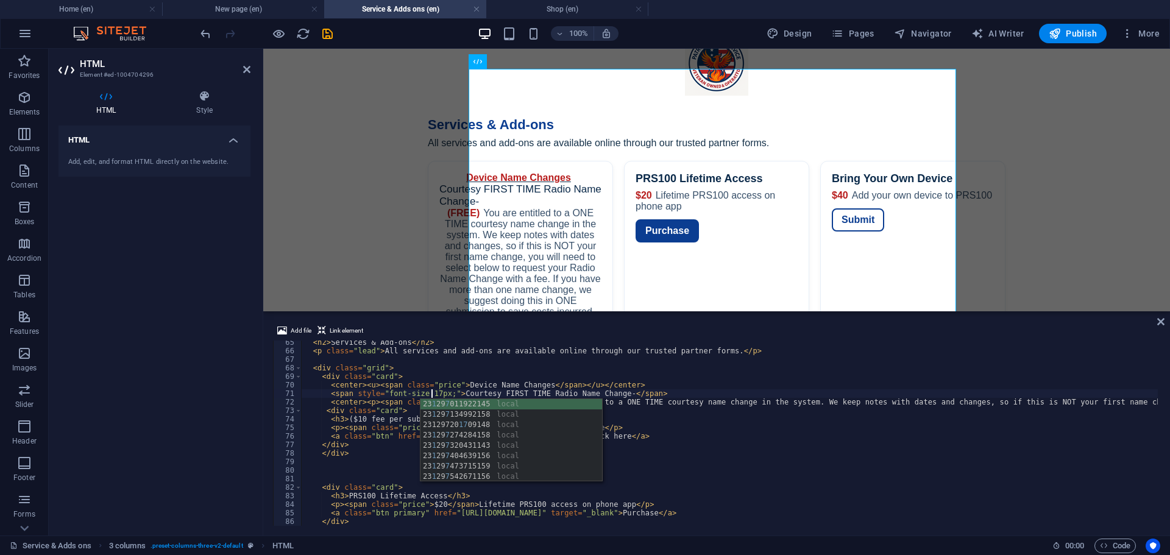
click at [608, 392] on div "< h2 > Services & Add-ons </ h2 > < p class = "lead" > All services and add-ons…" at bounding box center [1101, 438] width 1598 height 200
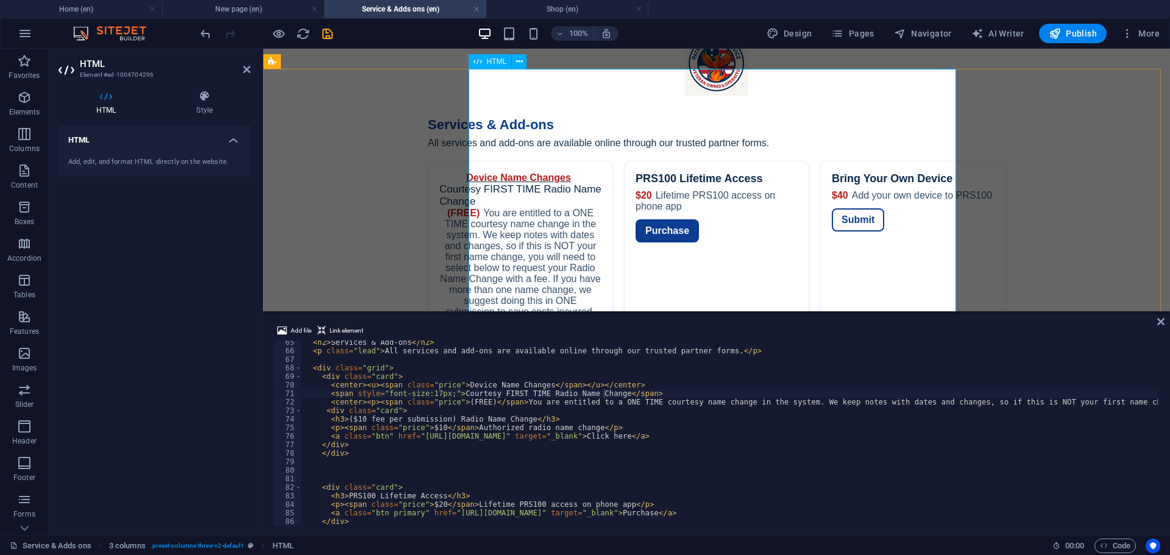
click at [693, 168] on div "Services — Patriot Radio Service Services & Add-ons All services and add-ons ar…" at bounding box center [716, 409] width 907 height 619
click at [204, 35] on icon "undo" at bounding box center [206, 34] width 14 height 14
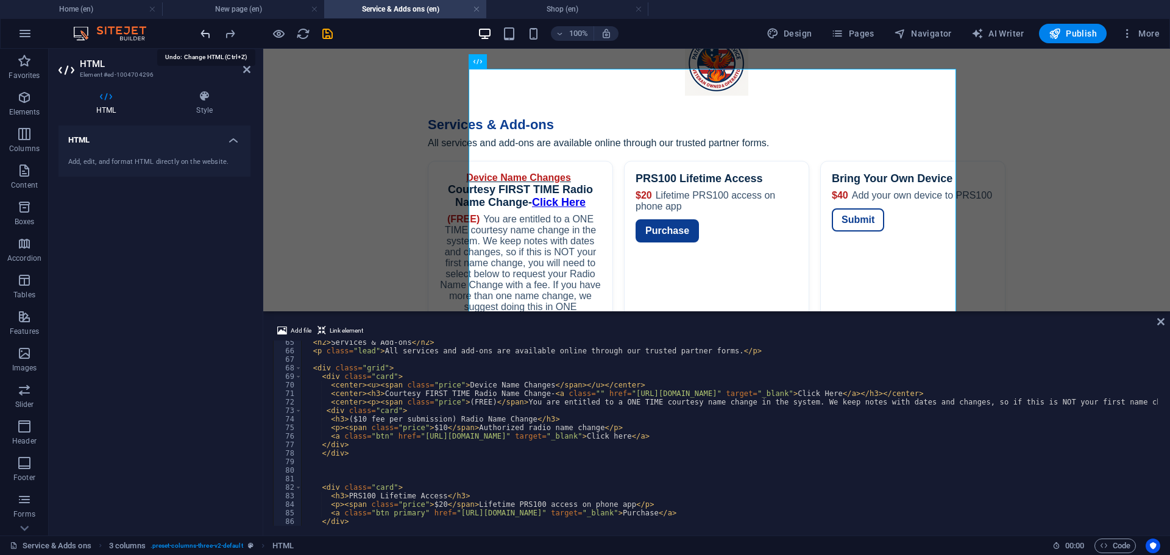
click at [204, 35] on icon "undo" at bounding box center [206, 34] width 14 height 14
click at [230, 38] on icon "redo" at bounding box center [230, 34] width 14 height 14
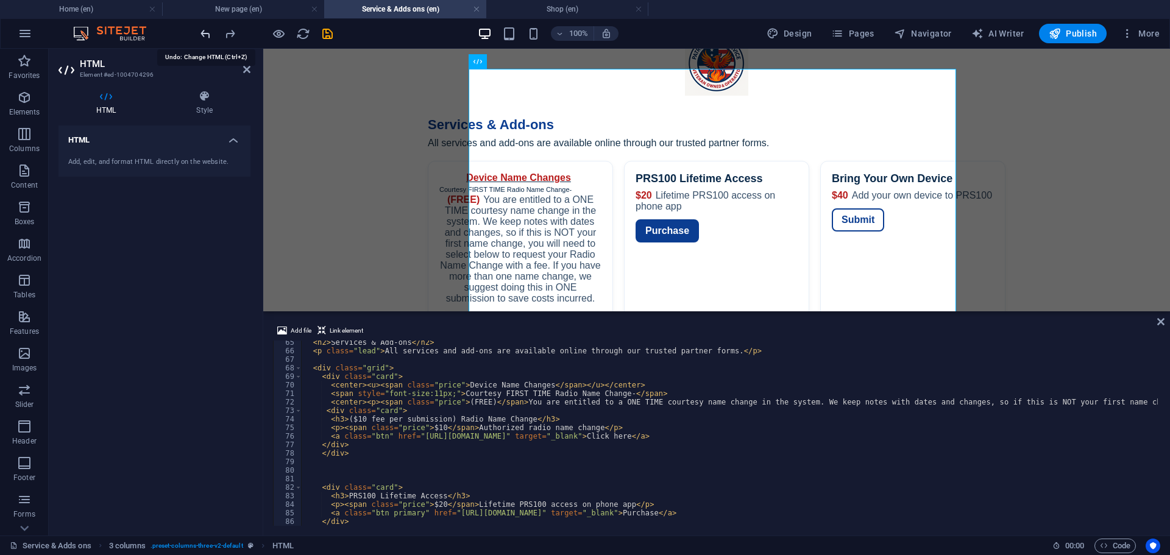
click at [205, 33] on icon "undo" at bounding box center [206, 34] width 14 height 14
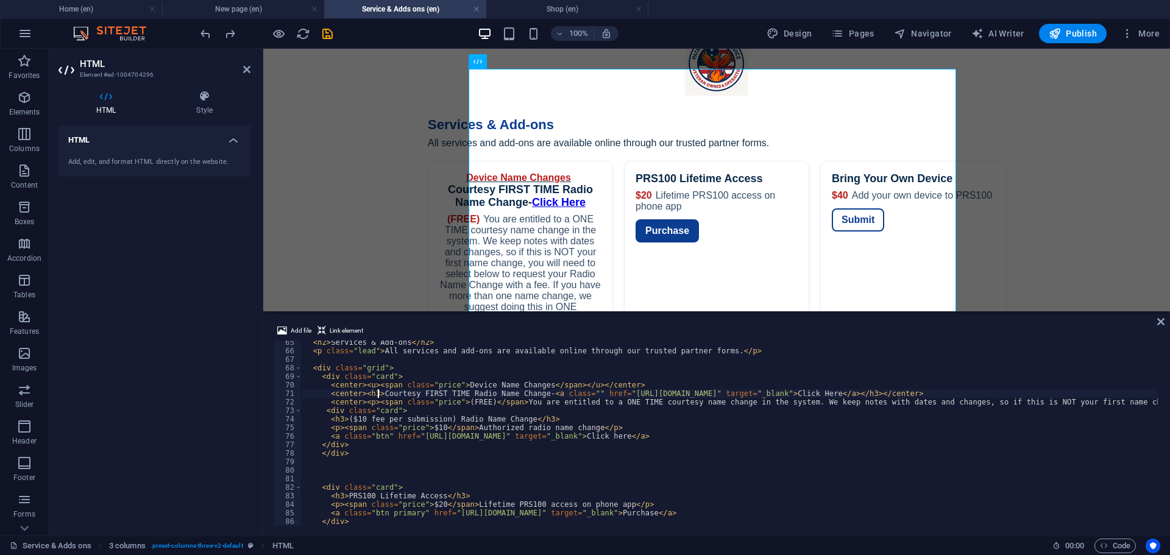
click at [377, 394] on div "< h2 > Services & Add-ons </ h2 > < p class = "lead" > All services and add-ons…" at bounding box center [1101, 438] width 1598 height 200
drag, startPoint x: 360, startPoint y: 394, endPoint x: 535, endPoint y: 393, distance: 174.4
click at [535, 393] on div "< h2 > Services & Add-ons </ h2 > < p class = "lead" > All services and add-ons…" at bounding box center [1101, 438] width 1598 height 200
paste textarea
type textarea "<a class="" href="[URL][DOMAIN_NAME]" target="_blank">Click Here</a></h3></cent…"
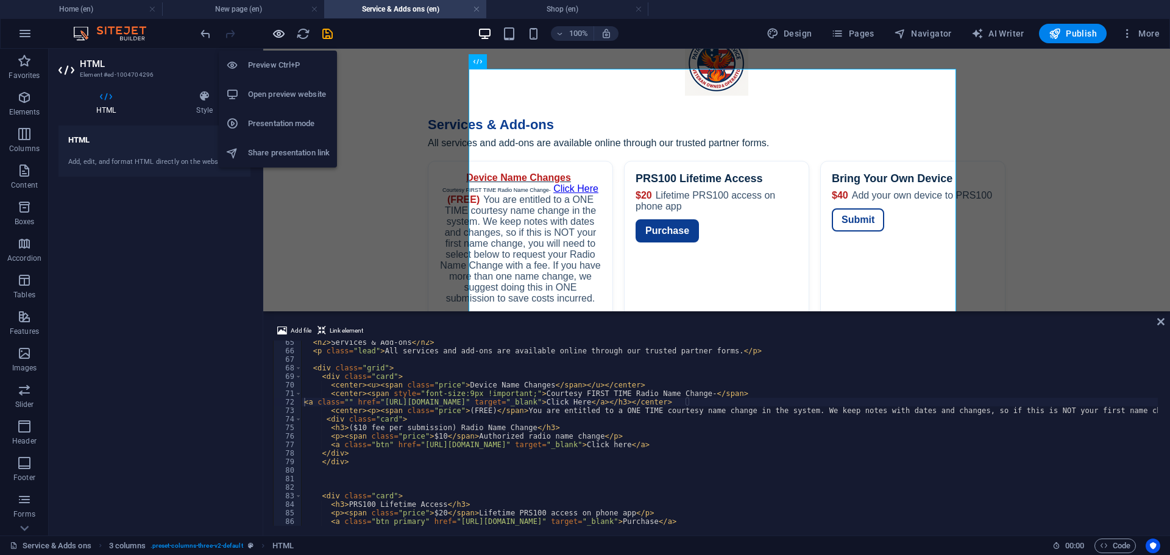
click at [281, 29] on icon "button" at bounding box center [279, 34] width 14 height 14
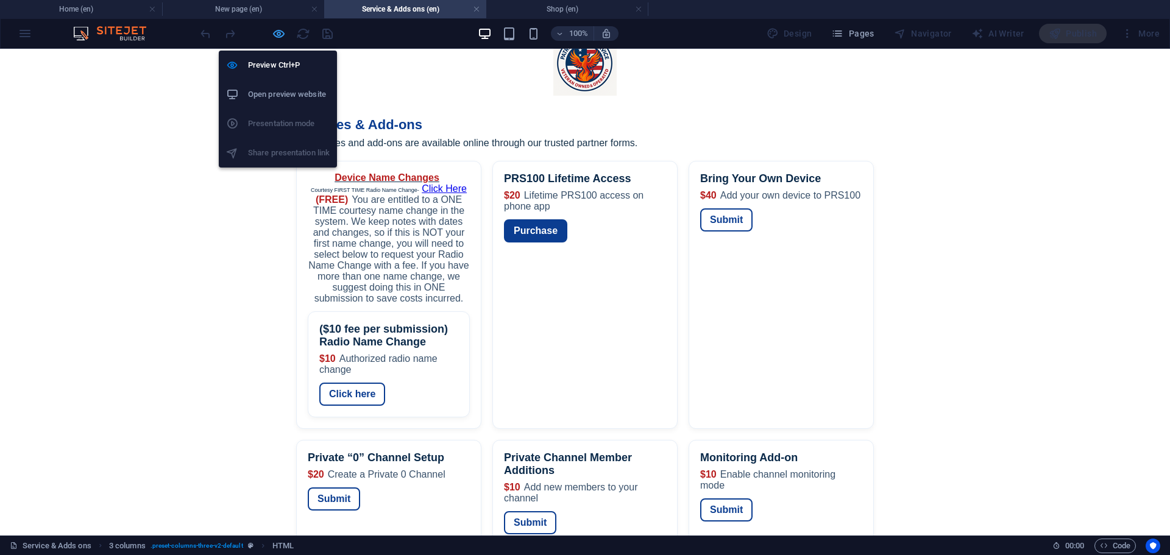
click at [279, 34] on icon "button" at bounding box center [279, 34] width 14 height 14
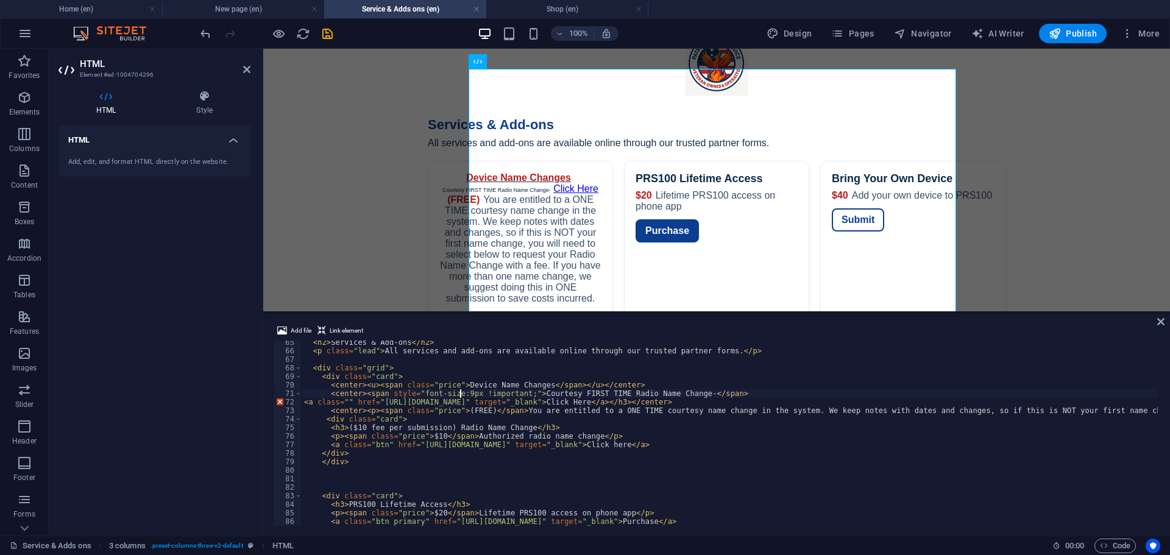
click at [460, 394] on div "< h2 > Services & Add-ons </ h2 > < p class = "lead" > All services and add-ons…" at bounding box center [1101, 438] width 1598 height 200
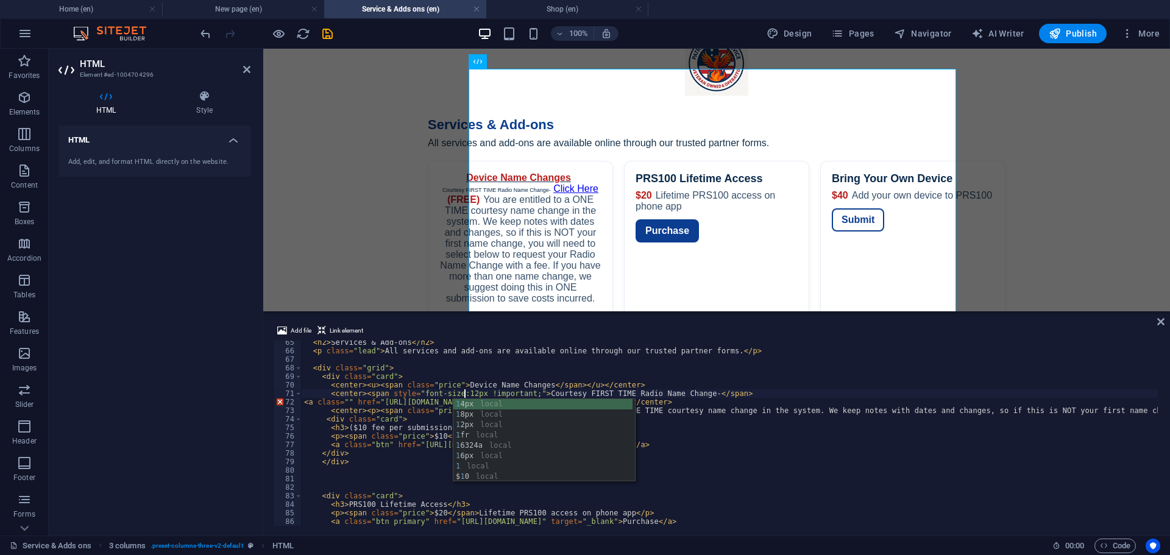
scroll to position [0, 13]
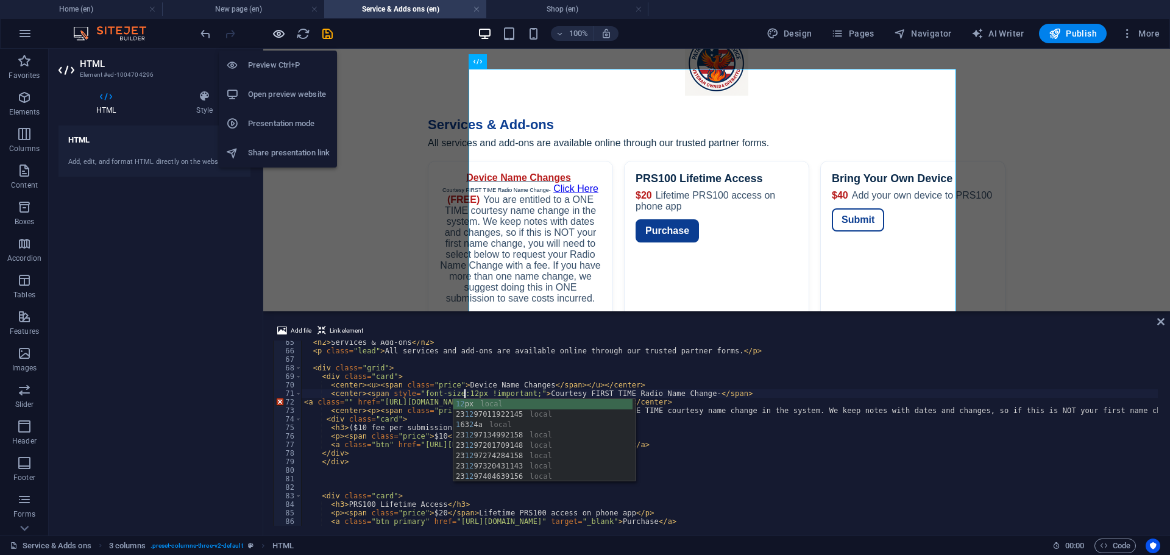
type textarea "<center><span style="font-size:12px !important;">Courtesy FIRST TIME Radio Name…"
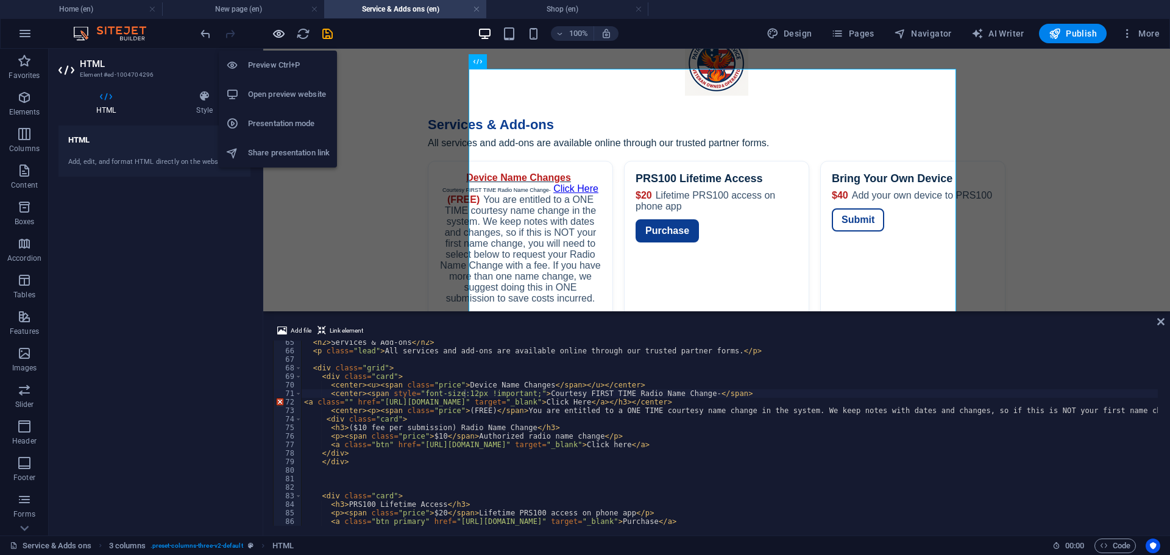
click at [279, 34] on icon "button" at bounding box center [279, 34] width 14 height 14
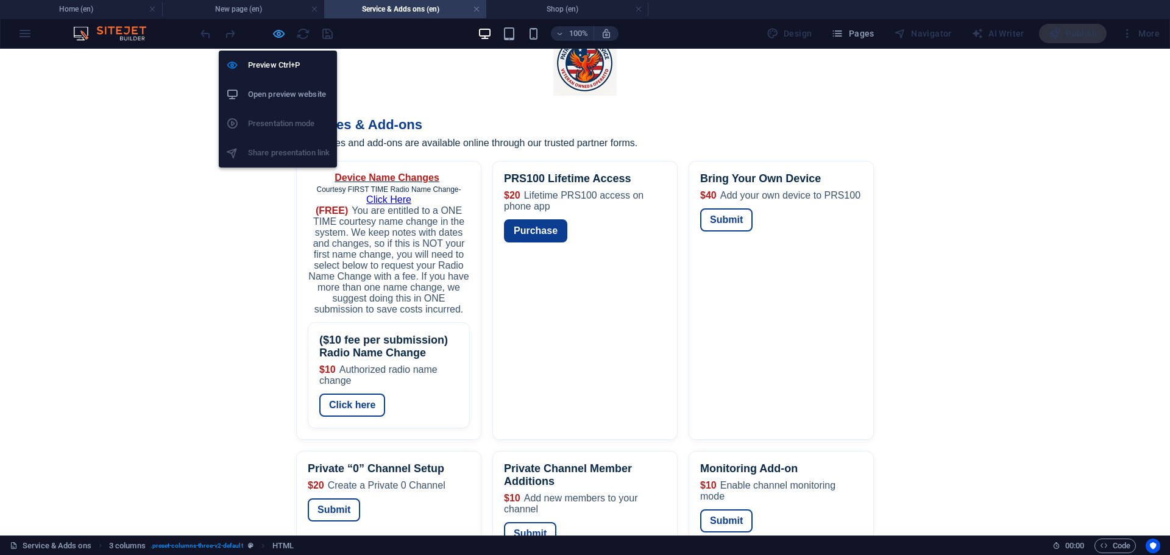
click at [279, 32] on icon "button" at bounding box center [279, 34] width 14 height 14
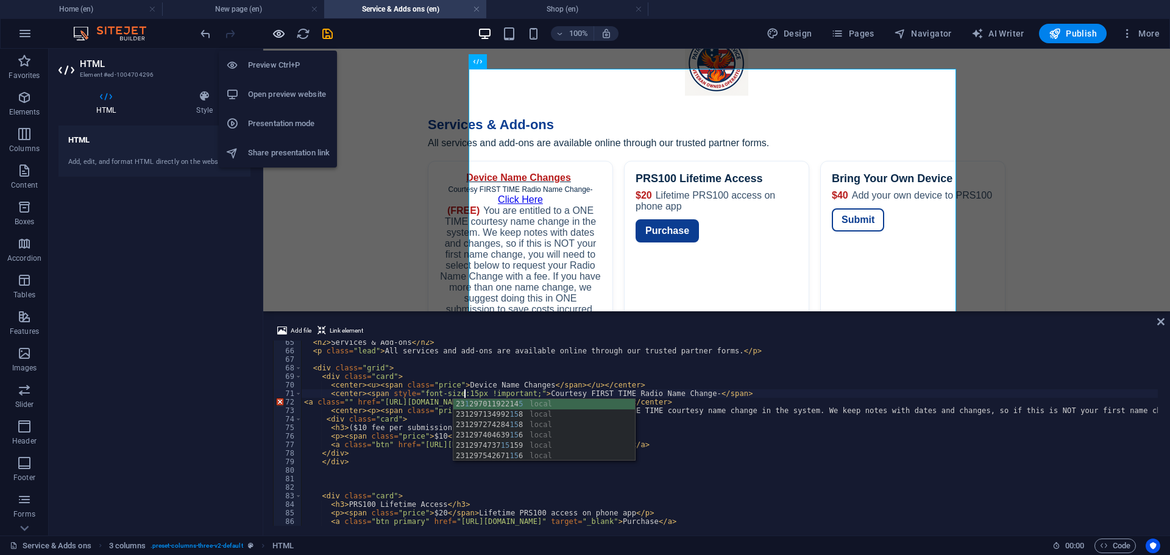
type textarea "<center><span style="font-size:15px !important;">Courtesy FIRST TIME Radio Name…"
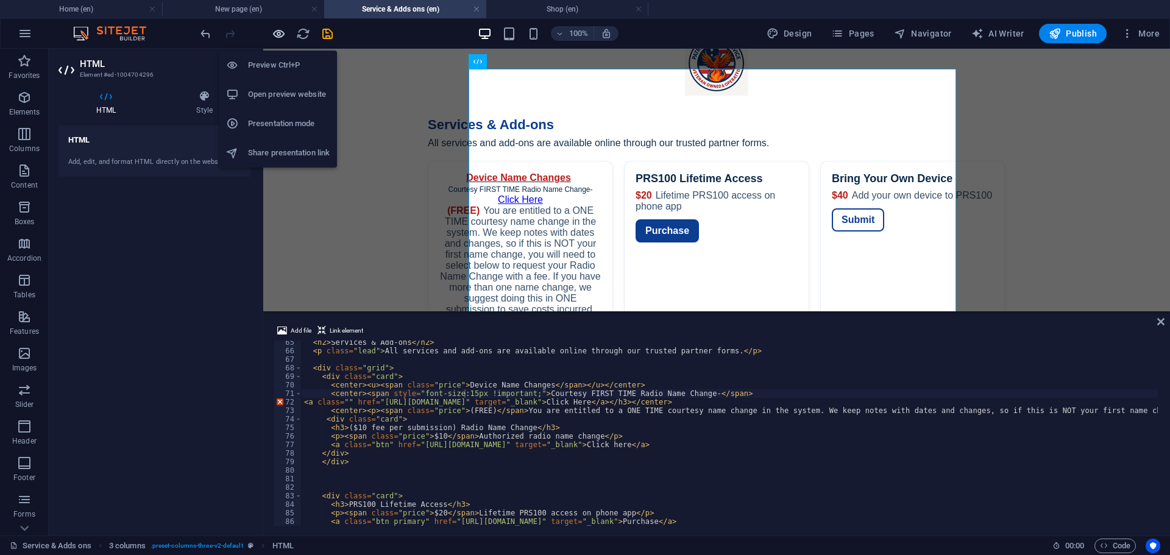
click at [272, 33] on icon "button" at bounding box center [279, 34] width 14 height 14
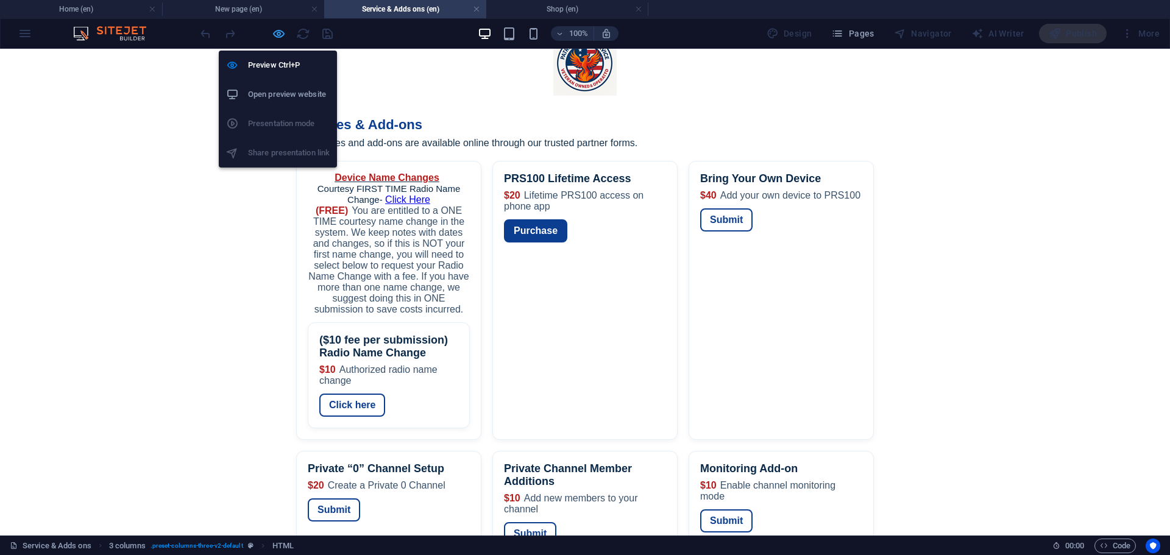
click at [283, 32] on icon "button" at bounding box center [279, 34] width 14 height 14
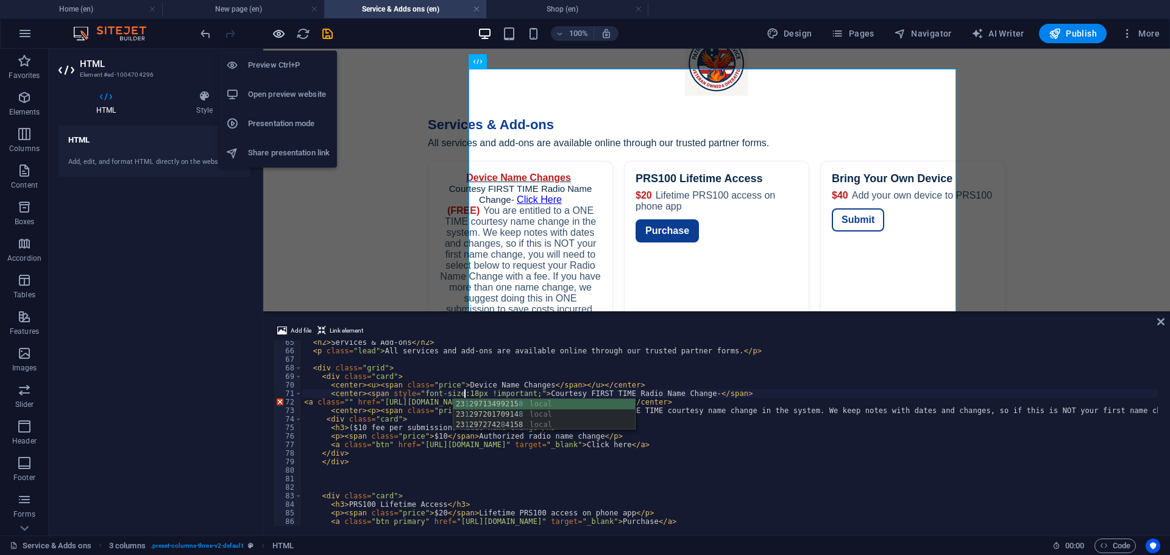
type textarea "<center><span style="font-size:18px !important;">Courtesy FIRST TIME Radio Name…"
click at [282, 33] on icon "button" at bounding box center [279, 34] width 14 height 14
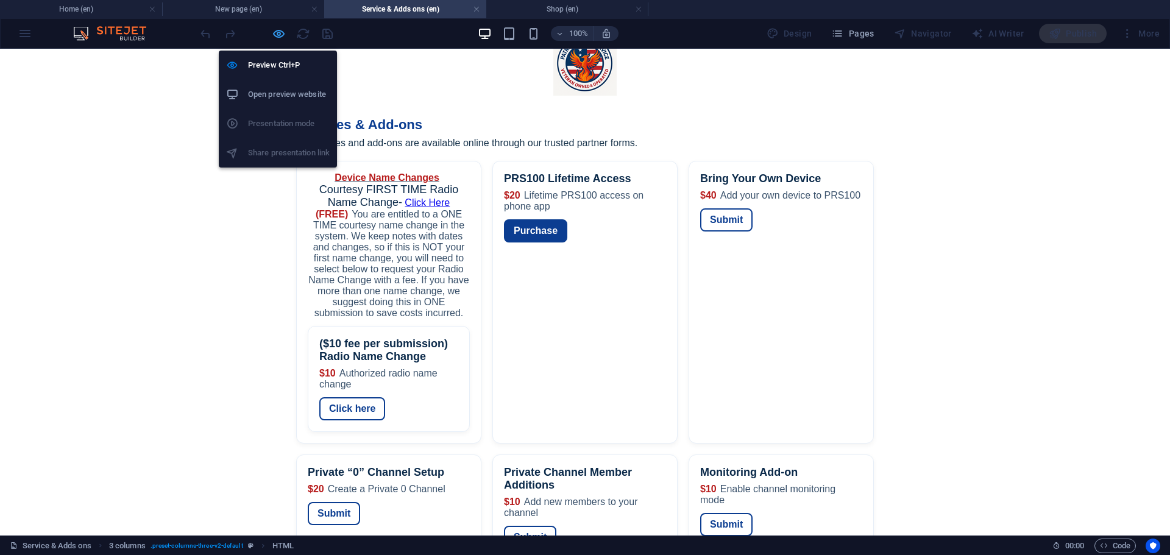
click at [274, 32] on icon "button" at bounding box center [279, 34] width 14 height 14
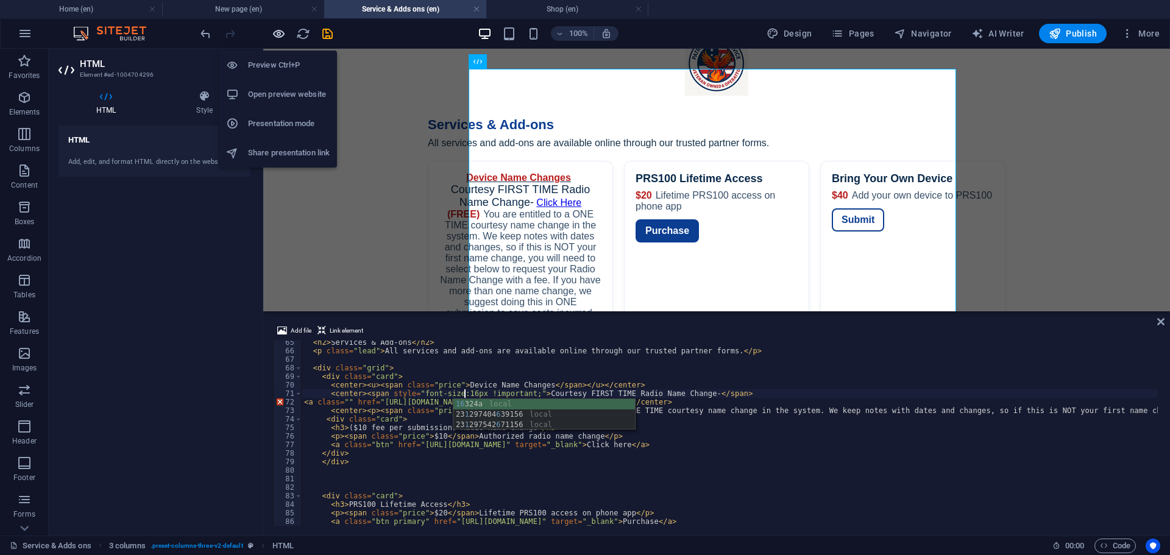
type textarea "<center><span style="font-size:16px !important;">Courtesy FIRST TIME Radio Name…"
click at [280, 34] on icon "button" at bounding box center [279, 34] width 14 height 14
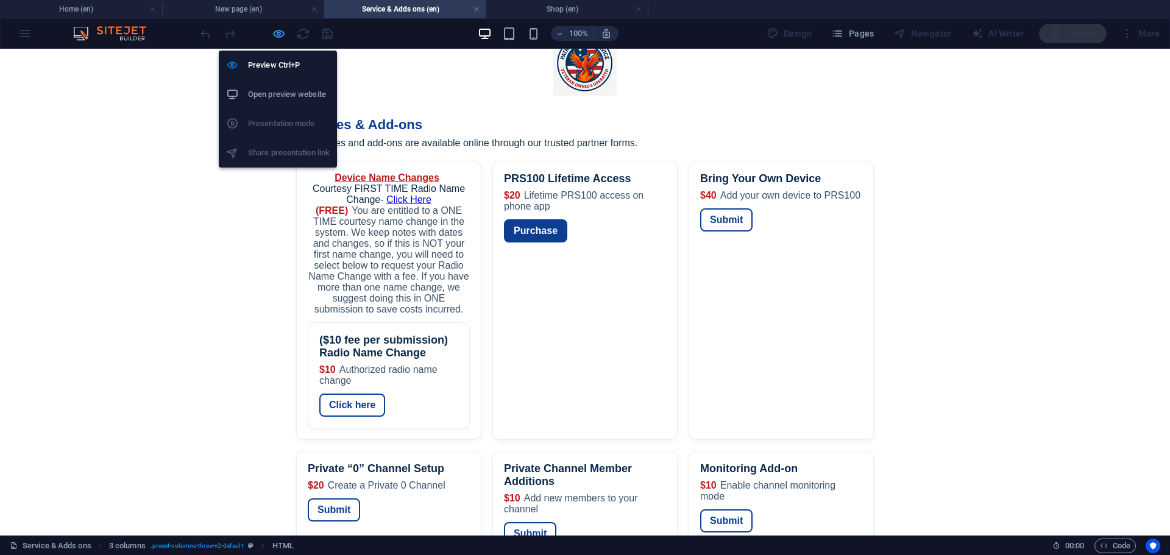
click at [278, 32] on icon "button" at bounding box center [279, 34] width 14 height 14
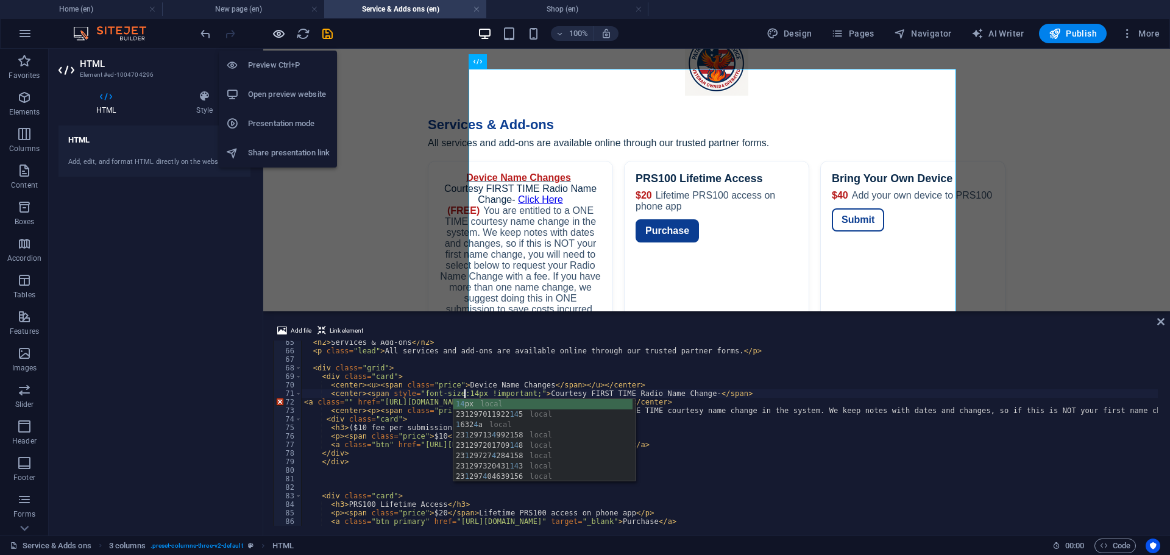
type textarea "<center><span style="font-size:14px !important;">Courtesy FIRST TIME Radio Name…"
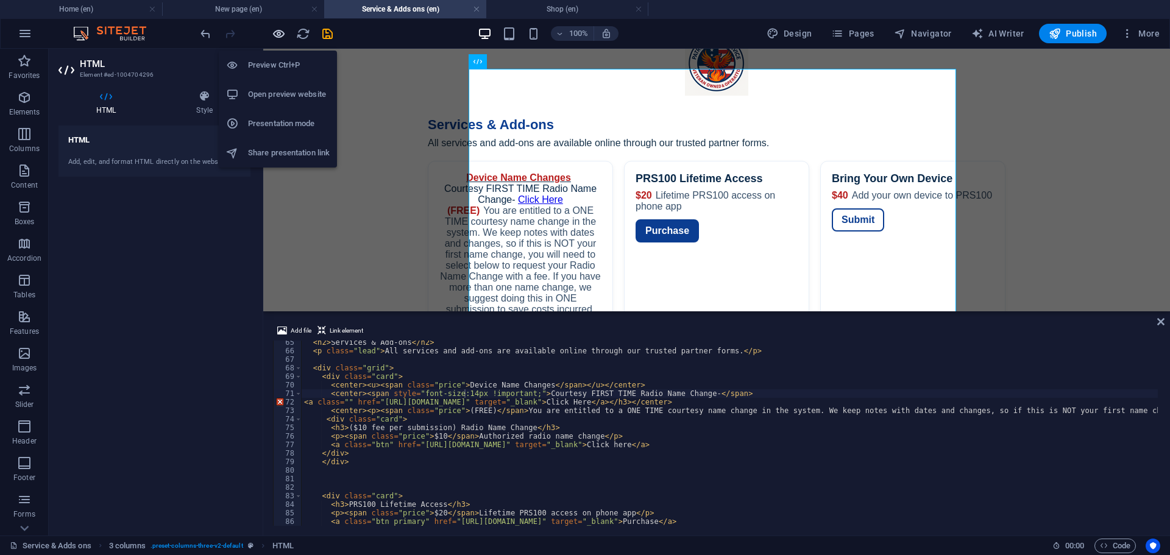
click at [276, 31] on icon "button" at bounding box center [279, 34] width 14 height 14
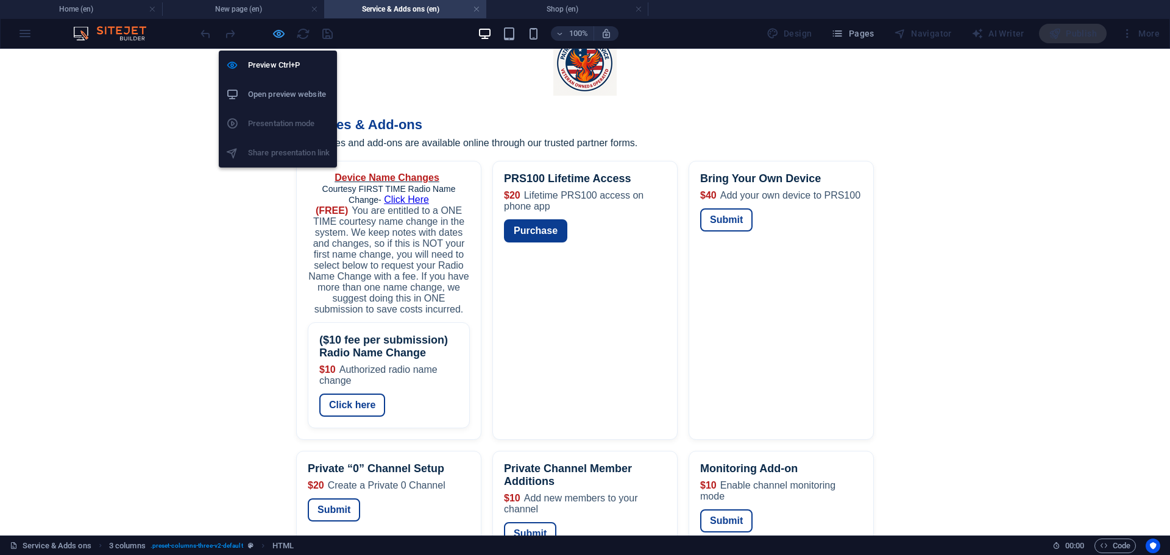
click at [283, 36] on icon "button" at bounding box center [279, 34] width 14 height 14
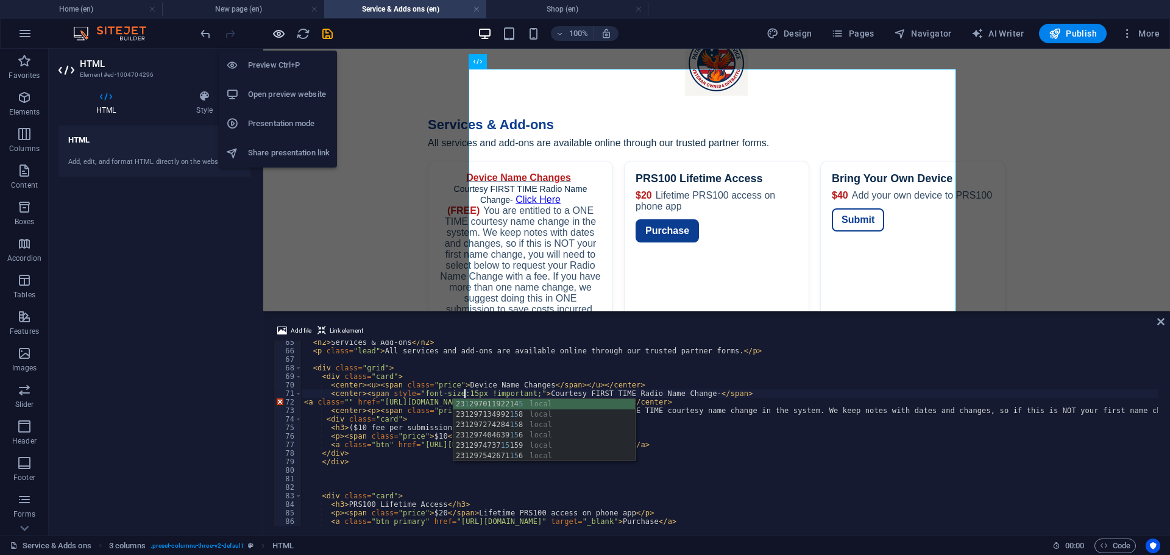
type textarea "<center><span style="font-size:15px !important;">Courtesy FIRST TIME Radio Name…"
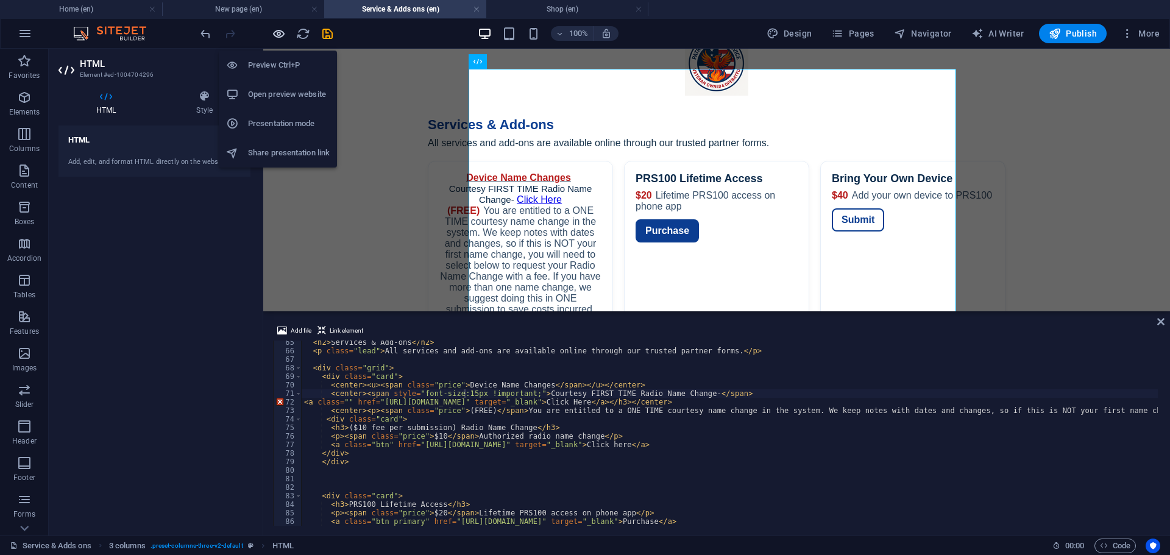
click at [276, 35] on icon "button" at bounding box center [279, 34] width 14 height 14
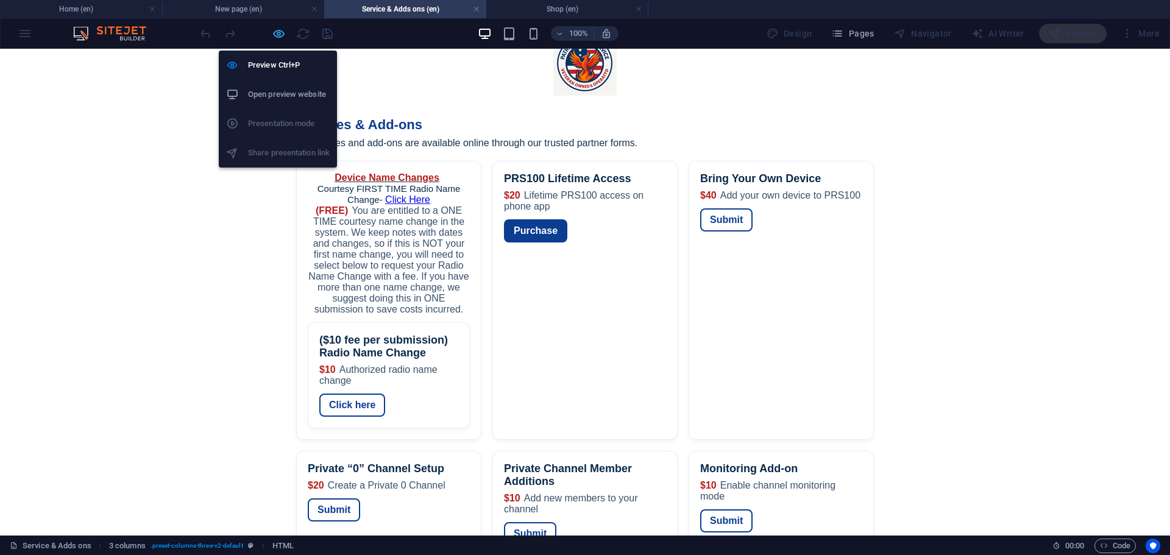
click at [278, 34] on icon "button" at bounding box center [279, 34] width 14 height 14
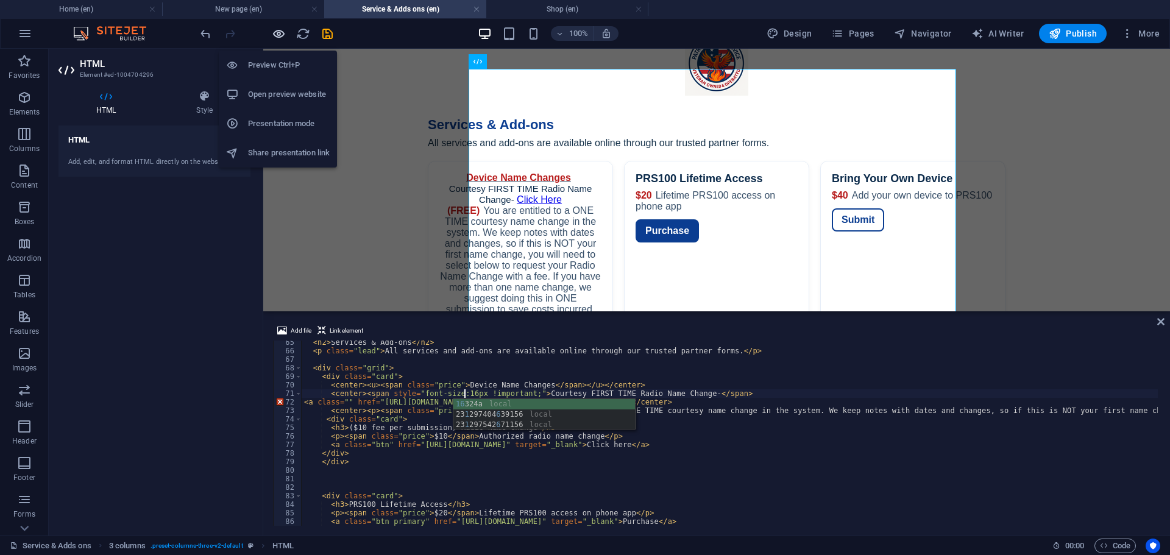
type textarea "<center><span style="font-size:16px !important;">Courtesy FIRST TIME Radio Name…"
click at [282, 36] on icon "button" at bounding box center [279, 34] width 14 height 14
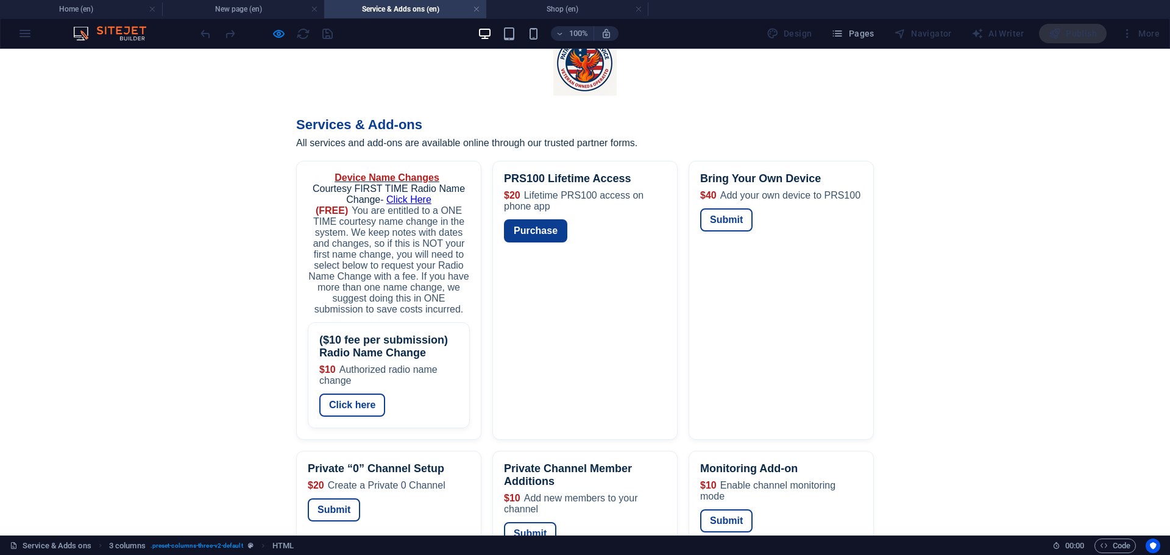
click at [422, 183] on span "Courtesy FIRST TIME Radio Name Change-" at bounding box center [389, 193] width 152 height 21
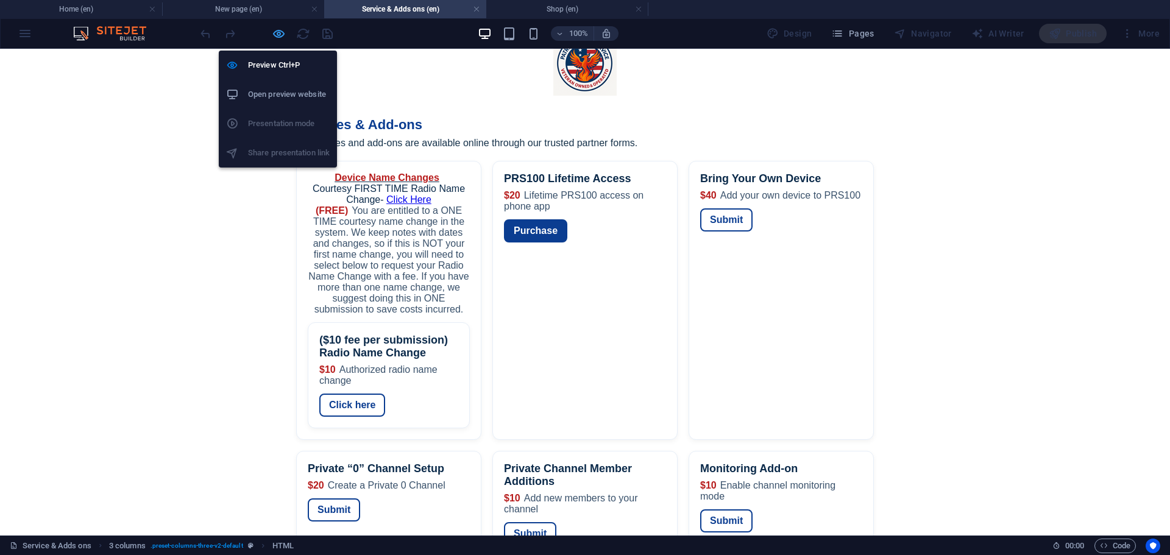
click at [282, 31] on icon "button" at bounding box center [279, 34] width 14 height 14
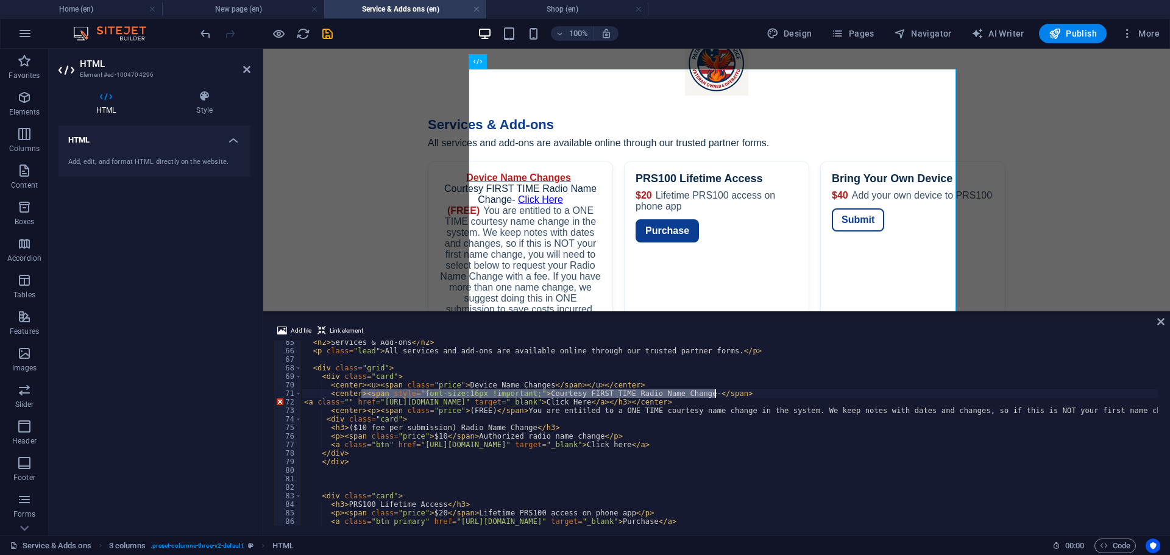
drag, startPoint x: 361, startPoint y: 393, endPoint x: 719, endPoint y: 390, distance: 357.9
click at [719, 390] on div "< h2 > Services & Add-ons </ h2 > < p class = "lead" > All services and add-ons…" at bounding box center [1101, 438] width 1598 height 200
paste textarea
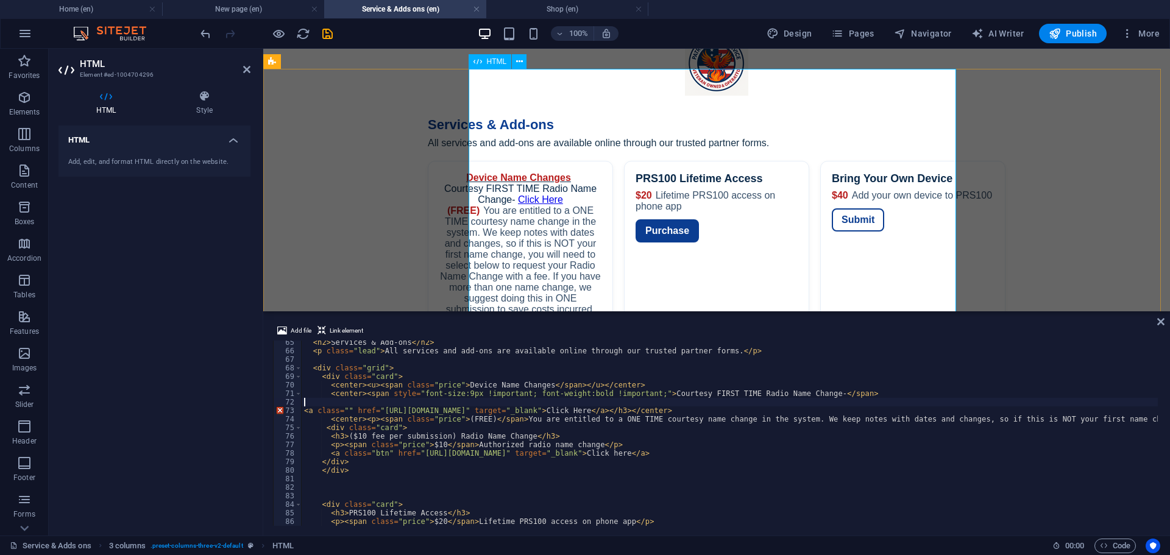
scroll to position [549, 0]
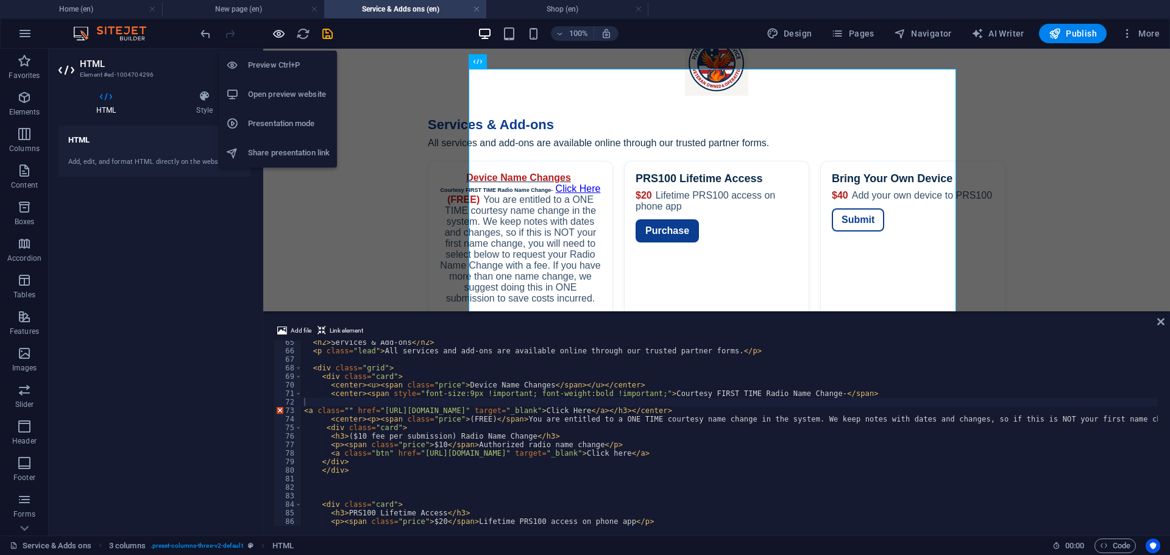
click at [272, 35] on icon "button" at bounding box center [279, 34] width 14 height 14
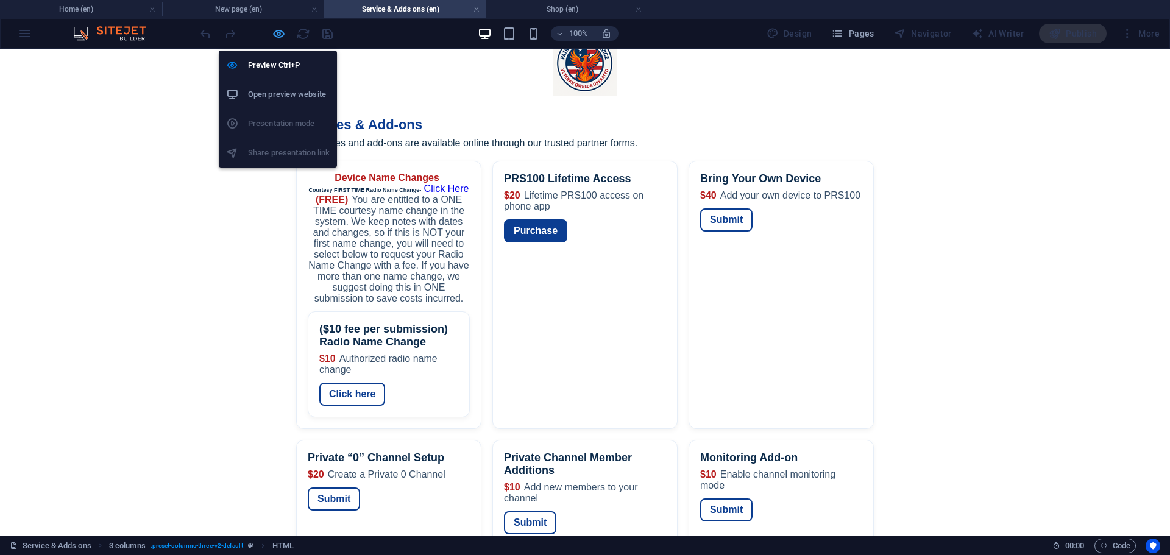
click at [281, 30] on icon "button" at bounding box center [279, 34] width 14 height 14
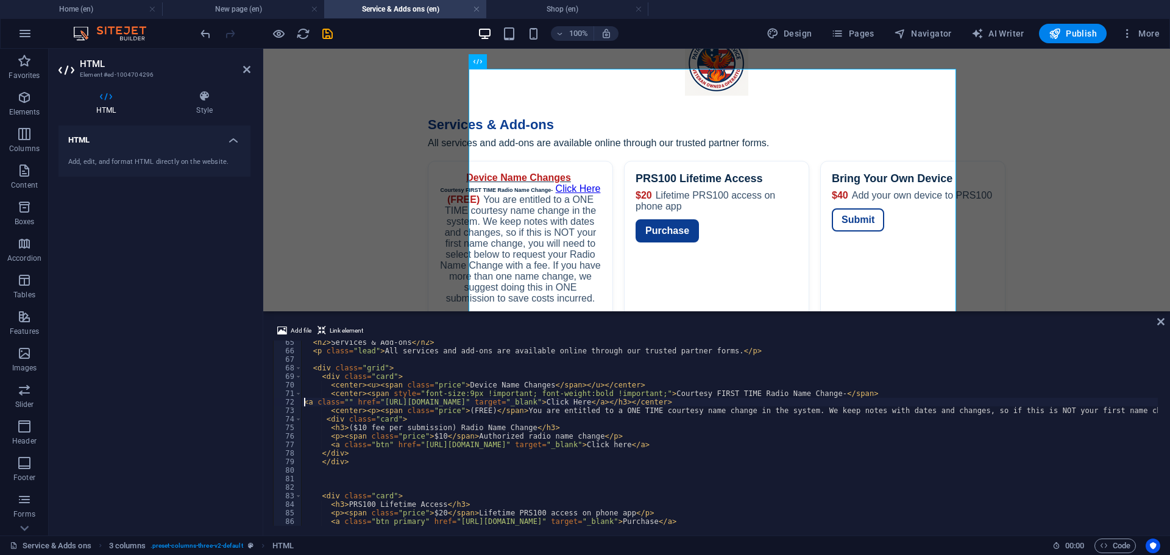
click at [305, 402] on div "< h2 > Services & Add-ons </ h2 > < p class = "lead" > All services and add-ons…" at bounding box center [1101, 438] width 1598 height 200
click at [335, 405] on div "< h2 > Services & Add-ons </ h2 > < p class = "lead" > All services and add-ons…" at bounding box center [1101, 438] width 1598 height 200
click at [458, 393] on div "< h2 > Services & Add-ons </ h2 > < p class = "lead" > All services and add-ons…" at bounding box center [1101, 438] width 1598 height 200
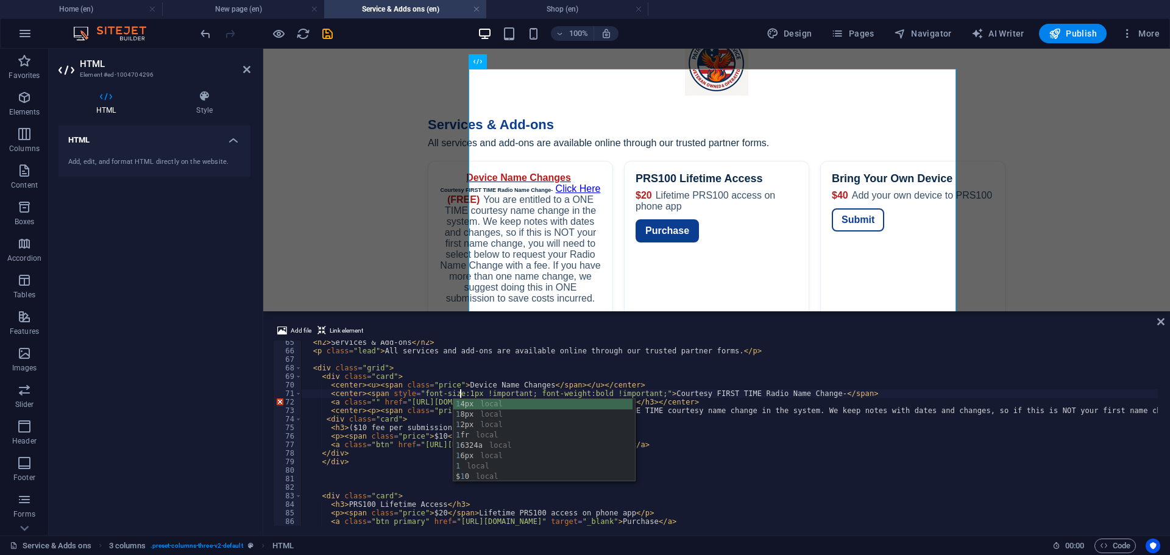
scroll to position [0, 13]
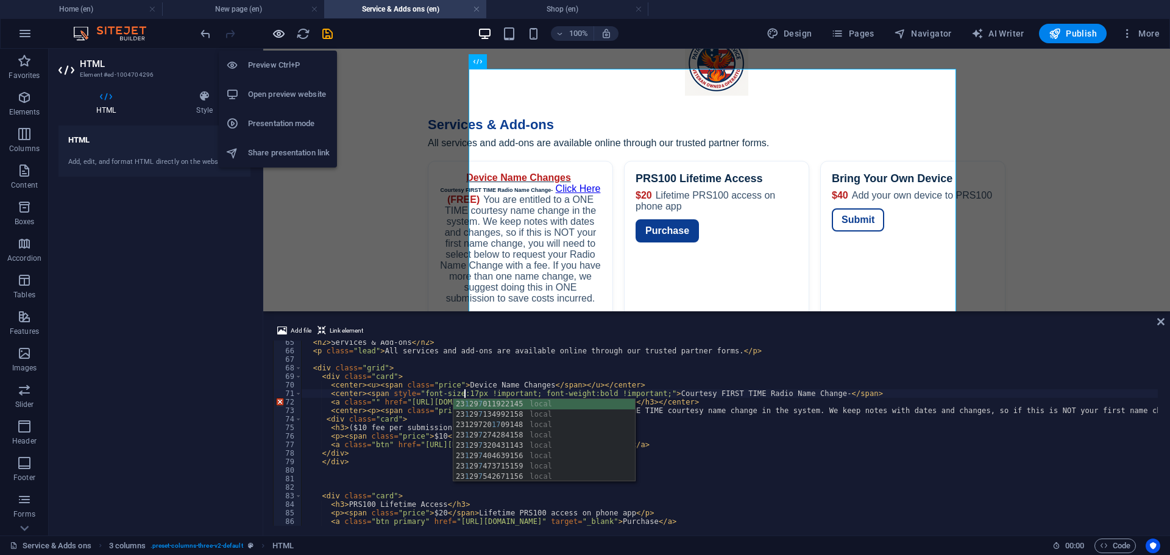
type textarea "<center><span style="font-size:17px !important; font-weight:bold !important;">C…"
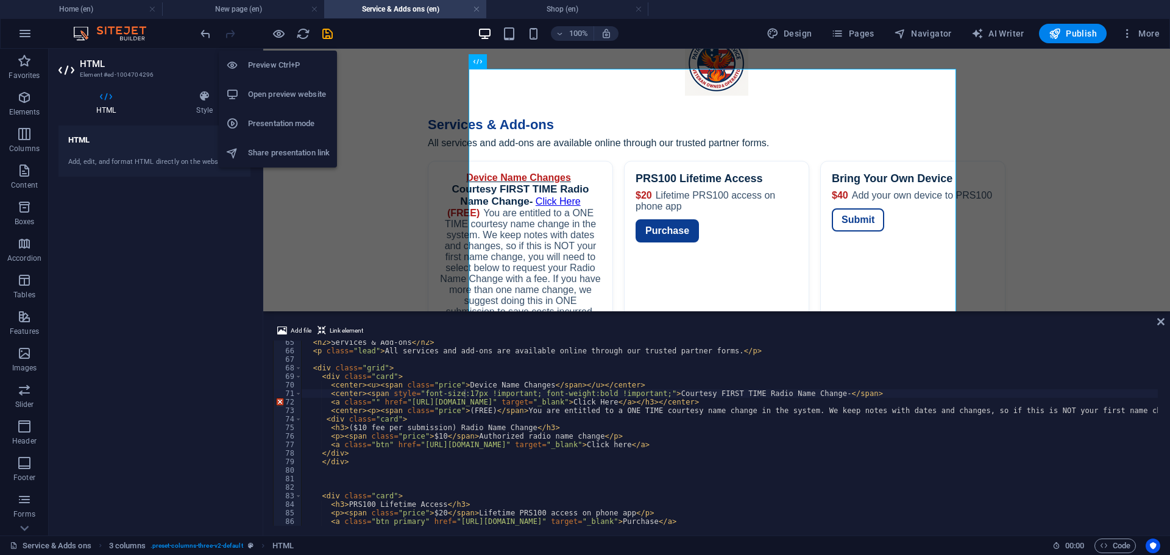
drag, startPoint x: 547, startPoint y: 85, endPoint x: 1031, endPoint y: 177, distance: 492.1
click at [1031, 177] on div "Services — Patriot Radio Service Services & Add-ons All services and add-ons ar…" at bounding box center [716, 409] width 907 height 619
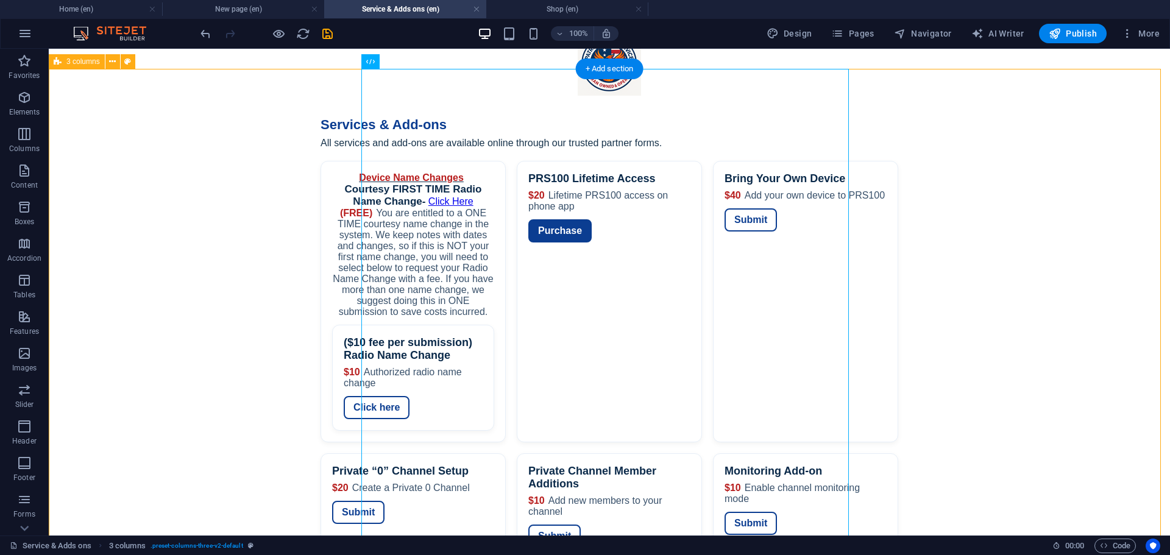
click at [278, 313] on div "Services — Patriot Radio Service Services & Add-ons All services and add-ons ar…" at bounding box center [610, 409] width 1122 height 619
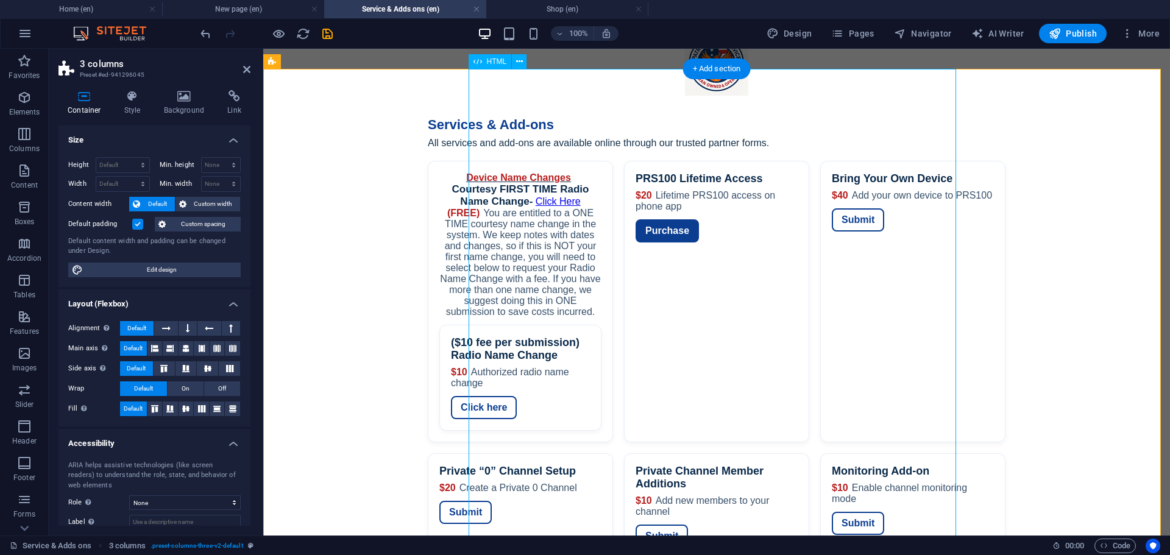
click at [609, 230] on div "Services — Patriot Radio Service Services & Add-ons All services and add-ons ar…" at bounding box center [716, 409] width 907 height 619
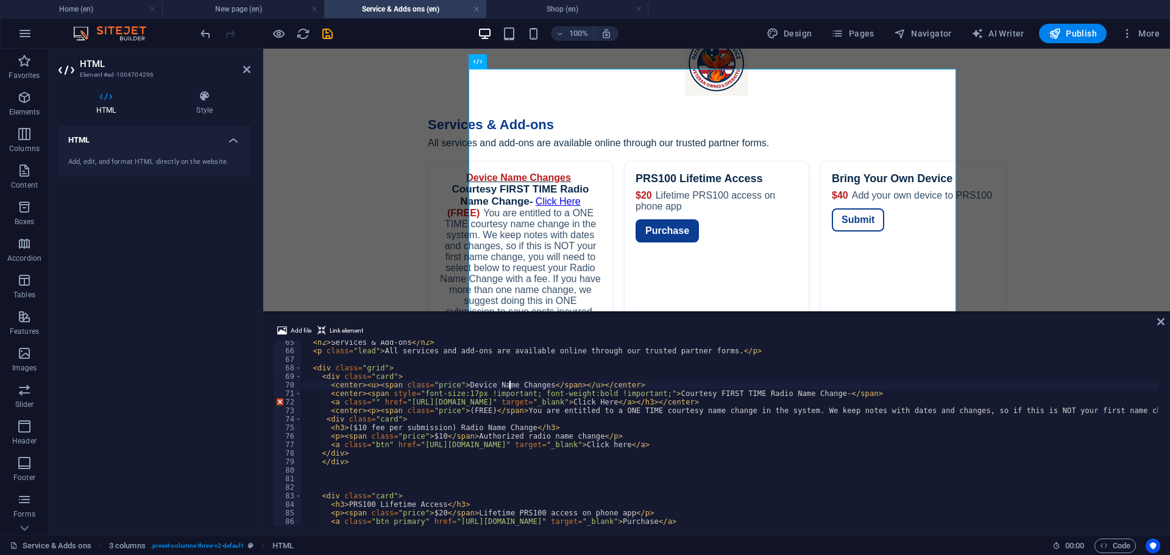
click at [508, 383] on div "< h2 > Services & Add-ons </ h2 > < p class = "lead" > All services and add-ons…" at bounding box center [1101, 438] width 1598 height 200
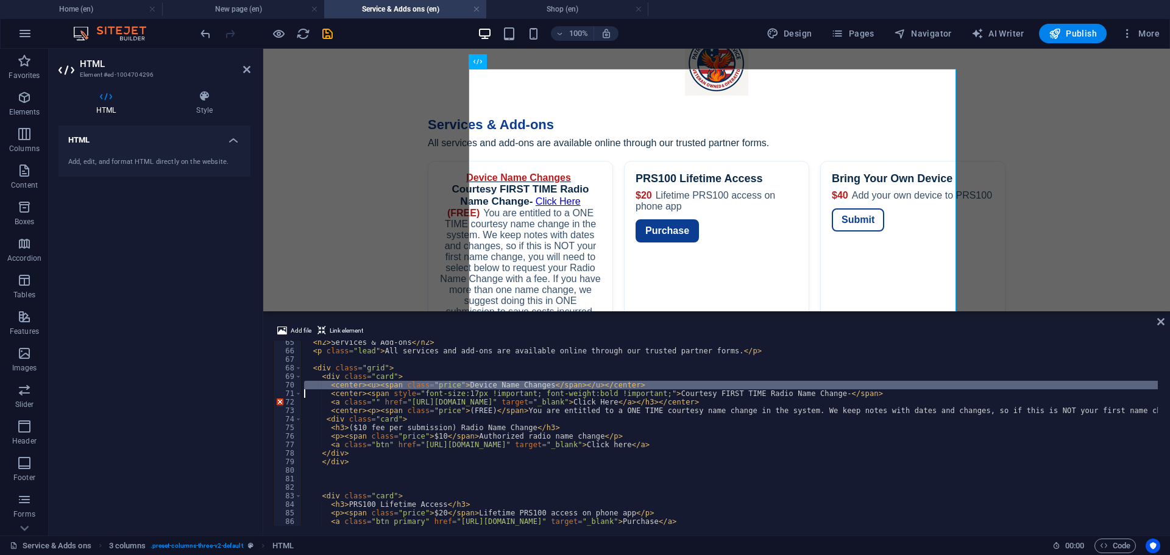
click at [508, 383] on div "< h2 > Services & Add-ons </ h2 > < p class = "lead" > All services and add-ons…" at bounding box center [1101, 438] width 1598 height 200
click at [508, 383] on div "< h2 > Services & Add-ons </ h2 > < p class = "lead" > All services and add-ons…" at bounding box center [730, 433] width 857 height 185
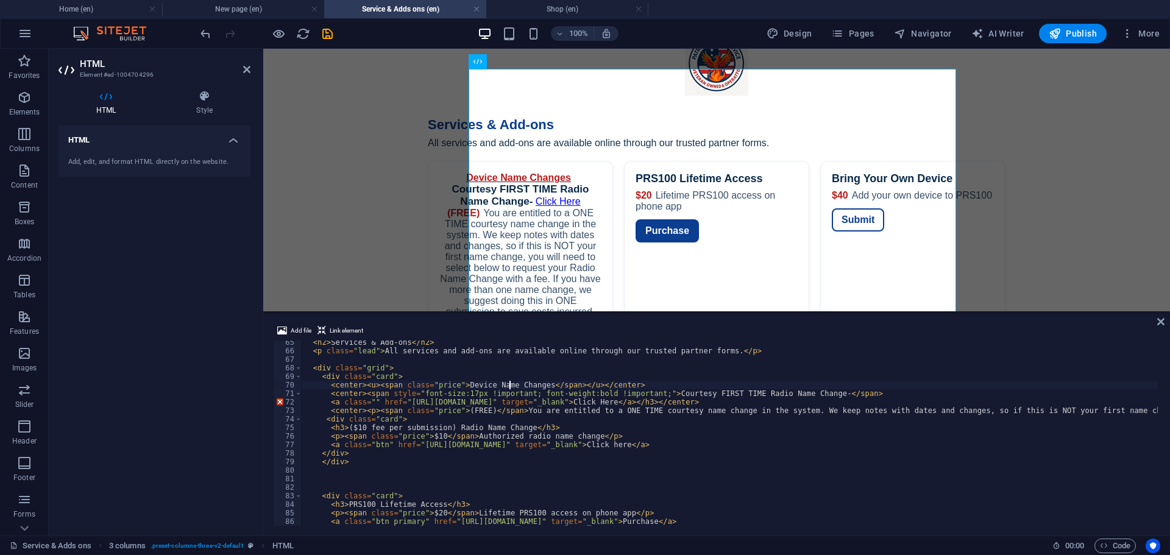
click at [330, 387] on div "< h2 > Services & Add-ons </ h2 > < p class = "lead" > All services and add-ons…" at bounding box center [1101, 438] width 1598 height 200
click at [463, 391] on div "< h2 > Services & Add-ons </ h2 > < p class = "lead" > All services and add-ons…" at bounding box center [1101, 438] width 1598 height 200
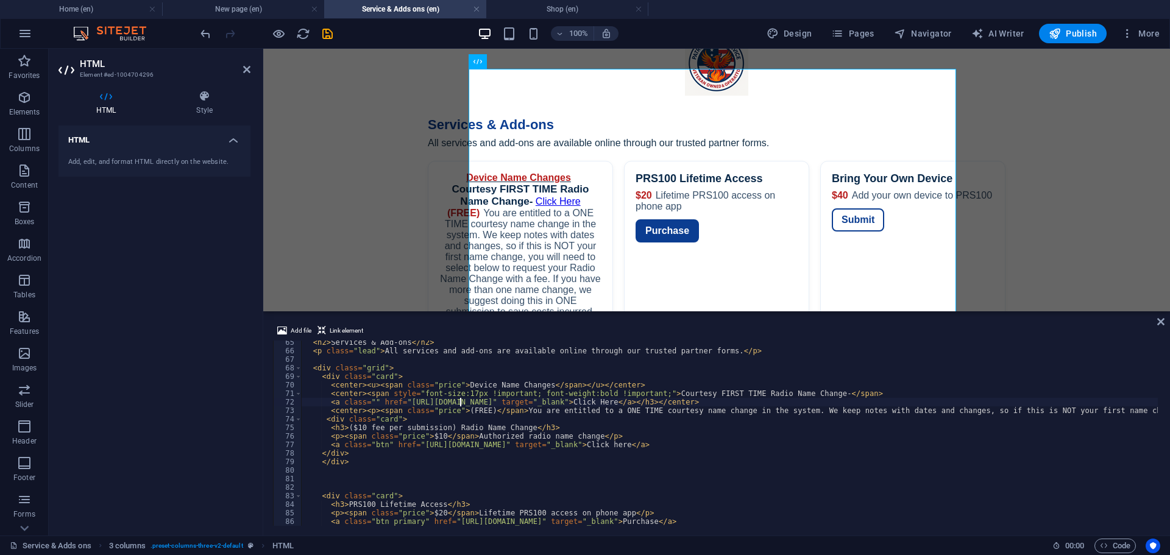
click at [461, 398] on div "< h2 > Services & Add-ons </ h2 > < p class = "lead" > All services and add-ons…" at bounding box center [1101, 438] width 1598 height 200
click at [466, 394] on div "< h2 > Services & Add-ons </ h2 > < p class = "lead" > All services and add-ons…" at bounding box center [1101, 438] width 1598 height 200
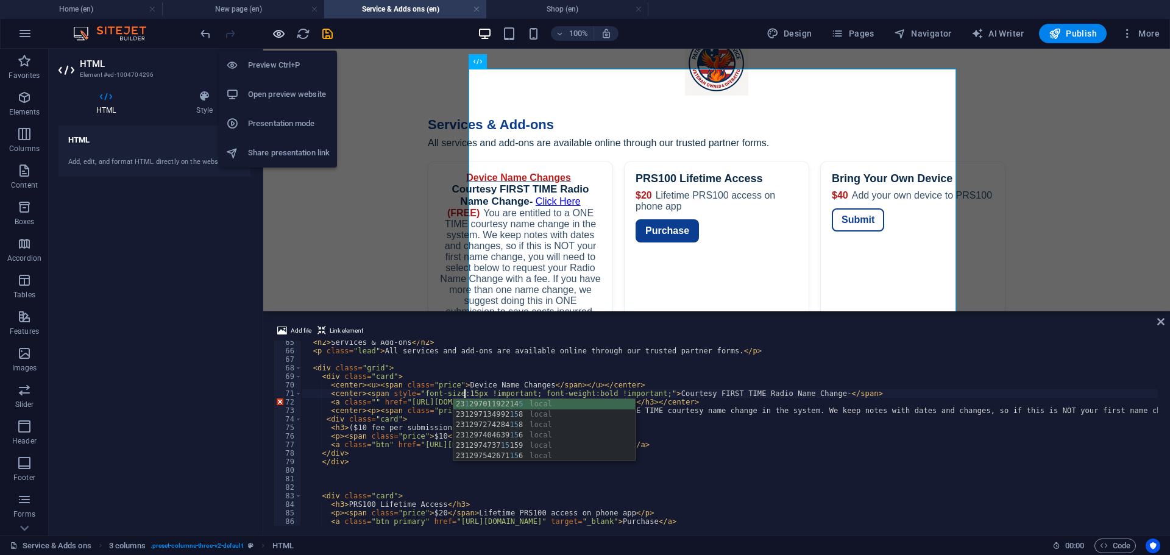
type textarea "<center><span style="font-size:15px !important; font-weight:bold !important;">C…"
click at [278, 30] on icon "button" at bounding box center [279, 34] width 14 height 14
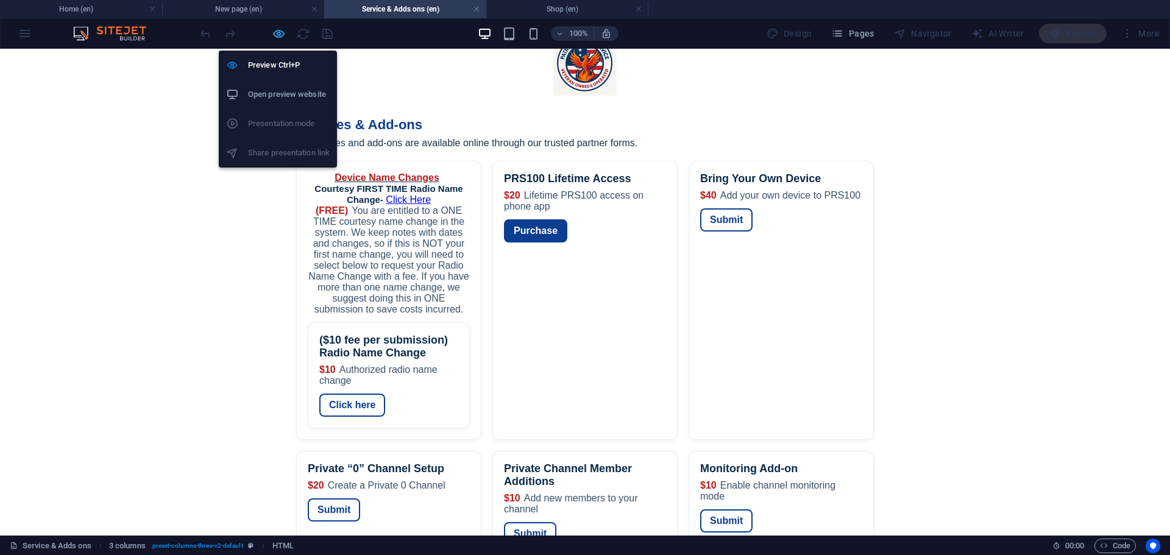
click at [277, 30] on icon "button" at bounding box center [279, 34] width 14 height 14
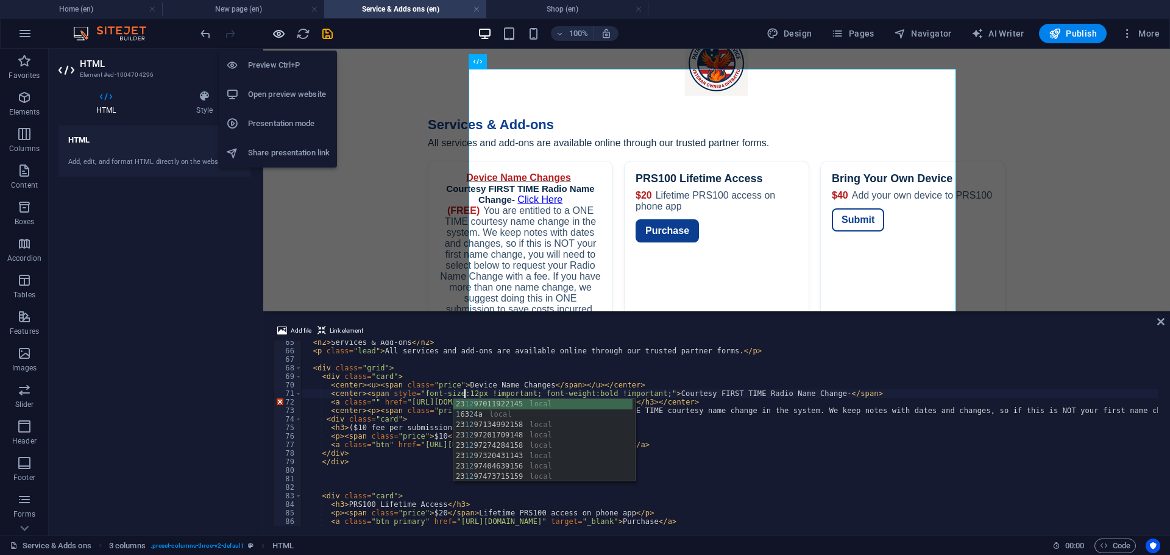
type textarea "<center><span style="font-size:12px !important; font-weight:bold !important;">C…"
click at [278, 30] on icon "button" at bounding box center [279, 34] width 14 height 14
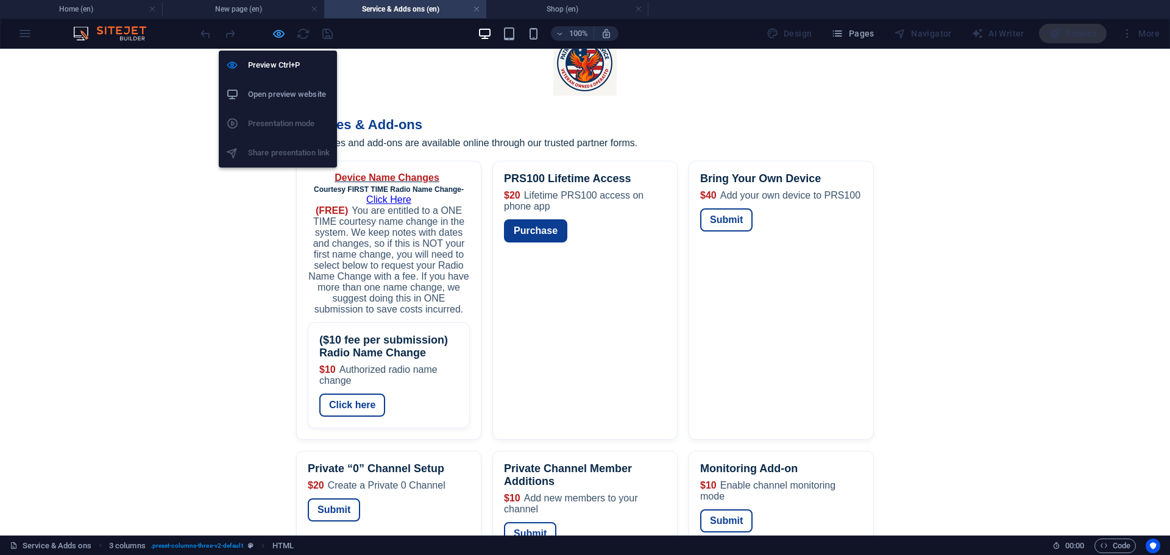
click at [277, 32] on icon "button" at bounding box center [279, 34] width 14 height 14
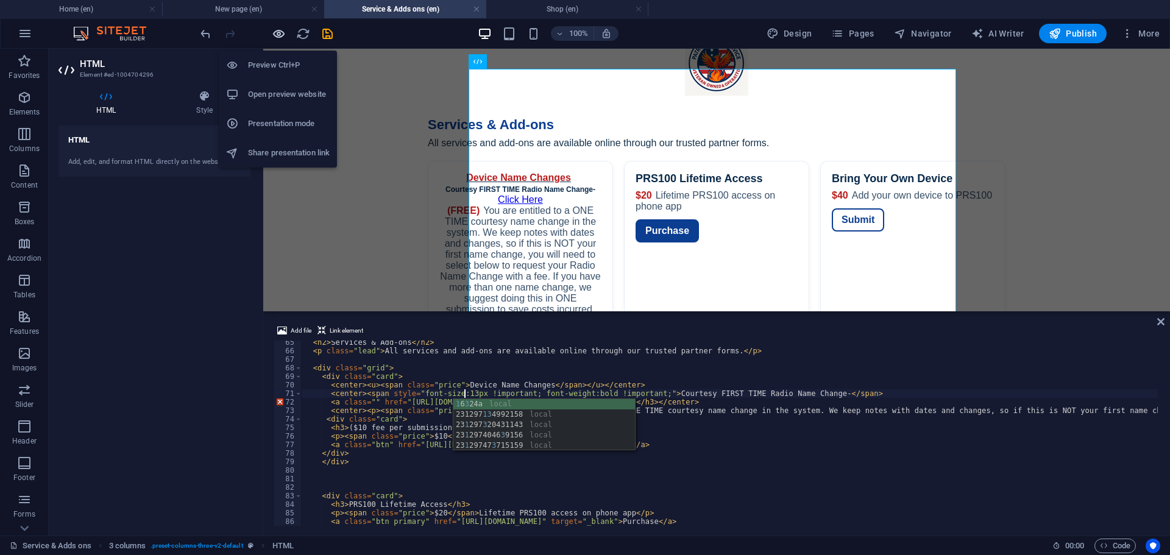
type textarea "<center><span style="font-size:13px !important; font-weight:bold !important;">C…"
click at [279, 37] on icon "button" at bounding box center [279, 34] width 14 height 14
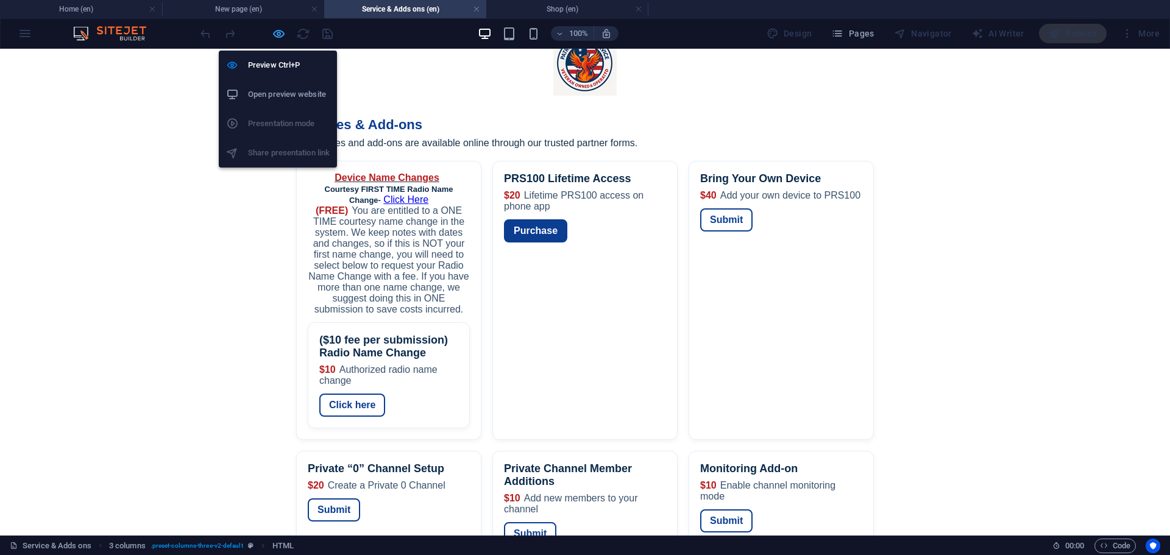
click at [275, 32] on icon "button" at bounding box center [279, 34] width 14 height 14
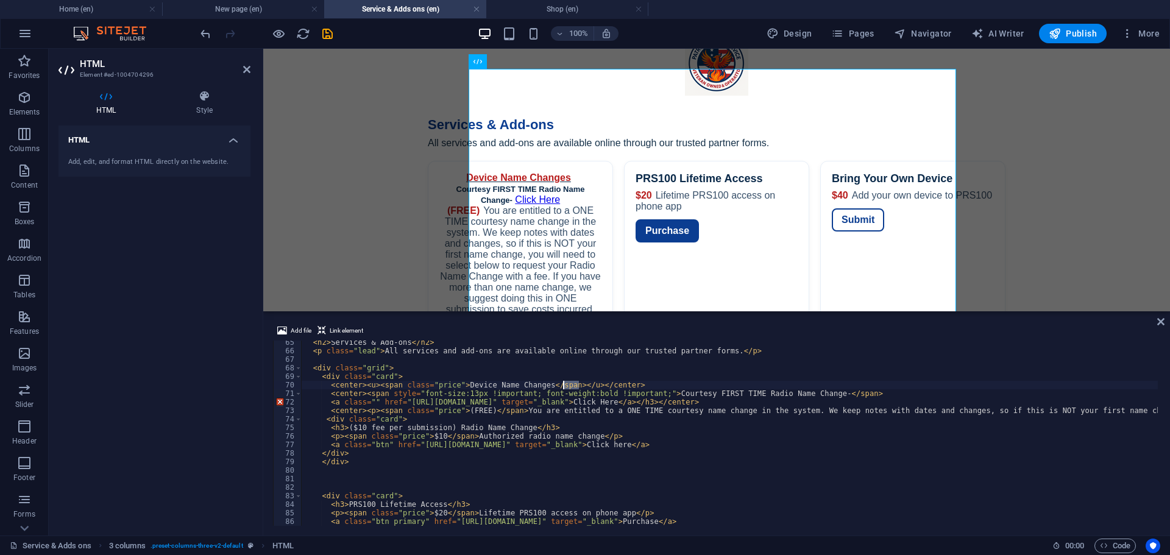
drag, startPoint x: 576, startPoint y: 385, endPoint x: 563, endPoint y: 384, distance: 12.8
click at [563, 384] on div "< h2 > Services & Add-ons </ h2 > < p class = "lead" > All services and add-ons…" at bounding box center [1101, 438] width 1598 height 200
click at [533, 383] on div "< h2 > Services & Add-ons </ h2 > < p class = "lead" > All services and add-ons…" at bounding box center [1101, 438] width 1598 height 200
drag, startPoint x: 362, startPoint y: 385, endPoint x: 374, endPoint y: 385, distance: 12.2
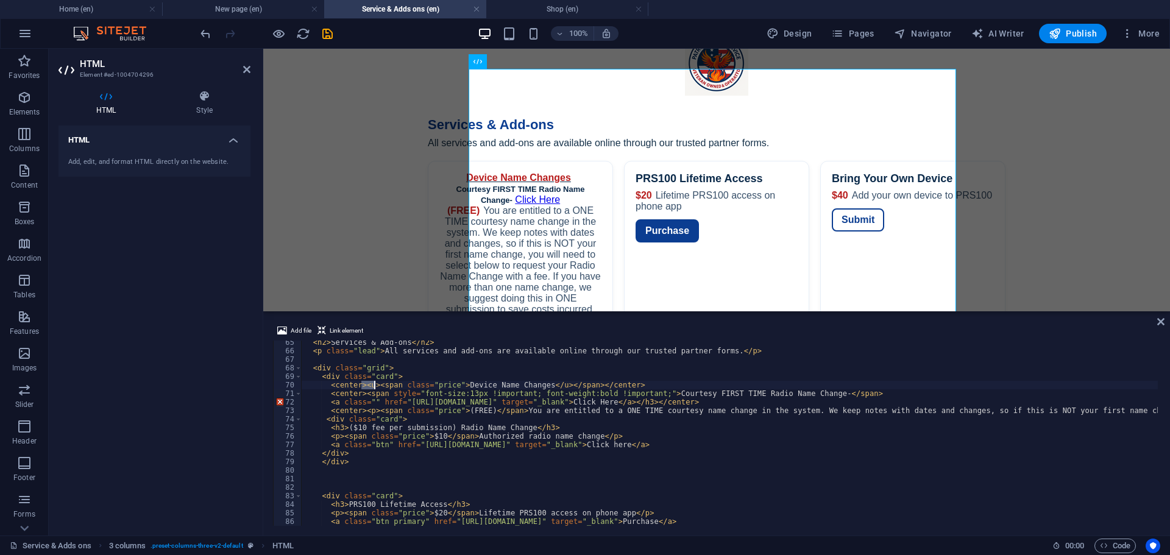
click at [374, 385] on div "< h2 > Services & Add-ons </ h2 > < p class = "lead" > All services and add-ons…" at bounding box center [1101, 438] width 1598 height 200
click at [444, 386] on div "< h2 > Services & Add-ons </ h2 > < p class = "lead" > All services and add-ons…" at bounding box center [1101, 438] width 1598 height 200
type textarea "<center><span class="price"><u>Device Name Changes</u></span></center>"
click at [391, 268] on div "Services — Patriot Radio Service Services & Add-ons All services and add-ons ar…" at bounding box center [716, 408] width 907 height 616
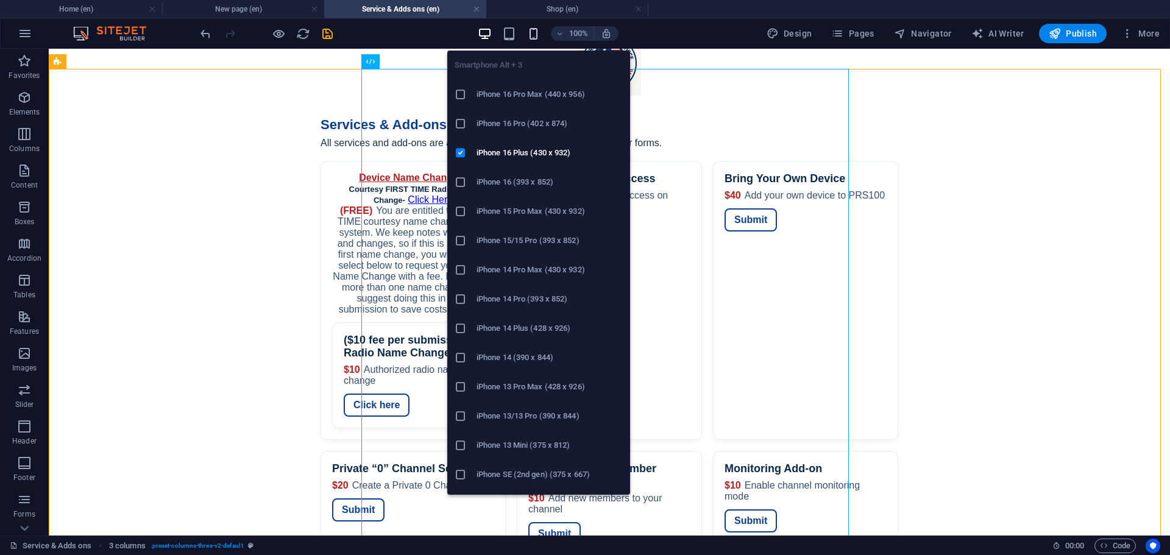
click at [539, 34] on icon "button" at bounding box center [534, 34] width 14 height 14
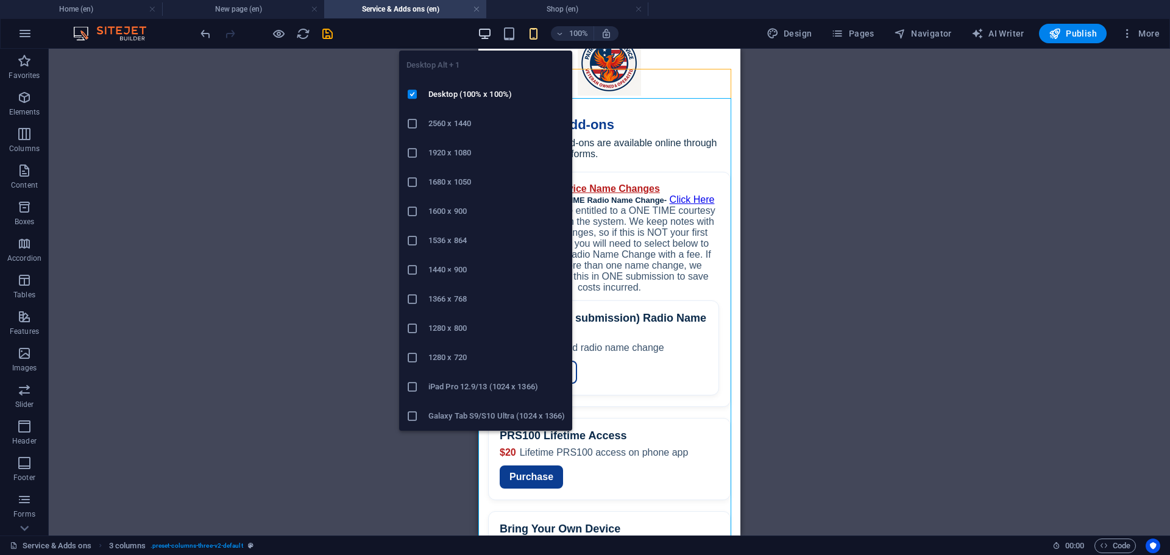
click at [488, 29] on icon "button" at bounding box center [485, 34] width 14 height 14
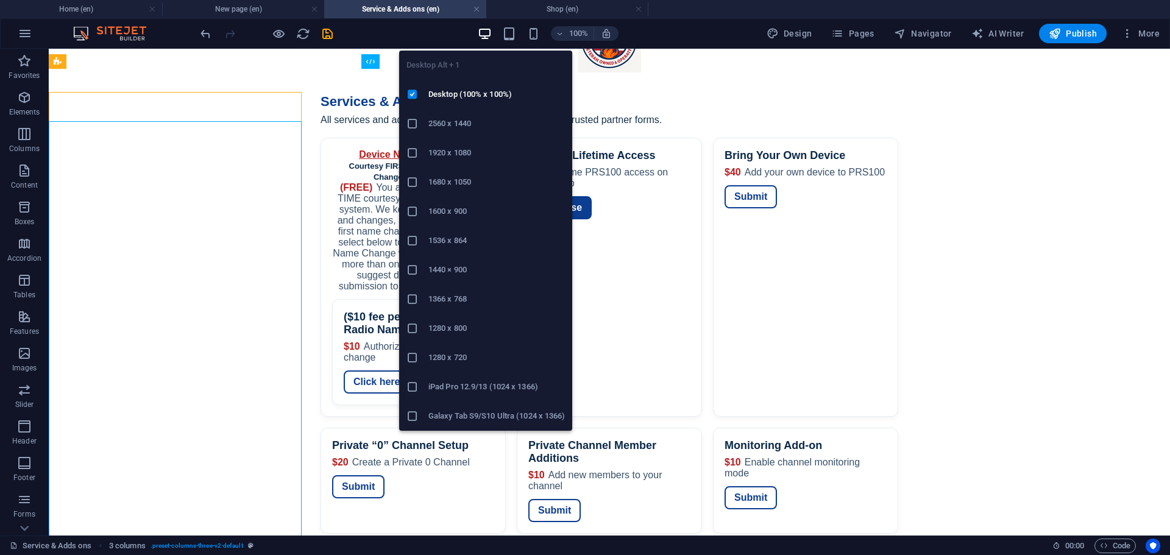
scroll to position [81, 0]
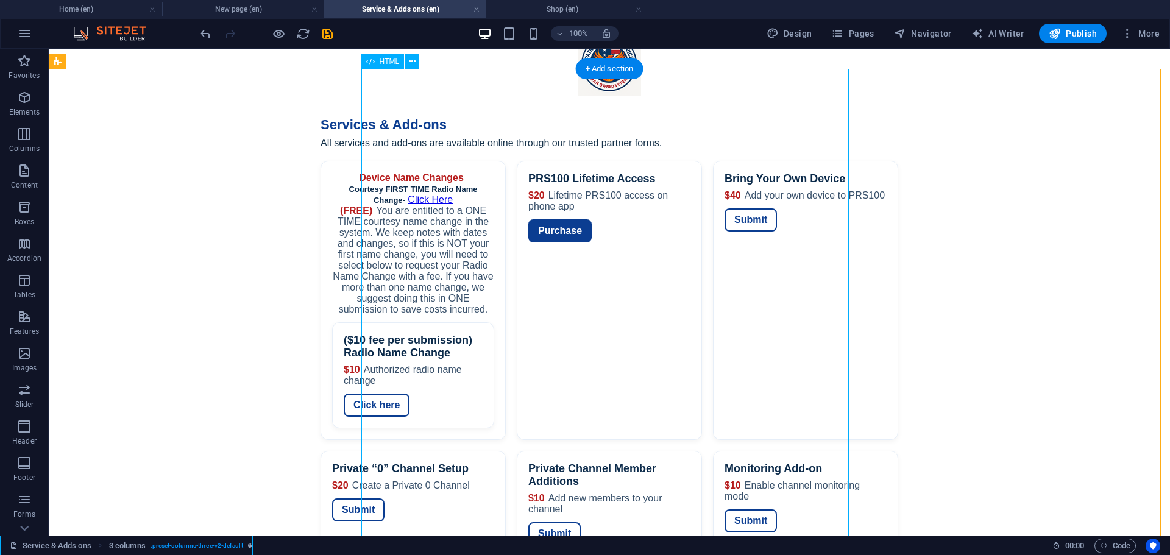
click at [457, 148] on div "Services — Patriot Radio Service Services & Add-ons All services and add-ons ar…" at bounding box center [610, 408] width 1122 height 616
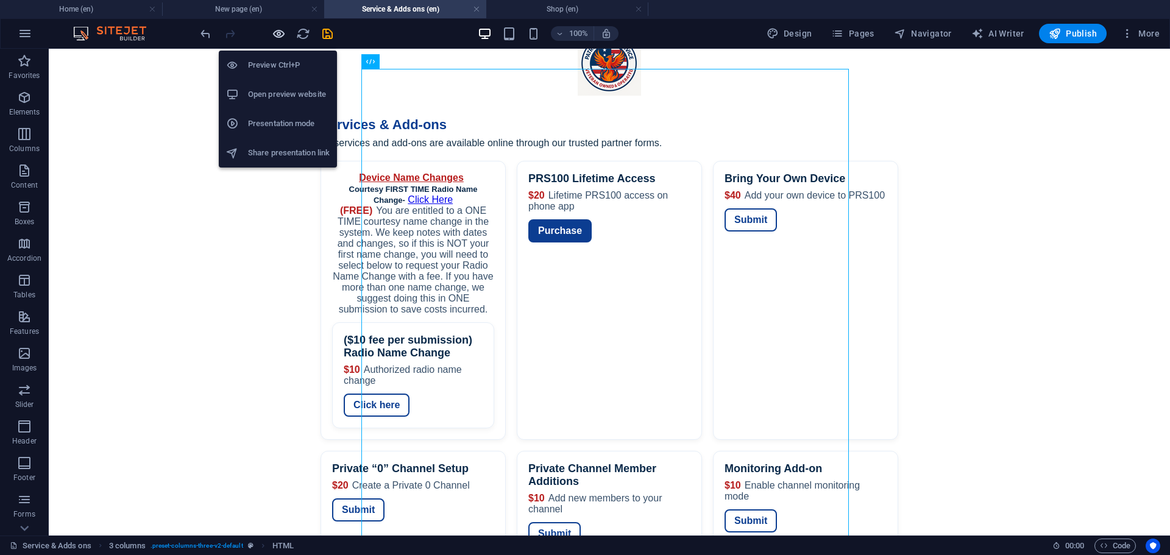
click at [279, 36] on icon "button" at bounding box center [279, 34] width 14 height 14
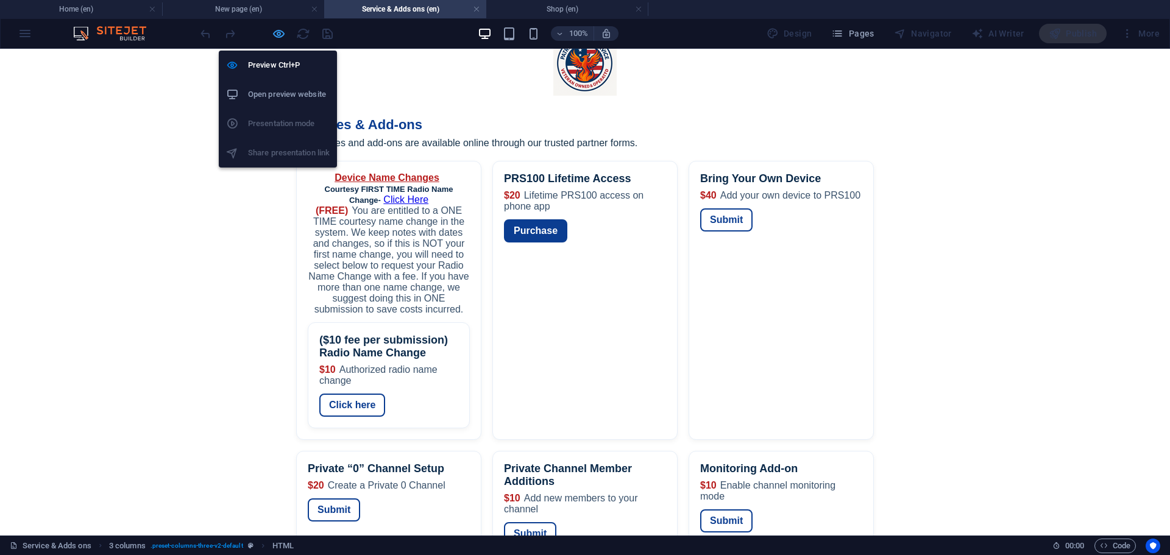
click at [276, 32] on icon "button" at bounding box center [279, 34] width 14 height 14
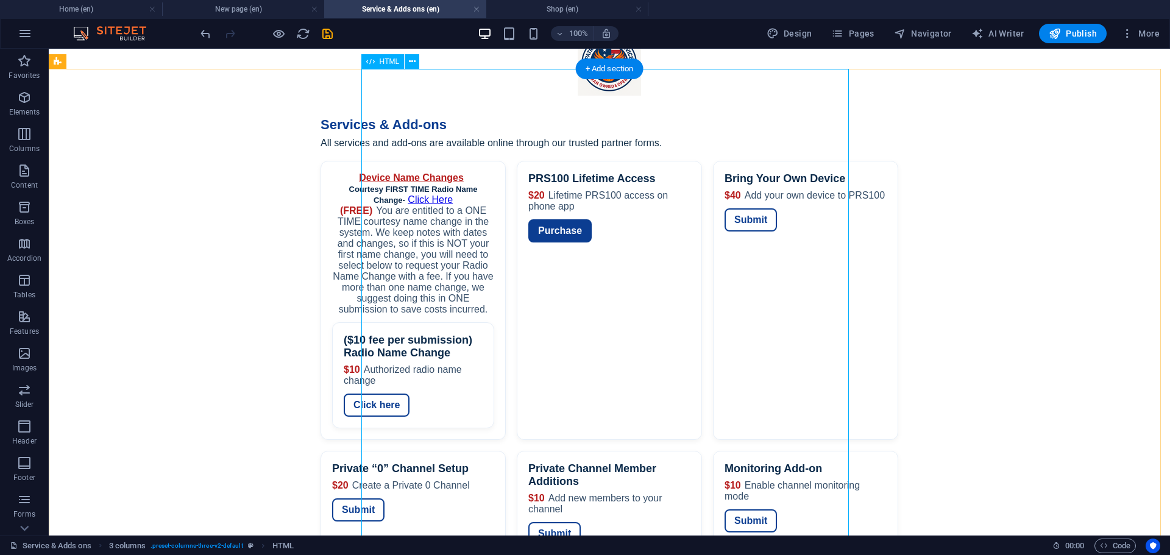
click at [538, 174] on div "Services — Patriot Radio Service Services & Add-ons All services and add-ons ar…" at bounding box center [610, 408] width 1122 height 616
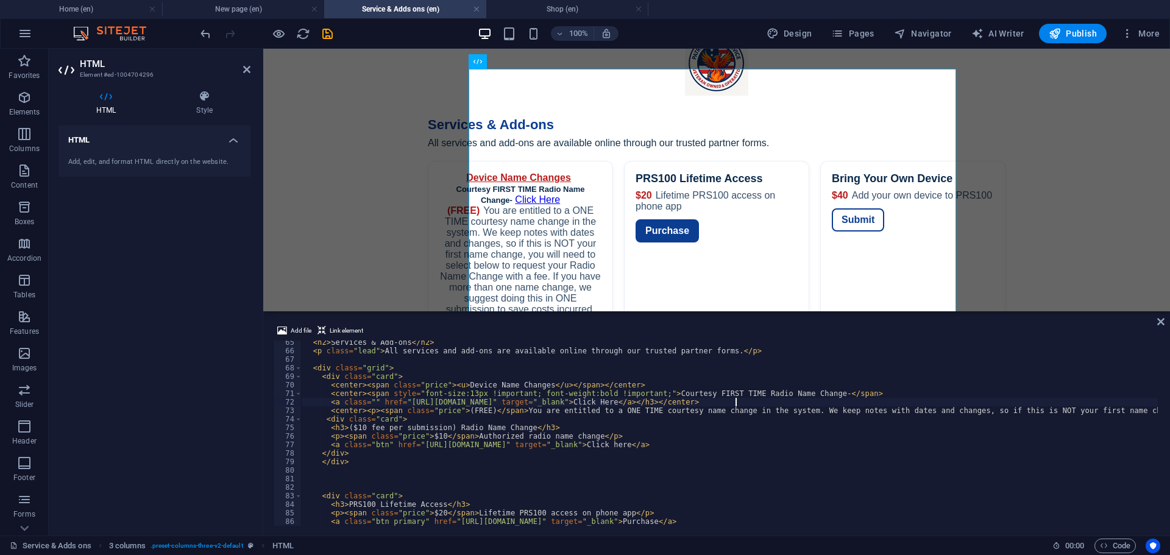
click at [737, 401] on div "< h2 > Services & Add-ons </ h2 > < p class = "lead" > All services and add-ons…" at bounding box center [1101, 438] width 1598 height 200
type textarea "<a class="" href="[URL][DOMAIN_NAME]" target="_blank">Click Here</a>></center>"
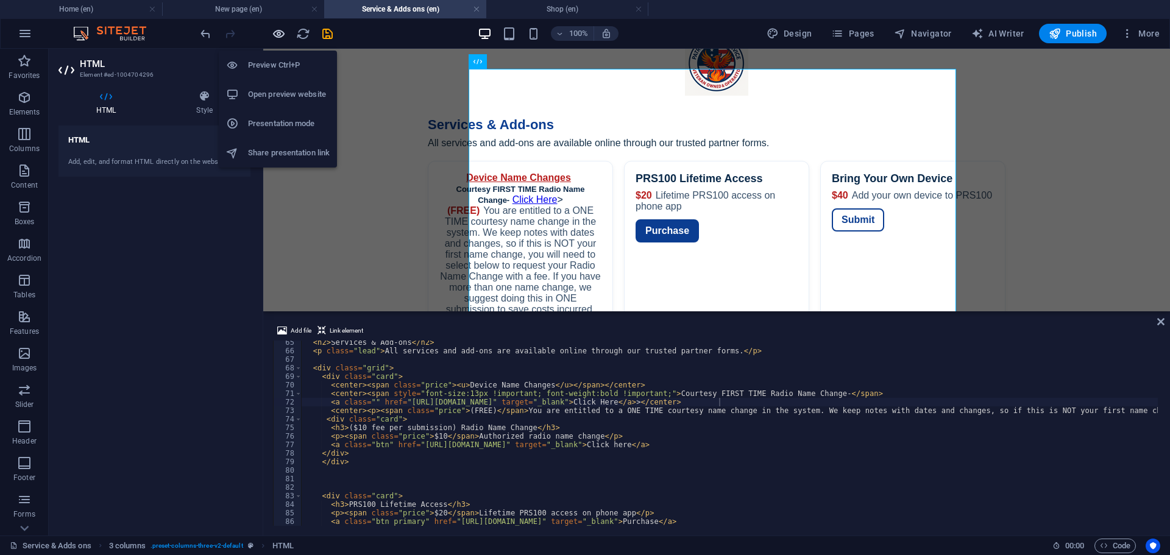
click at [278, 37] on icon "button" at bounding box center [279, 34] width 14 height 14
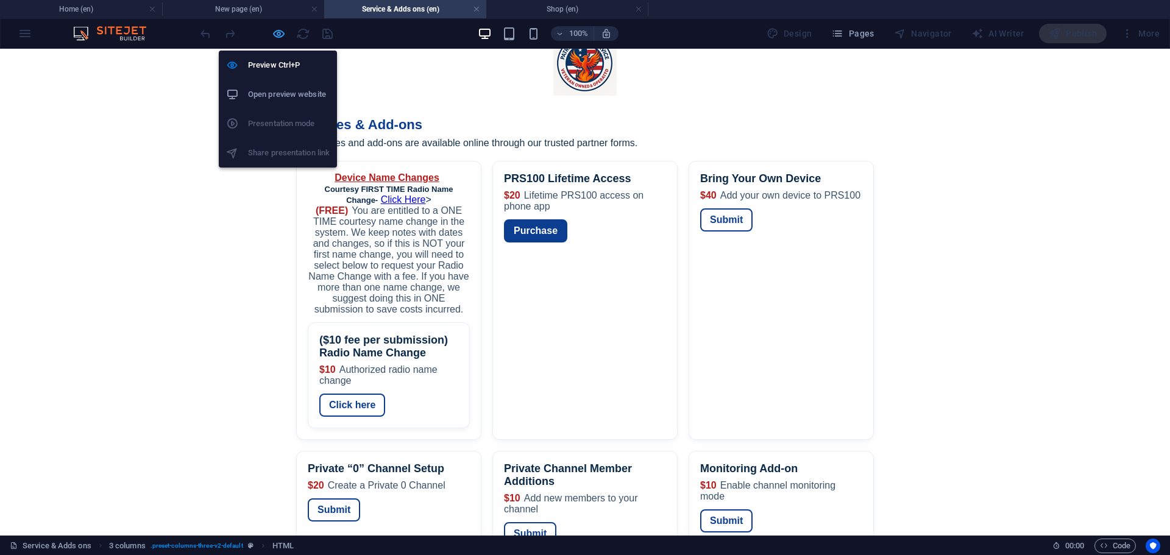
click at [275, 35] on icon "button" at bounding box center [279, 34] width 14 height 14
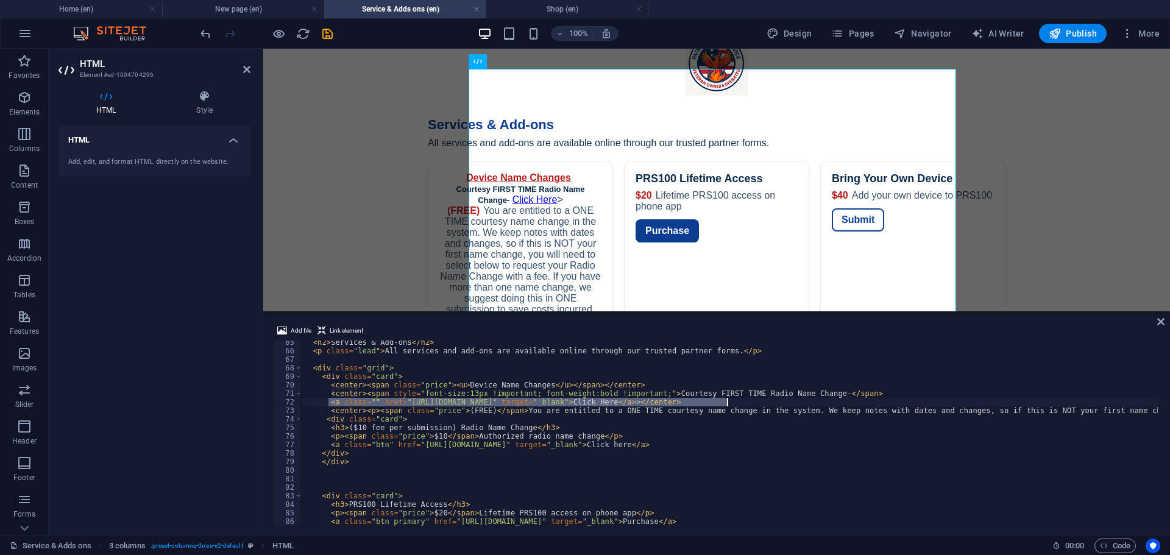
drag, startPoint x: 329, startPoint y: 402, endPoint x: 723, endPoint y: 401, distance: 394.4
click at [724, 401] on div "< h2 > Services & Add-ons </ h2 > < p class = "lead" > All services and add-ons…" at bounding box center [1101, 438] width 1598 height 200
paste textarea
type textarea "</center>"
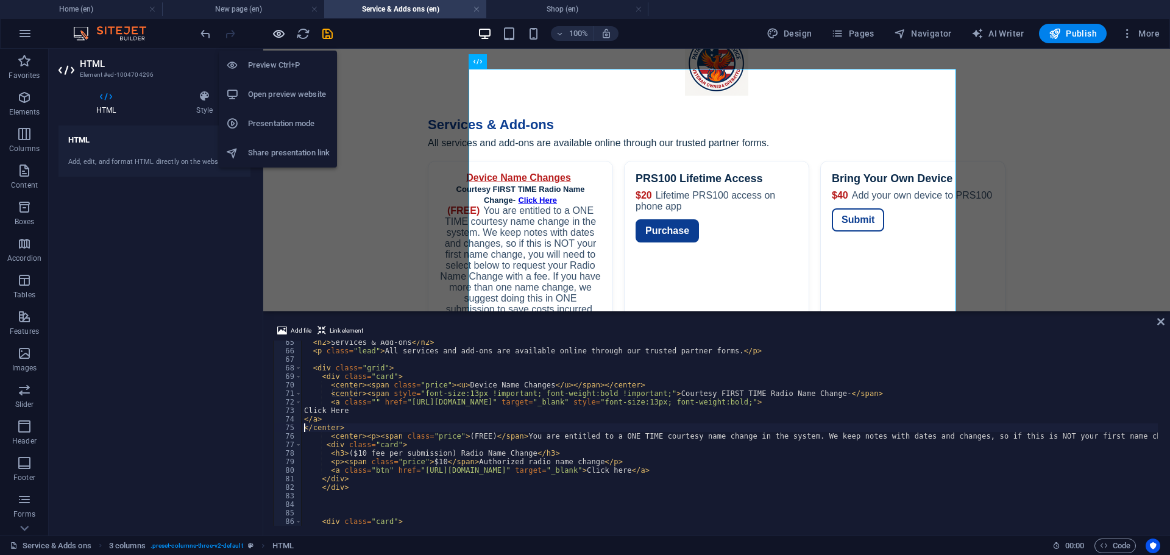
click at [277, 36] on icon "button" at bounding box center [279, 34] width 14 height 14
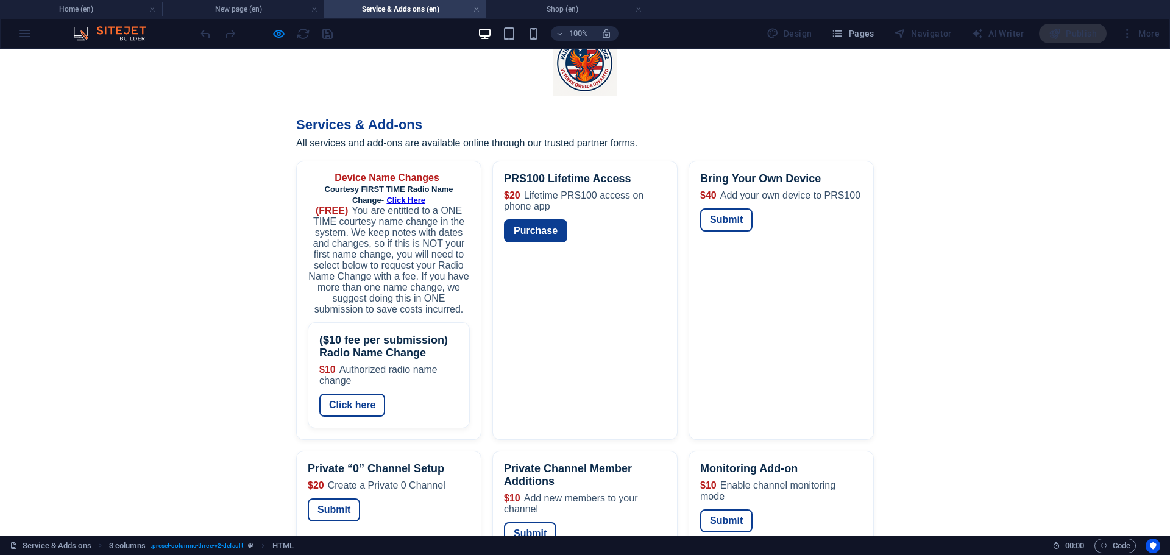
click at [427, 173] on u "Device Name Changes" at bounding box center [387, 178] width 105 height 10
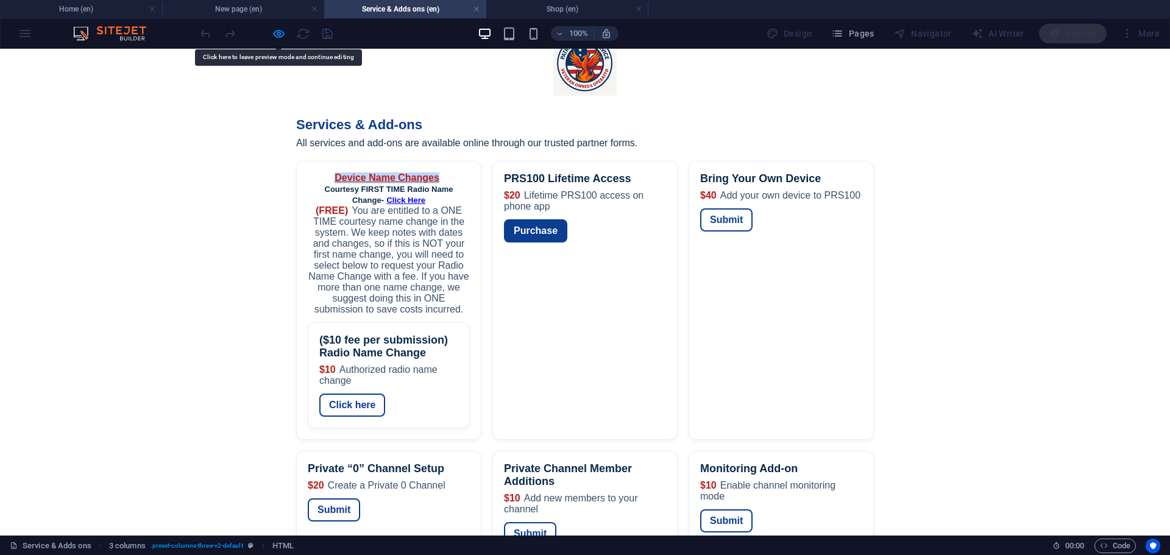
click at [427, 173] on u "Device Name Changes" at bounding box center [387, 178] width 105 height 10
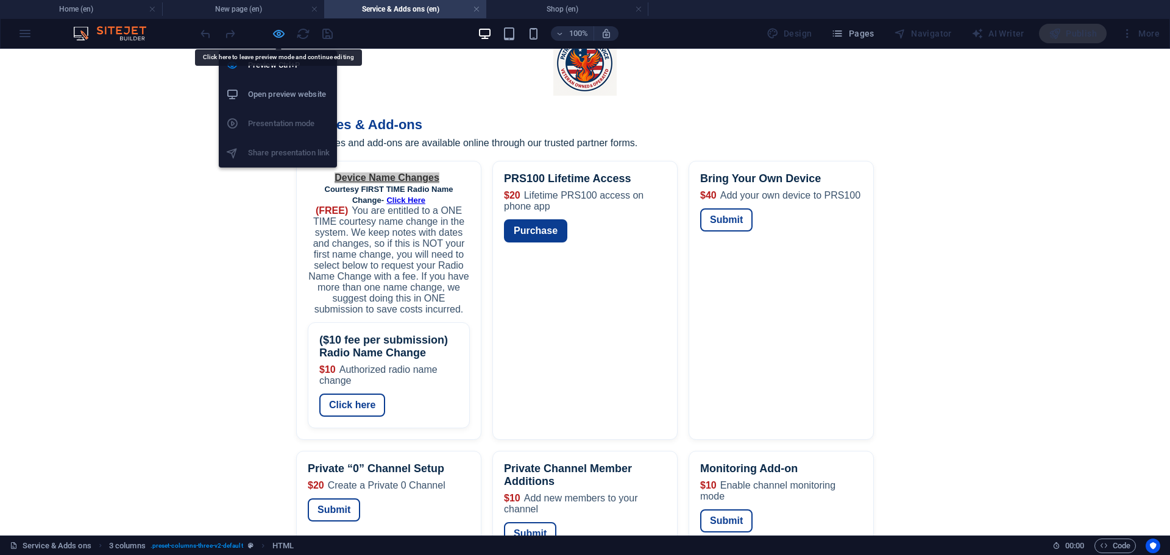
click at [279, 39] on icon "button" at bounding box center [279, 34] width 14 height 14
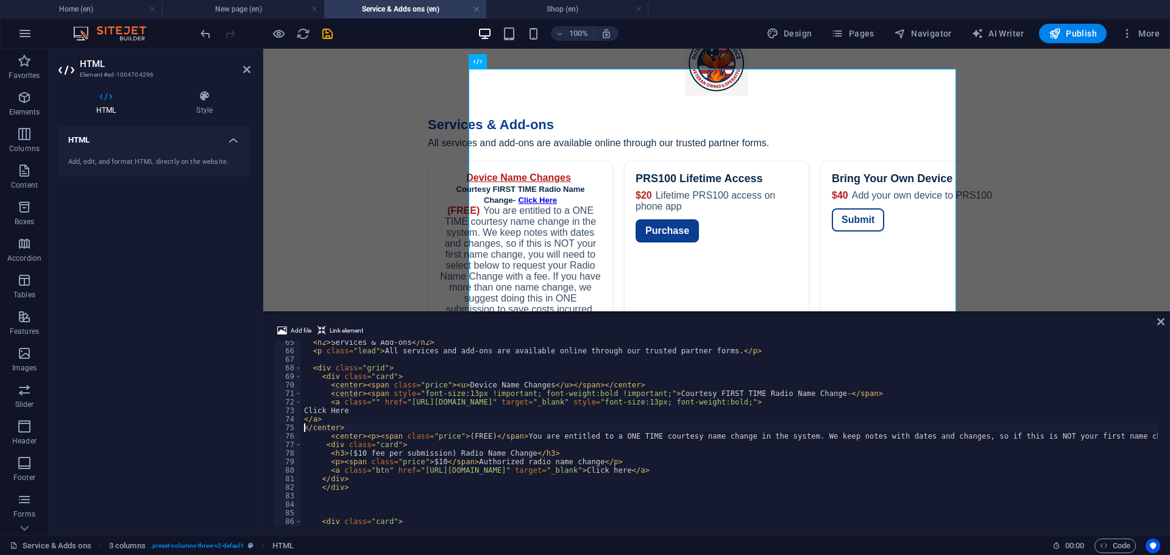
click at [358, 385] on div "< h2 > Services & Add-ons </ h2 > < p class = "lead" > All services and add-ons…" at bounding box center [1101, 438] width 1598 height 200
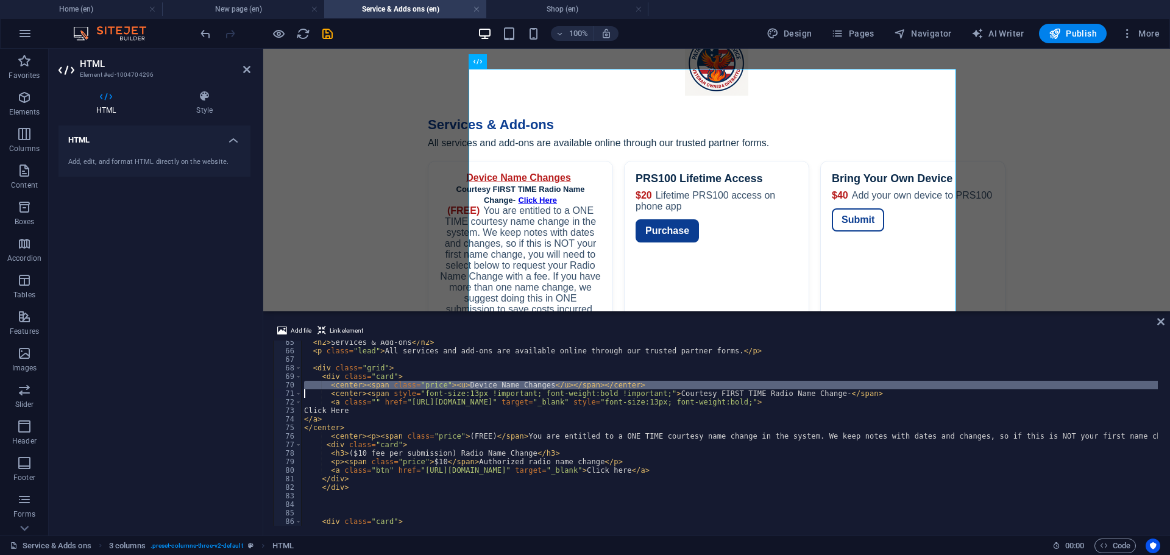
click at [358, 385] on div "< h2 > Services & Add-ons </ h2 > < p class = "lead" > All services and add-ons…" at bounding box center [1101, 438] width 1598 height 200
paste textarea
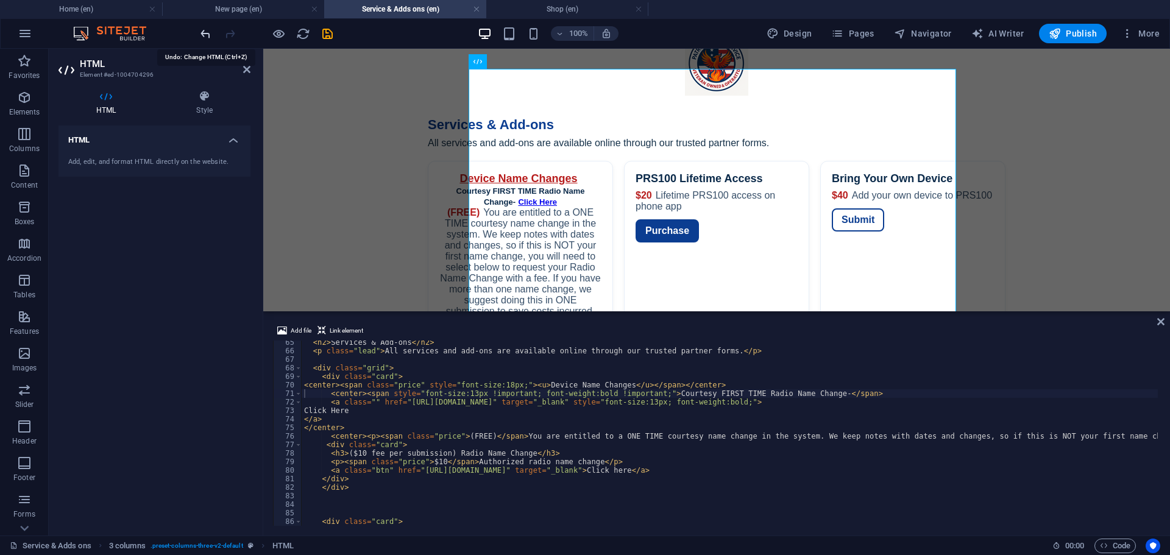
drag, startPoint x: 203, startPoint y: 32, endPoint x: 203, endPoint y: 38, distance: 6.7
click at [203, 38] on icon "undo" at bounding box center [206, 34] width 14 height 14
click at [229, 40] on icon "redo" at bounding box center [230, 34] width 14 height 14
click at [304, 387] on div "< h2 > Services & Add-ons </ h2 > < p class = "lead" > All services and add-ons…" at bounding box center [1101, 438] width 1598 height 200
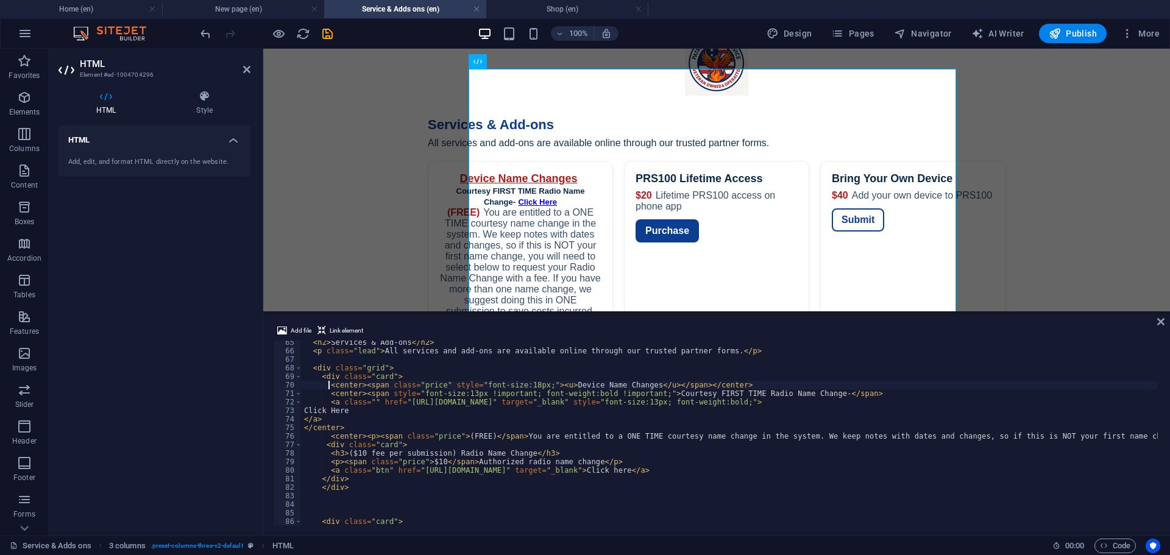
click at [521, 383] on div "< h2 > Services & Add-ons </ h2 > < p class = "lead" > All services and add-ons…" at bounding box center [1101, 438] width 1598 height 200
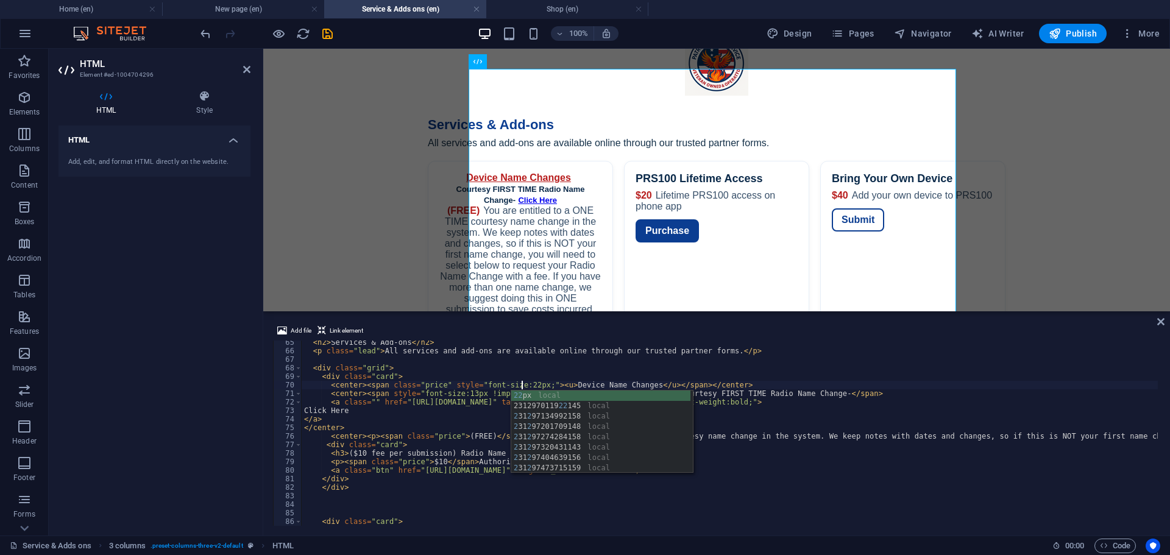
scroll to position [0, 18]
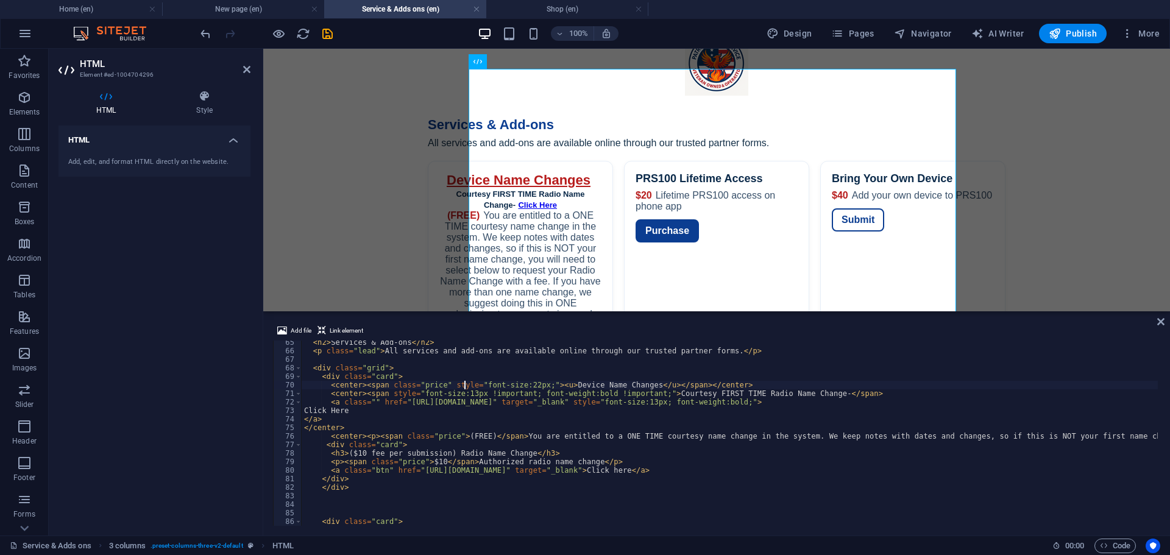
click at [463, 385] on div "< h2 > Services & Add-ons </ h2 > < p class = "lead" > All services and add-ons…" at bounding box center [1101, 438] width 1598 height 200
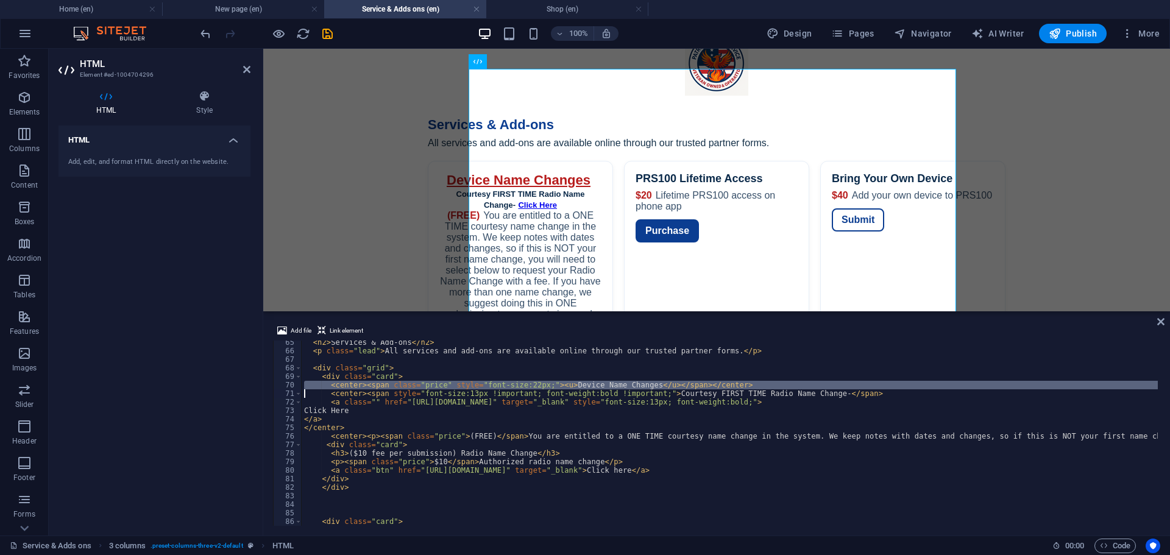
click at [463, 385] on div "< h2 > Services & Add-ons </ h2 > < p class = "lead" > All services and add-ons…" at bounding box center [1101, 438] width 1598 height 200
paste textarea
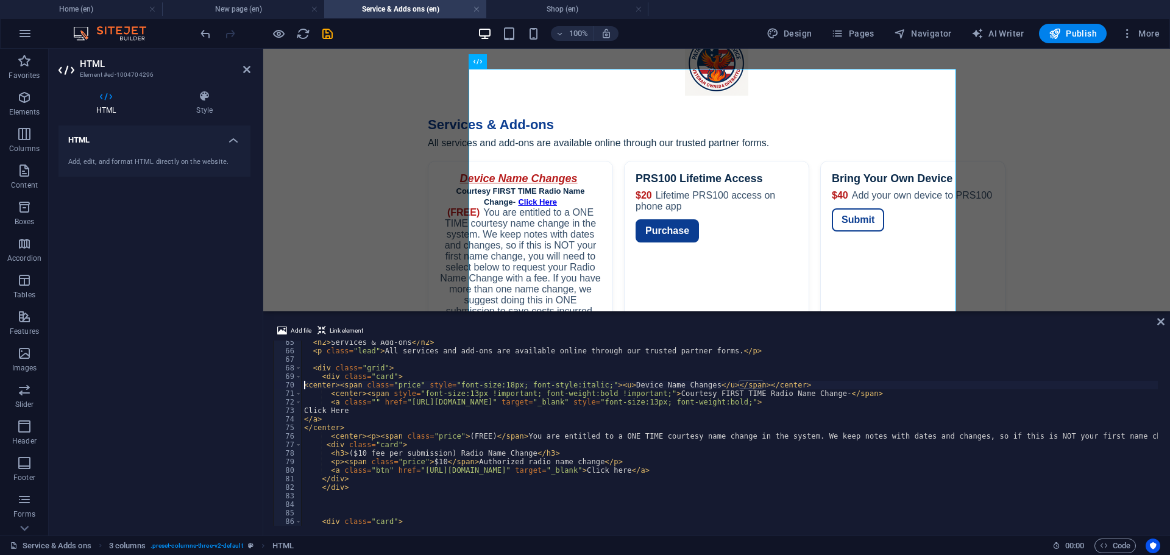
click at [302, 386] on div "< h2 > Services & Add-ons </ h2 > < p class = "lead" > All services and add-ons…" at bounding box center [1101, 438] width 1598 height 200
click at [522, 385] on div "< h2 > Services & Add-ons </ h2 > < p class = "lead" > All services and add-ons…" at bounding box center [1101, 438] width 1598 height 200
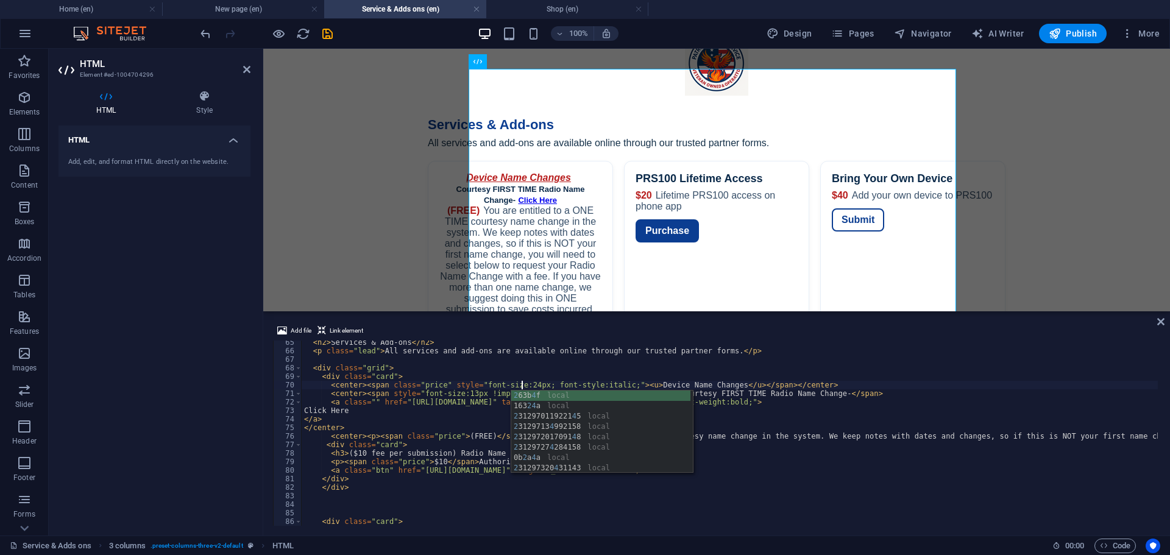
scroll to position [0, 18]
click at [871, 410] on div "< h2 > Services & Add-ons </ h2 > < p class = "lead" > All services and add-ons…" at bounding box center [1101, 438] width 1598 height 200
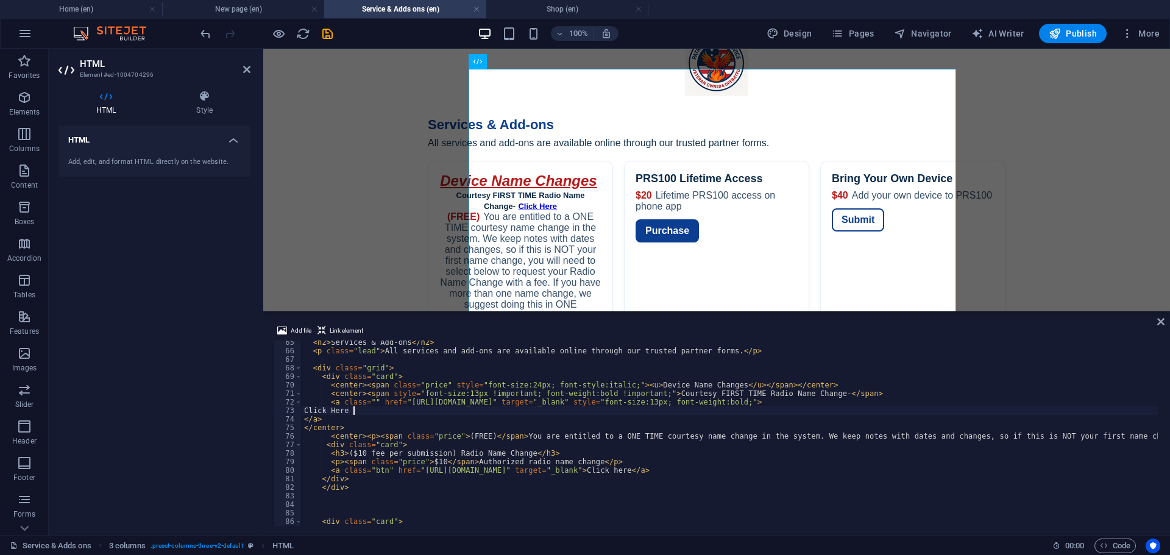
scroll to position [0, 4]
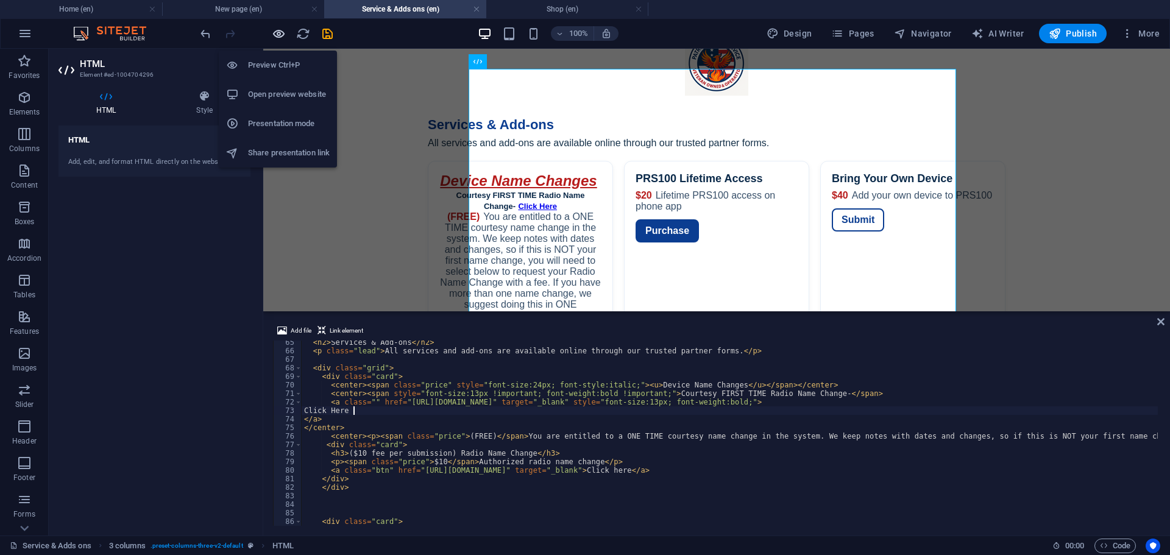
type textarea "Click Here"
click at [280, 35] on icon "button" at bounding box center [279, 34] width 14 height 14
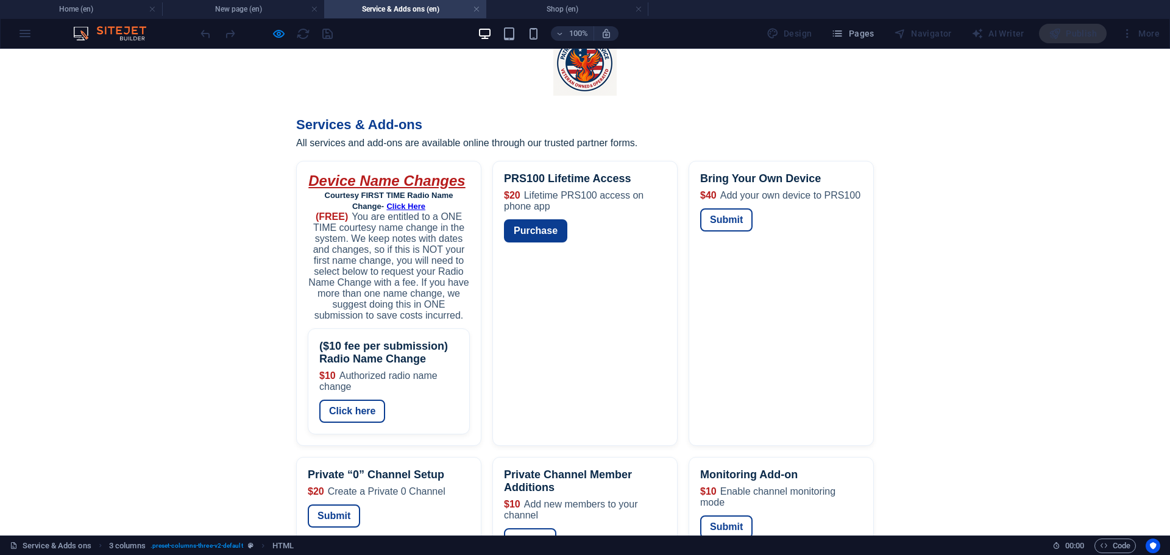
click at [426, 202] on link "Click Here" at bounding box center [405, 206] width 39 height 9
click at [348, 212] on span "(FREE)" at bounding box center [332, 217] width 32 height 10
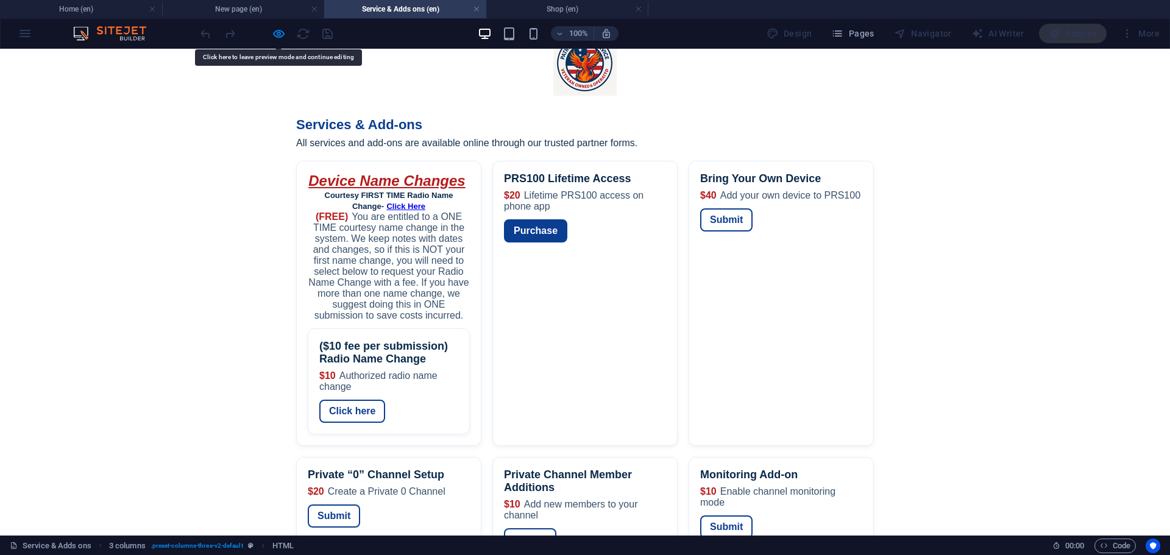
click at [329, 205] on div "Services — Patriot Radio Service Services & Add-ons All services and add-ons ar…" at bounding box center [585, 411] width 1170 height 622
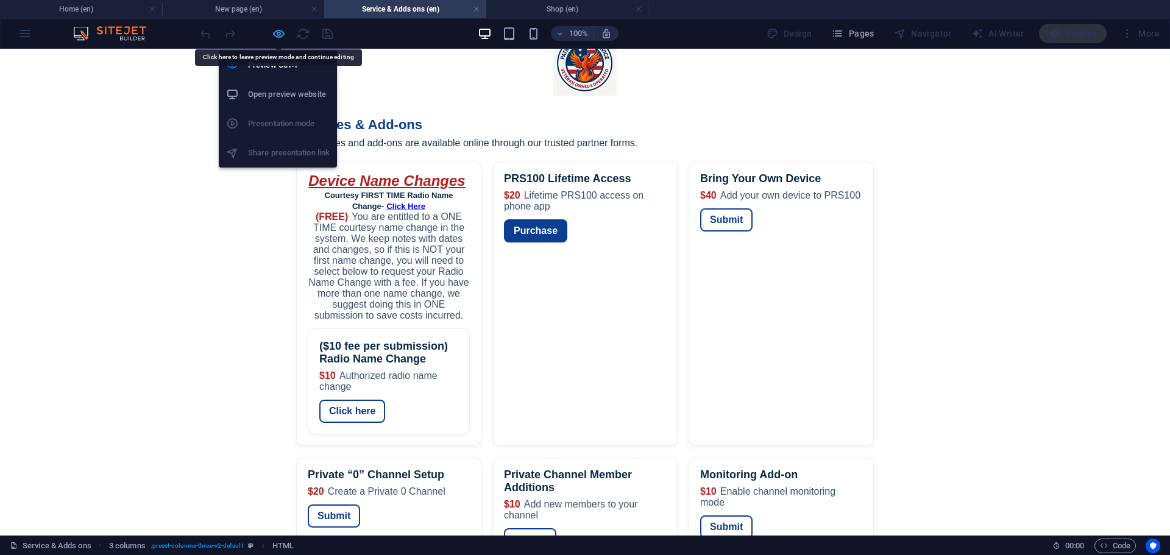
click at [277, 35] on icon "button" at bounding box center [279, 34] width 14 height 14
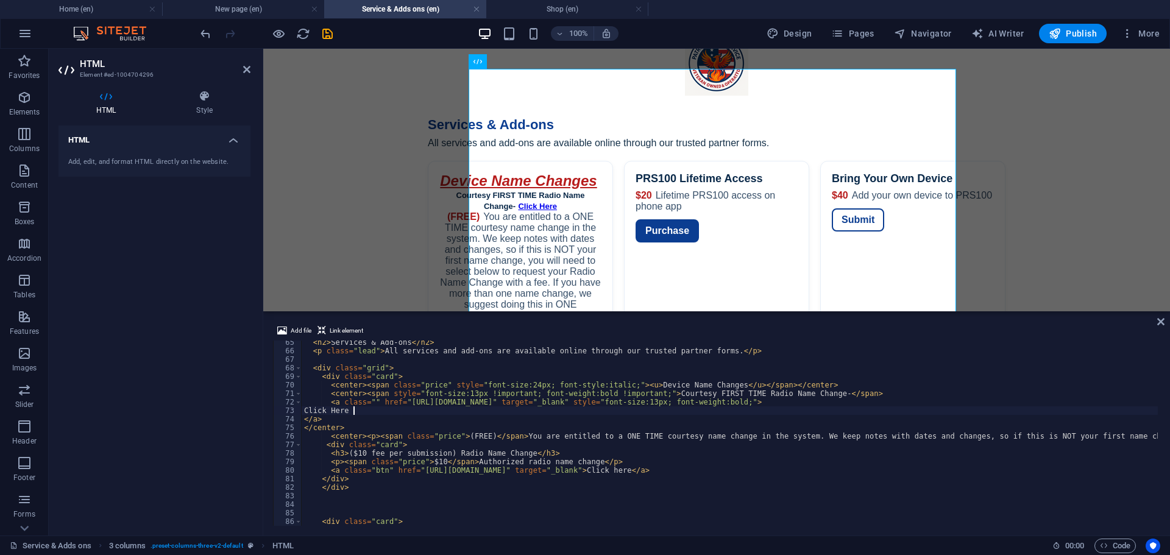
scroll to position [585, 0]
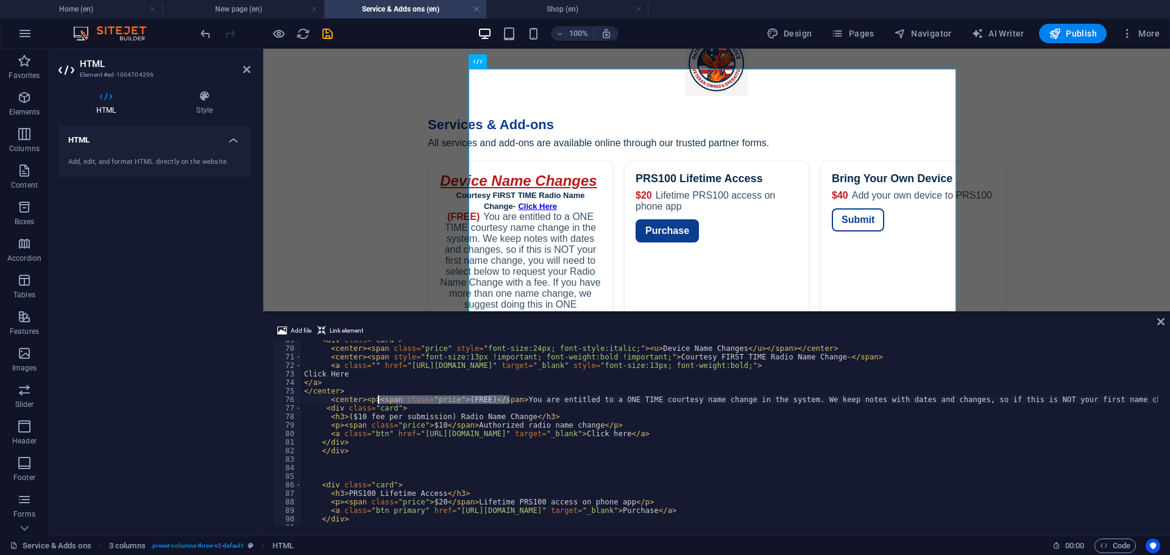
drag, startPoint x: 508, startPoint y: 401, endPoint x: 376, endPoint y: 400, distance: 131.7
click at [376, 400] on div "< div class = "card" > < center > < span class = "price" style = "font-size:24p…" at bounding box center [1101, 436] width 1598 height 200
click at [380, 398] on div "< div class = "card" > < center > < span class = "price" style = "font-size:24p…" at bounding box center [730, 433] width 857 height 185
drag, startPoint x: 372, startPoint y: 401, endPoint x: 467, endPoint y: 403, distance: 95.1
click at [467, 403] on div "< div class = "card" > < center > < span class = "price" style = "font-size:24p…" at bounding box center [1101, 436] width 1598 height 200
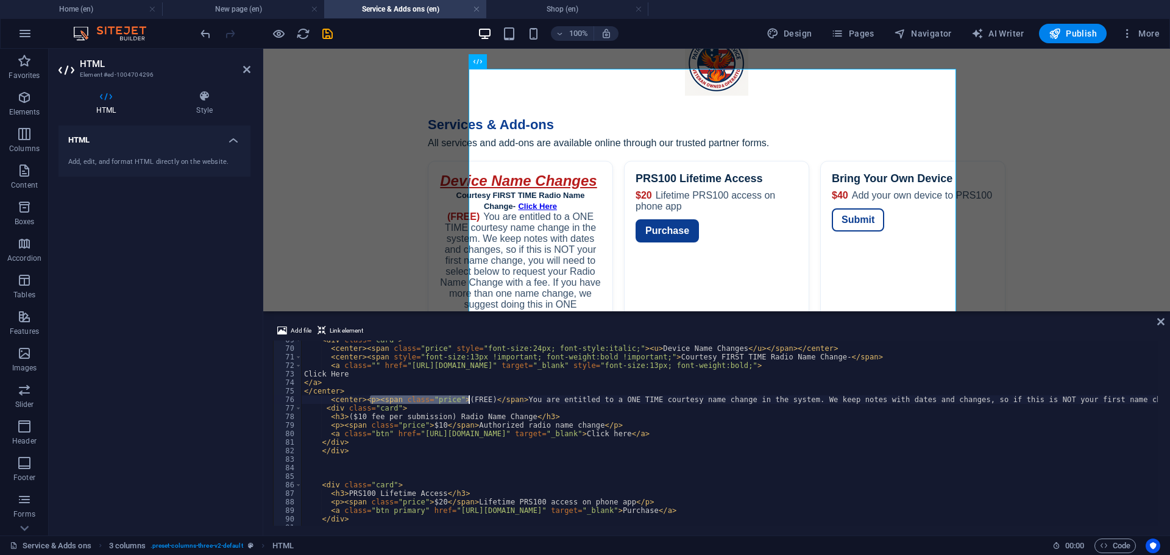
click at [416, 402] on div "< div class = "card" > < center > < span class = "price" style = "font-size:24p…" at bounding box center [730, 433] width 857 height 185
drag, startPoint x: 375, startPoint y: 399, endPoint x: 508, endPoint y: 401, distance: 133.5
click at [508, 401] on div "< div class = "card" > < center > < span class = "price" style = "font-size:24p…" at bounding box center [1101, 436] width 1598 height 200
click at [494, 173] on div "Services — Patriot Radio Service Services & Add-ons All services and add-ons ar…" at bounding box center [716, 411] width 907 height 622
click at [649, 357] on div "< div class = "card" > < center > < span class = "price" style = "font-size:24p…" at bounding box center [1033, 436] width 1463 height 200
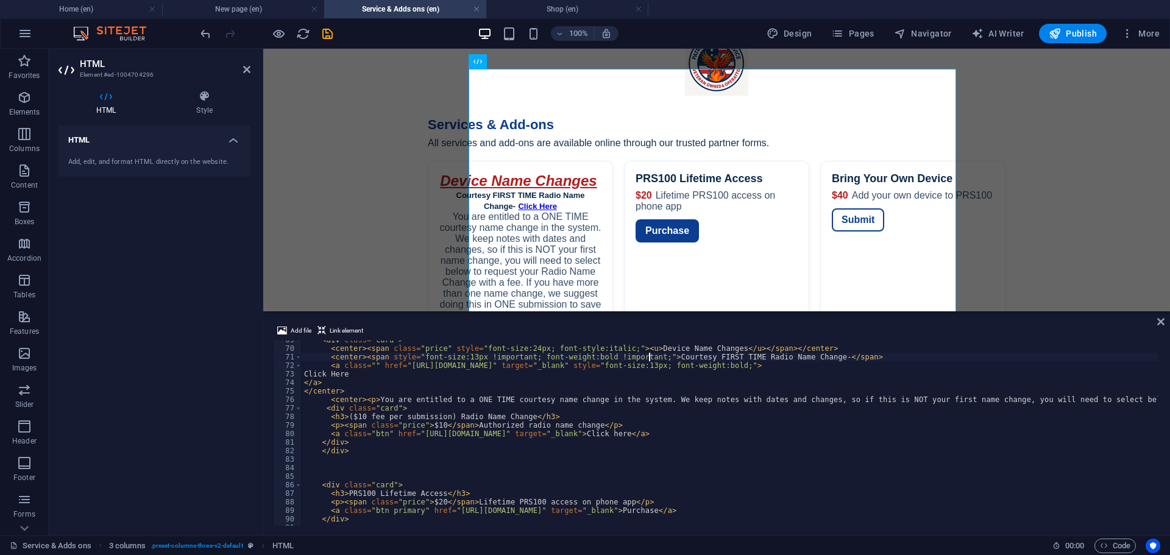
paste textarea "<span class="price">(FREE)</span>"
drag, startPoint x: 783, startPoint y: 358, endPoint x: 362, endPoint y: 360, distance: 421.9
click at [362, 360] on div "< div class = "card" > < center > < span class = "price" style = "font-size:24p…" at bounding box center [1033, 436] width 1463 height 200
click at [204, 32] on icon "undo" at bounding box center [206, 34] width 14 height 14
type textarea "<!doctype html>"
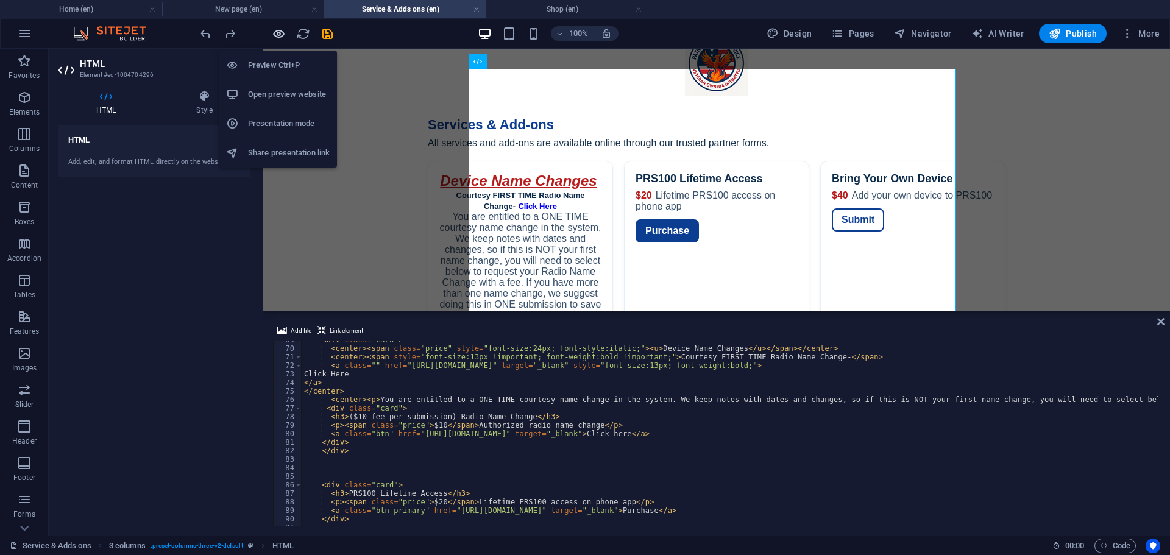
drag, startPoint x: 282, startPoint y: 29, endPoint x: 277, endPoint y: 37, distance: 9.5
click at [277, 37] on icon "button" at bounding box center [279, 34] width 14 height 14
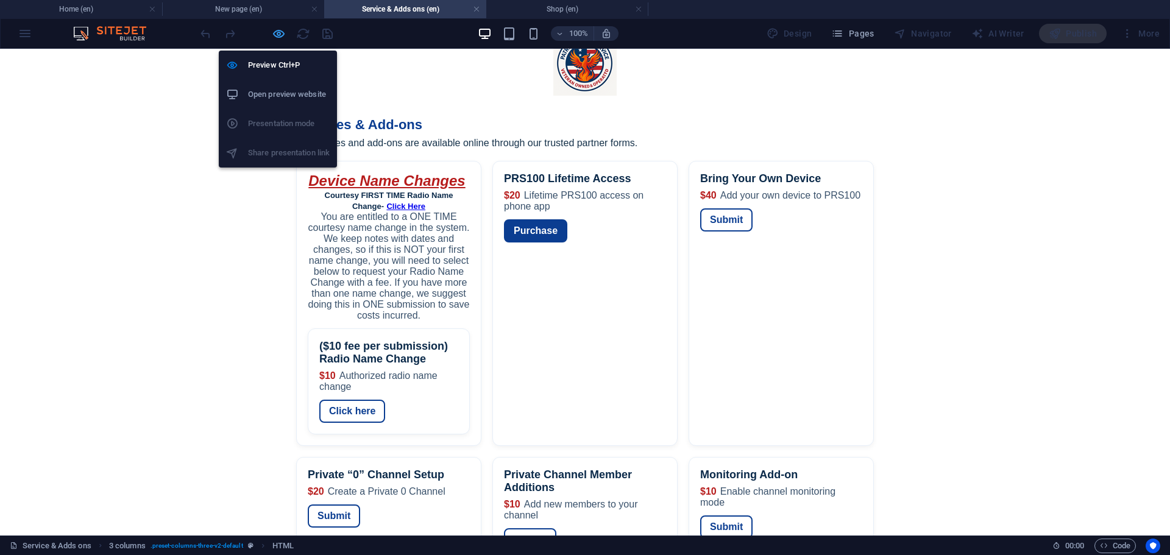
click at [277, 37] on icon "button" at bounding box center [279, 34] width 14 height 14
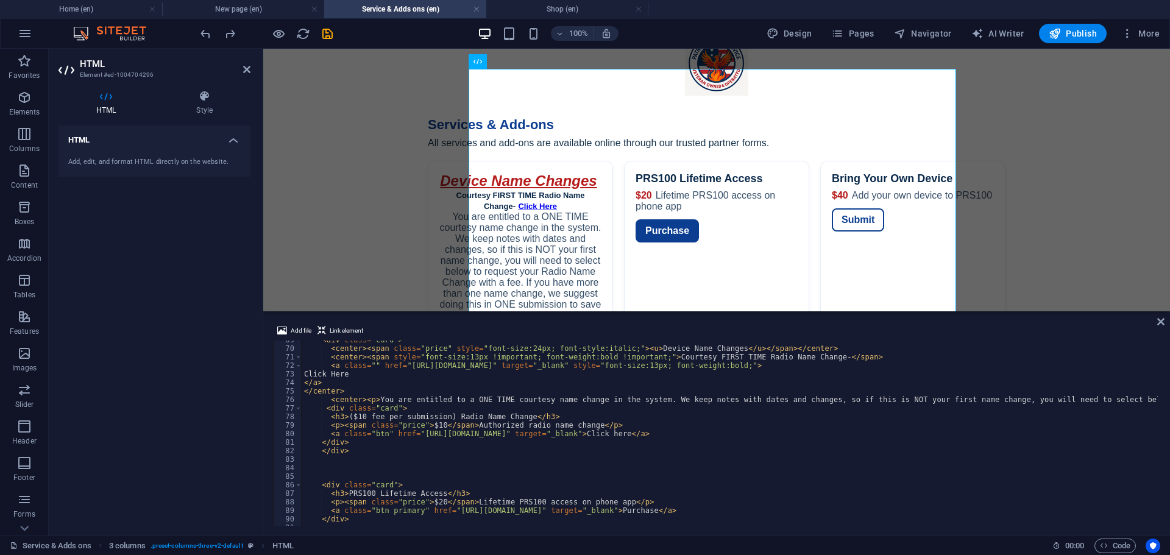
click at [647, 357] on div "< div class = "card" > < center > < span class = "price" style = "font-size:24p…" at bounding box center [1033, 436] width 1463 height 200
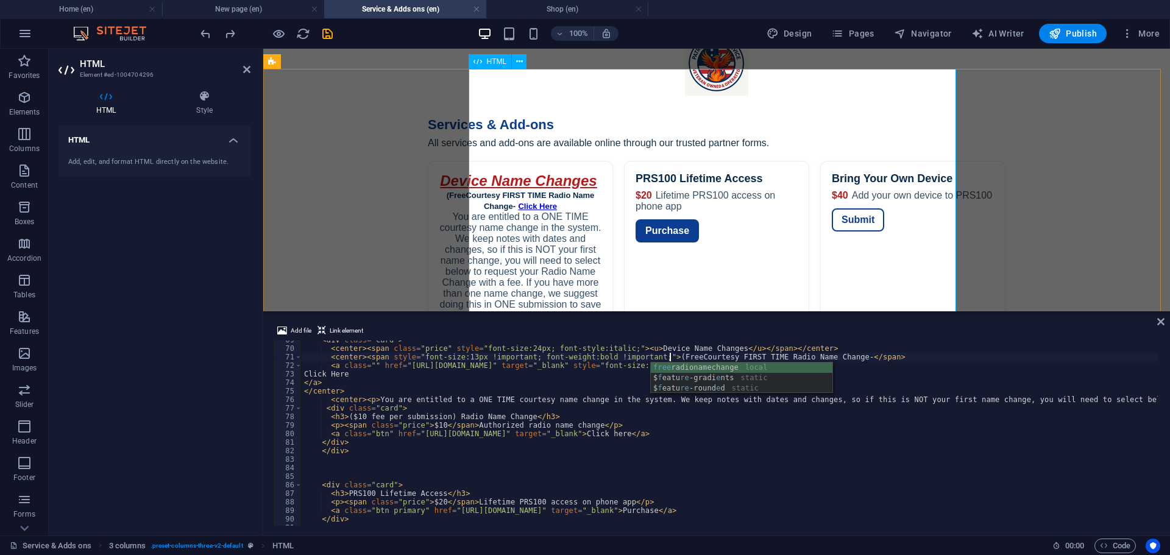
scroll to position [0, 30]
type textarea "<center><span style="font-size:13px !important; font-weight:bold !important;">(…"
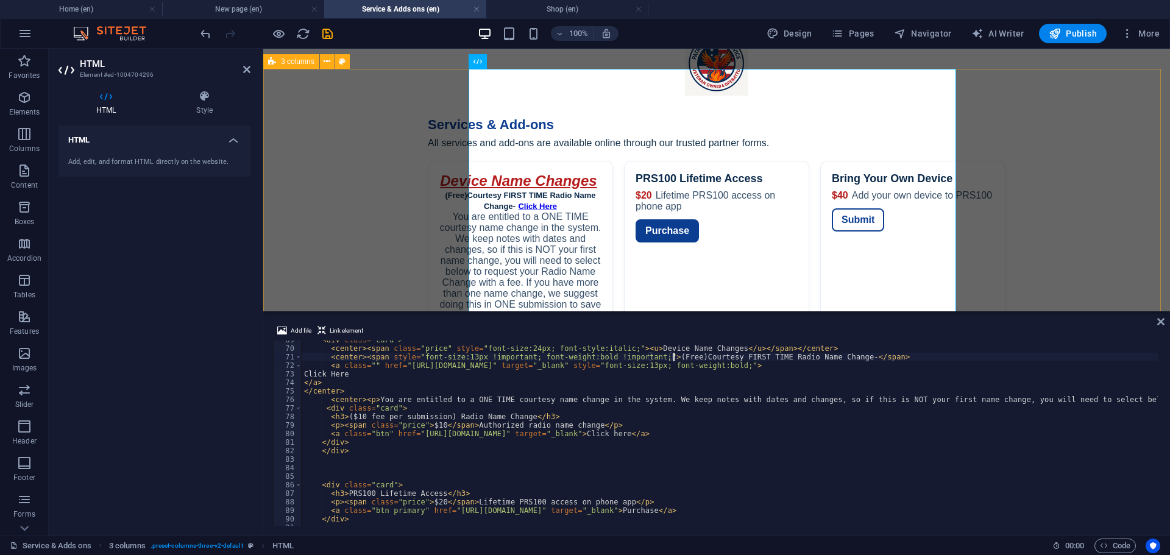
click at [404, 204] on div "Services — Patriot Radio Service Services & Add-ons All services and add-ons ar…" at bounding box center [716, 411] width 907 height 622
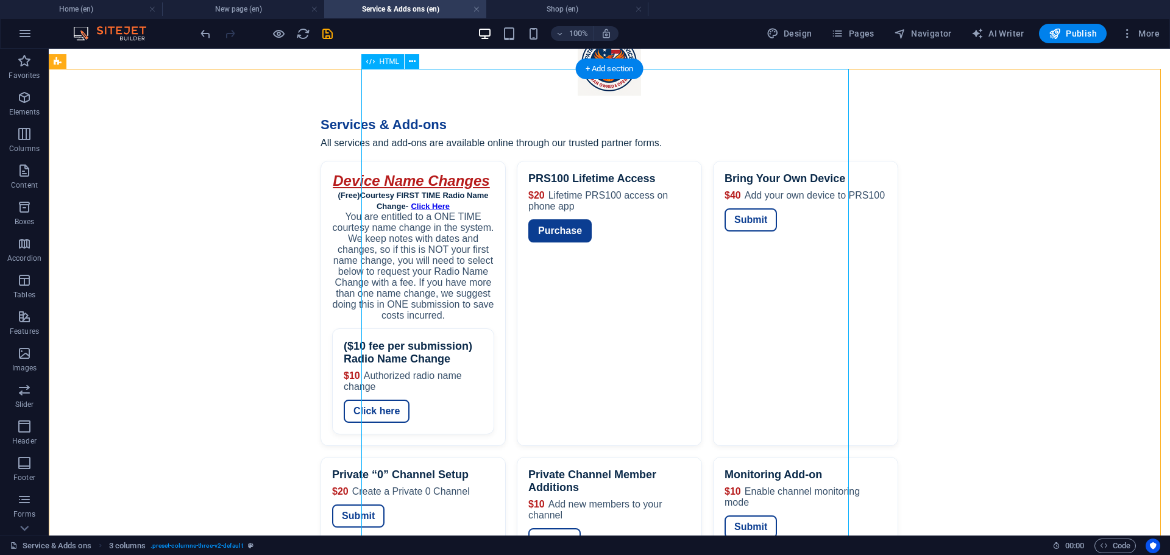
click at [420, 193] on div "Services — Patriot Radio Service Services & Add-ons All services and add-ons ar…" at bounding box center [610, 411] width 1122 height 622
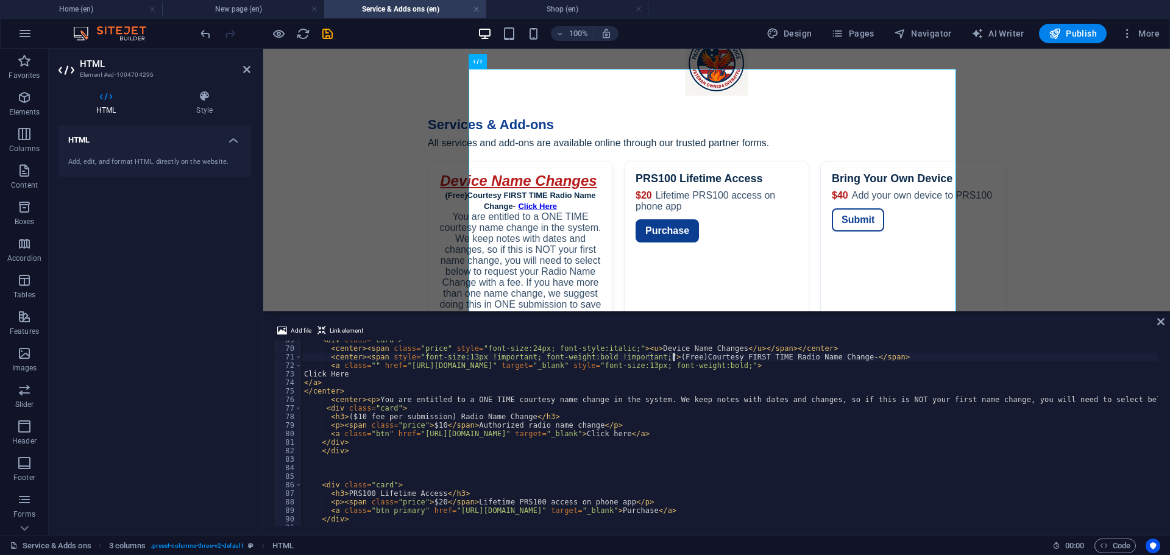
type textarea "<center><span style="font-size:13px !important; font-weight:bold !important;">(…"
drag, startPoint x: 431, startPoint y: 155, endPoint x: 647, endPoint y: 157, distance: 215.8
click at [647, 157] on div "Services — Patriot Radio Service Services & Add-ons All services and add-ons ar…" at bounding box center [716, 411] width 907 height 622
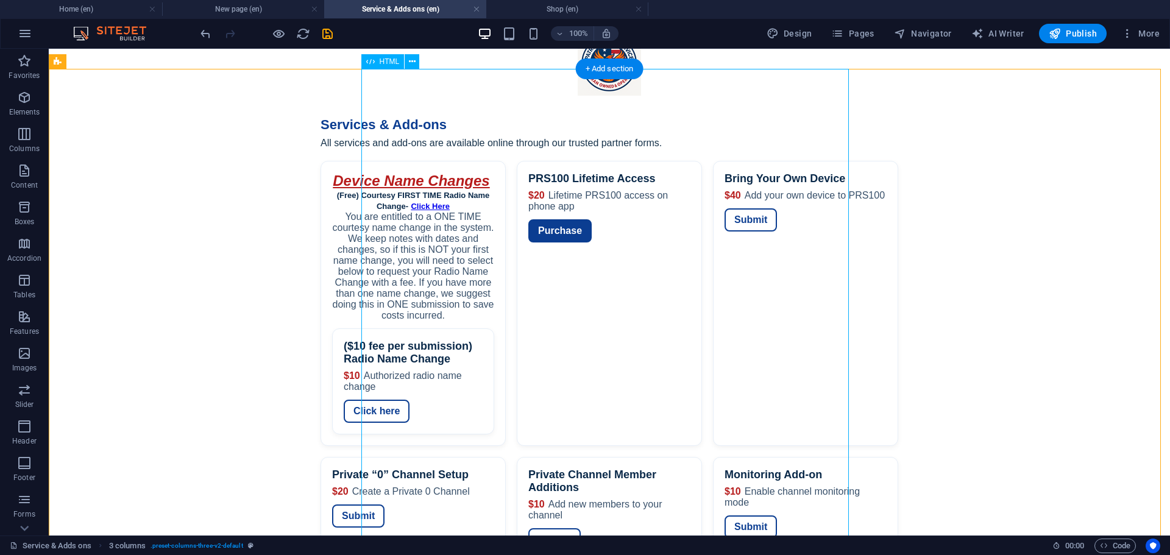
click at [513, 181] on div "Services — Patriot Radio Service Services & Add-ons All services and add-ons ar…" at bounding box center [610, 411] width 1122 height 622
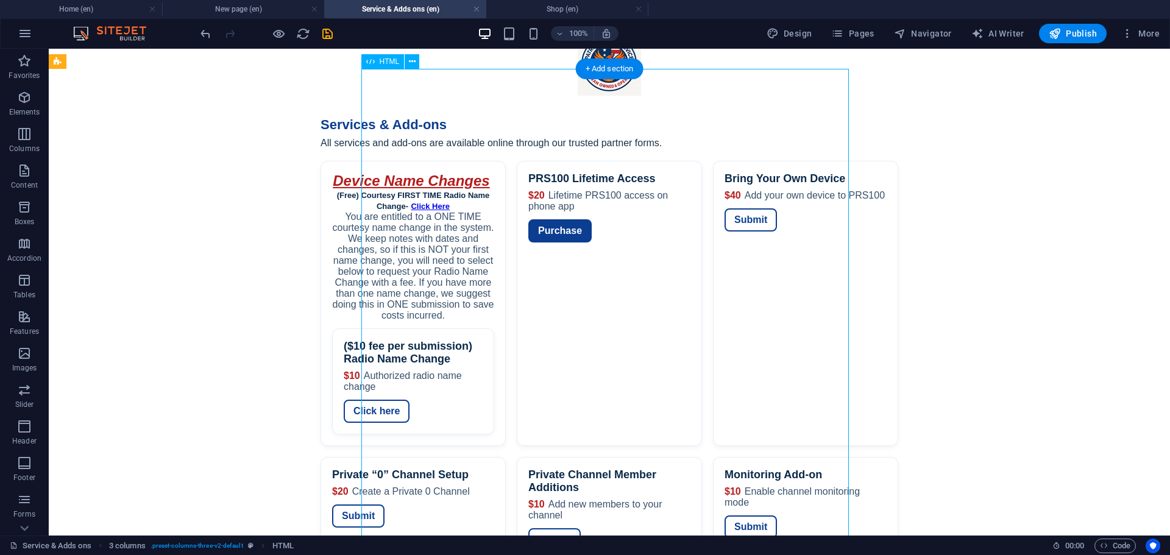
click at [515, 182] on div "Services — Patriot Radio Service Services & Add-ons All services and add-ons ar…" at bounding box center [610, 411] width 1122 height 622
click at [430, 181] on div "Services — Patriot Radio Service Services & Add-ons All services and add-ons ar…" at bounding box center [610, 411] width 1122 height 622
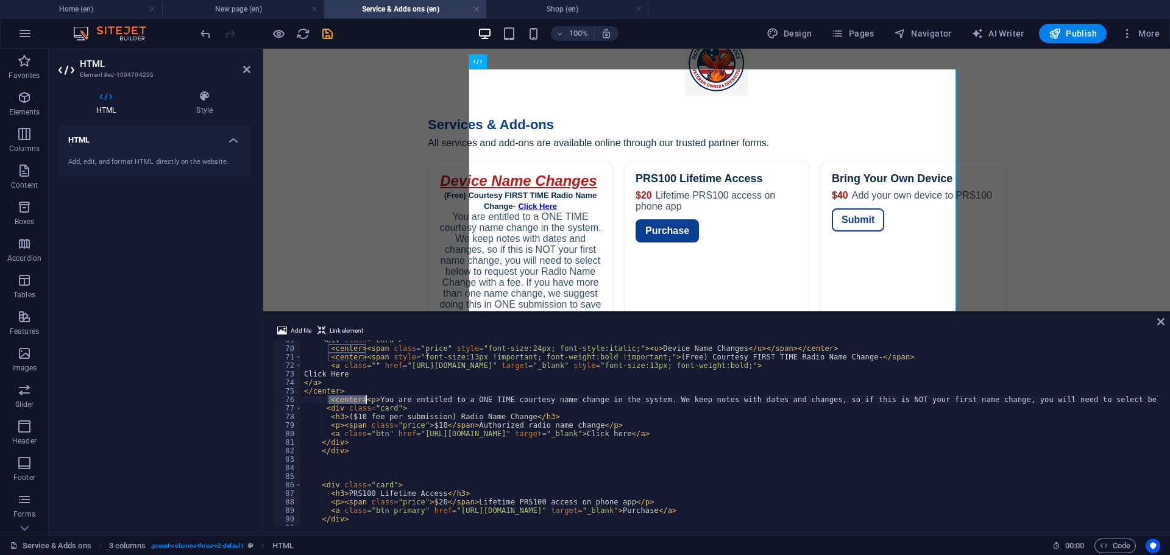
drag, startPoint x: 327, startPoint y: 402, endPoint x: 365, endPoint y: 402, distance: 37.8
click at [365, 402] on div "< div class = "card" > < center > < span class = "price" style = "font-size:24p…" at bounding box center [1033, 436] width 1463 height 200
click at [365, 402] on div "< div class = "card" > < center > < span class = "price" style = "font-size:24p…" at bounding box center [730, 433] width 857 height 185
click at [365, 402] on div "< div class = "card" > < center > < span class = "price" style = "font-size:24p…" at bounding box center [1033, 436] width 1463 height 200
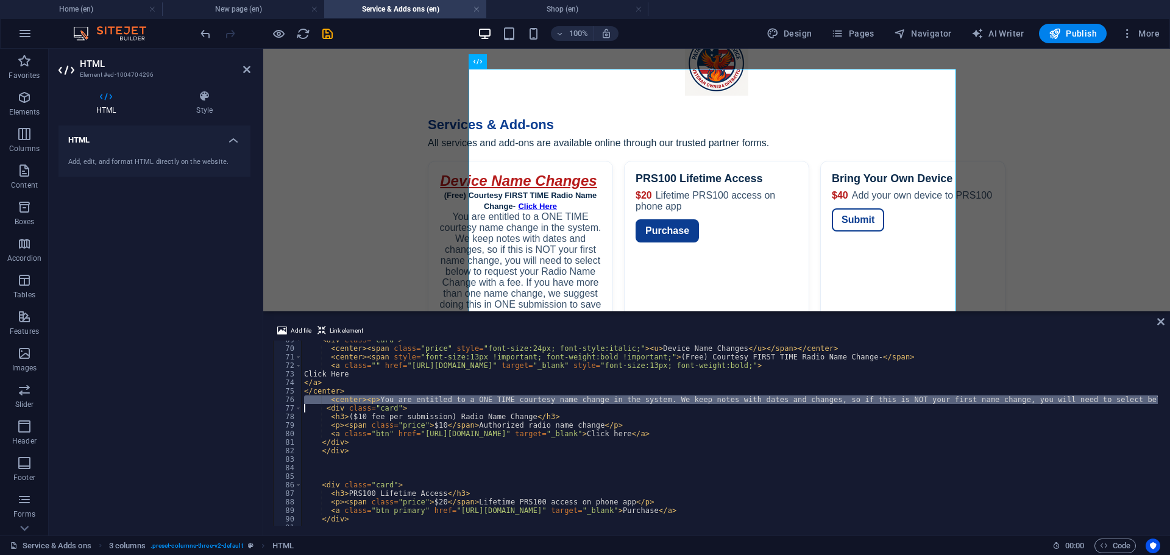
paste textarea
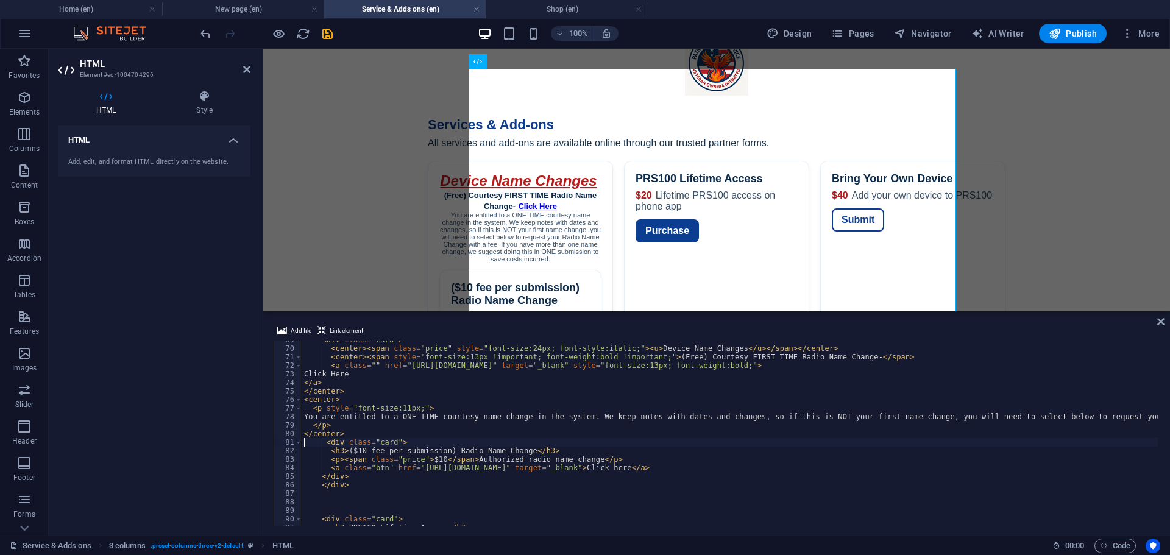
click at [321, 414] on div "< div class = "card" > < center > < span class = "price" style = "font-size:24p…" at bounding box center [980, 436] width 1356 height 200
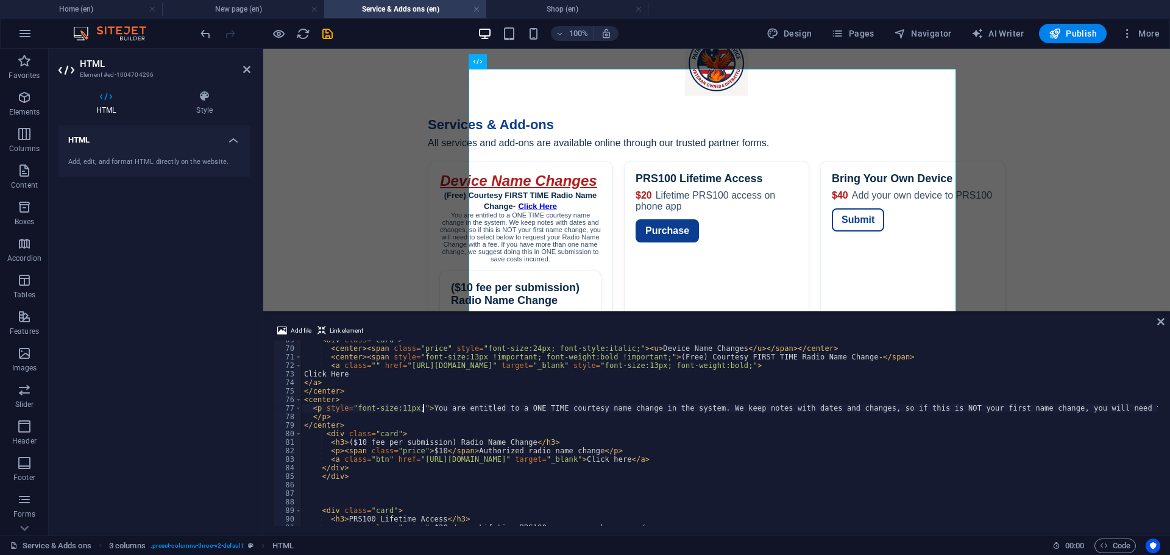
click at [312, 421] on div "< div class = "card" > < center > < span class = "price" style = "font-size:24p…" at bounding box center [1031, 436] width 1459 height 200
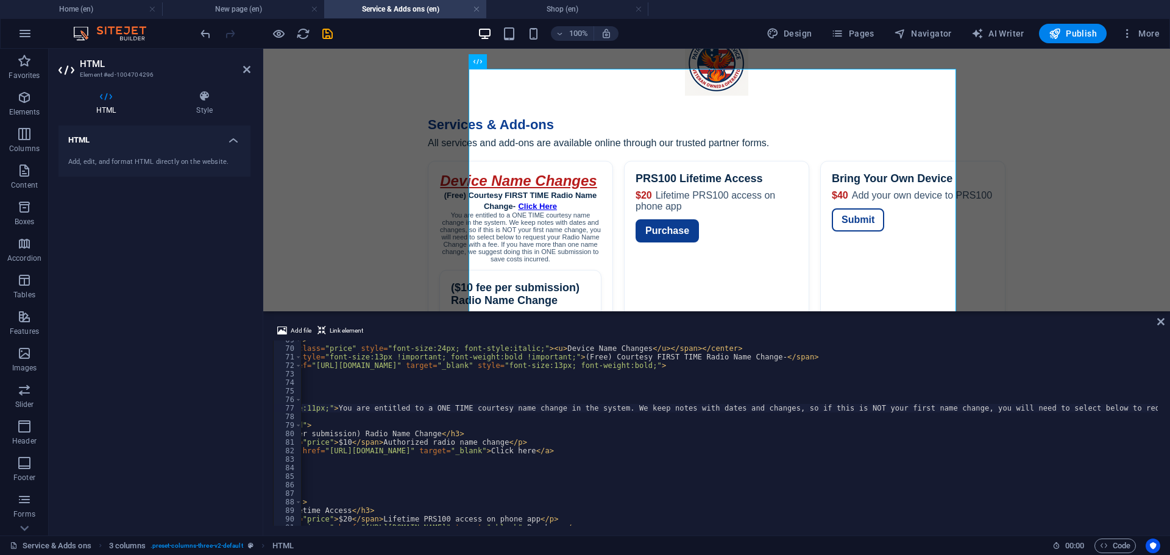
scroll to position [0, 0]
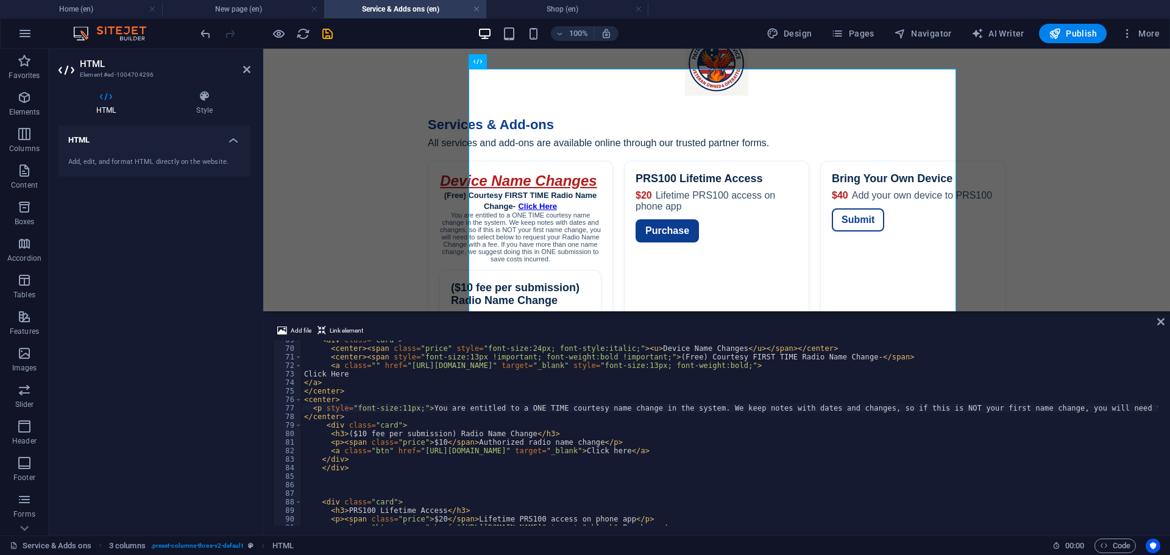
click at [306, 415] on div "< div class = "card" > < center > < span class = "price" style = "font-size:24p…" at bounding box center [1039, 436] width 1475 height 200
click at [402, 410] on div "< div class = "card" > < center > < span class = "price" style = "font-size:24p…" at bounding box center [1039, 436] width 1475 height 200
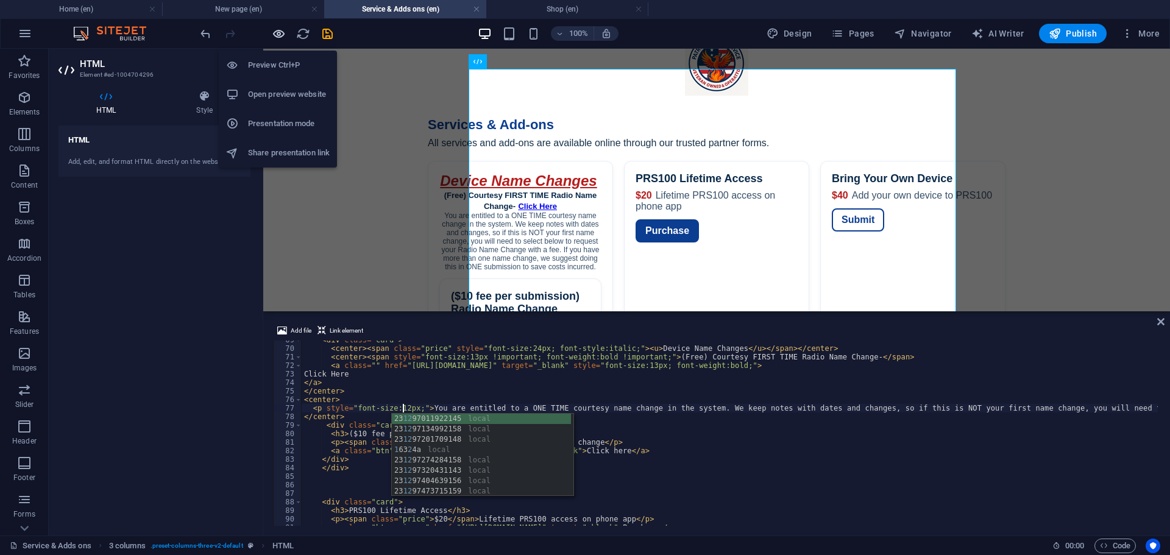
type textarea "<p style="font-size:12px;">You are entitled to a ONE TIME courtesy name change …"
click at [280, 36] on icon "button" at bounding box center [279, 34] width 14 height 14
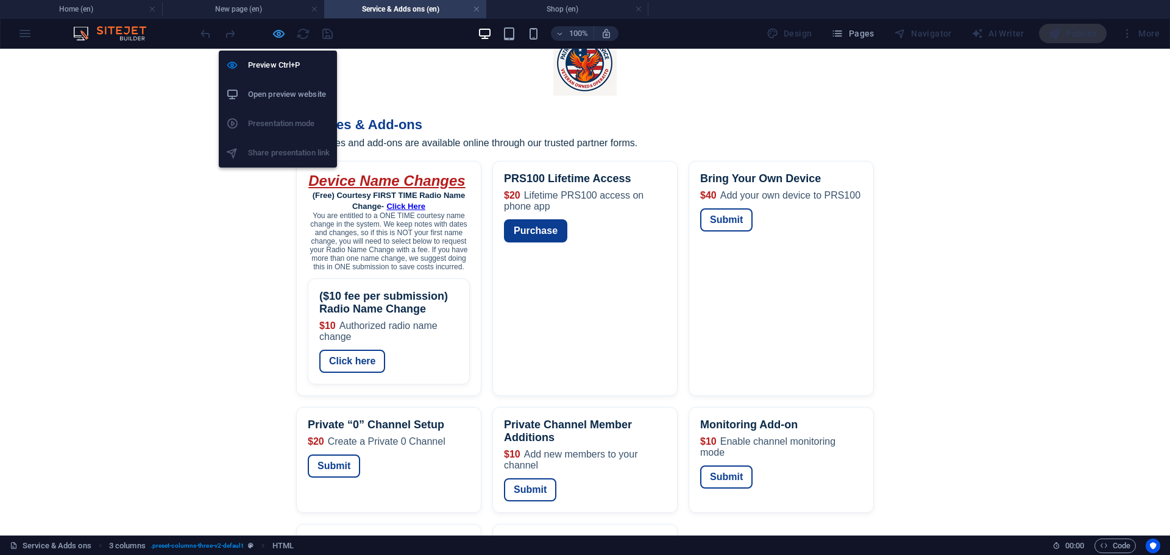
click at [280, 34] on icon "button" at bounding box center [279, 34] width 14 height 14
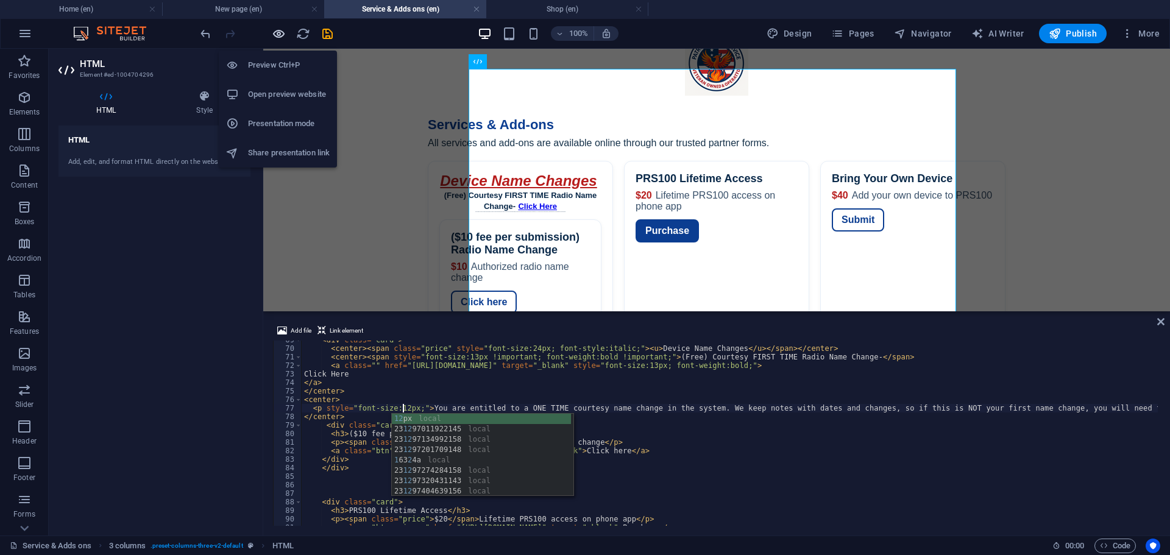
type textarea "<p style="font-size:12px;">You are entitled to a ONE TIME courtesy name change …"
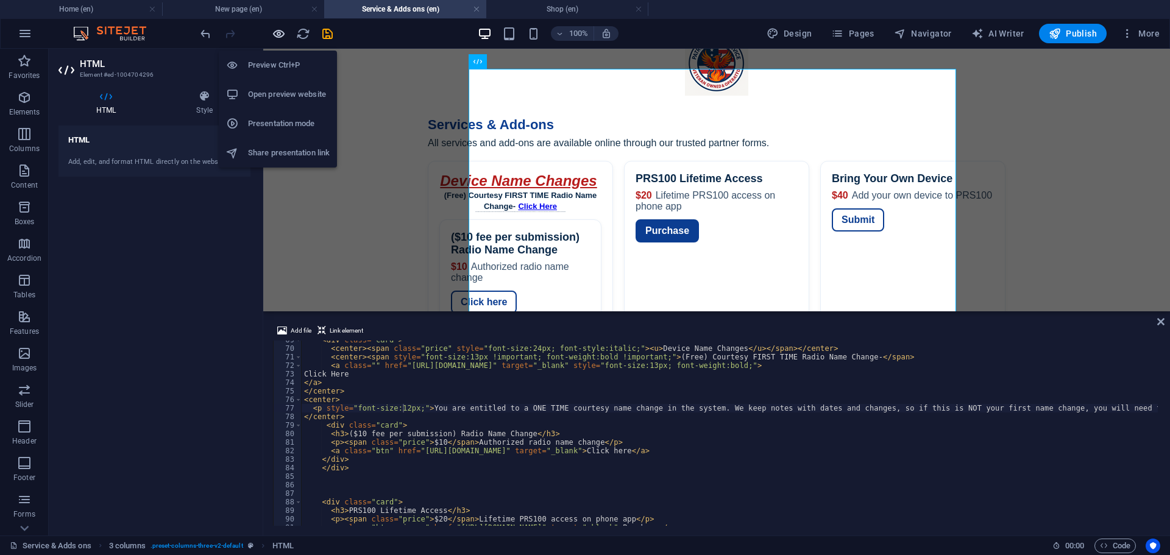
click at [274, 34] on icon "button" at bounding box center [279, 34] width 14 height 14
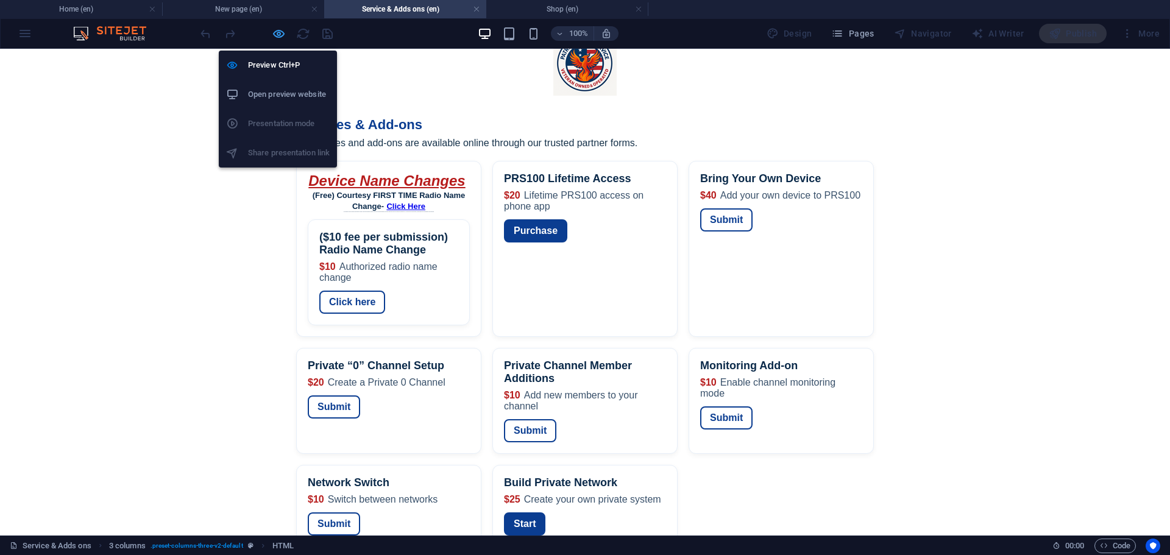
click at [278, 37] on icon "button" at bounding box center [279, 34] width 14 height 14
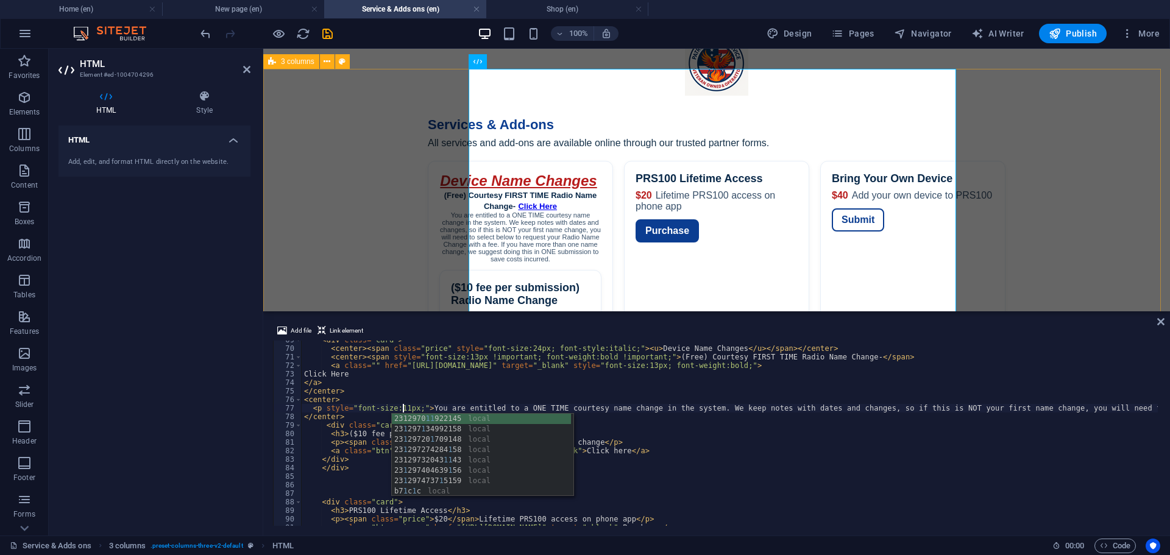
type textarea "<p style="font-size:11px;">You are entitled to a ONE TIME courtesy name change …"
click at [411, 252] on div "Services — Patriot Radio Service Services & Add-ons All services and add-ons ar…" at bounding box center [716, 382] width 907 height 564
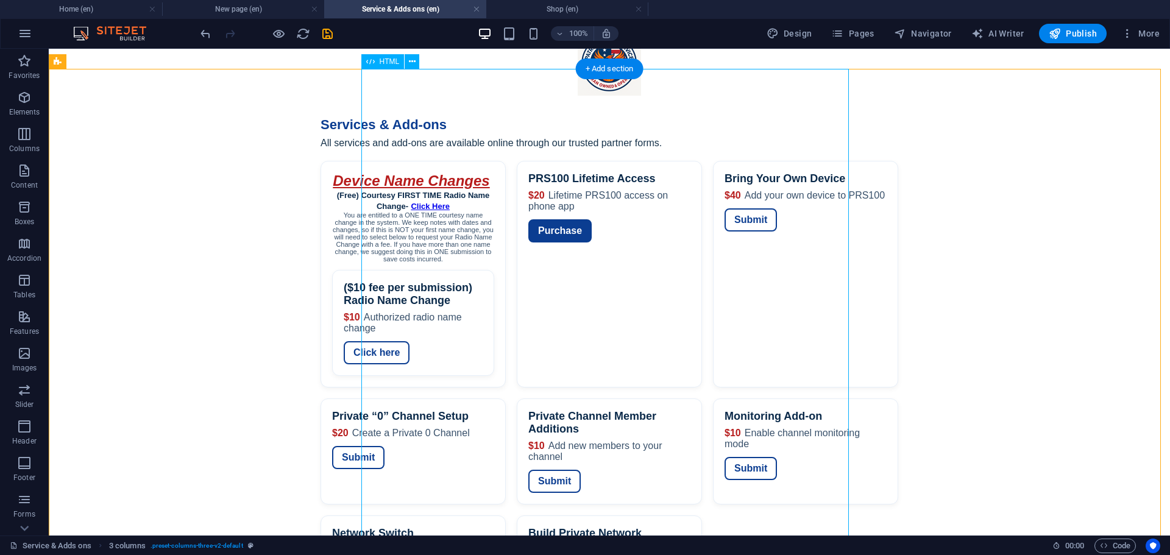
drag, startPoint x: 416, startPoint y: 181, endPoint x: 416, endPoint y: 190, distance: 8.5
click at [416, 189] on div "Services — Patriot Radio Service Services & Add-ons All services and add-ons ar…" at bounding box center [610, 382] width 1122 height 564
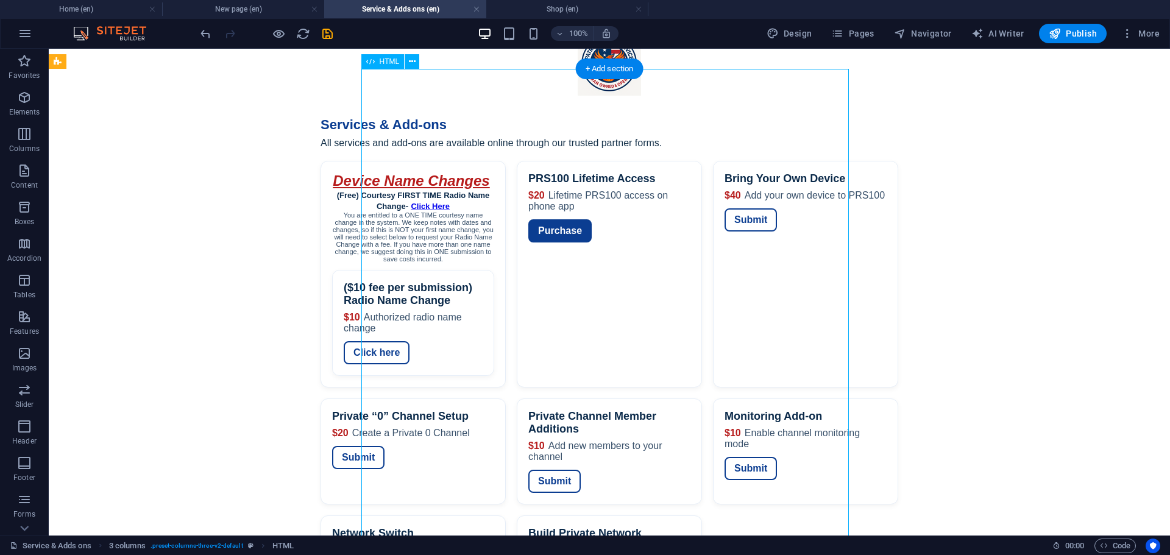
click at [418, 208] on div "Services — Patriot Radio Service Services & Add-ons All services and add-ons ar…" at bounding box center [610, 382] width 1122 height 564
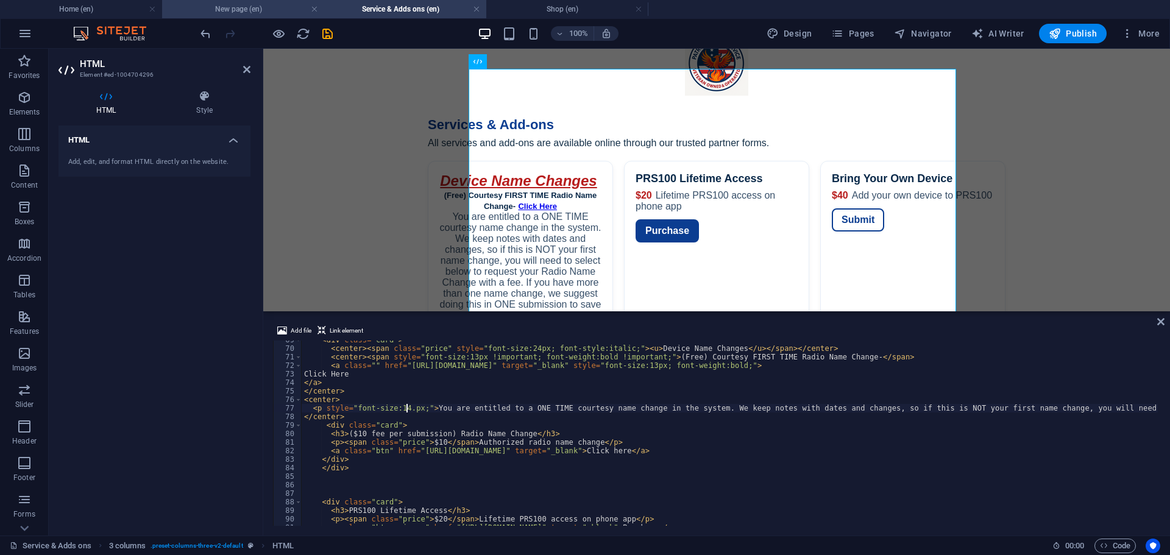
scroll to position [0, 9]
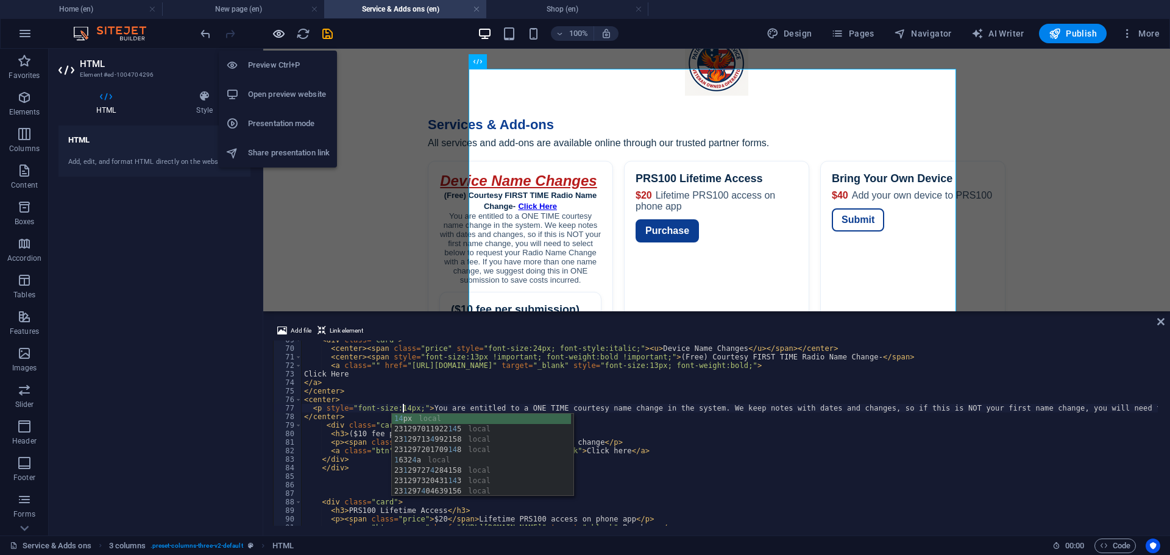
type textarea "<p style="font-size:14px;">You are entitled to a ONE TIME courtesy name change …"
click at [279, 40] on icon "button" at bounding box center [279, 34] width 14 height 14
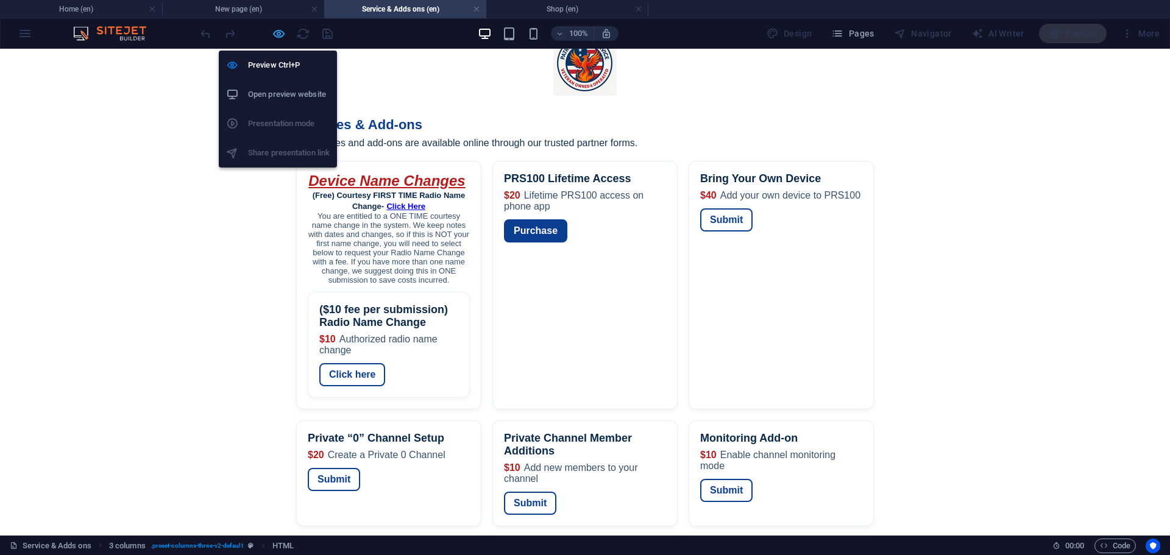
click at [279, 33] on icon "button" at bounding box center [279, 34] width 14 height 14
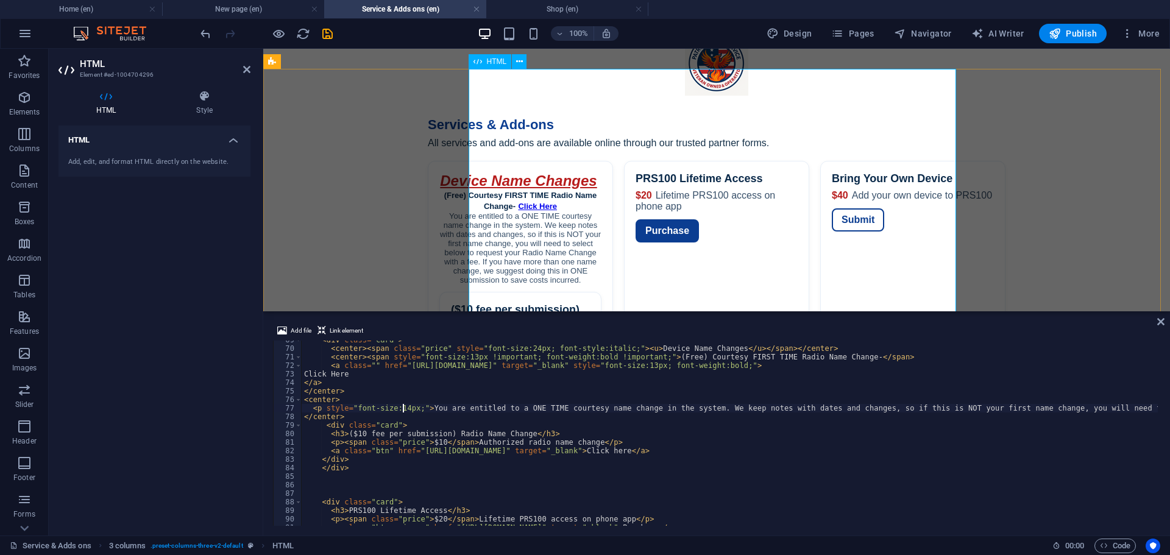
click at [547, 260] on div "Services — Patriot Radio Service Services & Add-ons All services and add-ons ar…" at bounding box center [716, 393] width 907 height 586
click at [401, 410] on div "< div class = "card" > < center > < span class = "price" style = "font-size:24p…" at bounding box center [1039, 436] width 1475 height 200
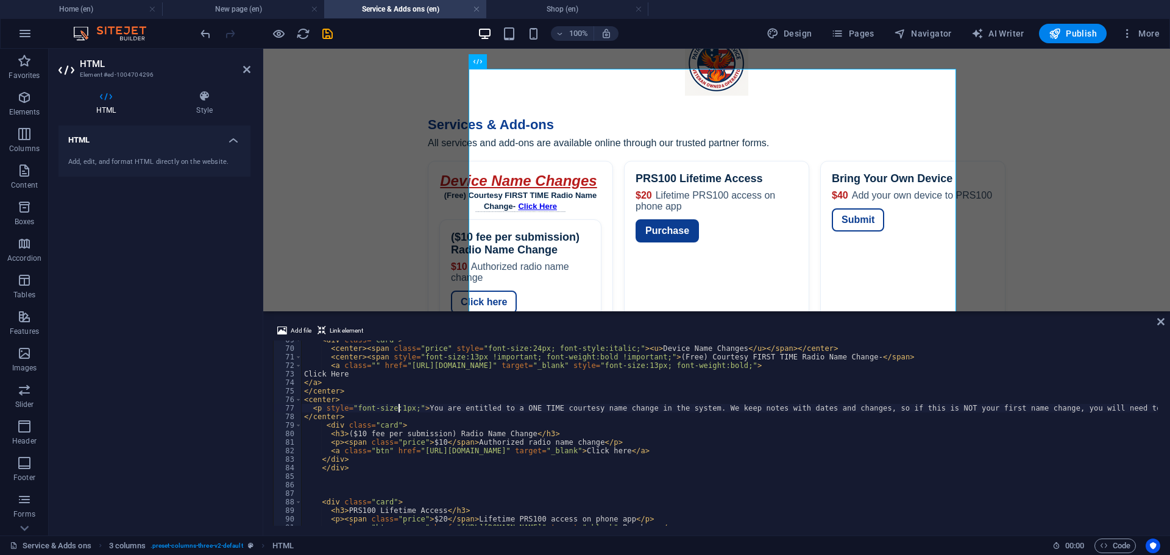
scroll to position [0, 8]
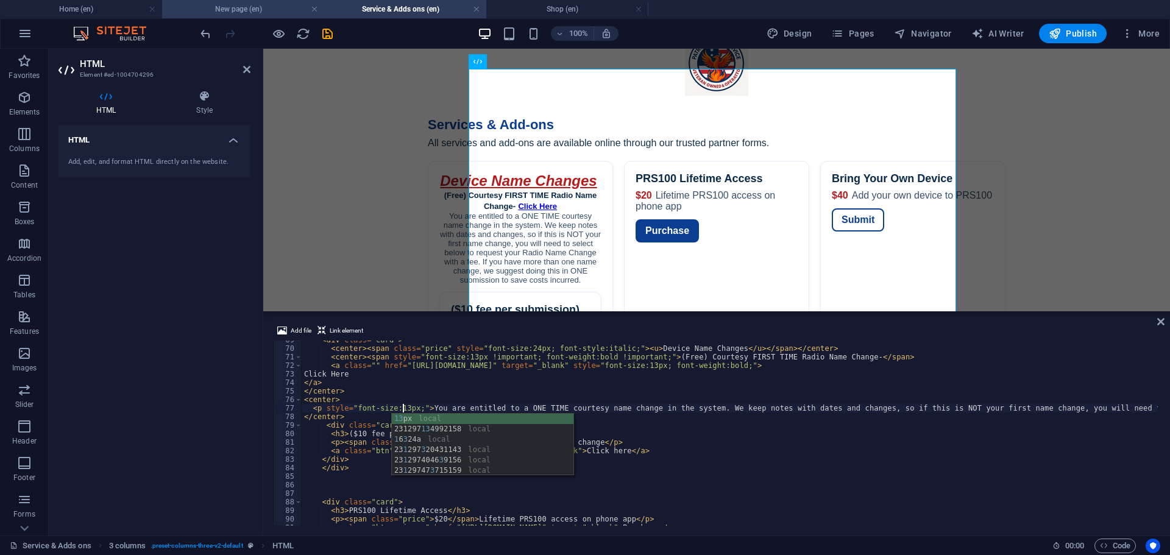
type textarea "<p style="font-size:13px;">You are entitled to a ONE TIME courtesy name change …"
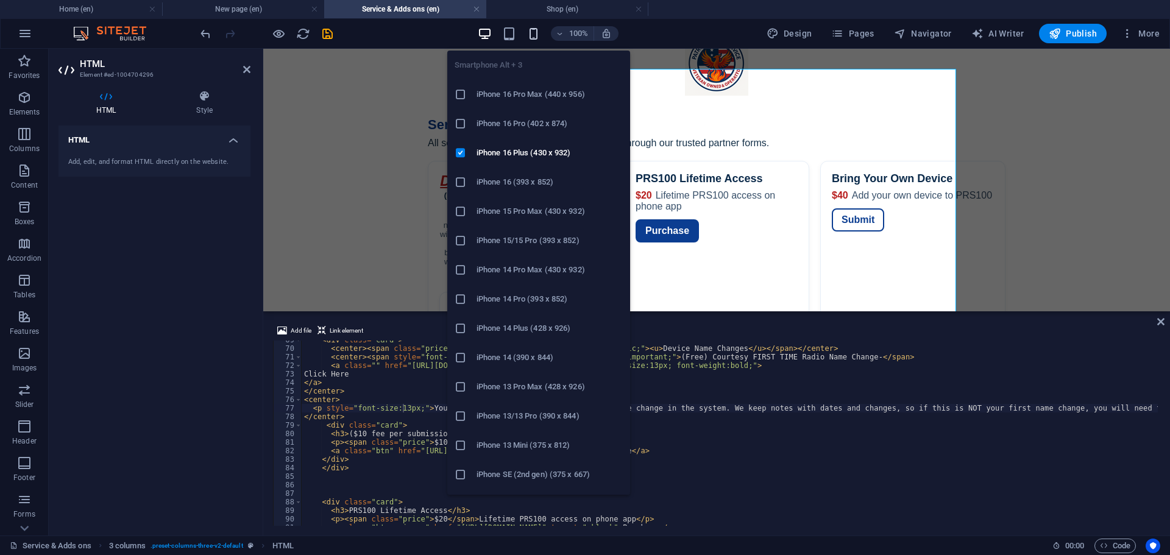
click at [532, 39] on icon "button" at bounding box center [534, 34] width 14 height 14
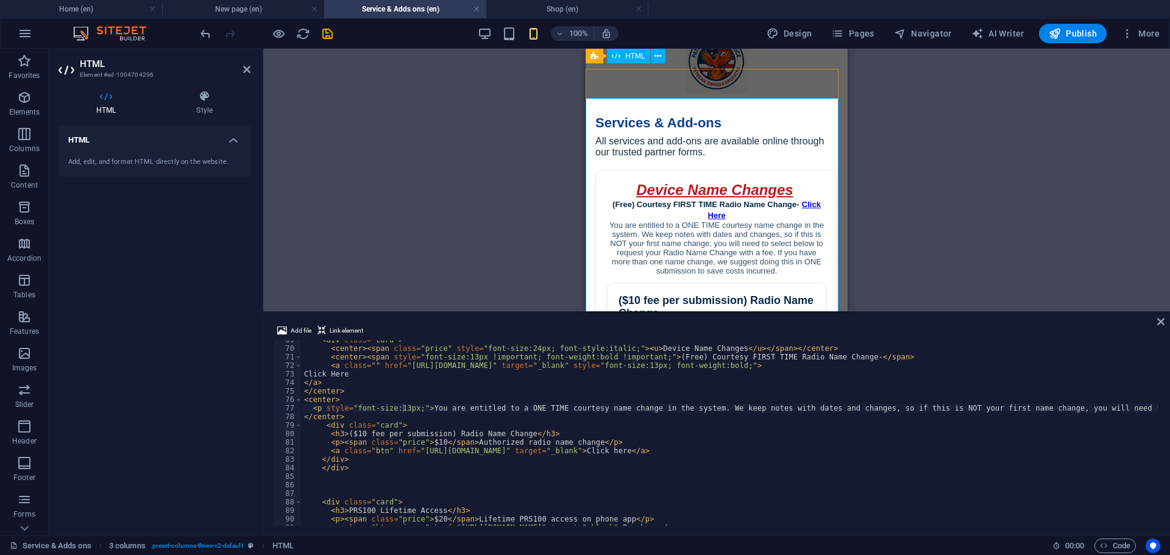
scroll to position [104, 0]
click at [499, 162] on div "3 columns Container Image Container Image Container Logo Image Container Image …" at bounding box center [716, 180] width 907 height 263
click at [509, 170] on div "3 columns Container Image Container Image Container Logo Image Container Image …" at bounding box center [716, 180] width 907 height 263
